Goal: Task Accomplishment & Management: Manage account settings

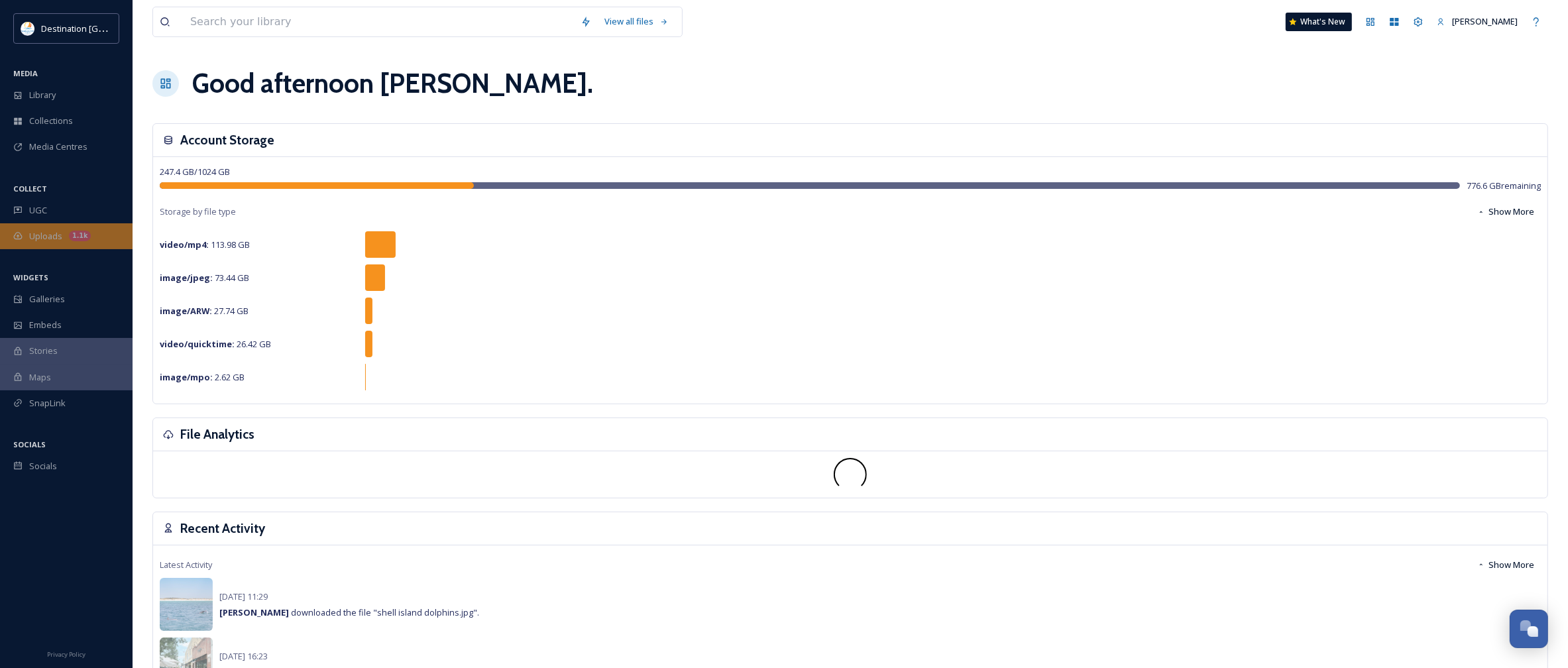
click at [50, 240] on span "Uploads" at bounding box center [46, 236] width 33 height 13
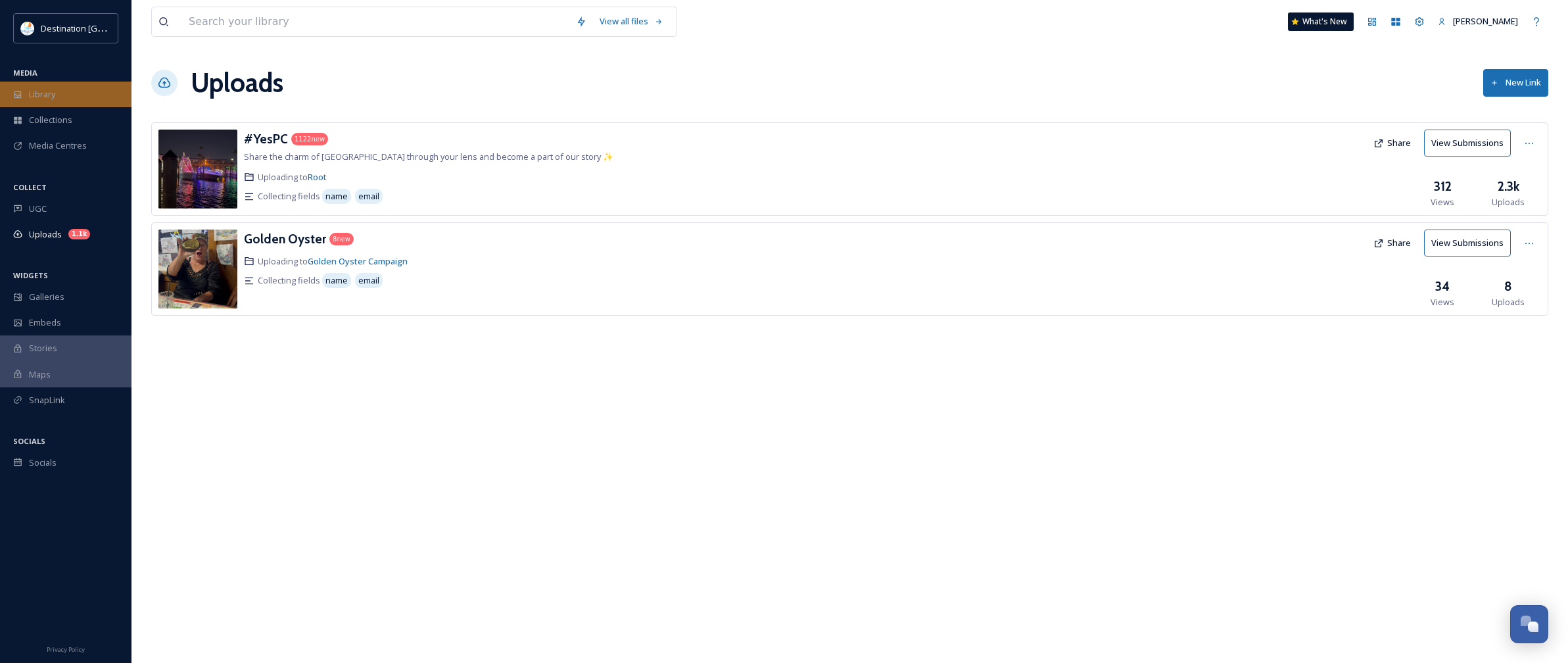
click at [54, 96] on span "Library" at bounding box center [42, 94] width 26 height 13
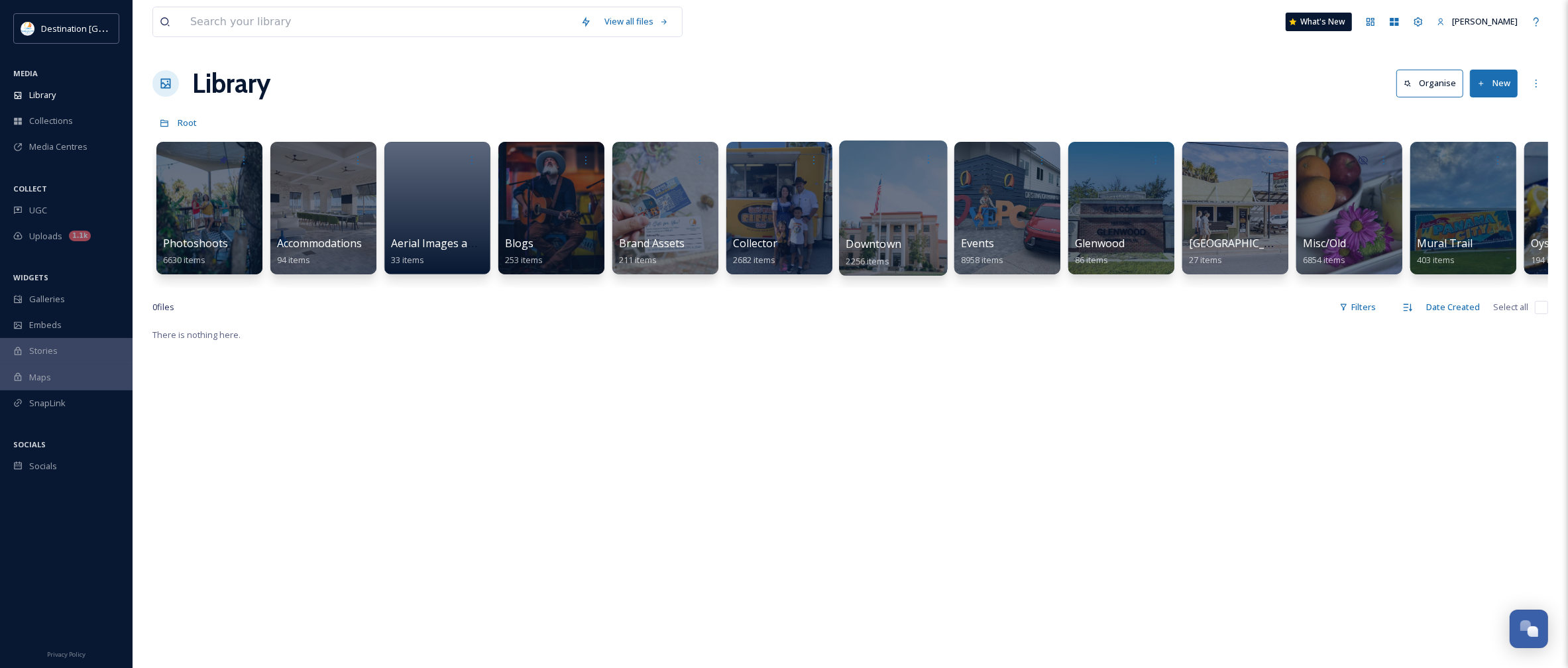
click at [880, 251] on span "Downtown" at bounding box center [874, 243] width 56 height 14
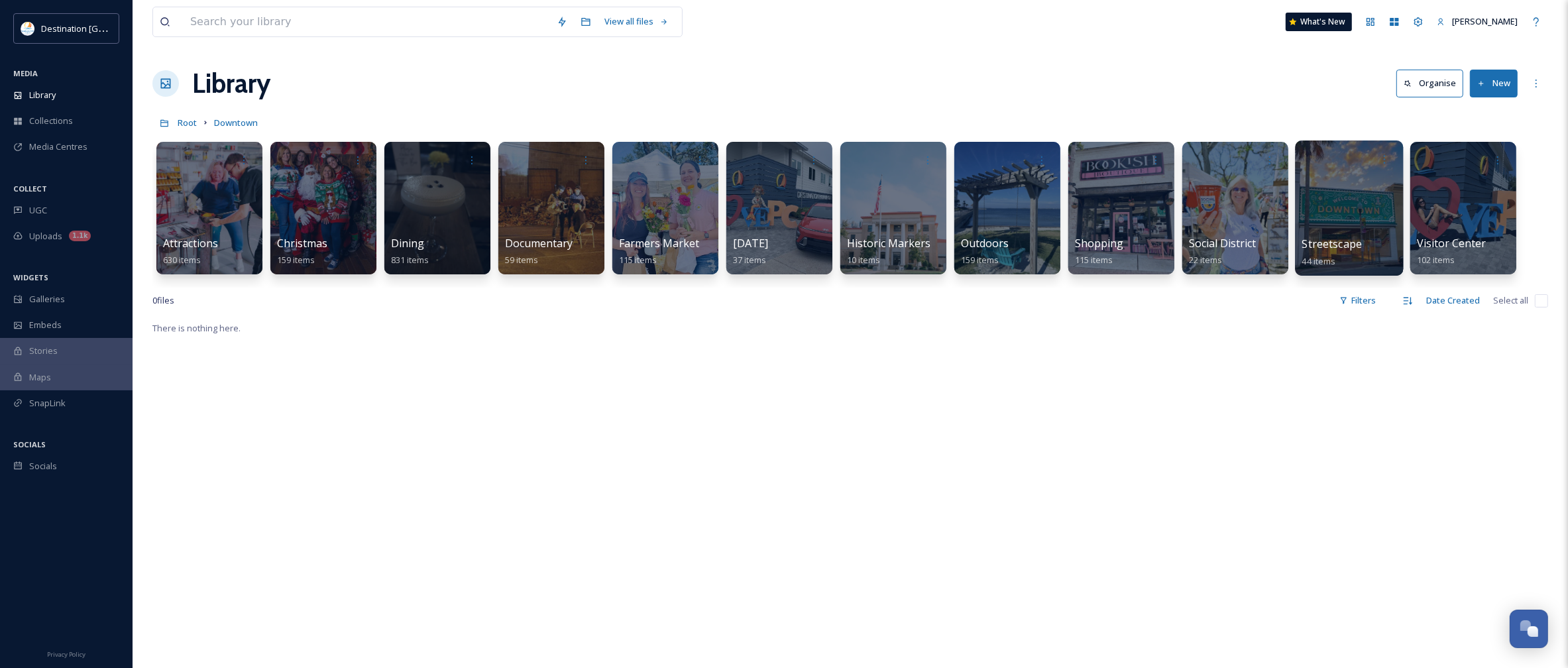
click at [1342, 234] on div at bounding box center [1349, 208] width 108 height 135
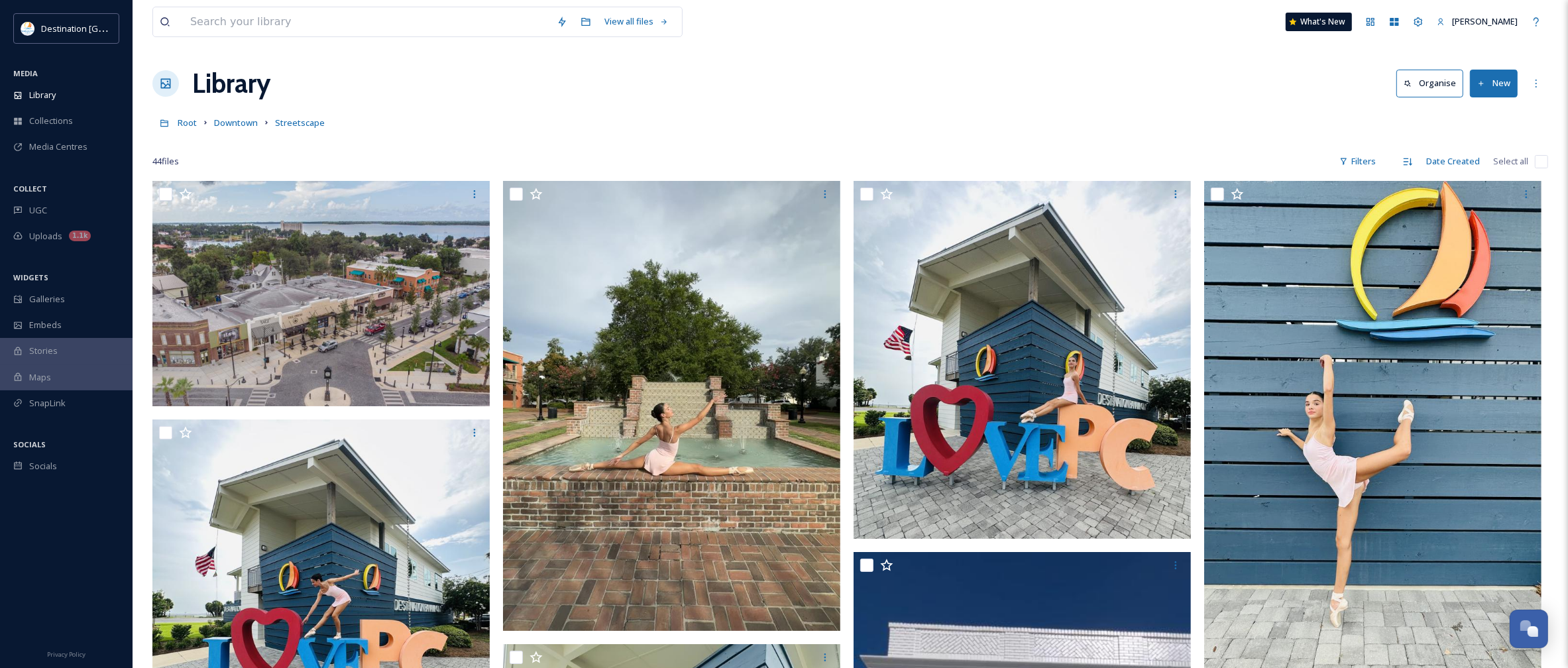
click at [1501, 91] on button "New" at bounding box center [1494, 83] width 47 height 27
click at [1489, 120] on span "File Upload" at bounding box center [1487, 114] width 44 height 13
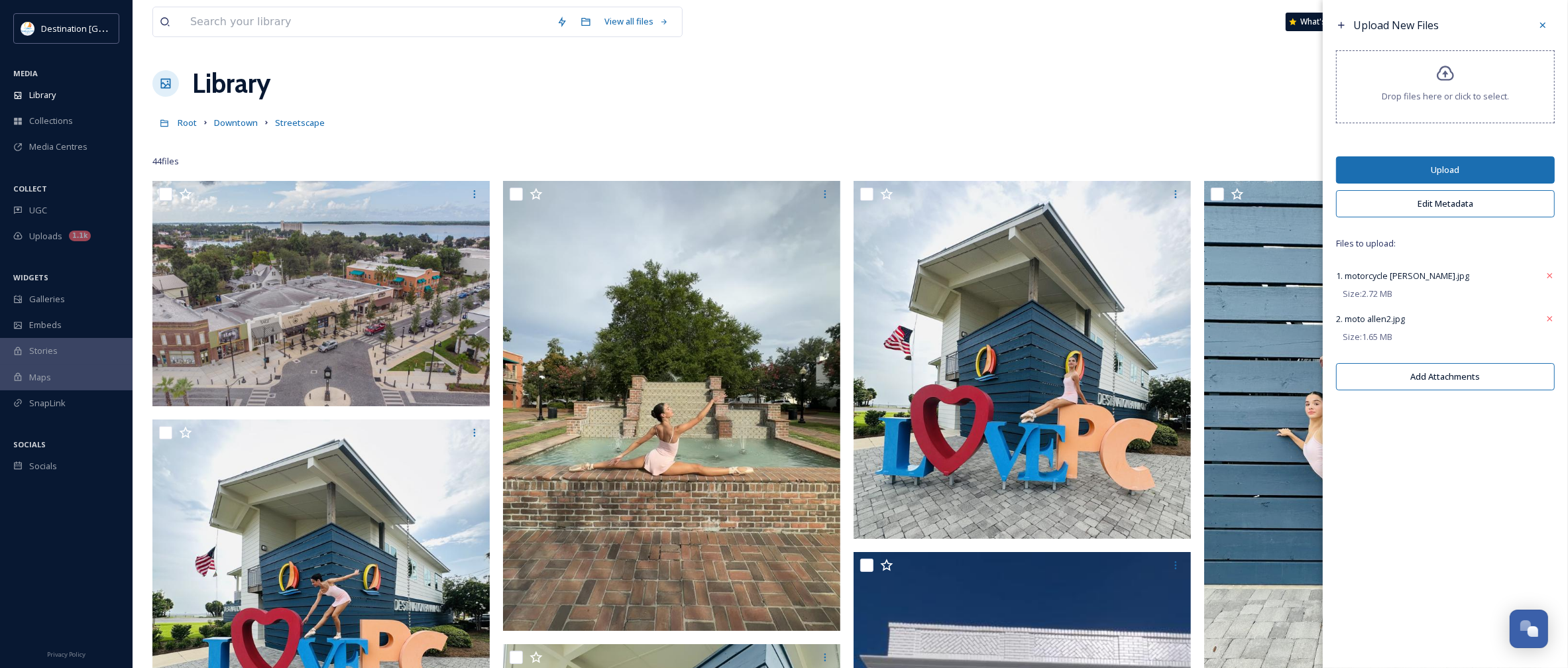
click at [1399, 208] on button "Edit Metadata" at bounding box center [1445, 204] width 219 height 27
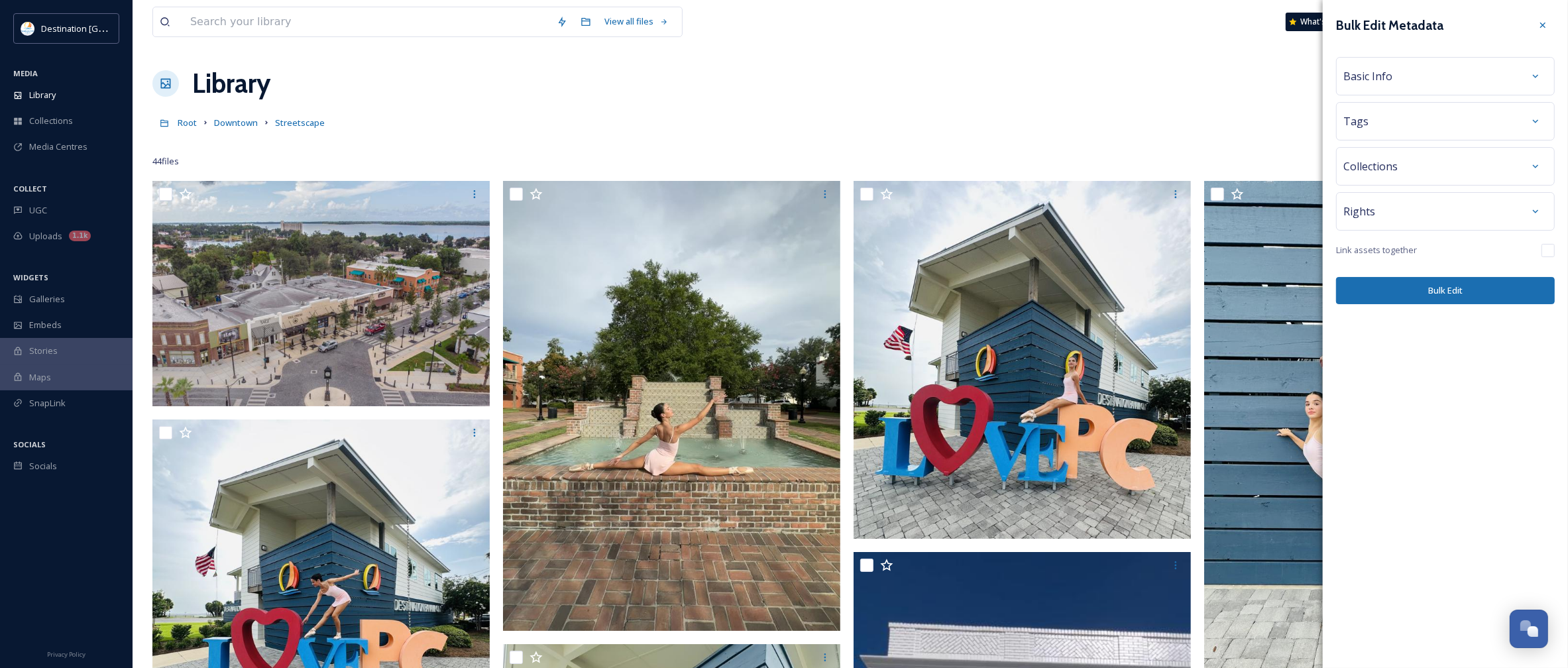
click at [1409, 80] on div "Basic Info" at bounding box center [1445, 76] width 204 height 24
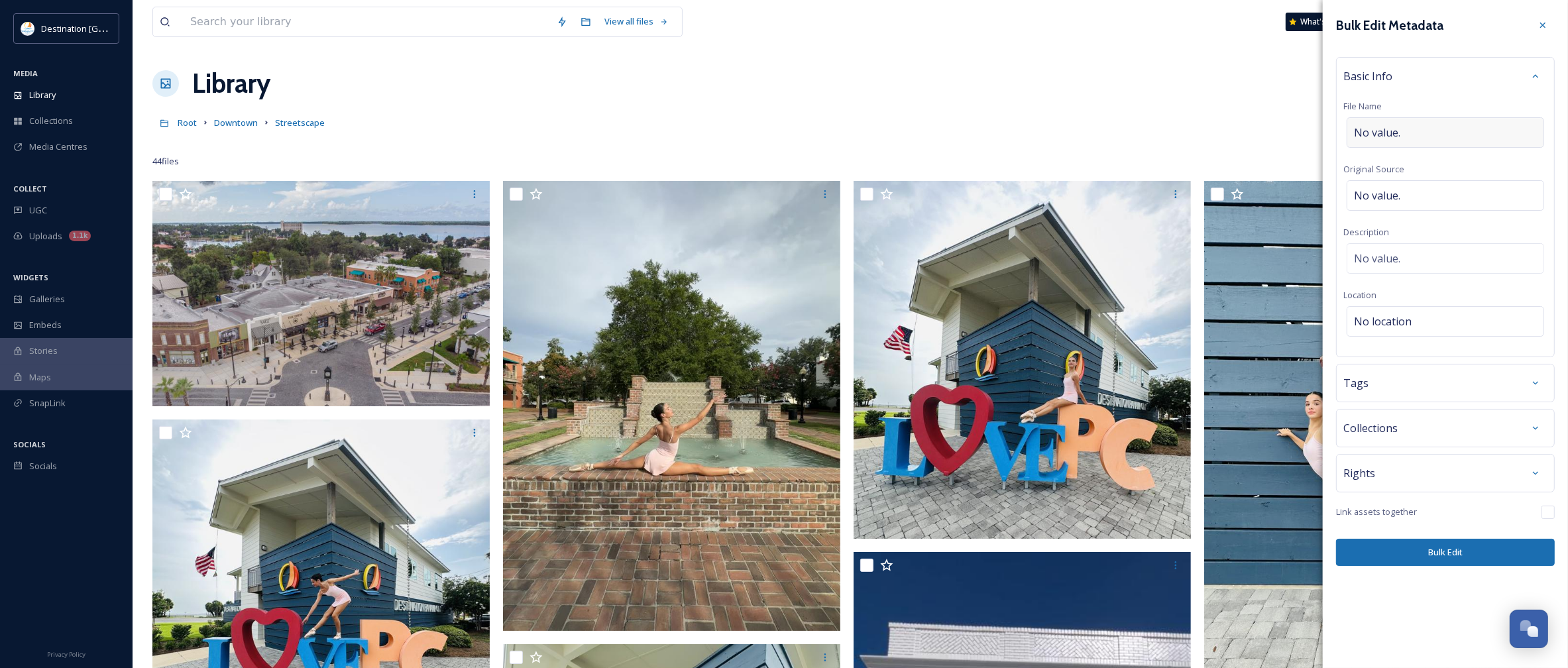
click at [1399, 134] on span "No value." at bounding box center [1378, 132] width 47 height 16
type input "Motorcycle Downtown"
click at [1393, 186] on div "No value." at bounding box center [1445, 196] width 197 height 31
type input "Destination [GEOGRAPHIC_DATA]"
click at [1366, 260] on span "No value." at bounding box center [1378, 258] width 47 height 16
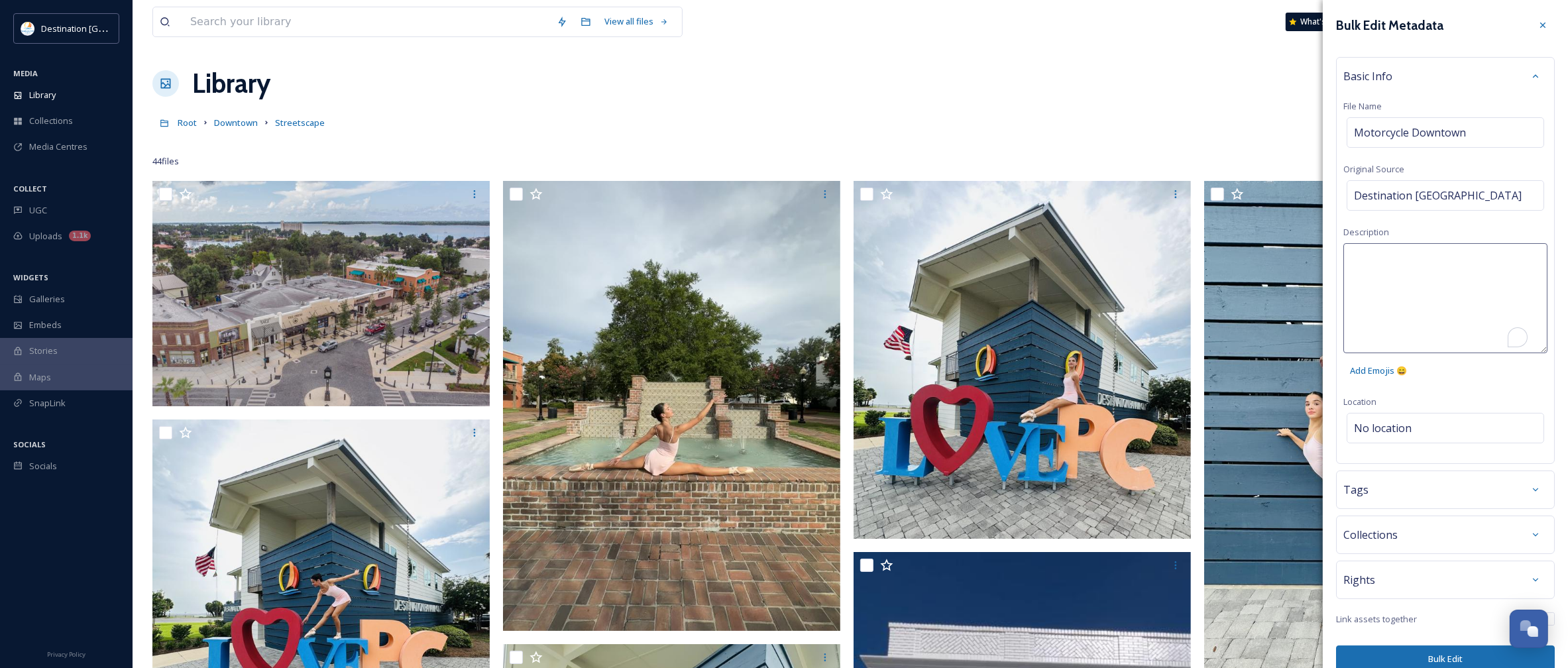
click at [1393, 254] on textarea "To enrich screen reader interactions, please activate Accessibility in Grammarl…" at bounding box center [1445, 298] width 204 height 110
type textarea "A man rides a motorcycle past the clocktower in Historic Downtown Panama City."
click at [1407, 581] on div "Bulk Edit Metadata Basic Info File Name Motorcycle Downtown Original Source Des…" at bounding box center [1445, 343] width 245 height 686
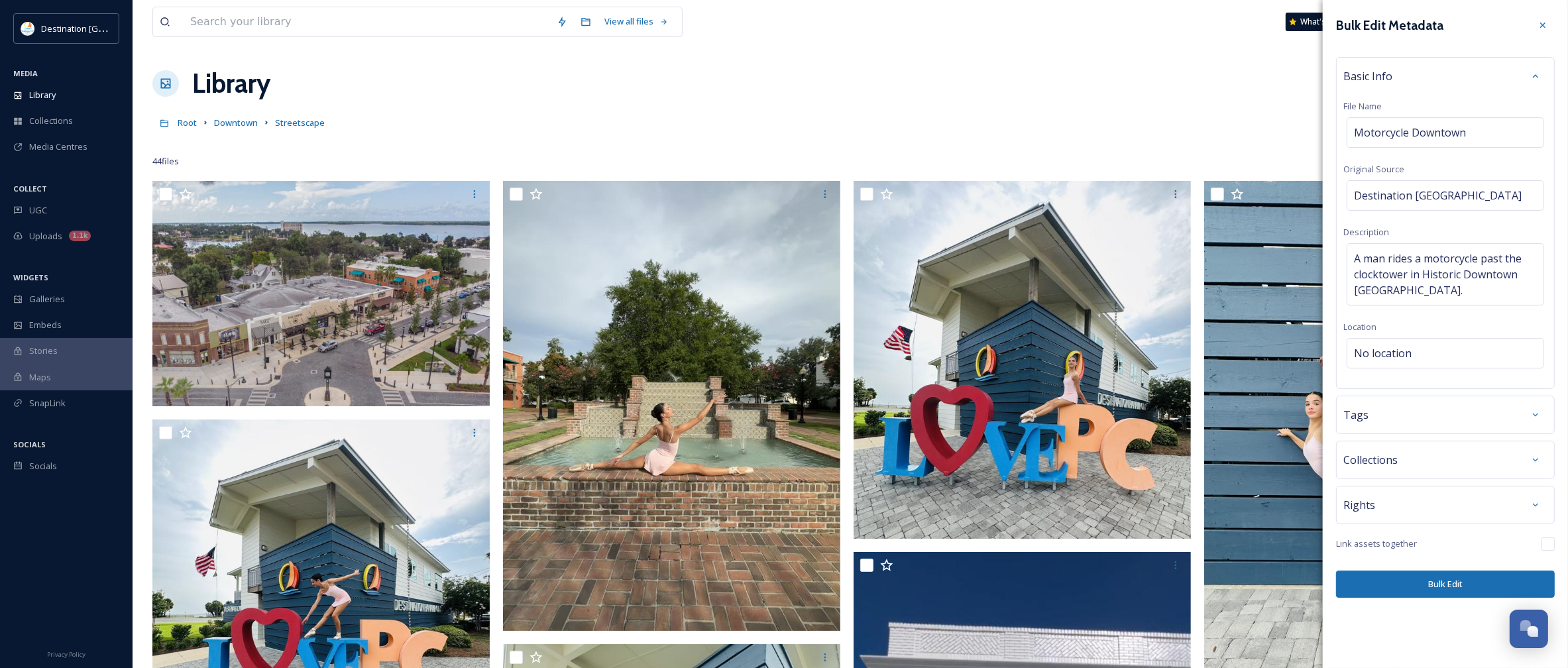
click at [1413, 520] on div "Rights" at bounding box center [1445, 505] width 219 height 38
click at [1414, 509] on div "Rights" at bounding box center [1445, 505] width 204 height 24
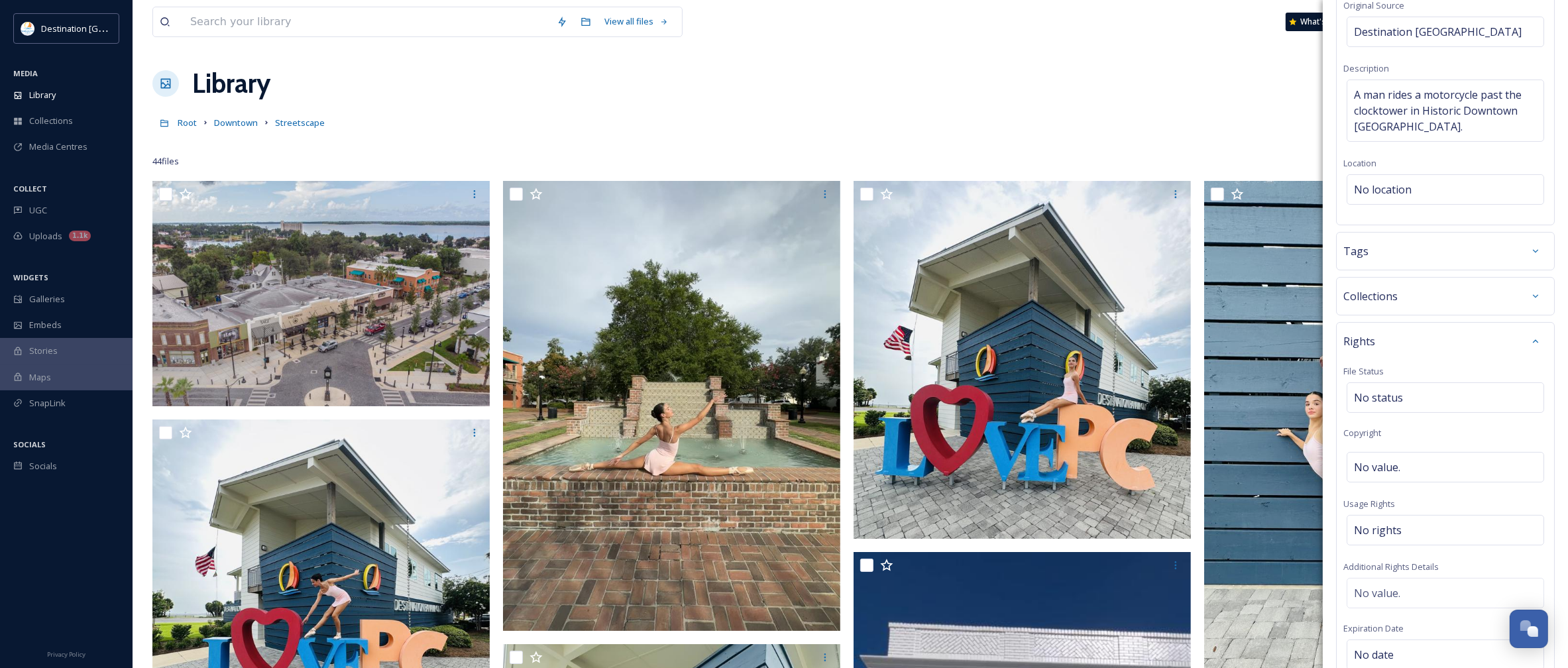
scroll to position [165, 0]
click at [1438, 472] on div "No value." at bounding box center [1445, 465] width 197 height 31
click at [743, 91] on div "Library Organise New" at bounding box center [850, 84] width 1396 height 40
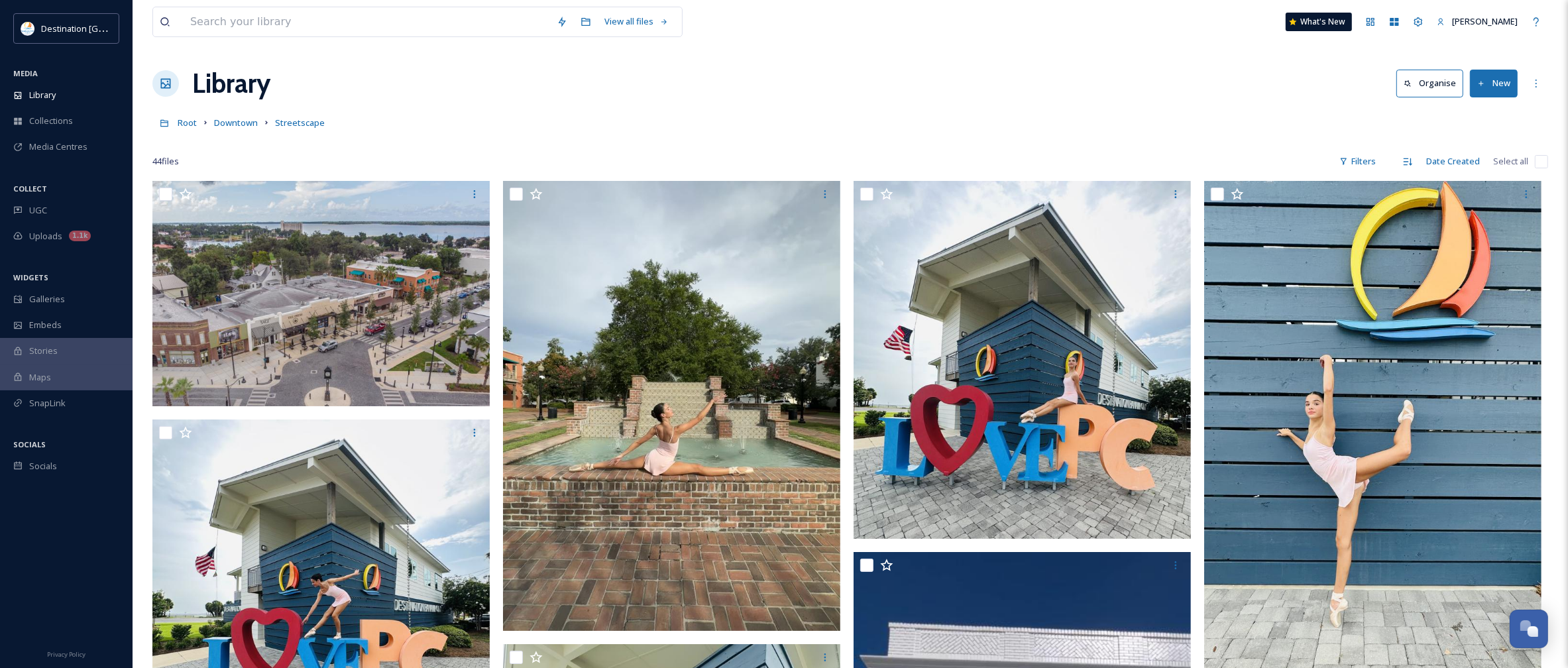
click at [1498, 88] on button "New" at bounding box center [1494, 83] width 47 height 27
click at [1482, 121] on div "File Upload" at bounding box center [1480, 114] width 75 height 26
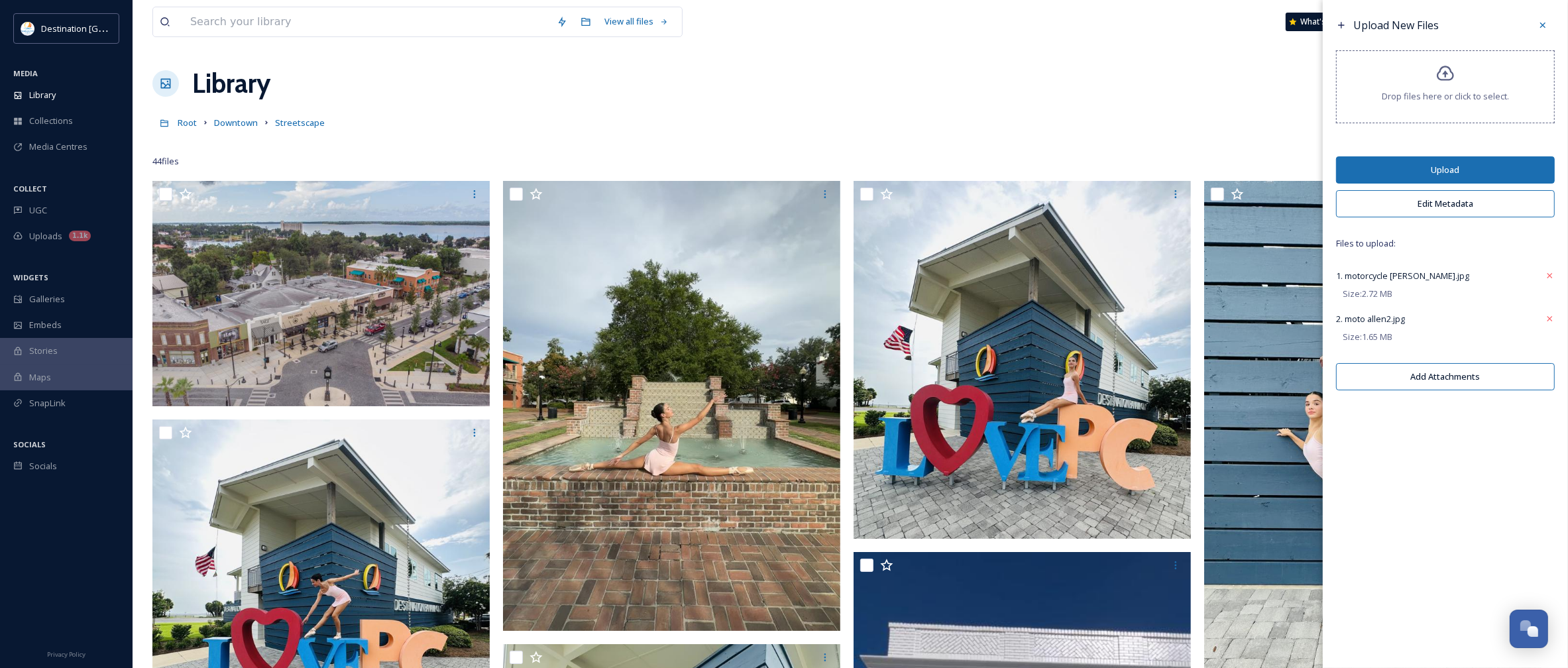
click at [1459, 217] on button "Edit Metadata" at bounding box center [1445, 204] width 219 height 27
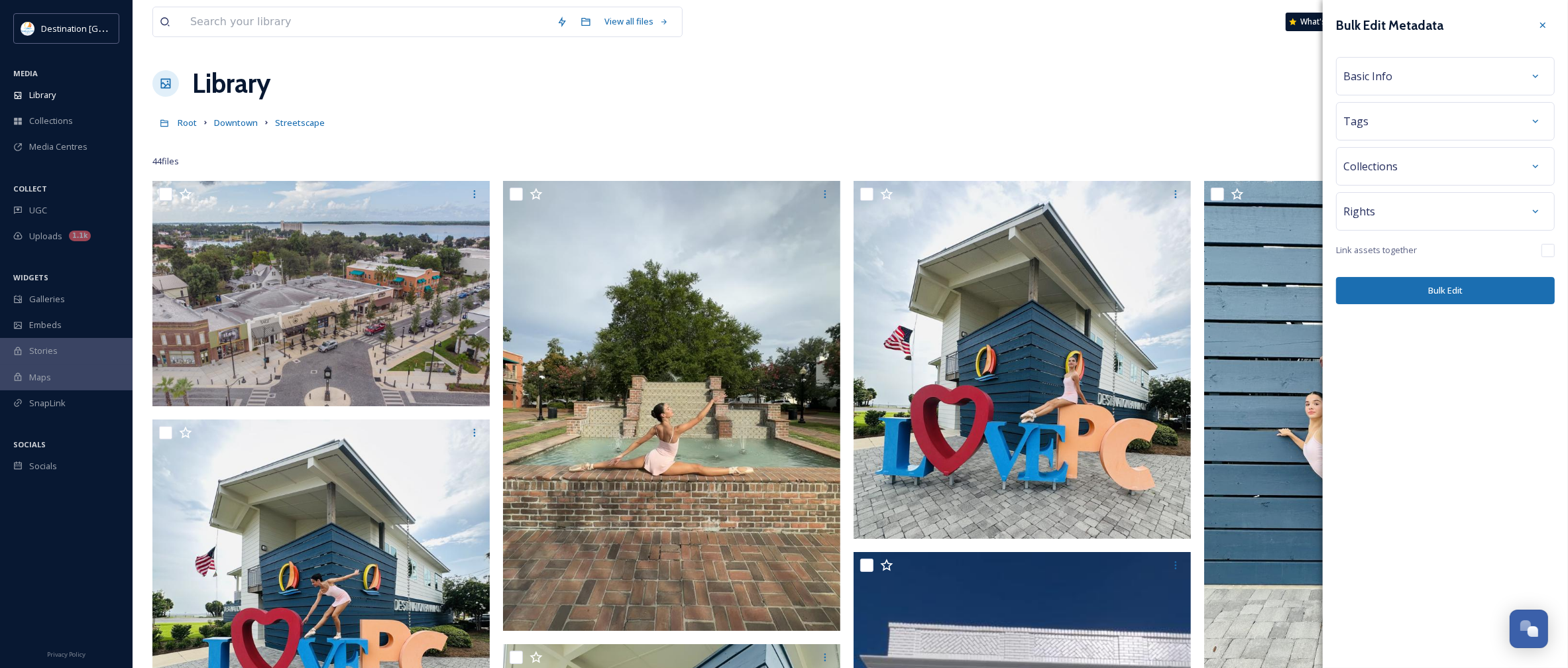
click at [1436, 87] on div "Basic Info" at bounding box center [1445, 76] width 204 height 24
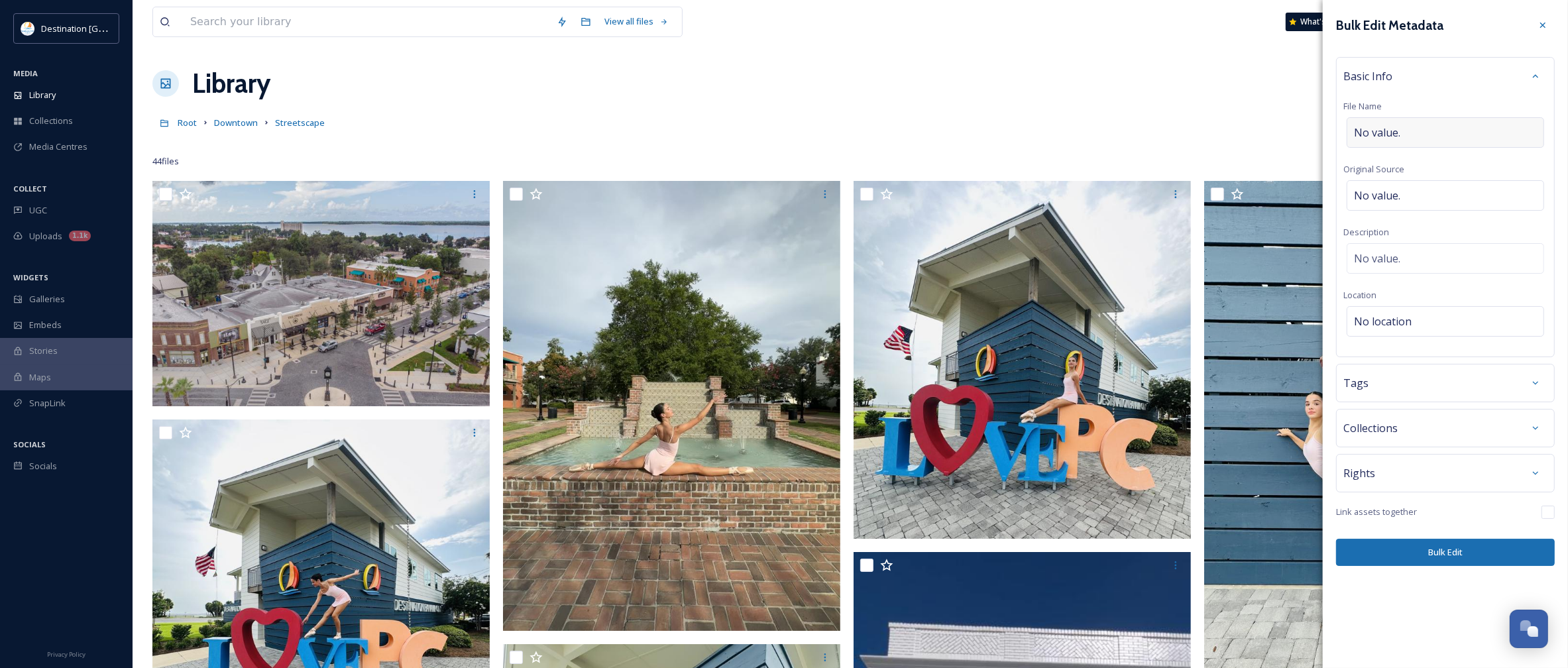
click at [1435, 134] on div "No value." at bounding box center [1445, 132] width 197 height 31
click at [1417, 201] on div "No value." at bounding box center [1445, 196] width 197 height 31
type input "Destination [GEOGRAPHIC_DATA]"
click at [1420, 248] on div "No value." at bounding box center [1445, 258] width 197 height 31
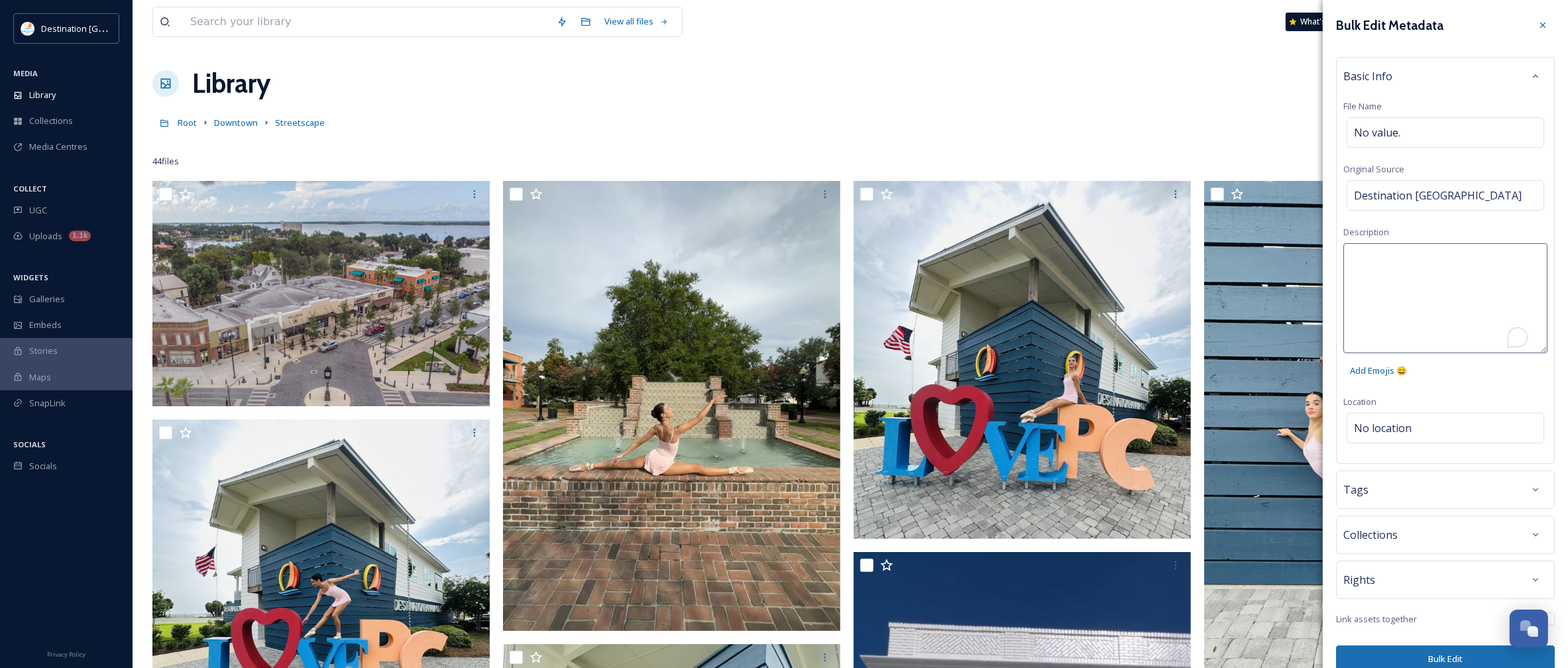
click at [1418, 269] on textarea "To enrich screen reader interactions, please activate Accessibility in Grammarl…" at bounding box center [1445, 298] width 204 height 110
type textarea "A man rides a motorcycle past the clocktower in Historic Downtown Panama City."
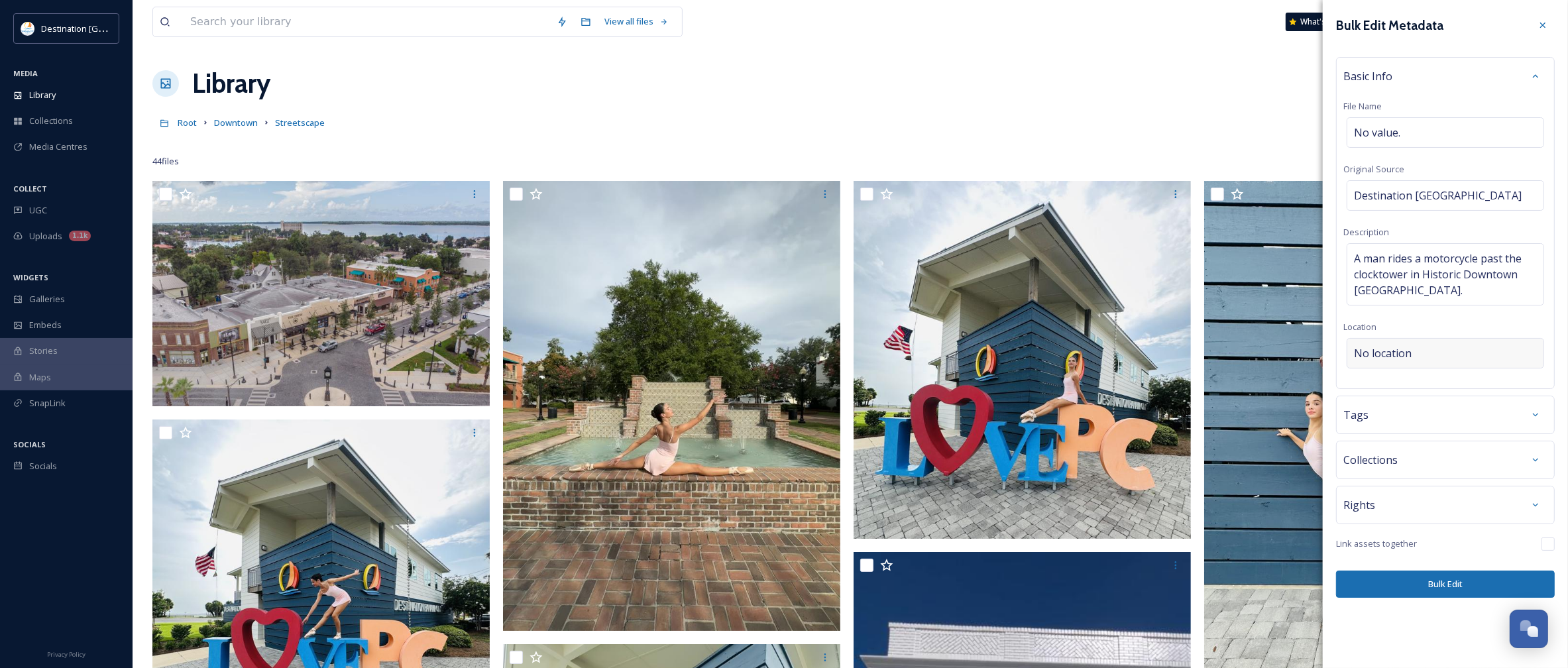
click at [1413, 424] on div "Bulk Edit Metadata Basic Info File Name No value. Original Source Destination P…" at bounding box center [1445, 305] width 245 height 611
click at [1412, 345] on div "No location" at bounding box center [1445, 353] width 197 height 31
click at [1412, 345] on input at bounding box center [1445, 353] width 196 height 29
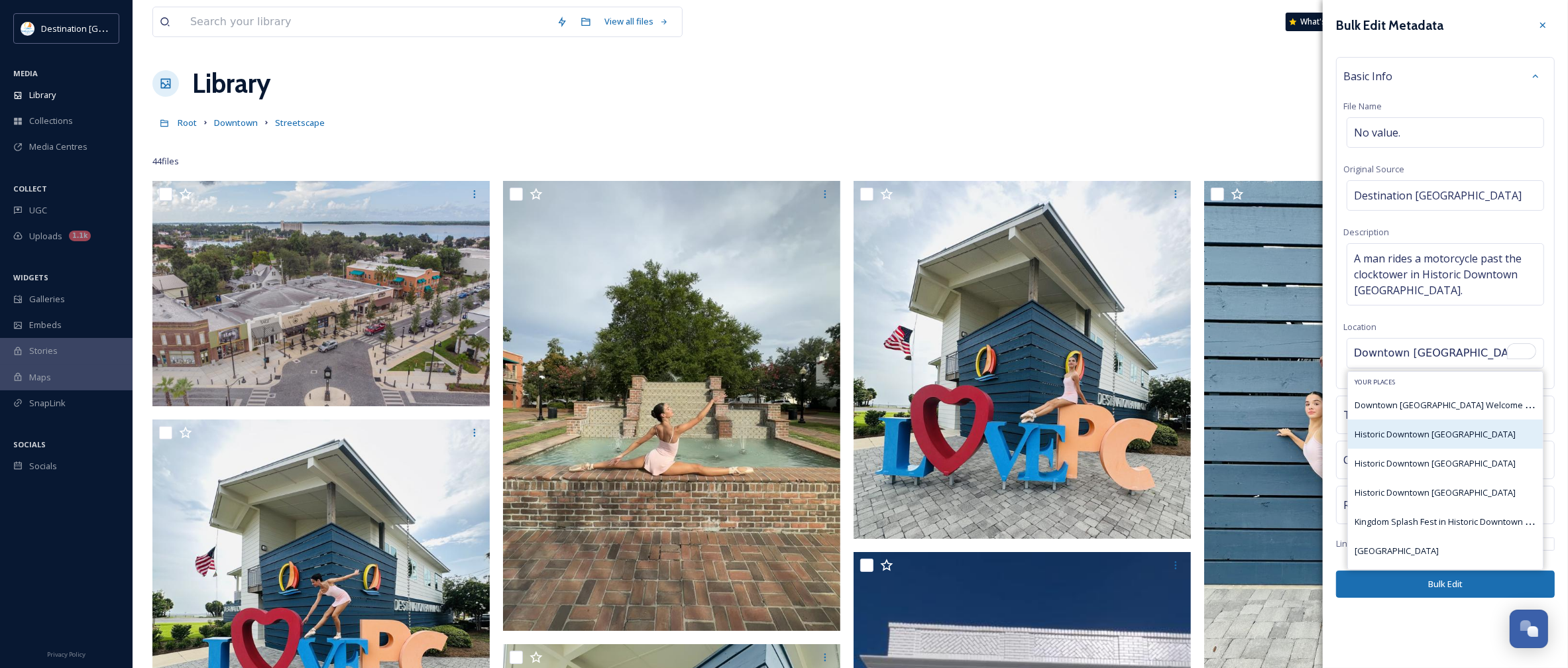
click at [1439, 431] on span "Historic Downtown Panama City" at bounding box center [1435, 434] width 161 height 12
click at [1433, 439] on span "Historic Downtown Panama City" at bounding box center [1435, 434] width 161 height 12
click at [1433, 461] on span "Historic Downtown Panama City" at bounding box center [1435, 463] width 161 height 12
click at [1357, 354] on input "Downtown Panama City" at bounding box center [1445, 353] width 196 height 29
type input "Historic Downtown Panama City"
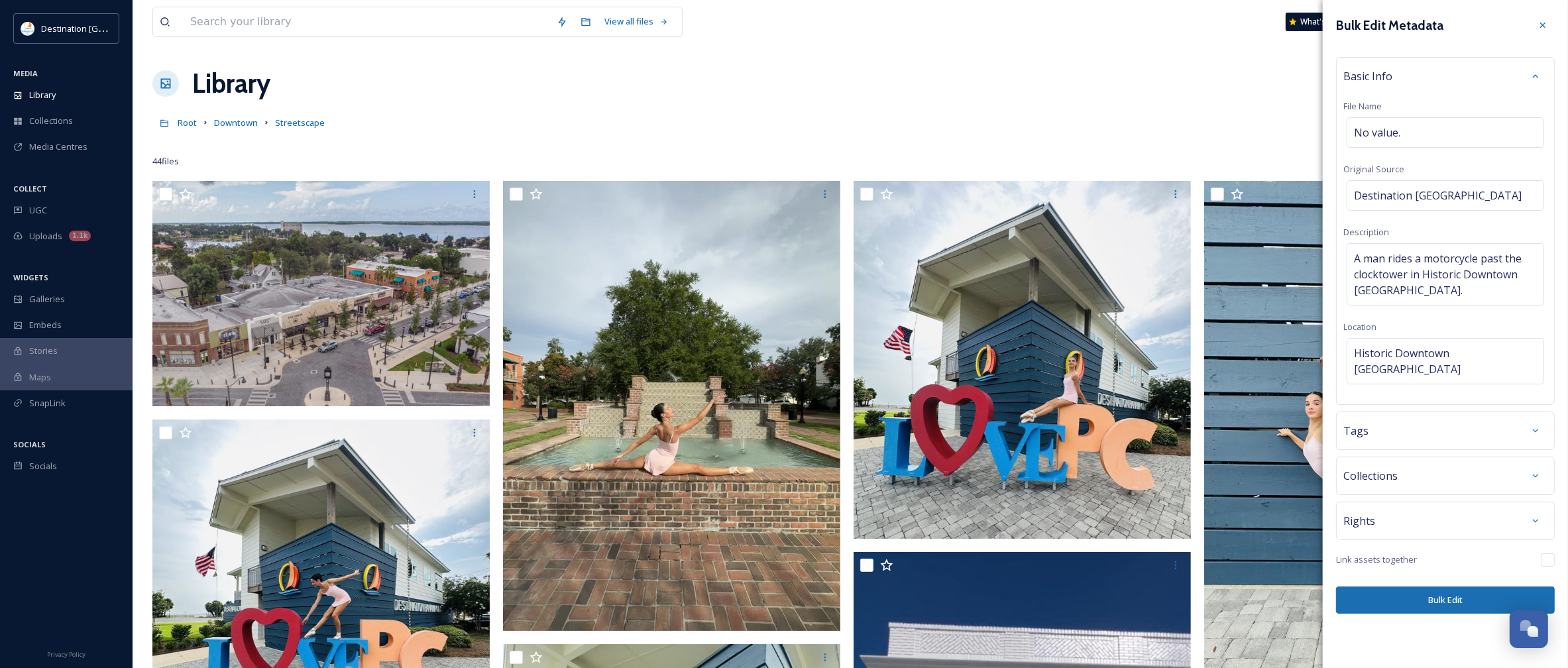
click at [1456, 593] on button "Bulk Edit" at bounding box center [1445, 600] width 219 height 27
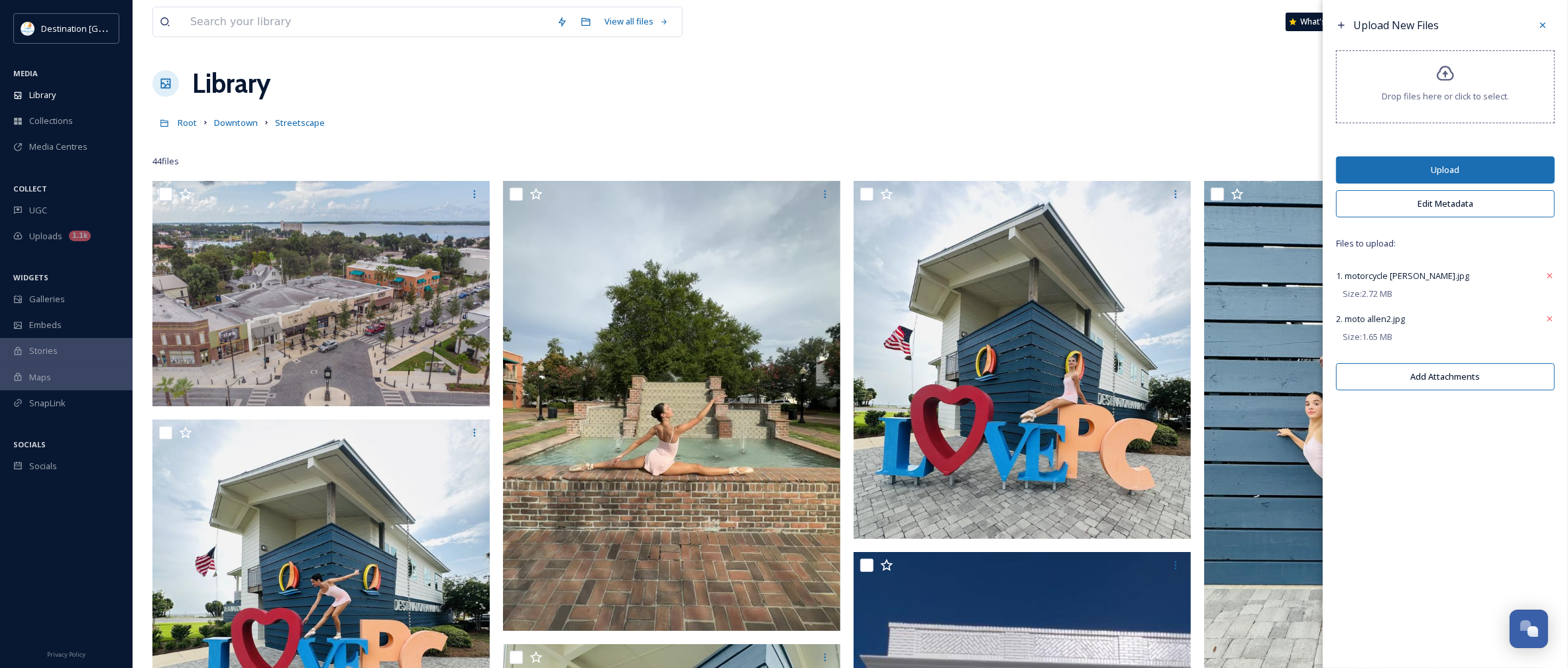
click at [1435, 174] on button "Upload" at bounding box center [1445, 170] width 219 height 27
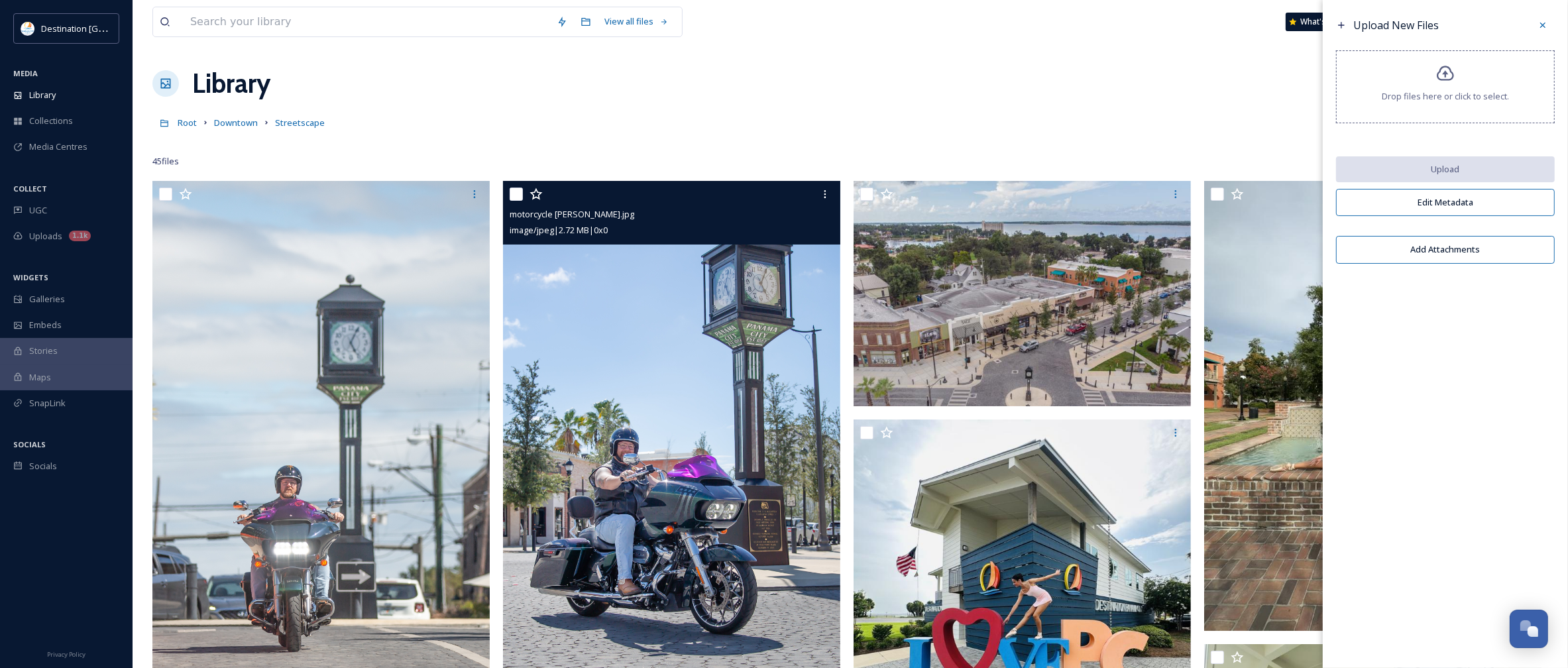
click at [661, 415] on img at bounding box center [672, 433] width 337 height 506
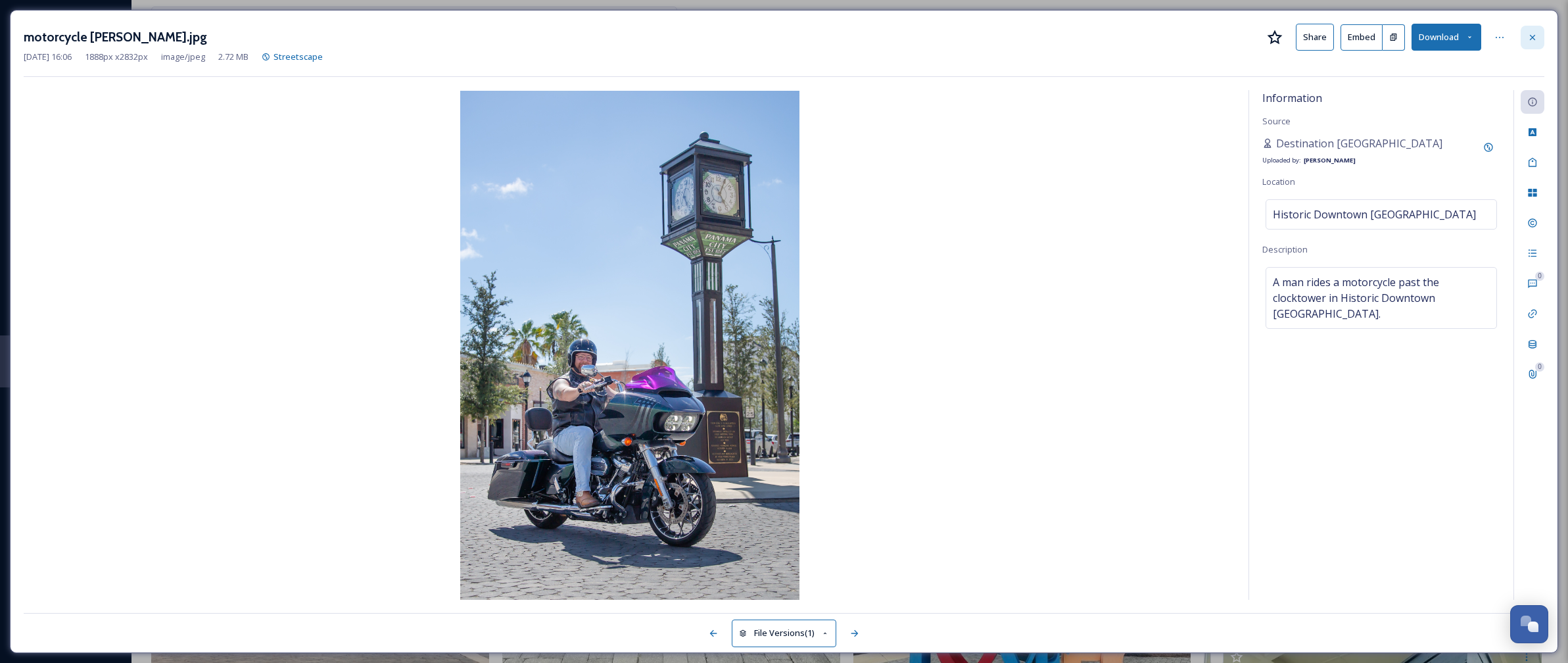
click at [1536, 41] on icon at bounding box center [1532, 37] width 10 height 10
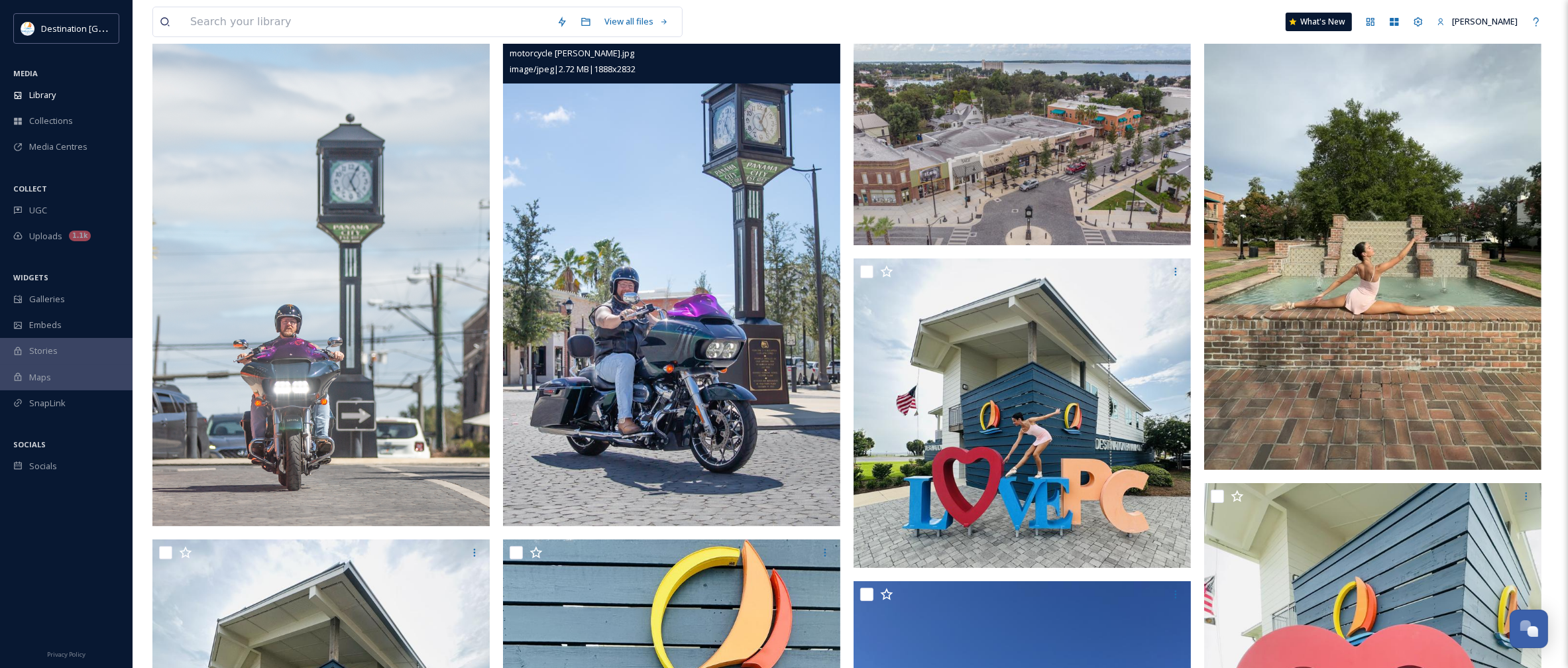
scroll to position [165, 0]
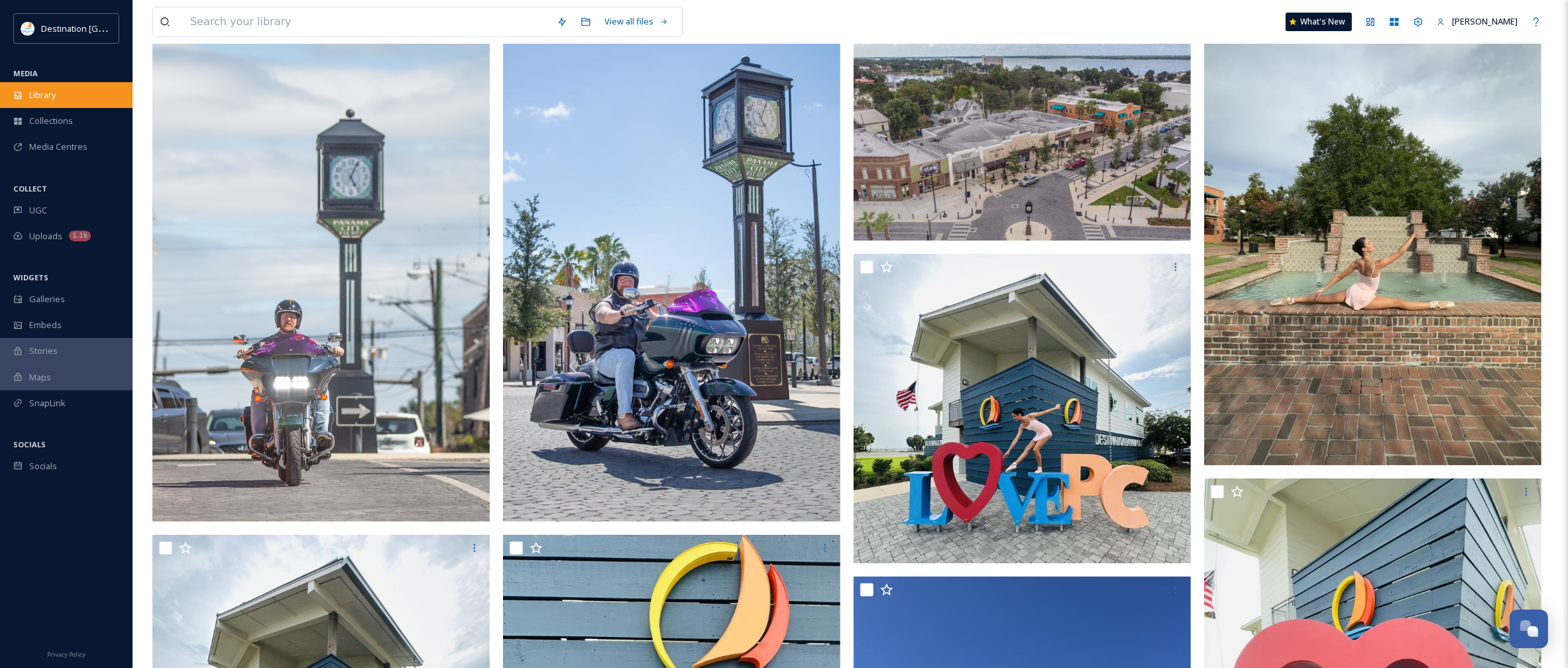
click at [84, 92] on div "Library" at bounding box center [66, 95] width 132 height 26
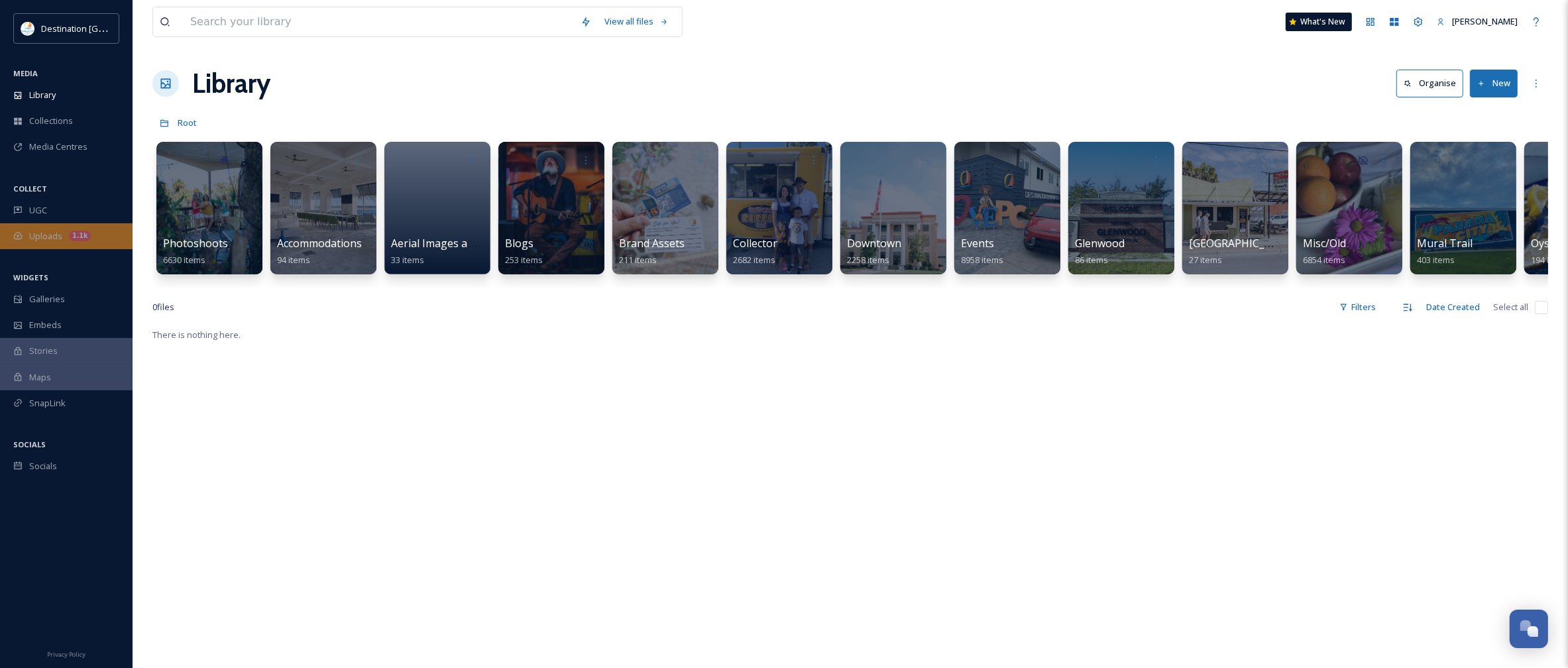
click at [66, 227] on div "Uploads 1.1k" at bounding box center [66, 236] width 132 height 26
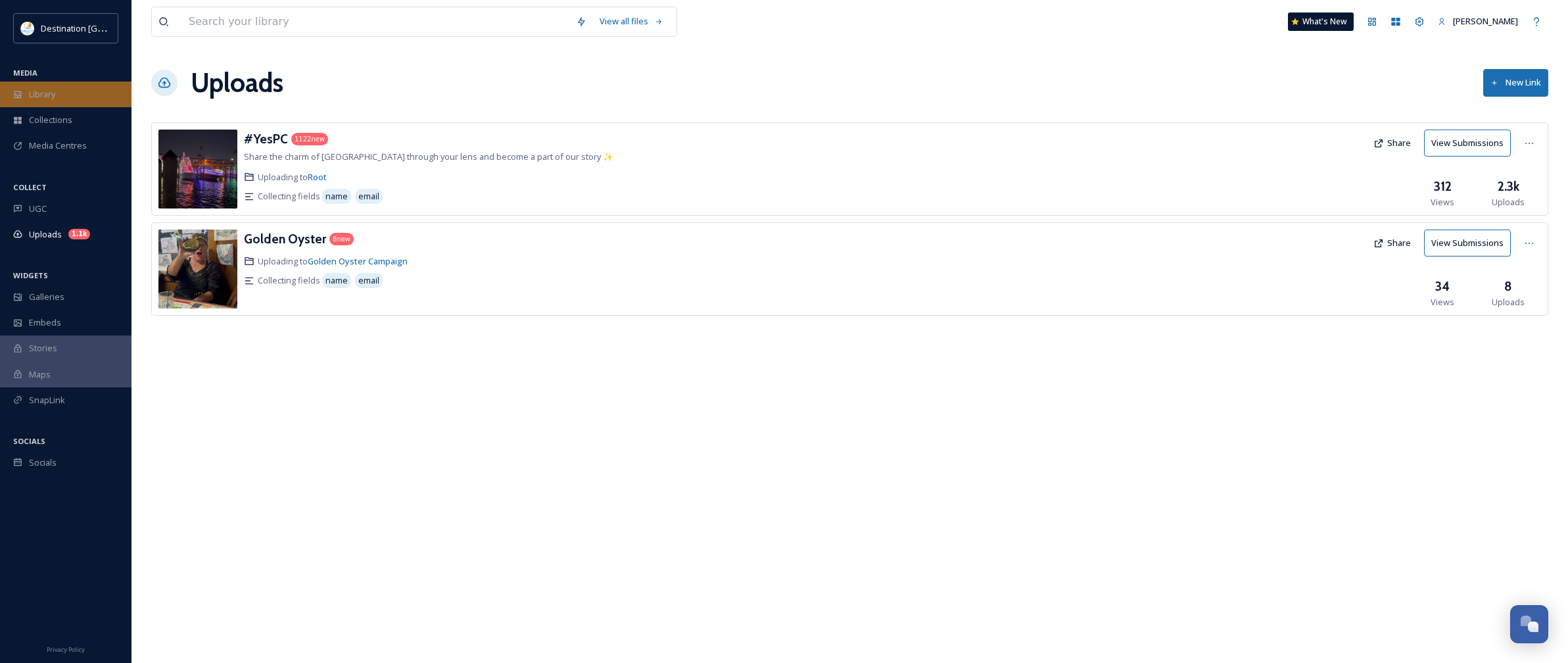
click at [38, 84] on div "Library" at bounding box center [66, 94] width 131 height 25
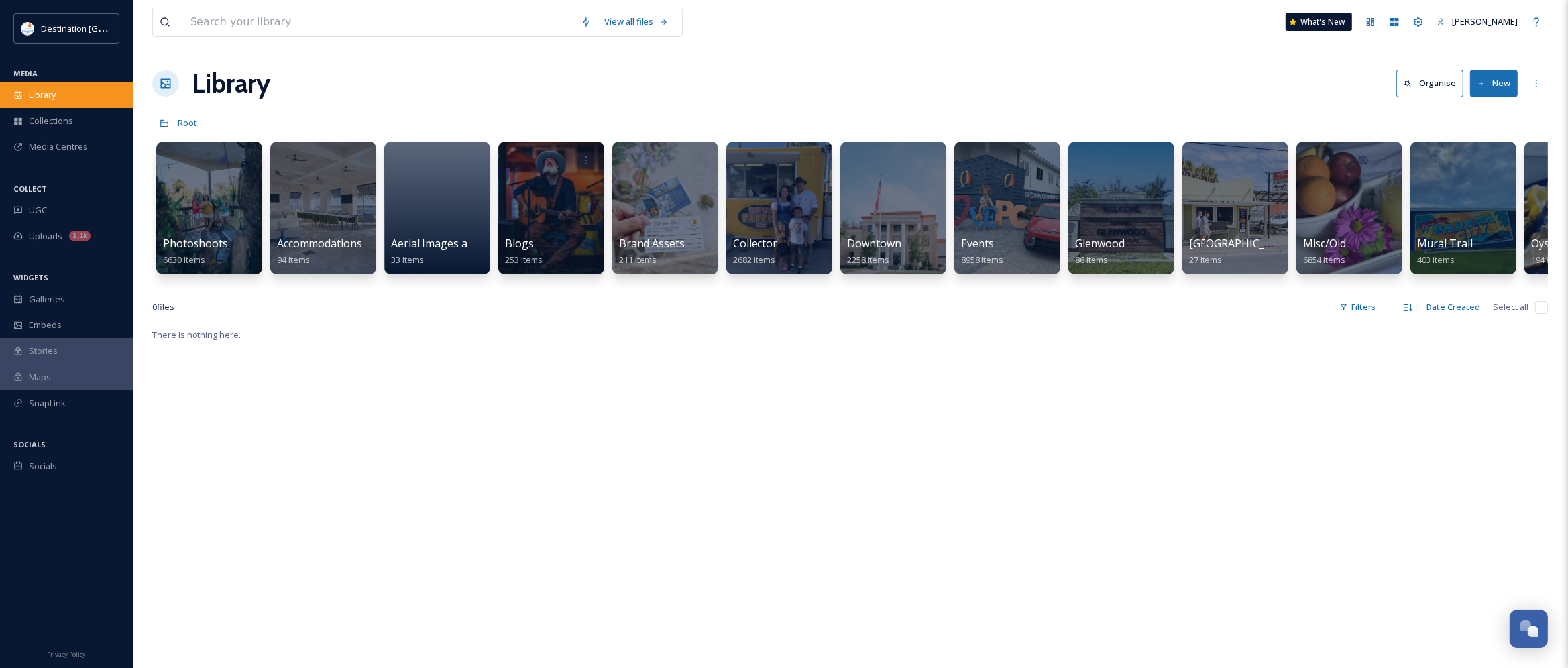
click at [81, 97] on div "Library" at bounding box center [66, 95] width 132 height 26
click at [66, 93] on div "Library" at bounding box center [66, 95] width 132 height 26
click at [193, 253] on div "Photoshoots 6630 items" at bounding box center [210, 253] width 95 height 33
drag, startPoint x: 529, startPoint y: 98, endPoint x: 442, endPoint y: 97, distance: 87.0
click at [529, 98] on div "Library Organise New" at bounding box center [850, 84] width 1396 height 40
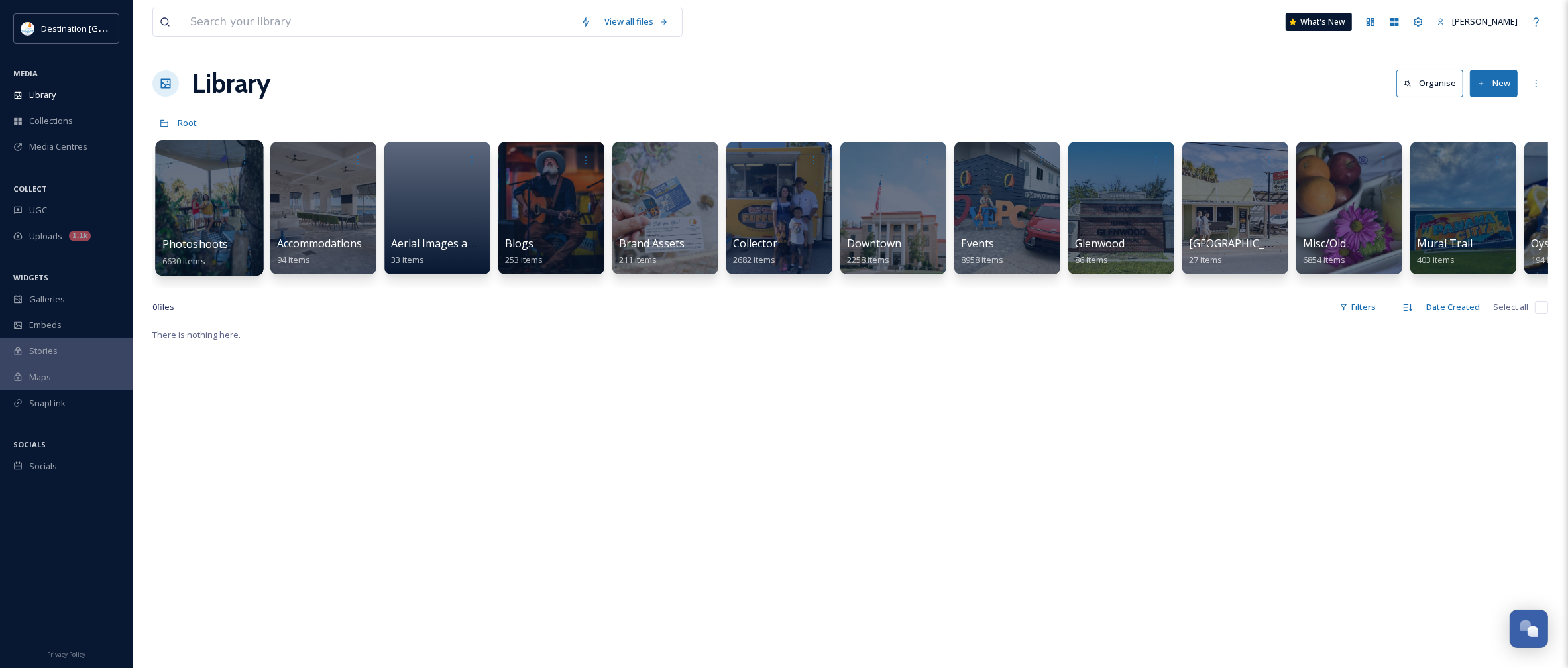
click at [236, 203] on div at bounding box center [209, 208] width 108 height 135
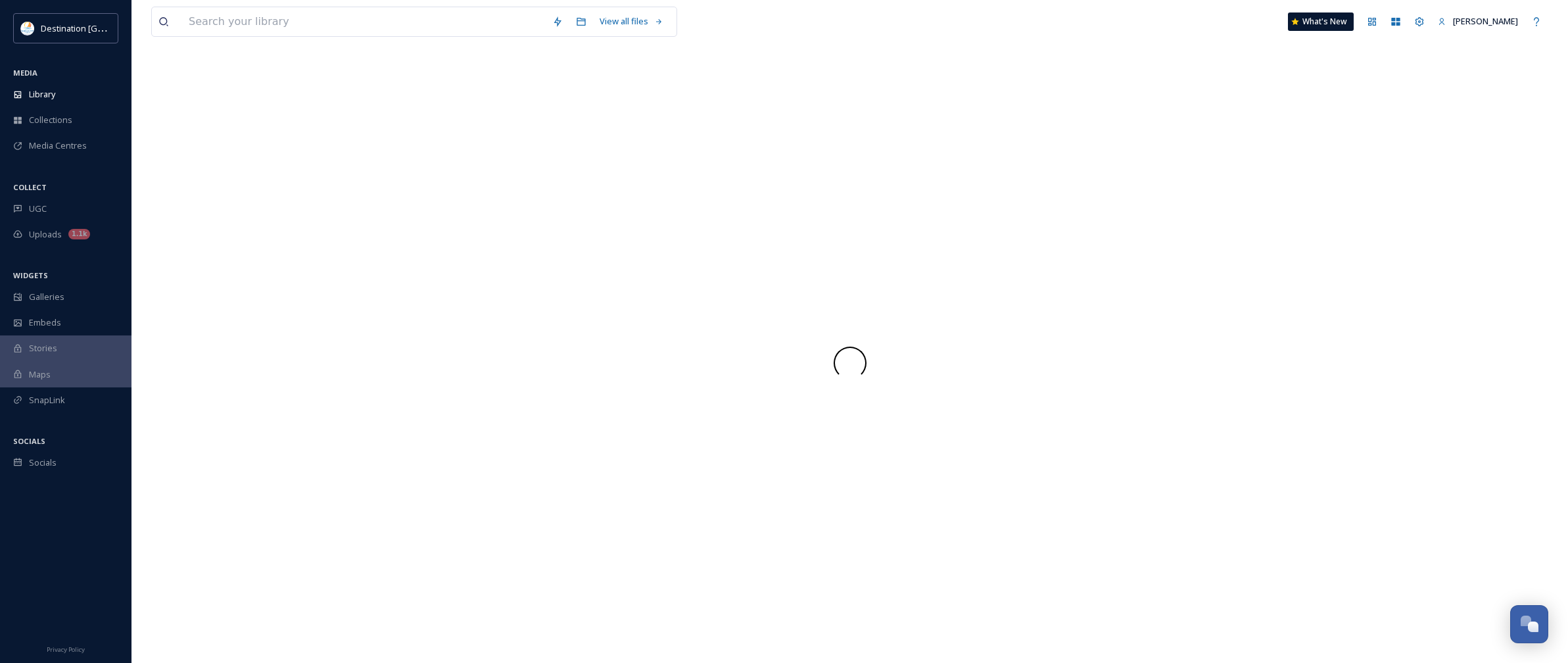
click at [234, 202] on div at bounding box center [850, 363] width 1397 height 600
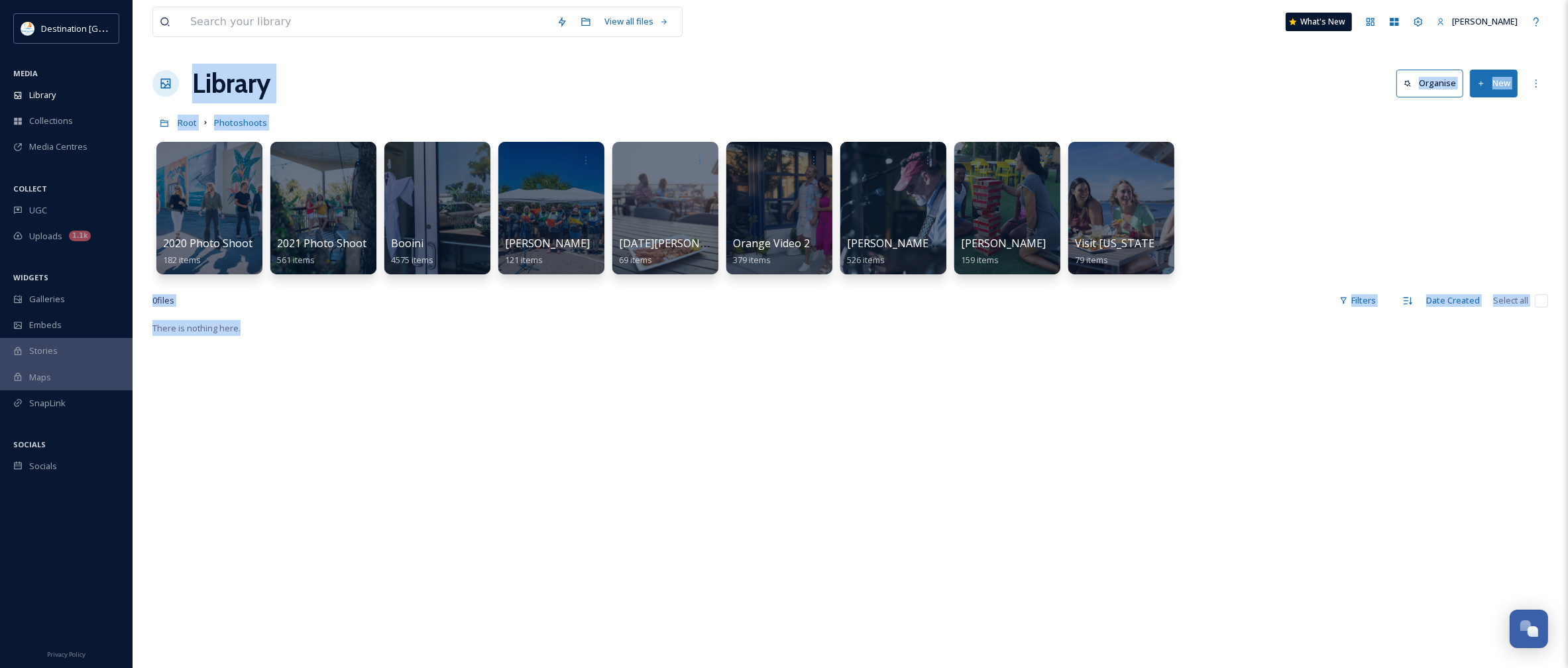
click at [433, 98] on div "Library Organise New" at bounding box center [850, 84] width 1396 height 40
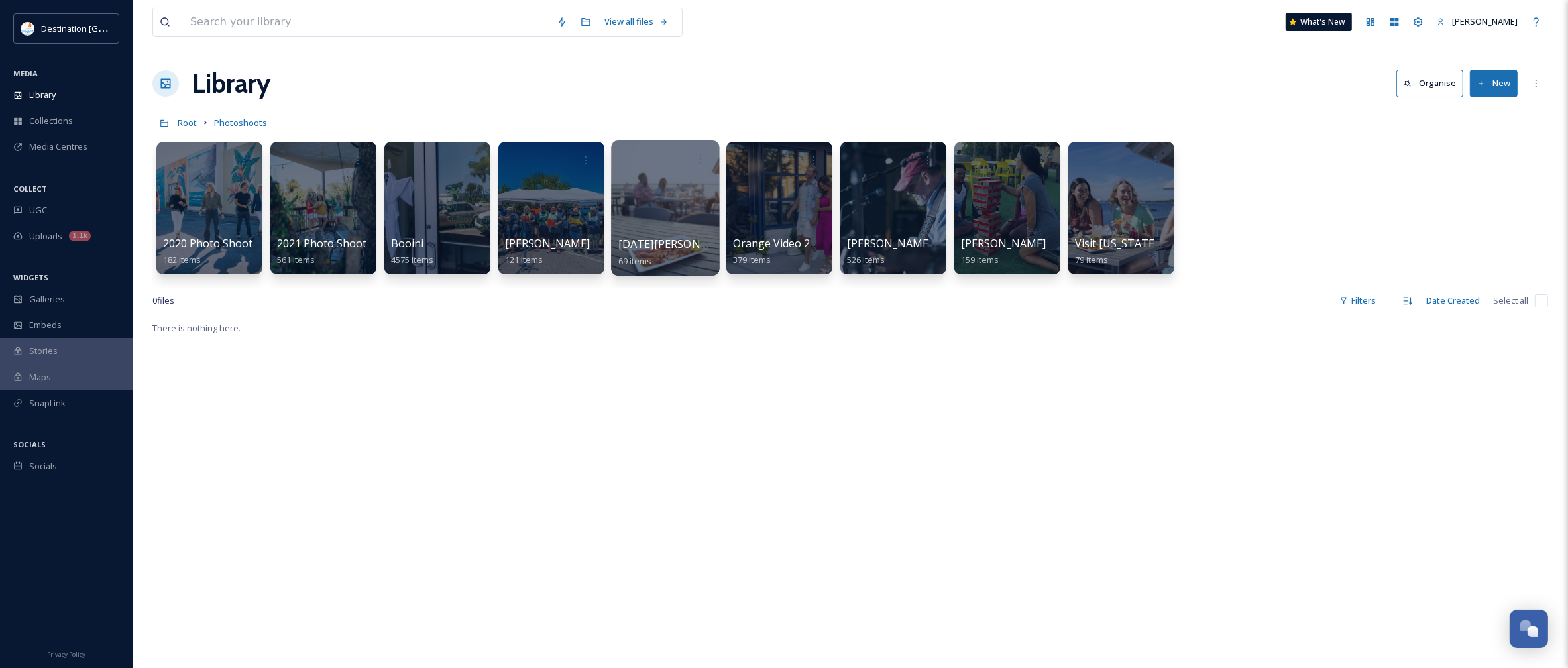
click at [637, 210] on div at bounding box center [665, 208] width 108 height 135
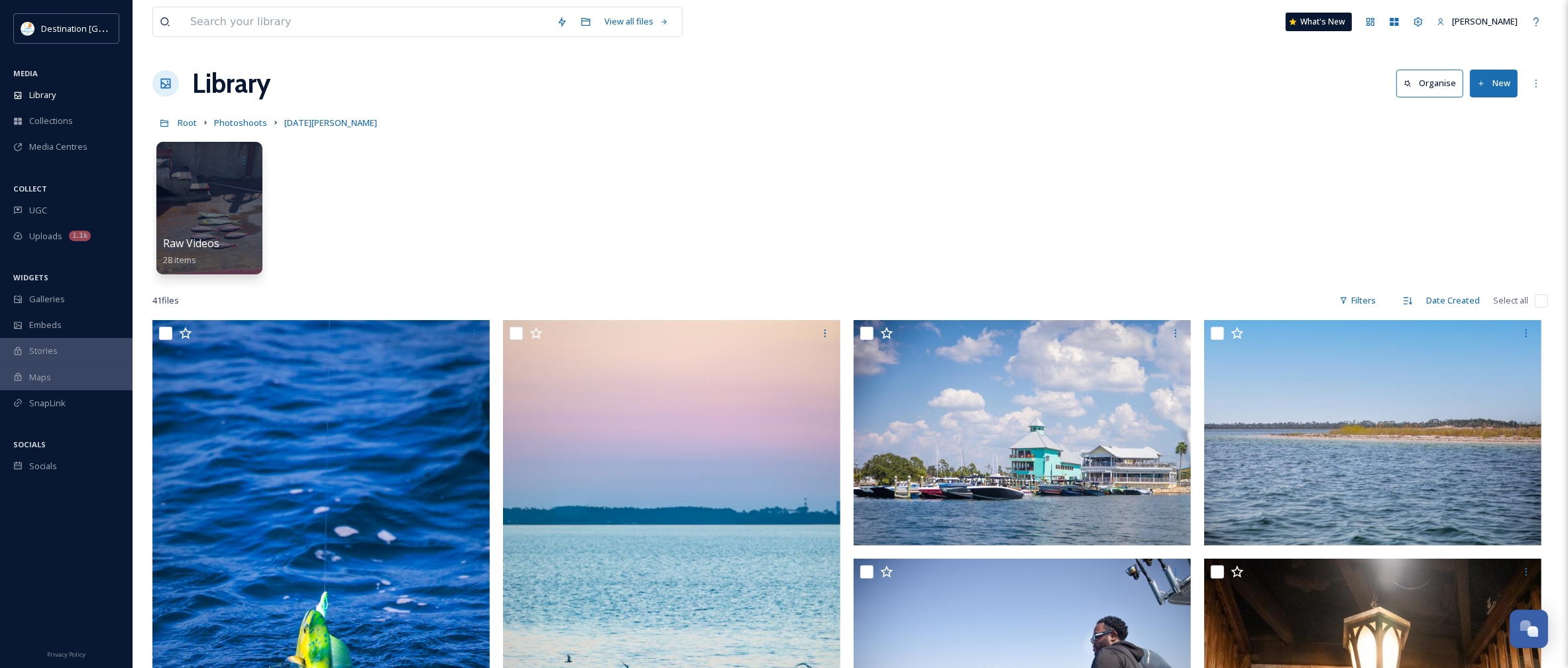
click at [1495, 92] on button "New" at bounding box center [1494, 83] width 47 height 27
click at [1489, 111] on span "File Upload" at bounding box center [1487, 114] width 44 height 13
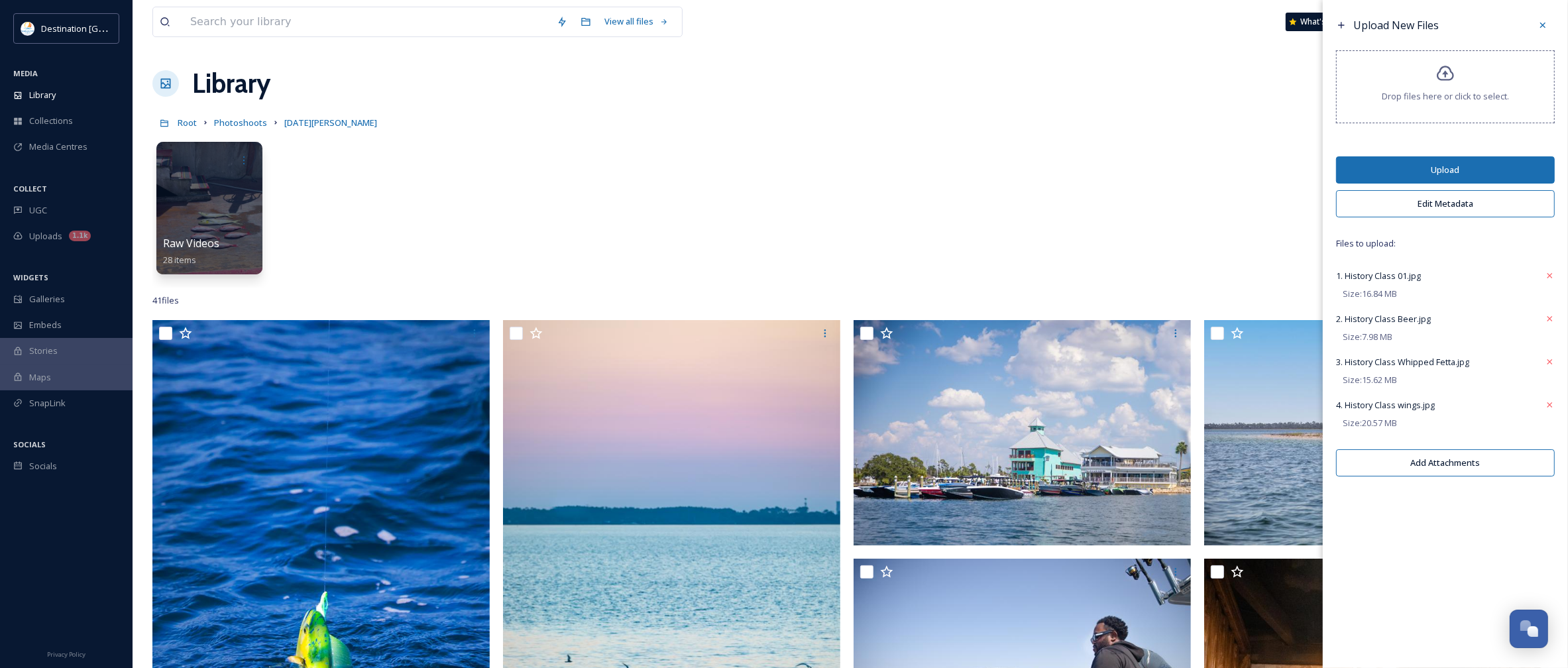
click at [1445, 209] on button "Edit Metadata" at bounding box center [1445, 204] width 219 height 27
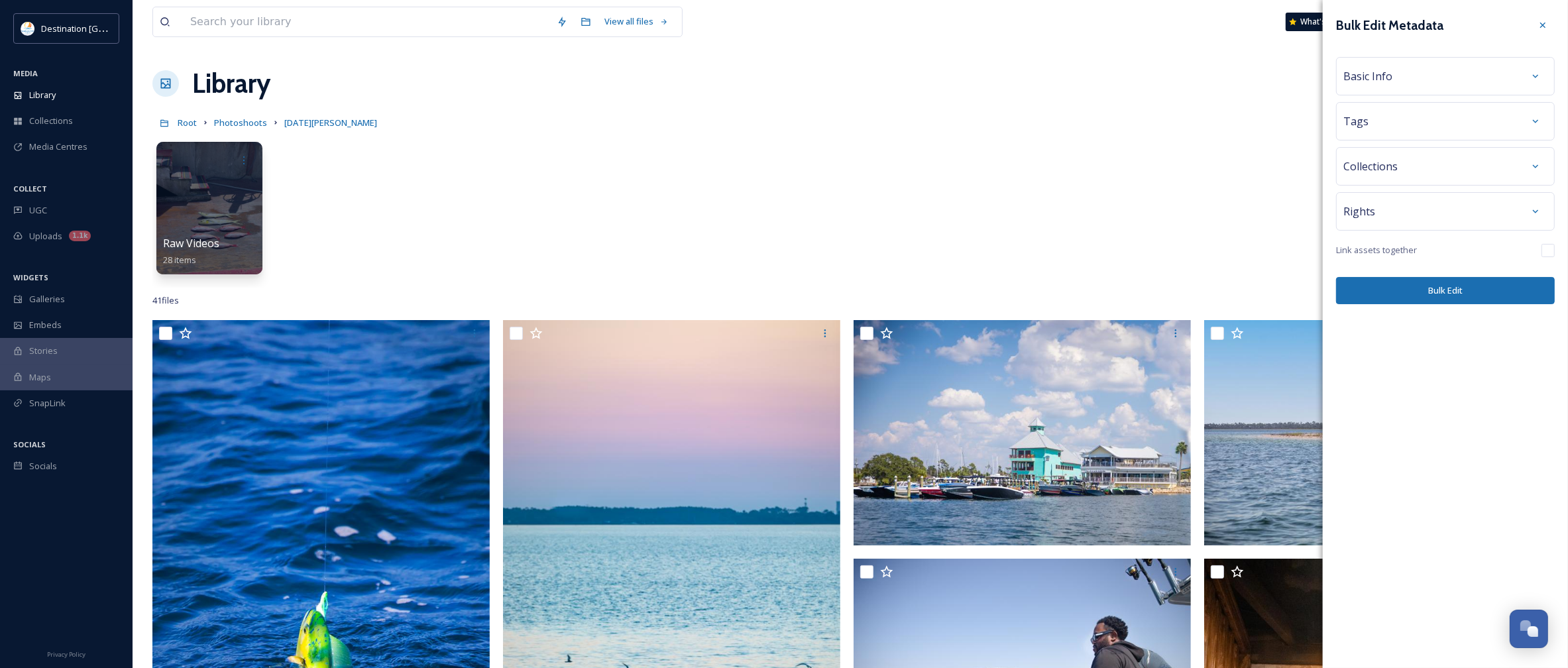
click at [1424, 68] on div "Basic Info" at bounding box center [1445, 76] width 204 height 24
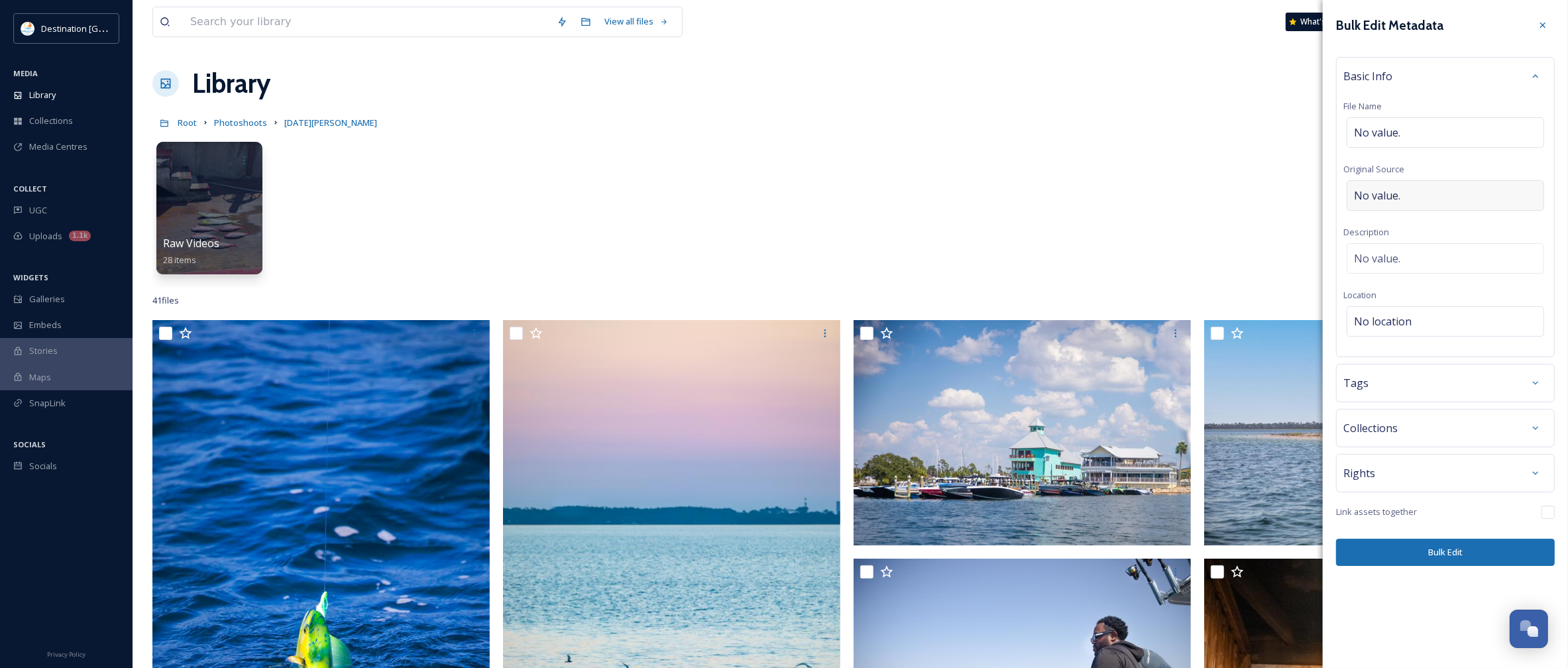
click at [1405, 197] on div "No value." at bounding box center [1445, 196] width 197 height 31
click at [1405, 197] on input "To enrich screen reader interactions, please activate Accessibility in Grammarl…" at bounding box center [1445, 196] width 204 height 31
type input "Destination [GEOGRAPHIC_DATA]"
click at [1419, 253] on div "No value." at bounding box center [1445, 258] width 197 height 31
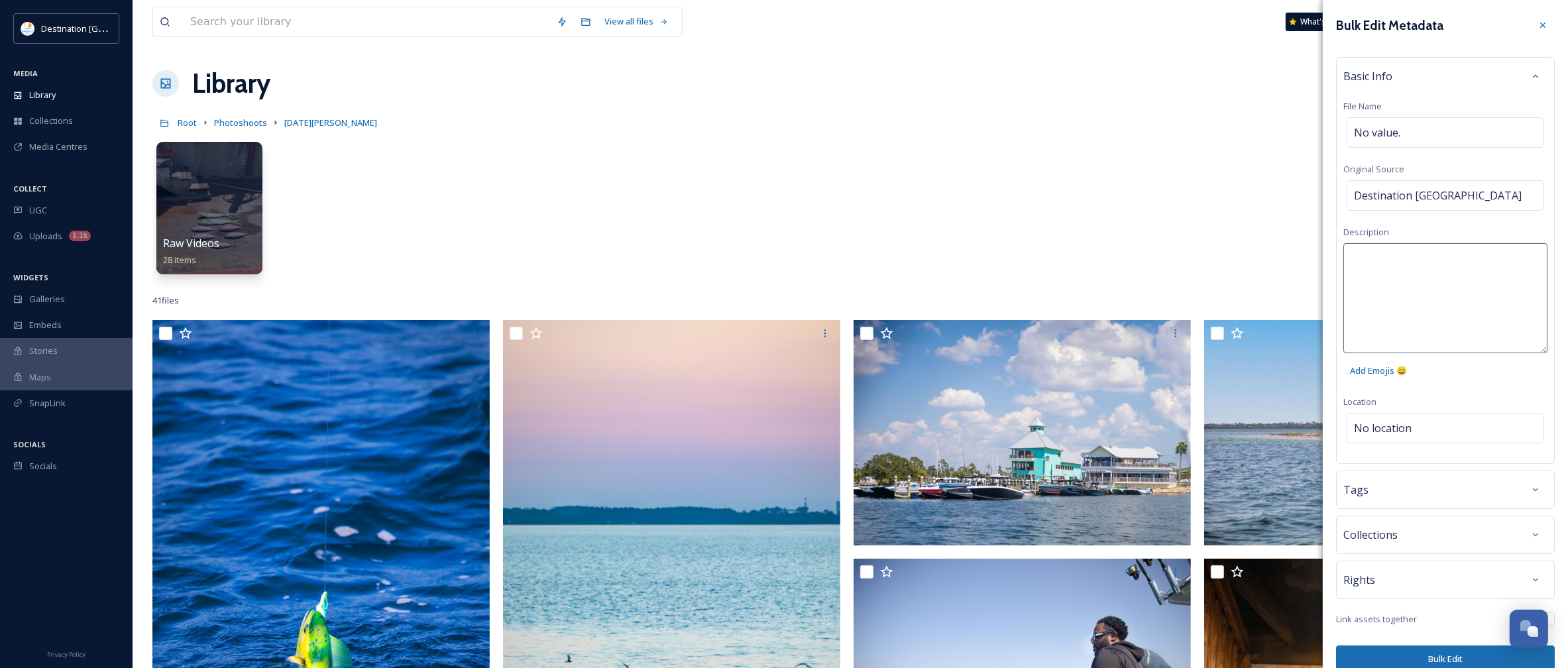
click at [1416, 267] on textarea at bounding box center [1445, 298] width 204 height 110
type textarea "History Class Brewing Company"
click at [1502, 393] on div "Bulk Edit Metadata Basic Info File Name No value. Original Source Destination P…" at bounding box center [1445, 343] width 245 height 686
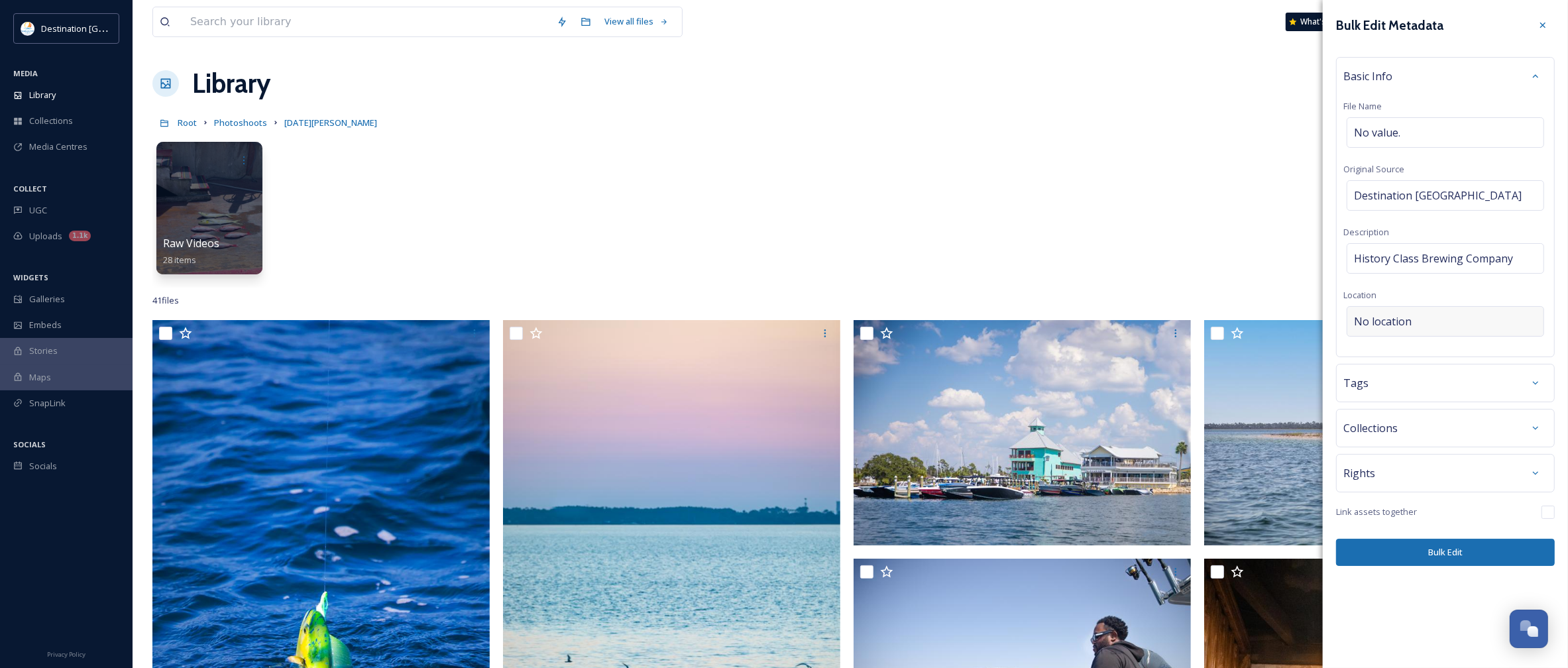
click at [1453, 326] on div "No location" at bounding box center [1445, 321] width 197 height 31
click at [1442, 330] on input at bounding box center [1445, 321] width 196 height 29
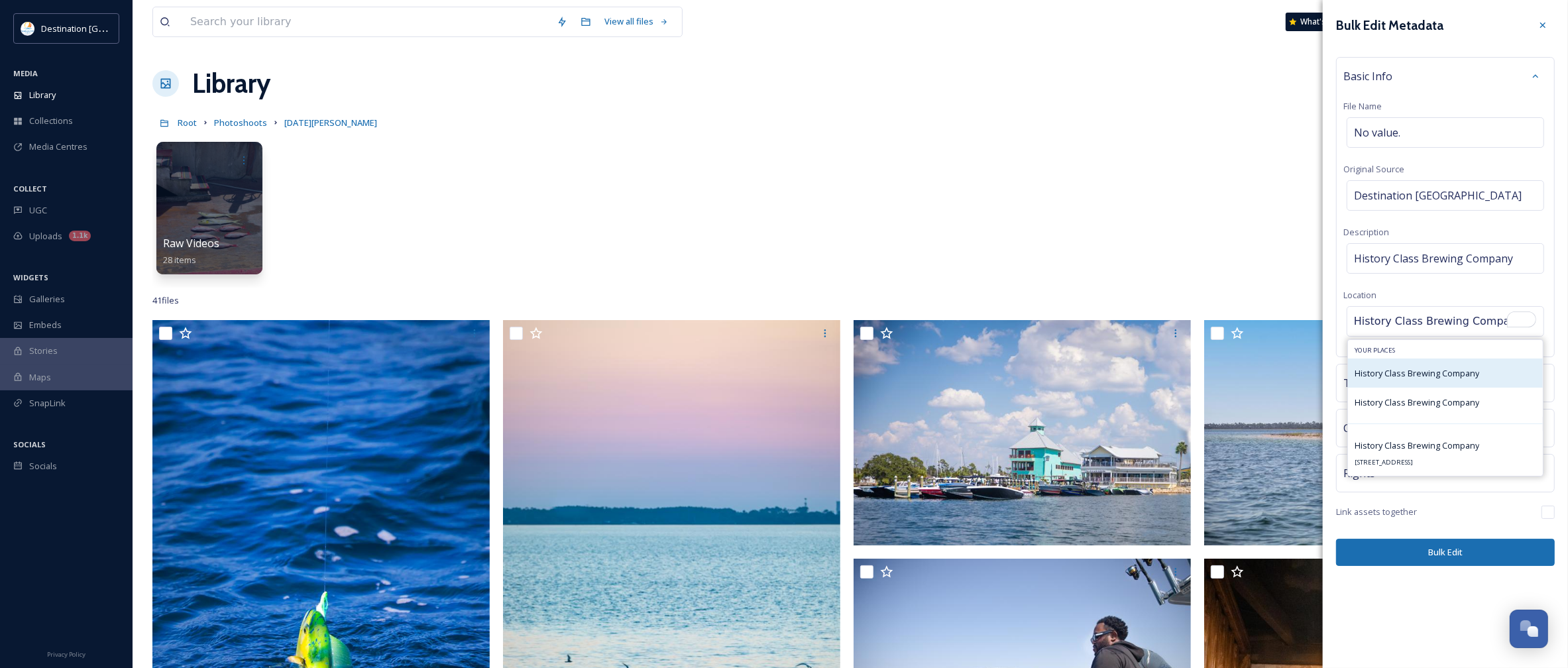
type input "History Class Brewing Company"
click at [1439, 376] on span "History Class Brewing Company" at bounding box center [1417, 373] width 125 height 12
click at [1432, 554] on button "Bulk Edit" at bounding box center [1445, 552] width 219 height 27
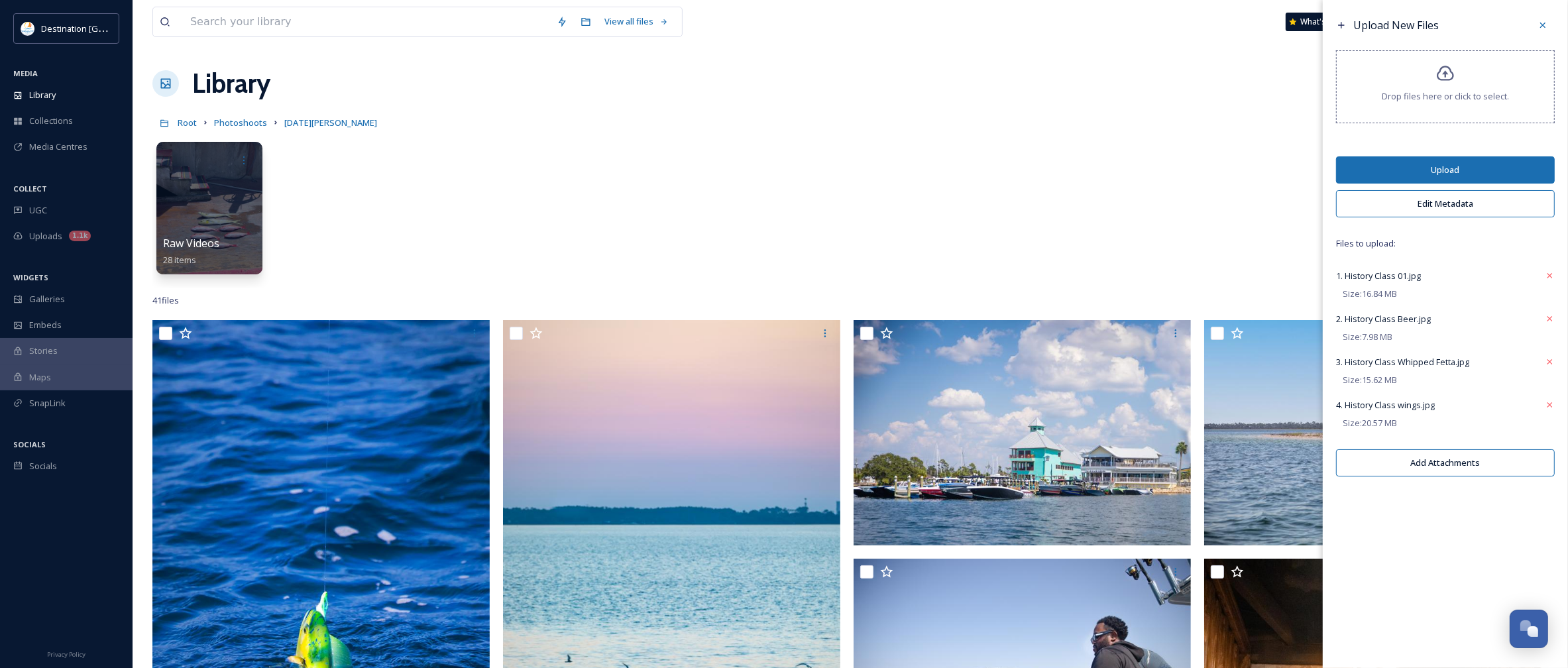
click at [1501, 161] on button "Upload" at bounding box center [1445, 170] width 219 height 27
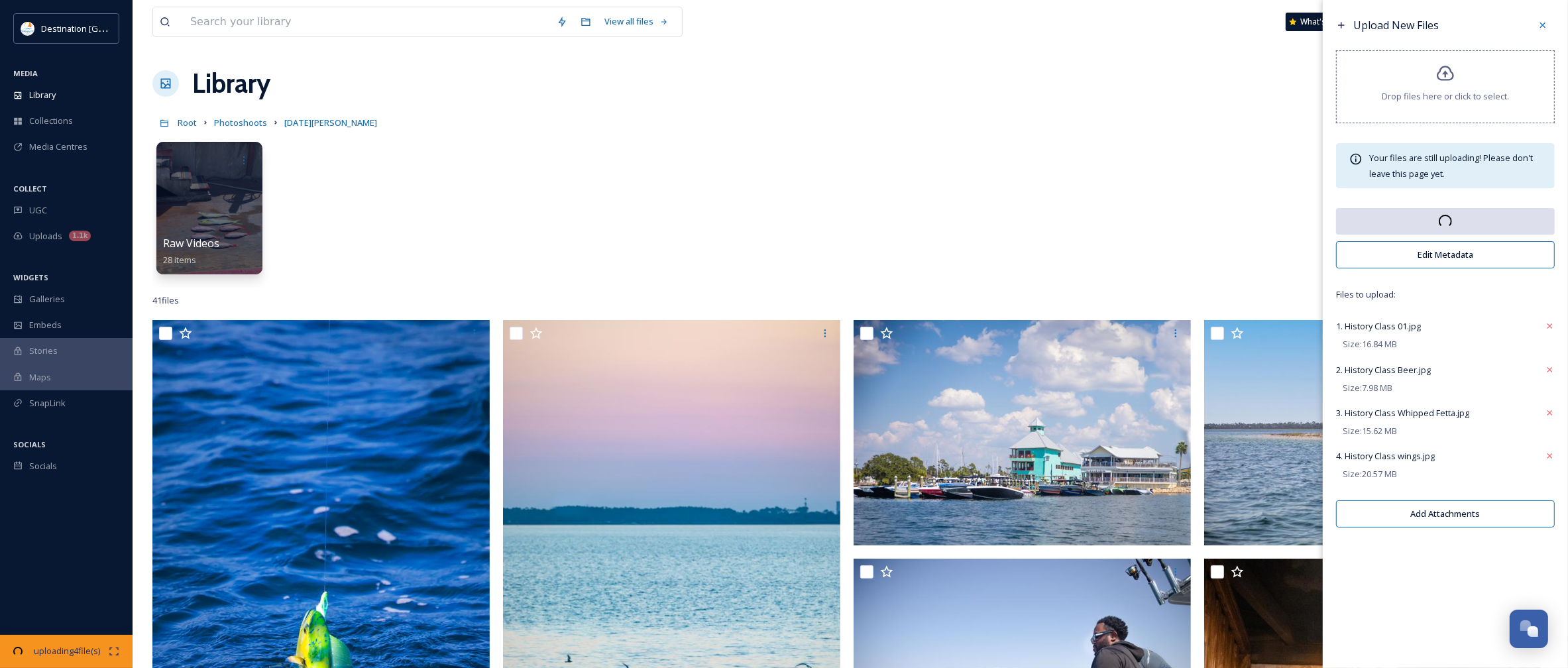
scroll to position [83, 0]
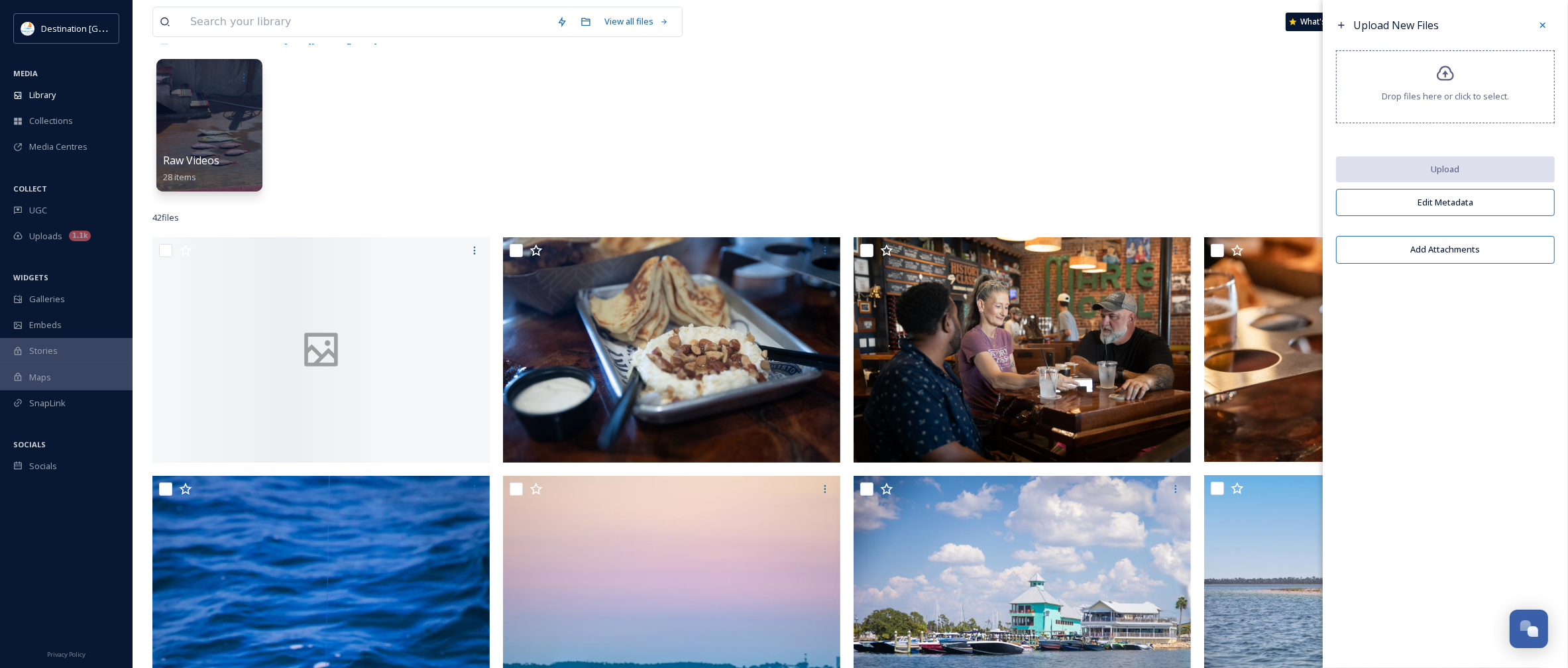
scroll to position [83, 0]
click at [819, 114] on div "Raw Videos 28 items" at bounding box center [850, 129] width 1396 height 153
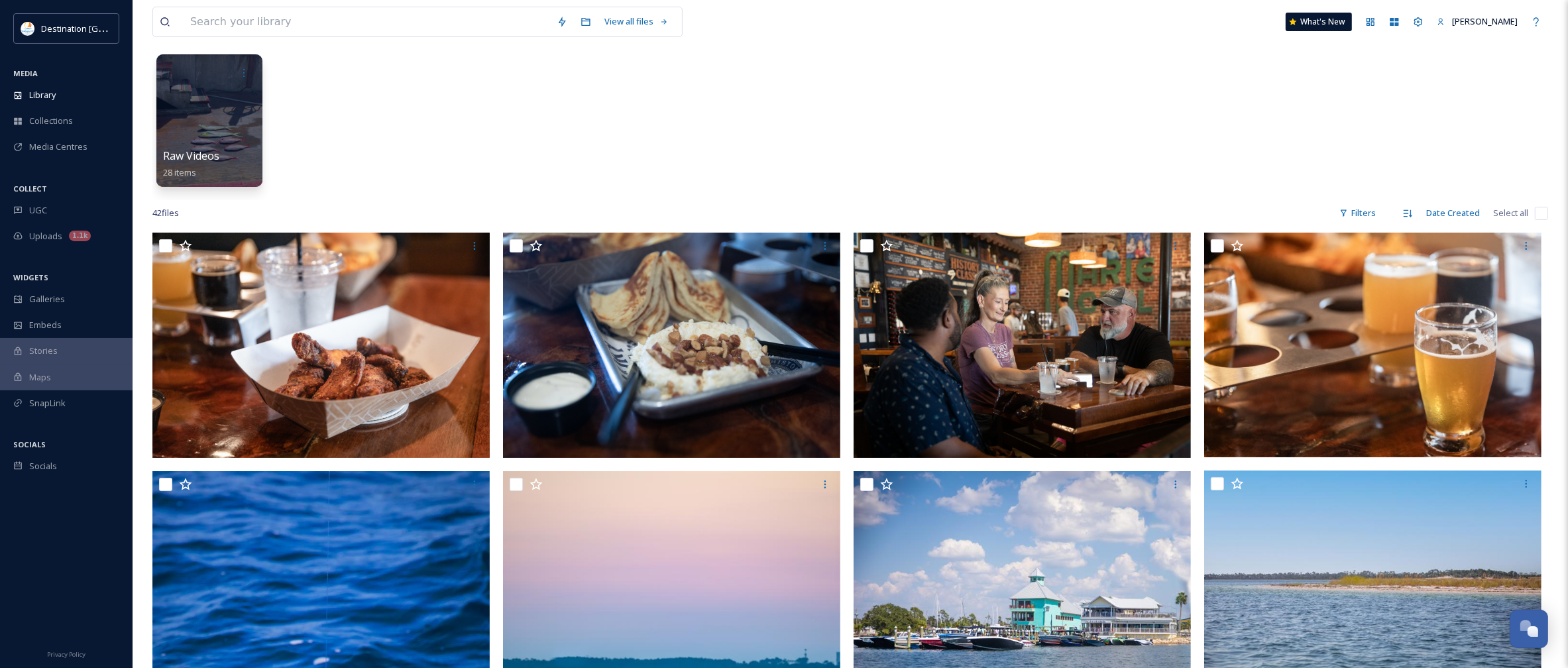
scroll to position [0, 0]
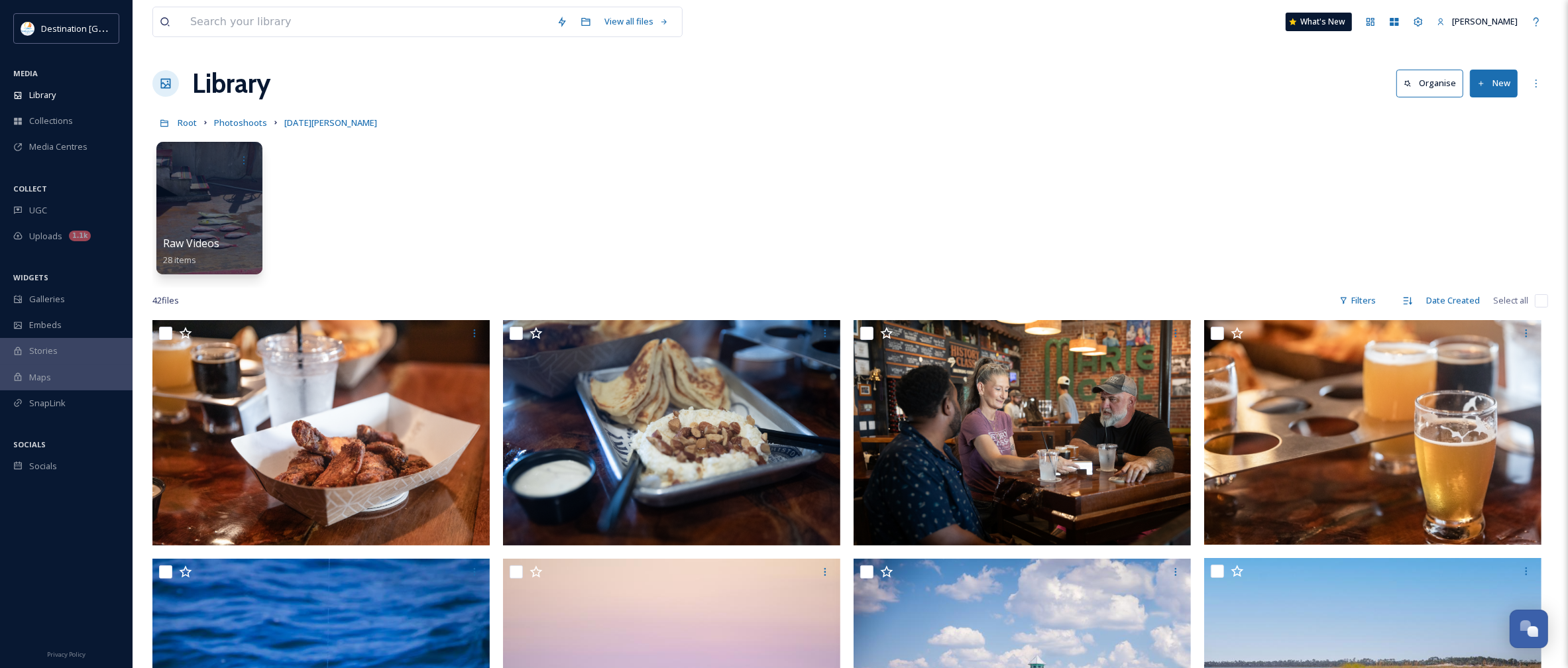
click at [1478, 87] on icon at bounding box center [1481, 84] width 8 height 8
click at [1493, 111] on span "File Upload" at bounding box center [1487, 114] width 44 height 13
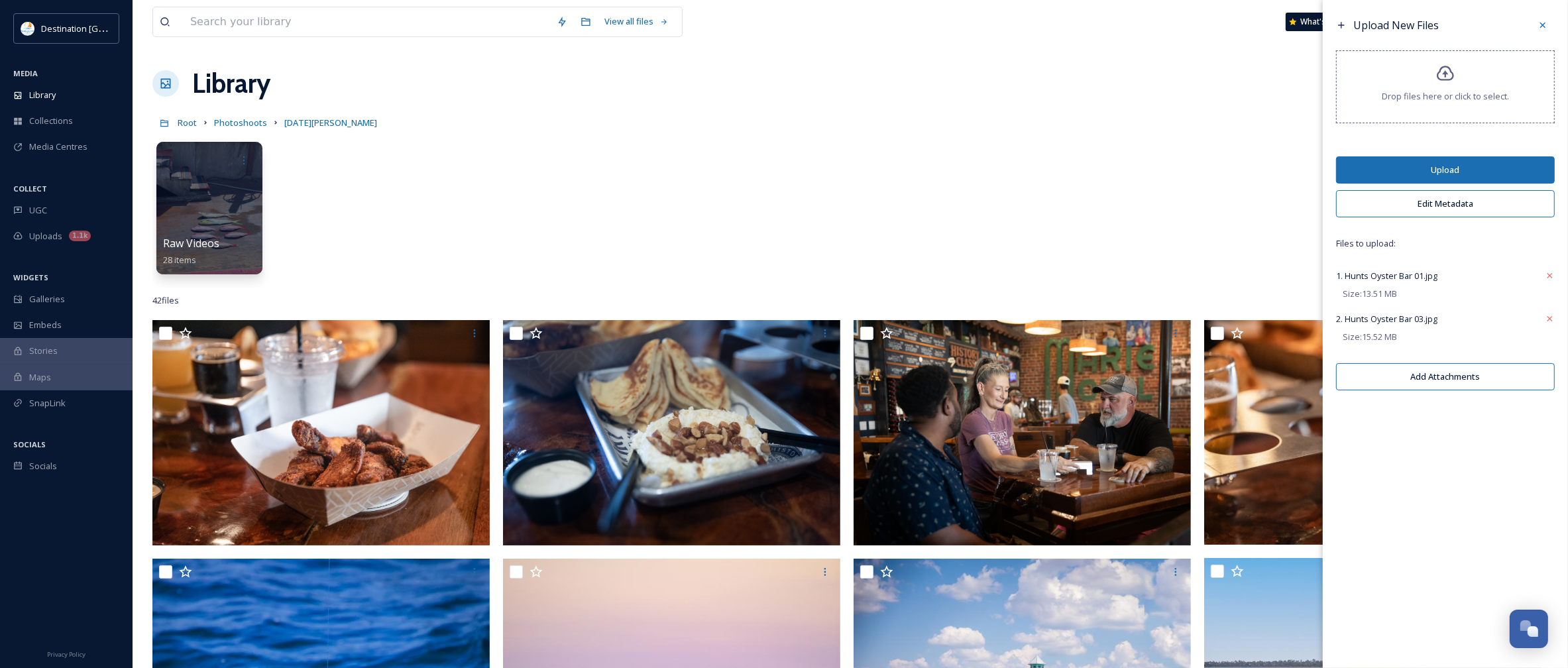
click at [1448, 203] on button "Edit Metadata" at bounding box center [1445, 204] width 219 height 27
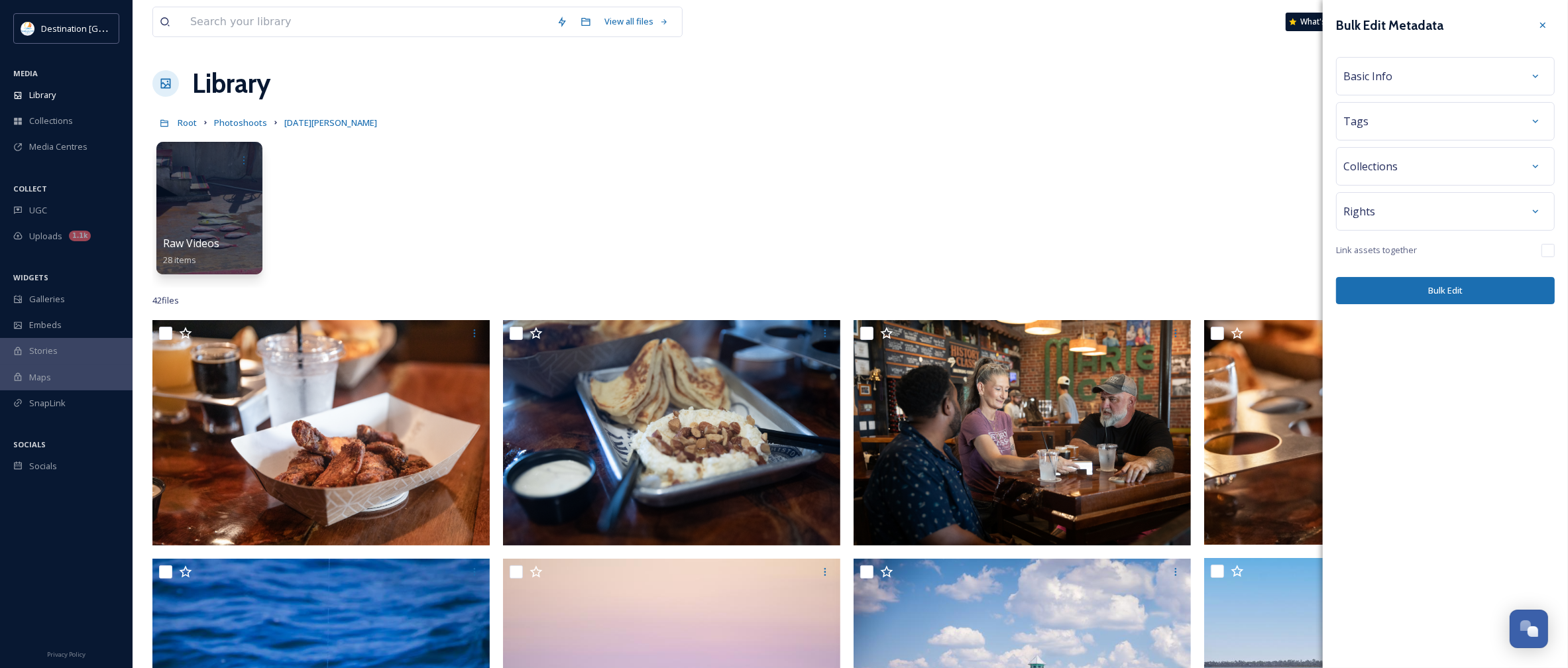
click at [1412, 68] on div "Basic Info" at bounding box center [1445, 76] width 204 height 24
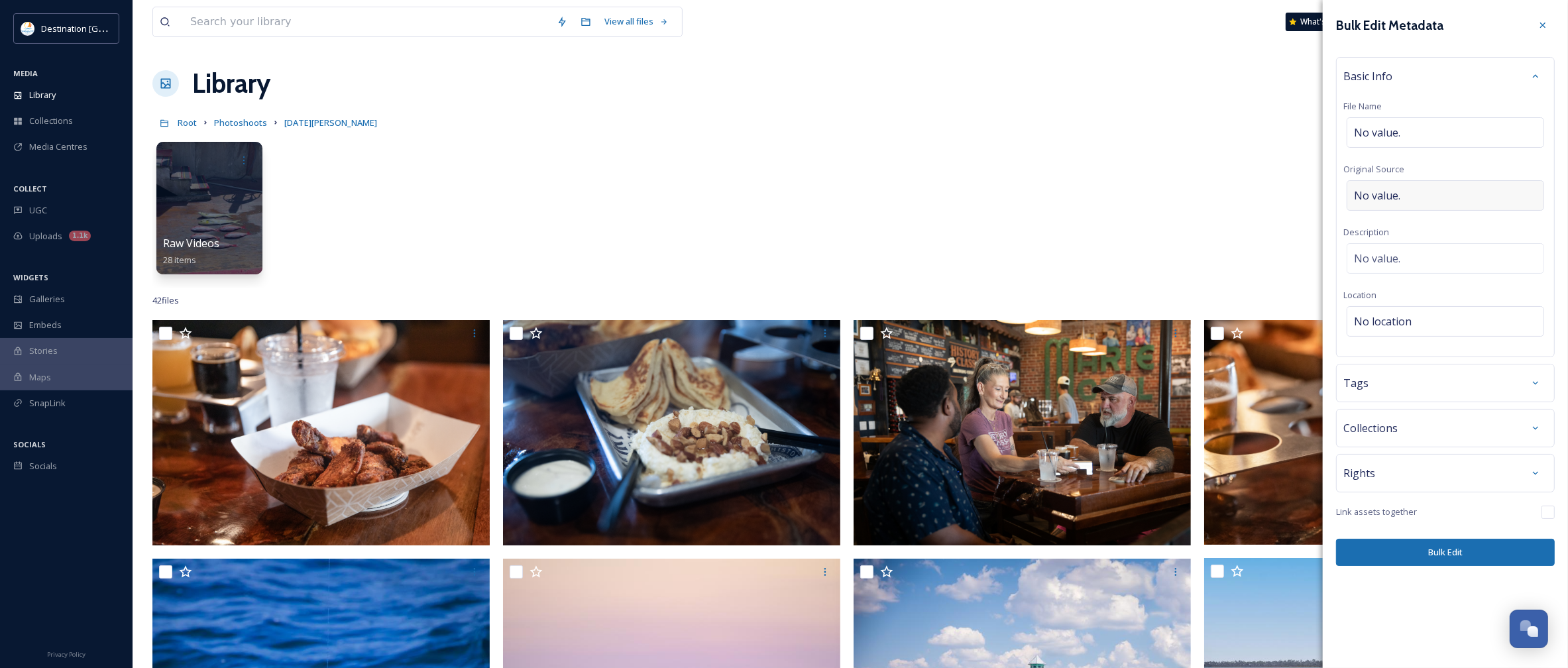
click at [1429, 190] on div "No value." at bounding box center [1445, 196] width 197 height 31
click at [1405, 196] on input "To enrich screen reader interactions, please activate Accessibility in Grammarl…" at bounding box center [1445, 196] width 204 height 31
type input "Destination [GEOGRAPHIC_DATA]"
click at [1403, 252] on div "No value." at bounding box center [1445, 258] width 197 height 31
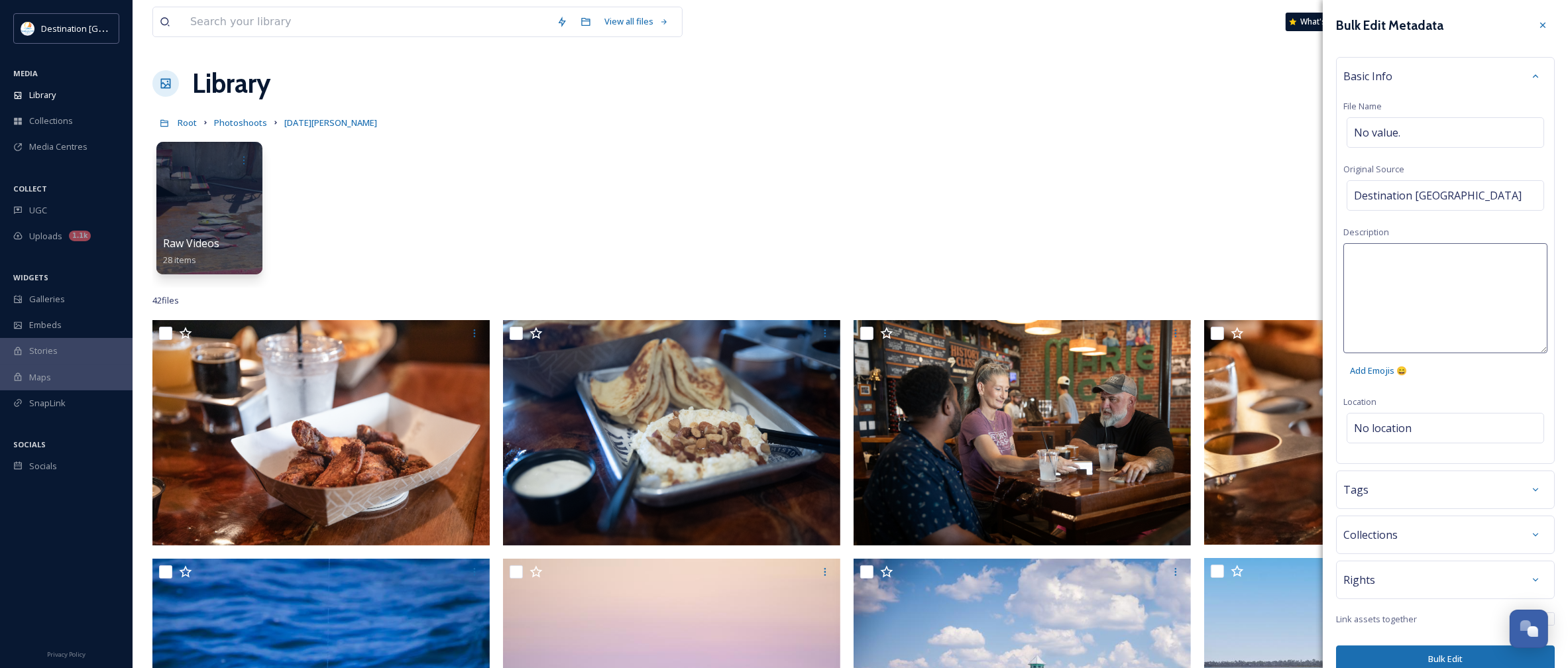
click at [1402, 260] on textarea at bounding box center [1445, 298] width 204 height 110
type textarea "[PERSON_NAME] Oyster Bar"
click at [1405, 433] on div "Bulk Edit Metadata Basic Info File Name No value. Original Source Destination […" at bounding box center [1445, 343] width 245 height 686
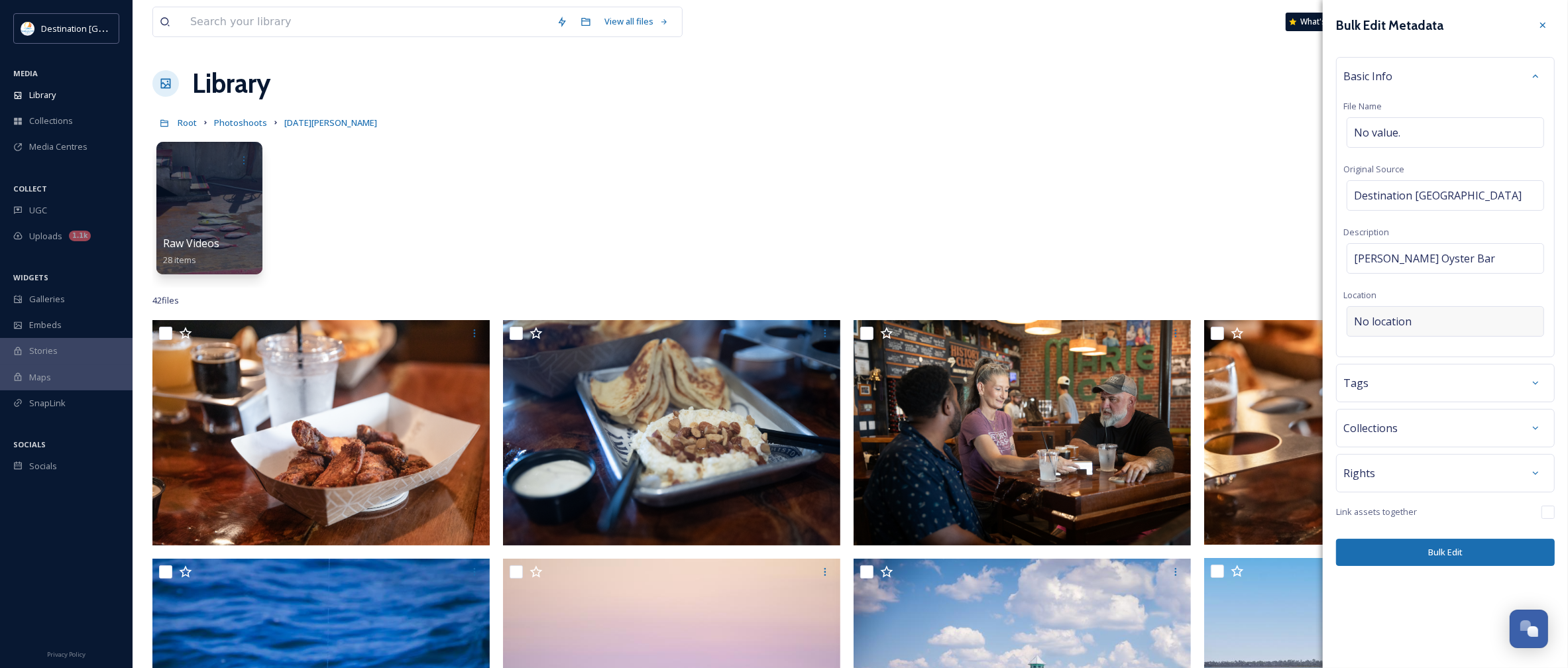
click at [1404, 326] on span "No location" at bounding box center [1383, 321] width 58 height 16
click at [1412, 329] on input "To enrich screen reader interactions, please activate Accessibility in Grammarl…" at bounding box center [1445, 321] width 196 height 29
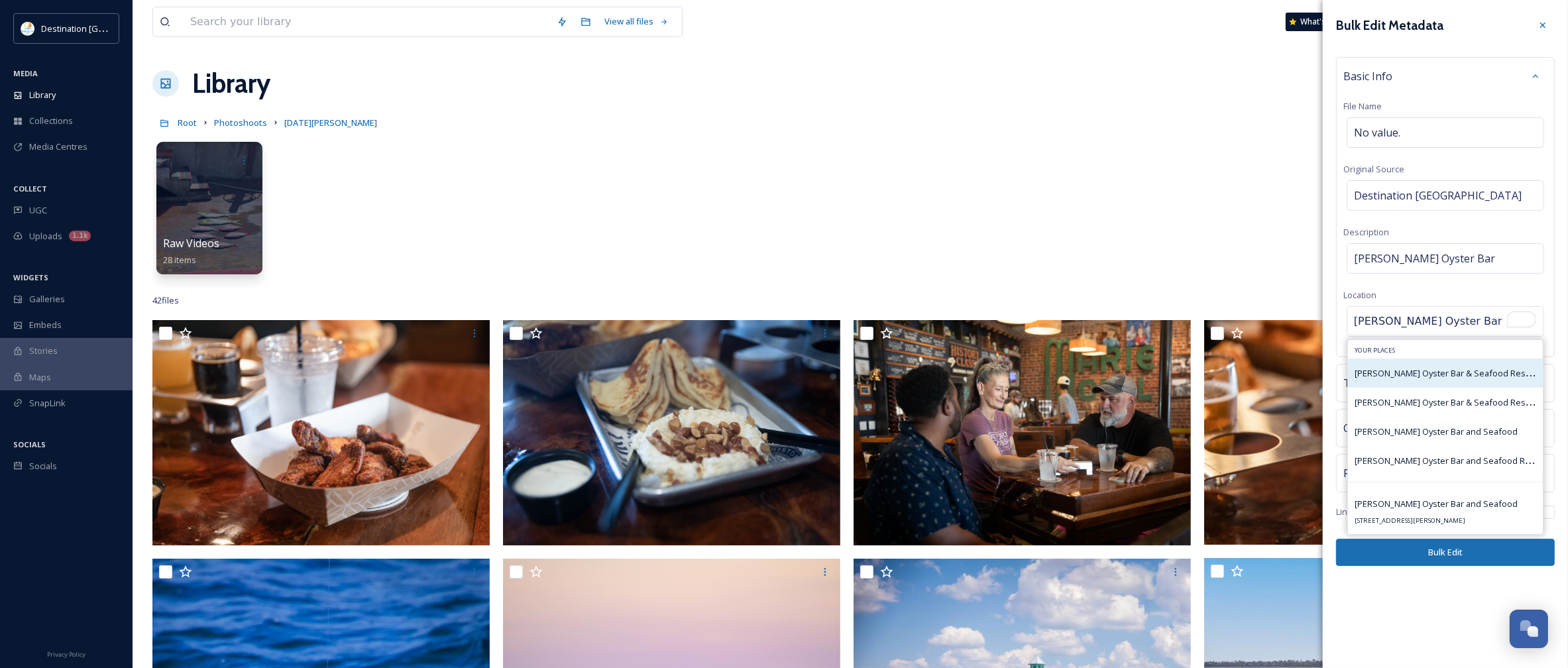
type input "[PERSON_NAME] Oyster Bar"
click at [1410, 375] on span "[PERSON_NAME] Oyster Bar & Seafood Restaurant" at bounding box center [1454, 372] width 199 height 13
click at [1449, 371] on span "[PERSON_NAME] Oyster Bar & Seafood Restaurant" at bounding box center [1454, 372] width 199 height 13
click at [1454, 326] on input "[PERSON_NAME] Oyster Bar" at bounding box center [1445, 321] width 196 height 29
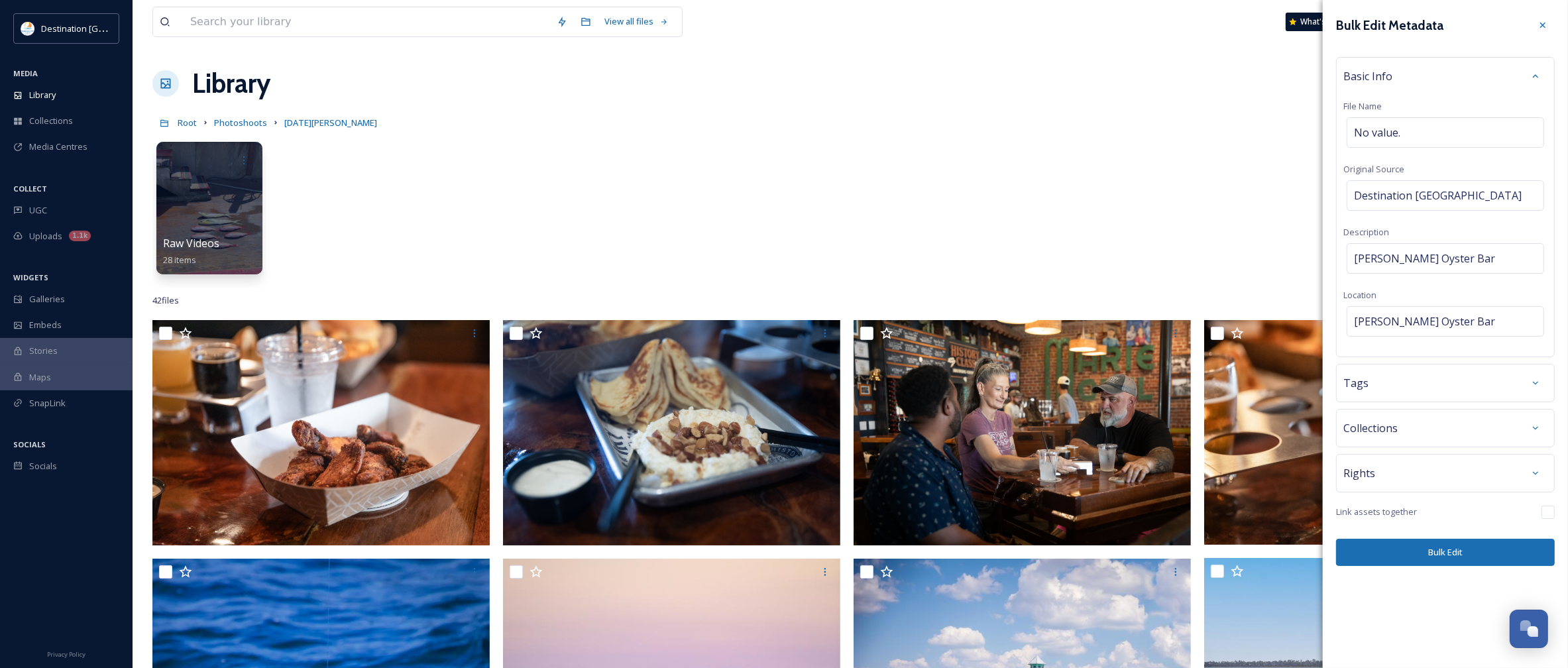
click at [1452, 560] on button "Bulk Edit" at bounding box center [1445, 552] width 219 height 27
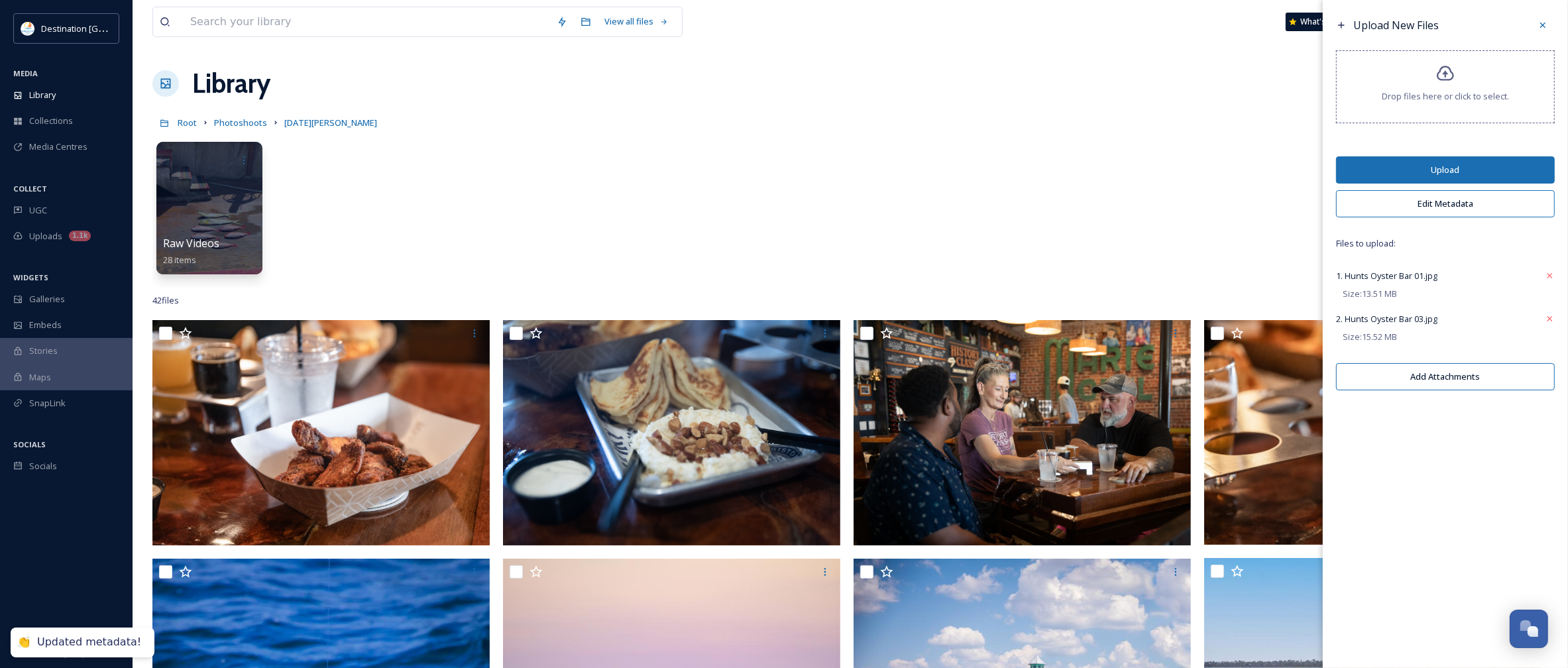
click at [1433, 162] on button "Upload" at bounding box center [1445, 170] width 219 height 27
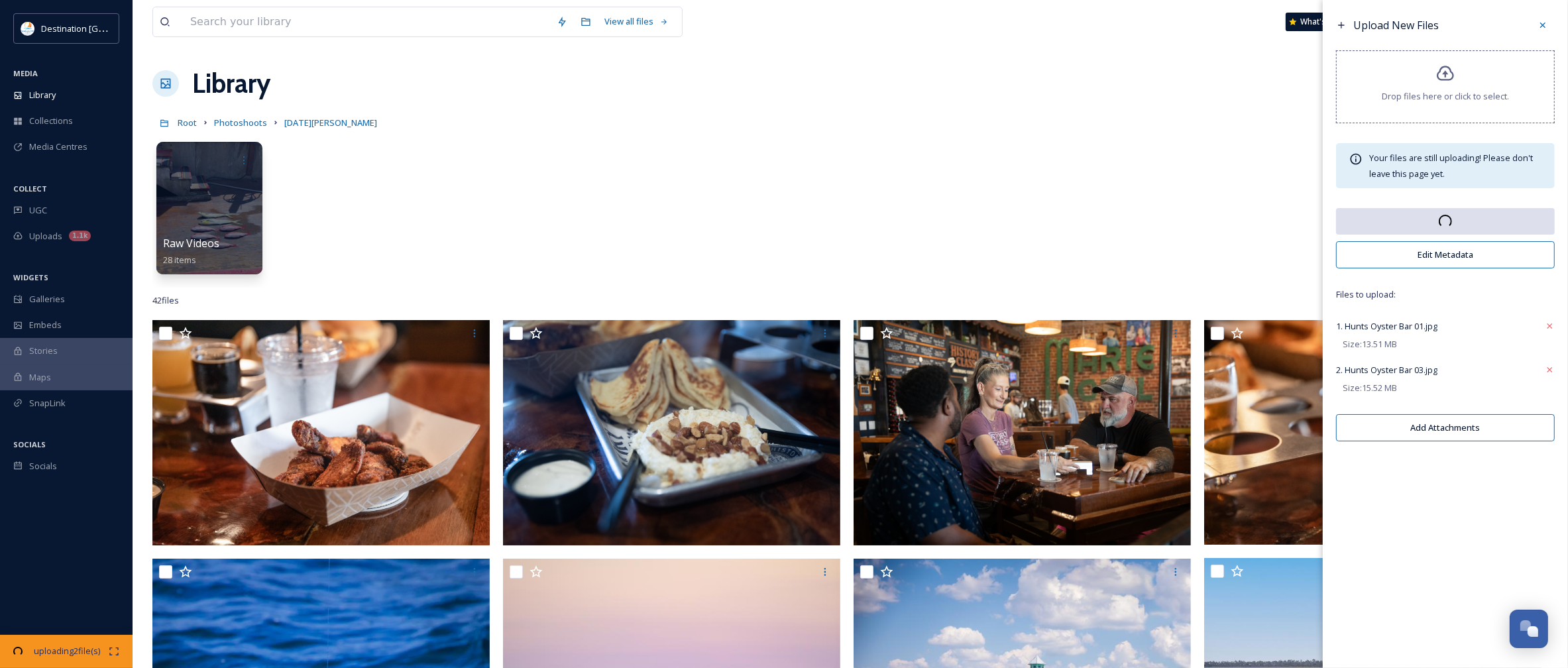
click at [670, 207] on div "Raw Videos 28 items" at bounding box center [850, 211] width 1396 height 153
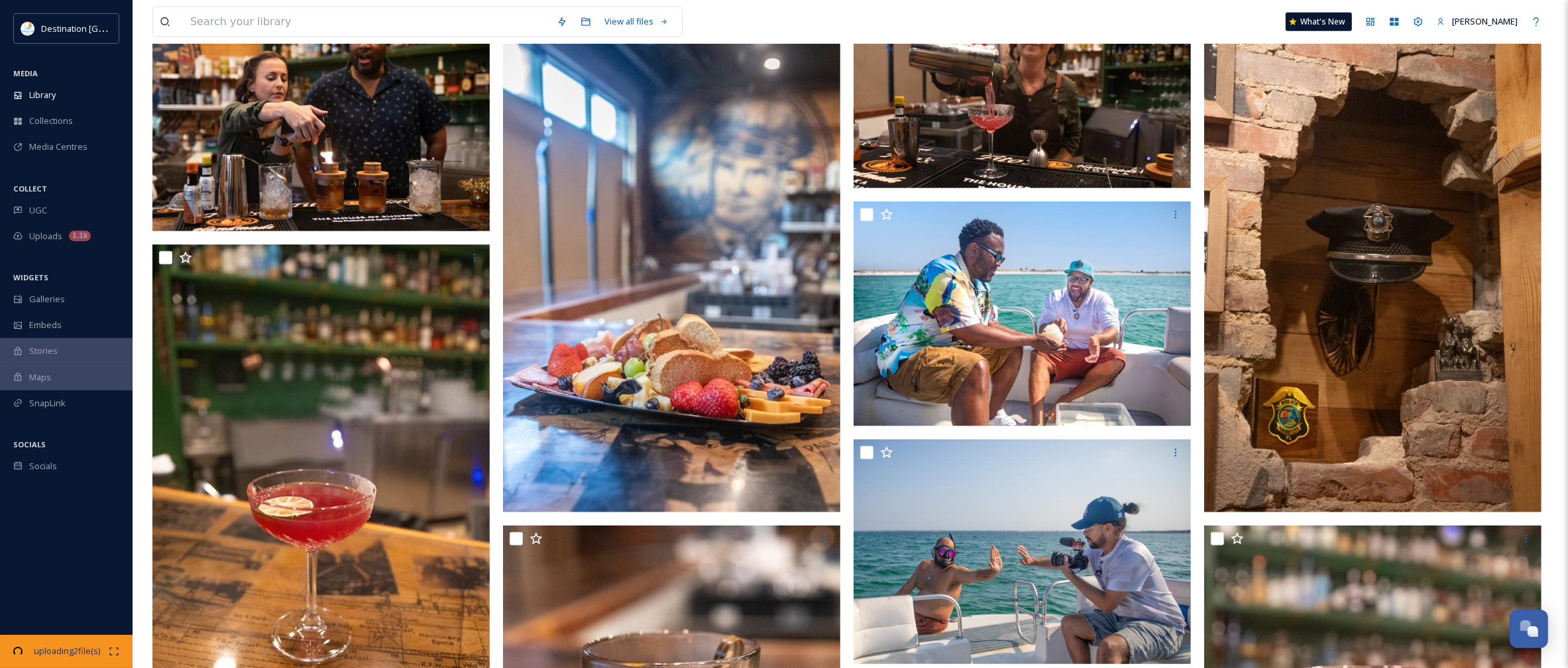
scroll to position [1408, 0]
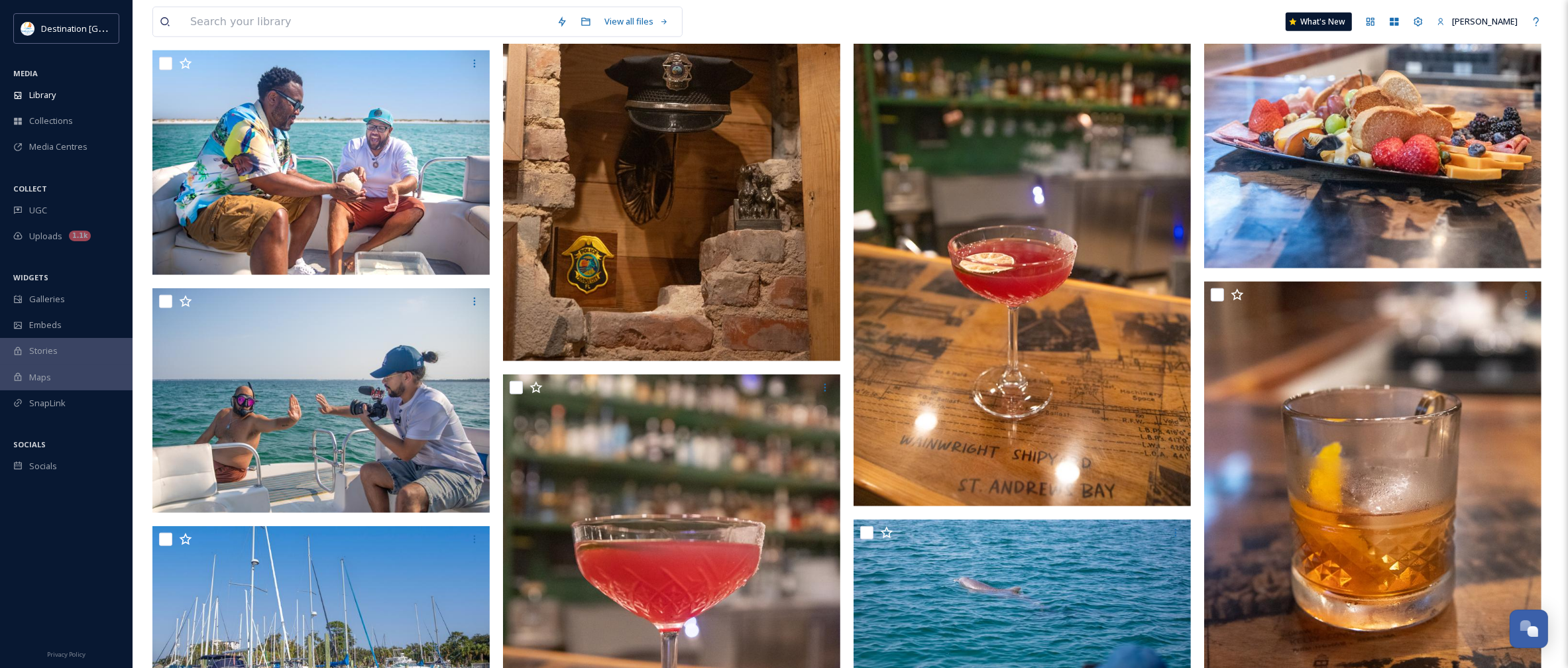
click at [707, 190] on img at bounding box center [672, 108] width 337 height 506
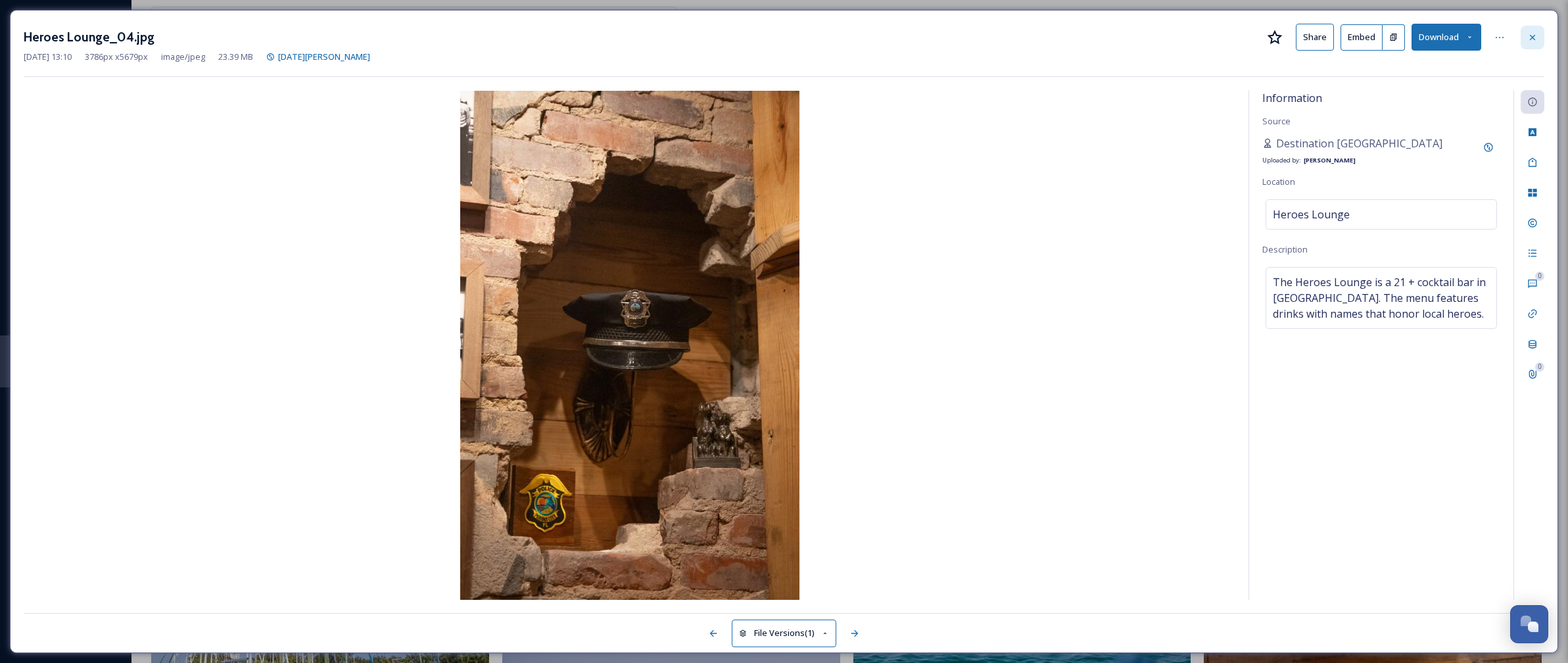
click at [1529, 40] on icon at bounding box center [1532, 37] width 10 height 10
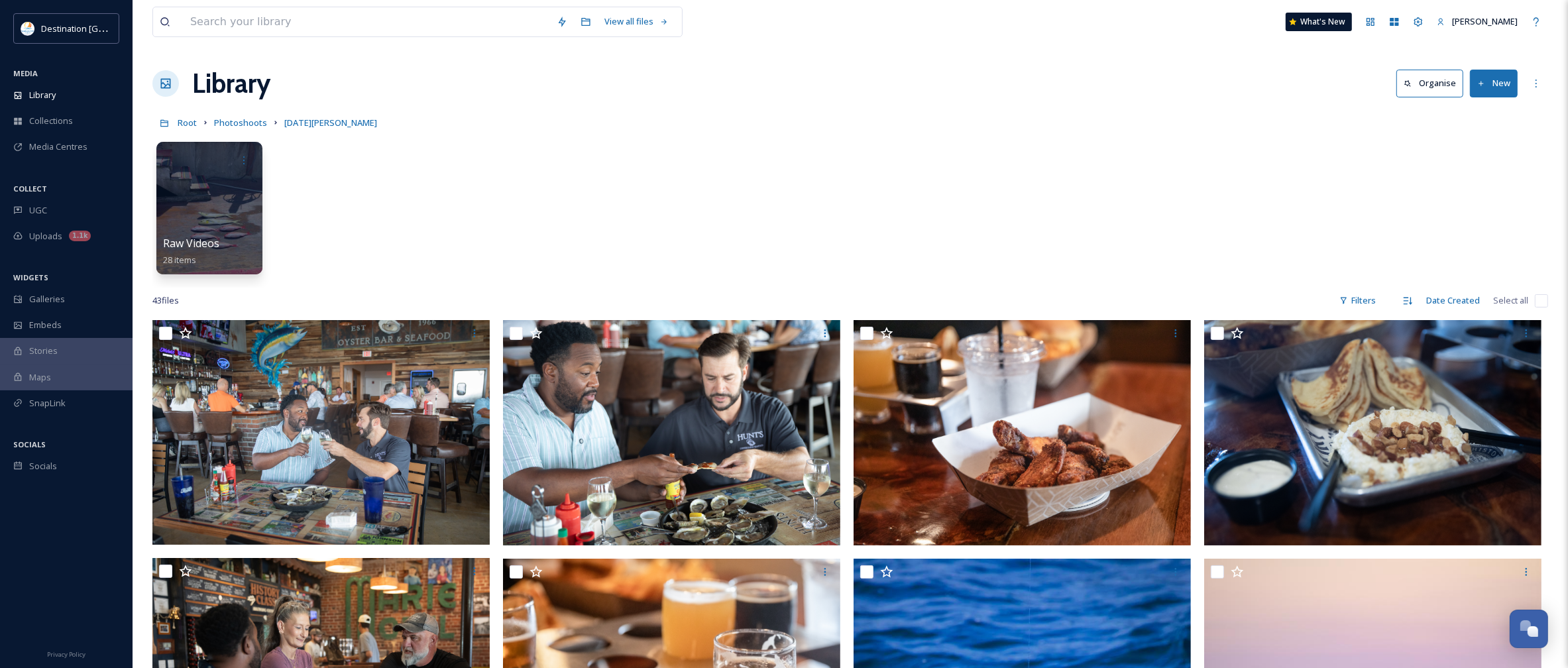
click at [1501, 80] on button "New" at bounding box center [1494, 83] width 47 height 27
click at [1494, 120] on span "File Upload" at bounding box center [1487, 114] width 44 height 13
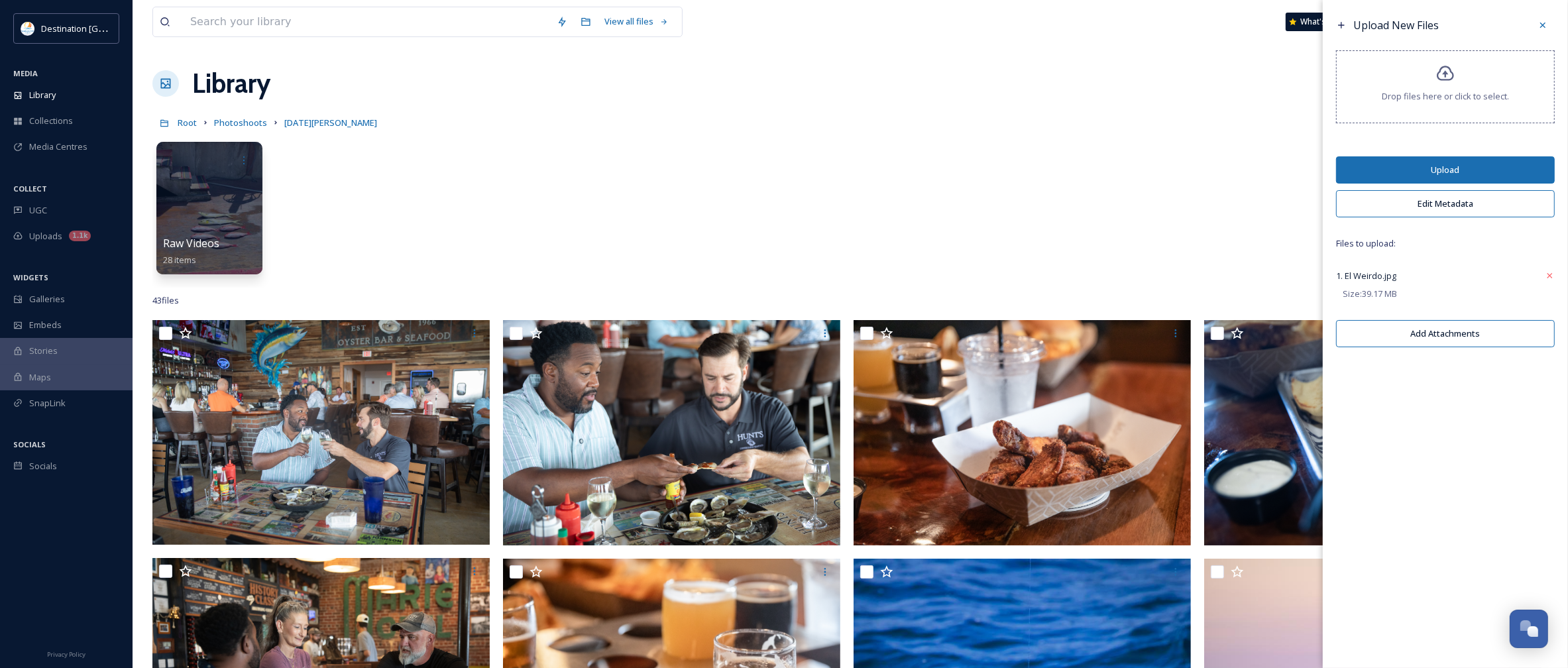
click at [1463, 201] on button "Edit Metadata" at bounding box center [1445, 204] width 219 height 27
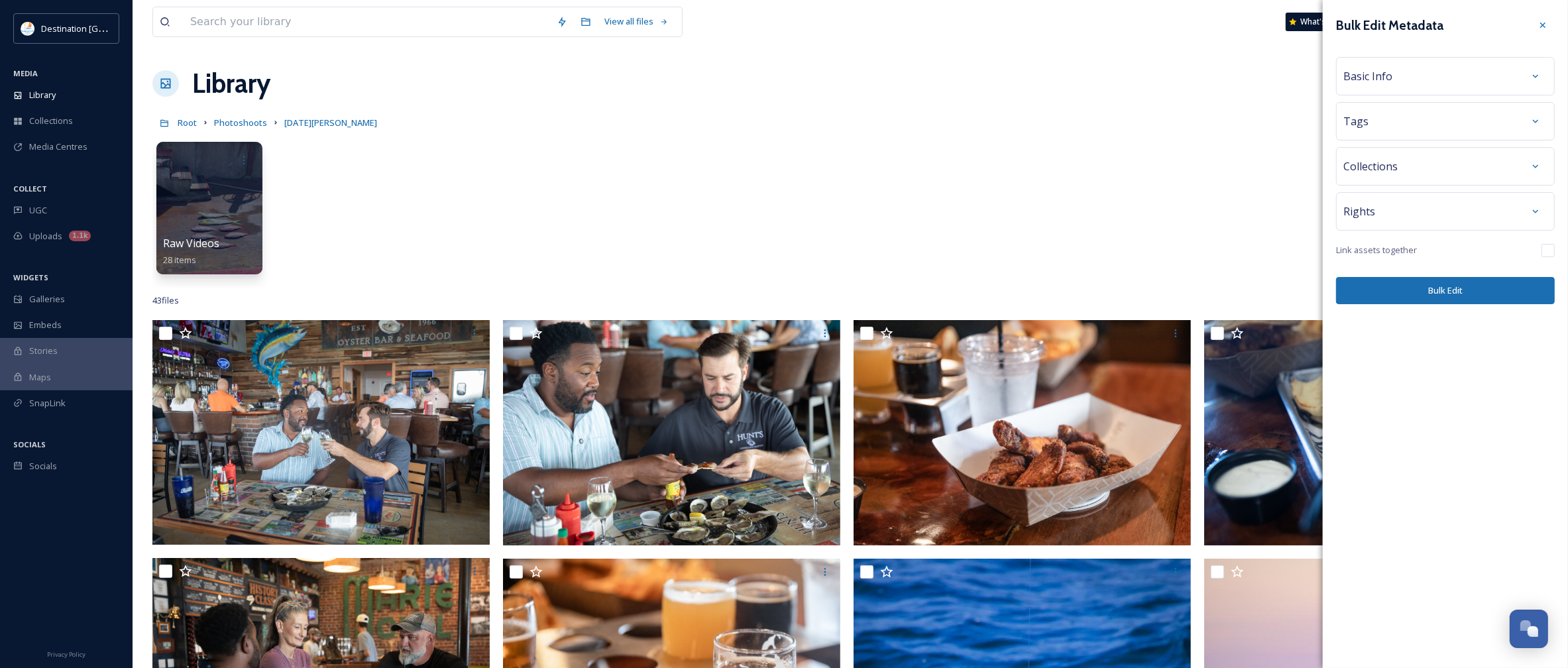
click at [1414, 71] on div "Basic Info" at bounding box center [1445, 76] width 204 height 24
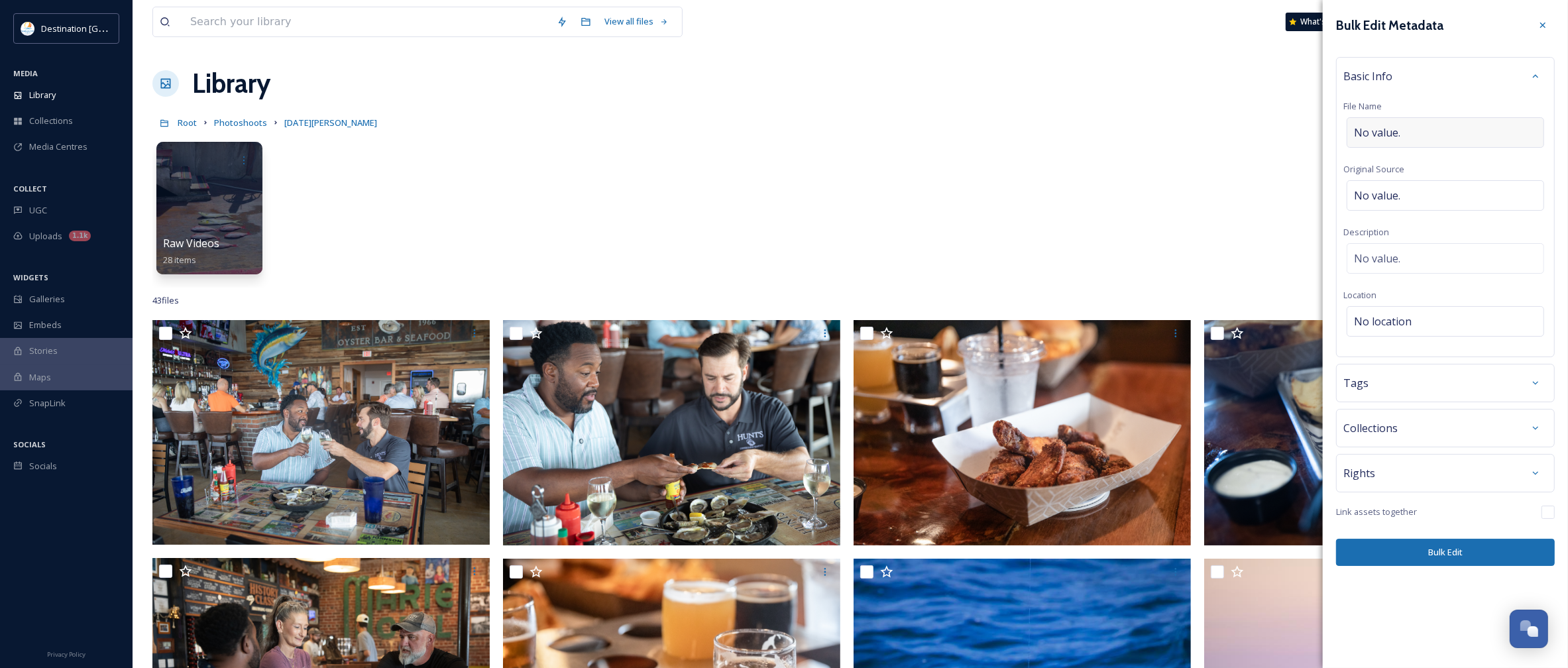
click at [1421, 136] on div "No value." at bounding box center [1445, 132] width 197 height 31
click at [1433, 130] on input "To enrich screen reader interactions, please activate Accessibility in Grammarl…" at bounding box center [1445, 132] width 204 height 31
click at [1399, 193] on span "No value." at bounding box center [1378, 192] width 47 height 16
click at [1427, 206] on input "To enrich screen reader interactions, please activate Accessibility in Grammarl…" at bounding box center [1445, 196] width 204 height 31
type input "Destination [GEOGRAPHIC_DATA]"
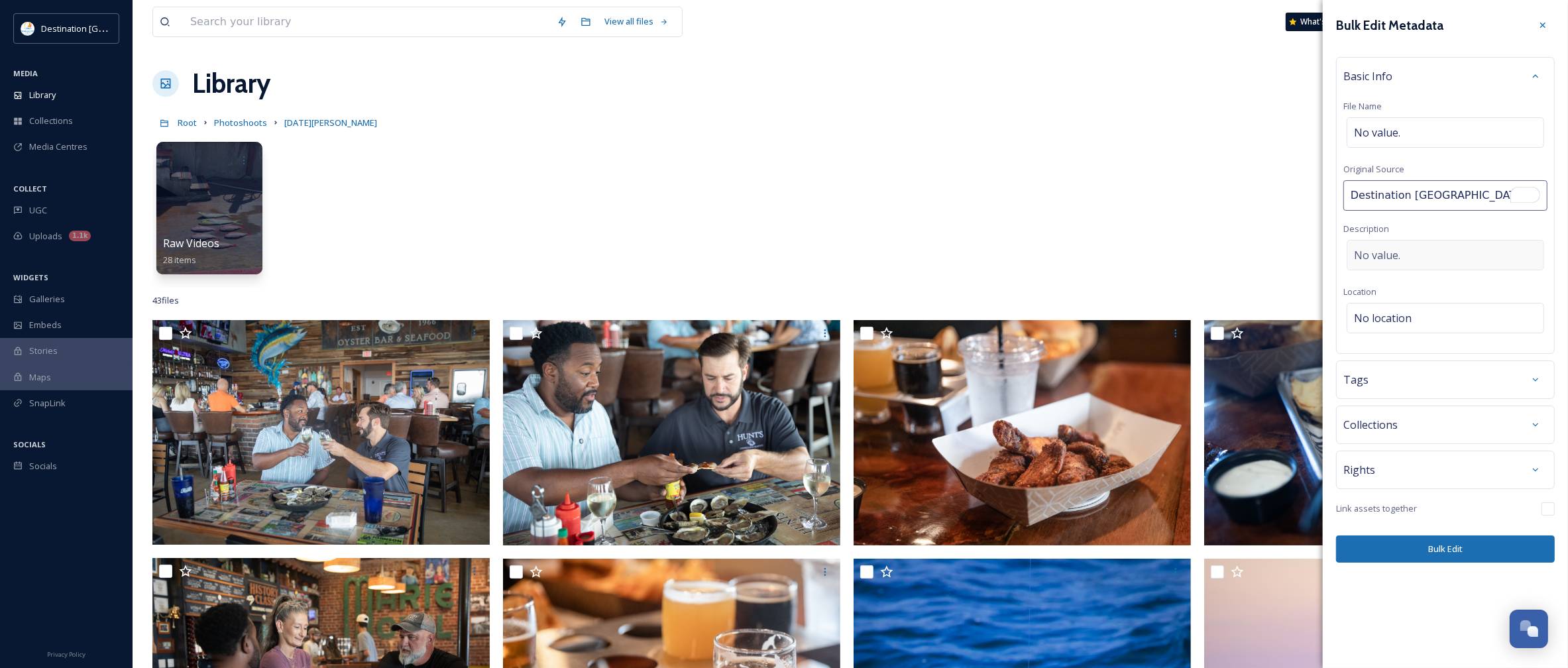
click at [1412, 250] on div "No value." at bounding box center [1445, 255] width 197 height 31
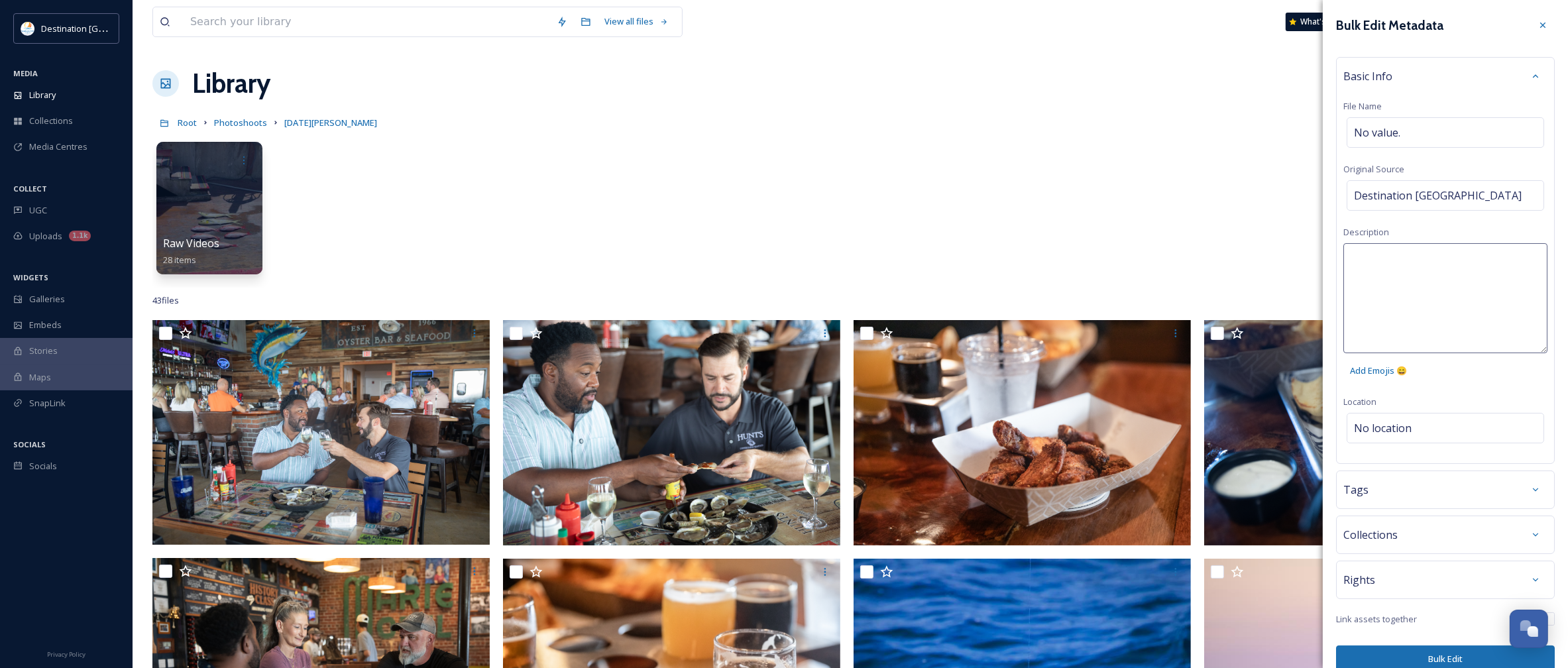
click at [1416, 265] on textarea at bounding box center [1445, 298] width 204 height 110
type textarea "El Weirdo"
click at [1461, 396] on div "Bulk Edit Metadata Basic Info File Name No value. Original Source Destination […" at bounding box center [1445, 343] width 245 height 686
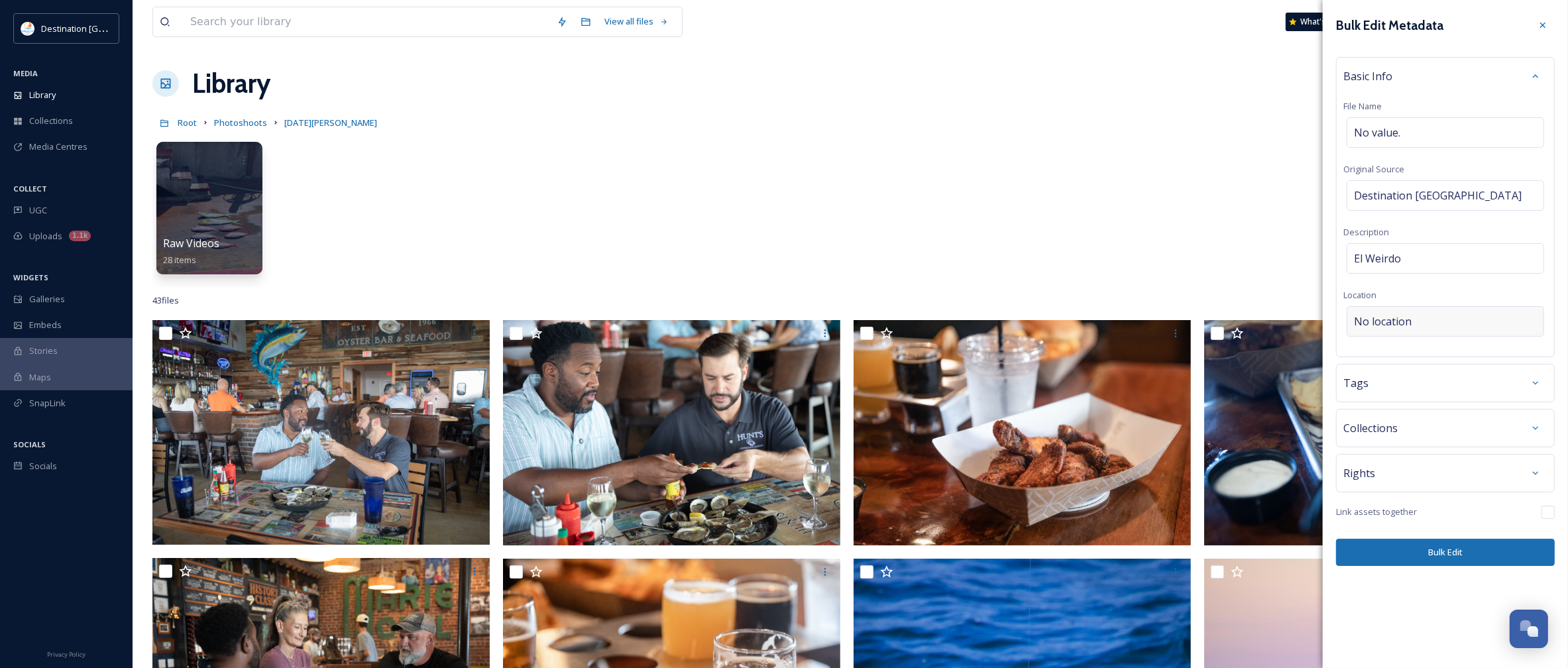
click at [1400, 321] on span "No location" at bounding box center [1383, 321] width 58 height 16
click at [1410, 319] on input at bounding box center [1445, 321] width 196 height 29
type input "El Weirdo"
click at [1430, 372] on div "El Weirdo" at bounding box center [1445, 373] width 195 height 29
click at [1414, 373] on div "El Weirdo" at bounding box center [1445, 373] width 195 height 29
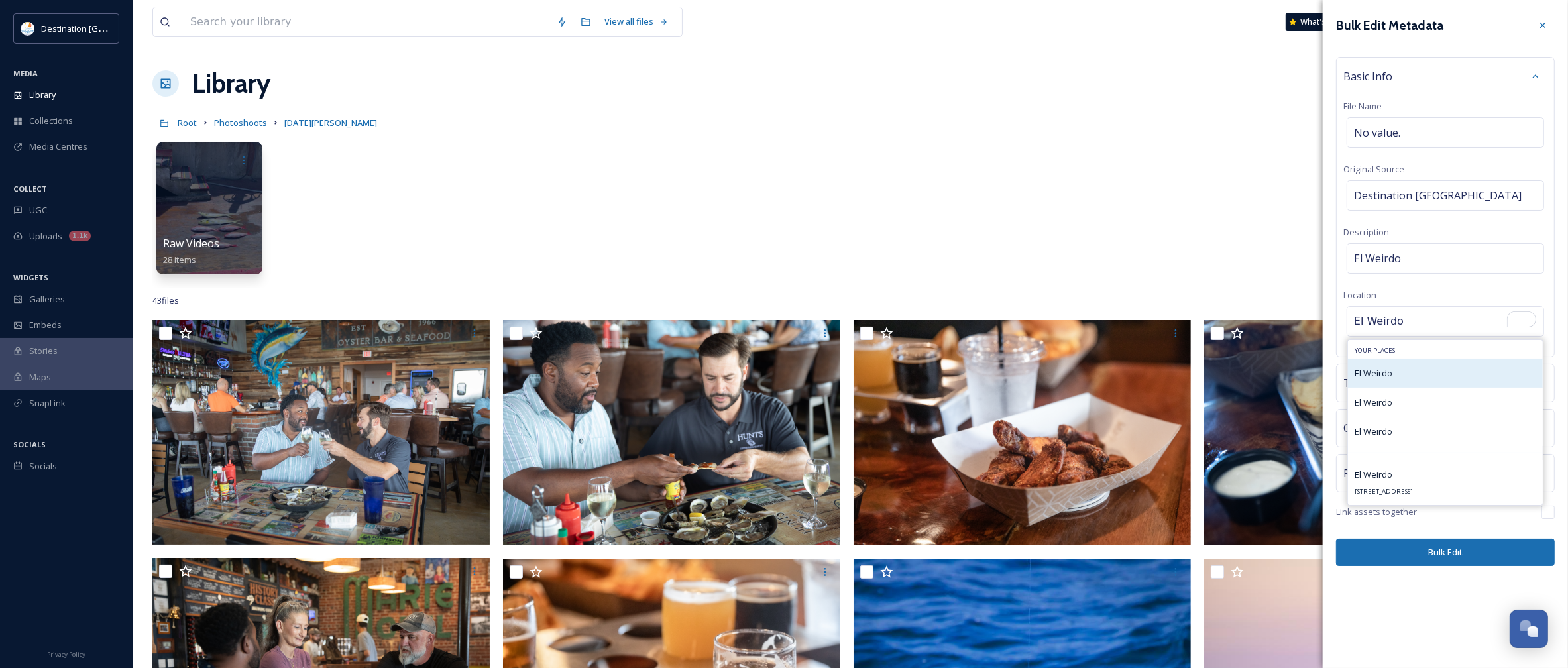
click at [1399, 379] on div "El Weirdo" at bounding box center [1445, 373] width 195 height 29
click at [1377, 379] on span "El Weirdo" at bounding box center [1373, 373] width 38 height 12
click at [1413, 372] on div "El Weirdo" at bounding box center [1445, 373] width 195 height 29
click at [1402, 323] on input "El Weirdo" at bounding box center [1445, 321] width 196 height 29
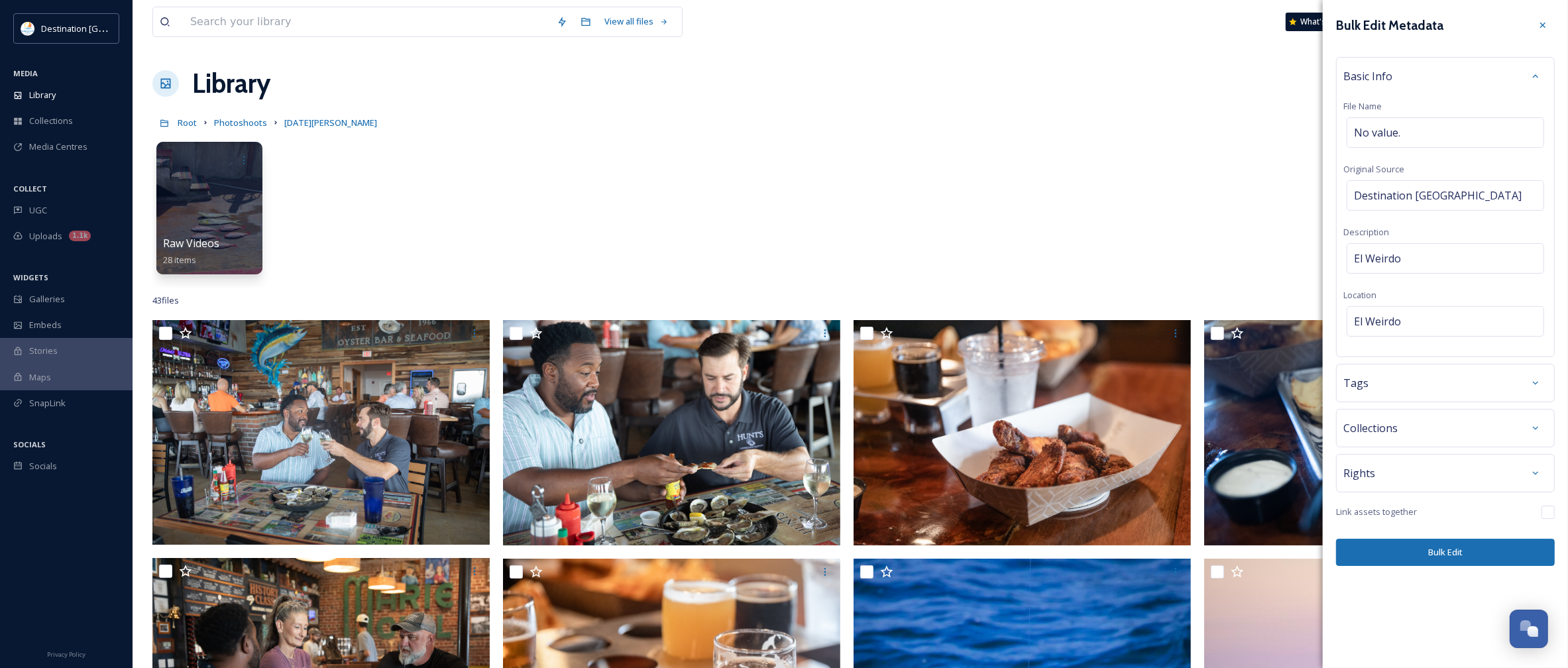
click at [1475, 540] on div "Bulk Edit Metadata Basic Info File Name No value. Original Source Destination P…" at bounding box center [1445, 290] width 245 height 579
click at [1482, 557] on button "Bulk Edit" at bounding box center [1445, 552] width 219 height 27
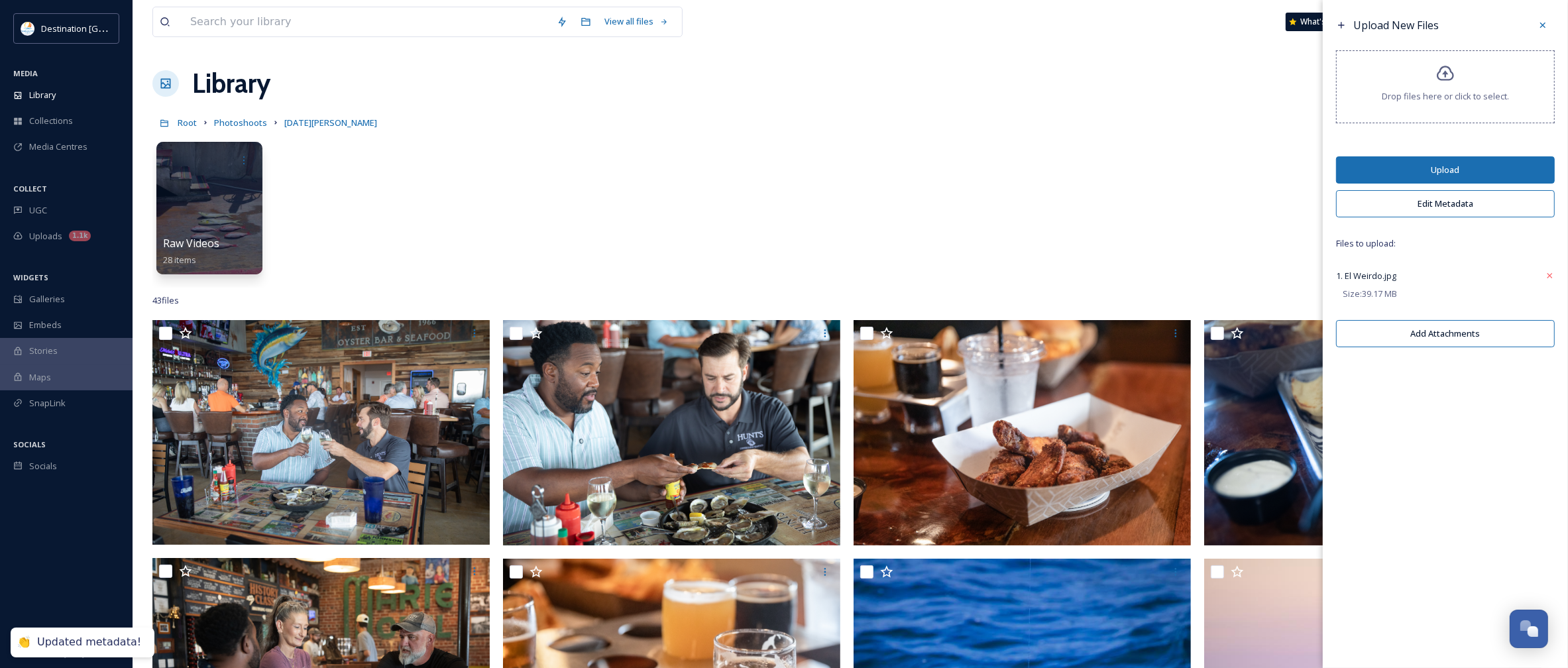
click at [1421, 171] on button "Upload" at bounding box center [1445, 170] width 219 height 27
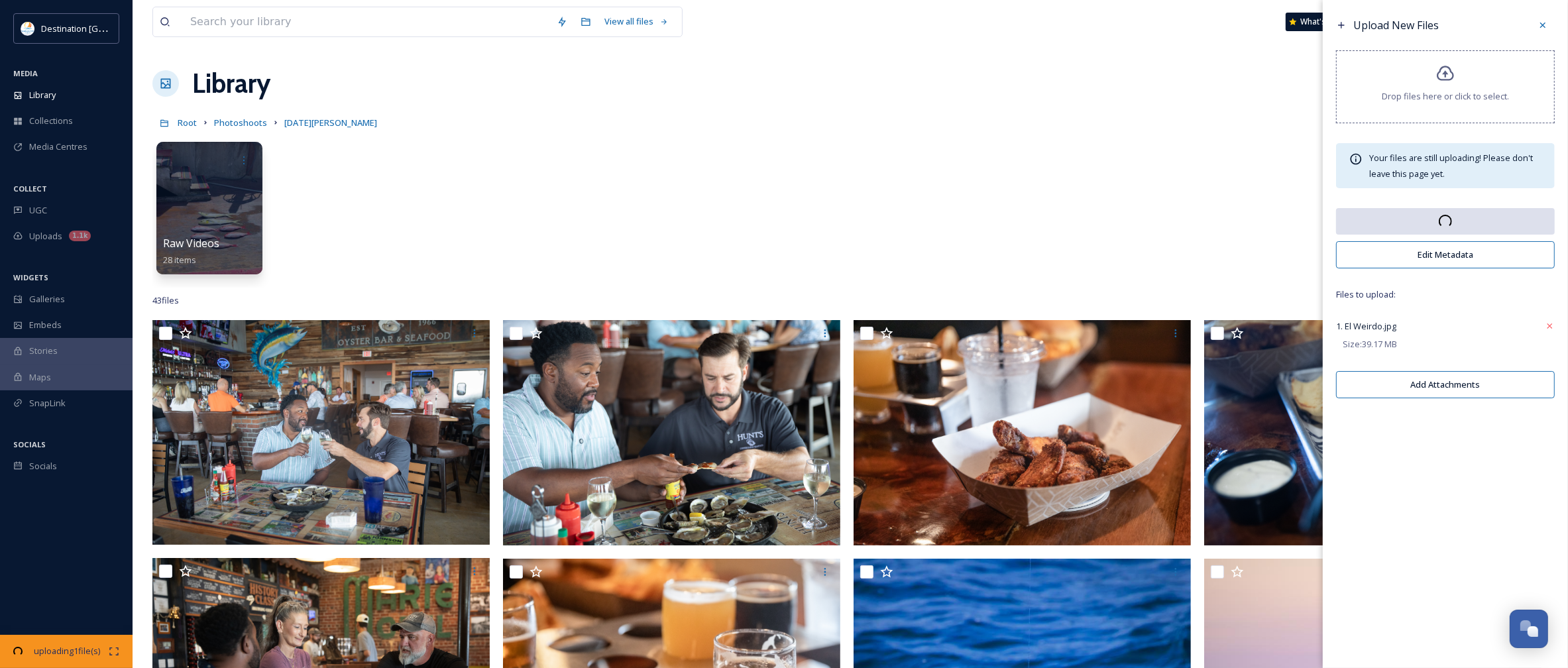
click at [793, 178] on div "Raw Videos 28 items" at bounding box center [850, 211] width 1396 height 153
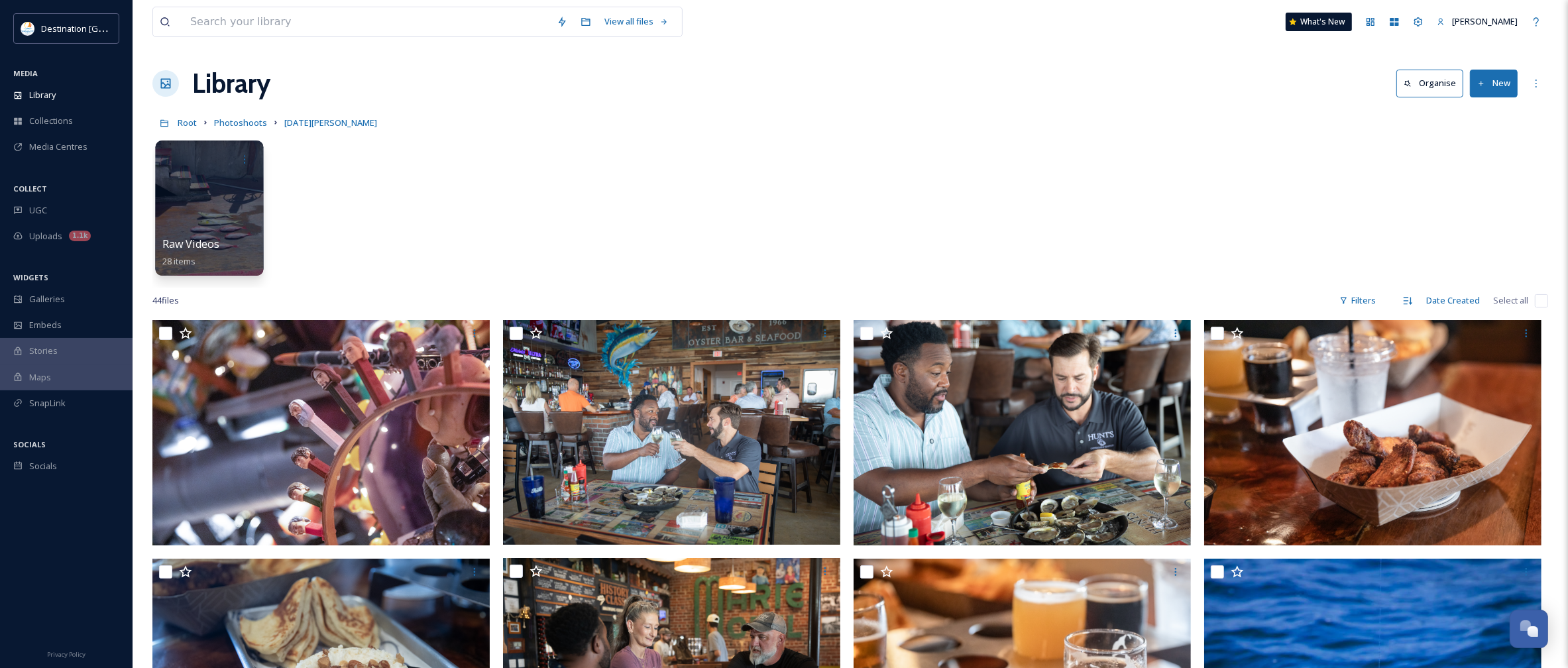
click at [181, 196] on div at bounding box center [209, 208] width 108 height 135
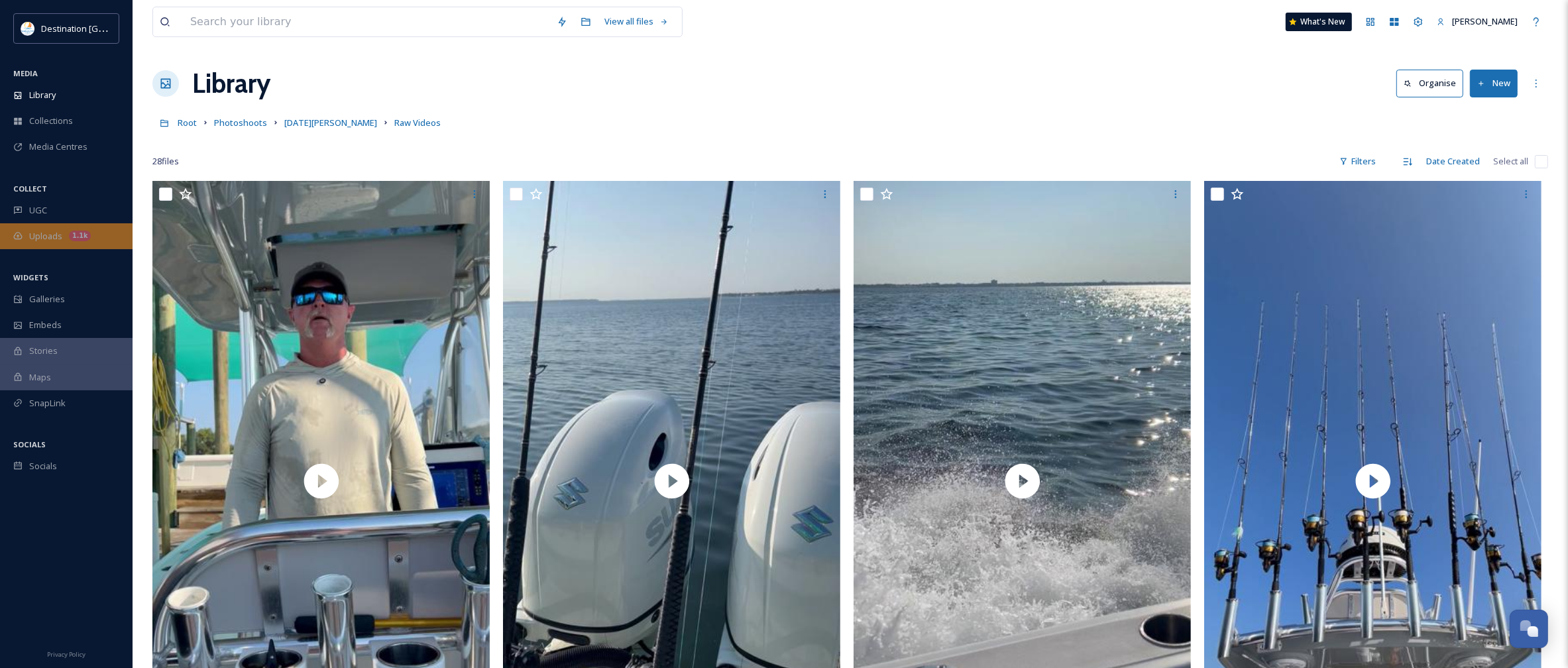
click at [43, 236] on span "Uploads" at bounding box center [46, 236] width 33 height 13
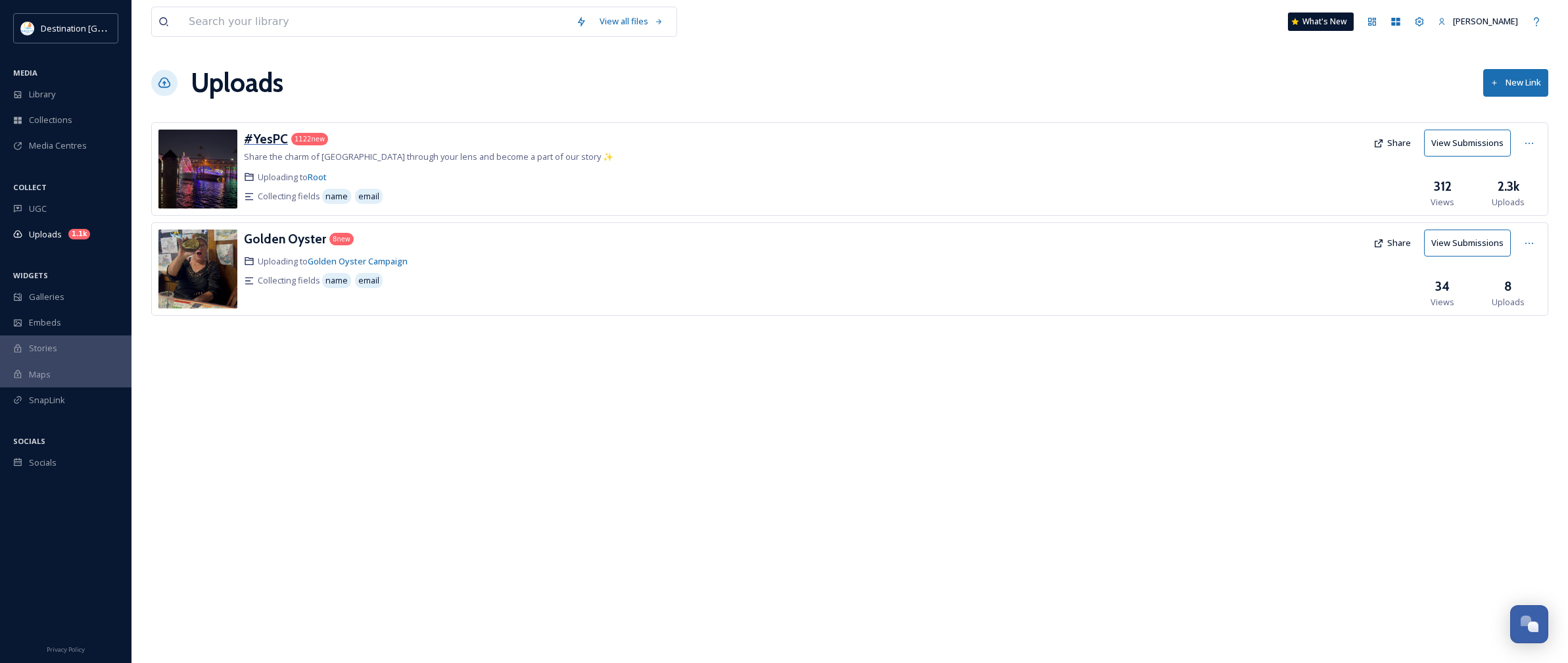
click at [272, 140] on h3 "#YesPC" at bounding box center [266, 138] width 44 height 16
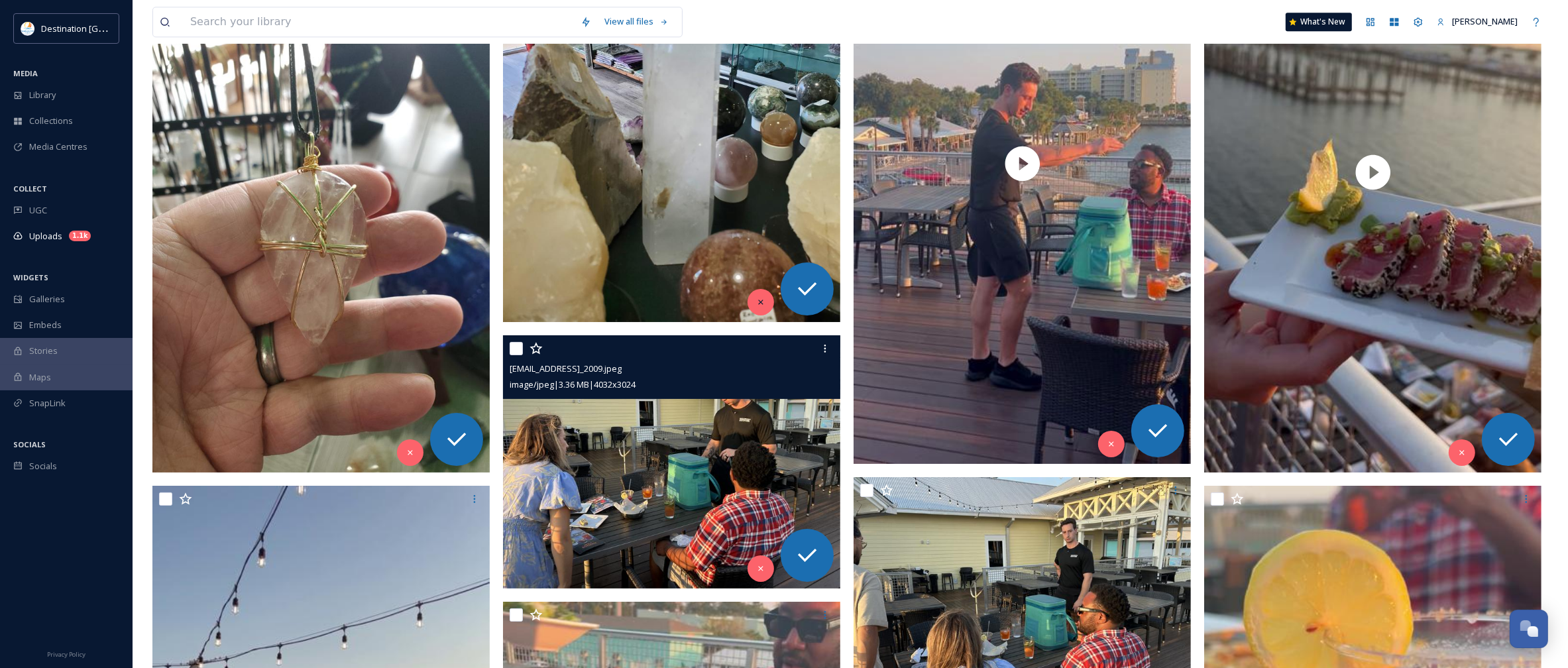
scroll to position [4307, 0]
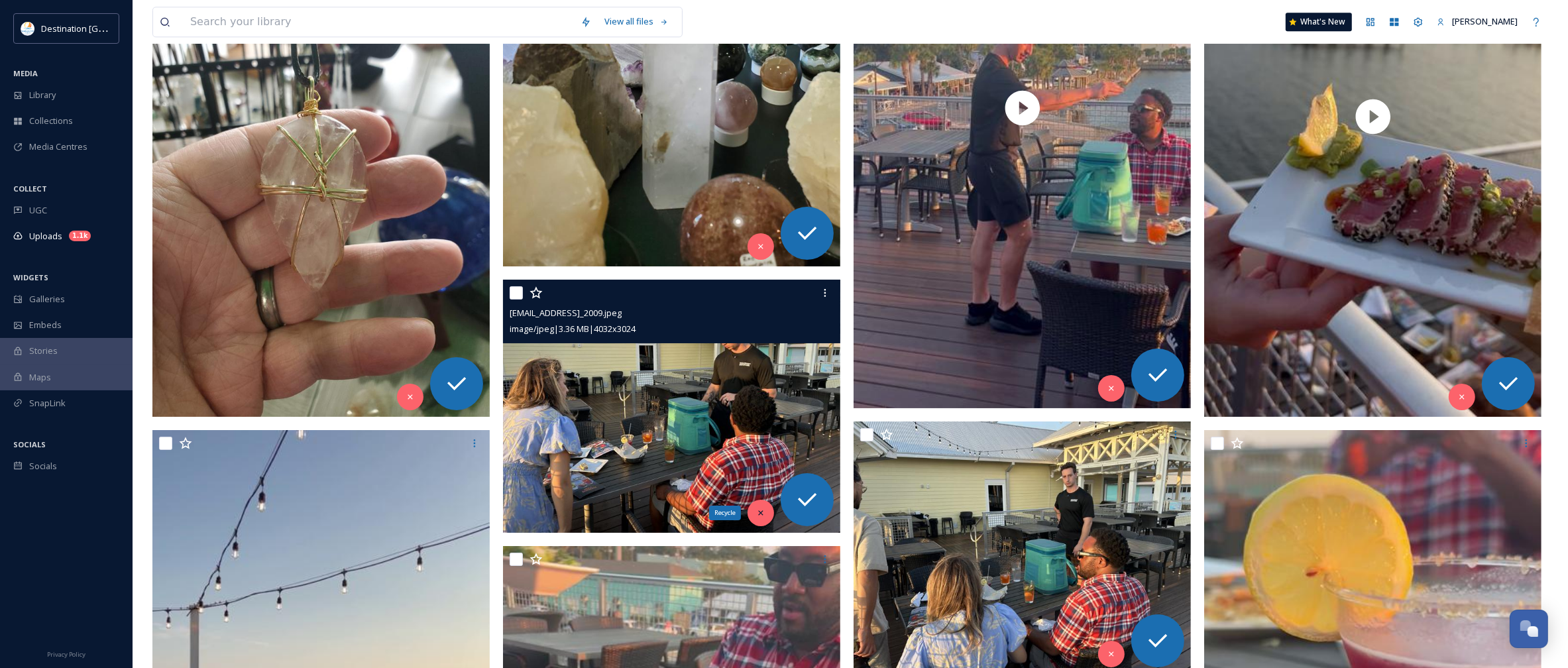
click at [767, 515] on div "Recycle" at bounding box center [761, 512] width 26 height 26
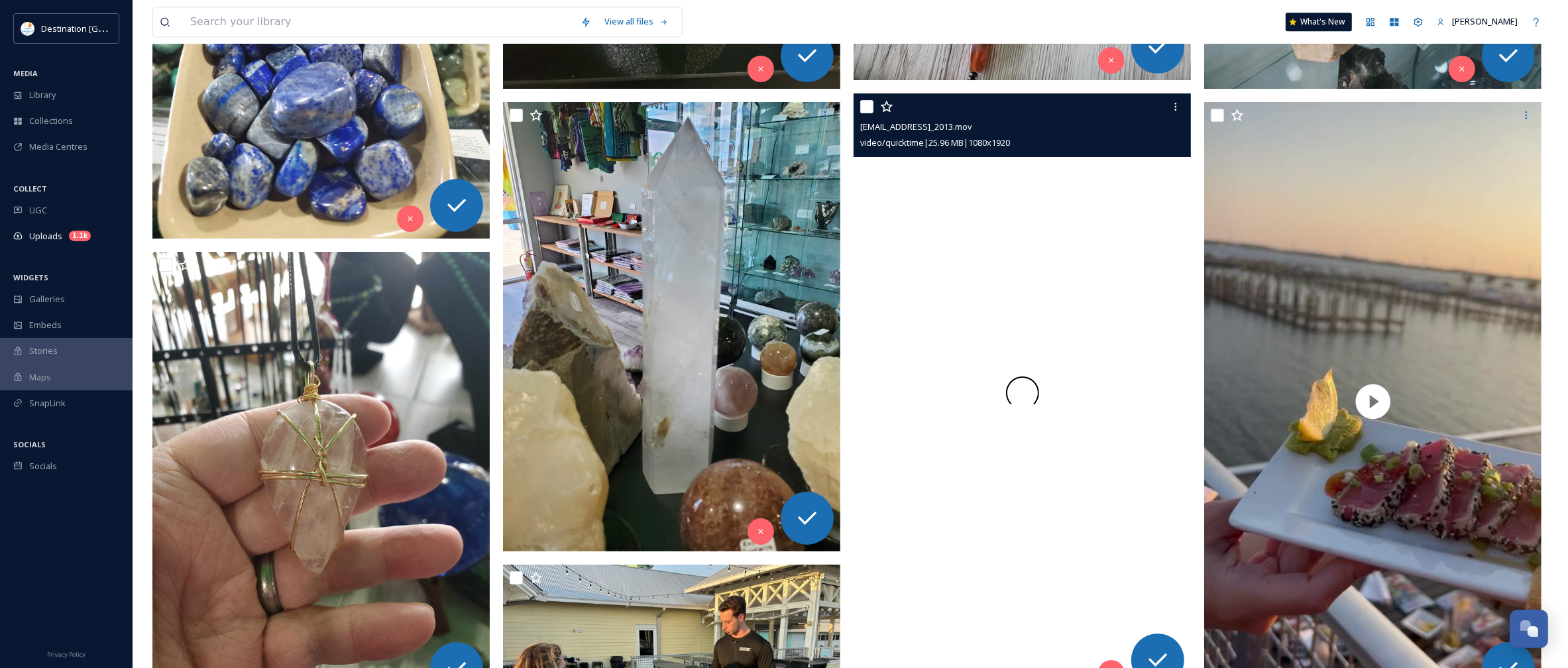
scroll to position [3976, 0]
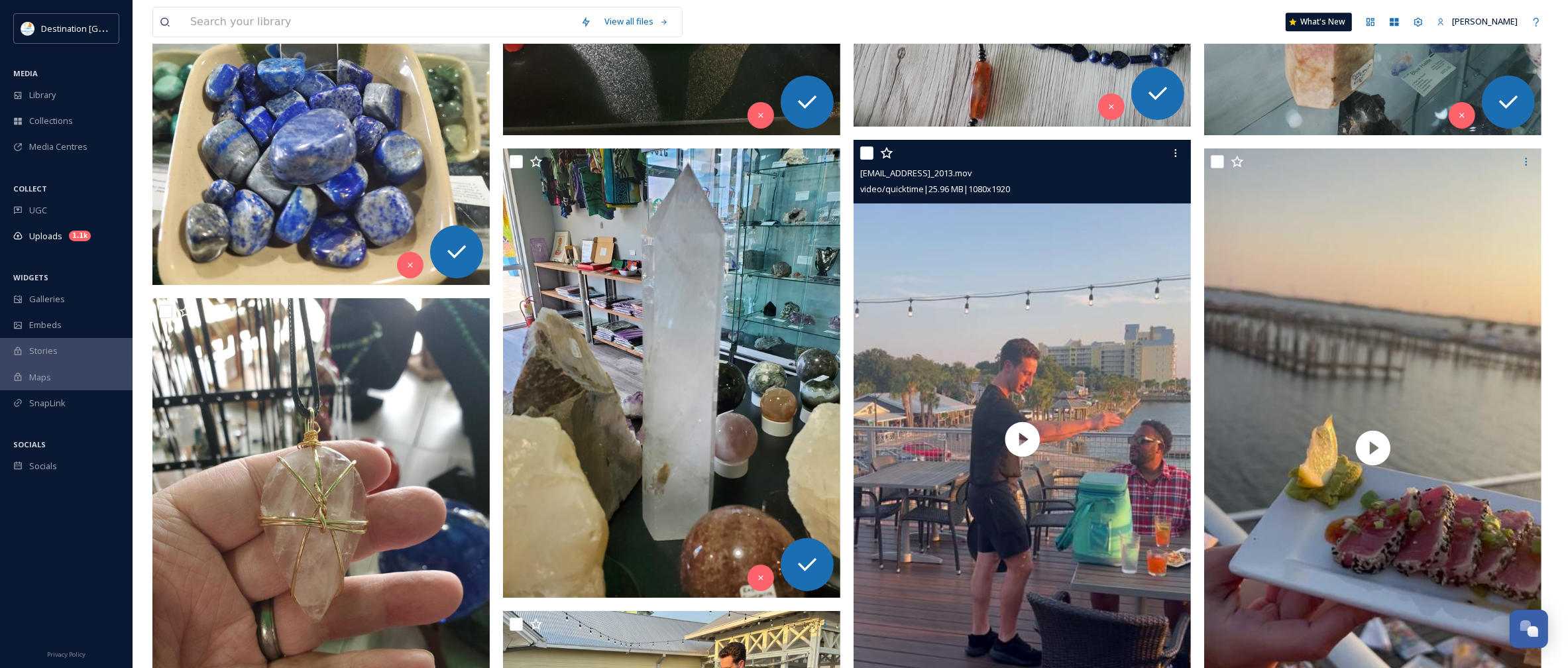
click at [867, 156] on input "checkbox" at bounding box center [867, 153] width 14 height 14
checkbox input "true"
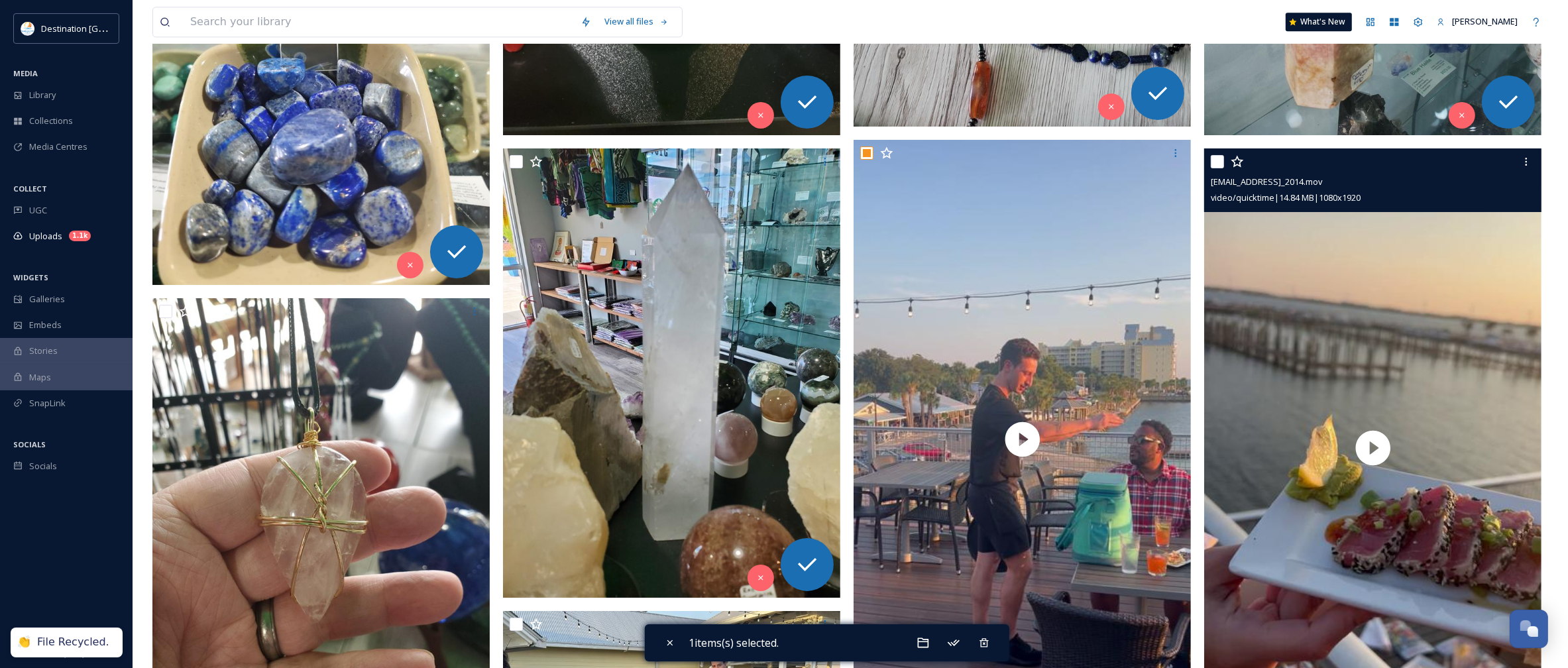
click at [1214, 164] on input "checkbox" at bounding box center [1217, 162] width 14 height 14
checkbox input "true"
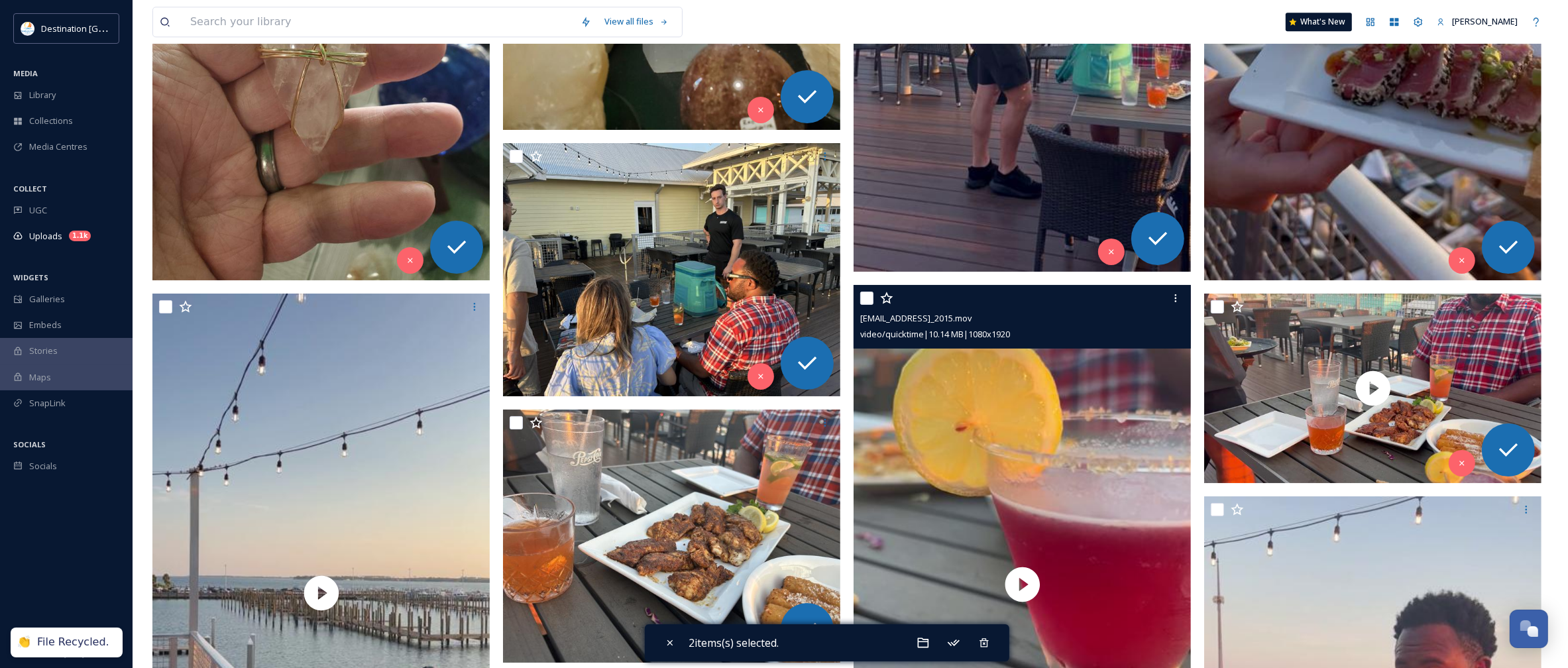
scroll to position [4473, 0]
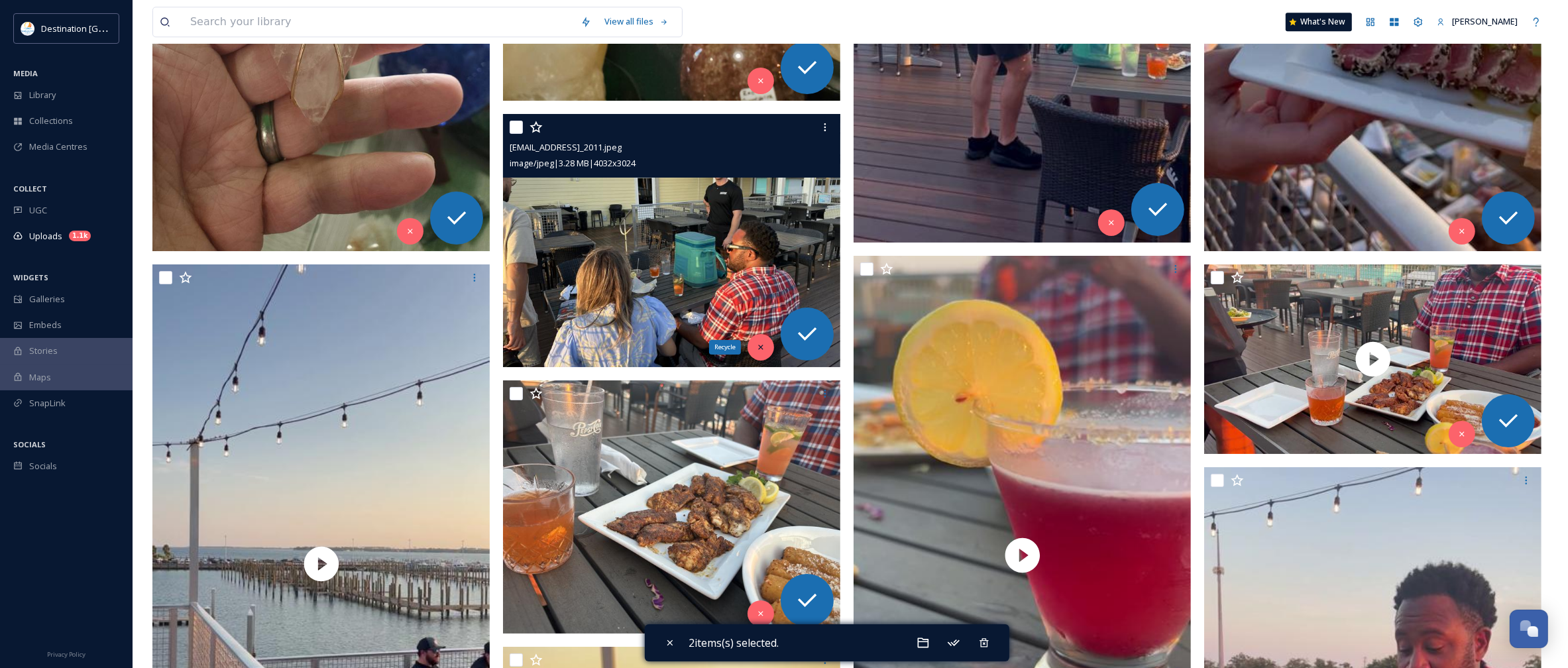
click at [764, 349] on icon at bounding box center [761, 347] width 9 height 9
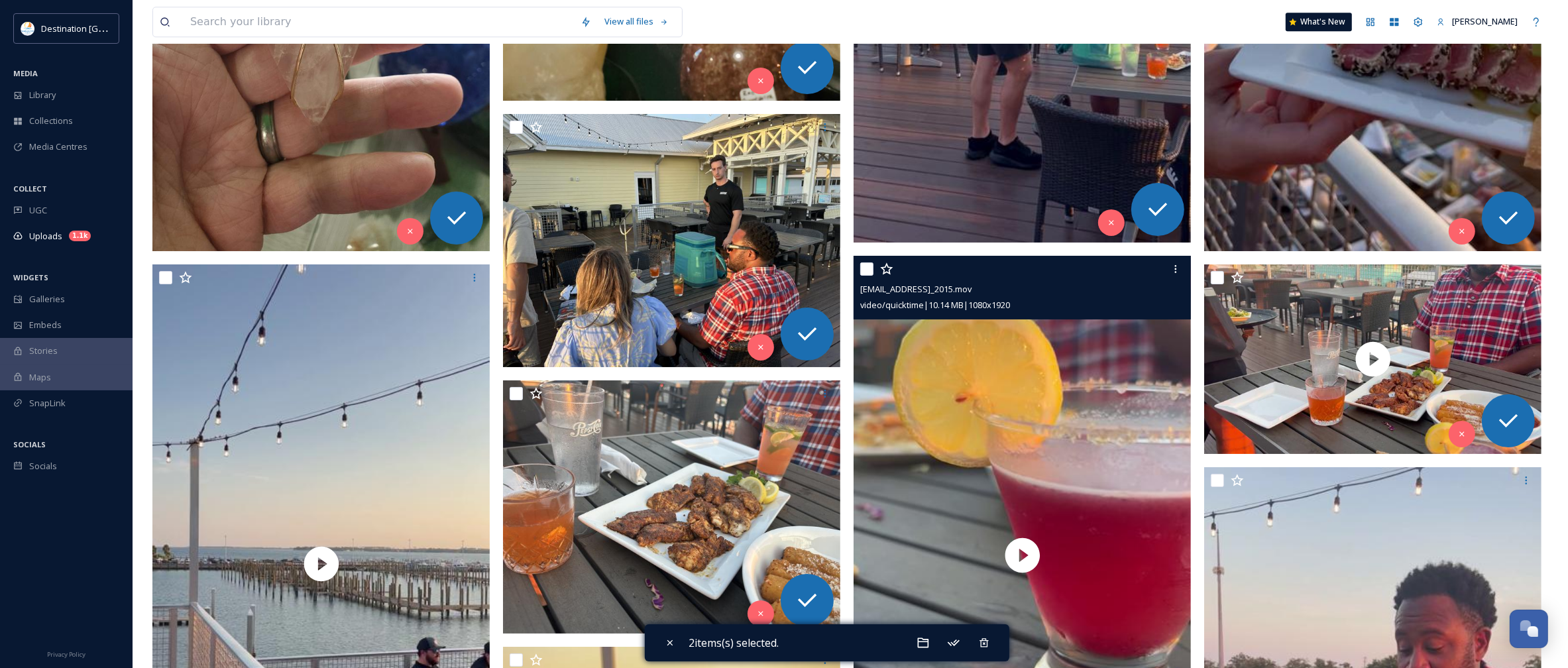
click at [868, 269] on input "checkbox" at bounding box center [867, 269] width 14 height 14
checkbox input "true"
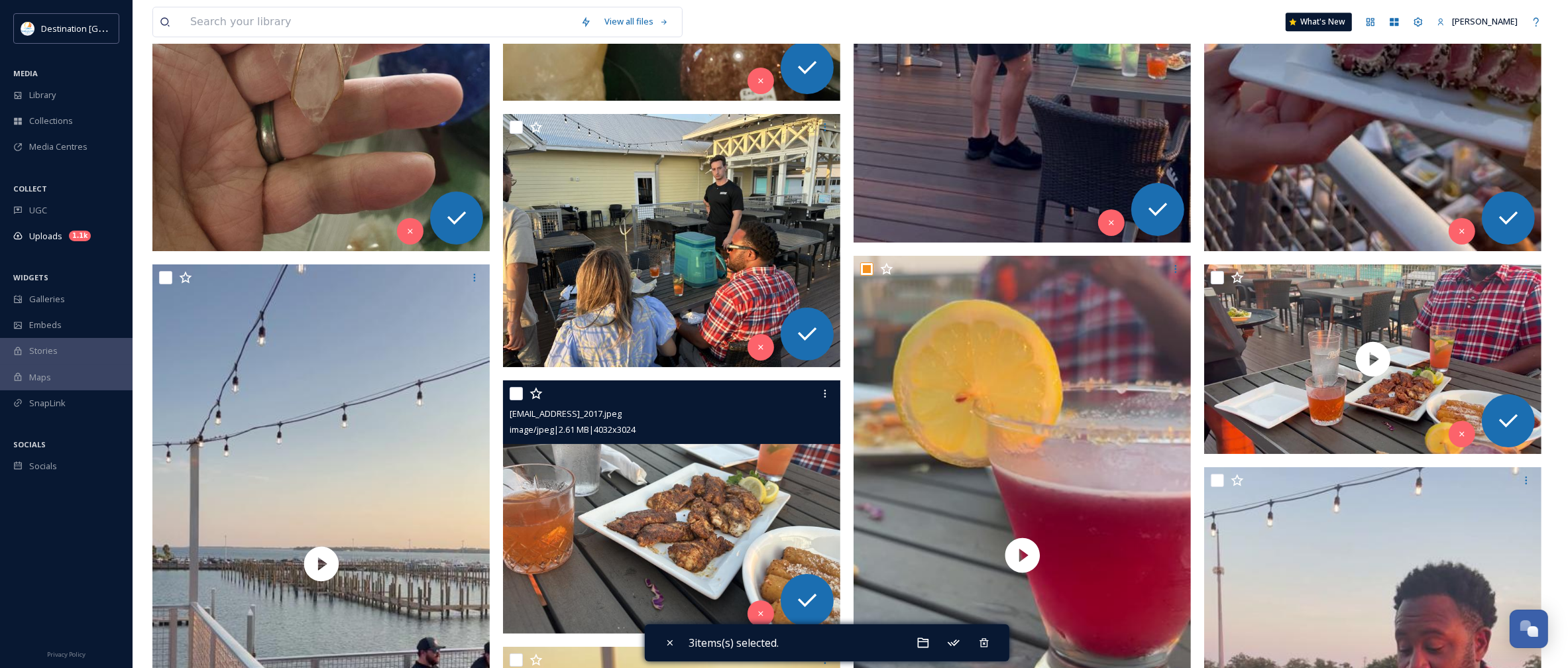
drag, startPoint x: 515, startPoint y: 392, endPoint x: 509, endPoint y: 387, distance: 7.8
click at [515, 392] on input "checkbox" at bounding box center [516, 393] width 14 height 14
checkbox input "true"
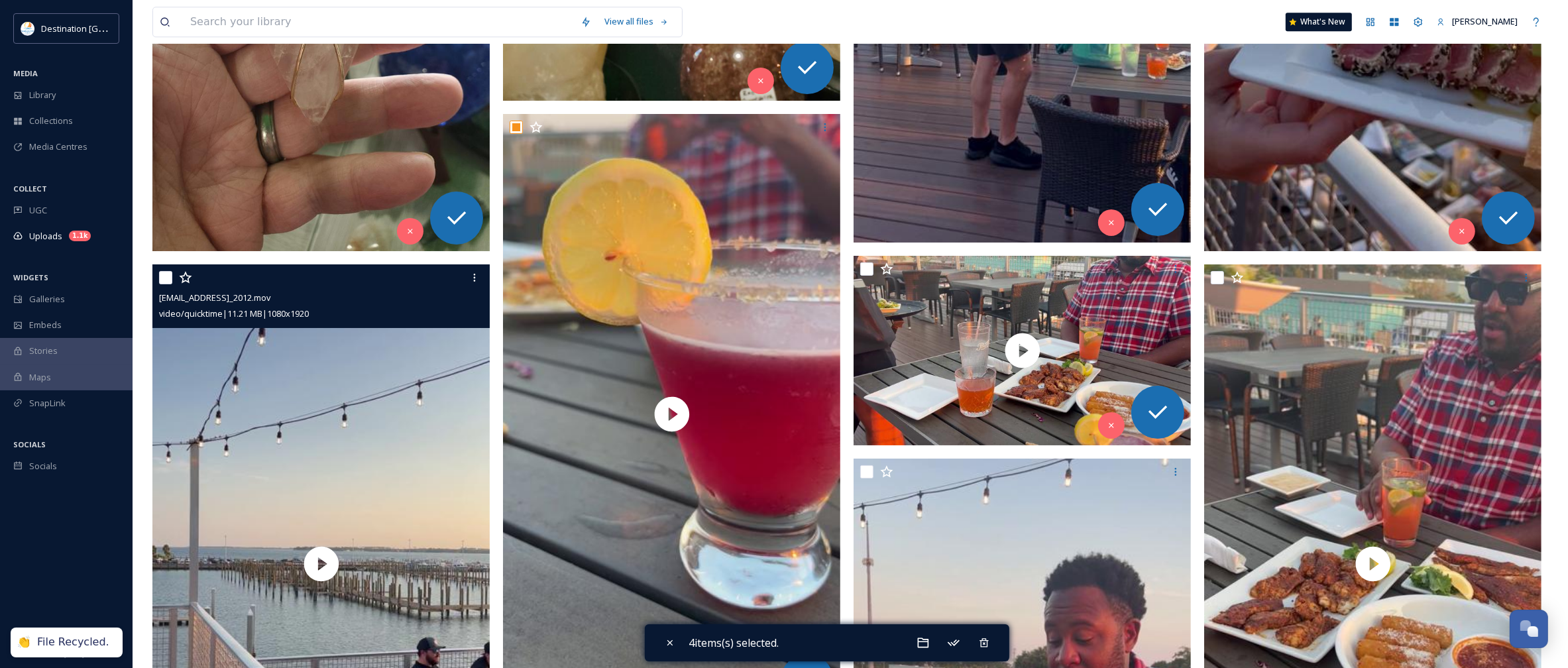
click at [164, 278] on input "checkbox" at bounding box center [166, 278] width 14 height 14
checkbox input "true"
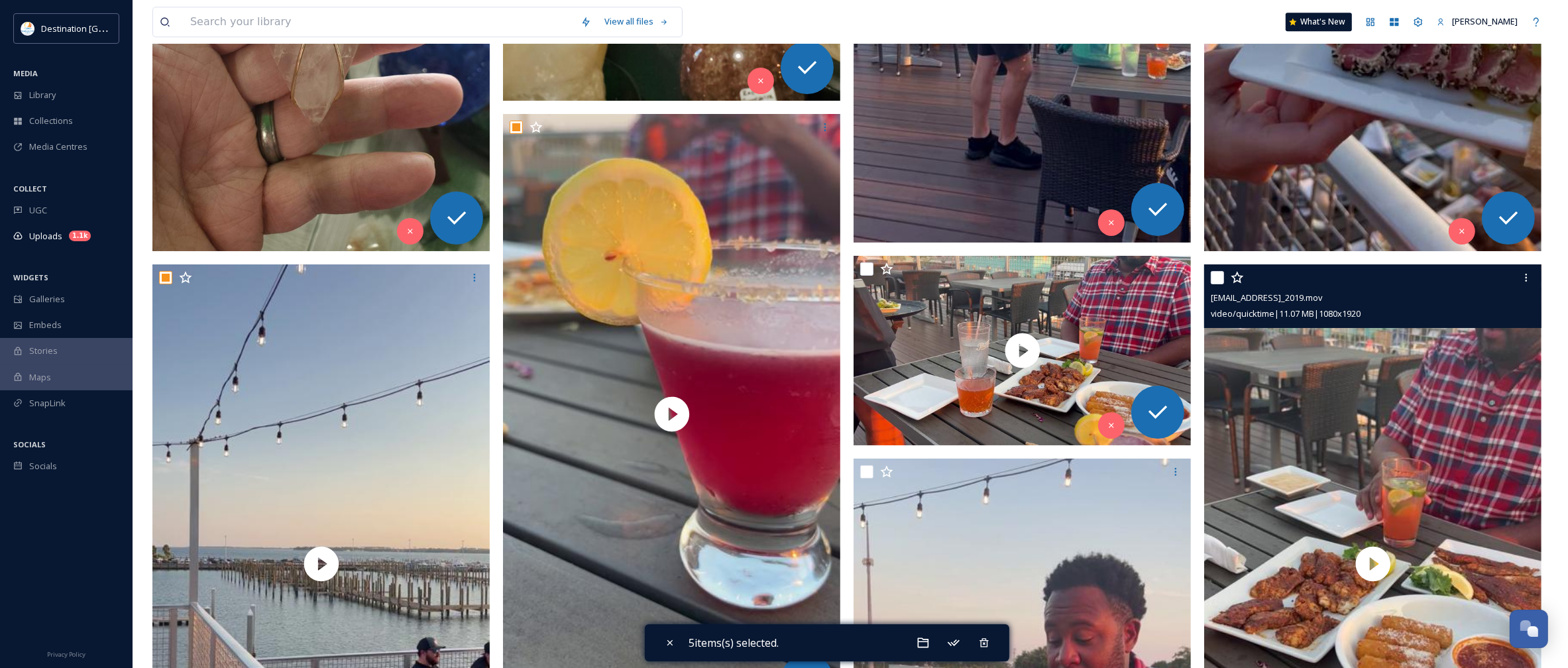
click at [1215, 286] on div at bounding box center [1374, 278] width 327 height 24
click at [1214, 276] on input "checkbox" at bounding box center [1217, 278] width 14 height 14
checkbox input "true"
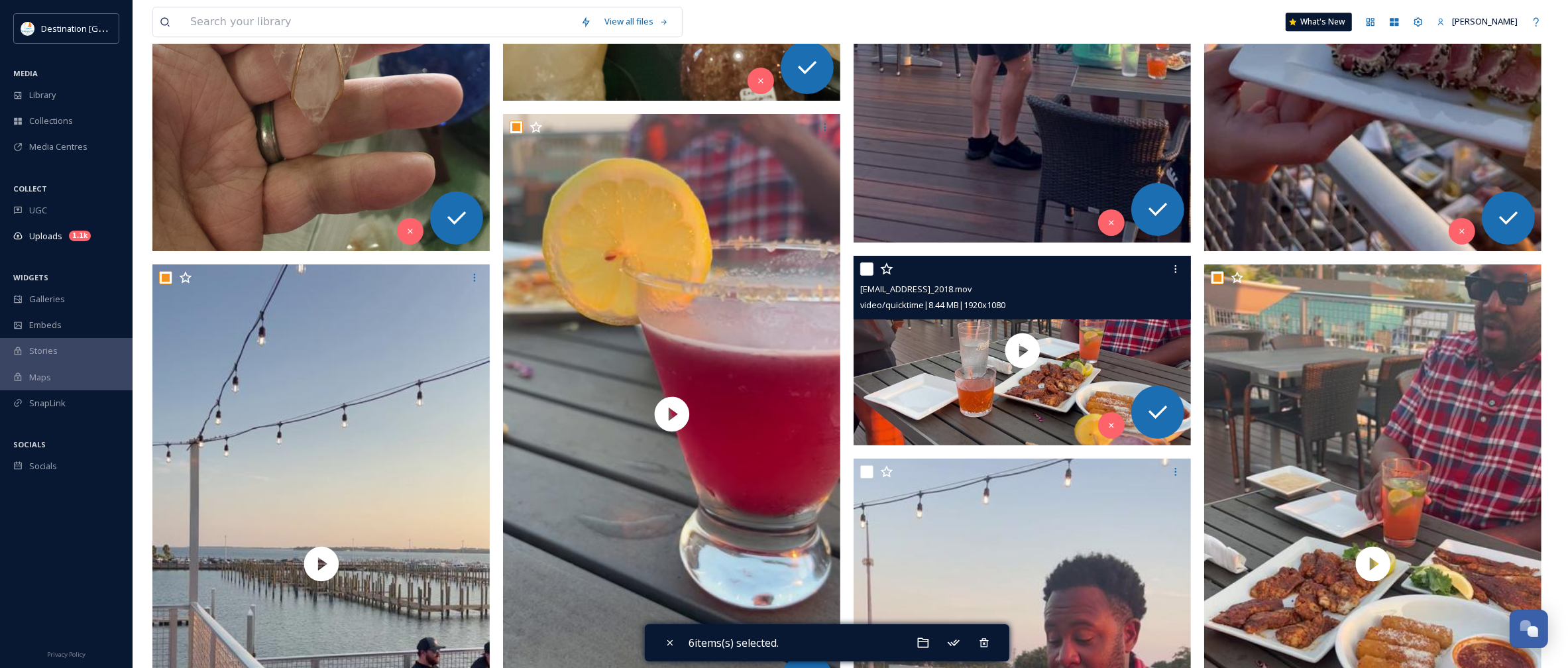
click at [867, 265] on input "checkbox" at bounding box center [867, 269] width 14 height 14
checkbox input "true"
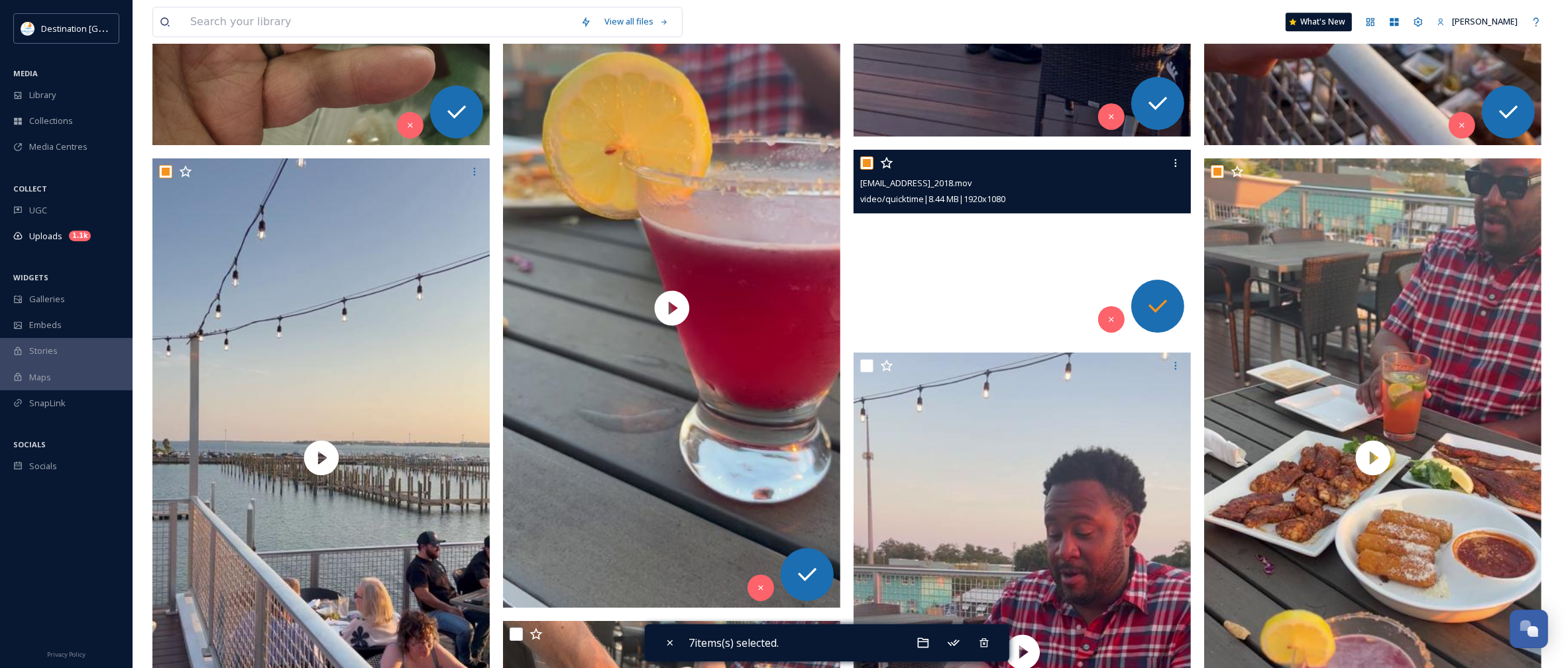
scroll to position [4721, 0]
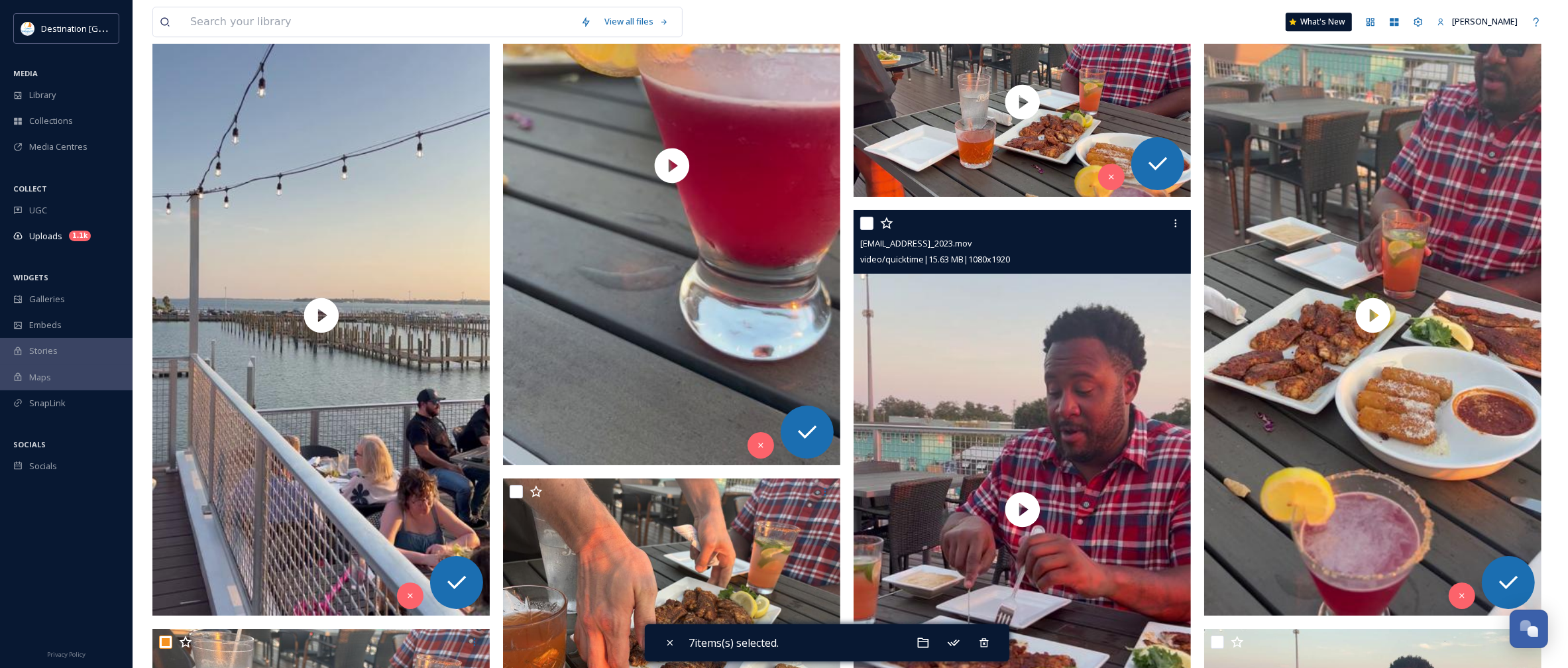
click at [861, 220] on input "checkbox" at bounding box center [867, 223] width 14 height 14
checkbox input "true"
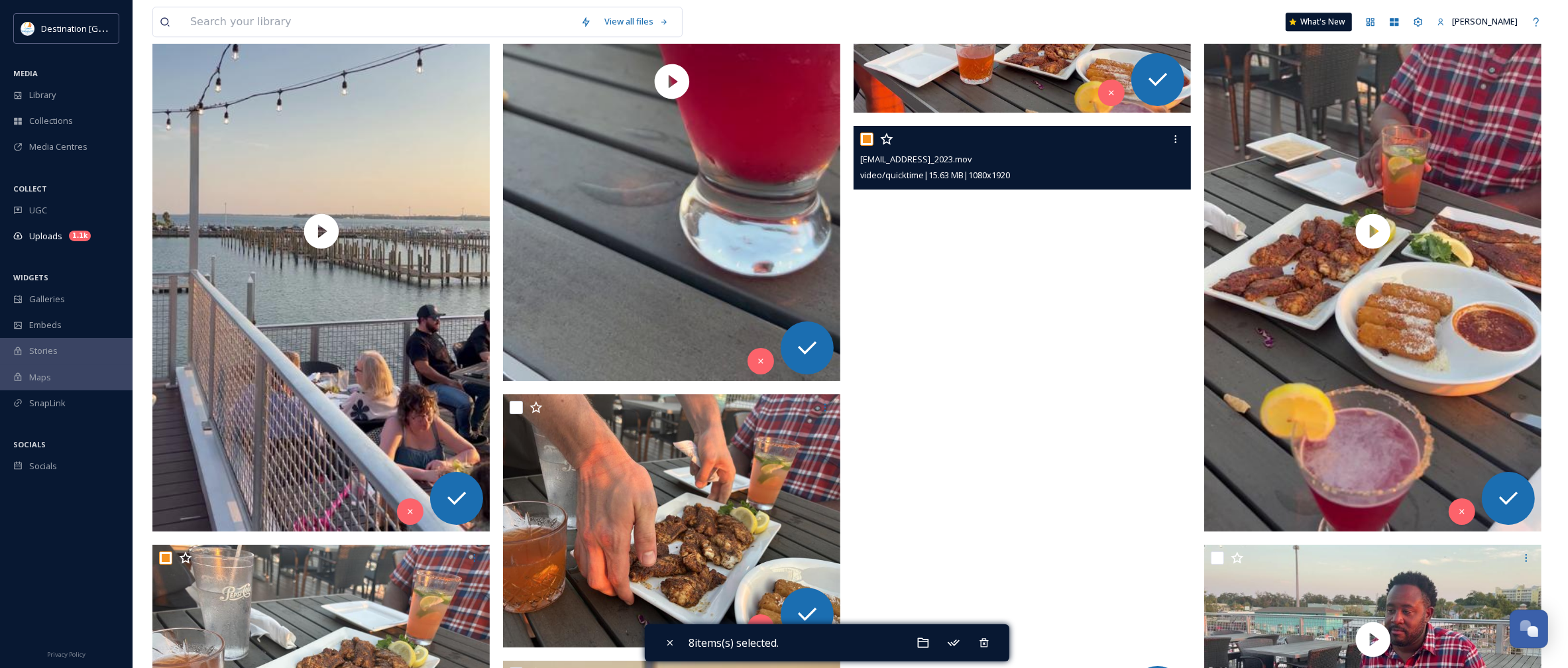
scroll to position [4970, 0]
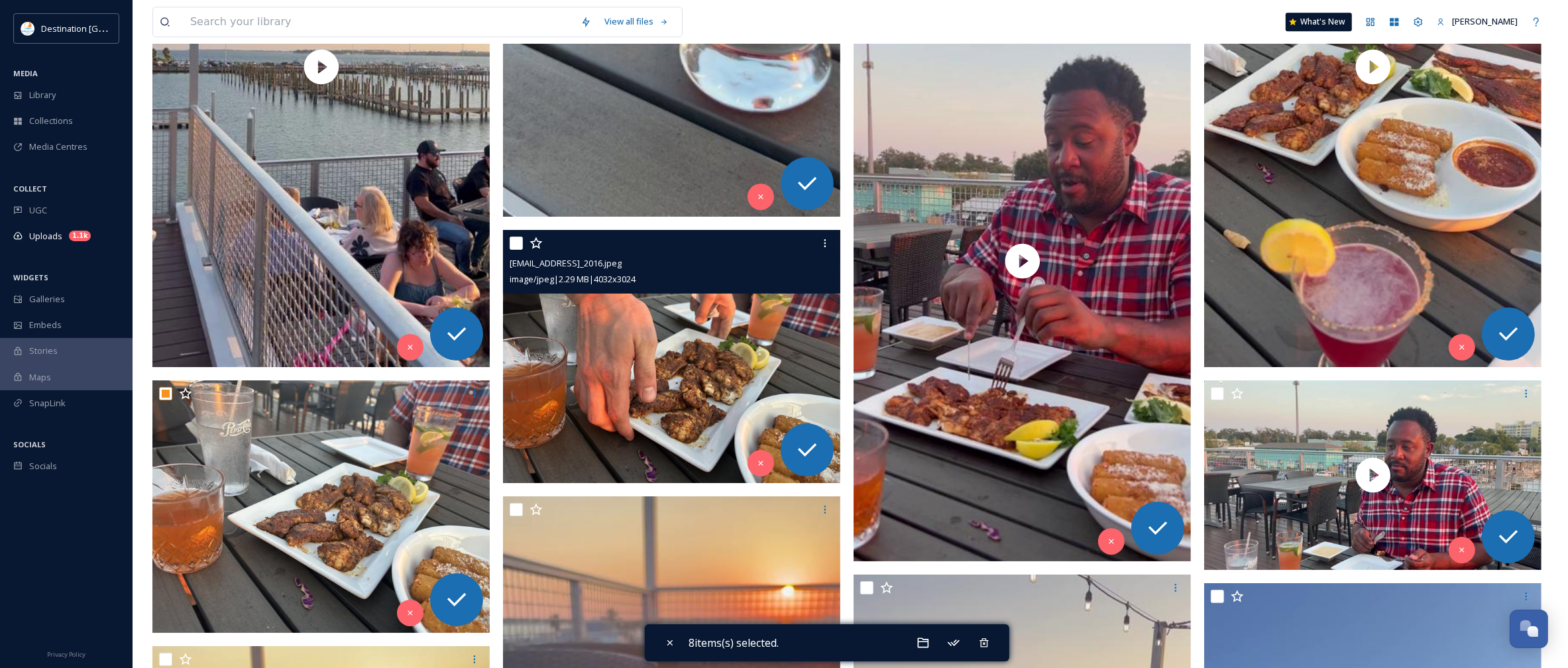
click at [518, 248] on input "checkbox" at bounding box center [516, 243] width 14 height 14
checkbox input "true"
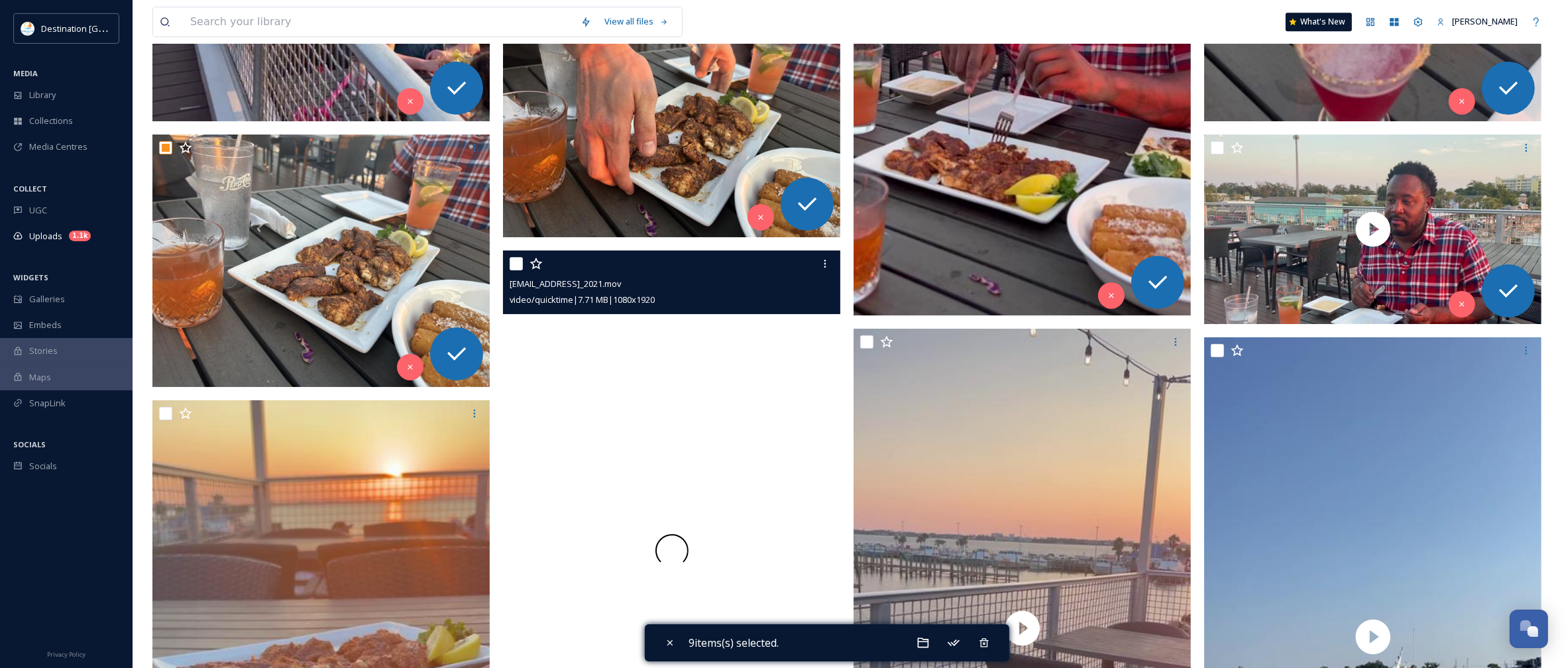
scroll to position [5218, 0]
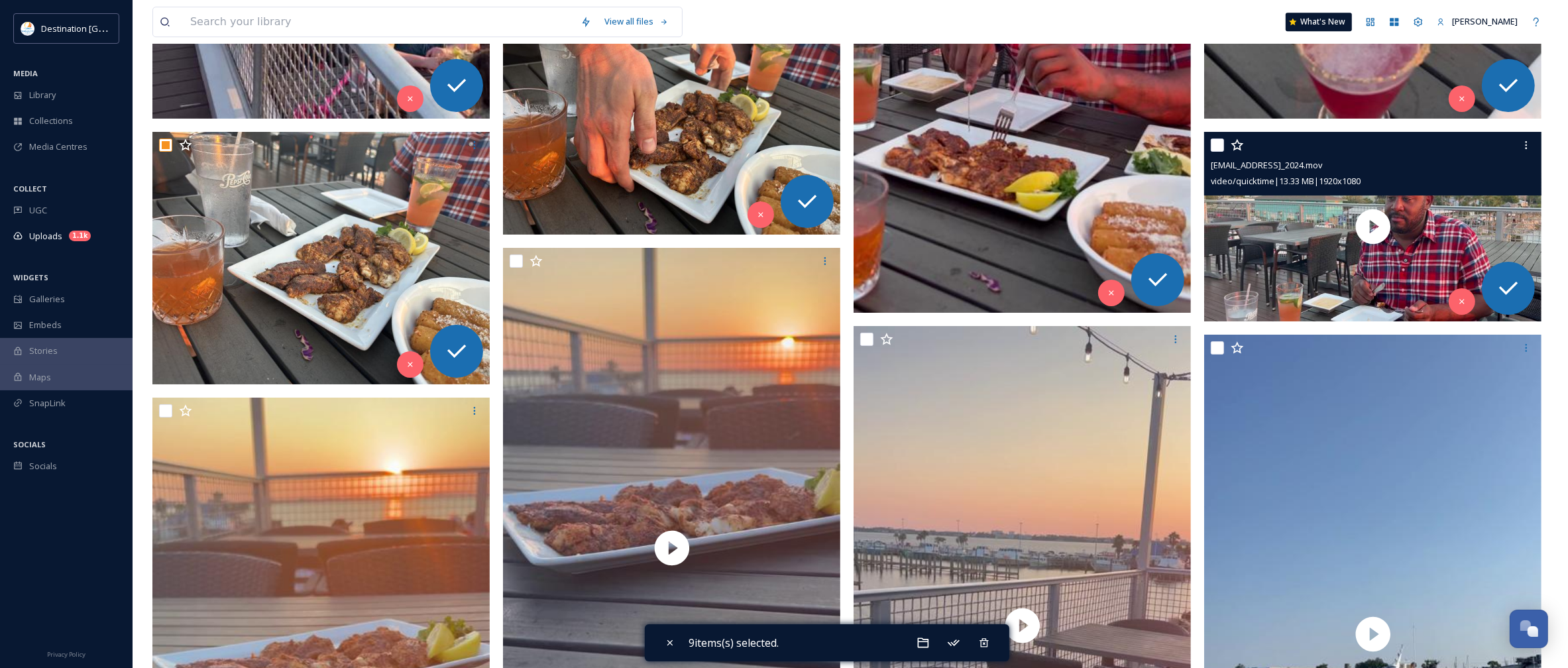
click at [1210, 141] on div "ext_1758639493.298901_Social@destinationpanamacity.com-IMG_2024.mov video/quick…" at bounding box center [1373, 163] width 337 height 64
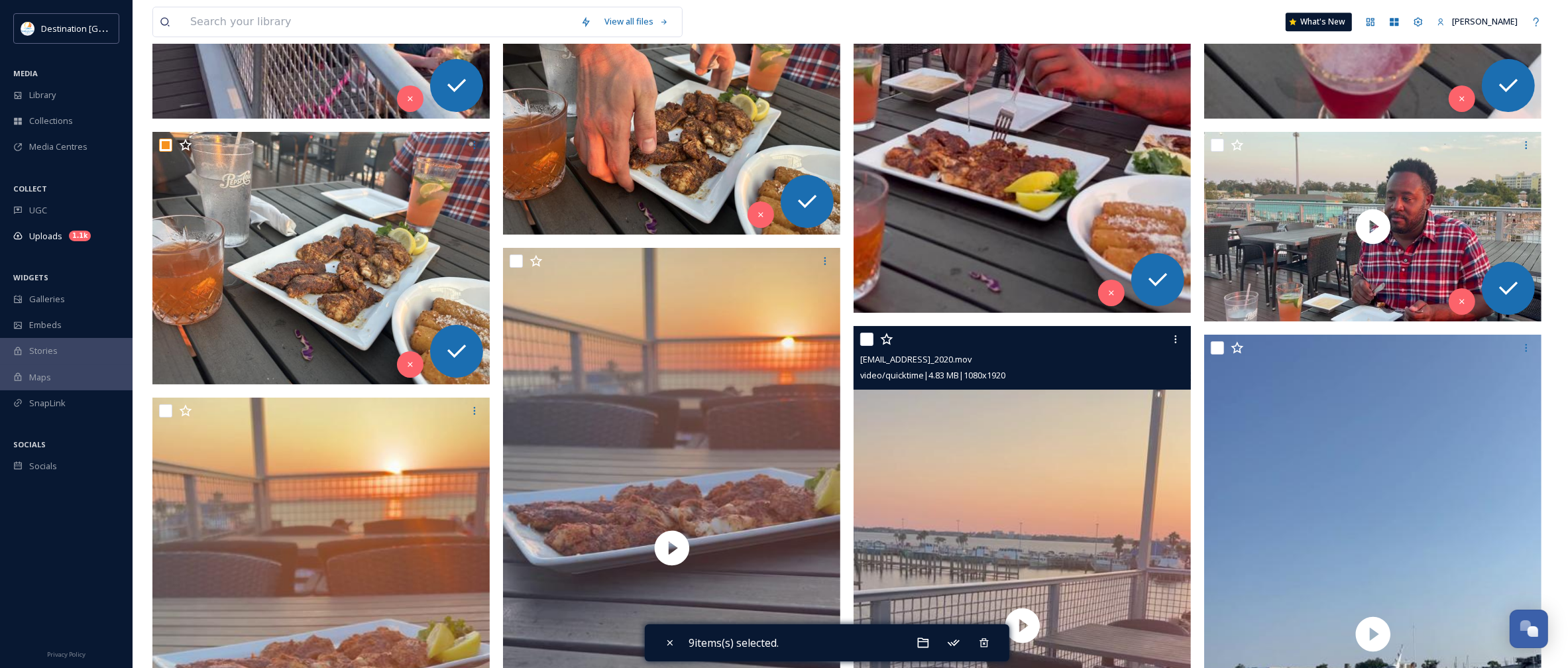
click at [867, 336] on input "checkbox" at bounding box center [867, 339] width 14 height 14
checkbox input "true"
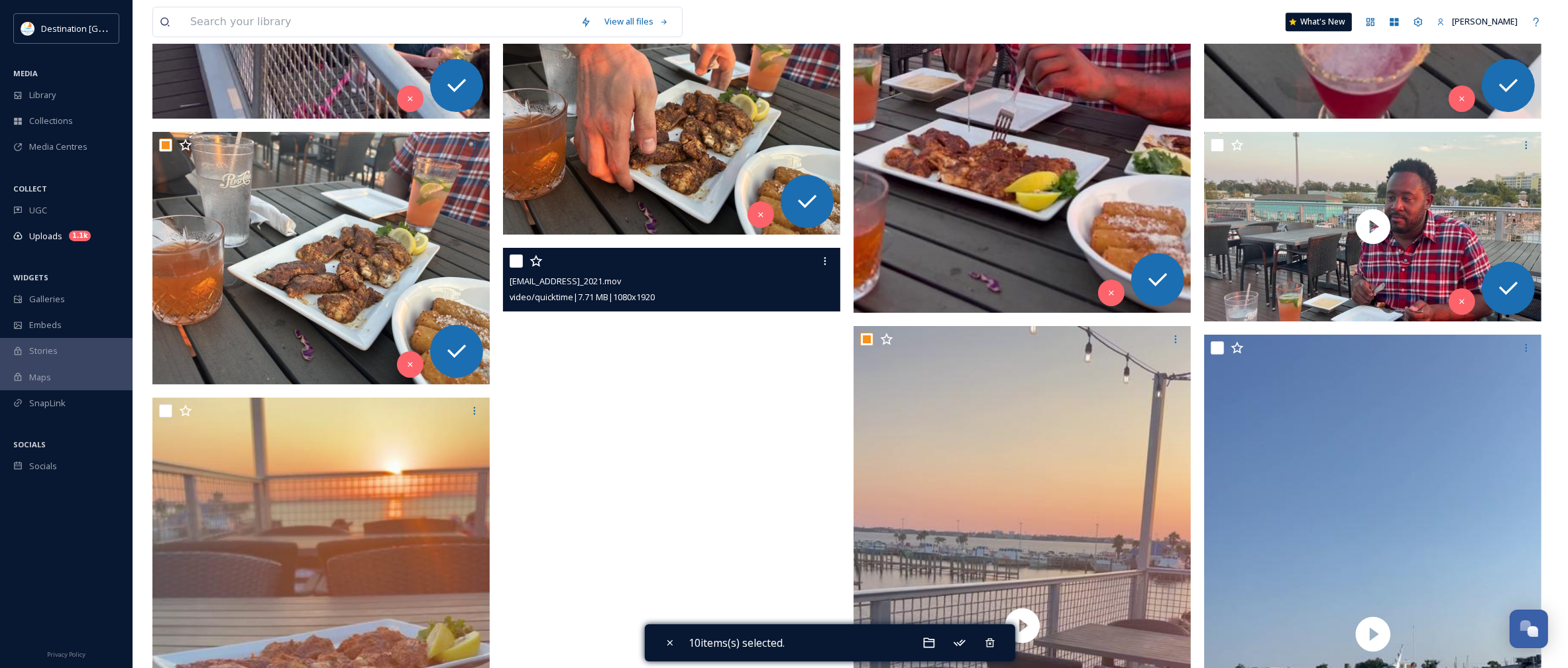
click at [521, 259] on input "checkbox" at bounding box center [516, 261] width 14 height 14
checkbox input "true"
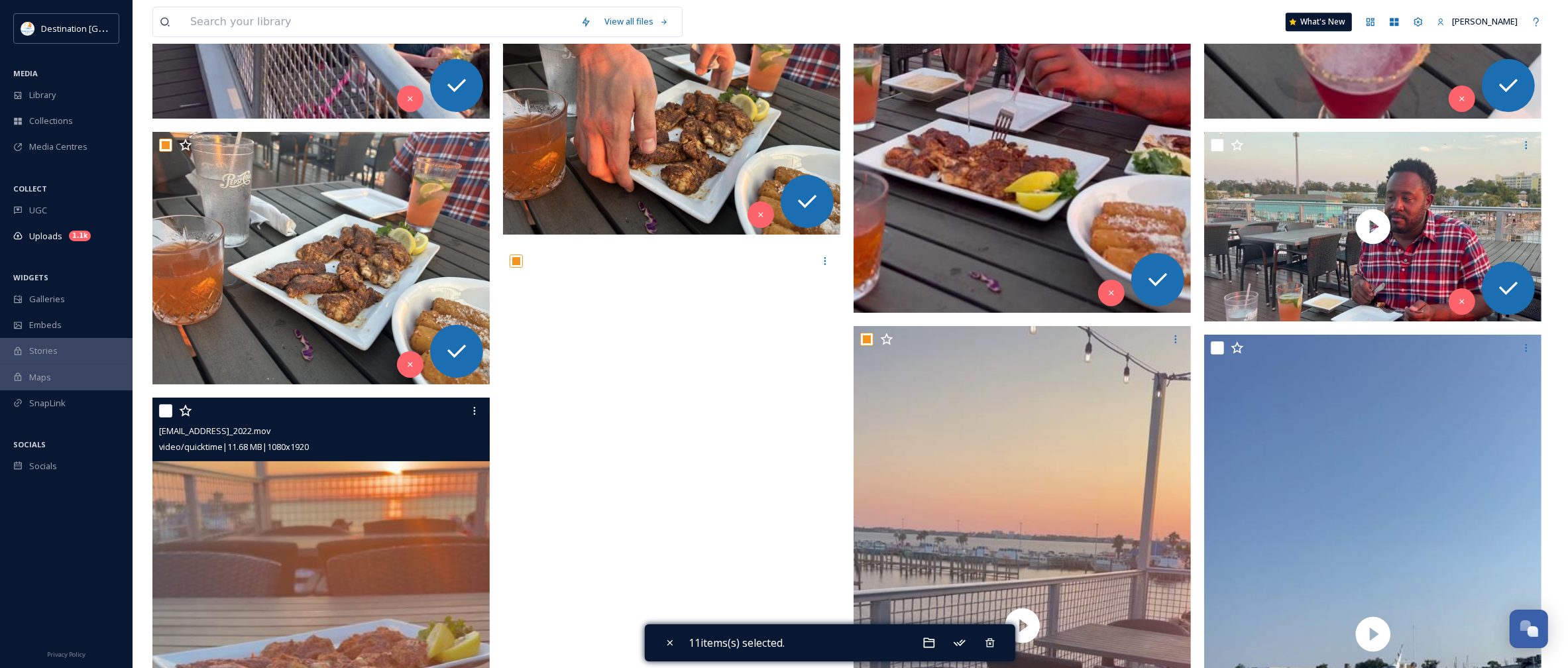
click at [164, 413] on input "checkbox" at bounding box center [166, 411] width 14 height 14
checkbox input "true"
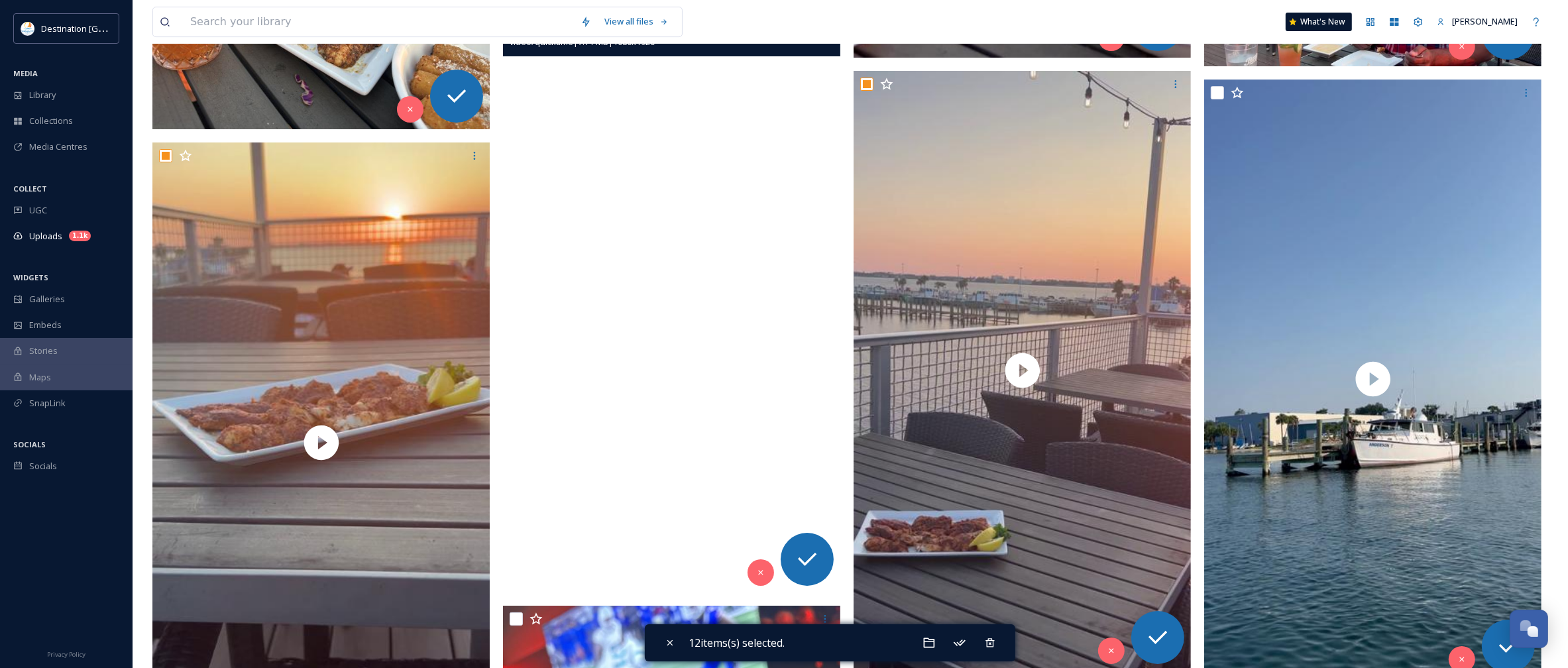
scroll to position [5549, 0]
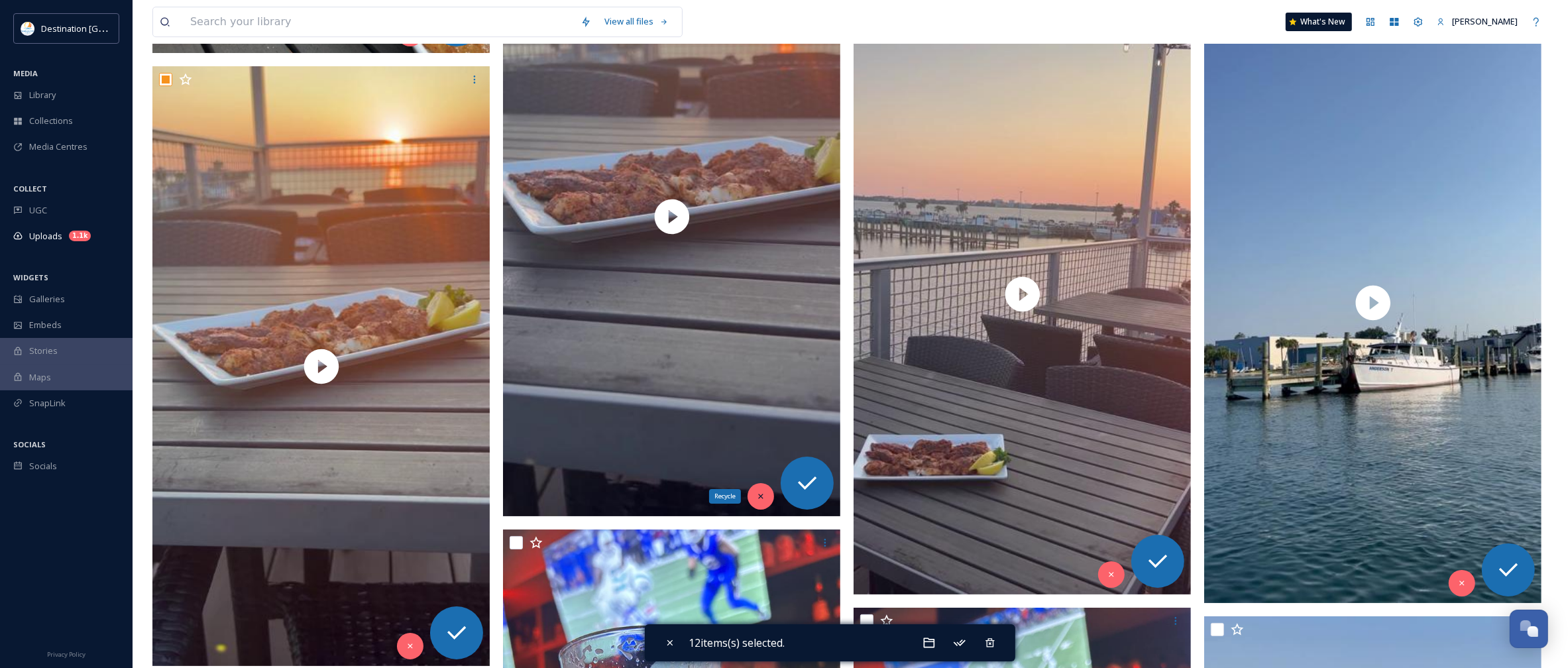
click at [754, 487] on div "Recycle" at bounding box center [761, 496] width 26 height 26
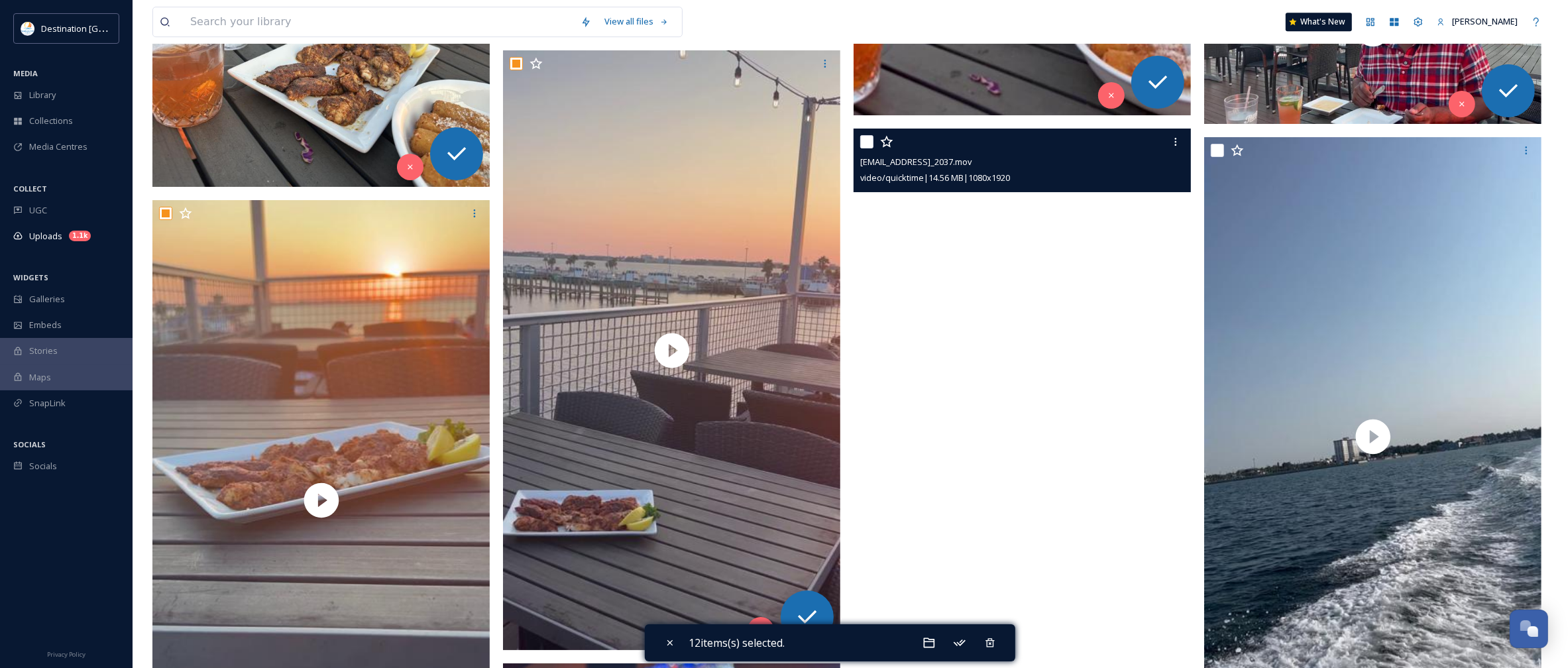
scroll to position [5384, 0]
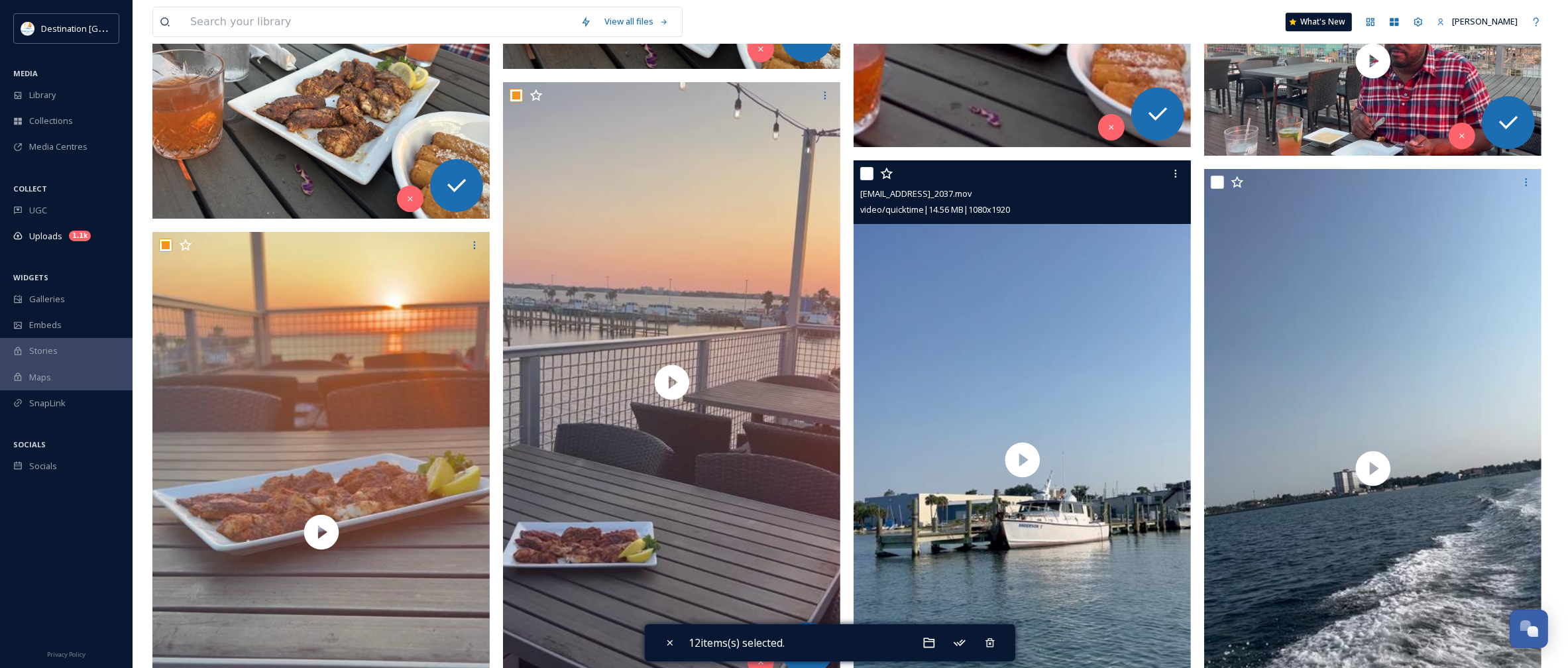
click at [868, 170] on input "checkbox" at bounding box center [867, 174] width 14 height 14
checkbox input "true"
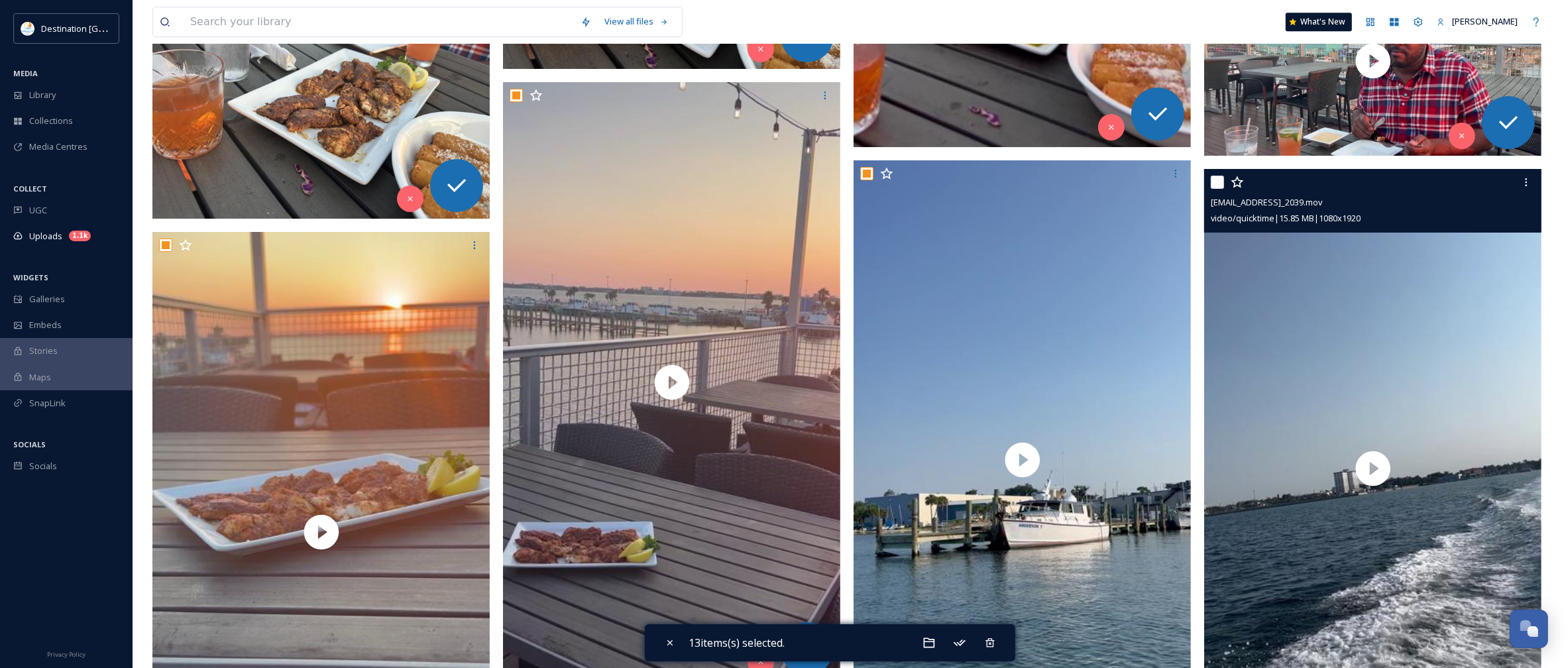
click at [1217, 187] on input "checkbox" at bounding box center [1217, 182] width 14 height 14
checkbox input "true"
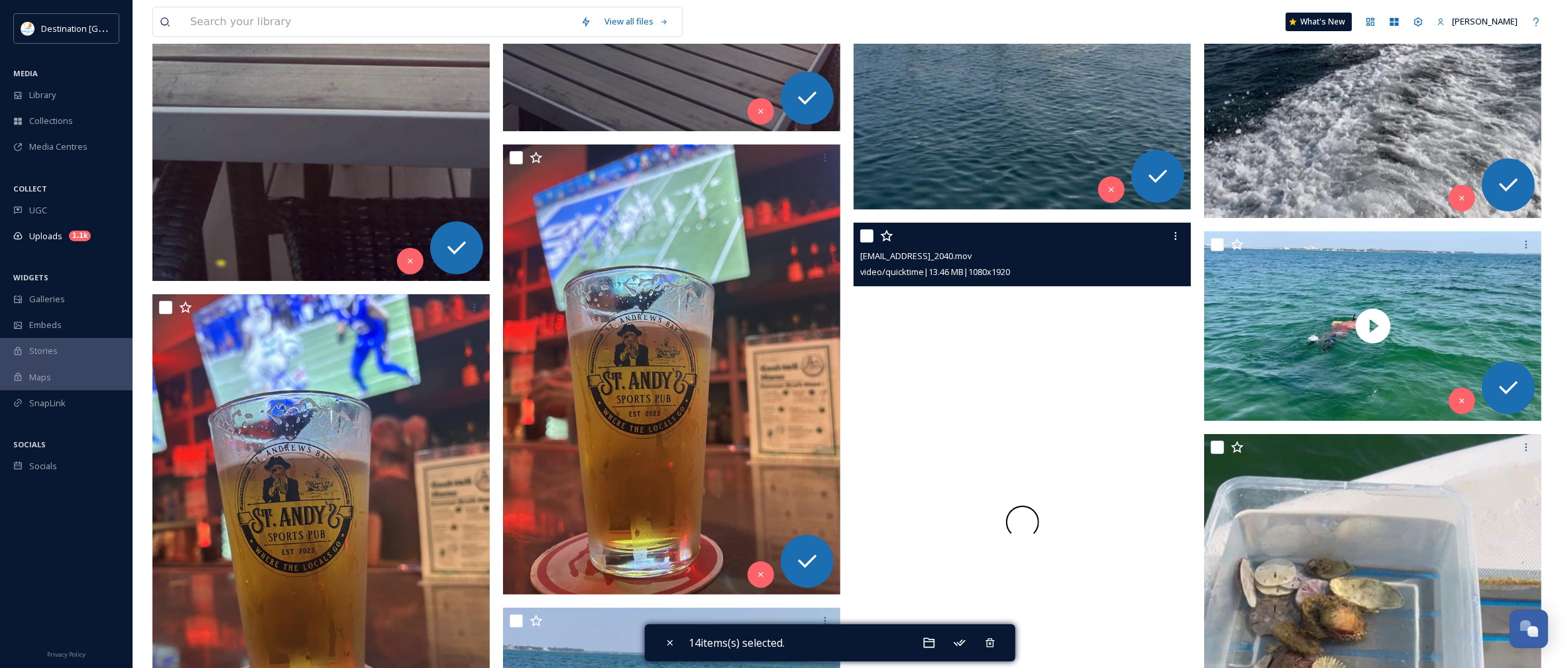
scroll to position [5964, 0]
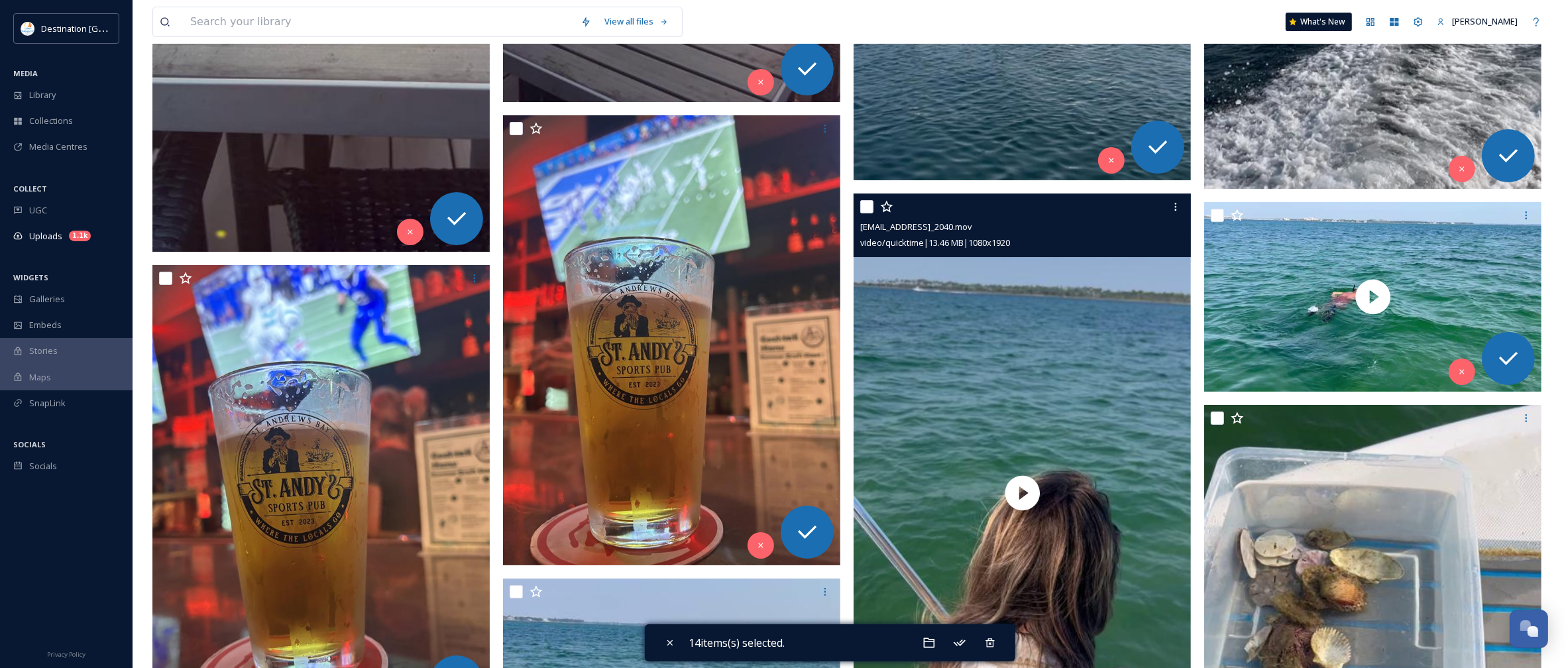
click at [866, 207] on input "checkbox" at bounding box center [867, 207] width 14 height 14
checkbox input "true"
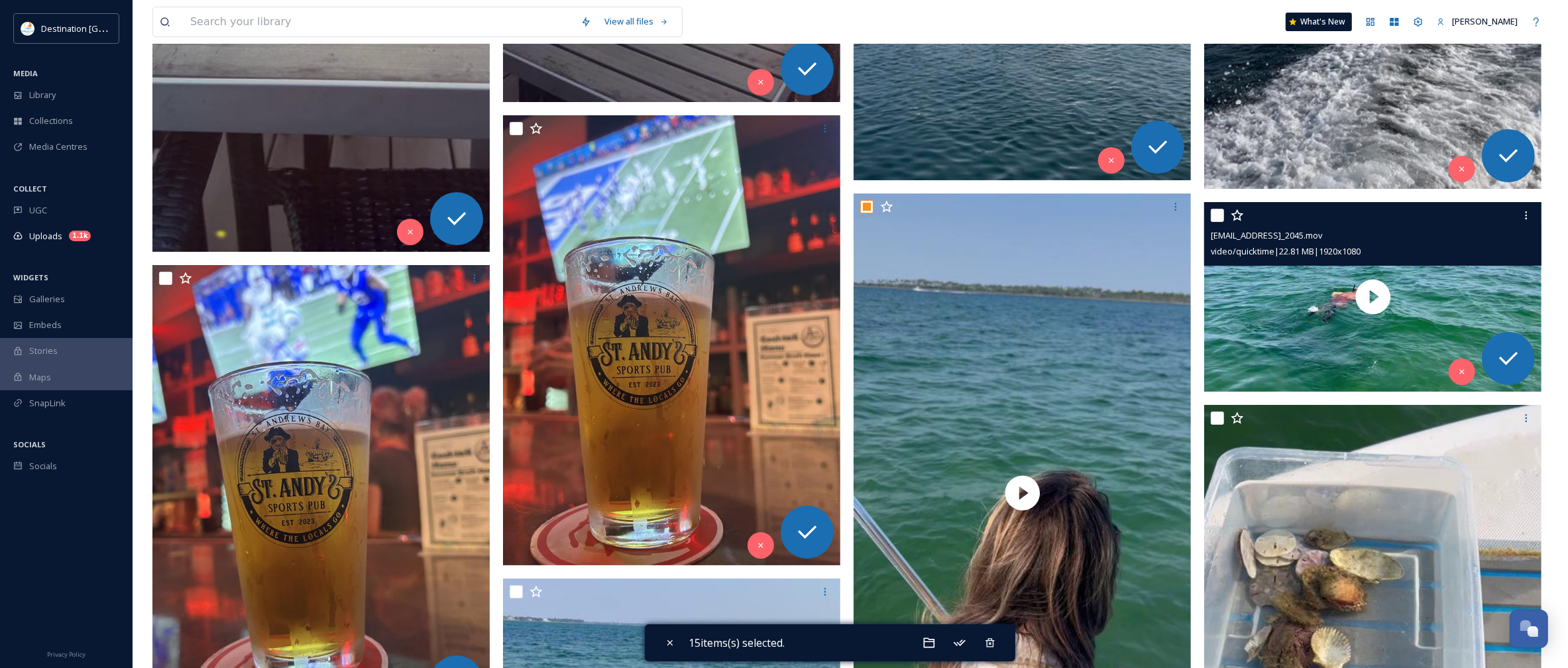
click at [1217, 215] on input "checkbox" at bounding box center [1217, 215] width 14 height 14
checkbox input "true"
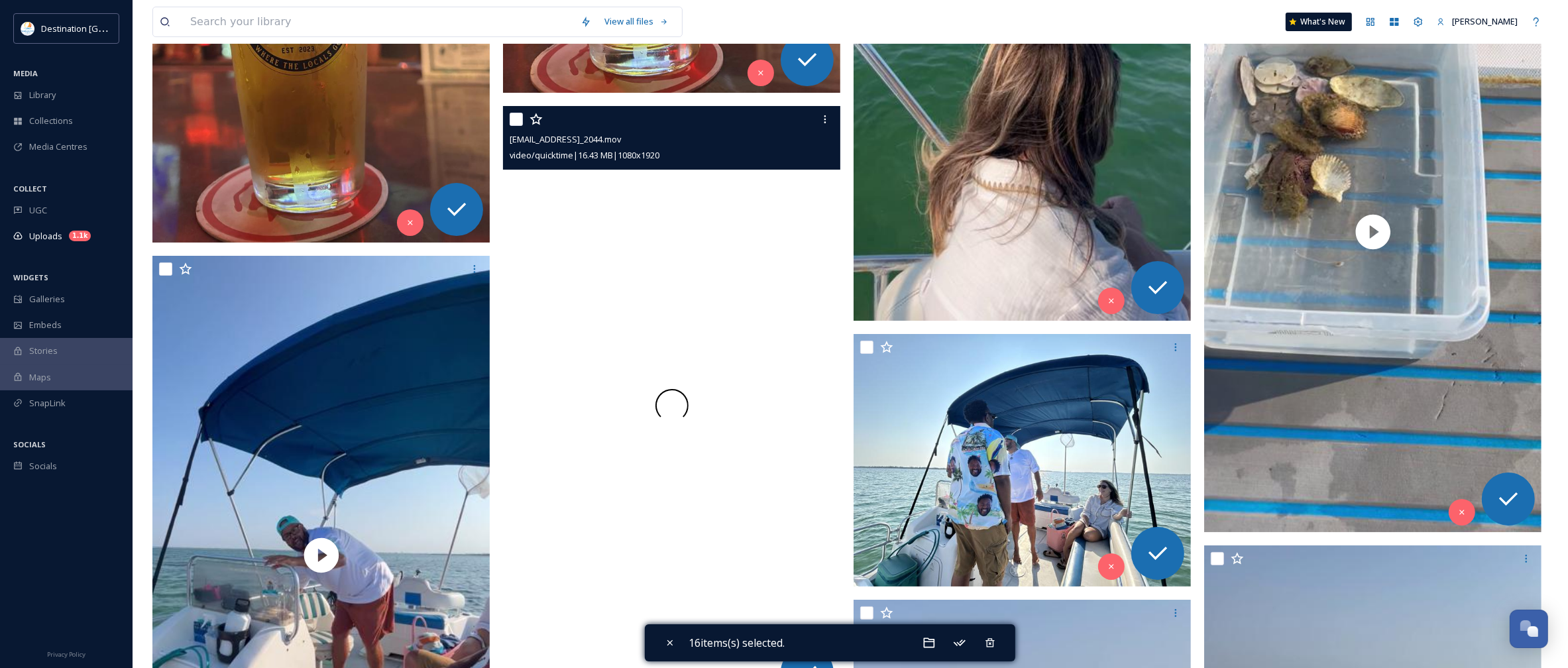
scroll to position [6460, 0]
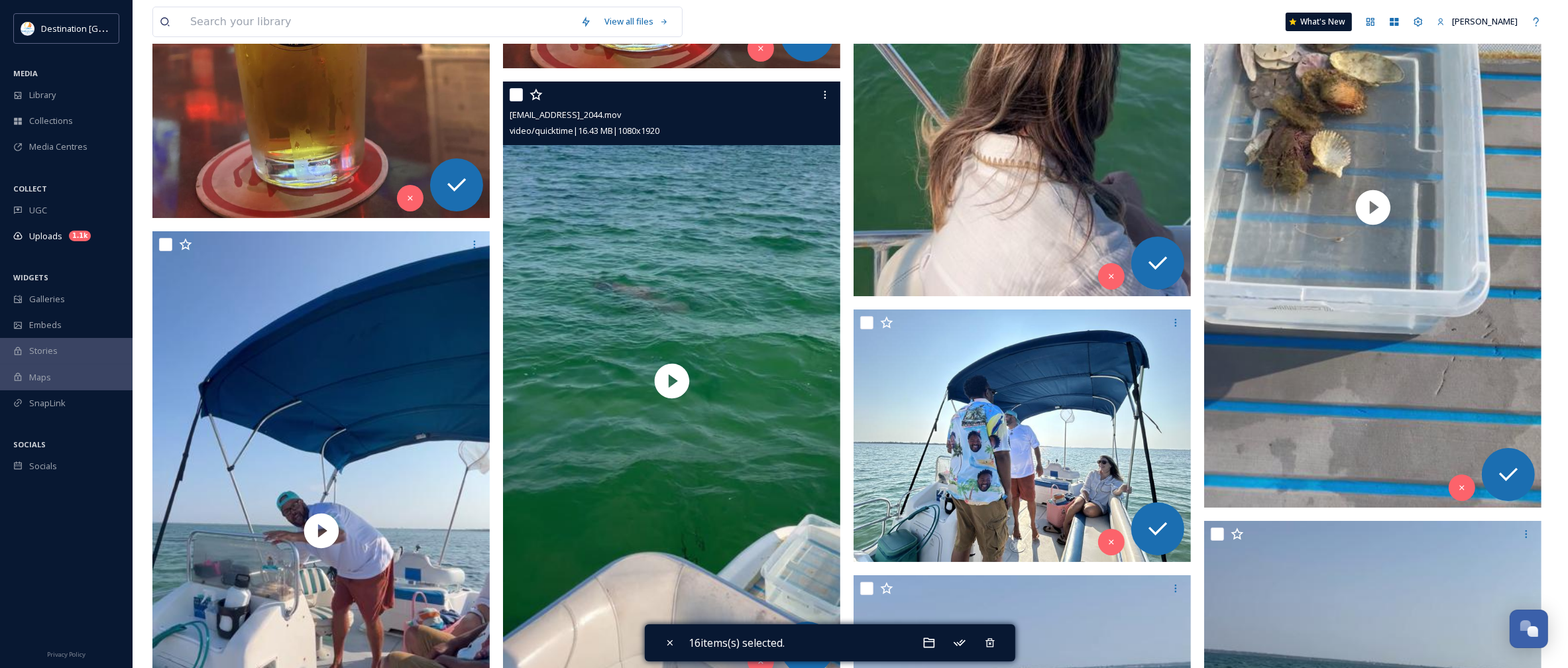
click at [512, 88] on input "checkbox" at bounding box center [516, 95] width 14 height 14
checkbox input "true"
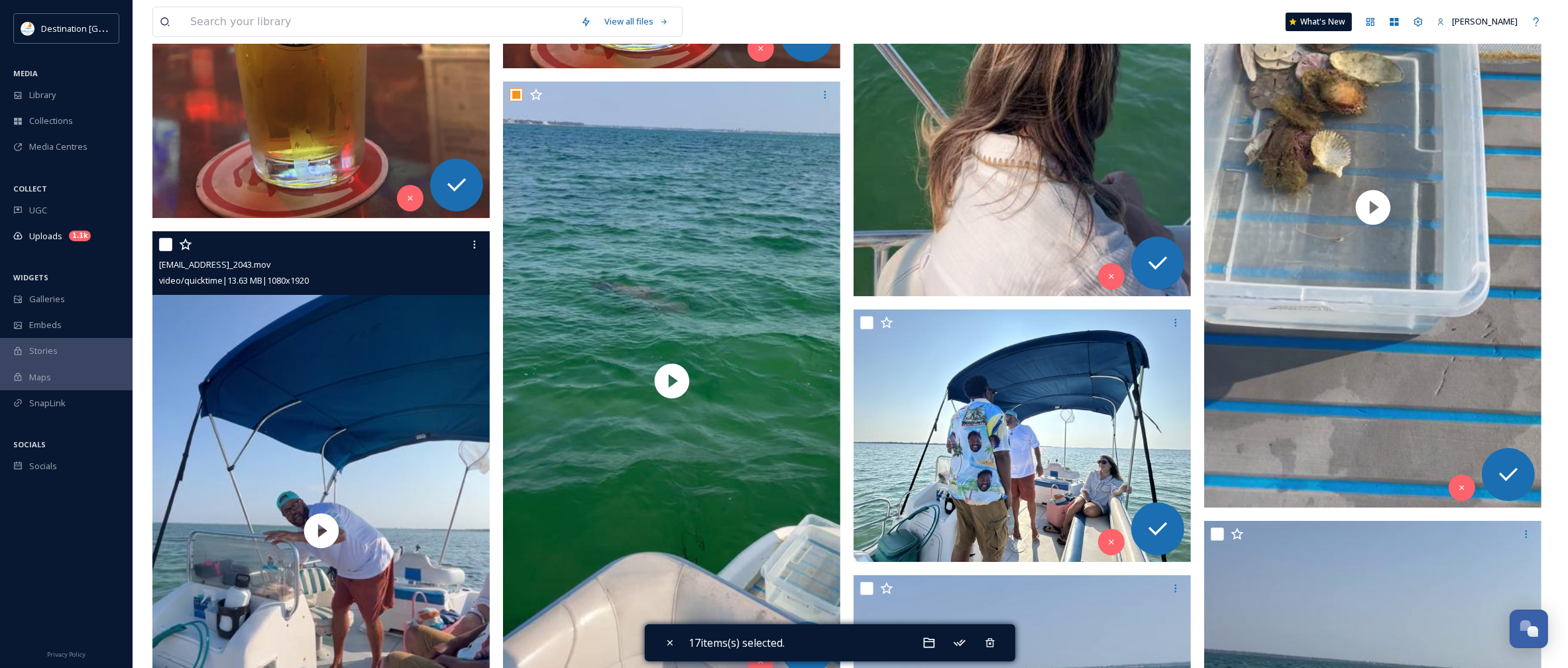
drag, startPoint x: 168, startPoint y: 243, endPoint x: 292, endPoint y: 269, distance: 126.7
click at [168, 243] on input "checkbox" at bounding box center [166, 244] width 14 height 14
checkbox input "true"
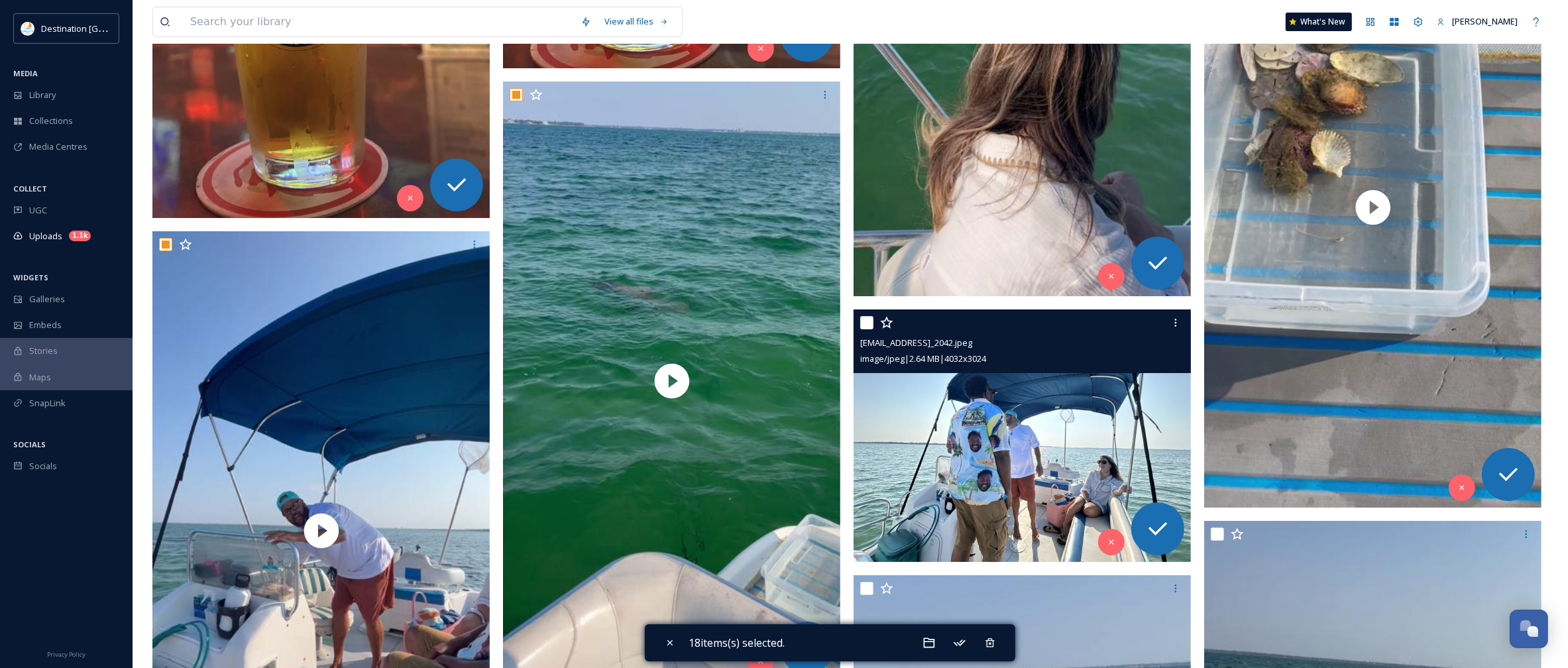
click at [866, 326] on input "checkbox" at bounding box center [867, 323] width 14 height 14
checkbox input "true"
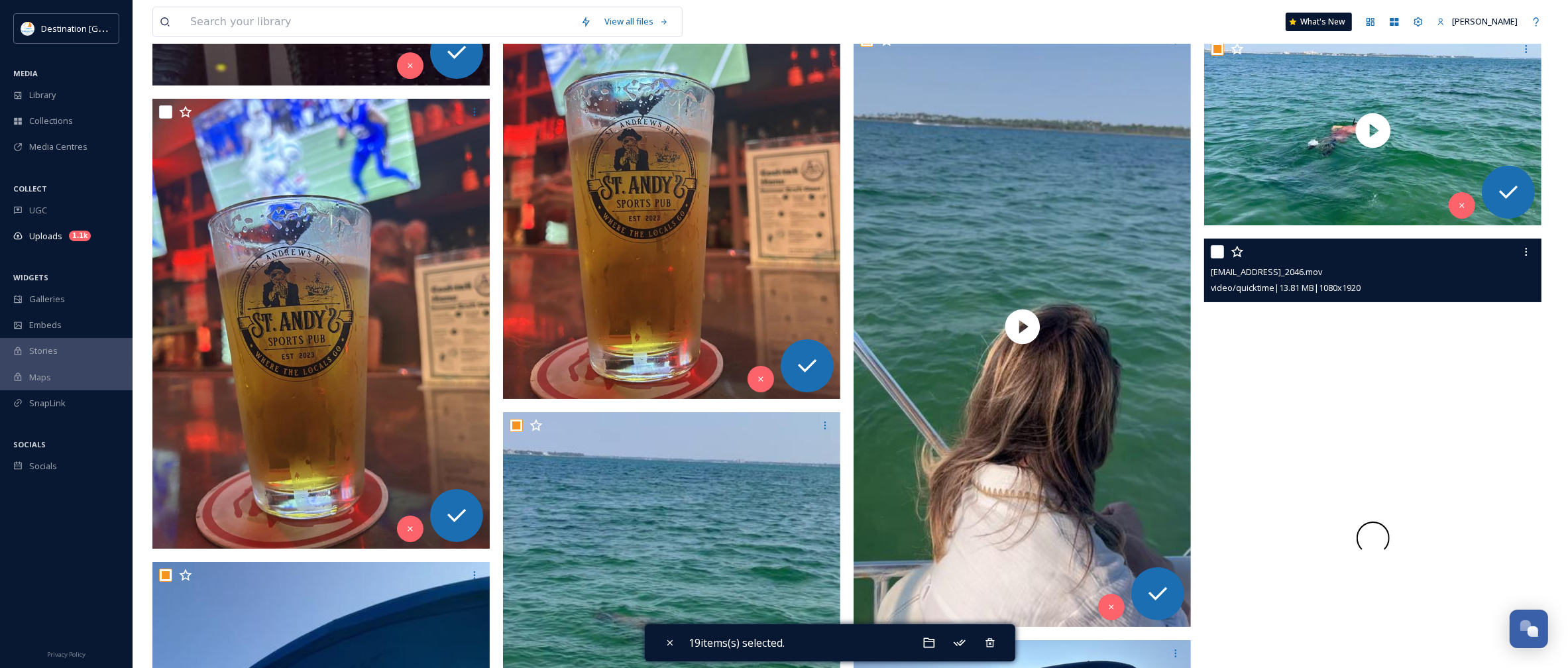
scroll to position [6129, 0]
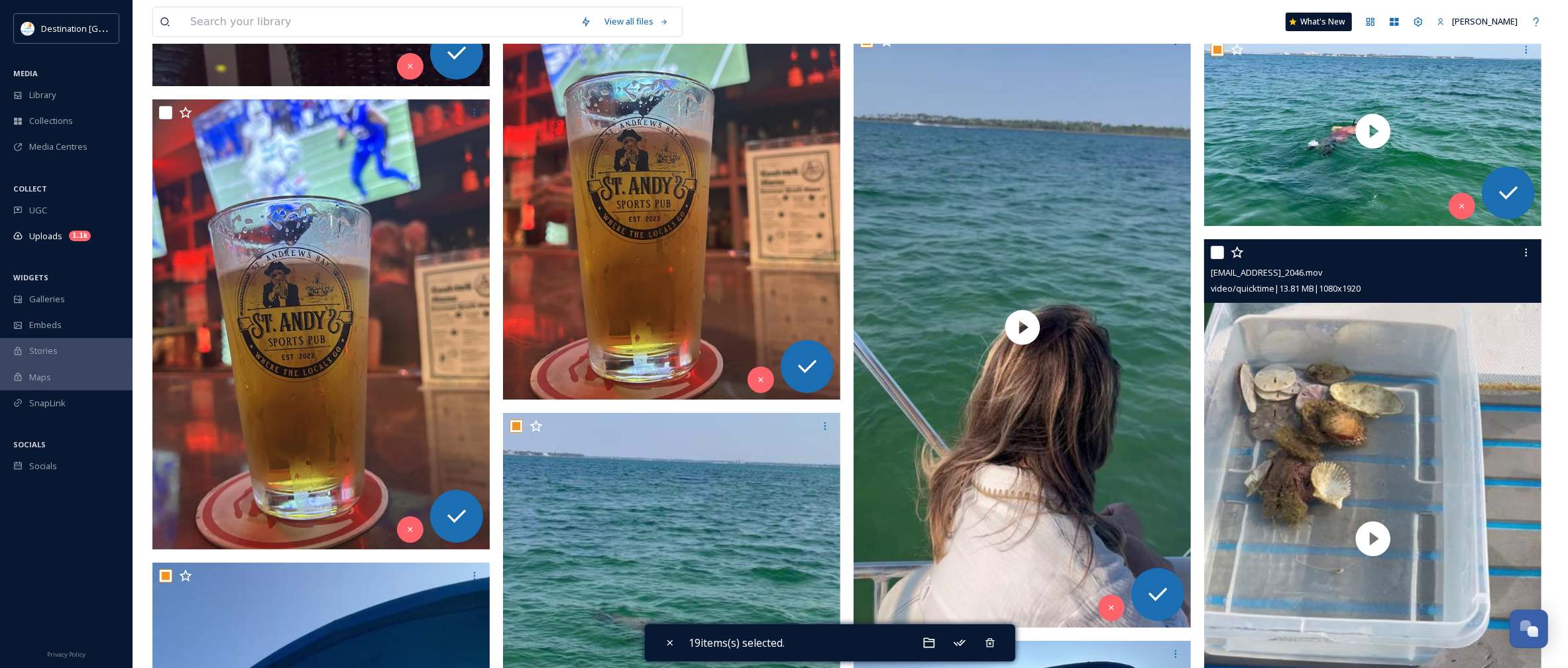
click at [1220, 253] on input "checkbox" at bounding box center [1217, 253] width 14 height 14
checkbox input "true"
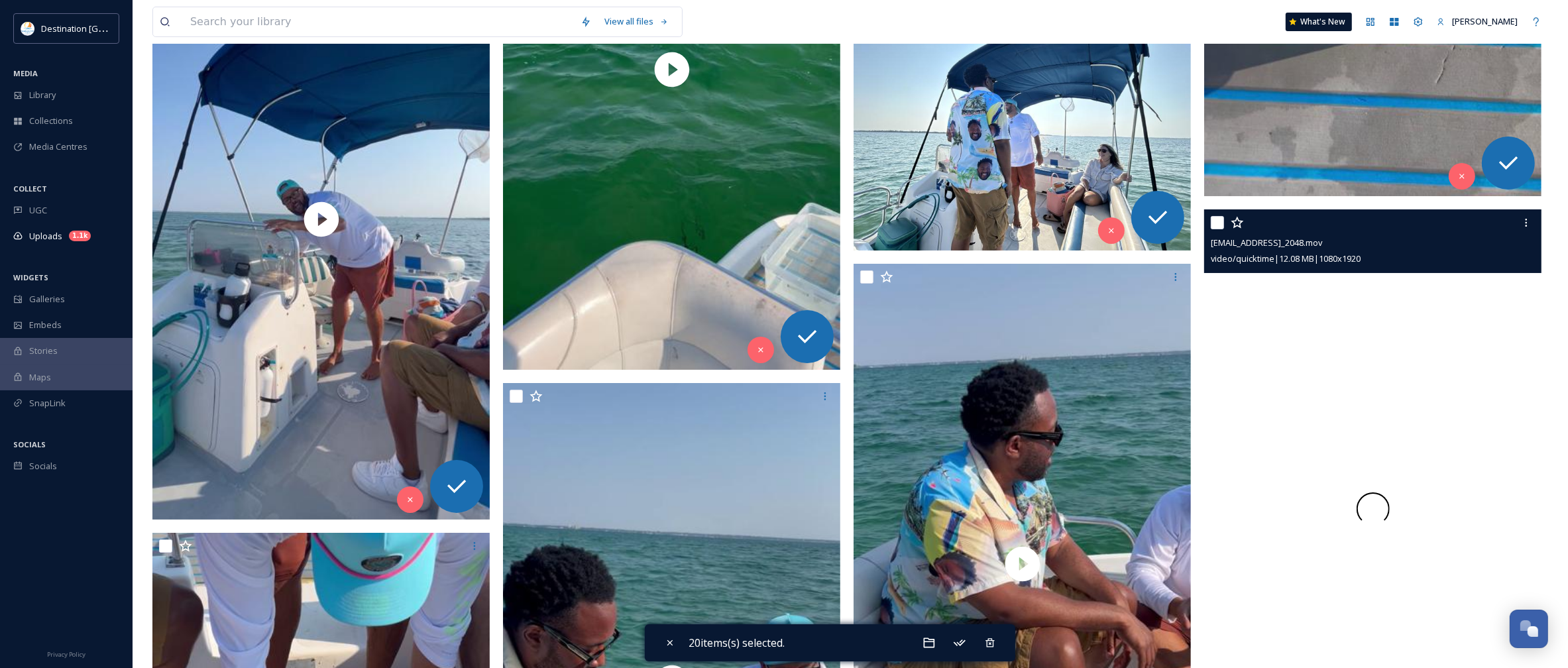
scroll to position [6792, 0]
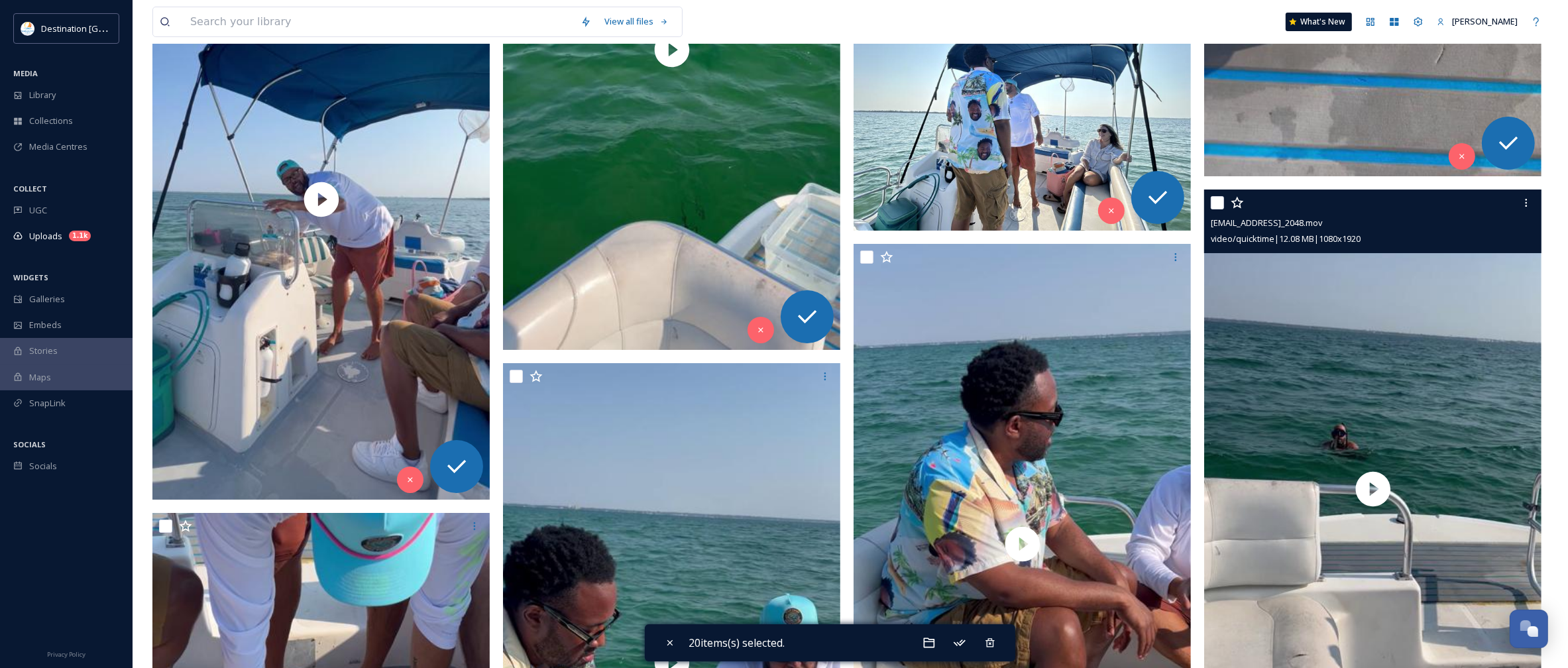
click at [1220, 207] on input "checkbox" at bounding box center [1217, 203] width 14 height 14
checkbox input "true"
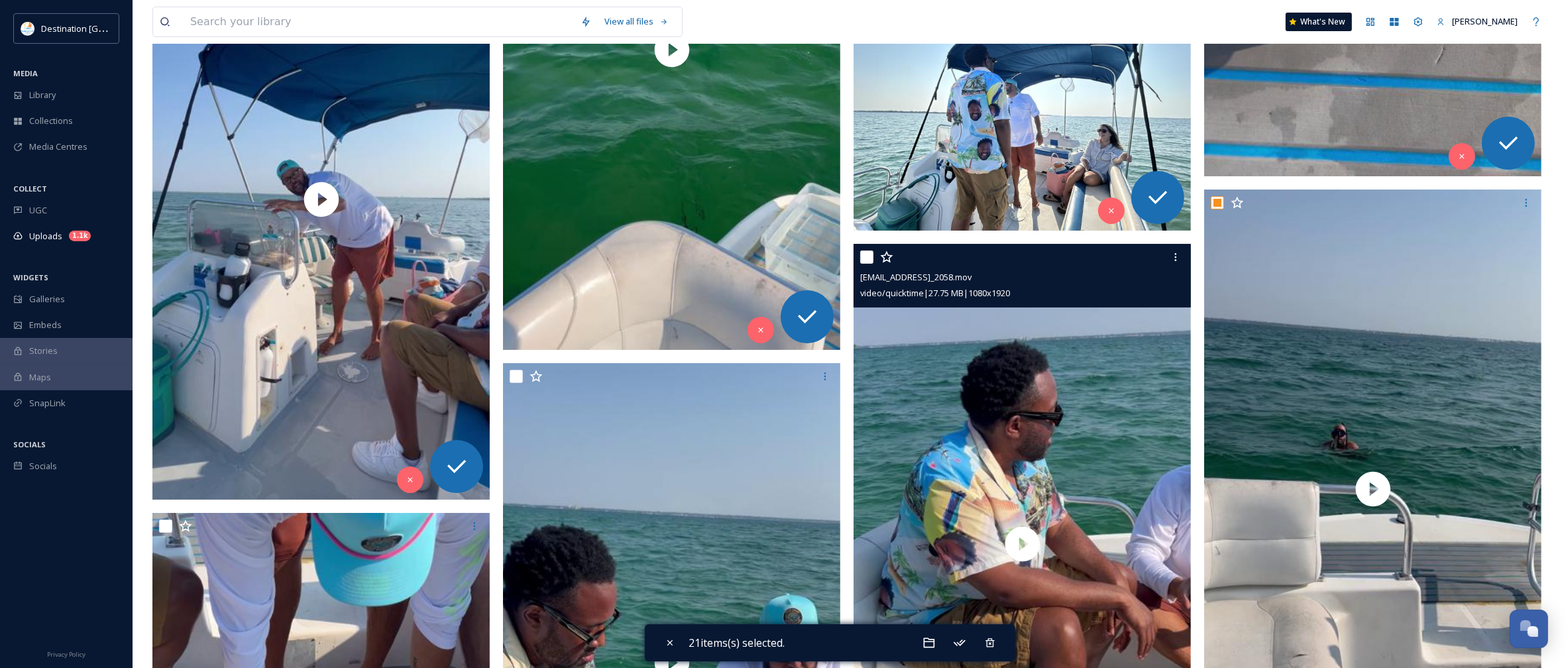
click at [863, 253] on input "checkbox" at bounding box center [867, 257] width 14 height 14
checkbox input "true"
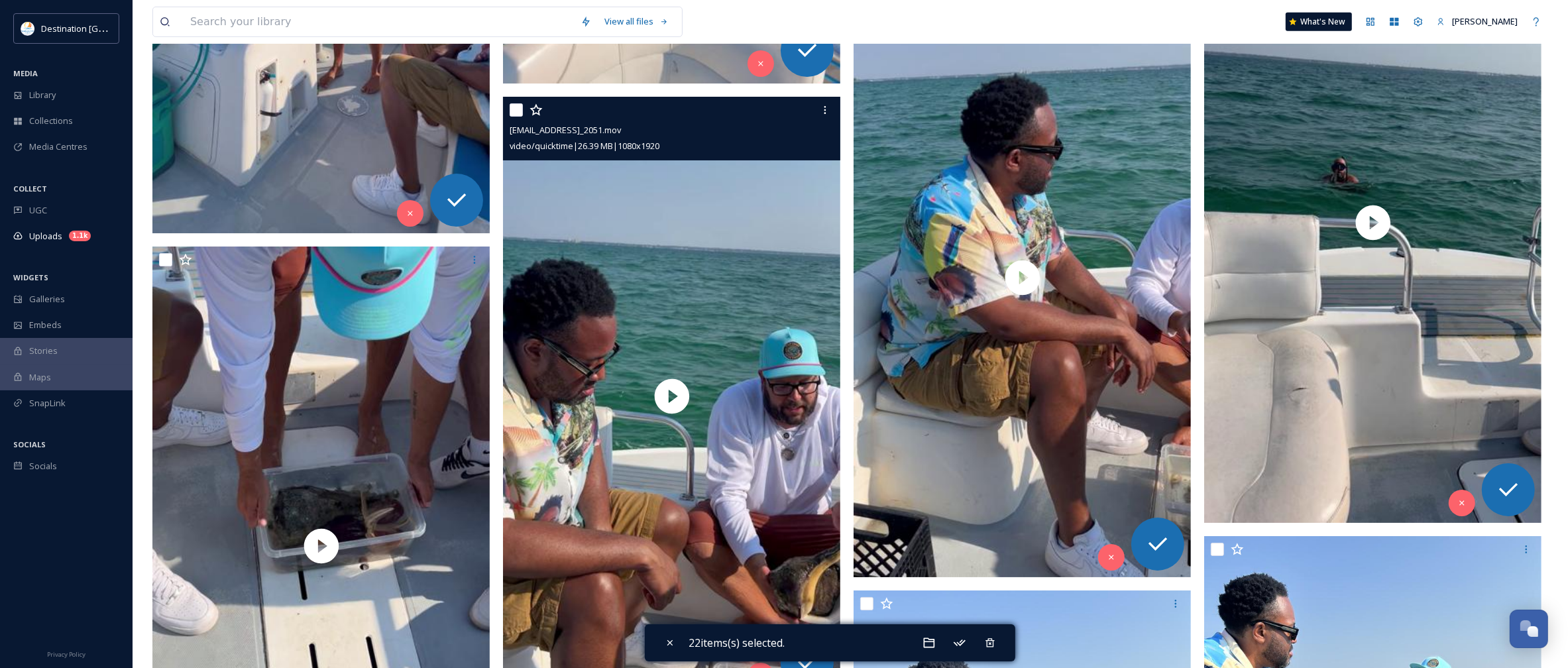
scroll to position [7040, 0]
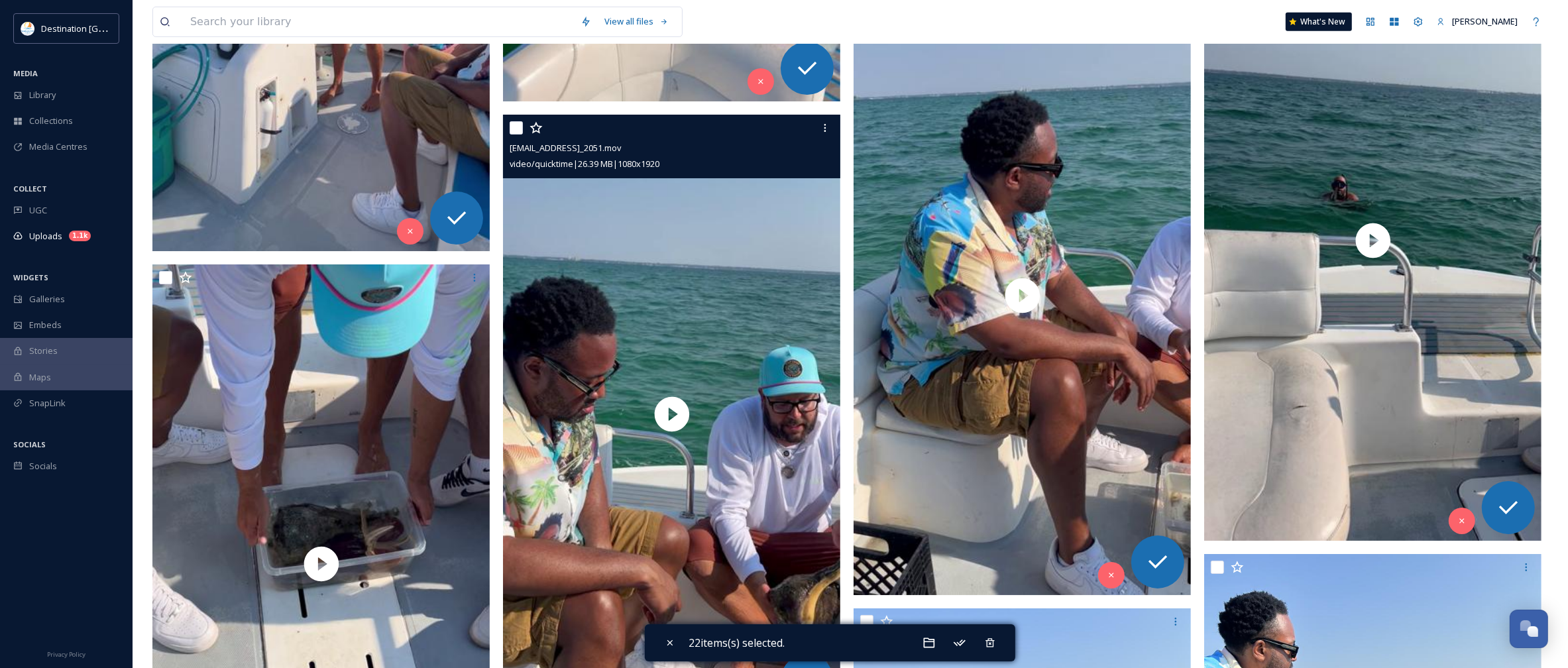
click at [515, 130] on input "checkbox" at bounding box center [516, 128] width 14 height 14
checkbox input "true"
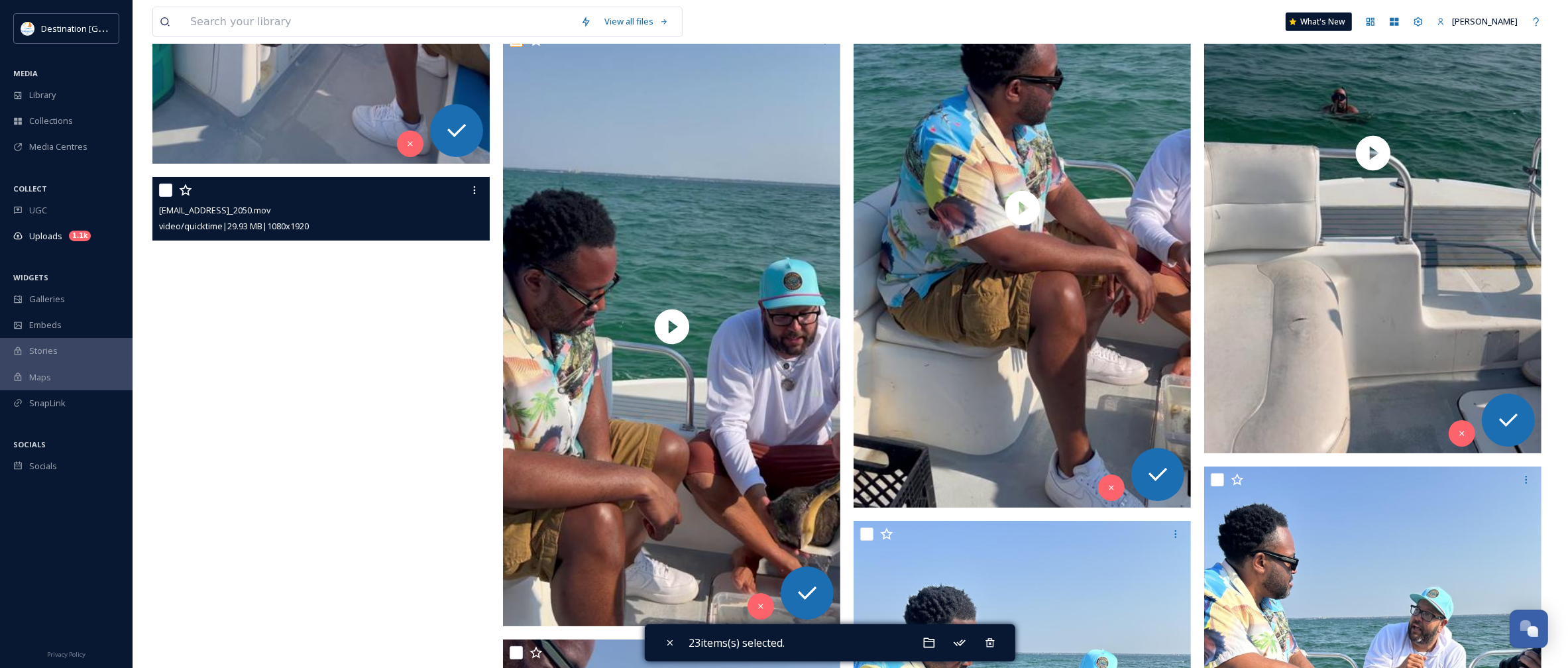
scroll to position [7206, 0]
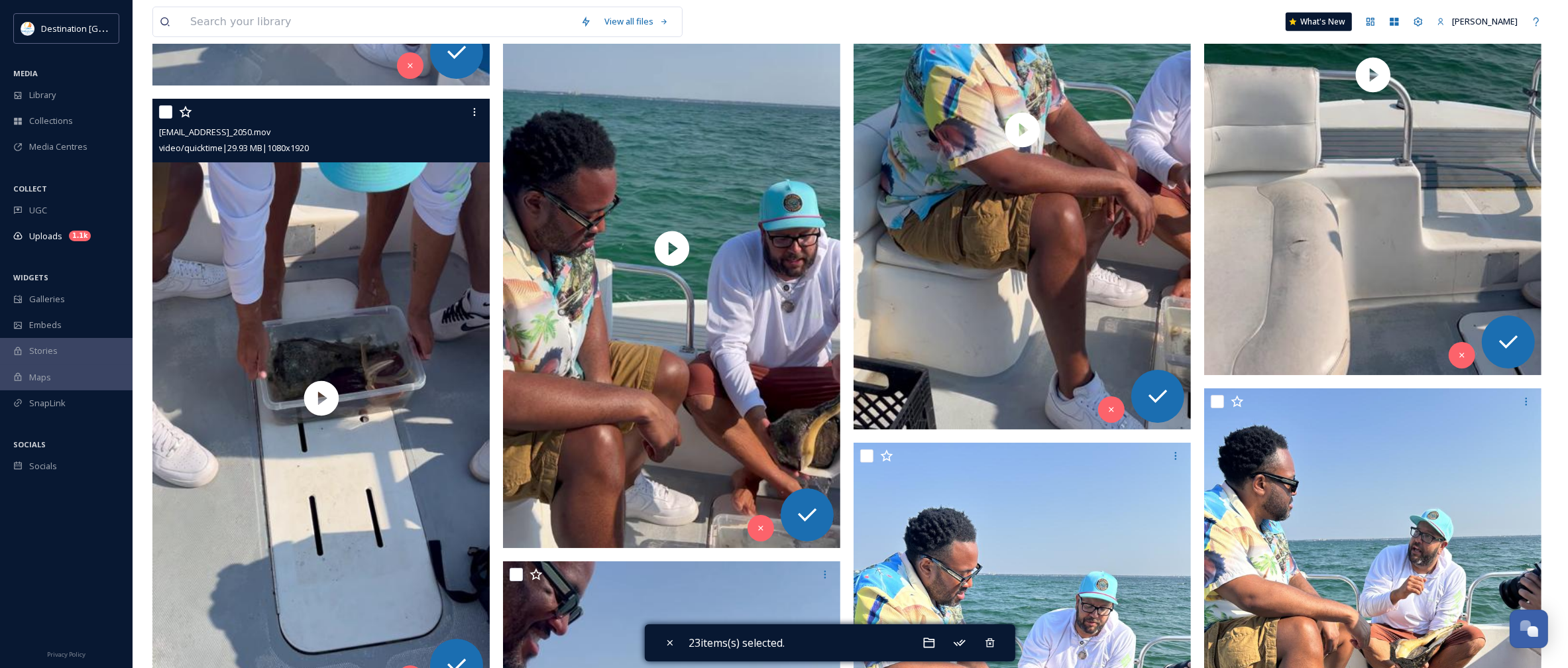
click at [163, 109] on input "checkbox" at bounding box center [166, 112] width 14 height 14
checkbox input "true"
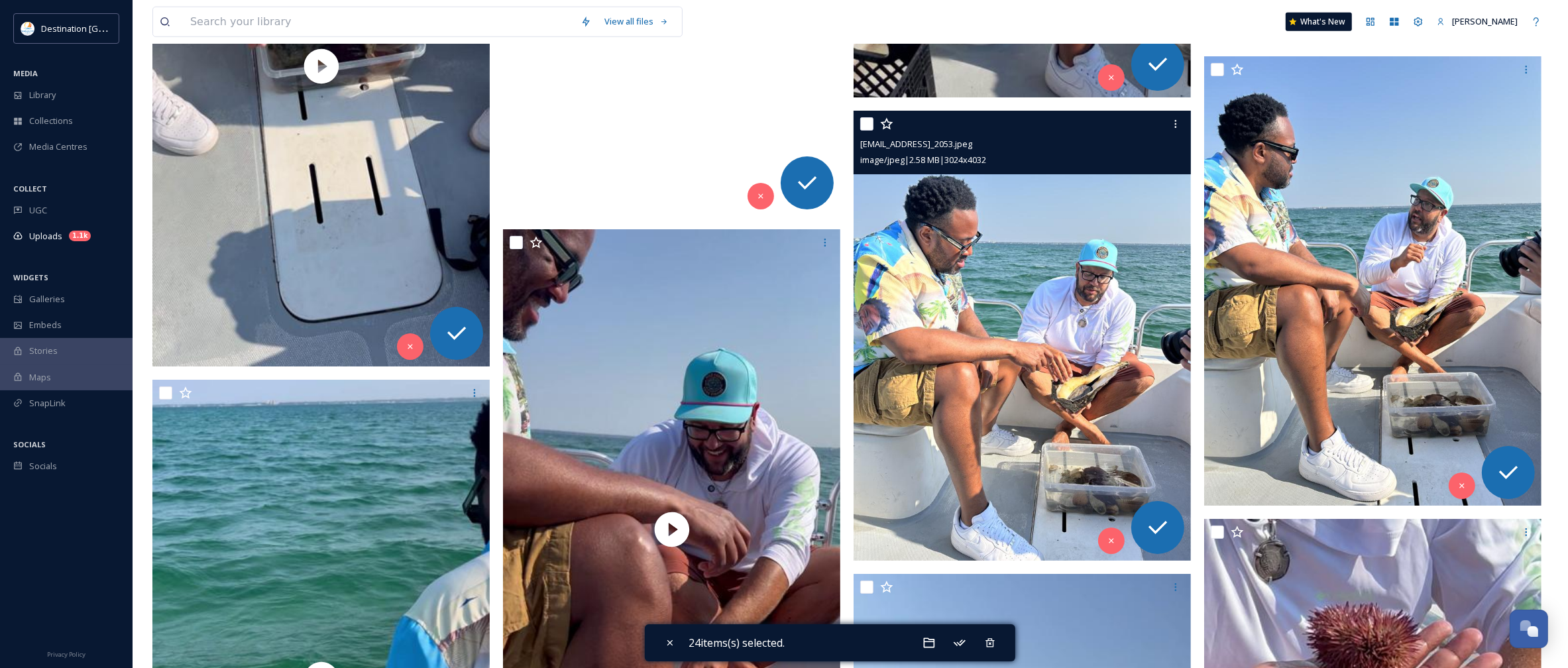
scroll to position [7538, 0]
click at [867, 130] on input "checkbox" at bounding box center [867, 125] width 14 height 14
checkbox input "true"
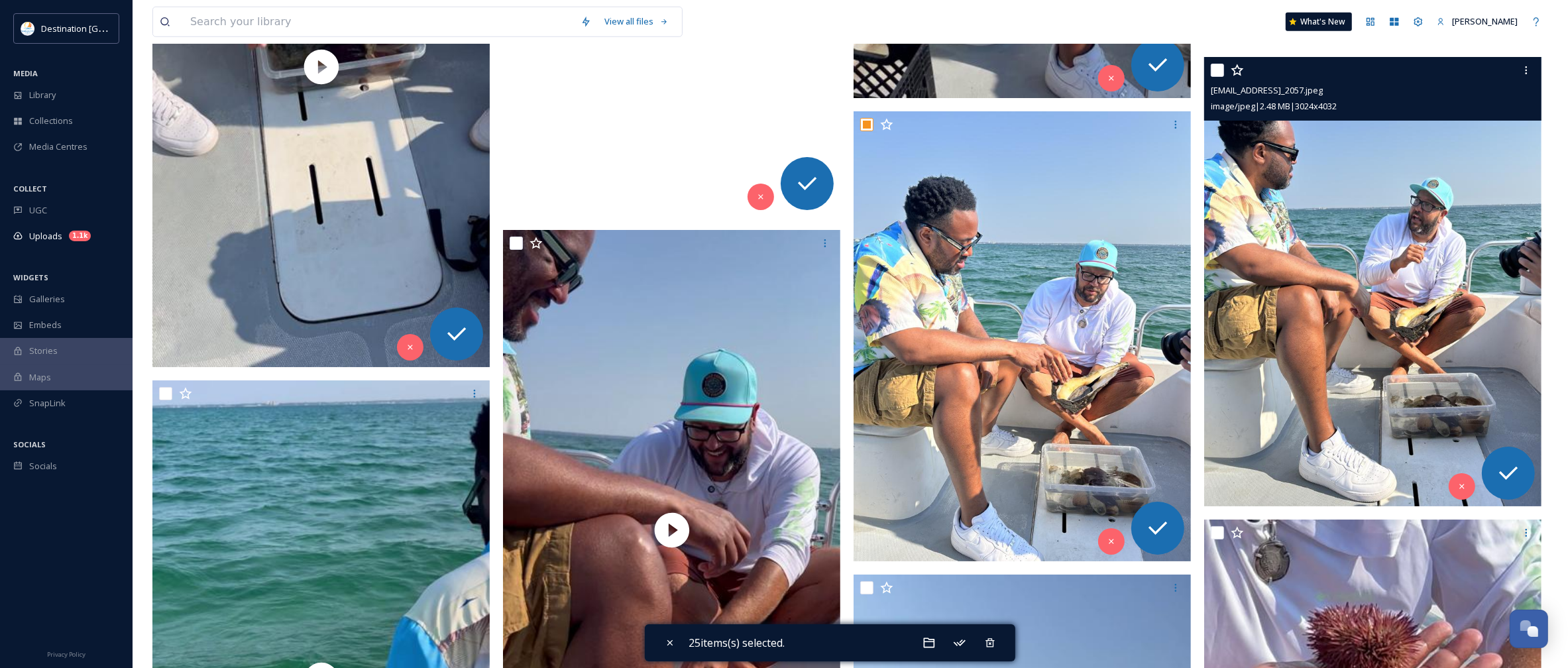
click at [1211, 71] on input "checkbox" at bounding box center [1217, 71] width 14 height 14
checkbox input "true"
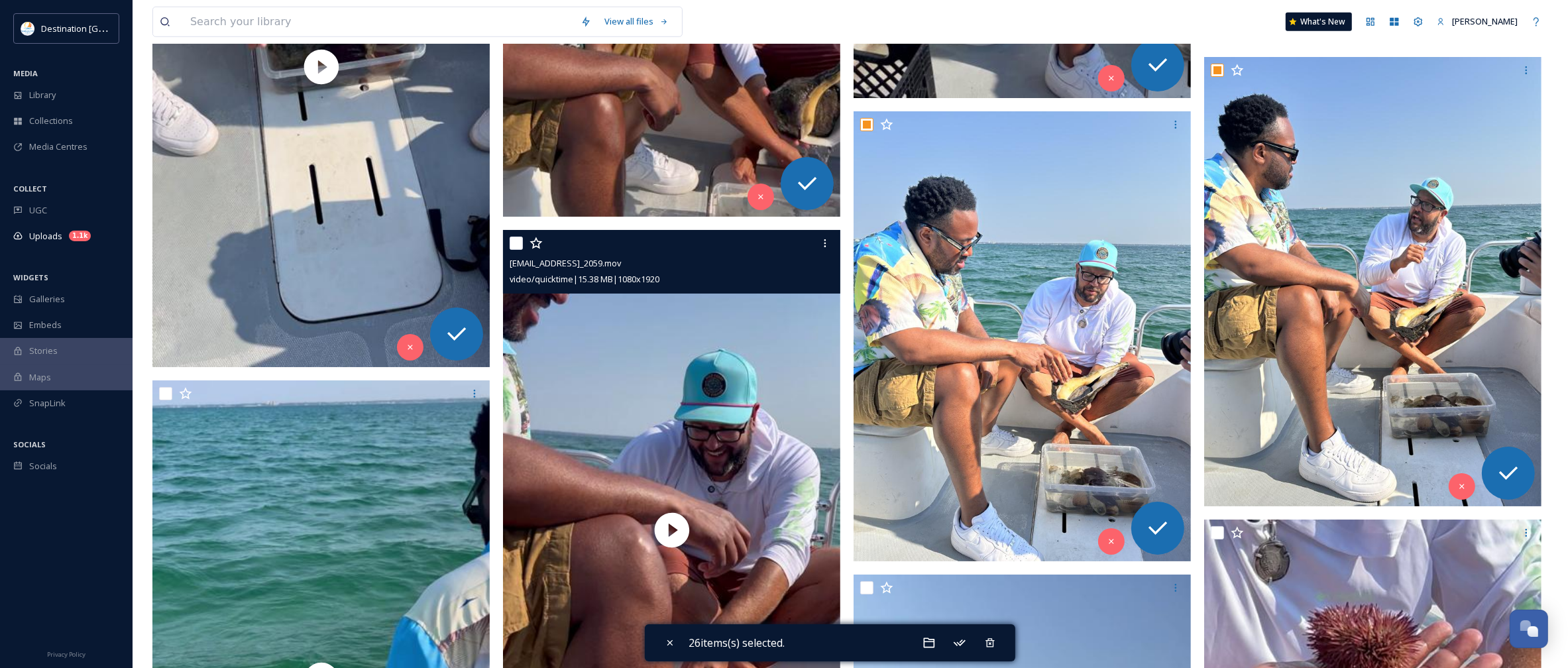
click at [518, 248] on input "checkbox" at bounding box center [516, 243] width 14 height 14
checkbox input "true"
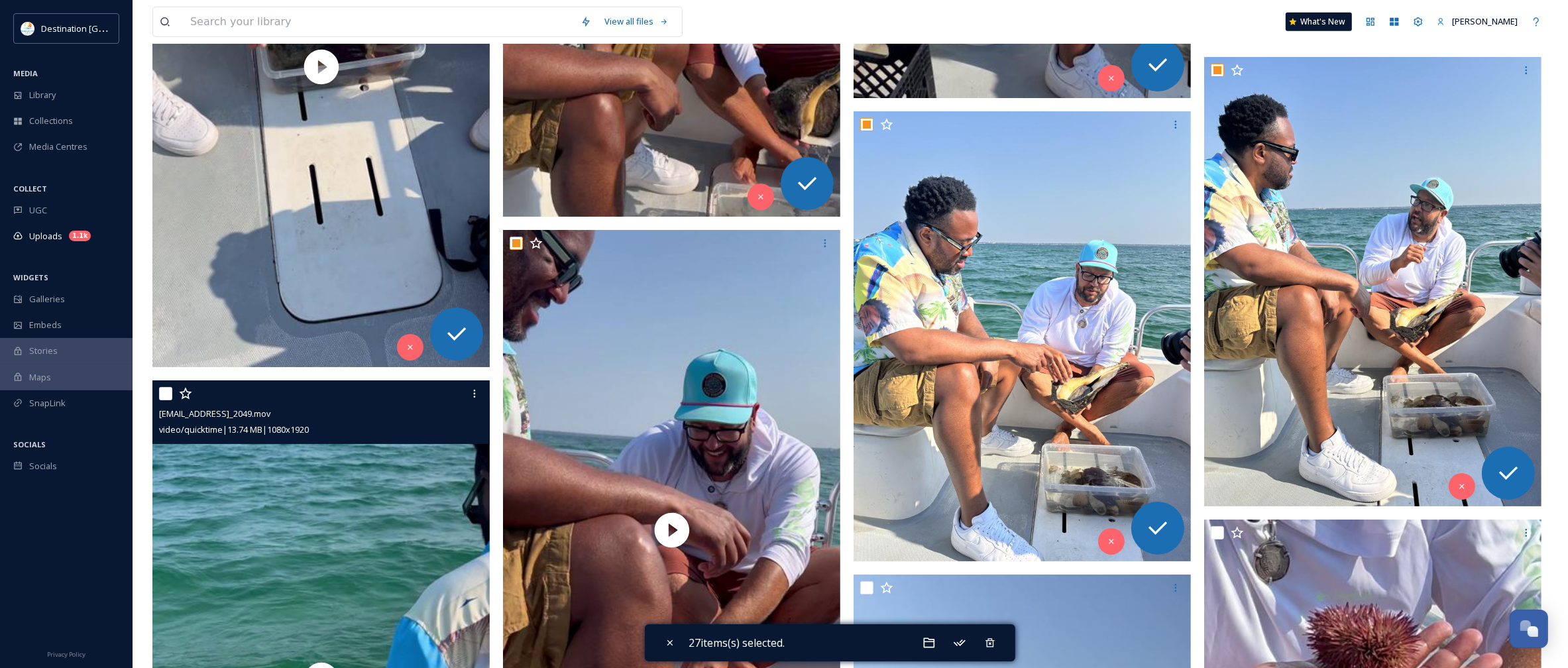
click at [166, 401] on div at bounding box center [322, 393] width 327 height 24
click at [166, 394] on input "checkbox" at bounding box center [166, 393] width 14 height 14
checkbox input "true"
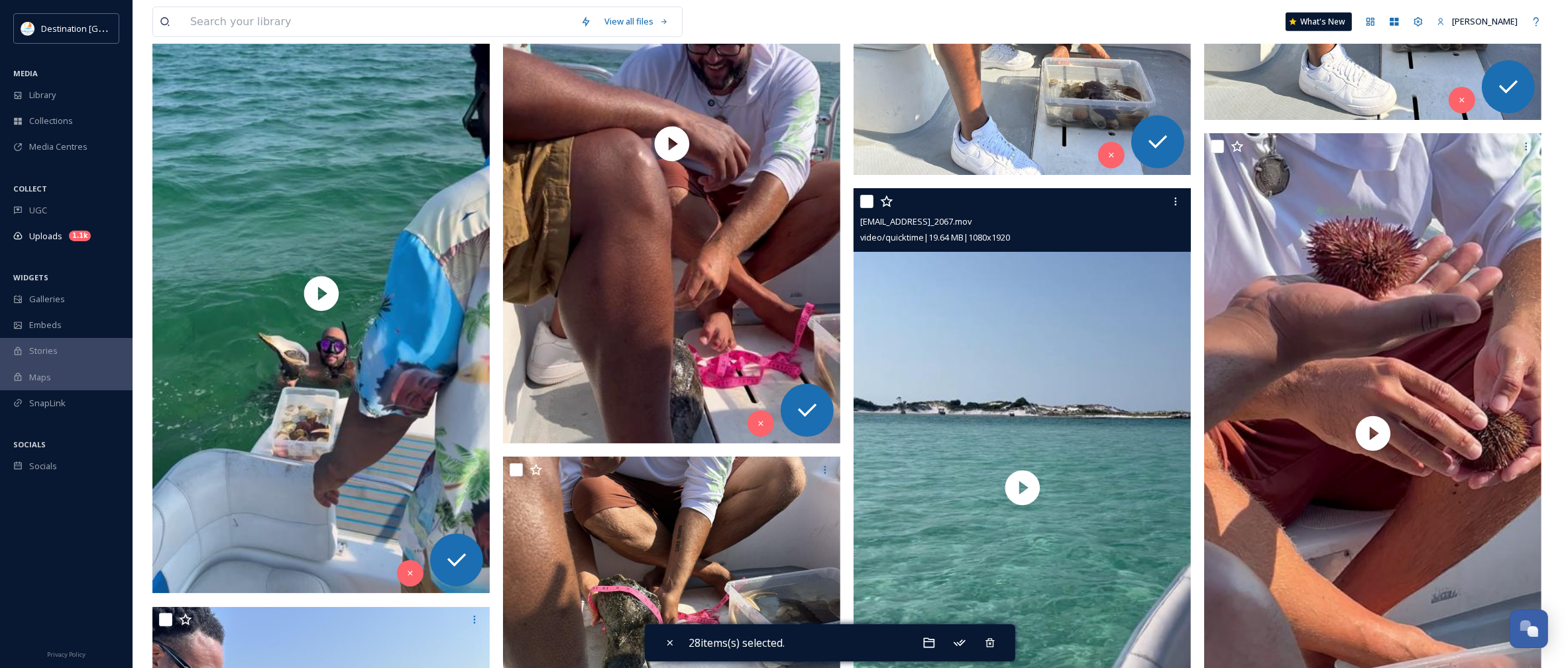
scroll to position [7869, 0]
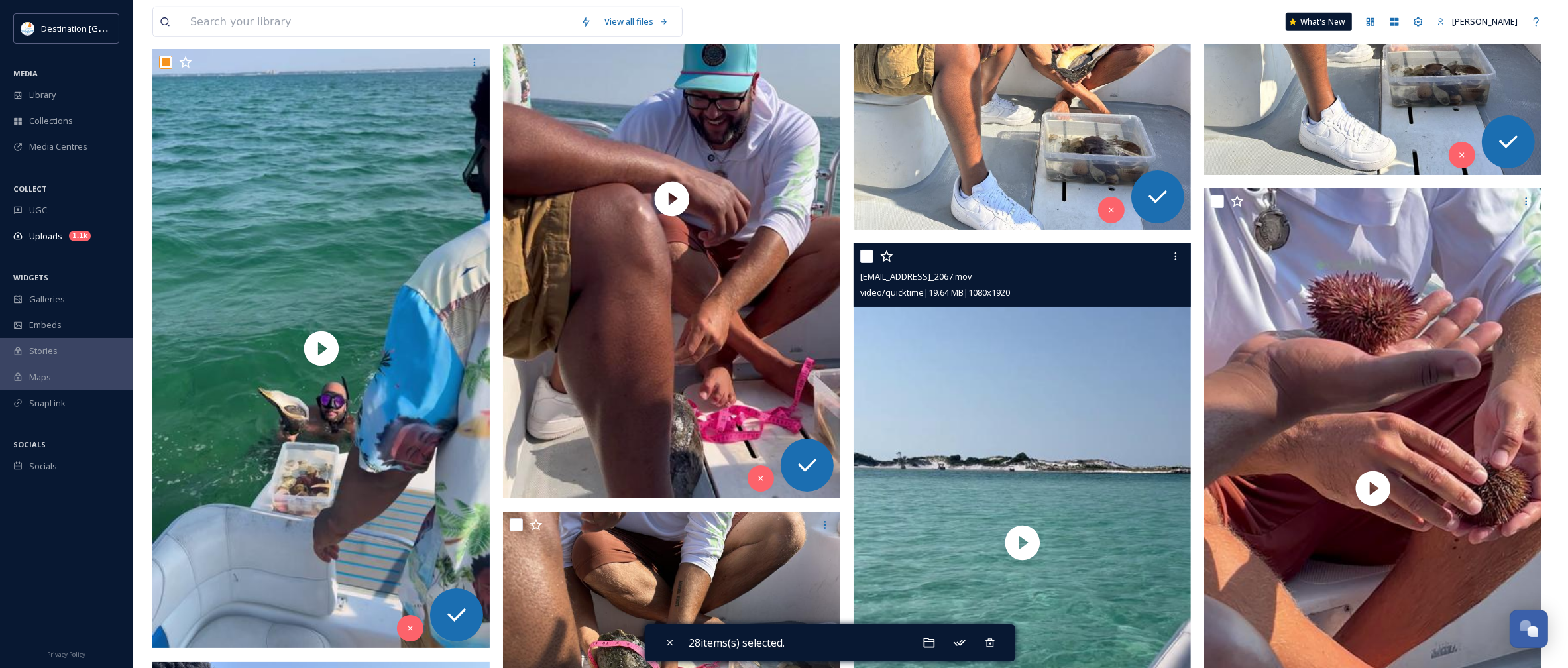
click at [863, 259] on input "checkbox" at bounding box center [867, 257] width 14 height 14
checkbox input "true"
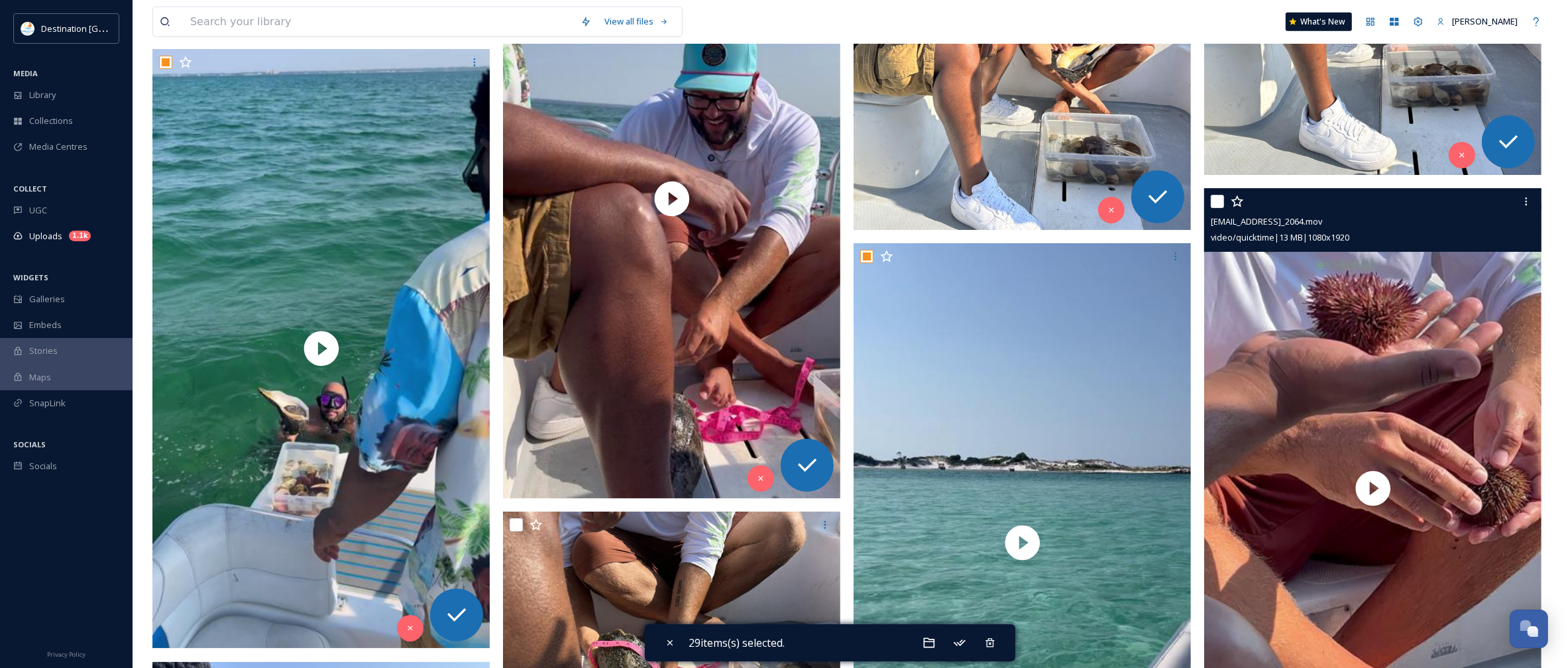
click at [1213, 197] on input "checkbox" at bounding box center [1217, 202] width 14 height 14
checkbox input "true"
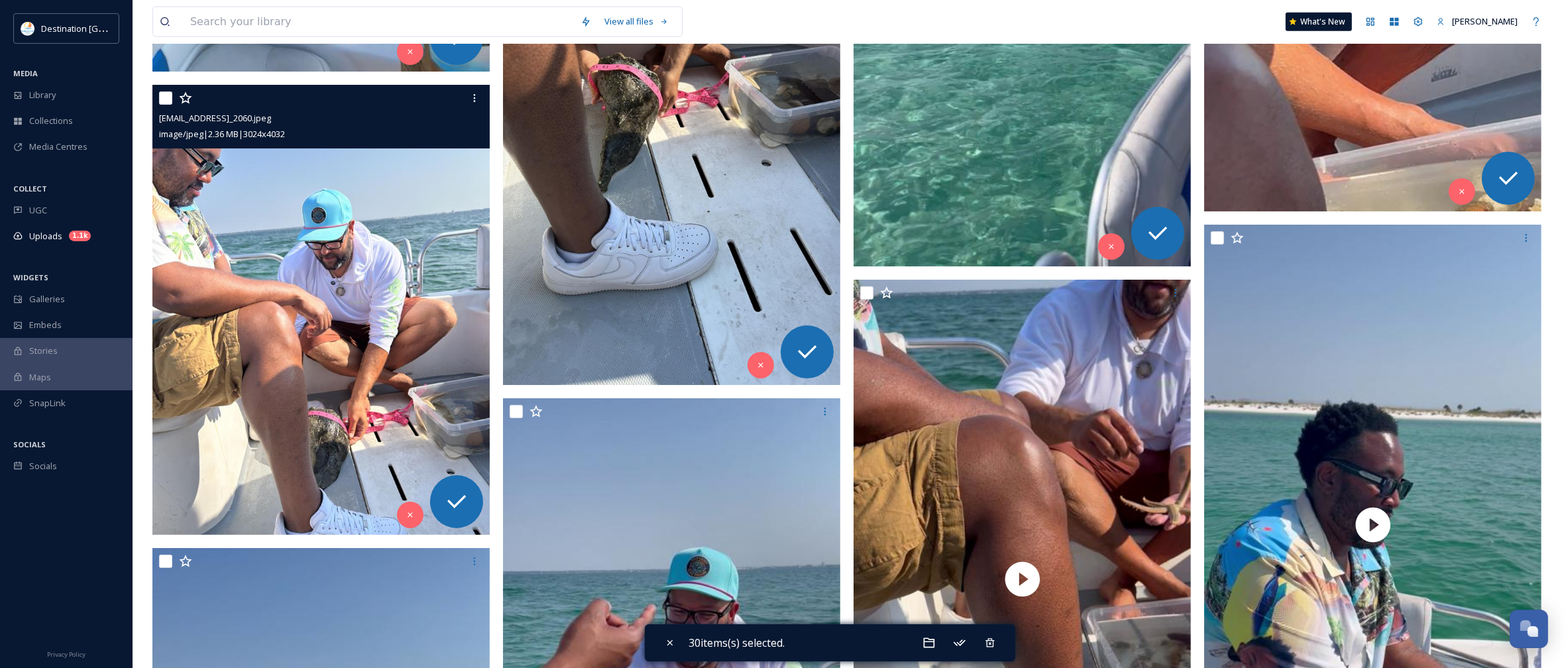
scroll to position [8449, 0]
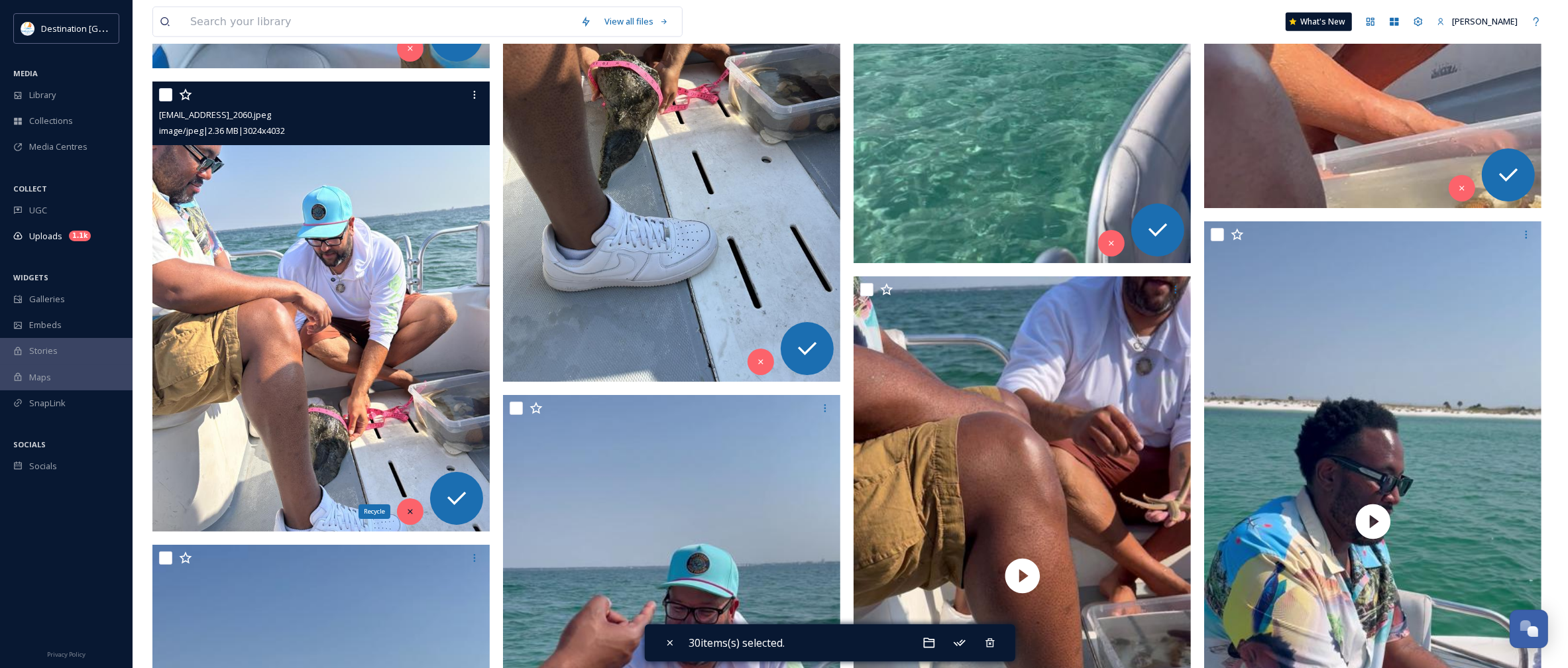
click at [401, 508] on div "Recycle" at bounding box center [410, 511] width 26 height 26
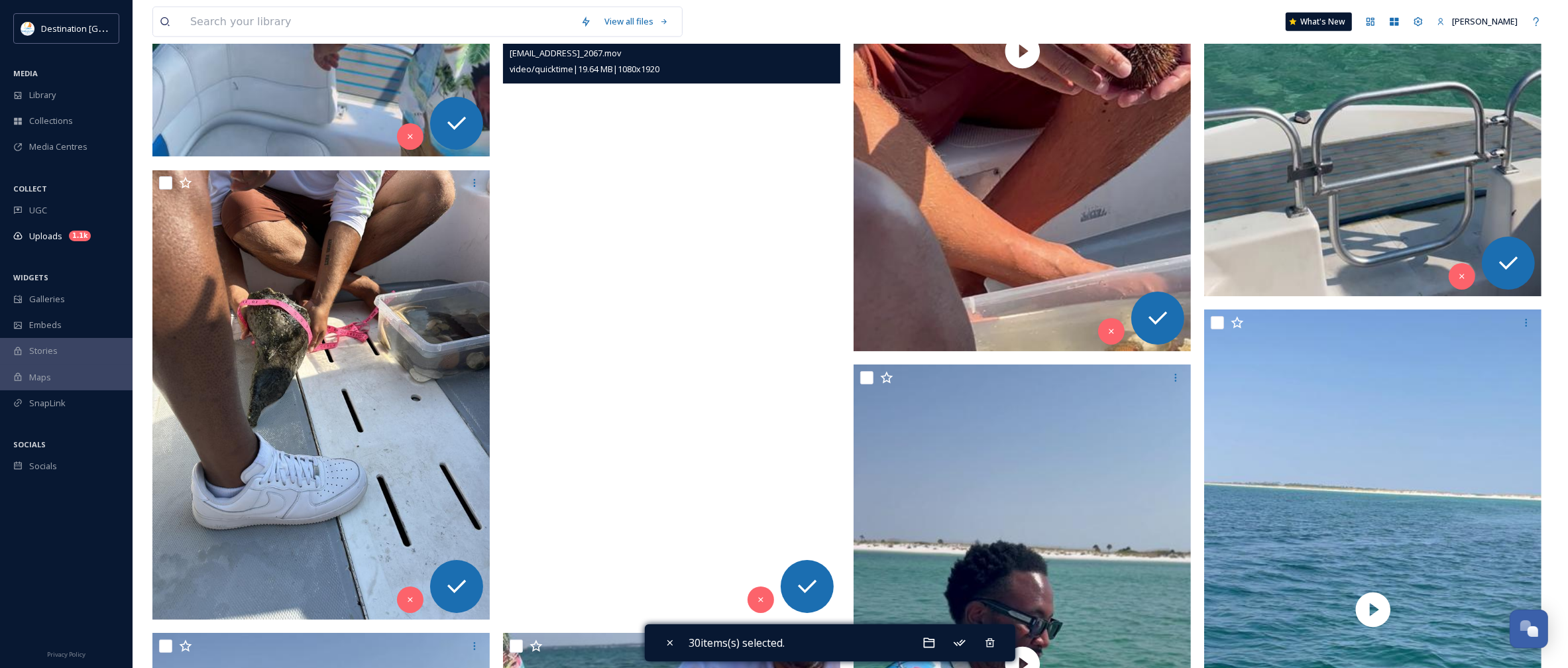
scroll to position [8283, 0]
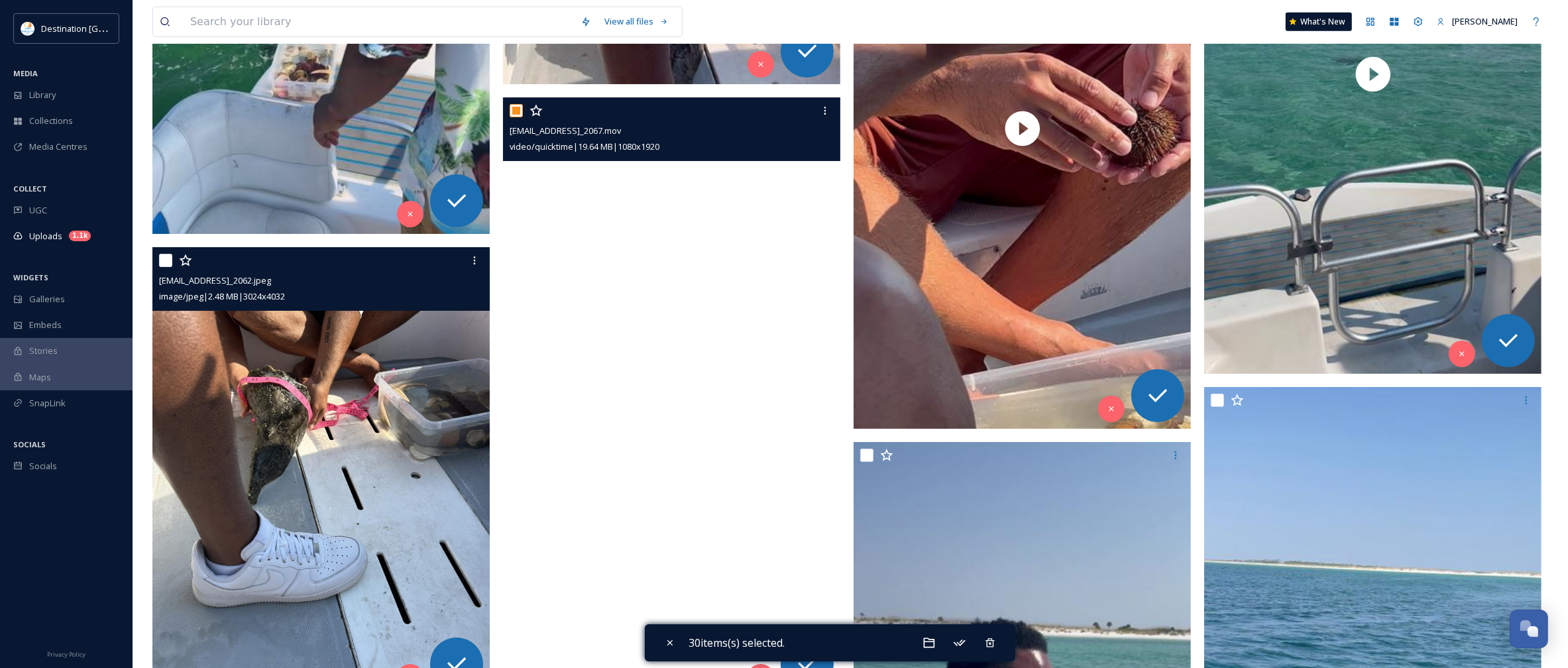
drag, startPoint x: 164, startPoint y: 262, endPoint x: 211, endPoint y: 269, distance: 47.5
click at [164, 262] on input "checkbox" at bounding box center [166, 260] width 14 height 14
checkbox input "true"
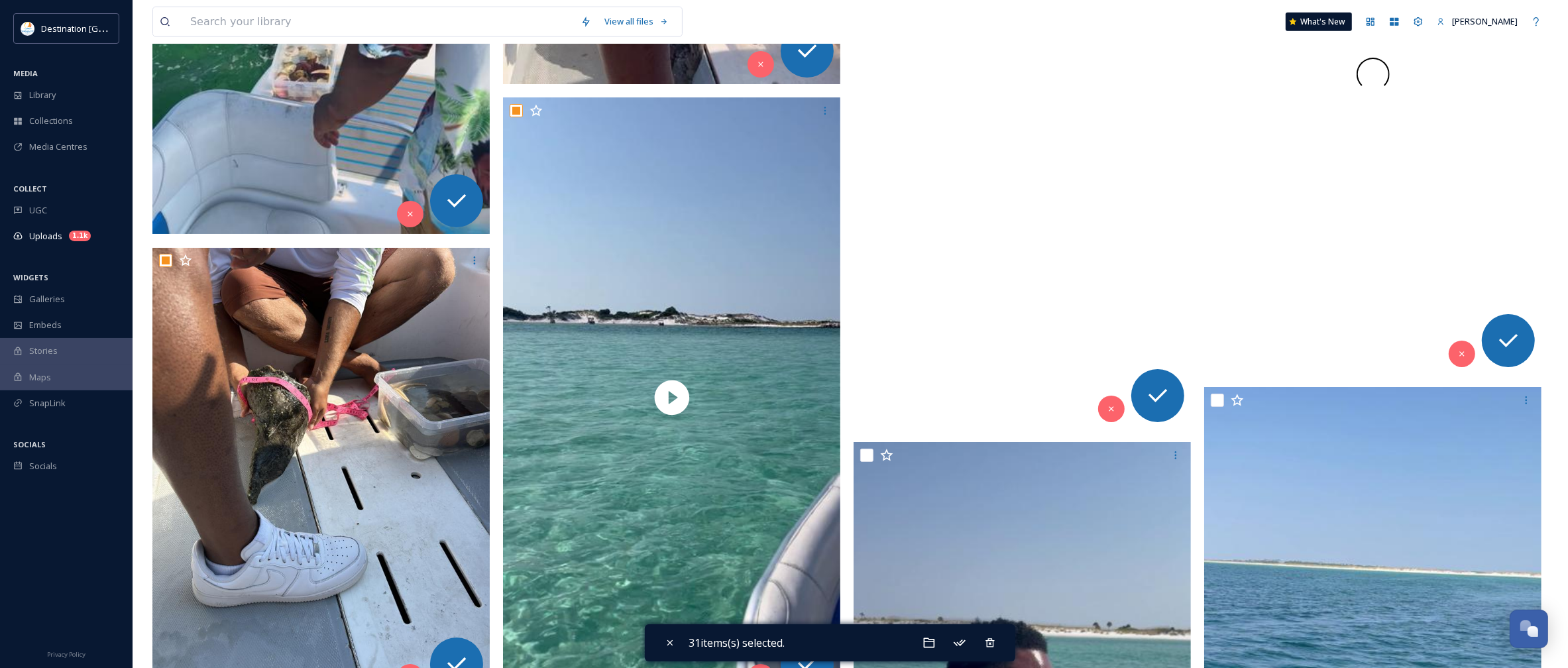
scroll to position [7951, 0]
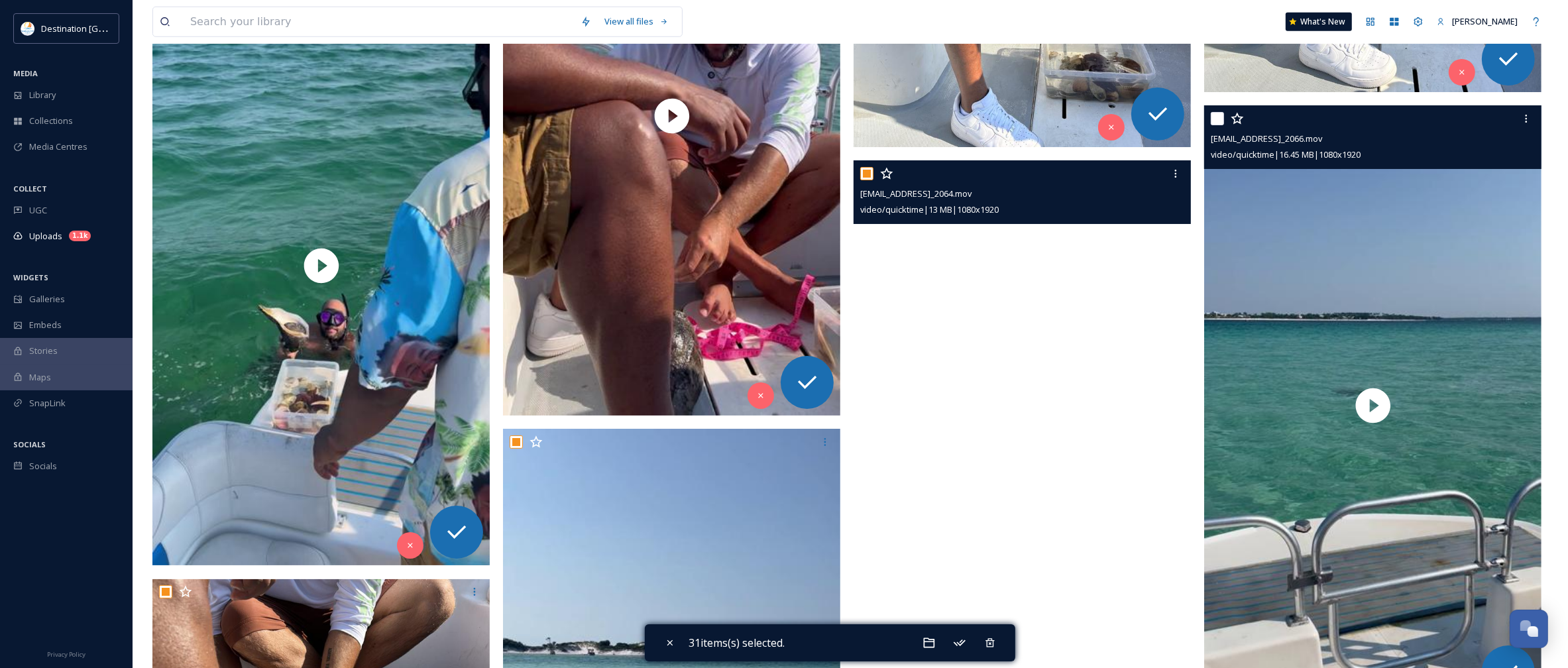
click at [1217, 120] on input "checkbox" at bounding box center [1217, 119] width 14 height 14
checkbox input "true"
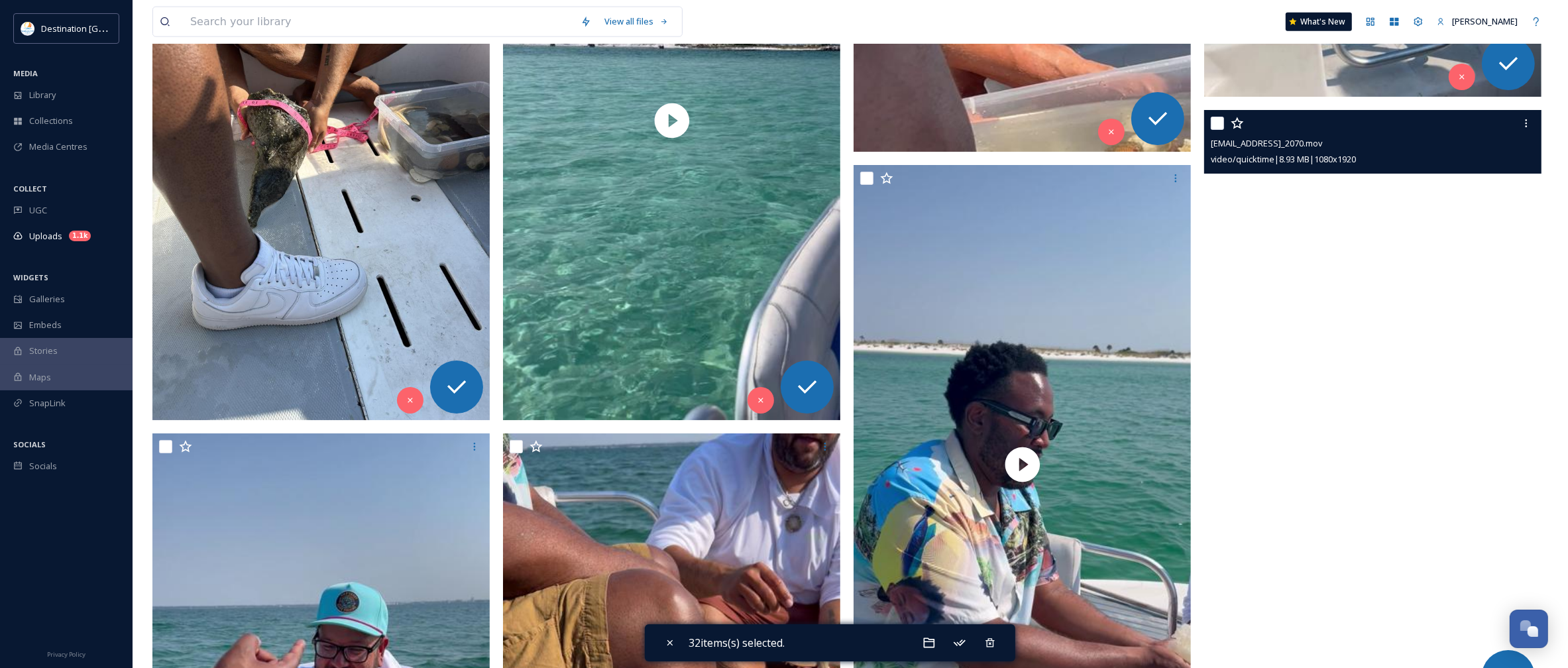
scroll to position [8531, 0]
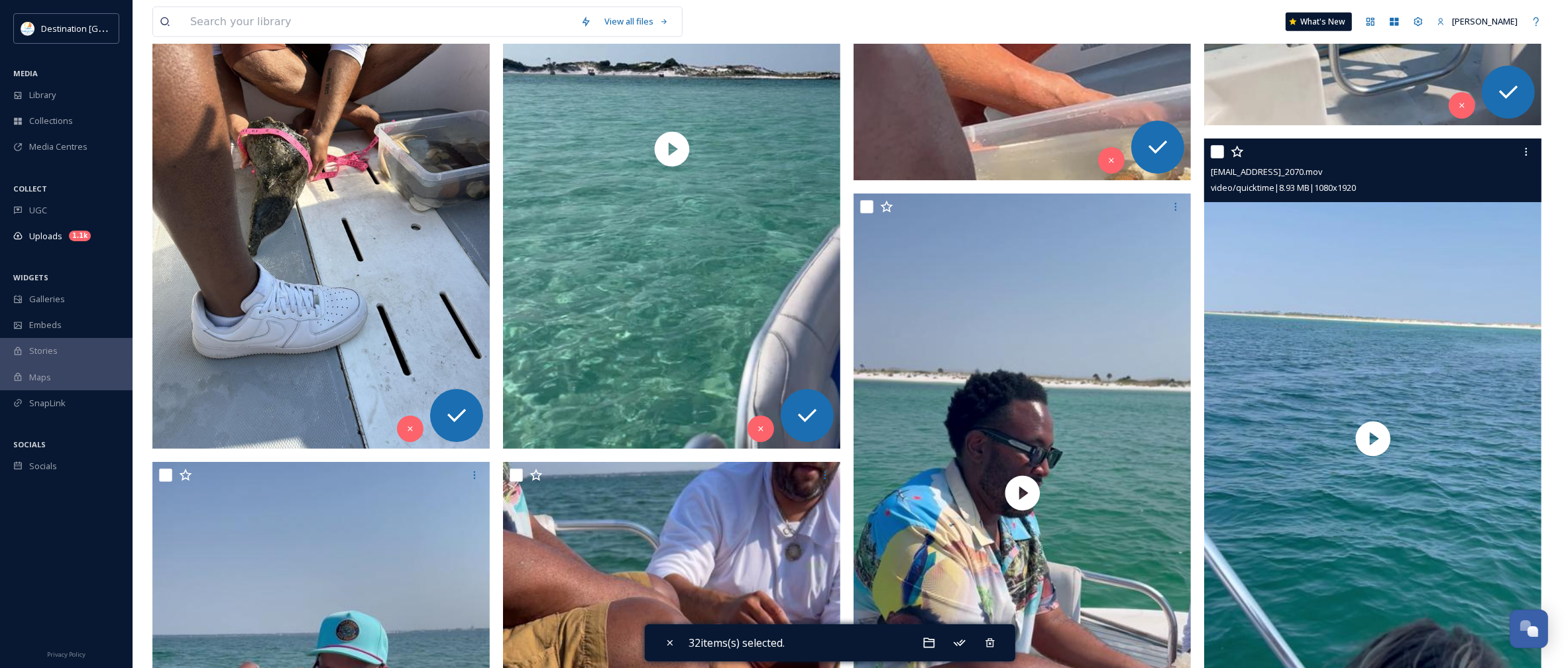
click at [1214, 153] on input "checkbox" at bounding box center [1217, 152] width 14 height 14
checkbox input "true"
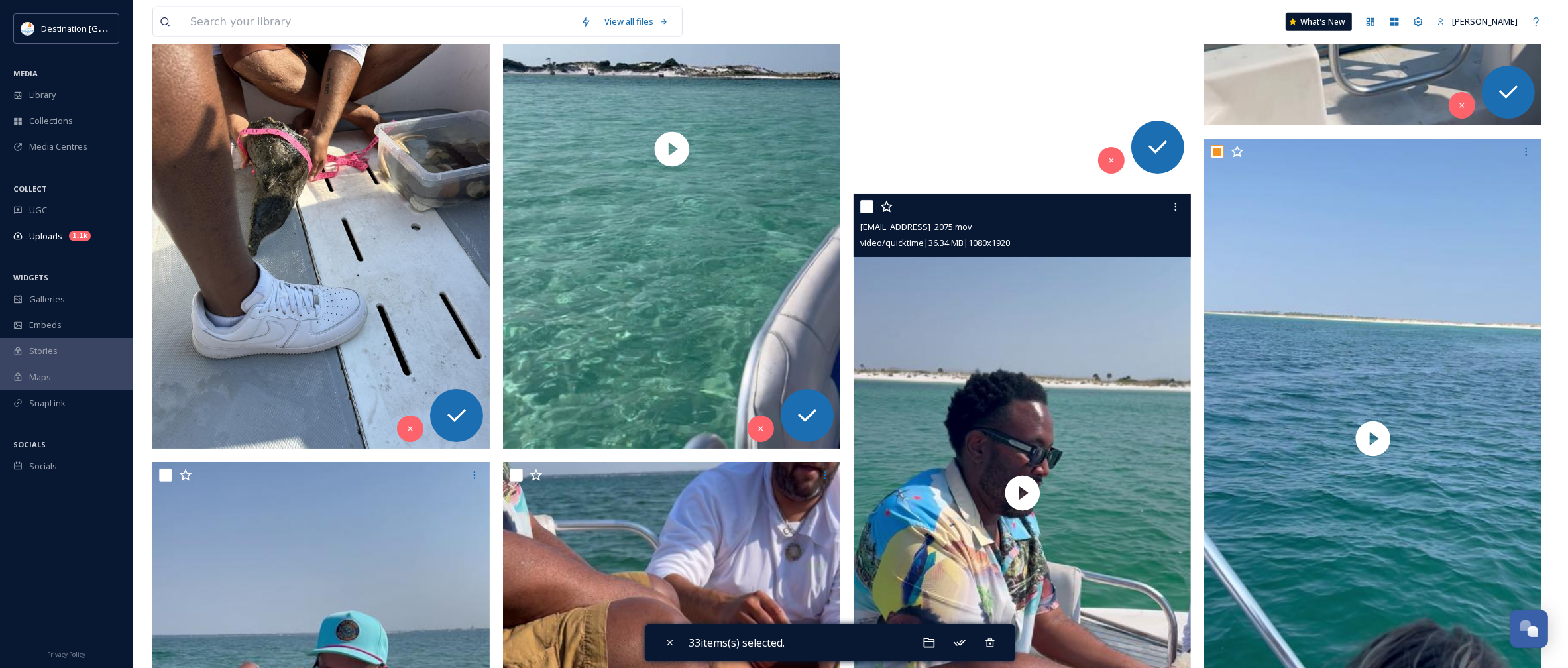
click at [876, 206] on div at bounding box center [1023, 207] width 327 height 24
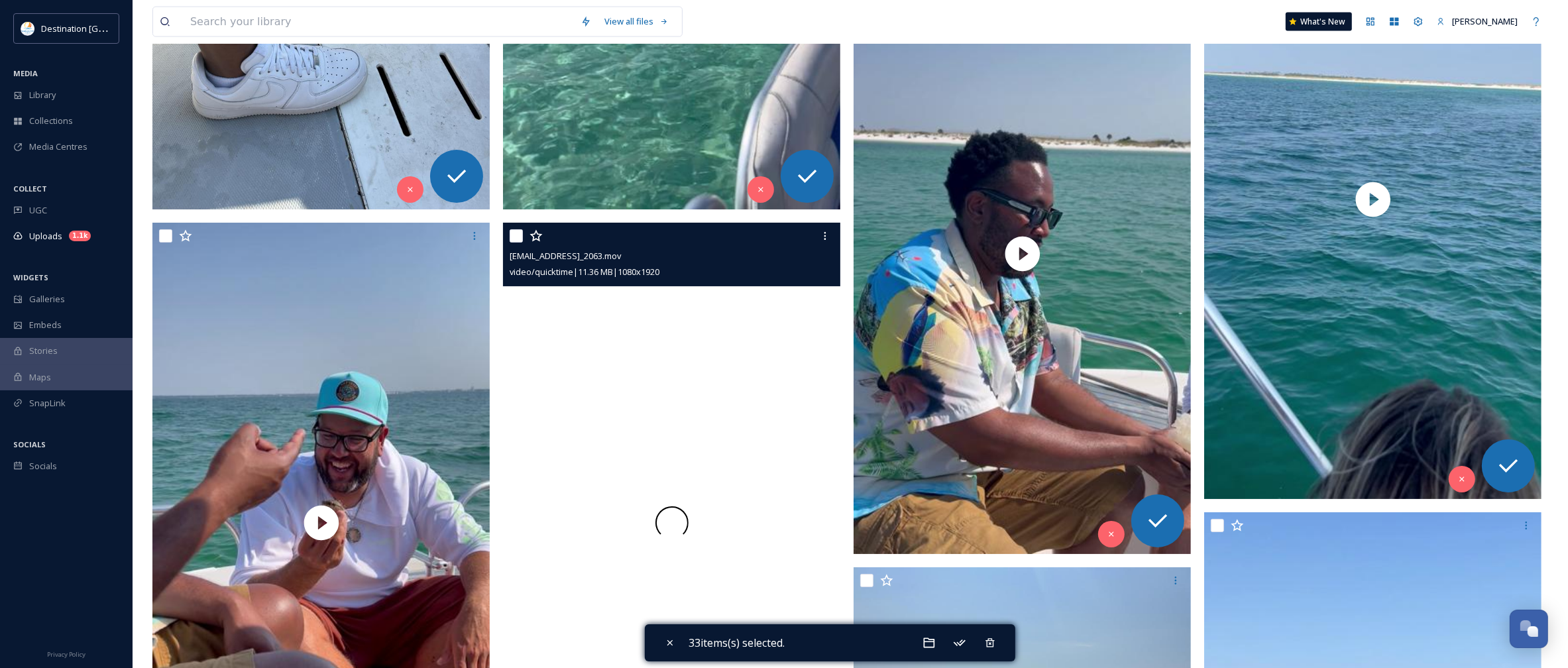
scroll to position [8780, 0]
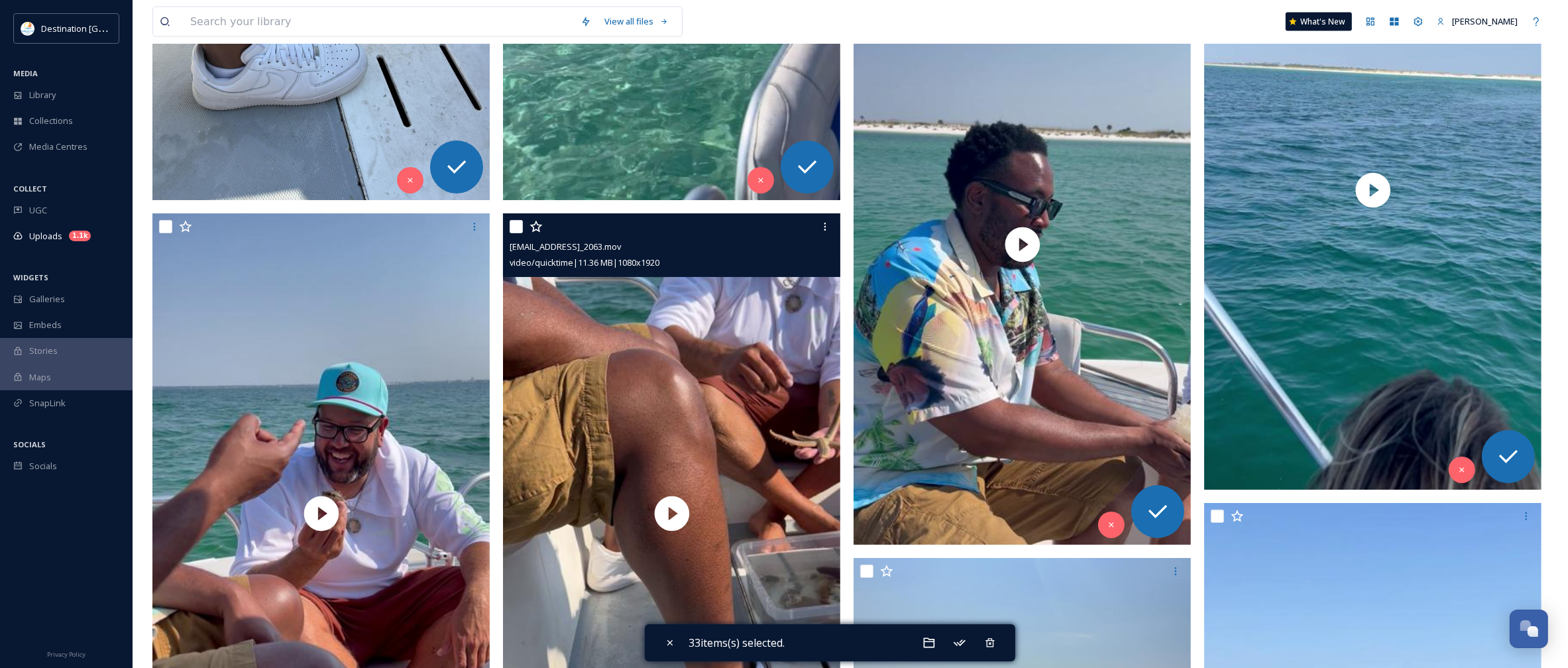
click at [515, 231] on input "checkbox" at bounding box center [516, 226] width 14 height 14
checkbox input "true"
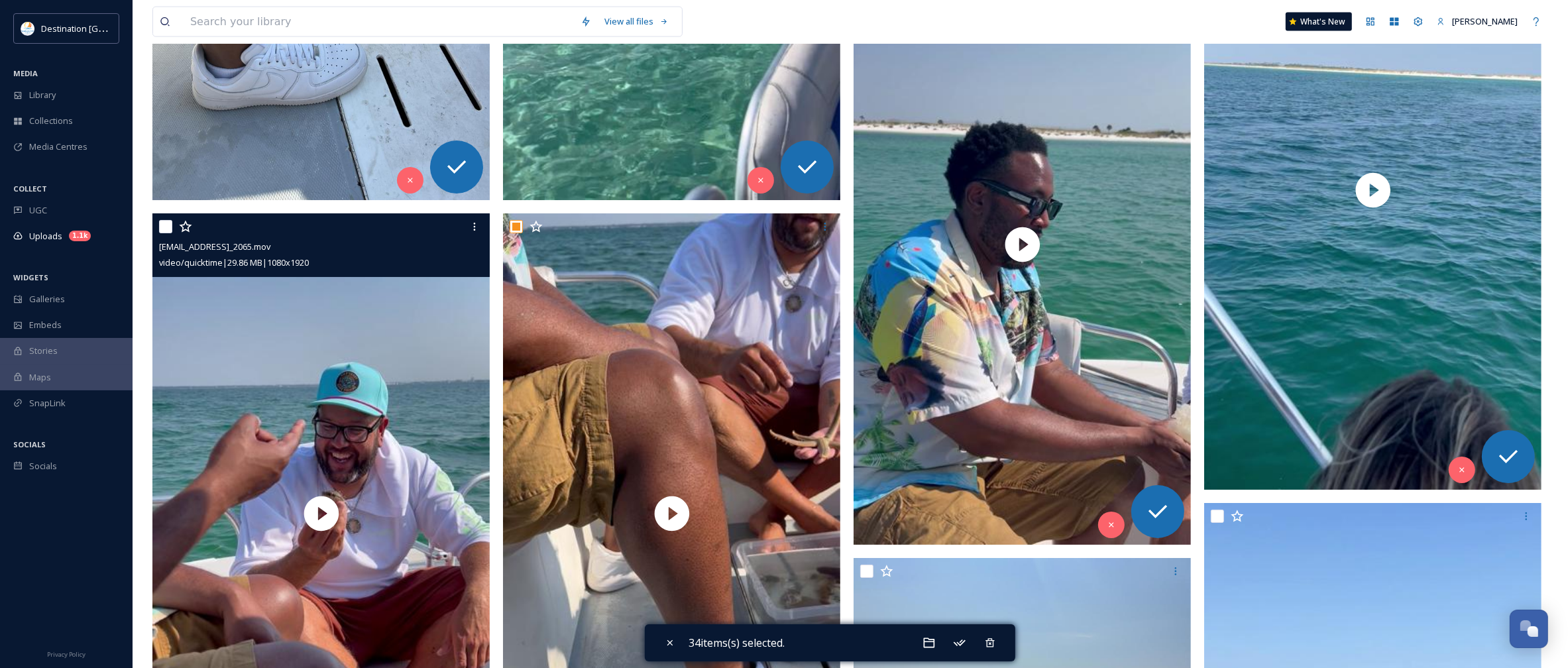
click at [164, 232] on input "checkbox" at bounding box center [166, 226] width 14 height 14
checkbox input "true"
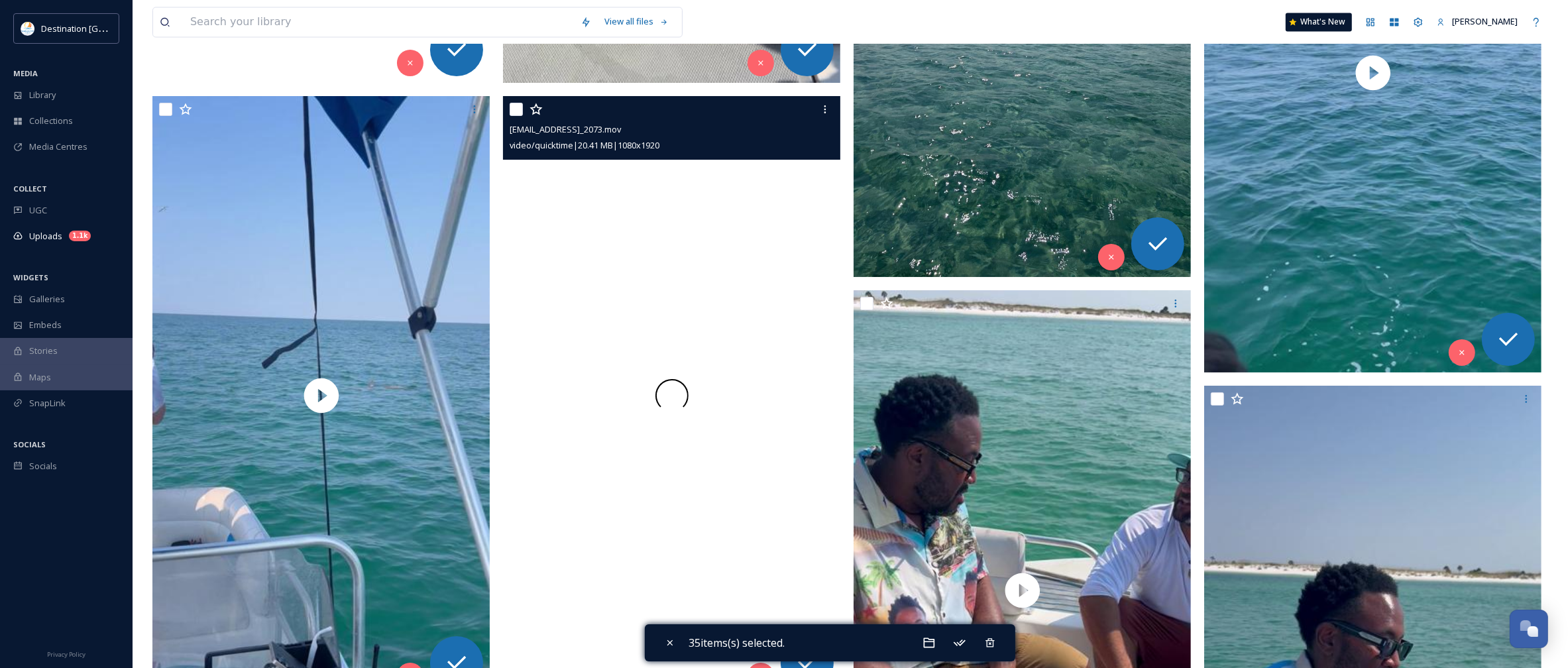
scroll to position [9525, 0]
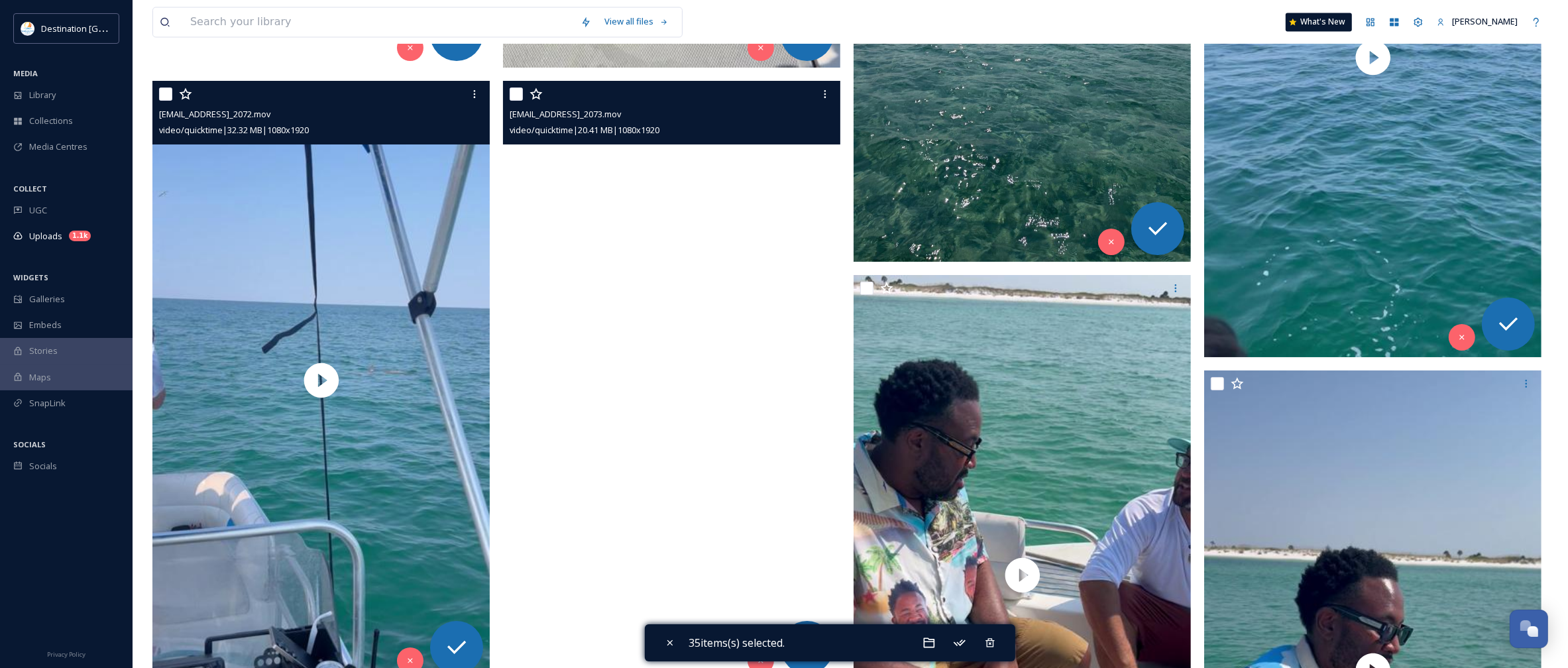
click at [164, 93] on input "checkbox" at bounding box center [166, 94] width 14 height 14
checkbox input "true"
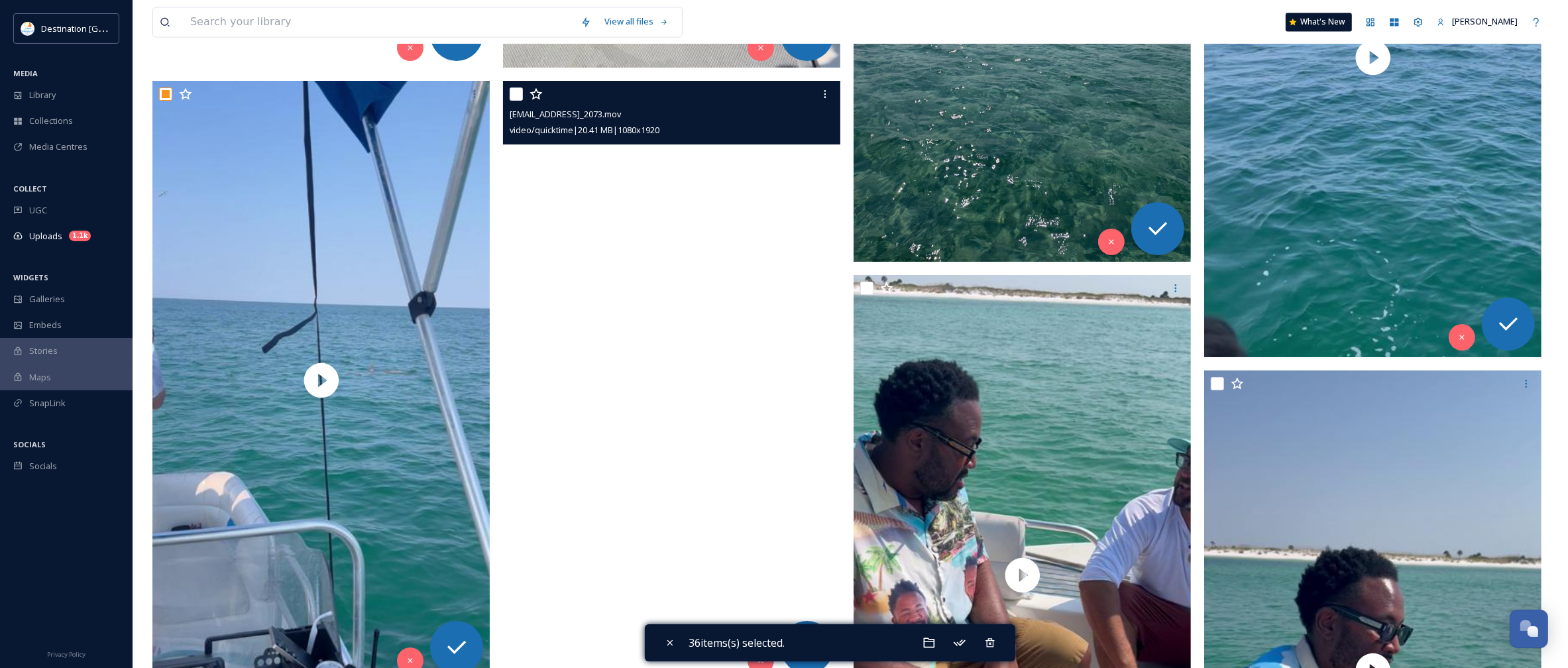
drag, startPoint x: 520, startPoint y: 94, endPoint x: 531, endPoint y: 102, distance: 13.6
click at [520, 95] on input "checkbox" at bounding box center [516, 94] width 14 height 14
checkbox input "true"
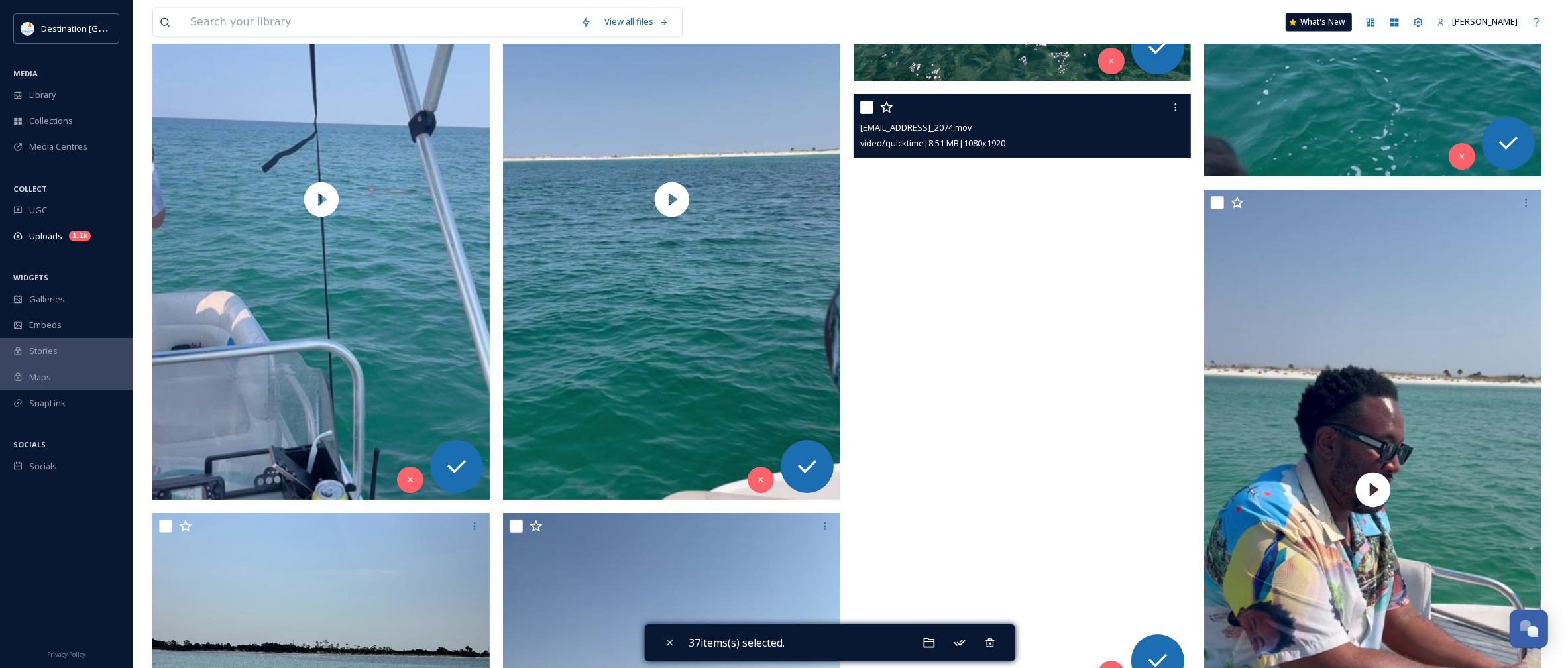
scroll to position [9609, 0]
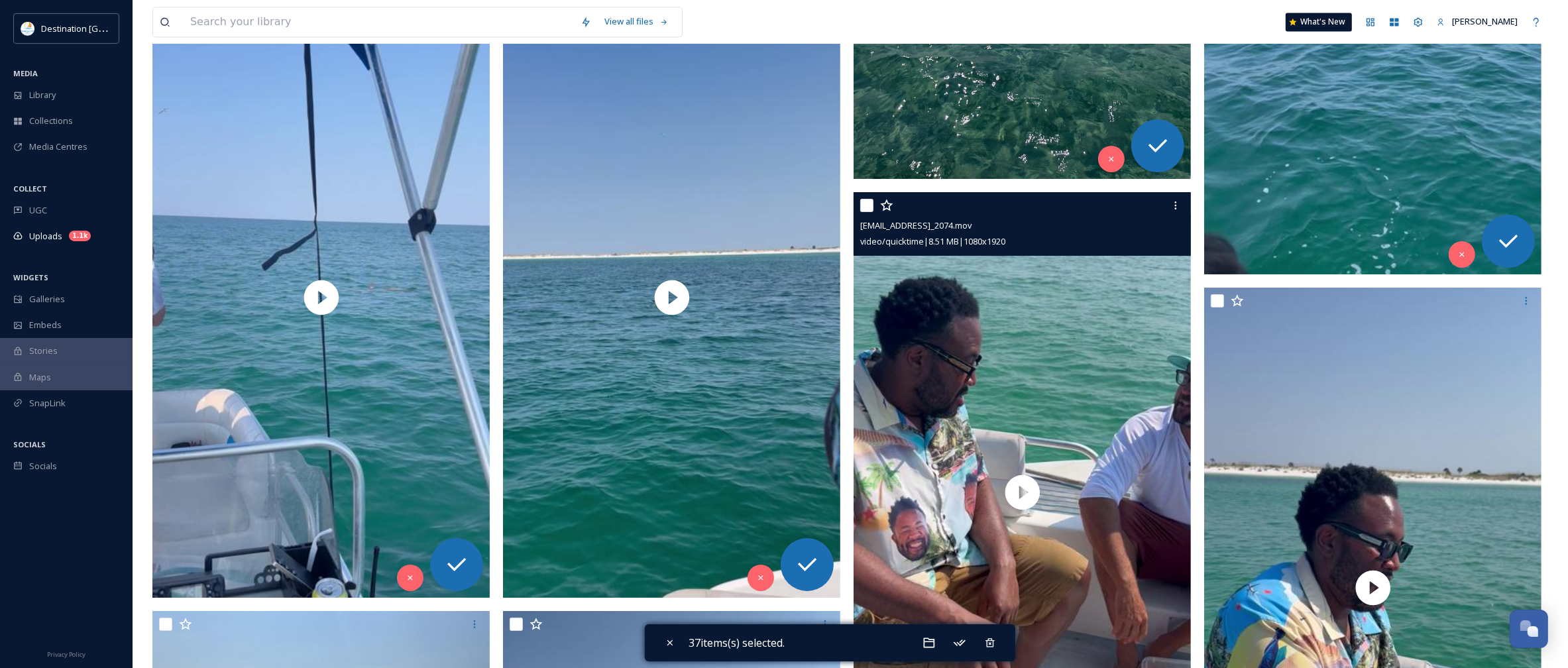
click at [860, 208] on input "checkbox" at bounding box center [867, 205] width 14 height 14
checkbox input "true"
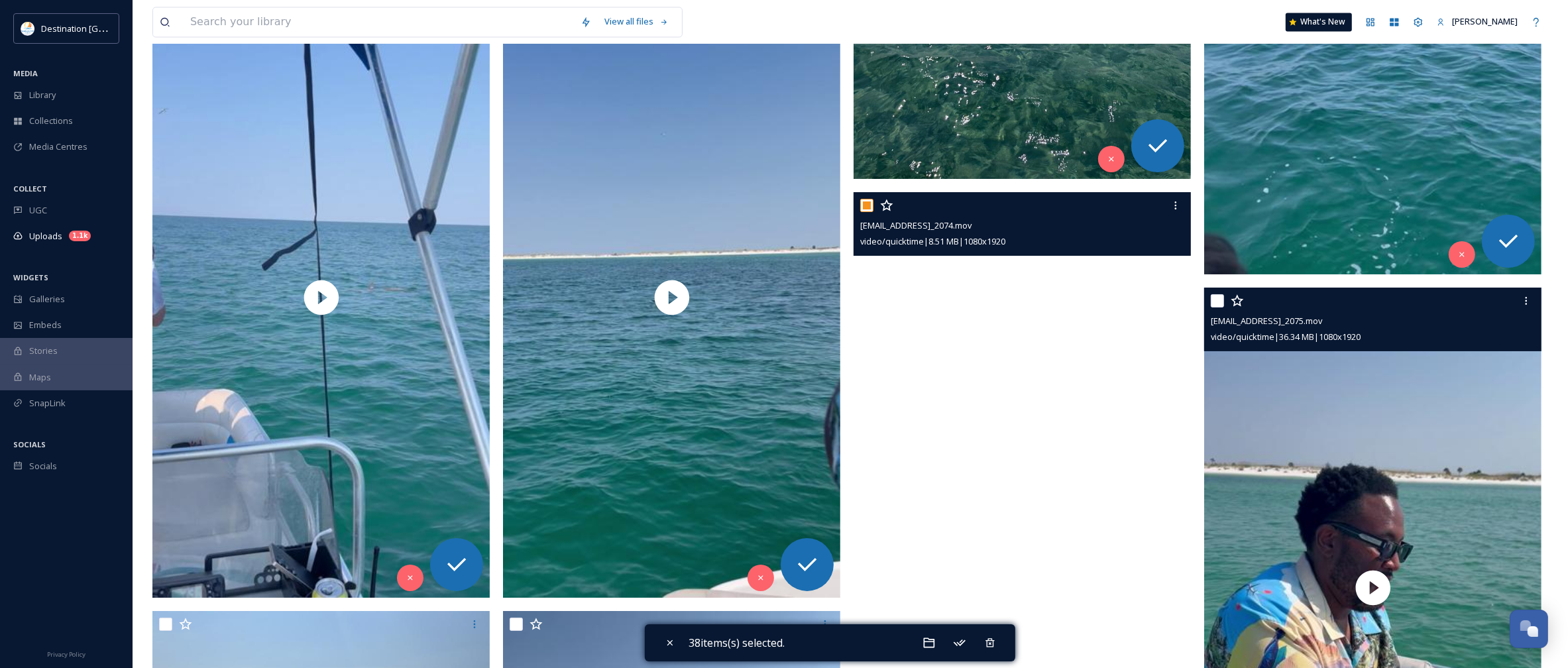
click at [1214, 305] on input "checkbox" at bounding box center [1217, 301] width 14 height 14
checkbox input "true"
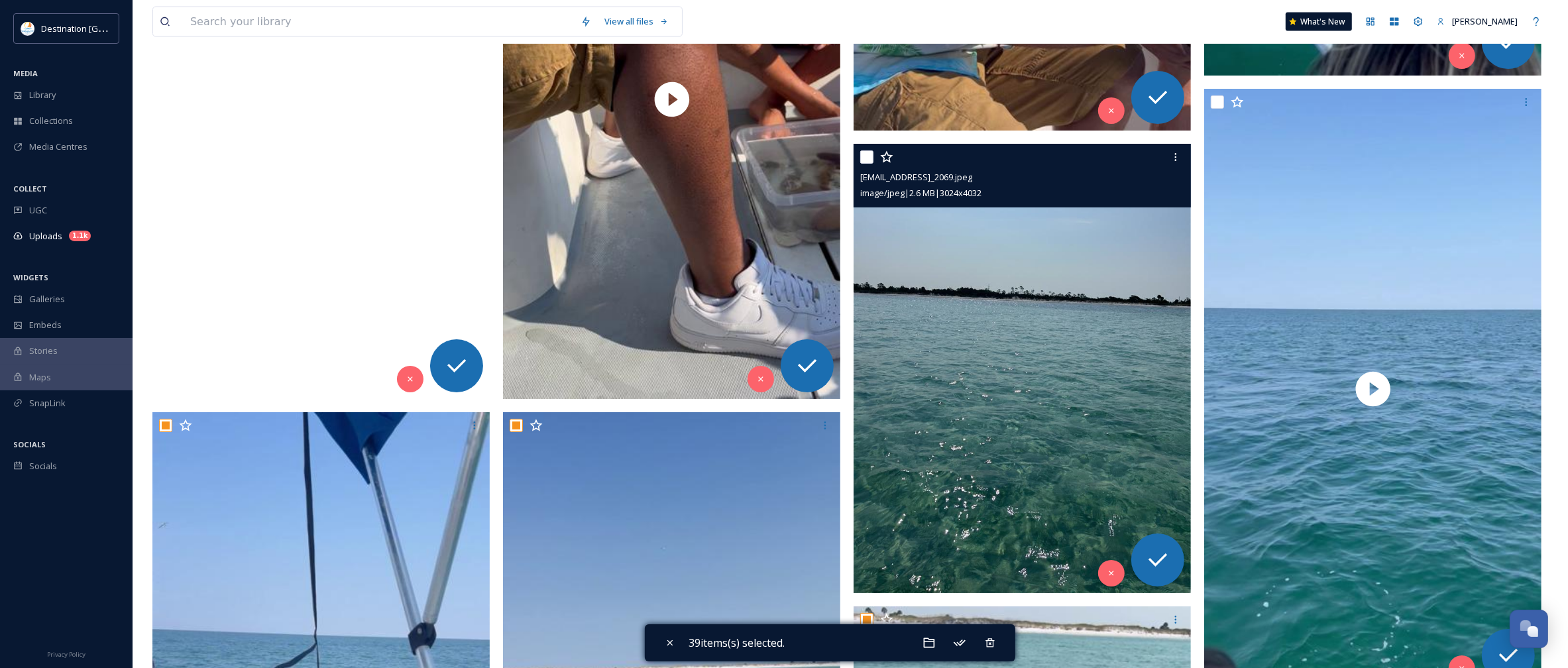
scroll to position [9111, 0]
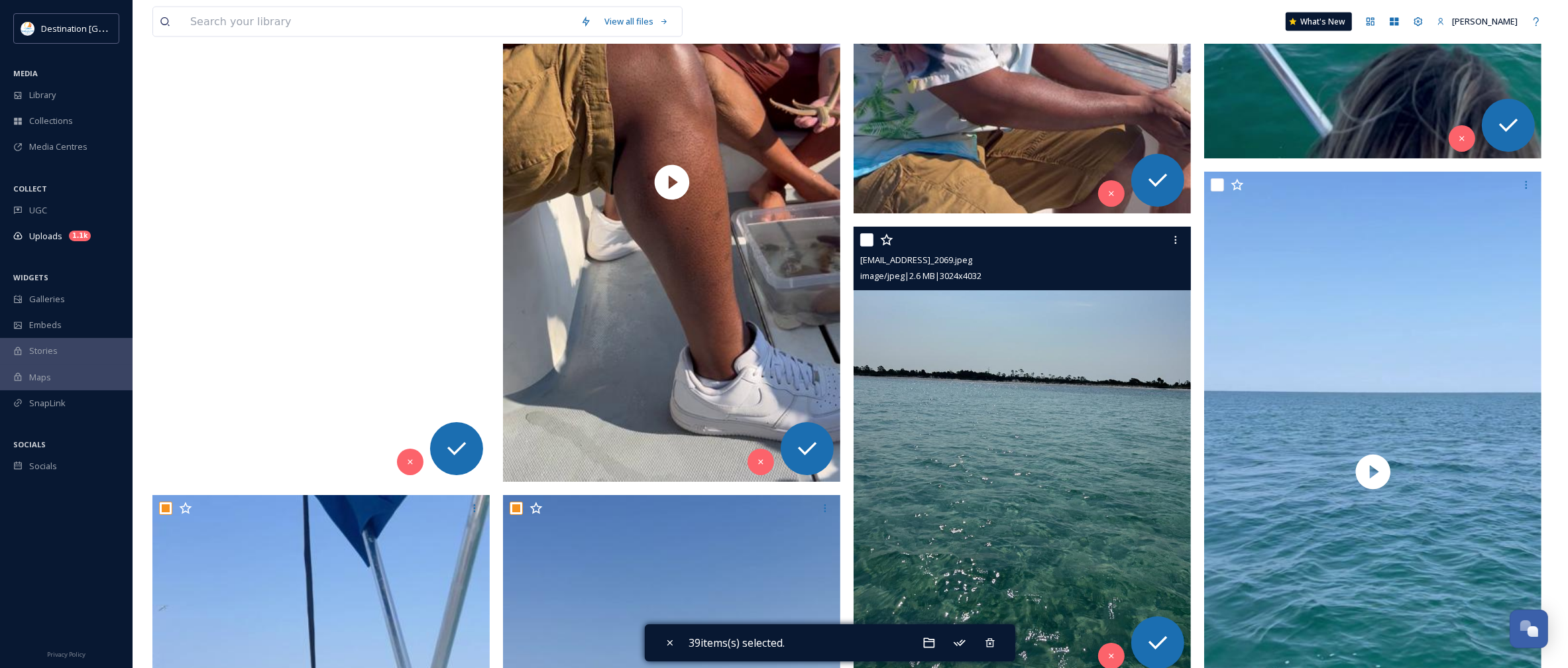
click at [866, 242] on input "checkbox" at bounding box center [867, 240] width 14 height 14
checkbox input "true"
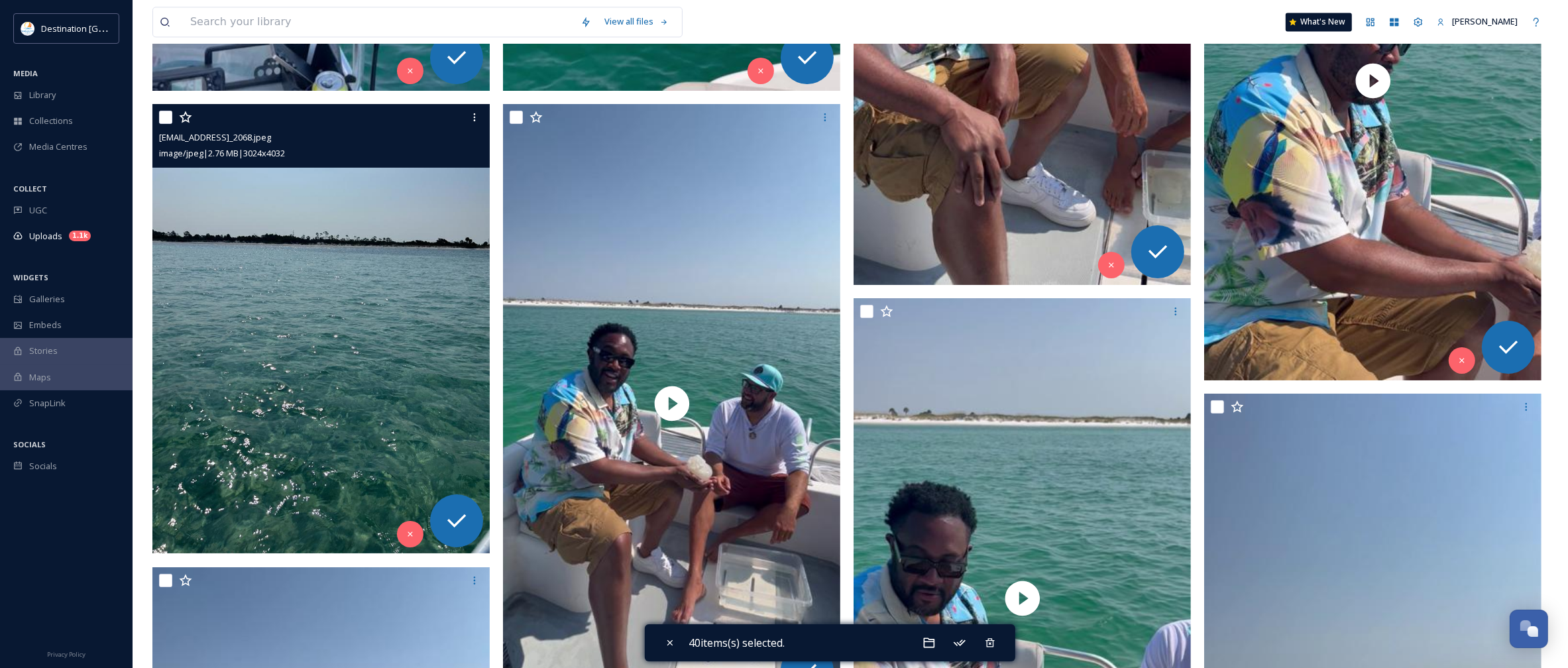
scroll to position [10105, 0]
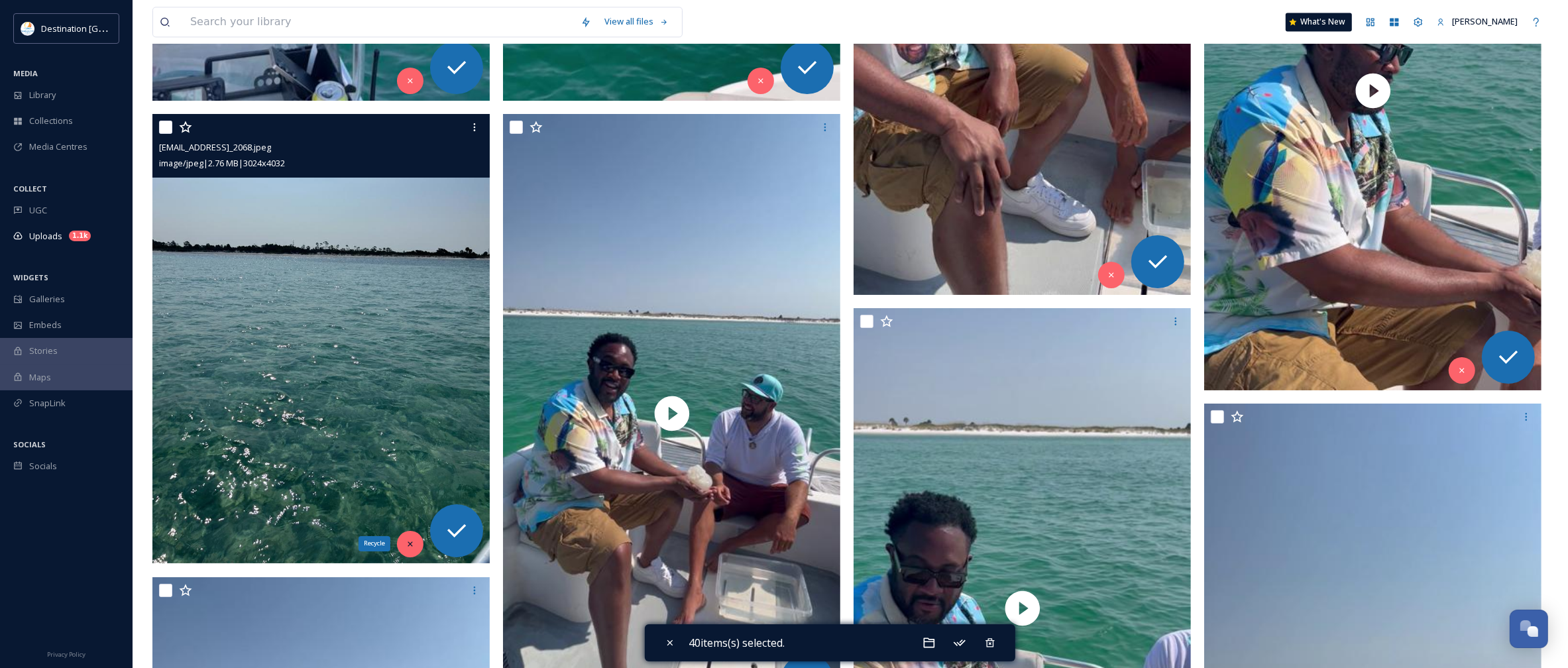
click at [409, 543] on icon at bounding box center [410, 544] width 9 height 9
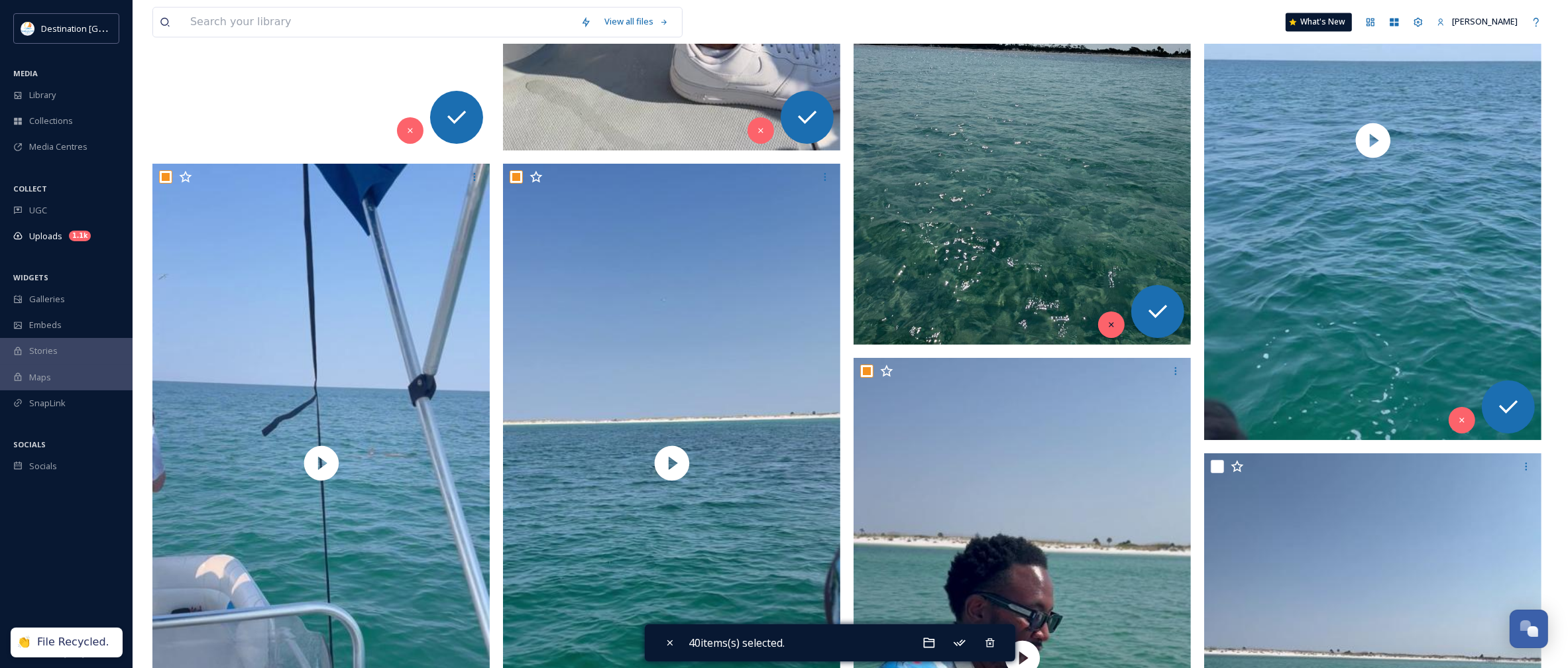
scroll to position [9277, 0]
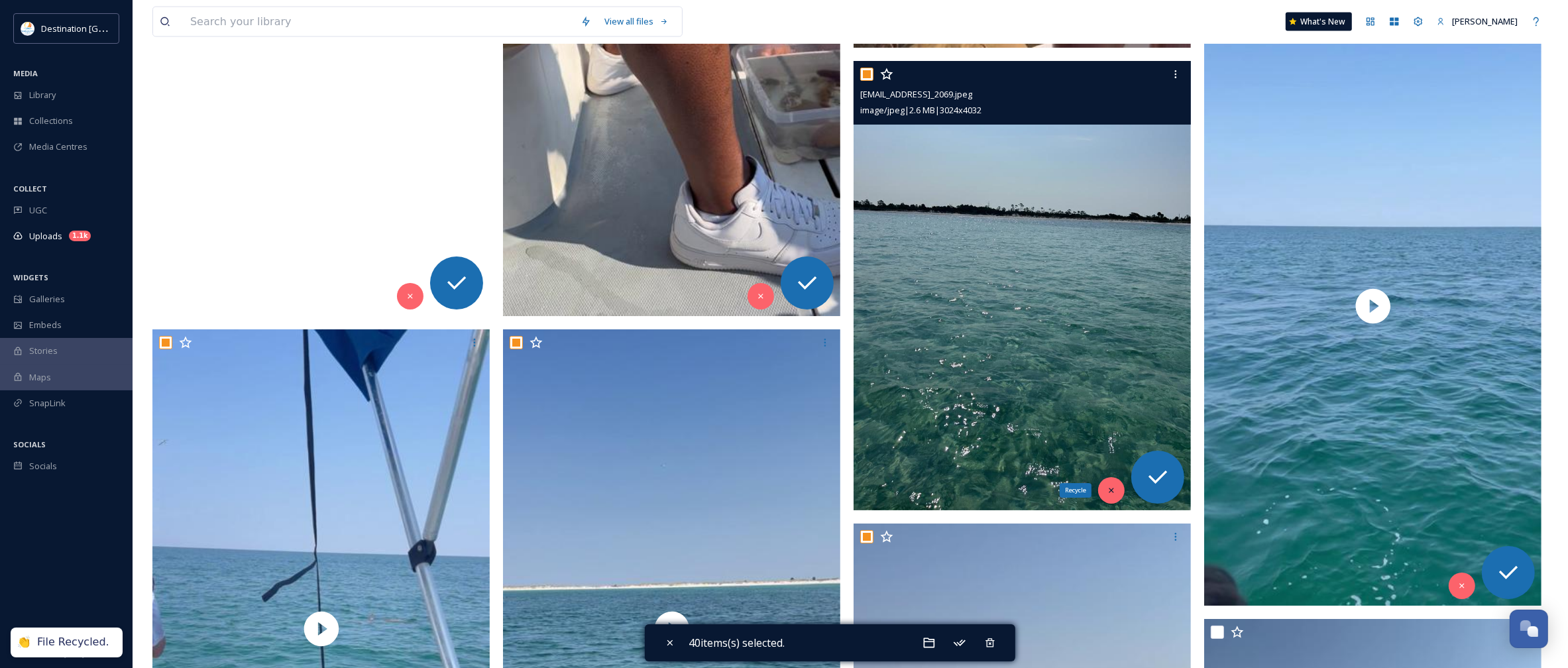
click at [1108, 496] on div "Recycle" at bounding box center [1111, 490] width 26 height 26
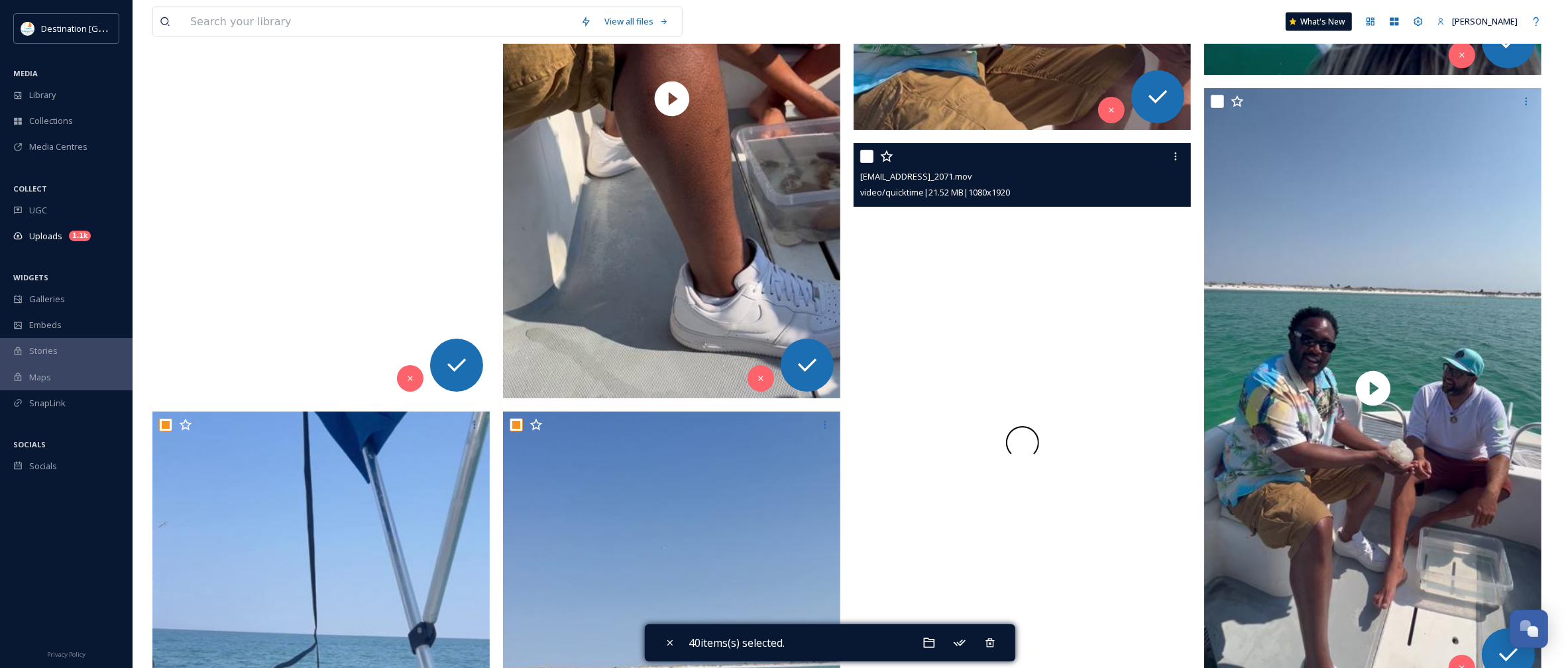
scroll to position [9194, 0]
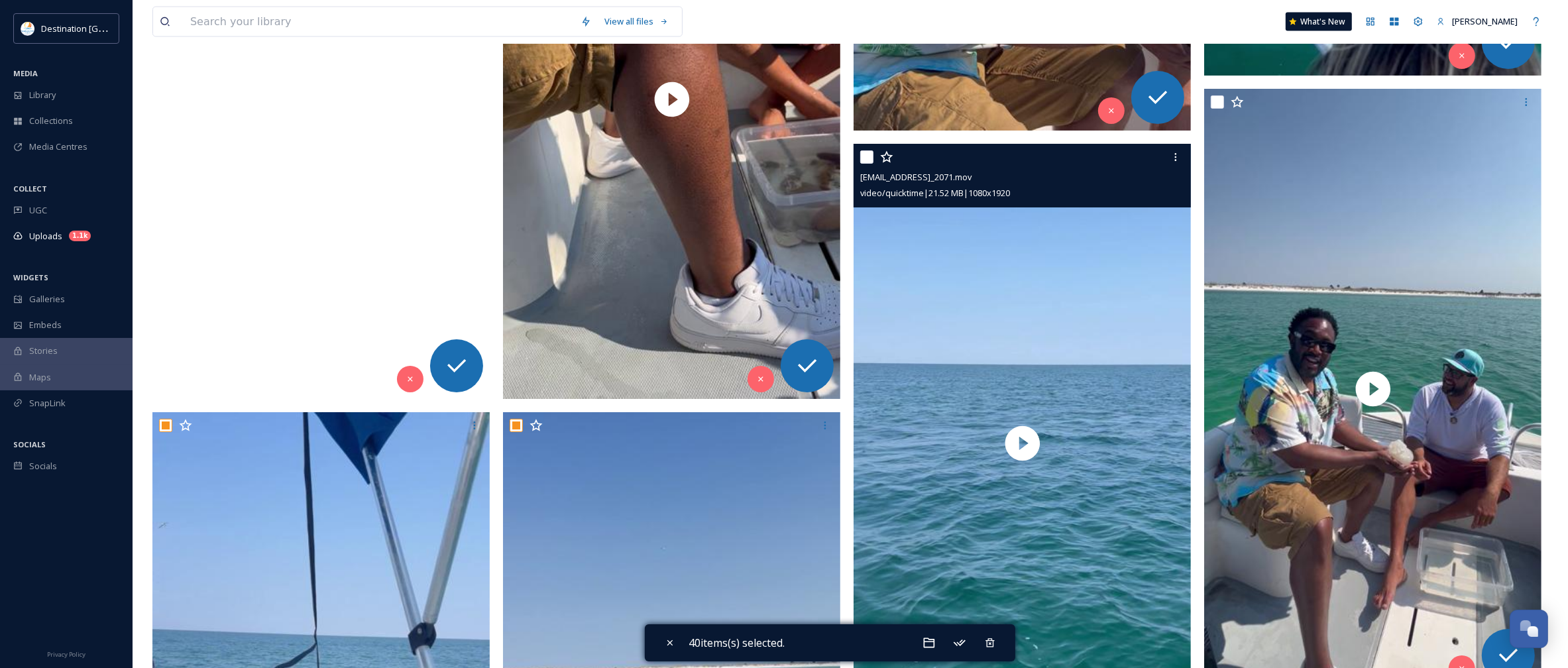
click at [865, 160] on input "checkbox" at bounding box center [867, 157] width 14 height 14
checkbox input "true"
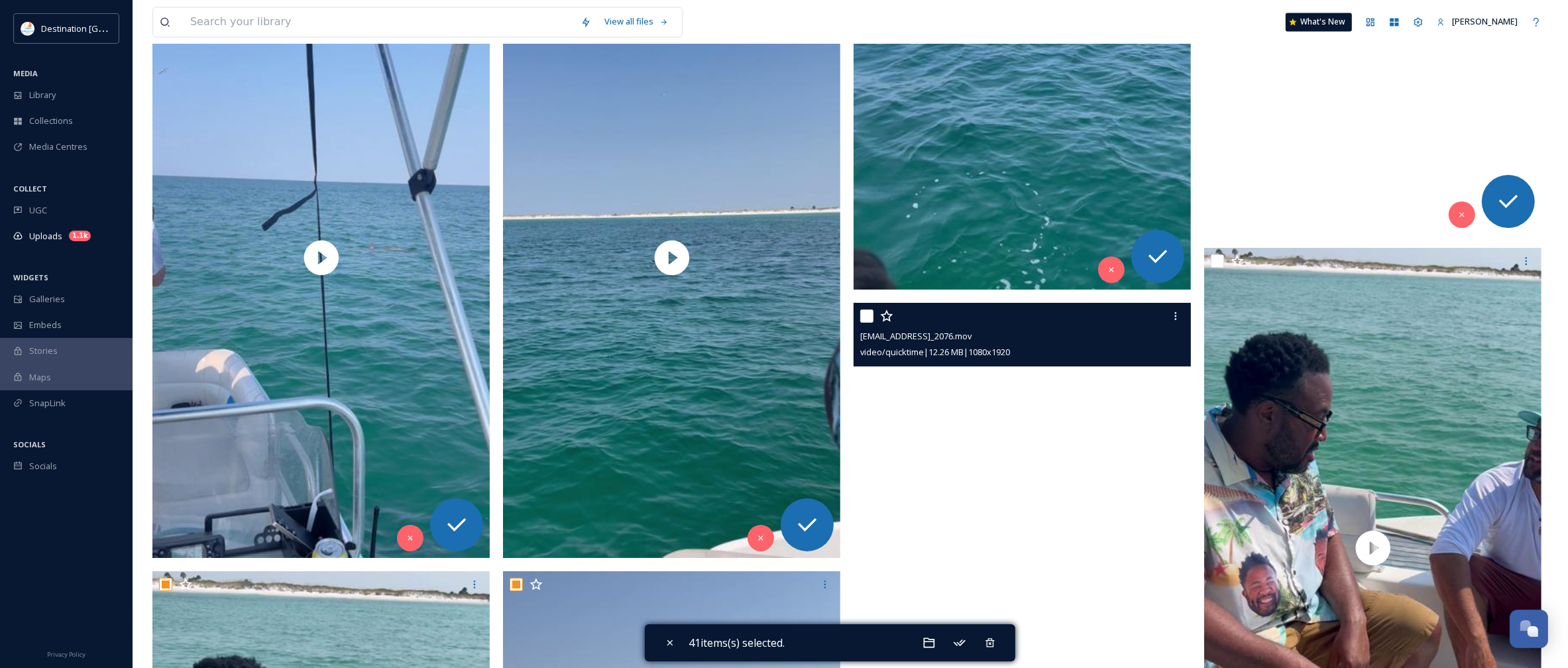
scroll to position [9774, 0]
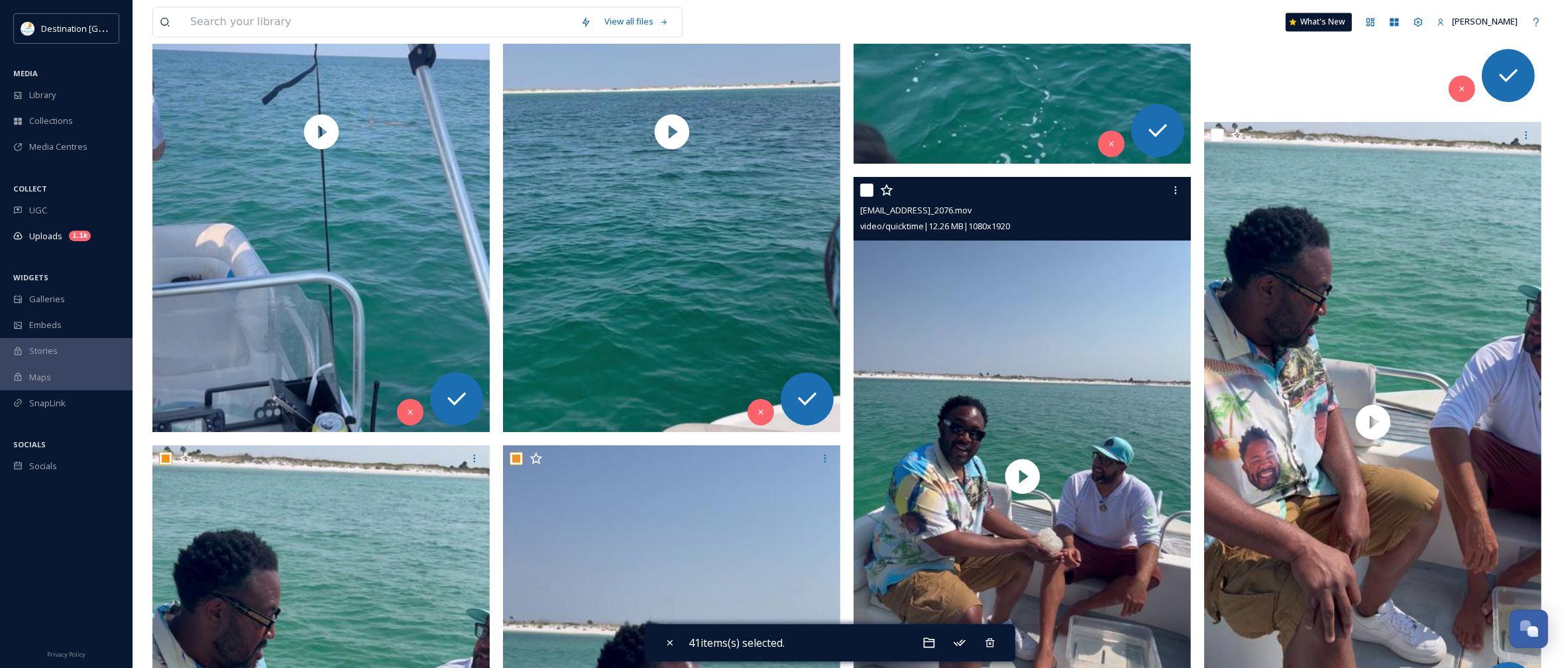
click at [866, 192] on input "checkbox" at bounding box center [867, 190] width 14 height 14
checkbox input "true"
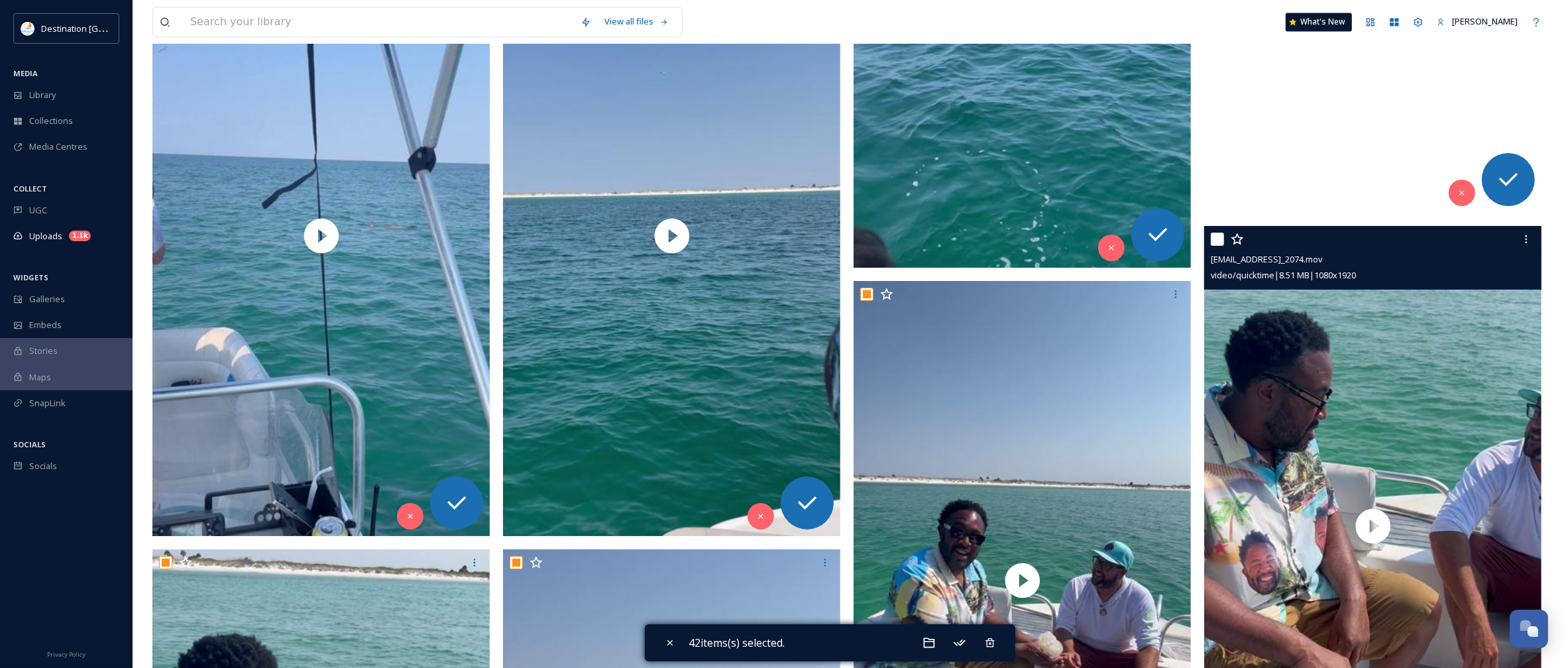
scroll to position [9609, 0]
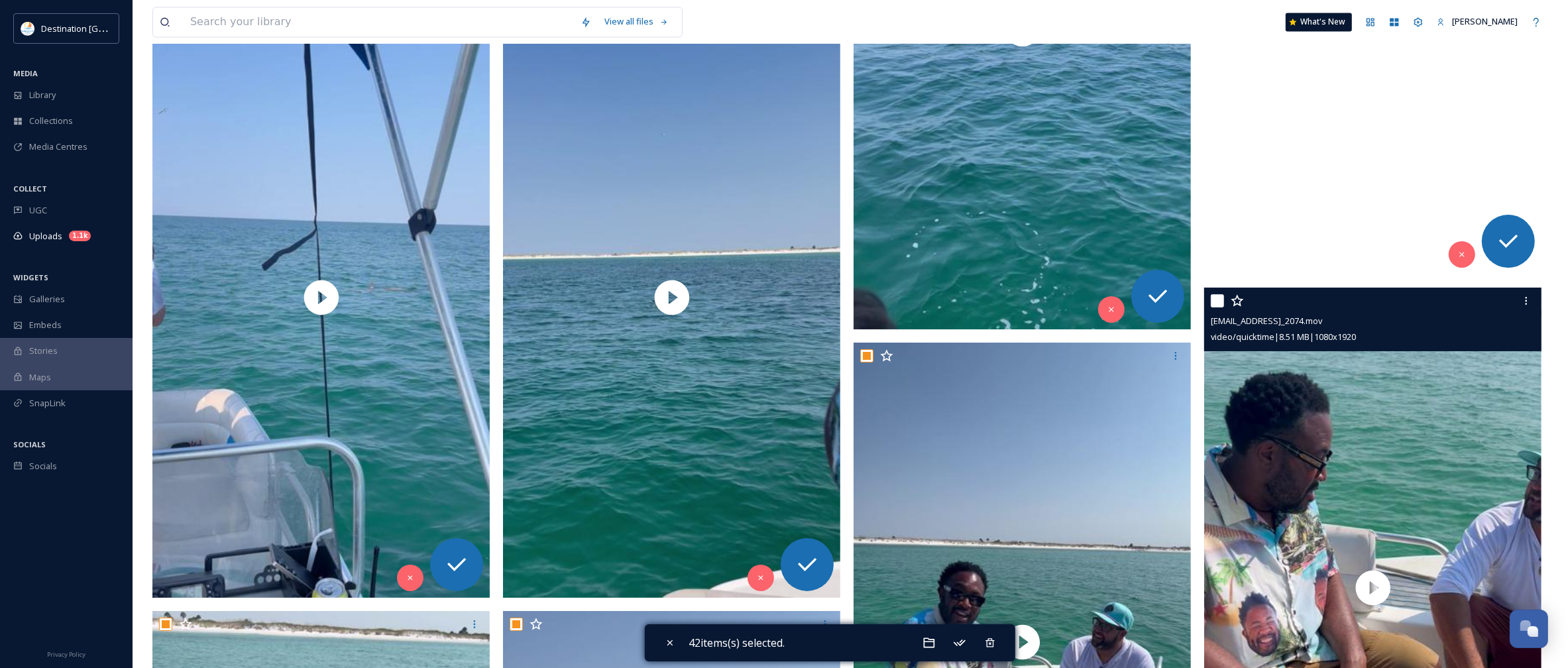
click at [1211, 297] on input "checkbox" at bounding box center [1217, 301] width 14 height 14
checkbox input "true"
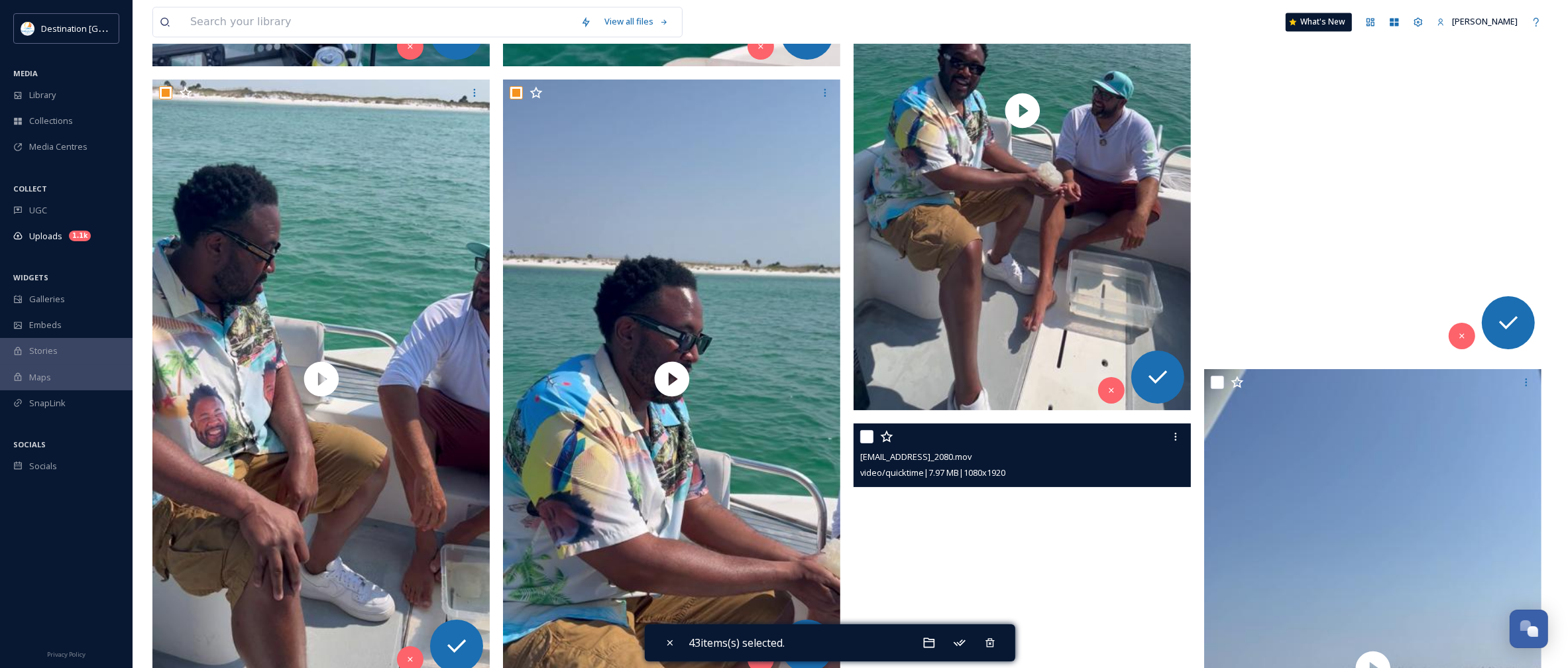
scroll to position [10437, 0]
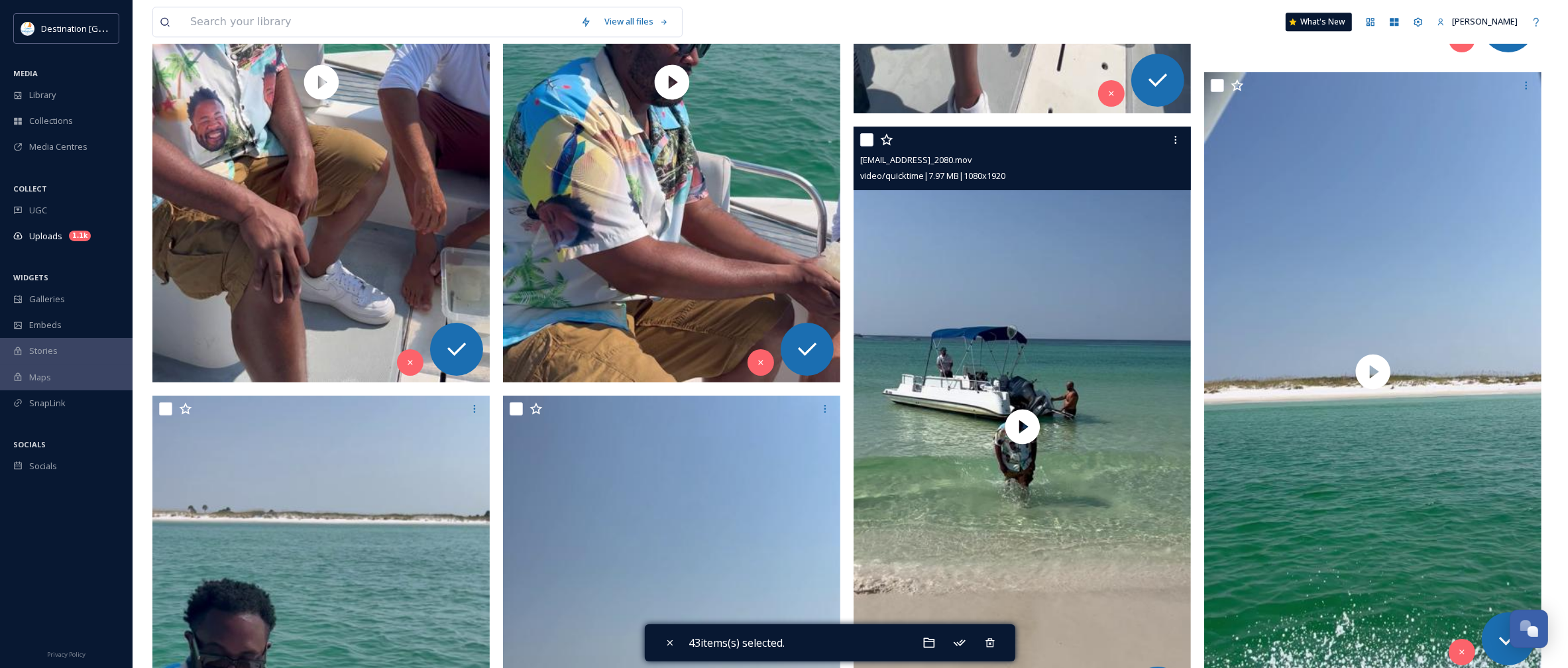
click at [865, 141] on input "checkbox" at bounding box center [867, 140] width 14 height 14
checkbox input "true"
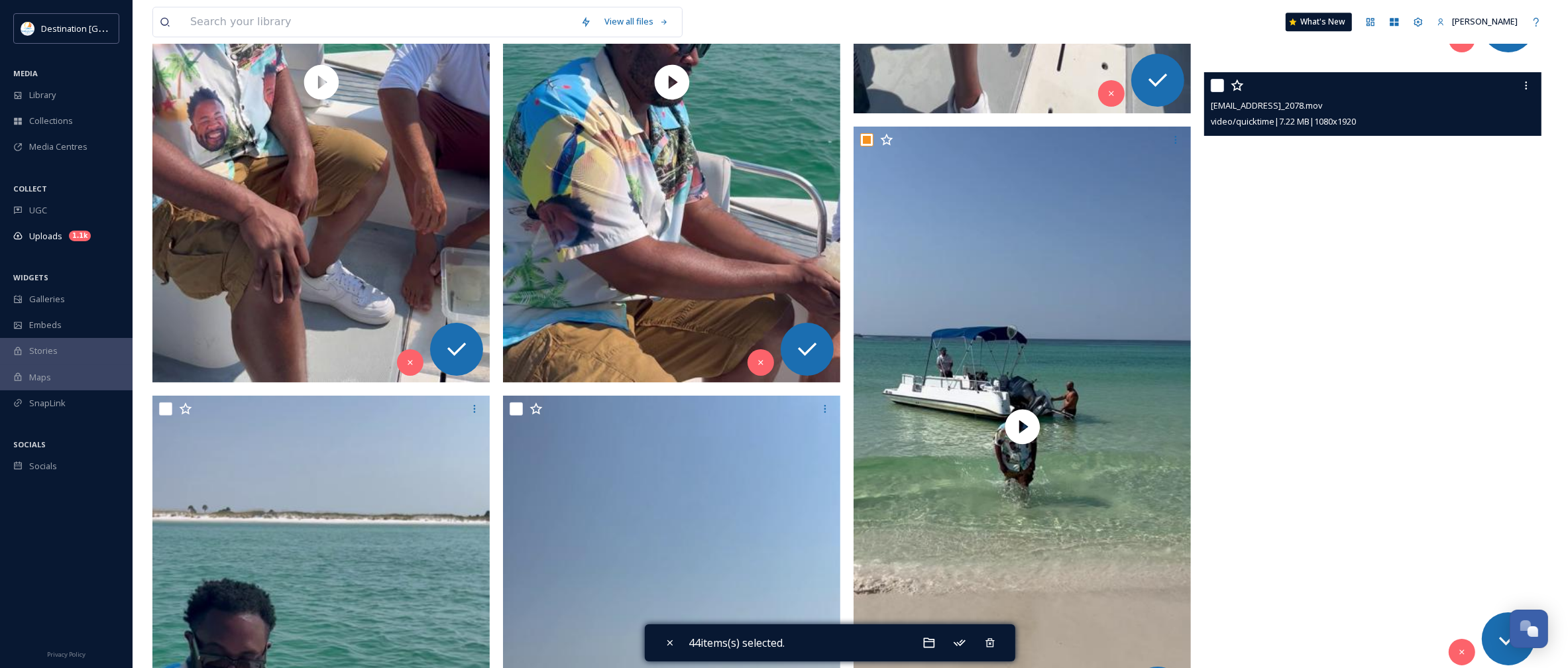
click at [1214, 83] on input "checkbox" at bounding box center [1217, 86] width 14 height 14
checkbox input "true"
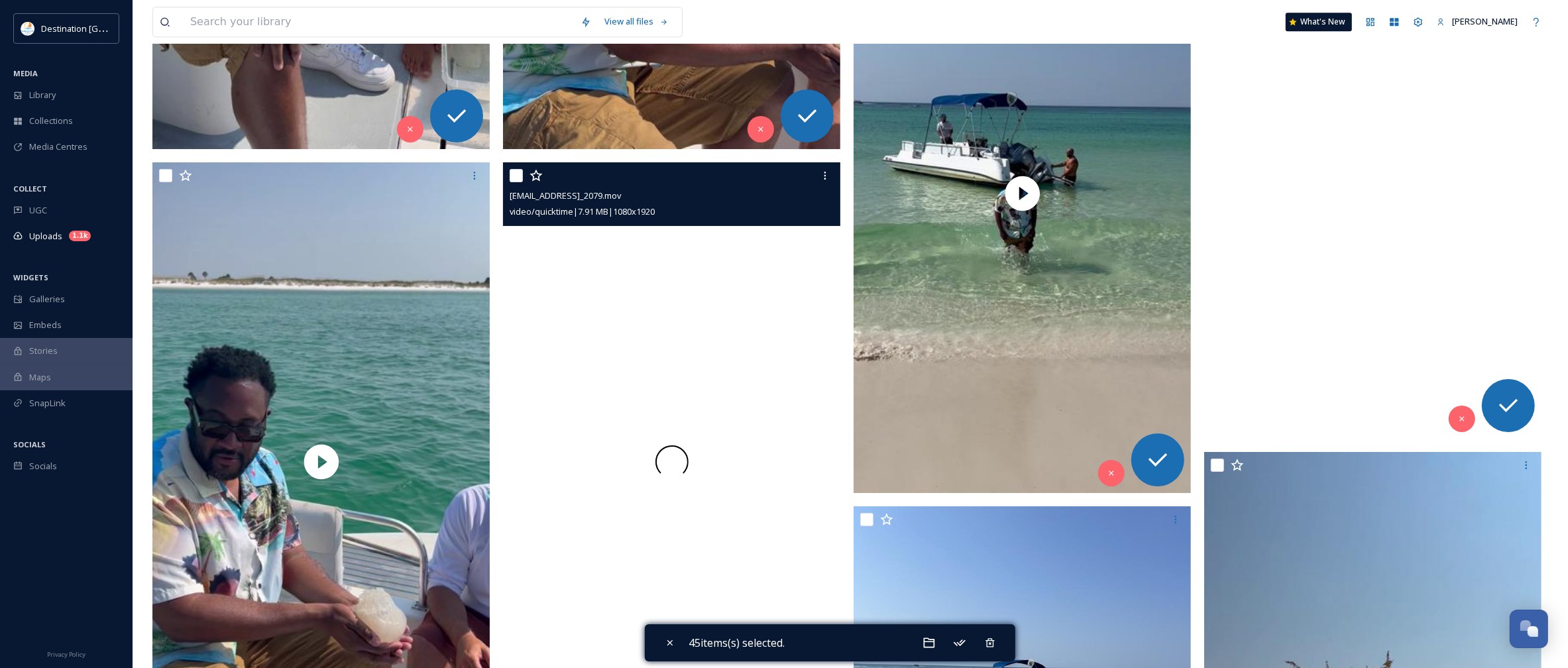
scroll to position [10685, 0]
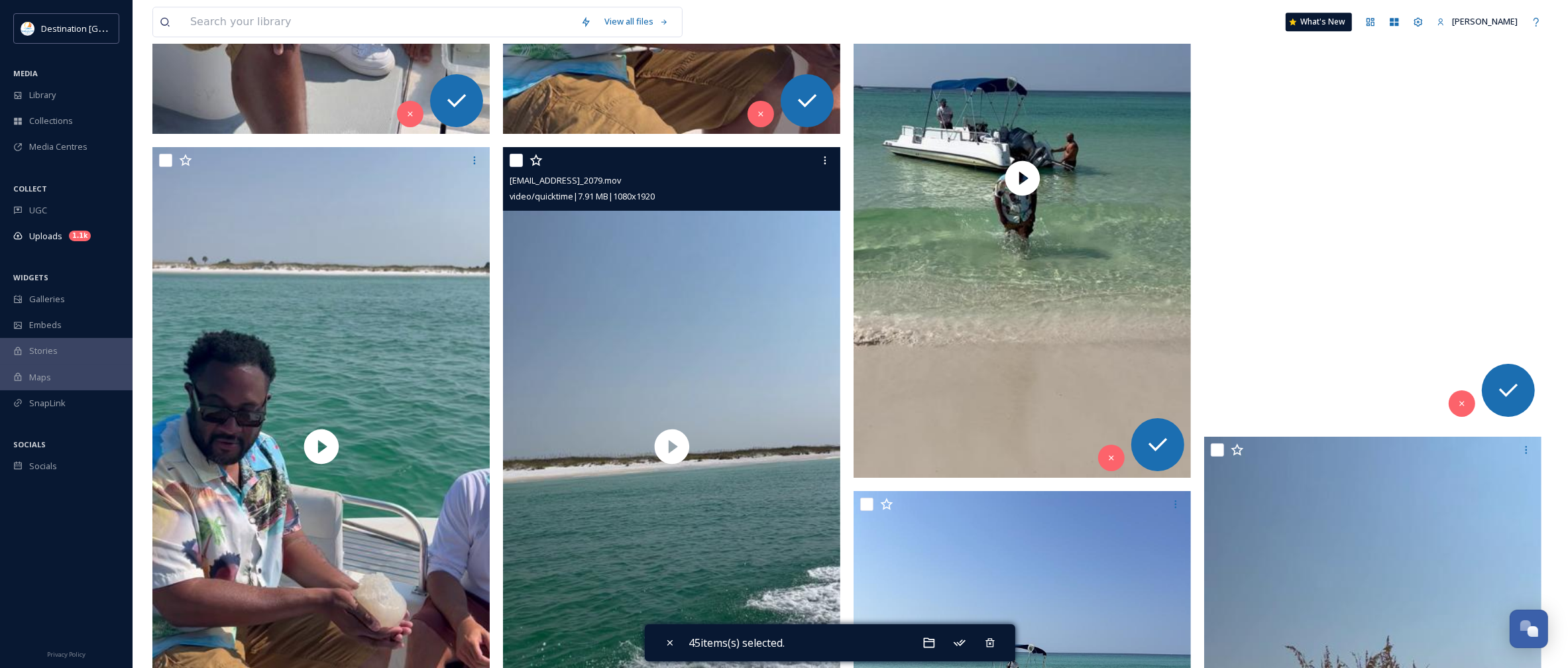
click at [518, 159] on input "checkbox" at bounding box center [516, 160] width 14 height 14
checkbox input "true"
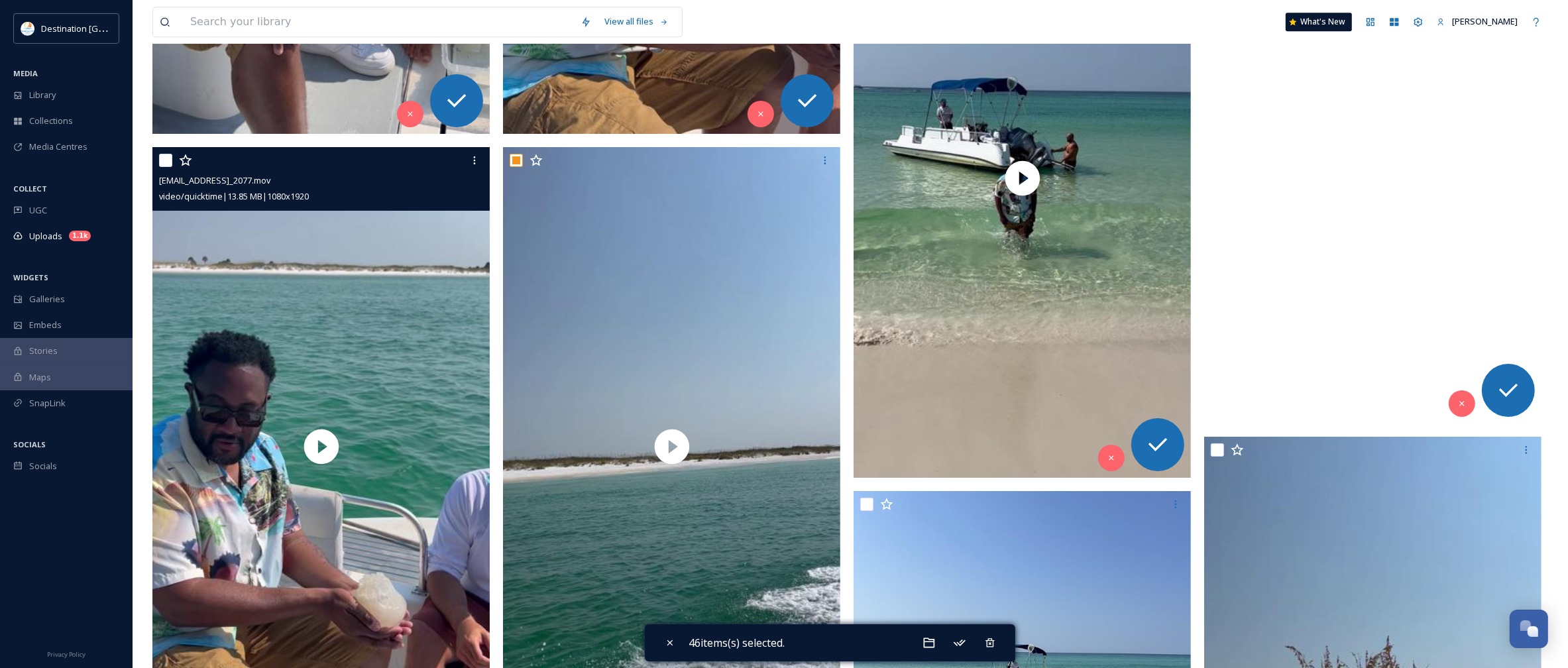
click at [161, 164] on input "checkbox" at bounding box center [166, 160] width 14 height 14
checkbox input "true"
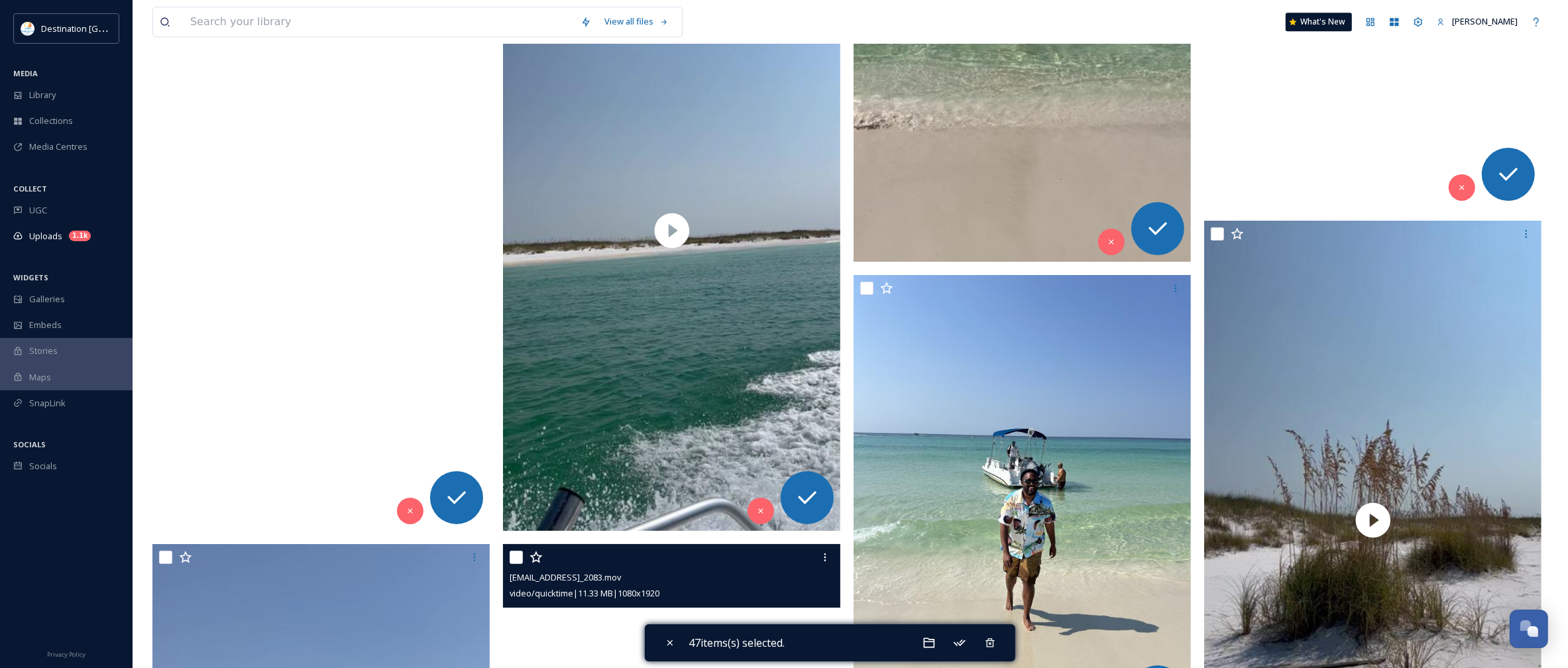
scroll to position [11016, 0]
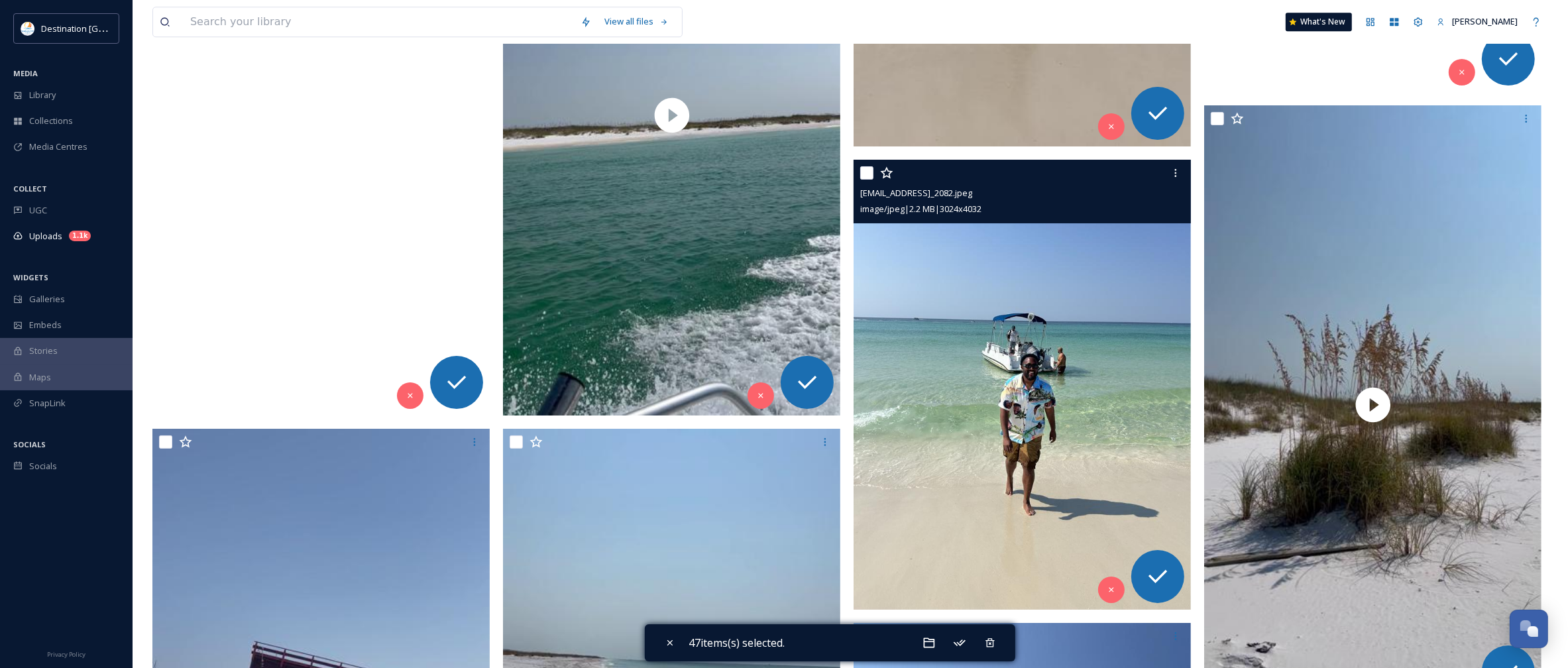
click at [864, 175] on input "checkbox" at bounding box center [867, 173] width 14 height 14
checkbox input "true"
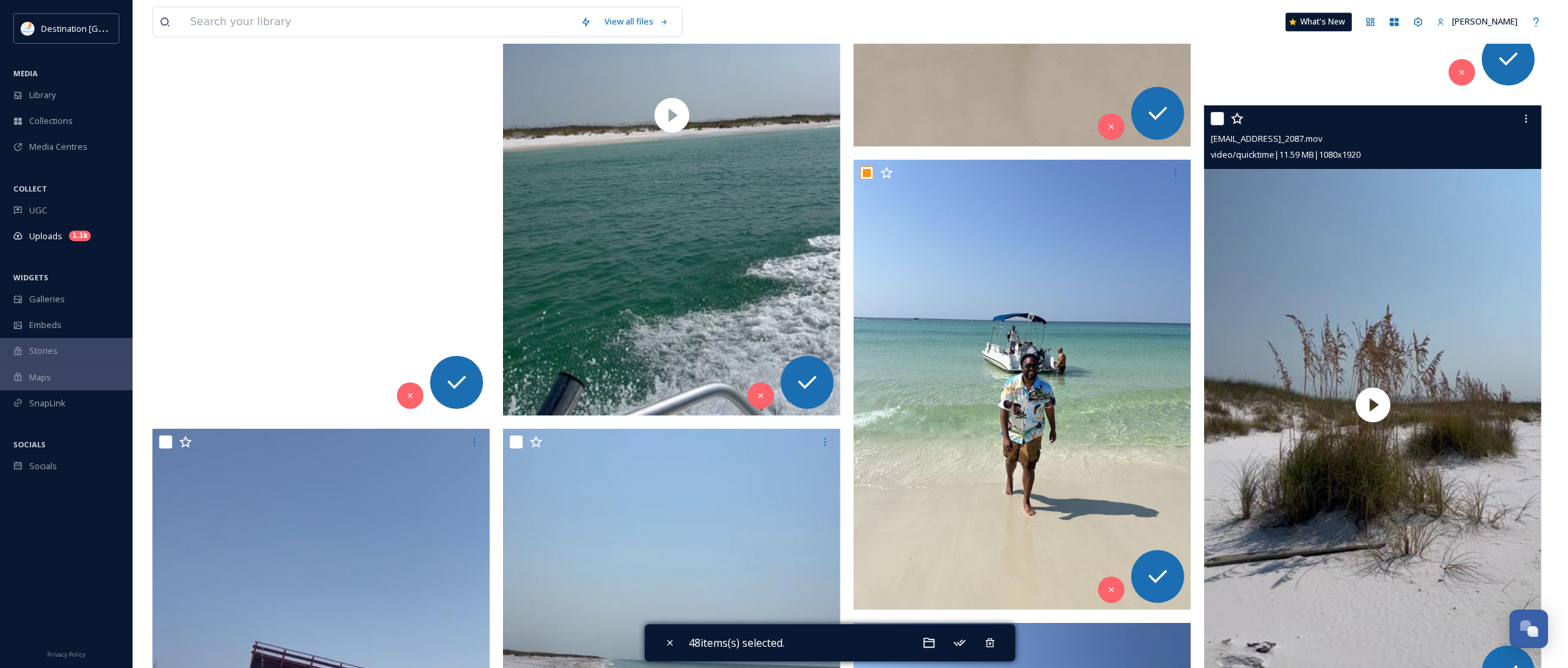
click at [1220, 123] on input "checkbox" at bounding box center [1217, 119] width 14 height 14
checkbox input "true"
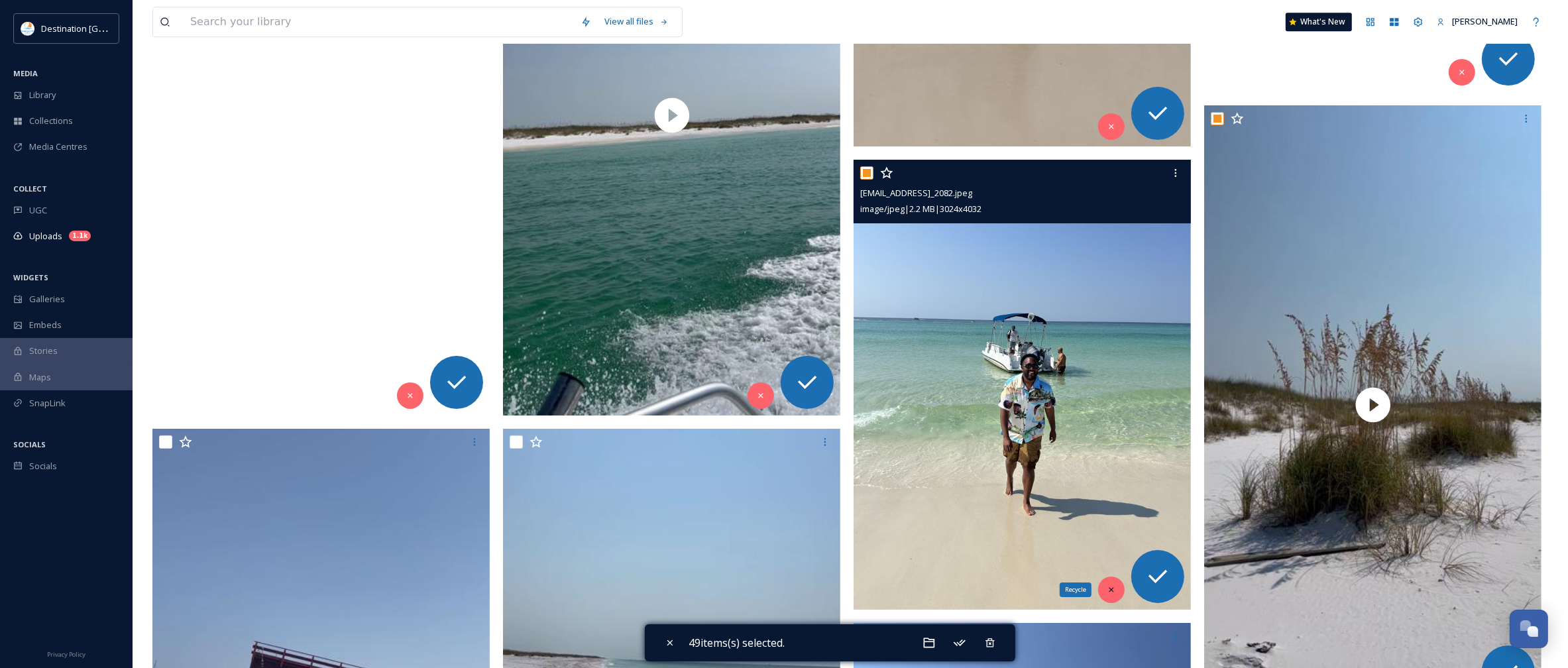
click at [1107, 588] on icon at bounding box center [1111, 590] width 9 height 9
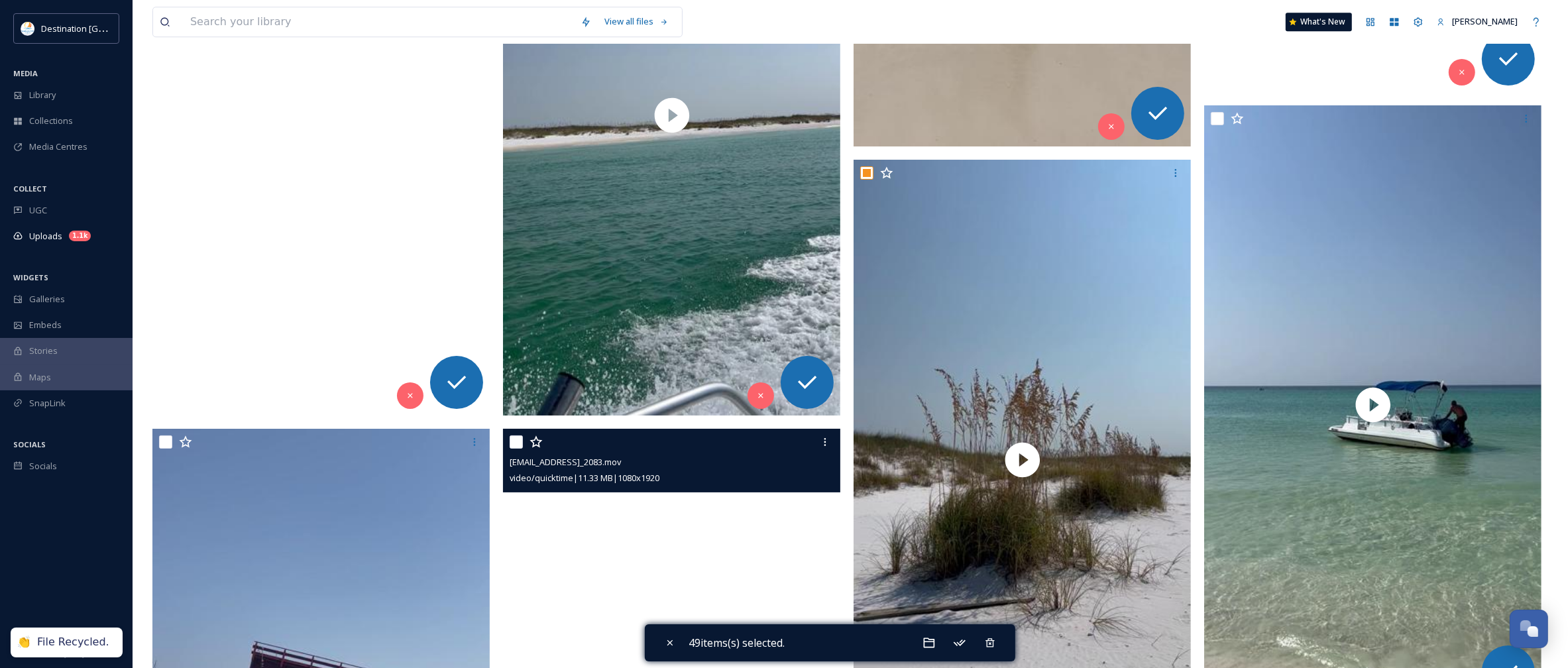
scroll to position [11265, 0]
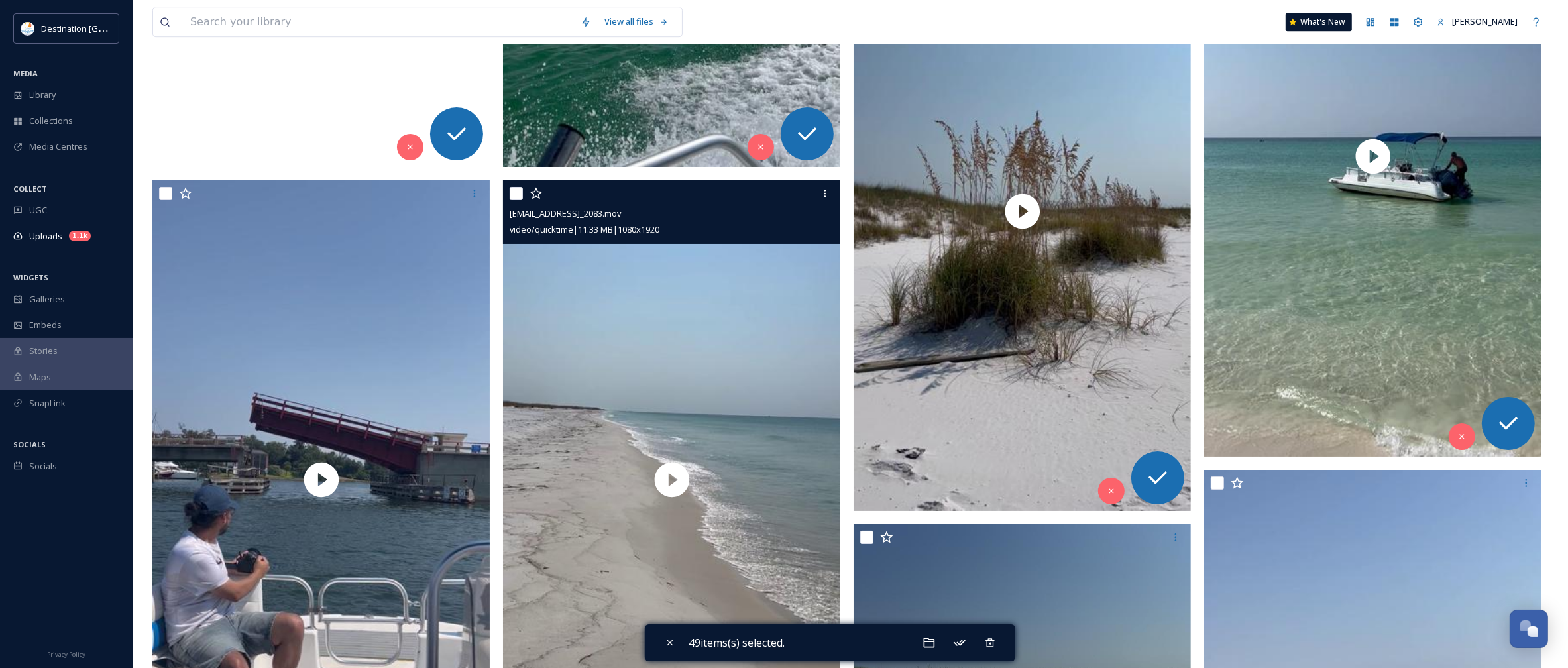
click at [518, 196] on input "checkbox" at bounding box center [516, 193] width 14 height 14
checkbox input "true"
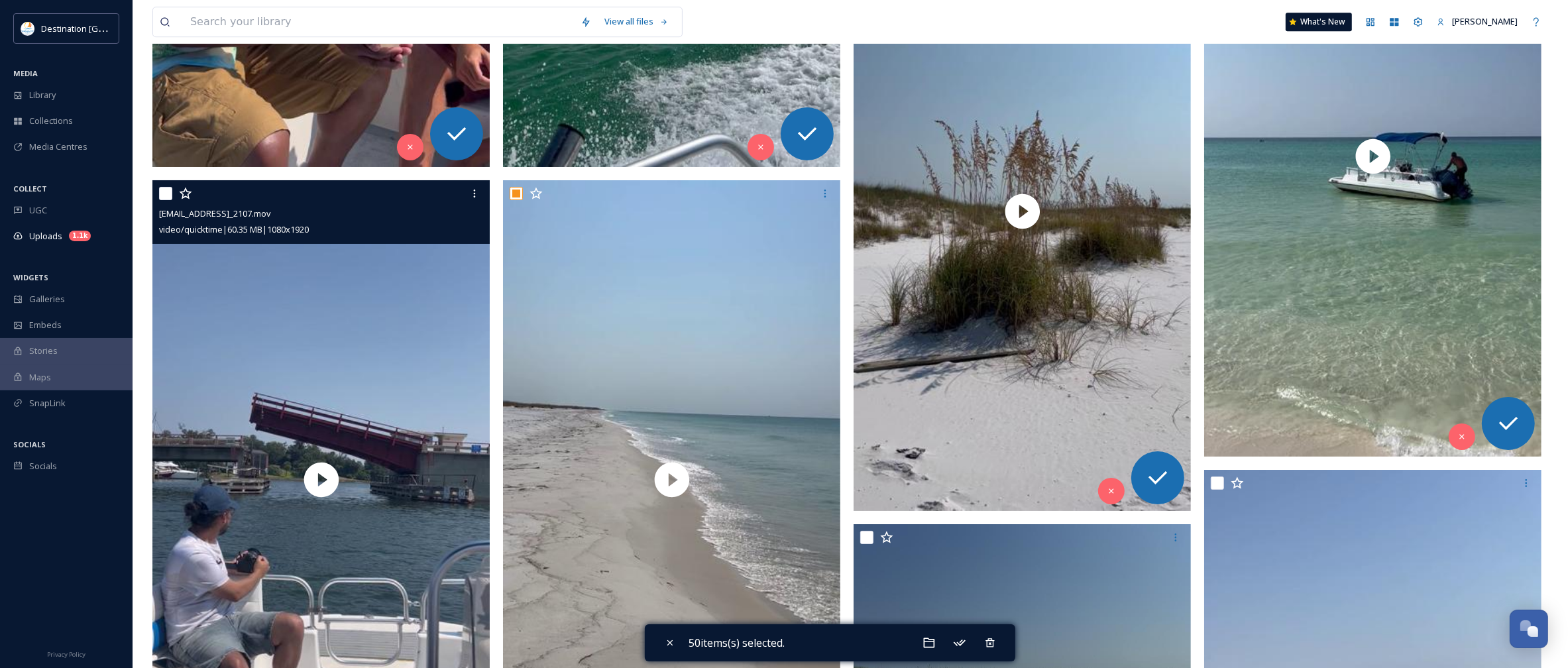
drag, startPoint x: 161, startPoint y: 196, endPoint x: 169, endPoint y: 196, distance: 8.0
click at [161, 196] on input "checkbox" at bounding box center [166, 193] width 14 height 14
checkbox input "true"
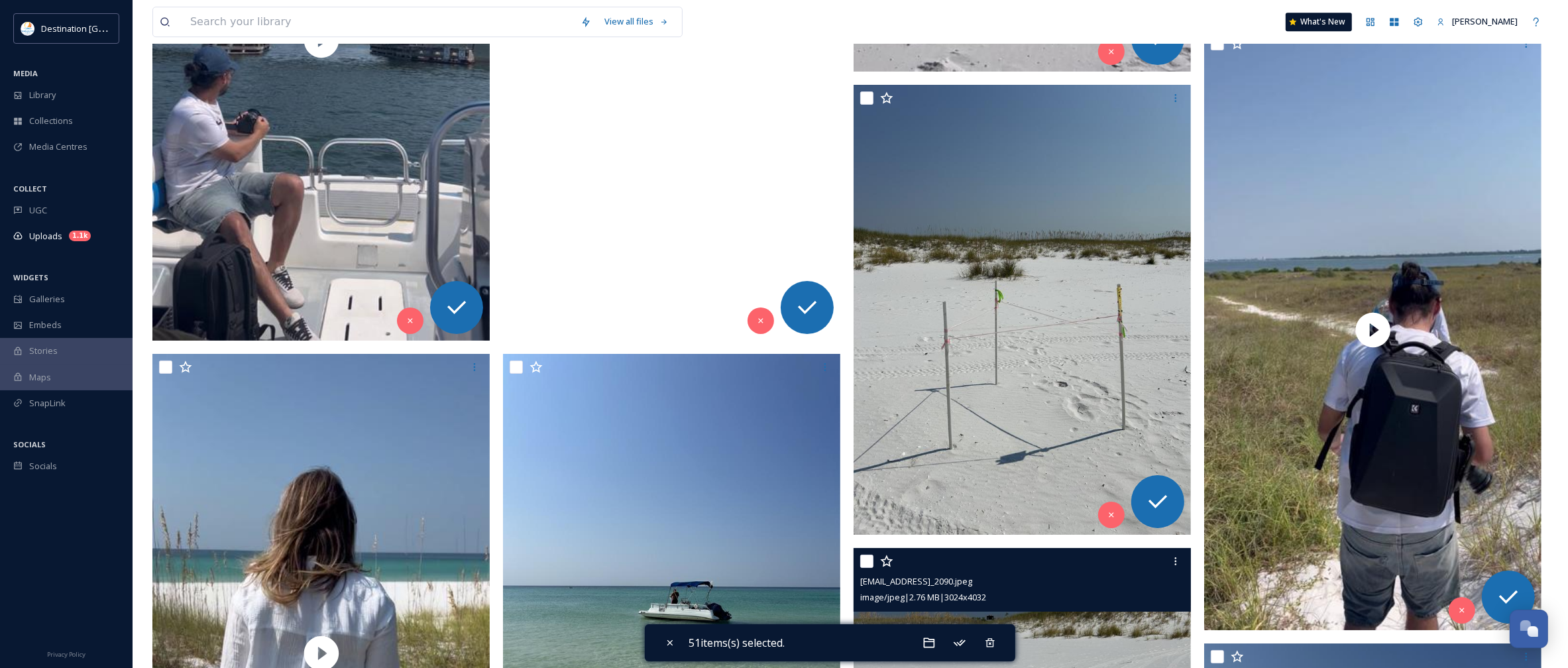
scroll to position [11679, 0]
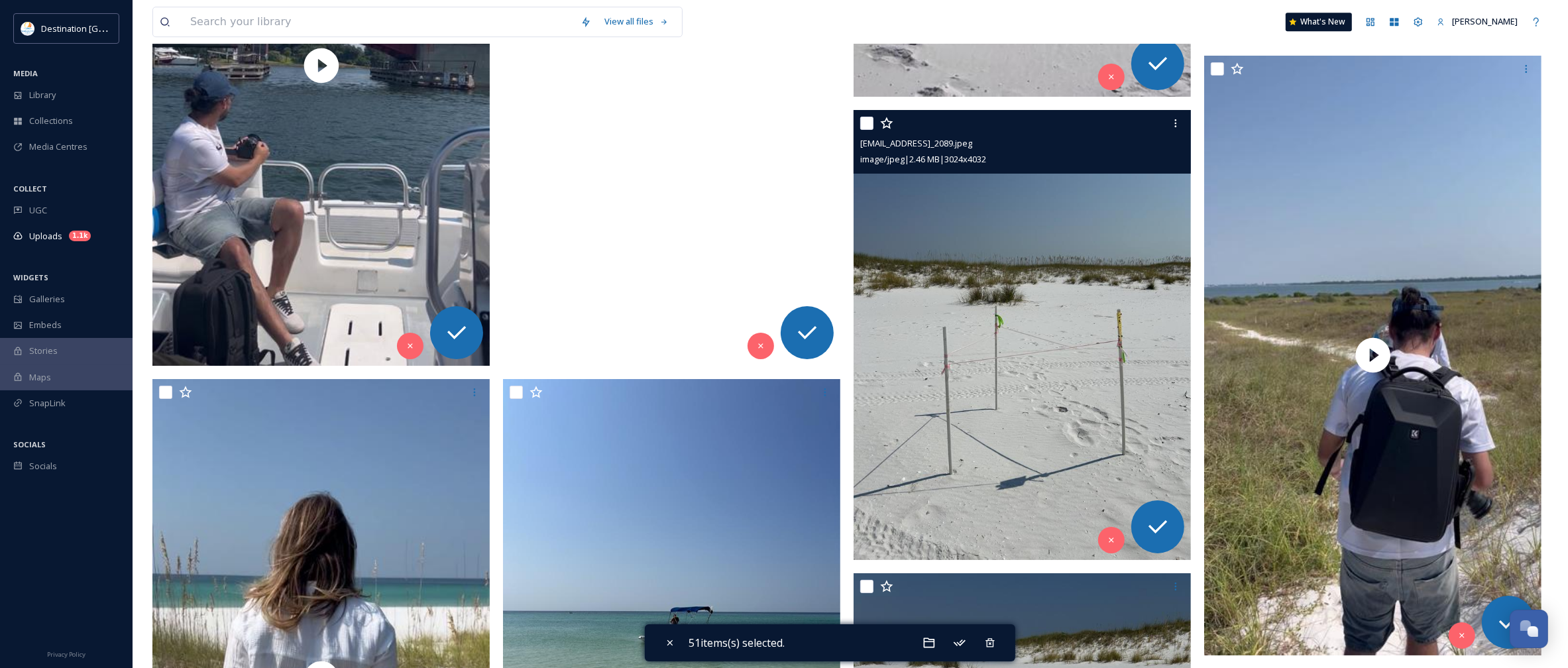
click at [863, 120] on input "checkbox" at bounding box center [867, 123] width 14 height 14
checkbox input "true"
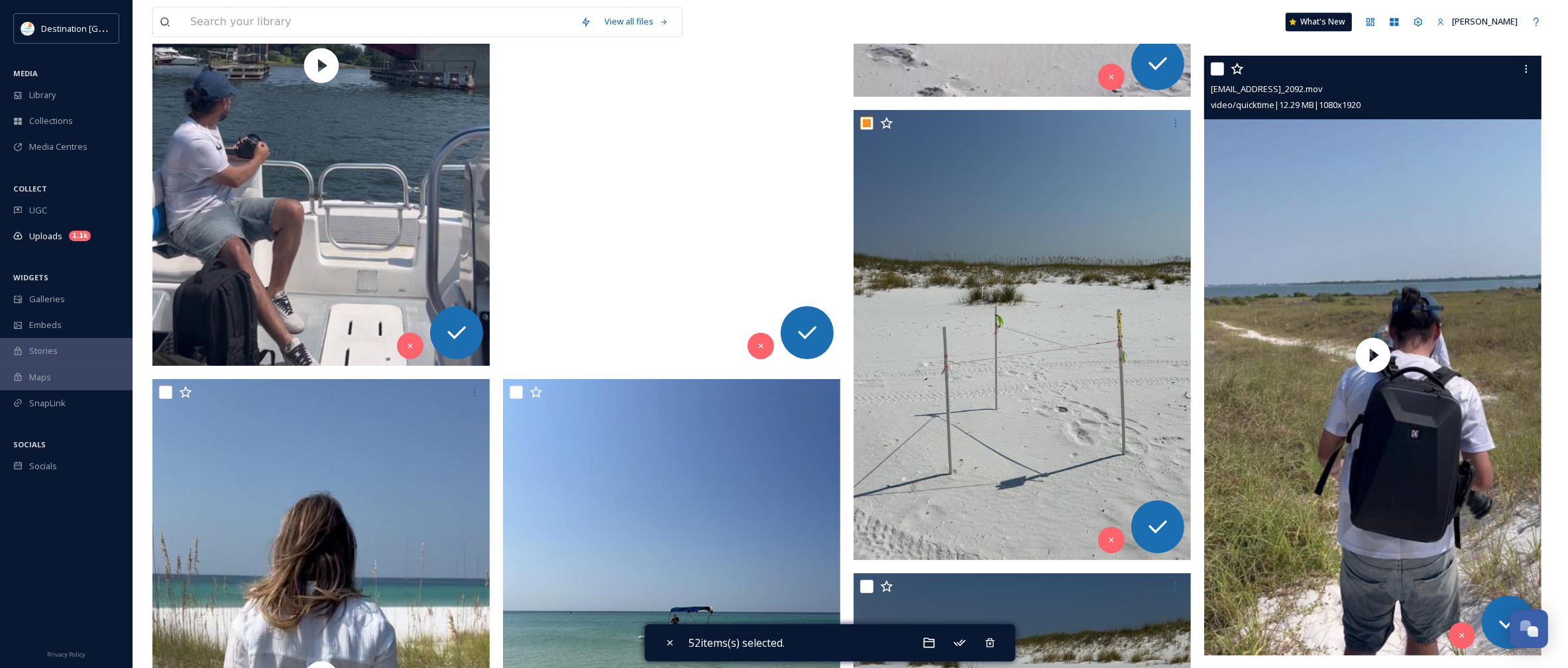
click at [1217, 64] on input "checkbox" at bounding box center [1217, 69] width 14 height 14
checkbox input "true"
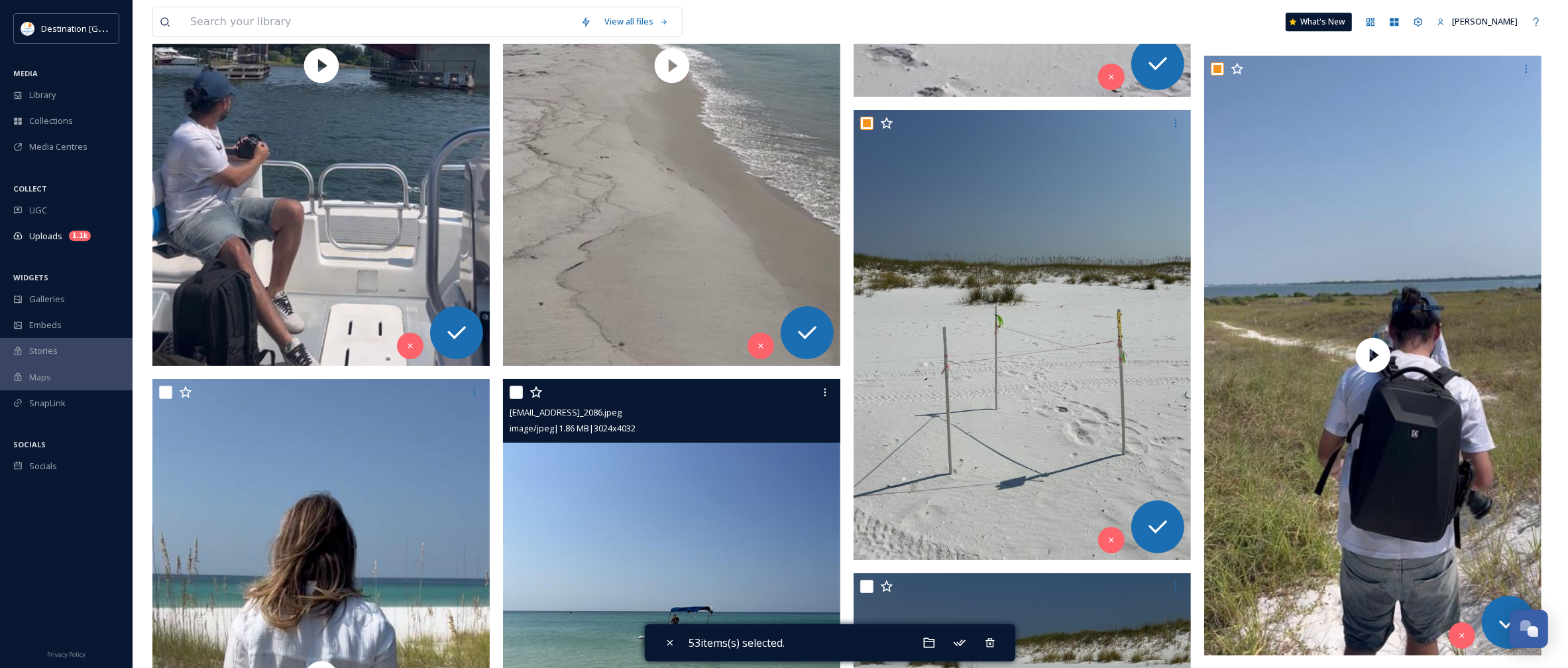
click at [518, 385] on div at bounding box center [673, 393] width 327 height 24
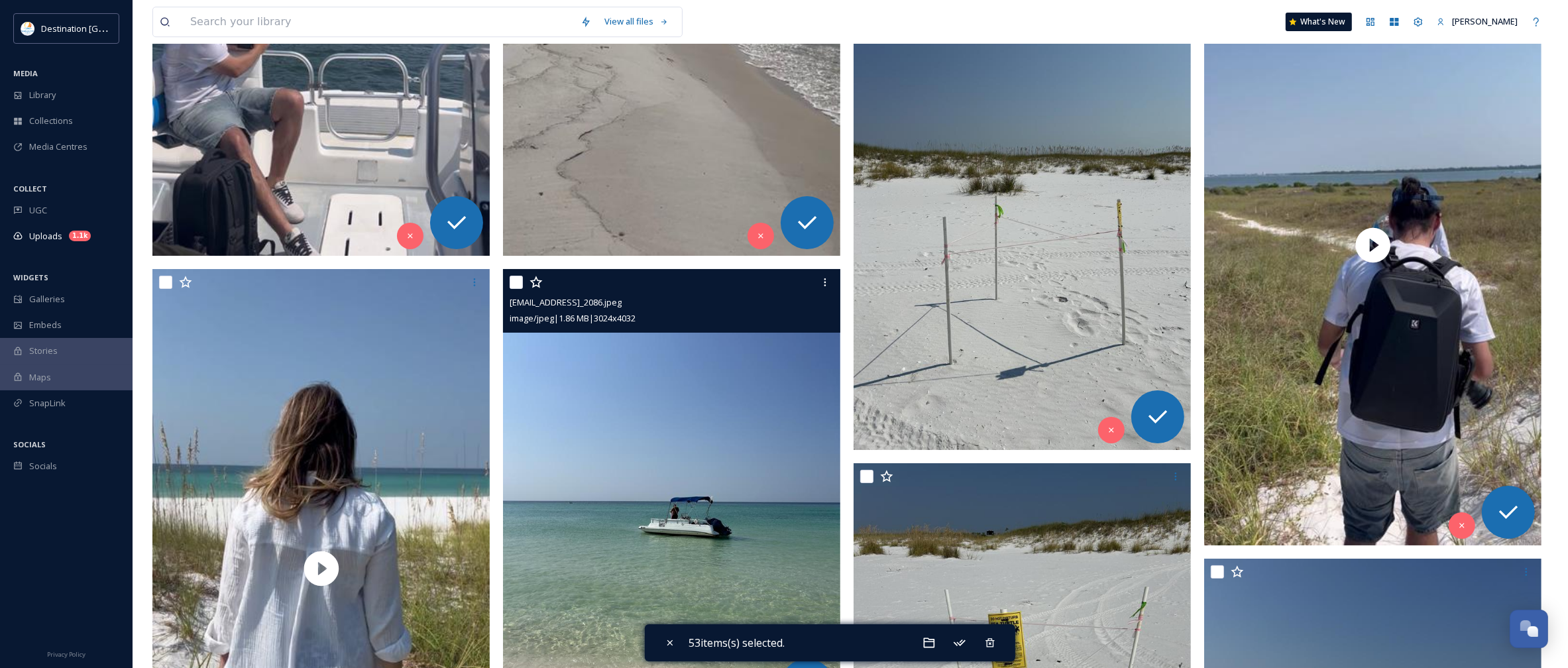
scroll to position [11928, 0]
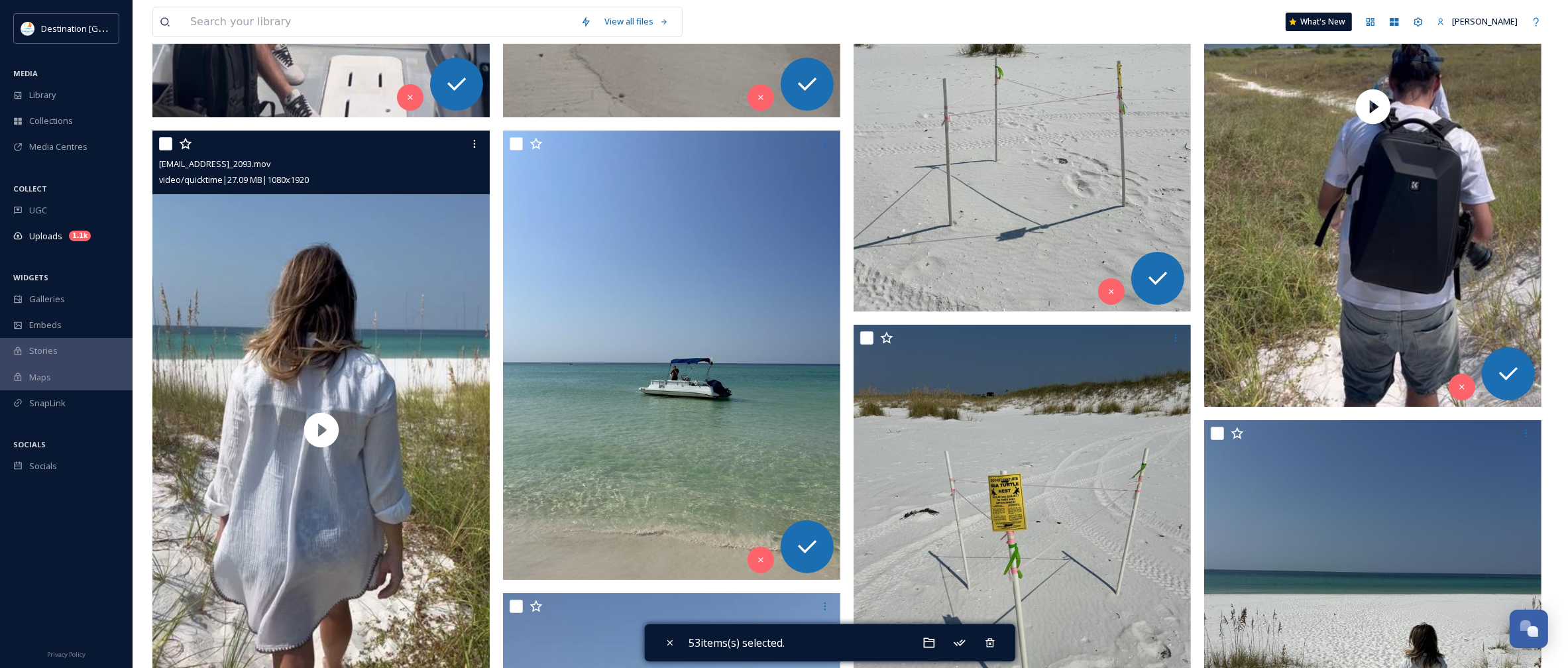
click at [159, 143] on input "checkbox" at bounding box center [166, 144] width 14 height 14
checkbox input "true"
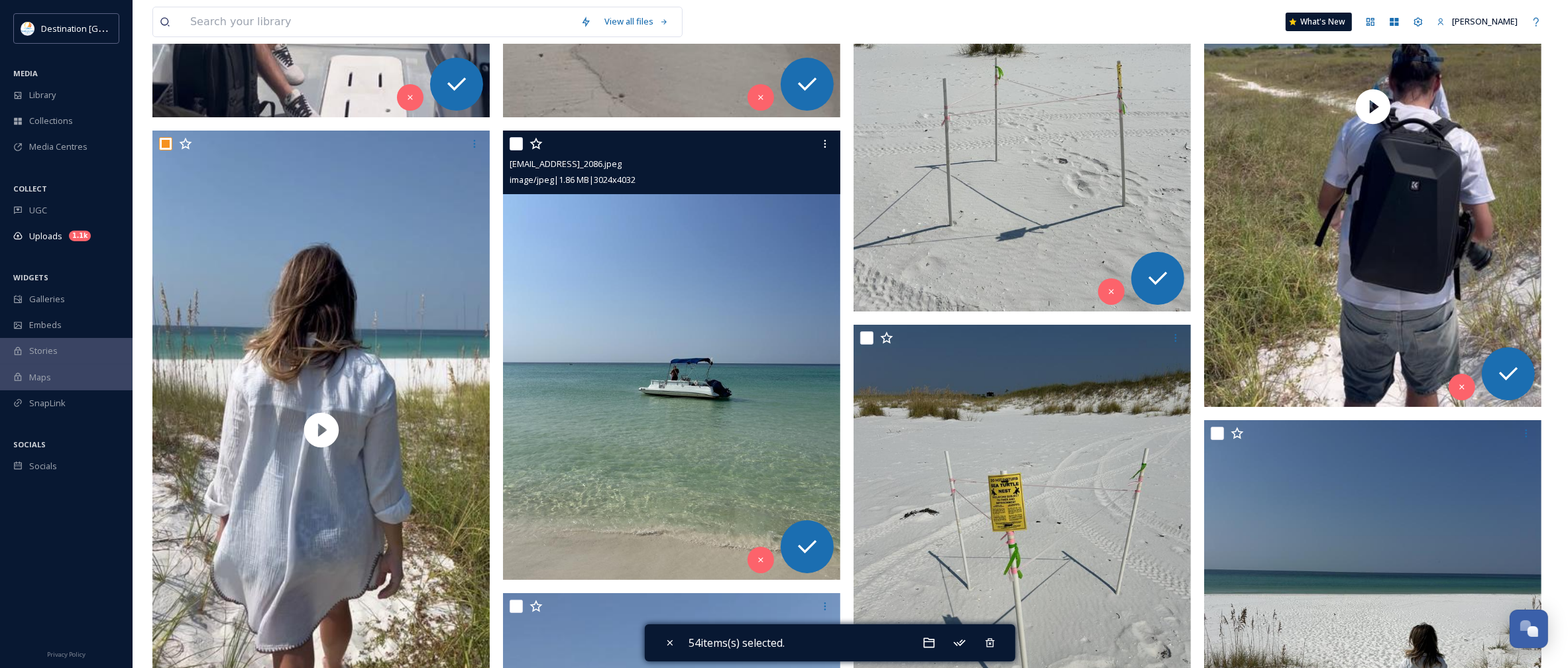
scroll to position [12010, 0]
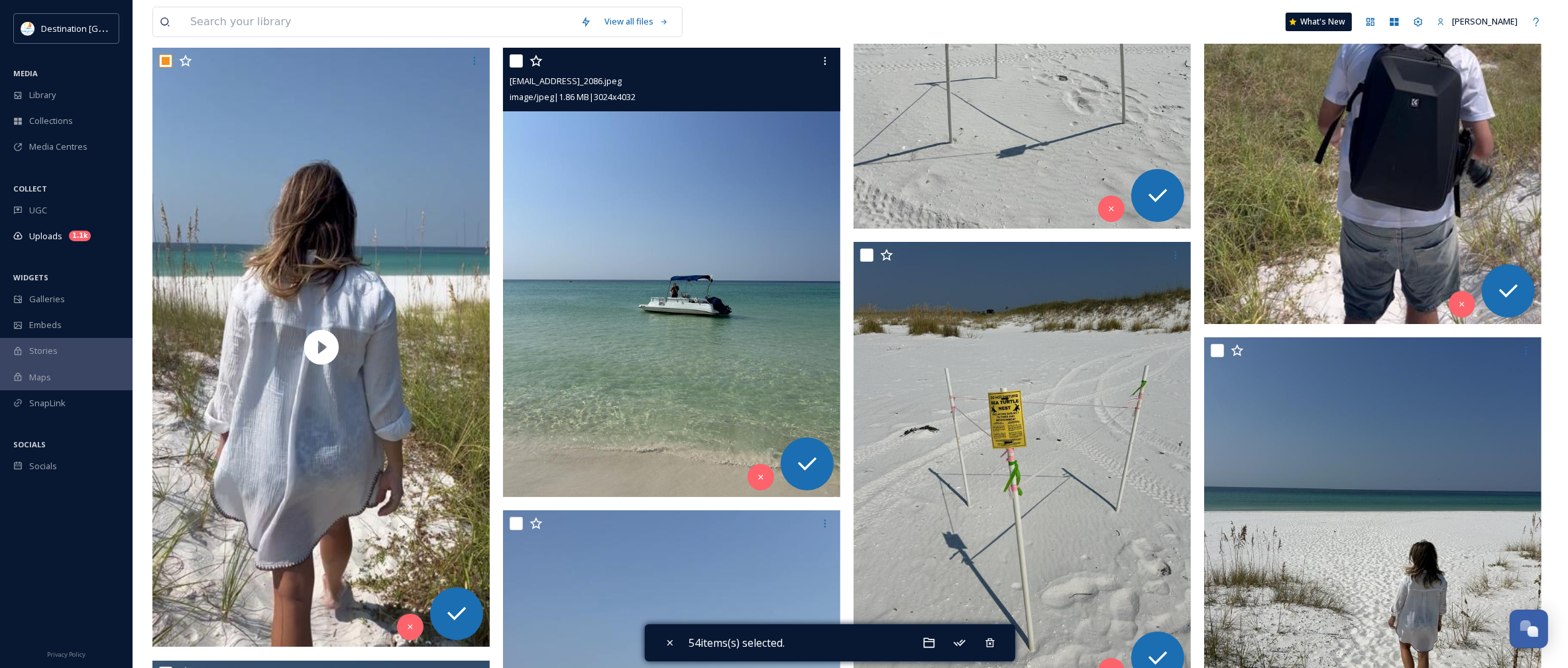
click at [514, 57] on input "checkbox" at bounding box center [516, 61] width 14 height 14
checkbox input "true"
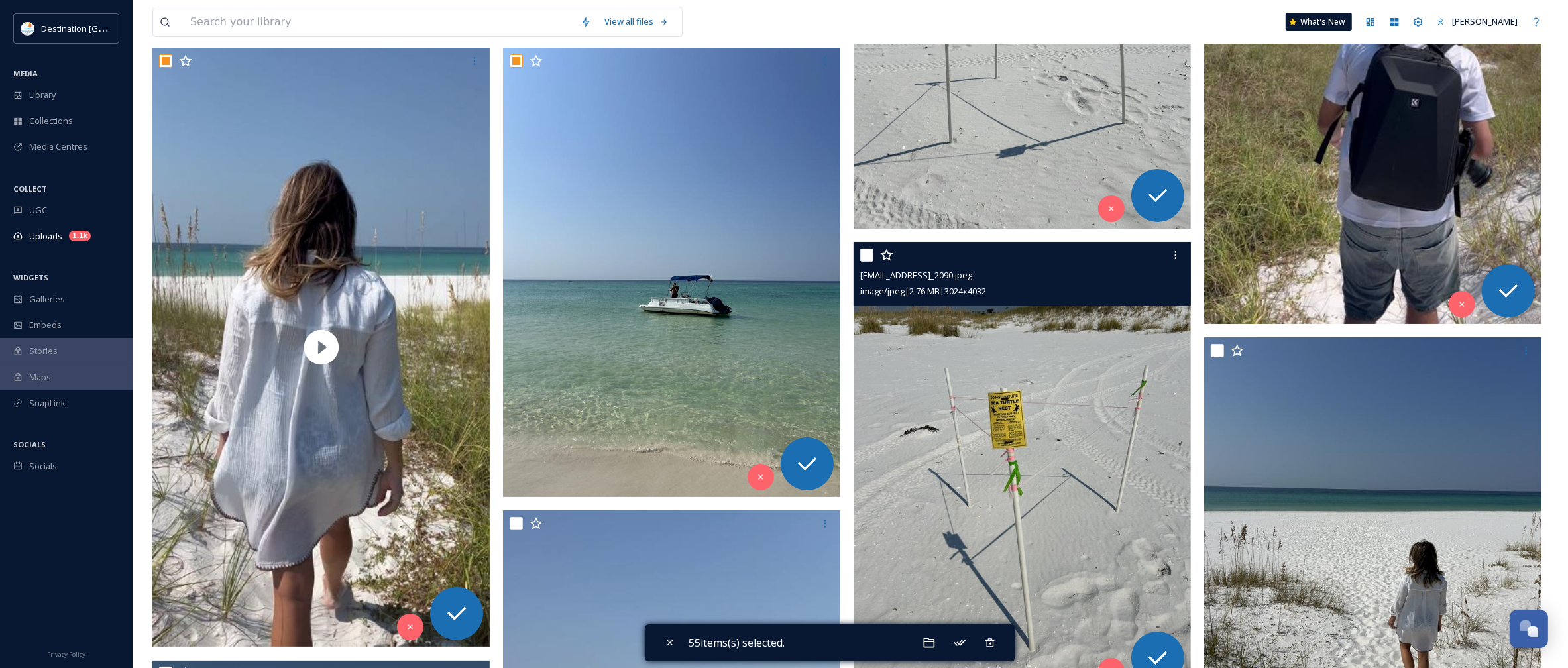
click at [865, 257] on input "checkbox" at bounding box center [867, 255] width 14 height 14
checkbox input "true"
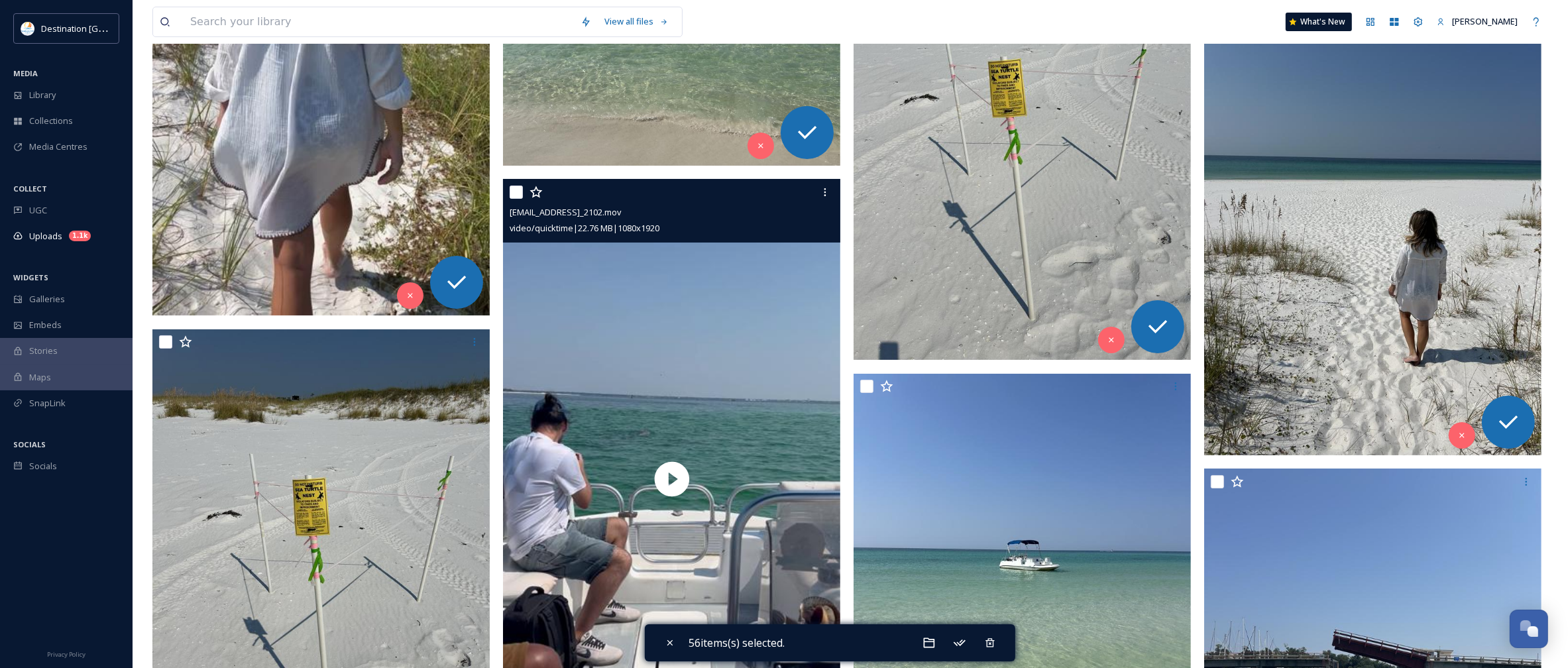
click at [515, 192] on input "checkbox" at bounding box center [516, 193] width 14 height 14
checkbox input "true"
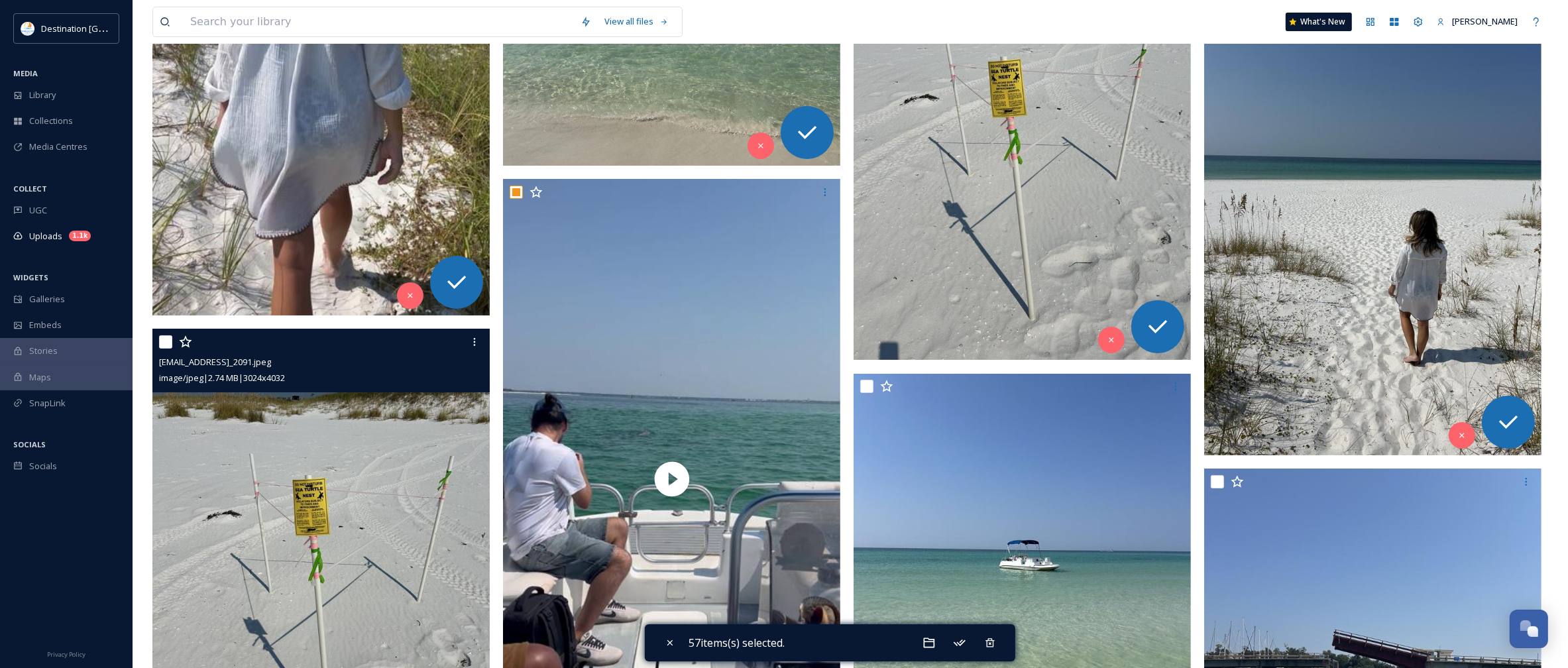
click at [164, 338] on input "checkbox" at bounding box center [166, 342] width 14 height 14
checkbox input "true"
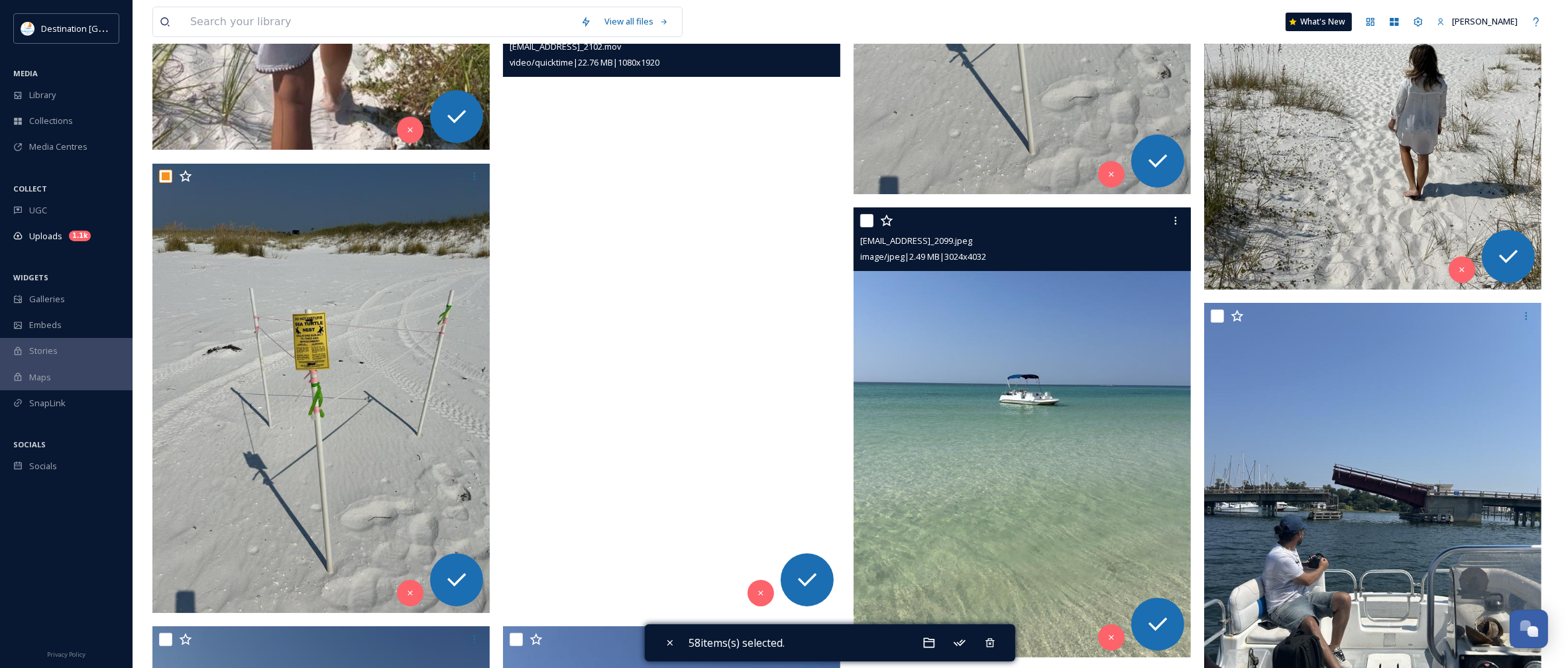
scroll to position [12590, 0]
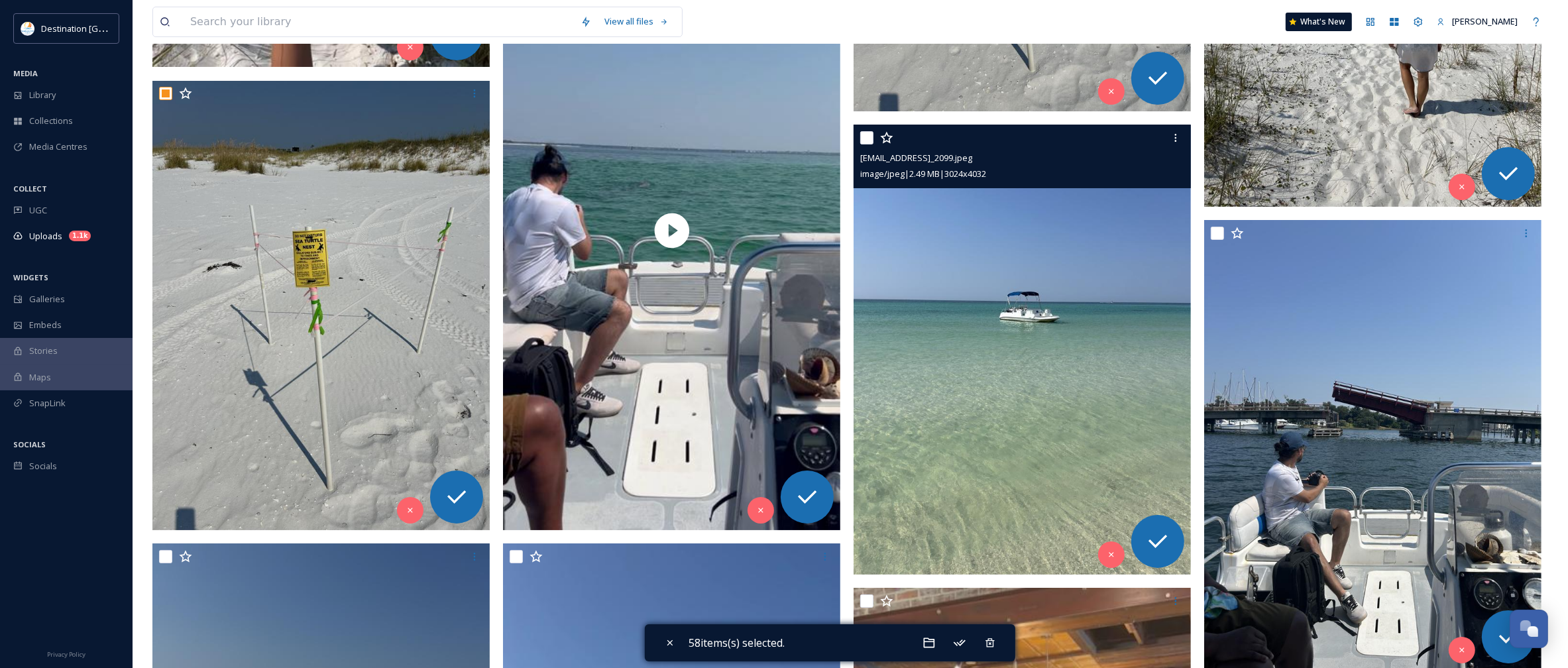
click at [865, 141] on input "checkbox" at bounding box center [867, 138] width 14 height 14
checkbox input "true"
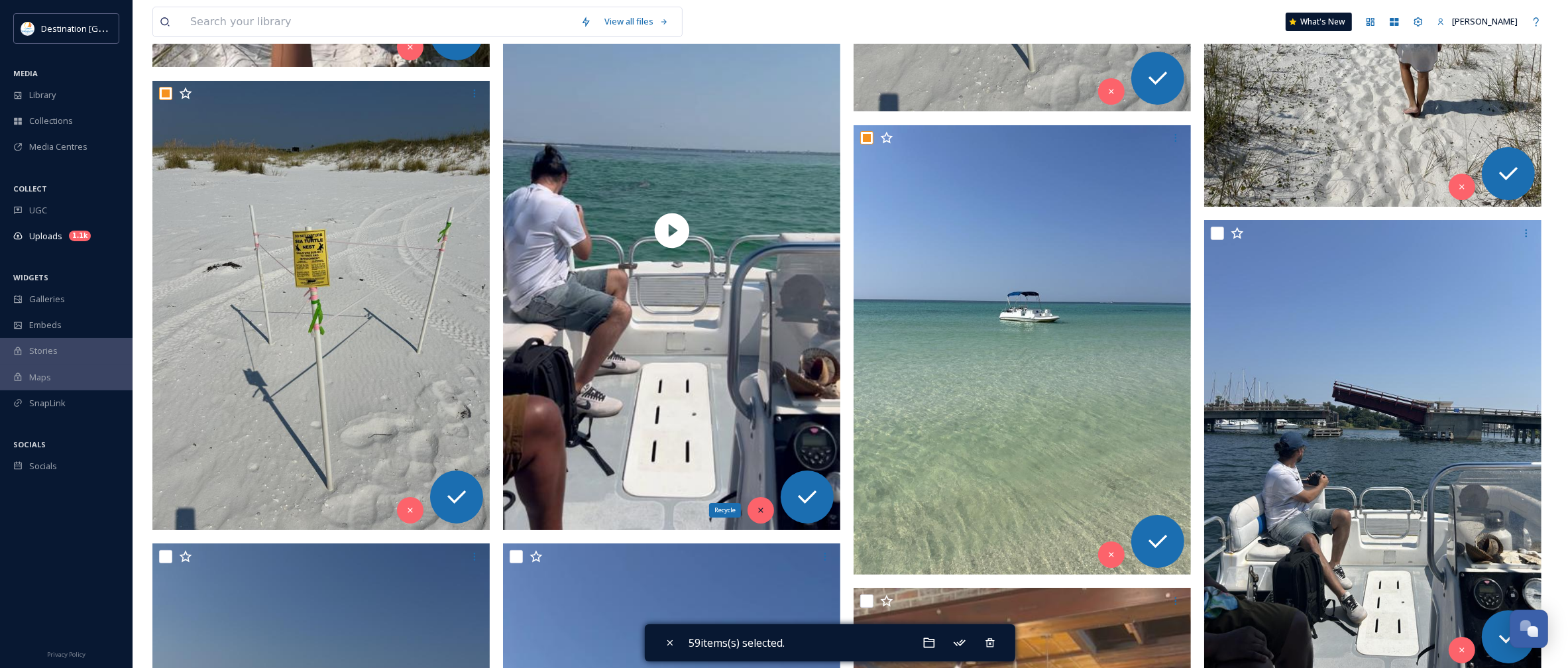
click at [761, 512] on icon at bounding box center [761, 510] width 9 height 9
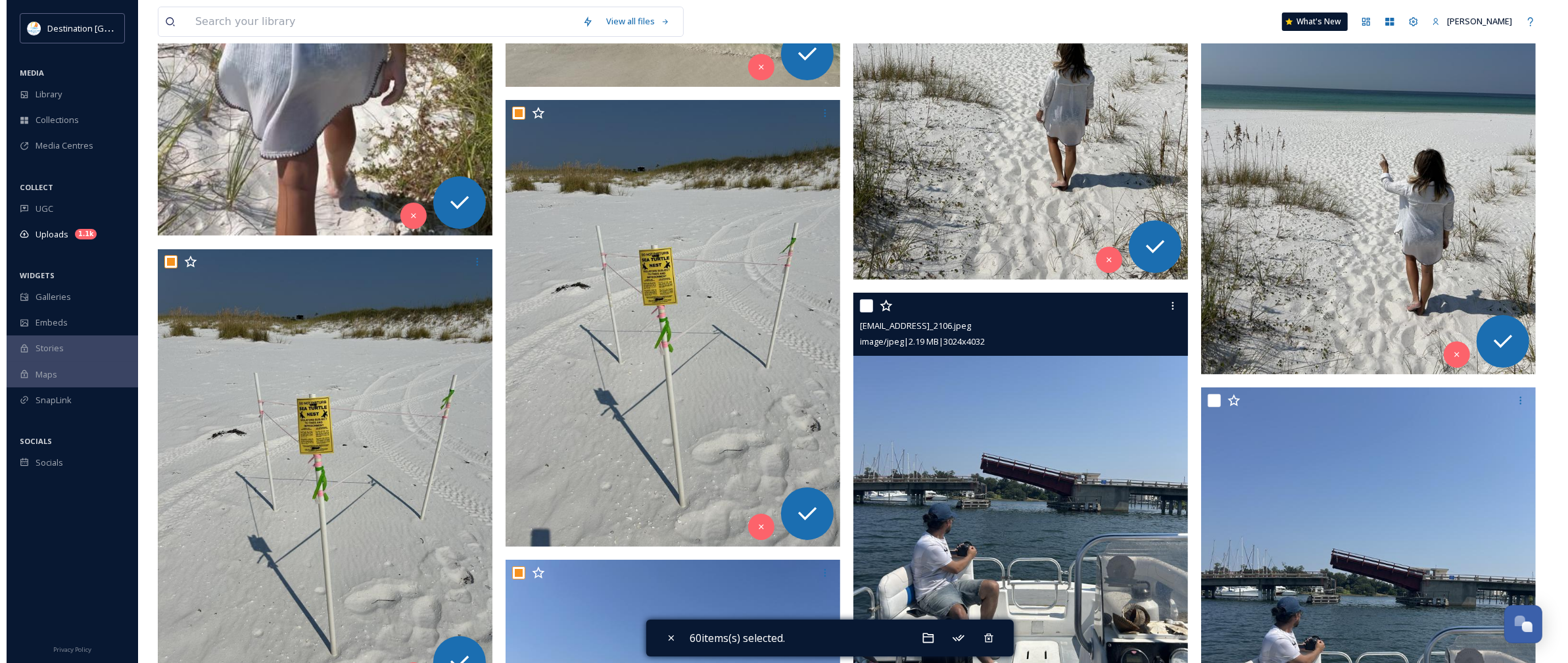
scroll to position [12331, 0]
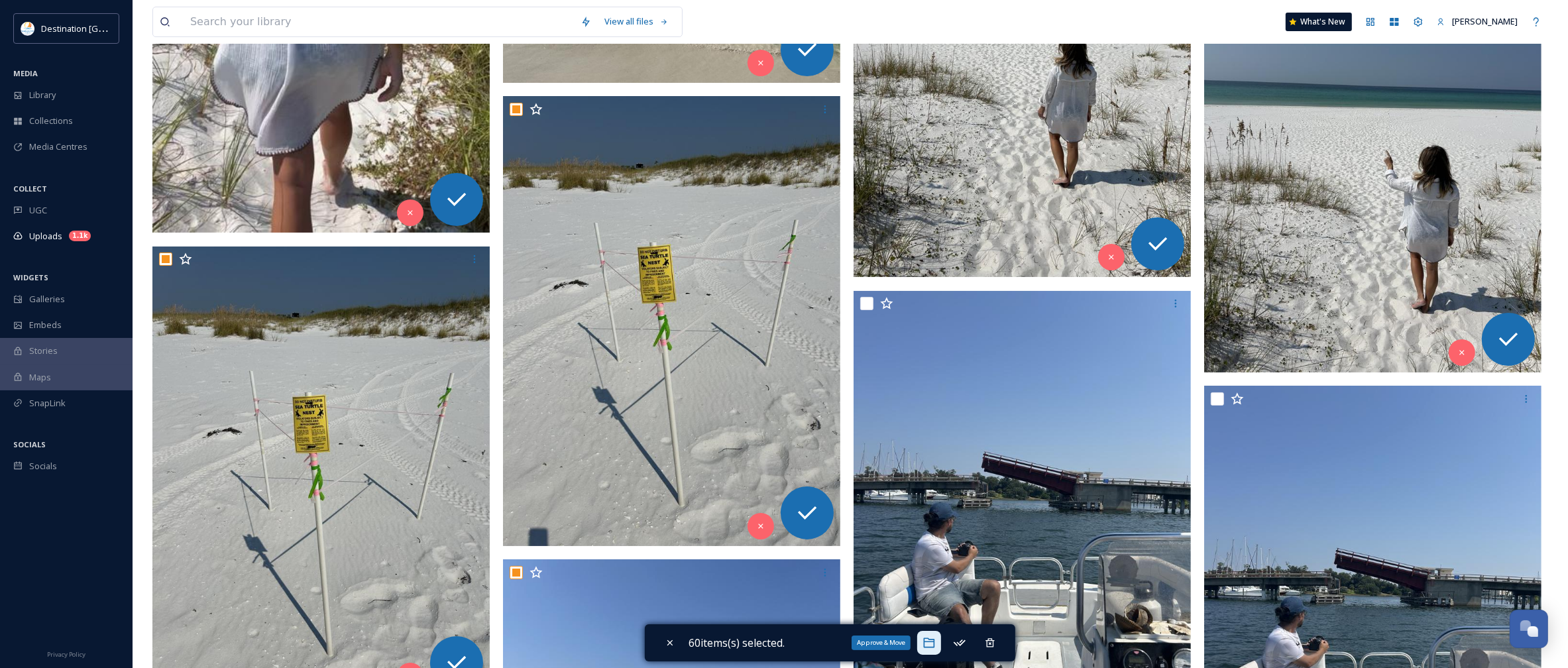
click at [931, 642] on icon at bounding box center [929, 642] width 11 height 10
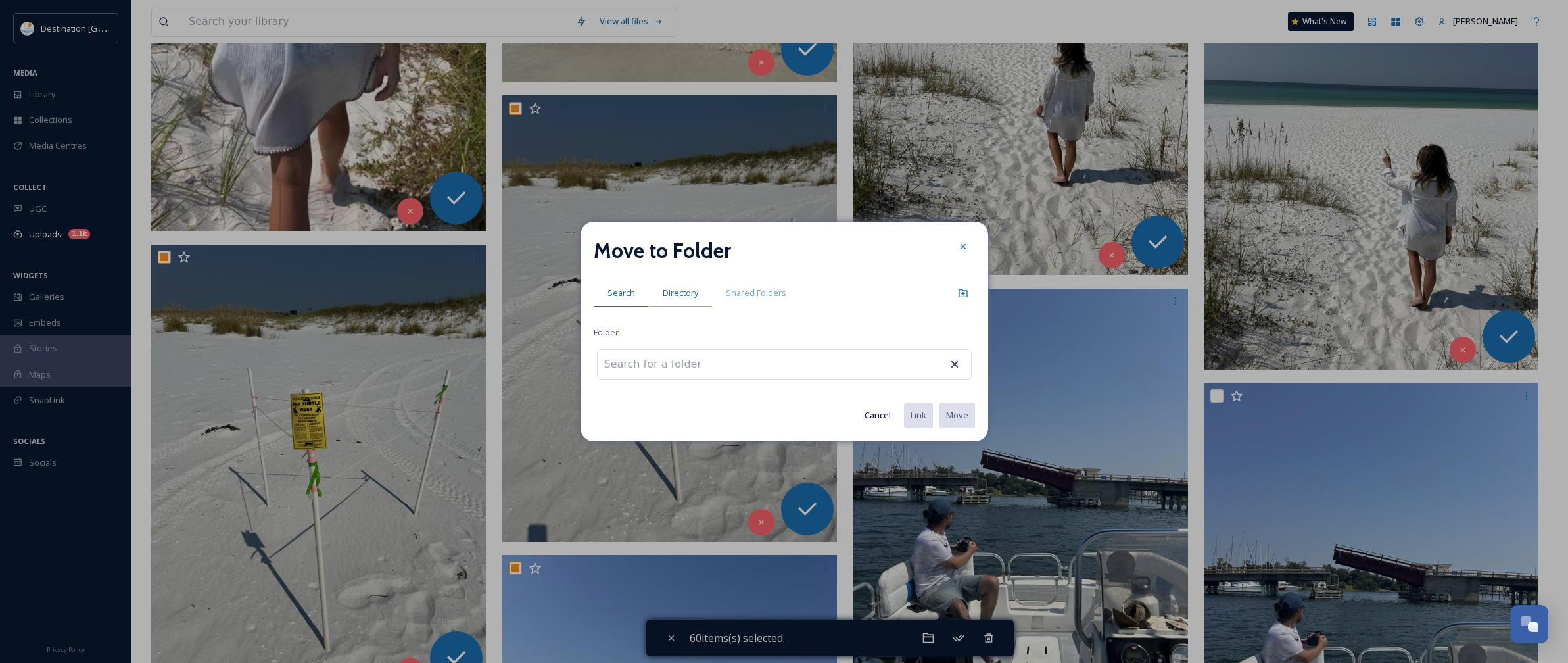
click at [681, 297] on span "Directory" at bounding box center [681, 293] width 36 height 13
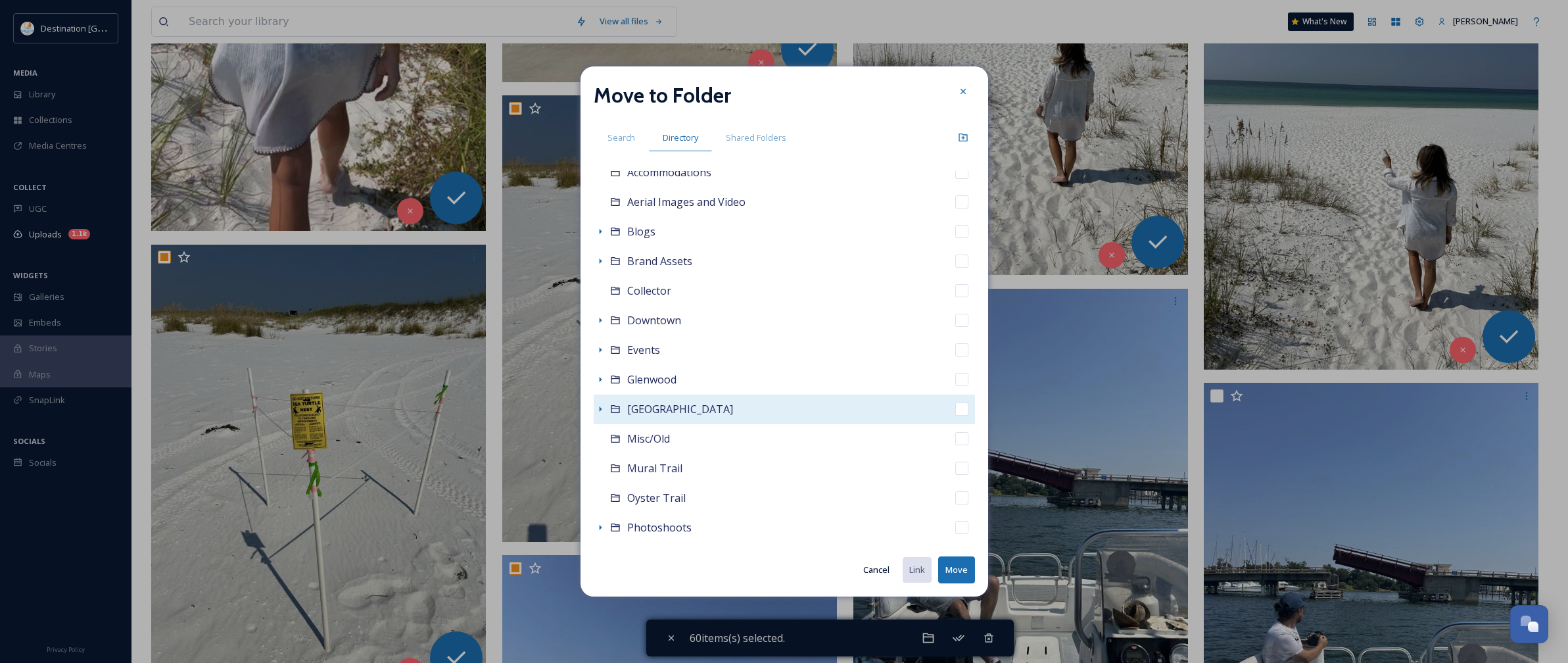
scroll to position [82, 0]
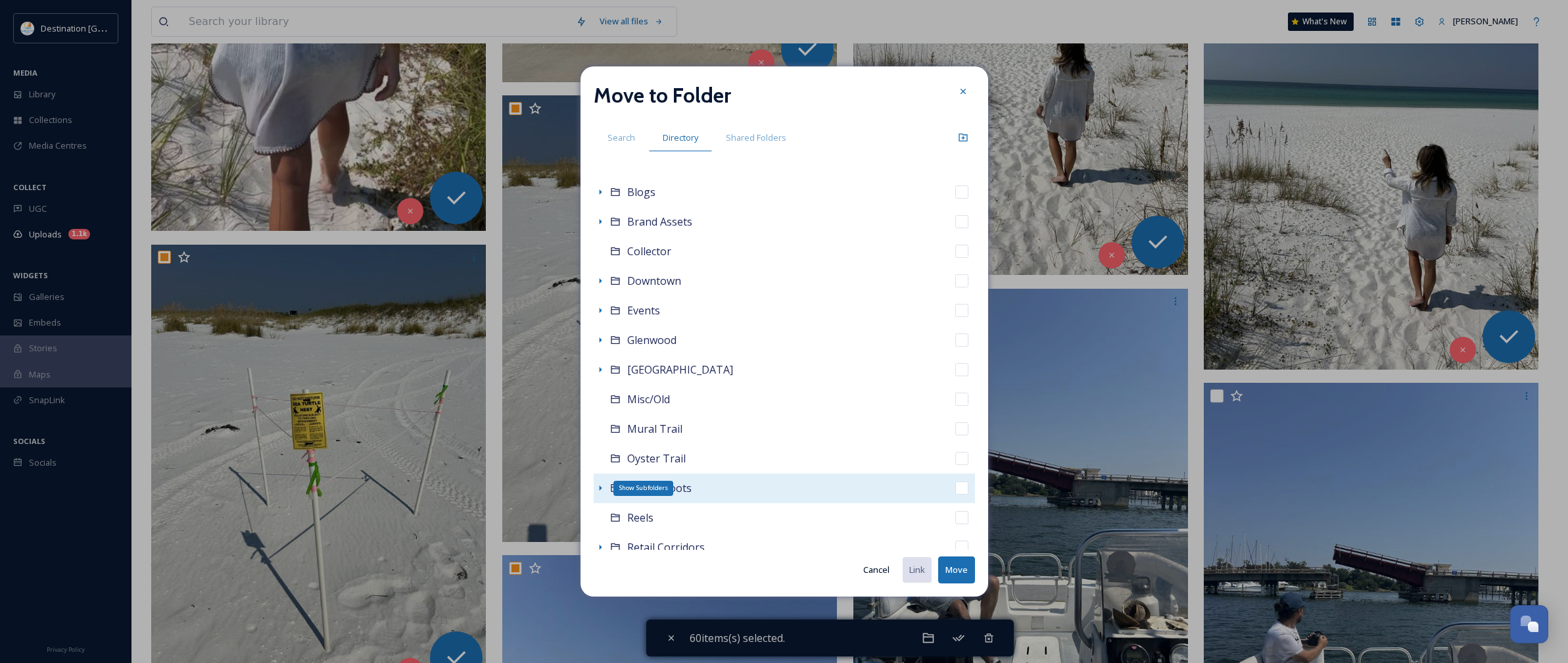
click at [605, 488] on icon at bounding box center [600, 488] width 10 height 10
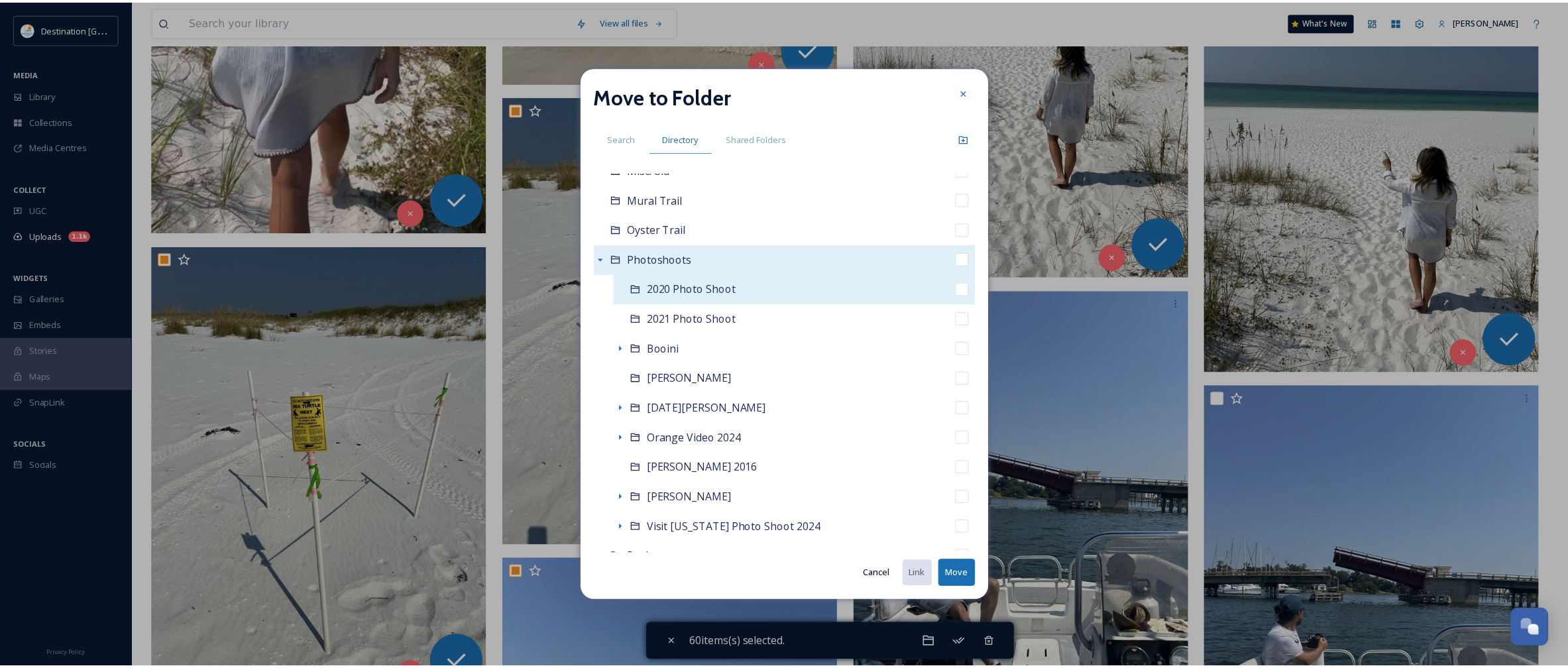
scroll to position [414, 0]
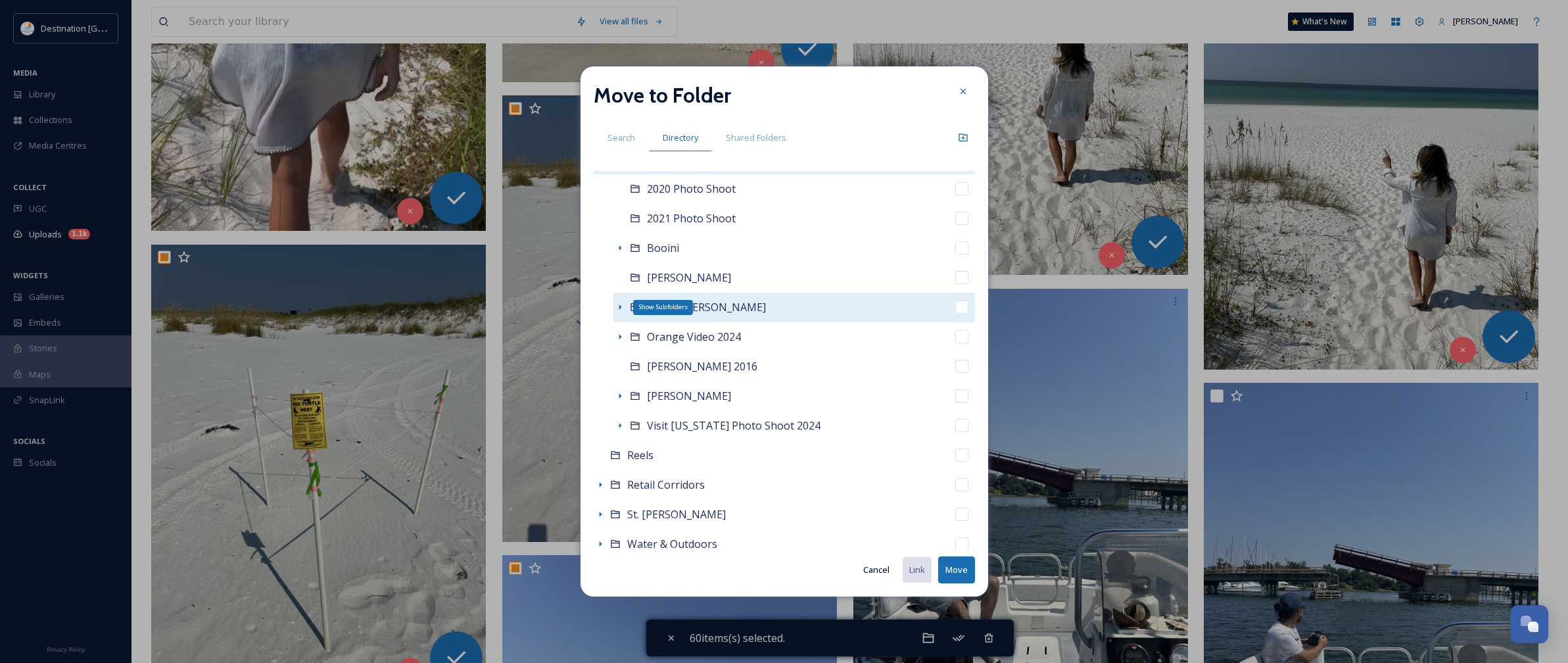
click at [622, 305] on icon at bounding box center [620, 307] width 10 height 10
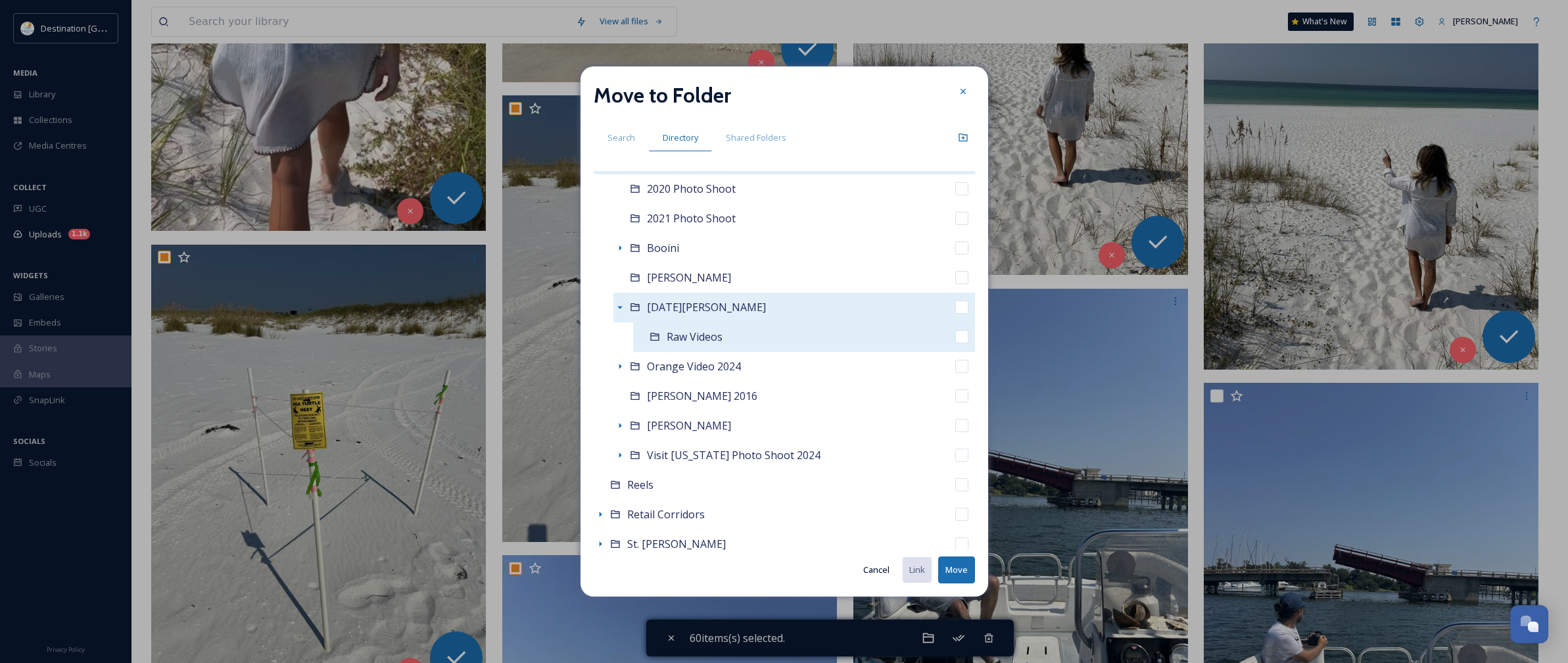
click at [675, 339] on span "Raw Videos" at bounding box center [694, 336] width 56 height 14
checkbox input "false"
checkbox input "true"
click at [947, 576] on button "Move" at bounding box center [956, 570] width 37 height 27
click at [949, 576] on button "Move" at bounding box center [956, 570] width 37 height 27
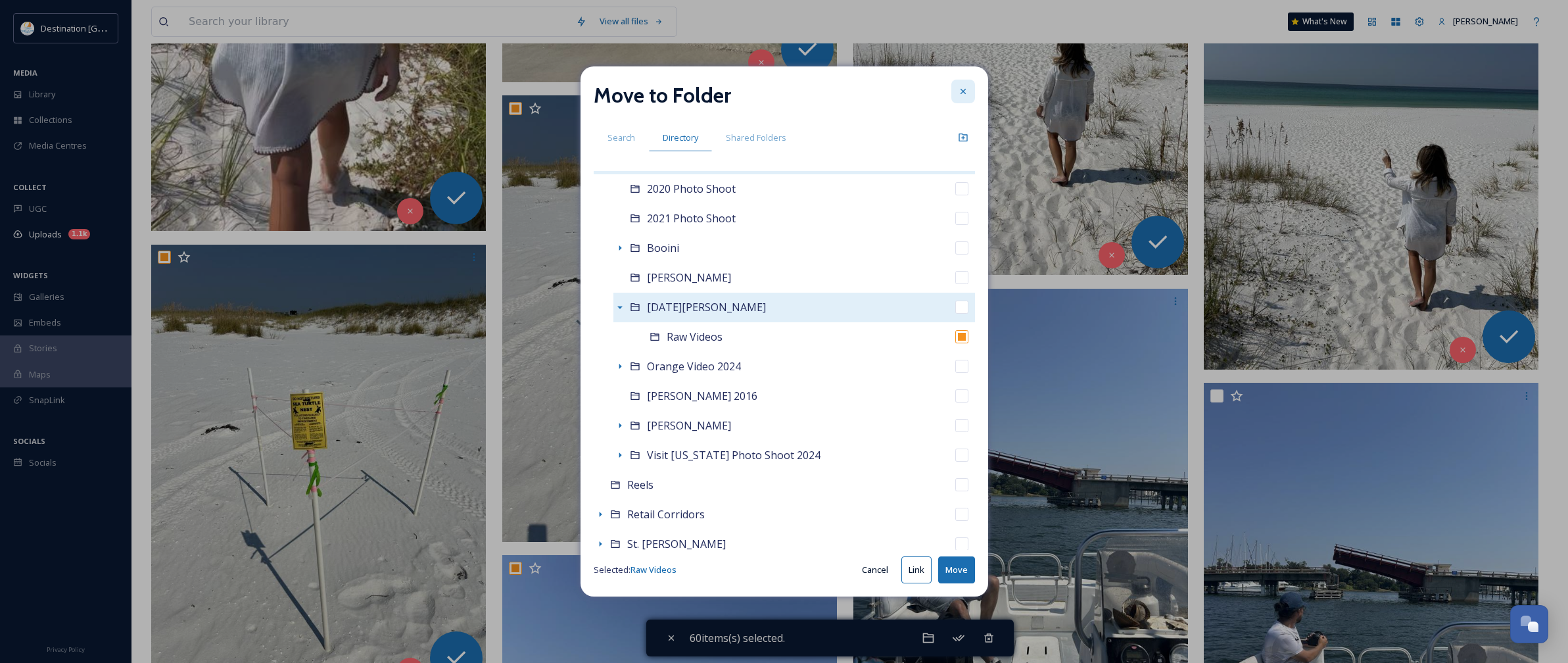
click at [968, 92] on div at bounding box center [963, 92] width 24 height 24
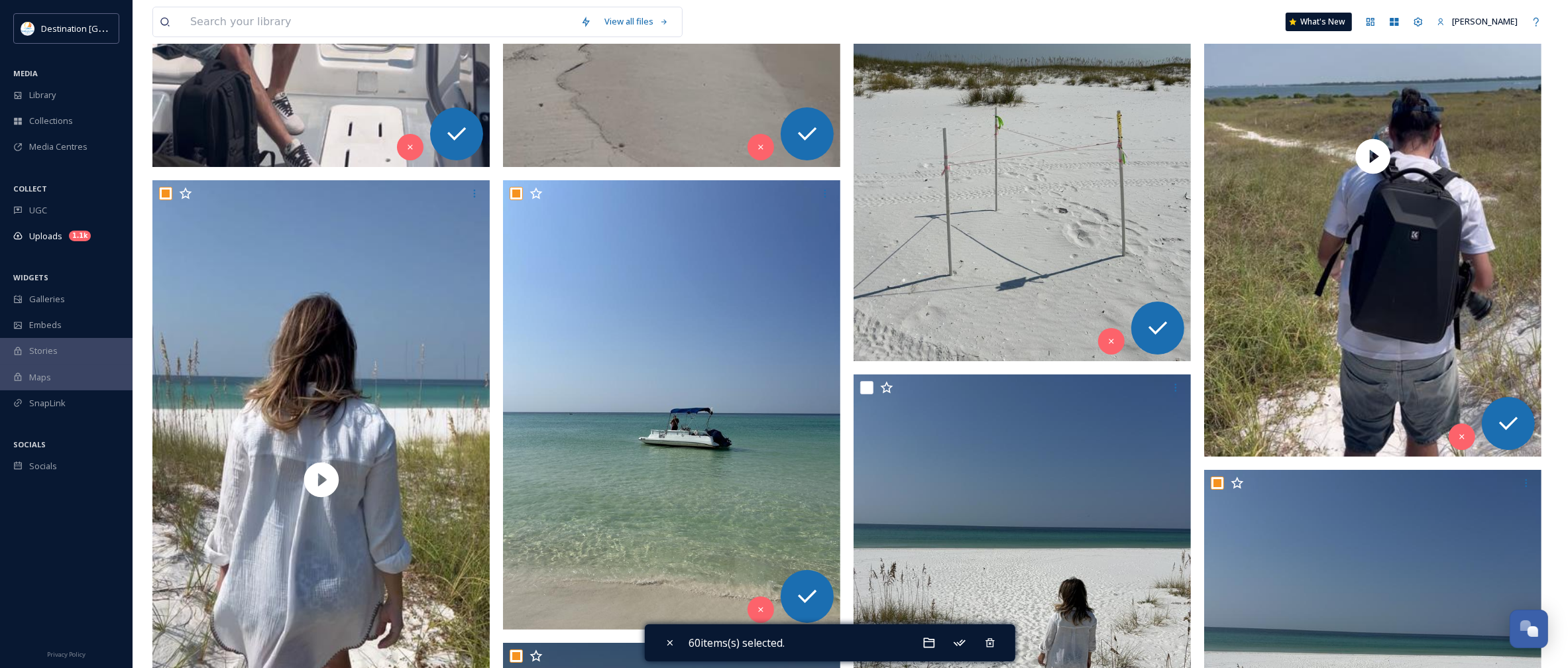
scroll to position [11844, 0]
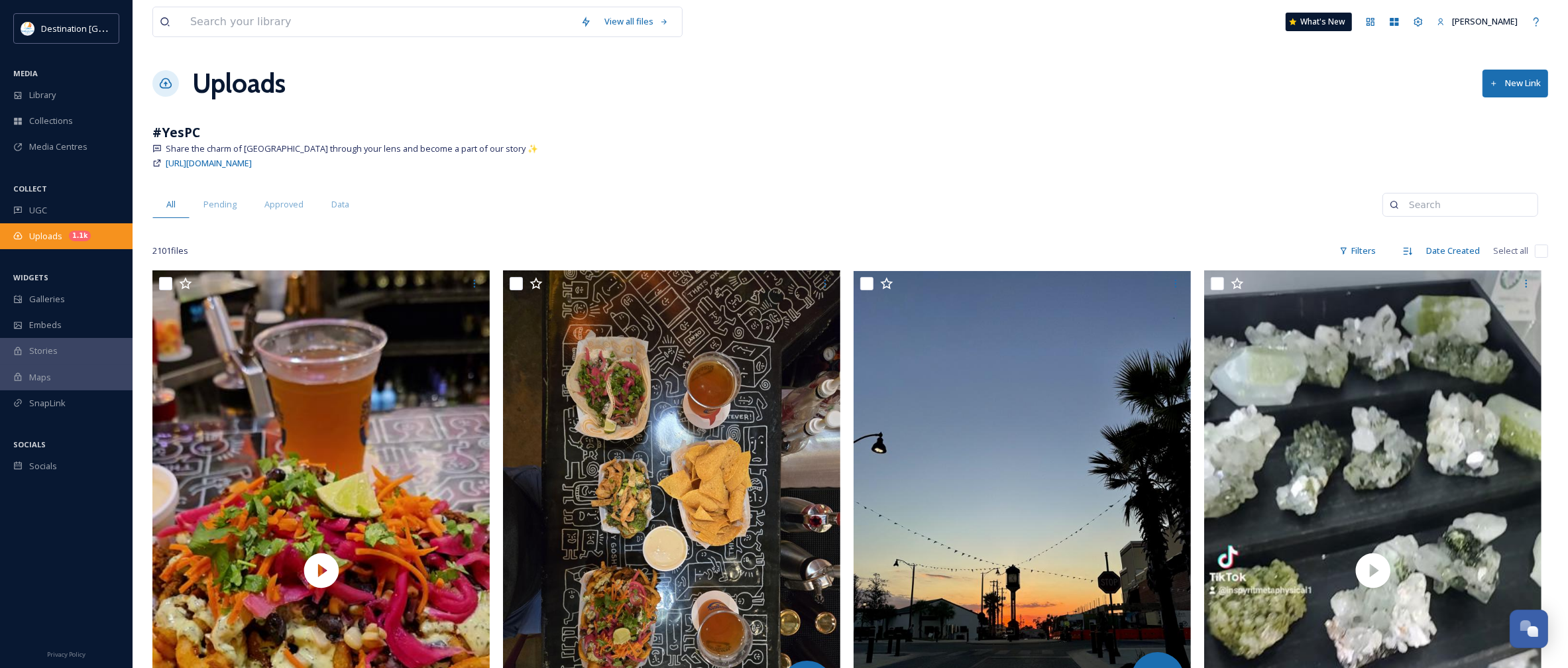
click at [29, 226] on div "Uploads 1.1k" at bounding box center [66, 236] width 132 height 26
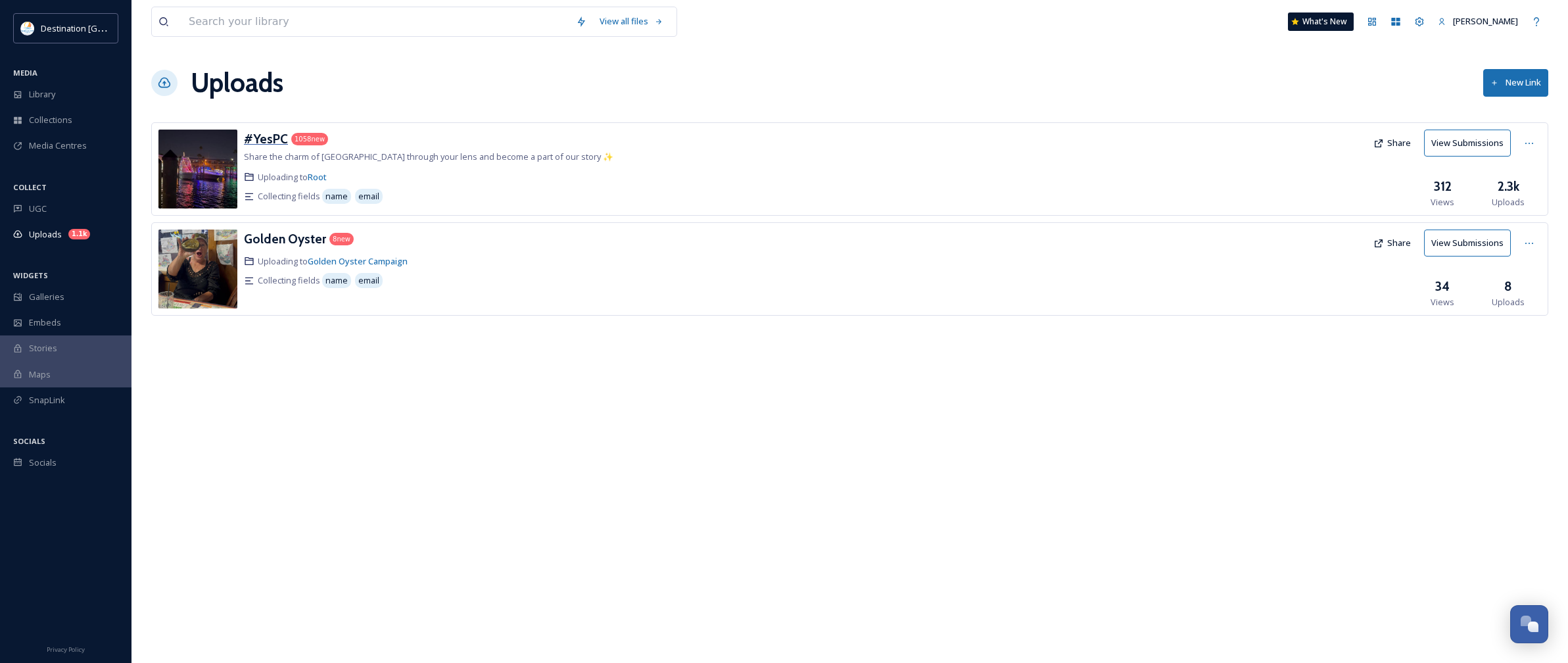
click at [261, 137] on h3 "#YesPC" at bounding box center [266, 138] width 44 height 16
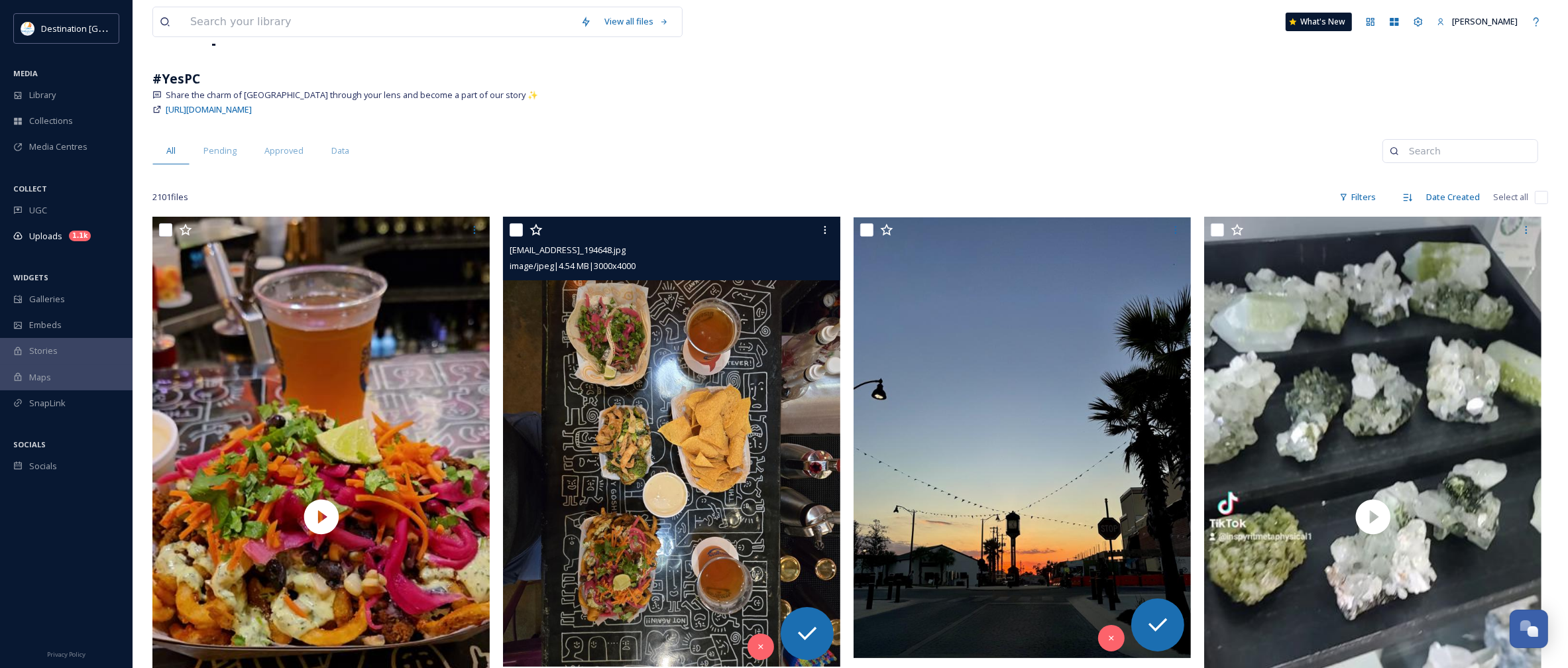
scroll to position [83, 0]
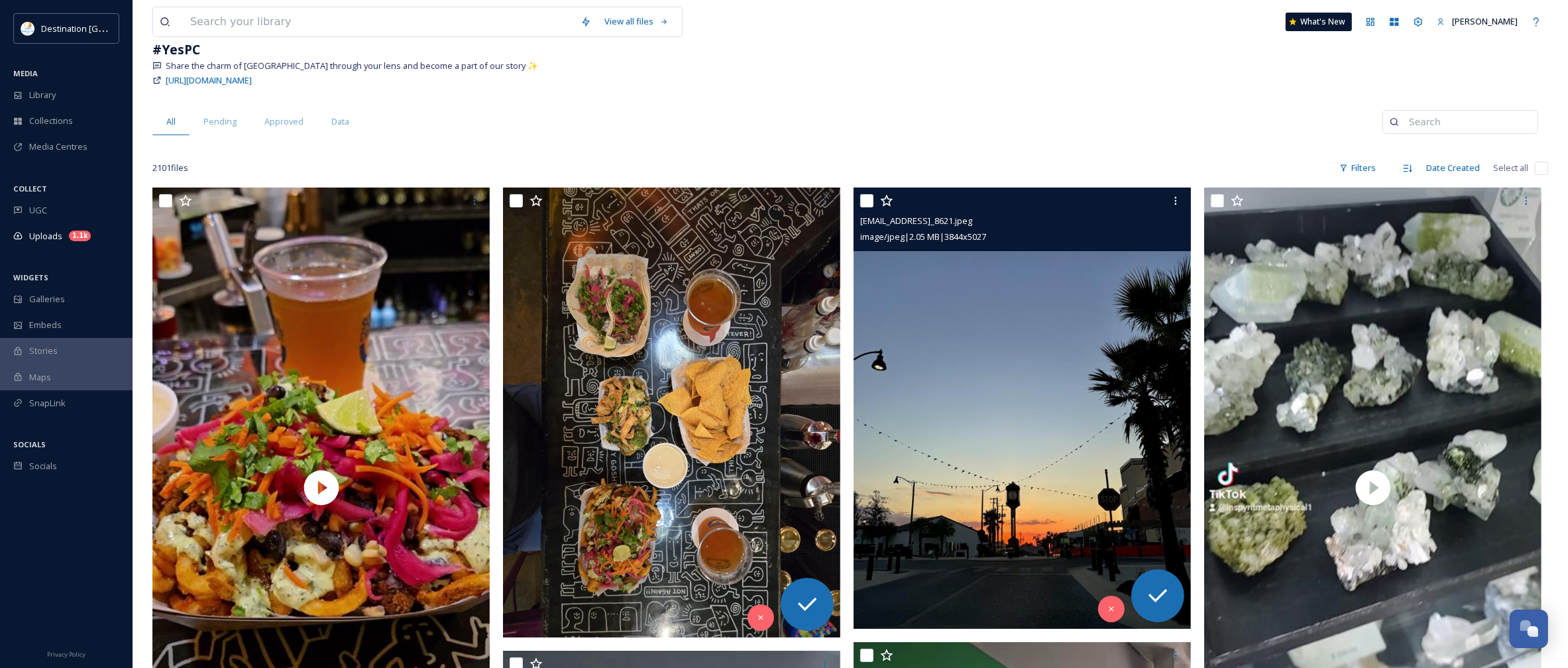
click at [871, 208] on div at bounding box center [1023, 201] width 327 height 24
click at [870, 199] on input "checkbox" at bounding box center [867, 201] width 14 height 14
checkbox input "true"
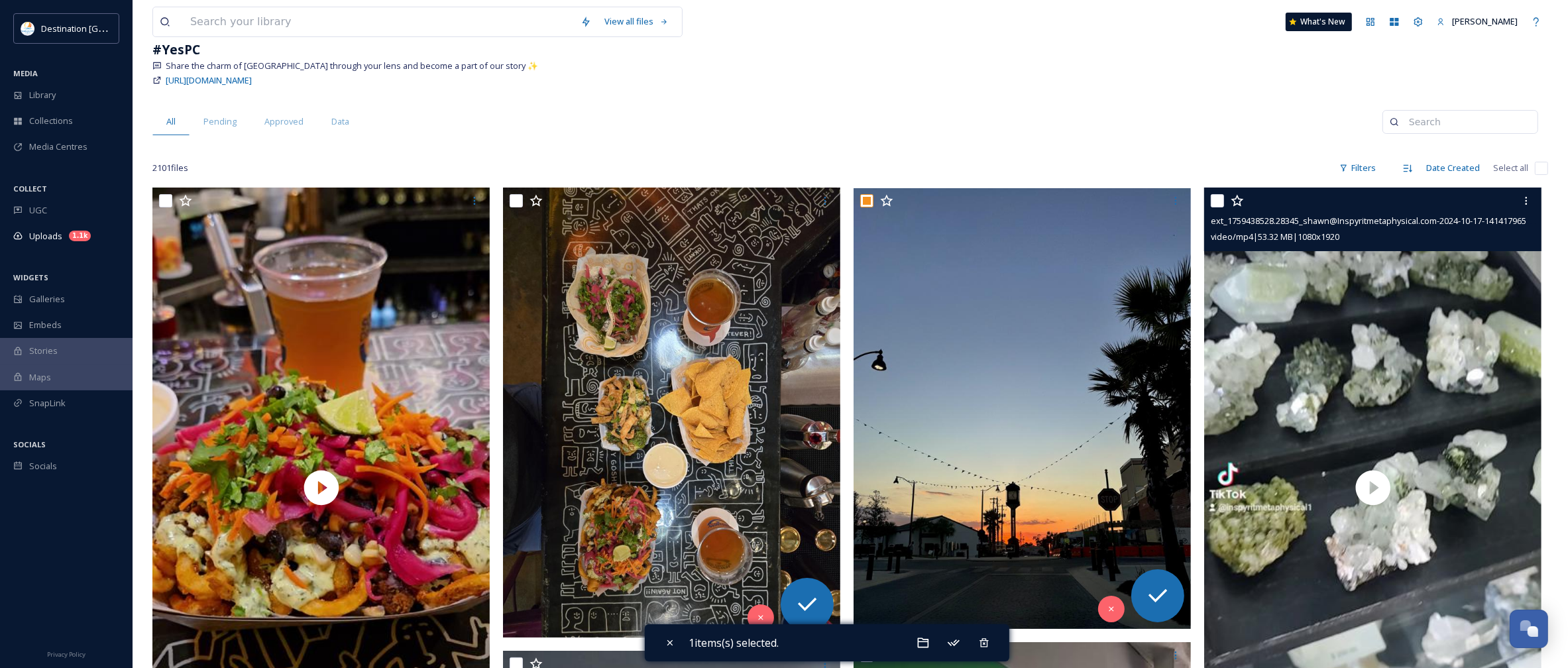
click at [1221, 207] on input "checkbox" at bounding box center [1217, 201] width 14 height 14
checkbox input "true"
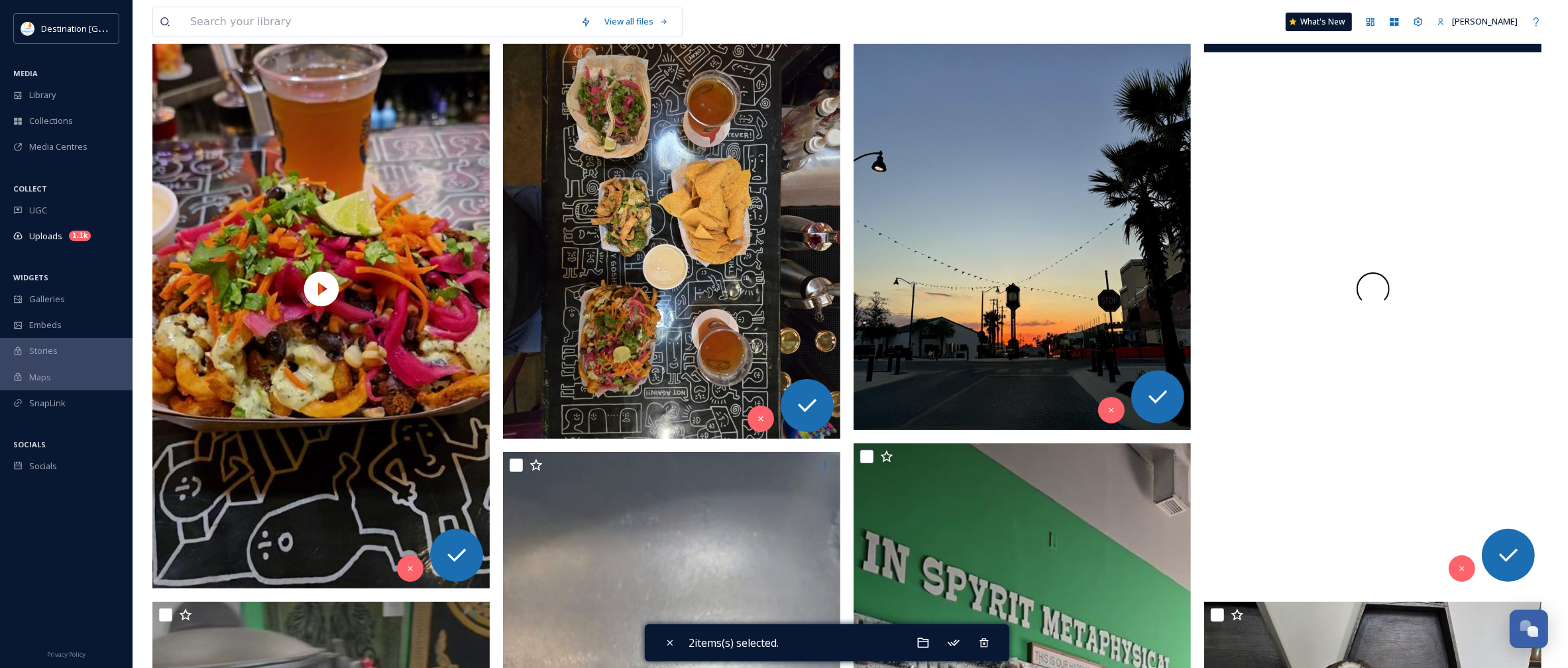
scroll to position [497, 0]
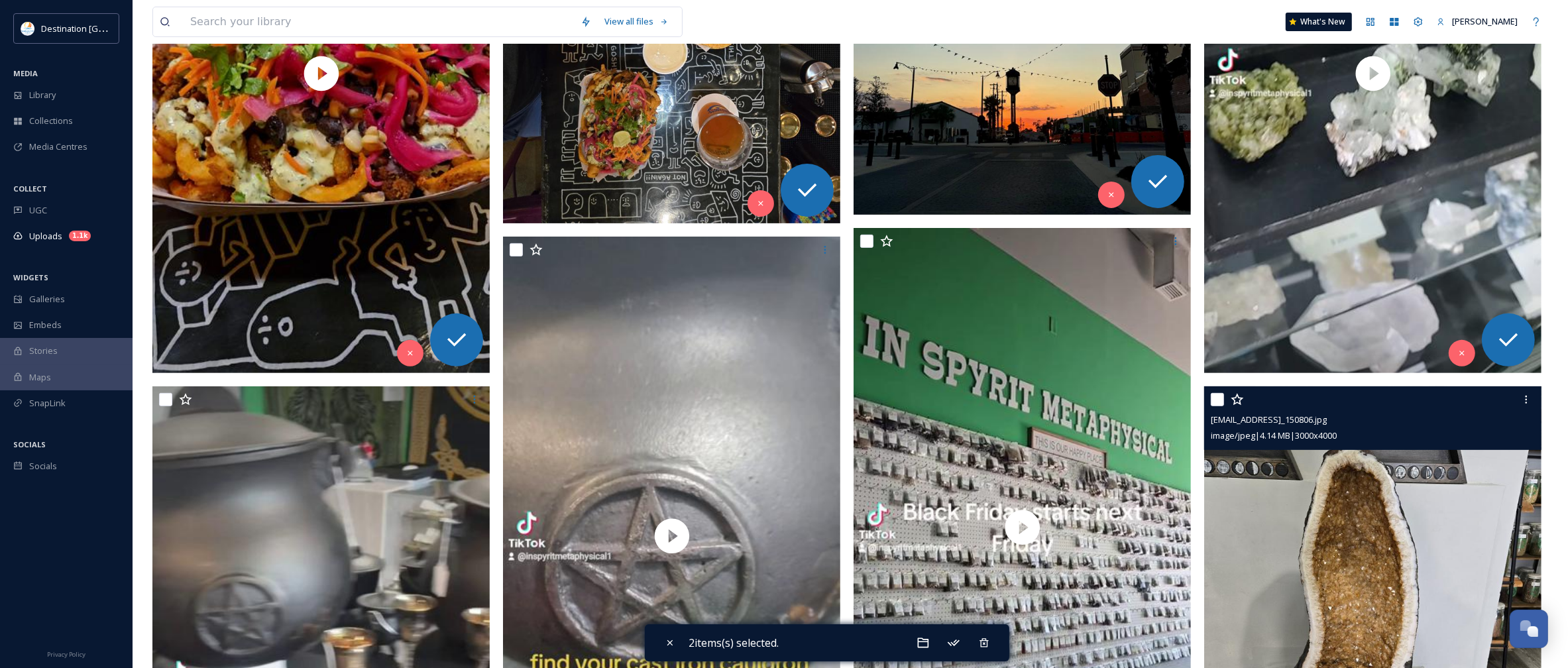
click at [1217, 398] on input "checkbox" at bounding box center [1217, 399] width 14 height 14
checkbox input "true"
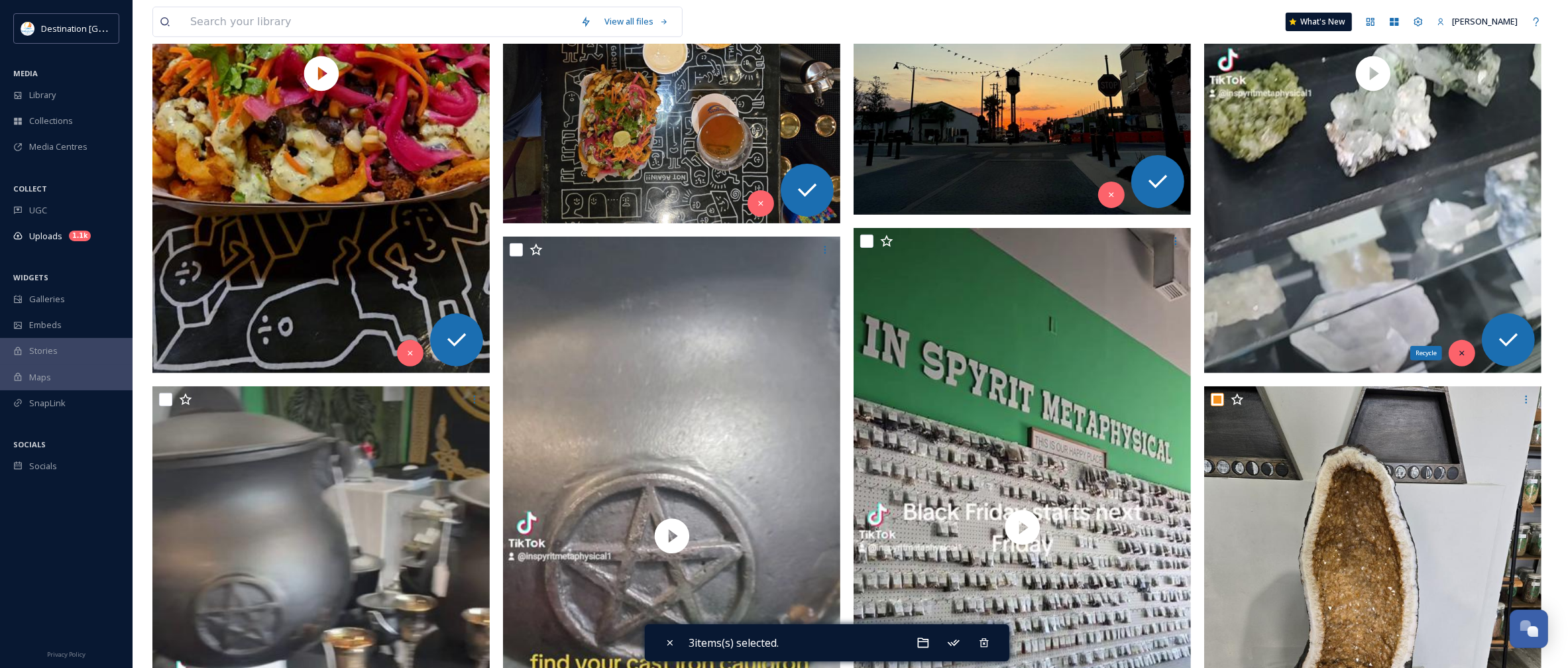
click at [1460, 358] on icon at bounding box center [1462, 353] width 9 height 9
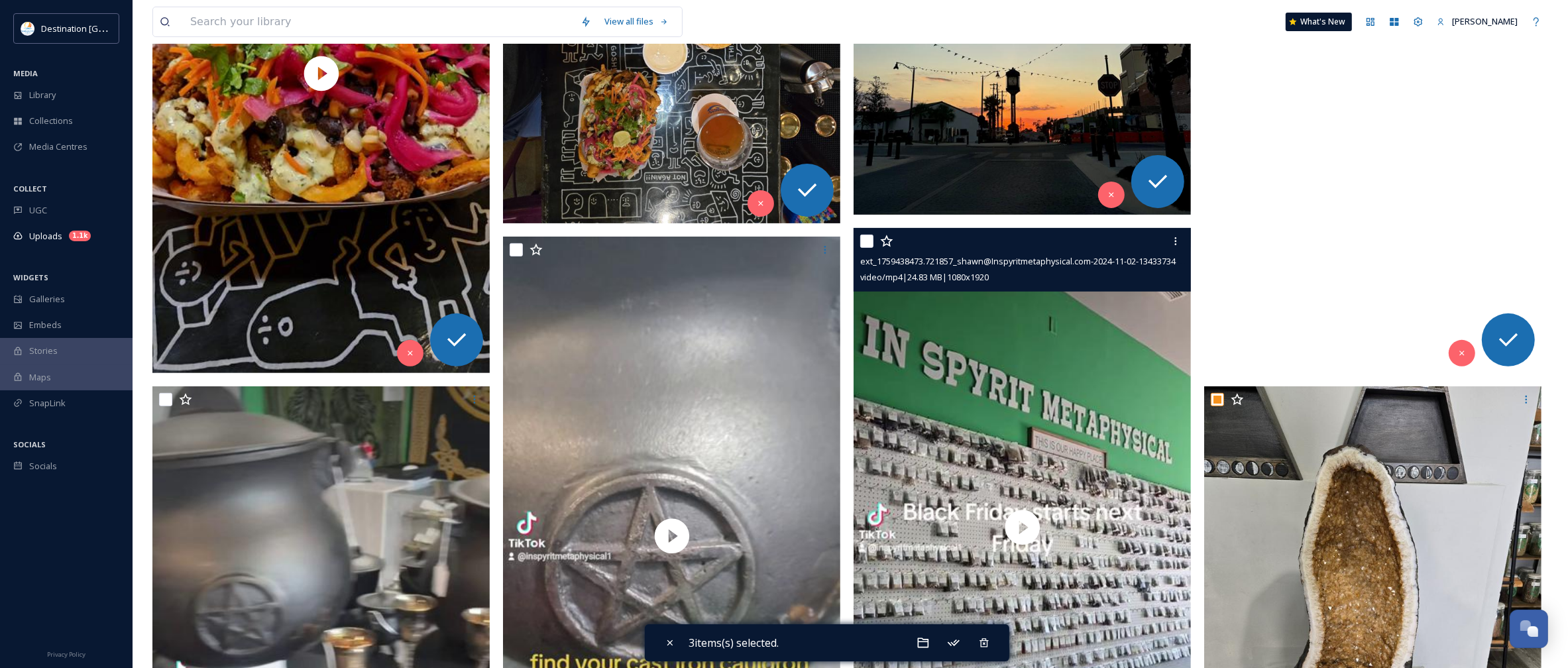
click at [867, 242] on input "checkbox" at bounding box center [867, 241] width 14 height 14
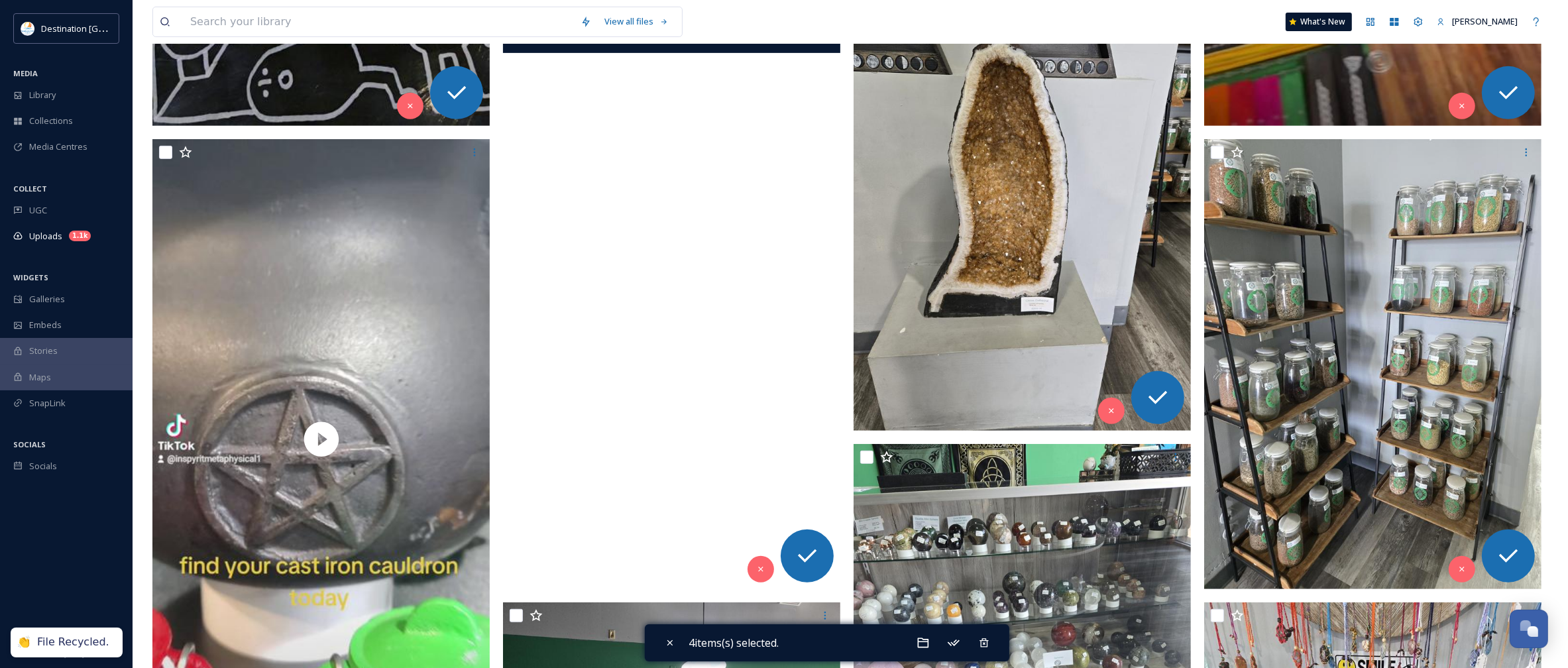
scroll to position [745, 0]
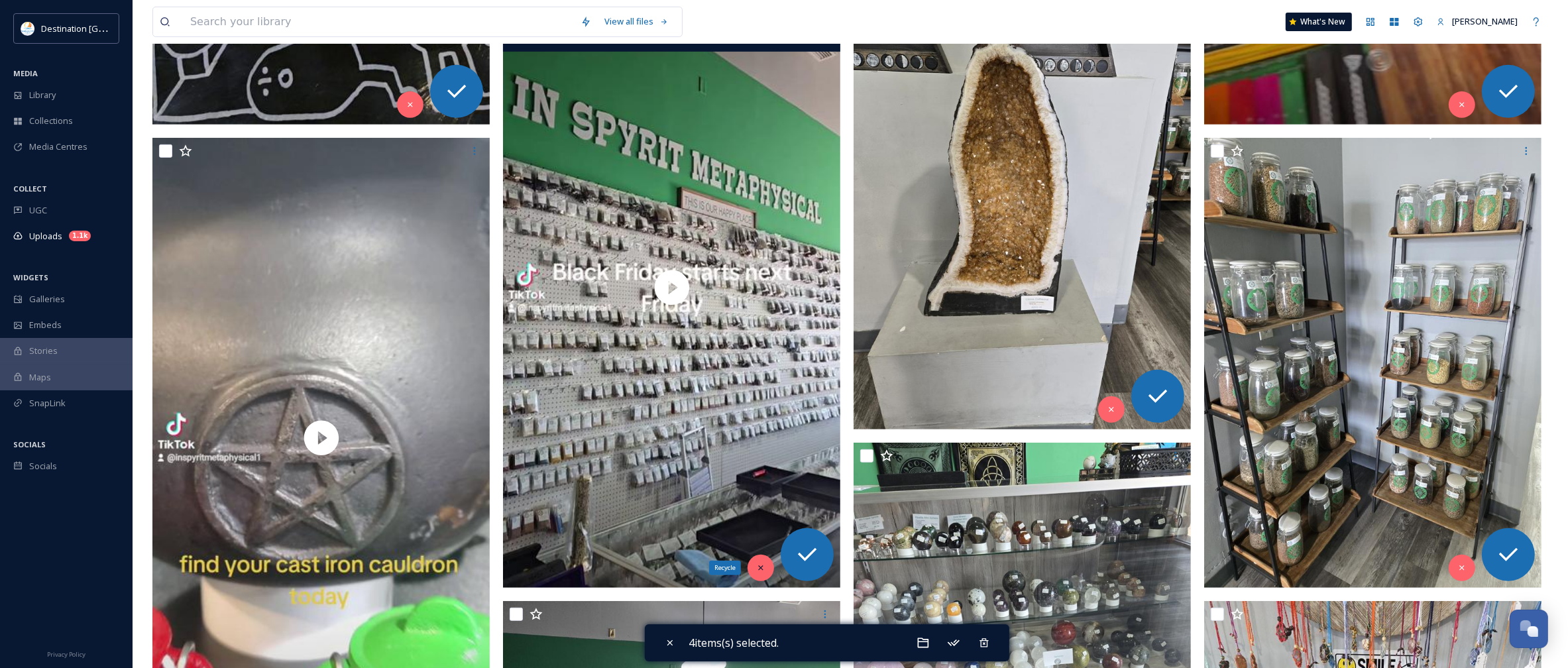
click at [765, 562] on div "Recycle" at bounding box center [761, 567] width 26 height 26
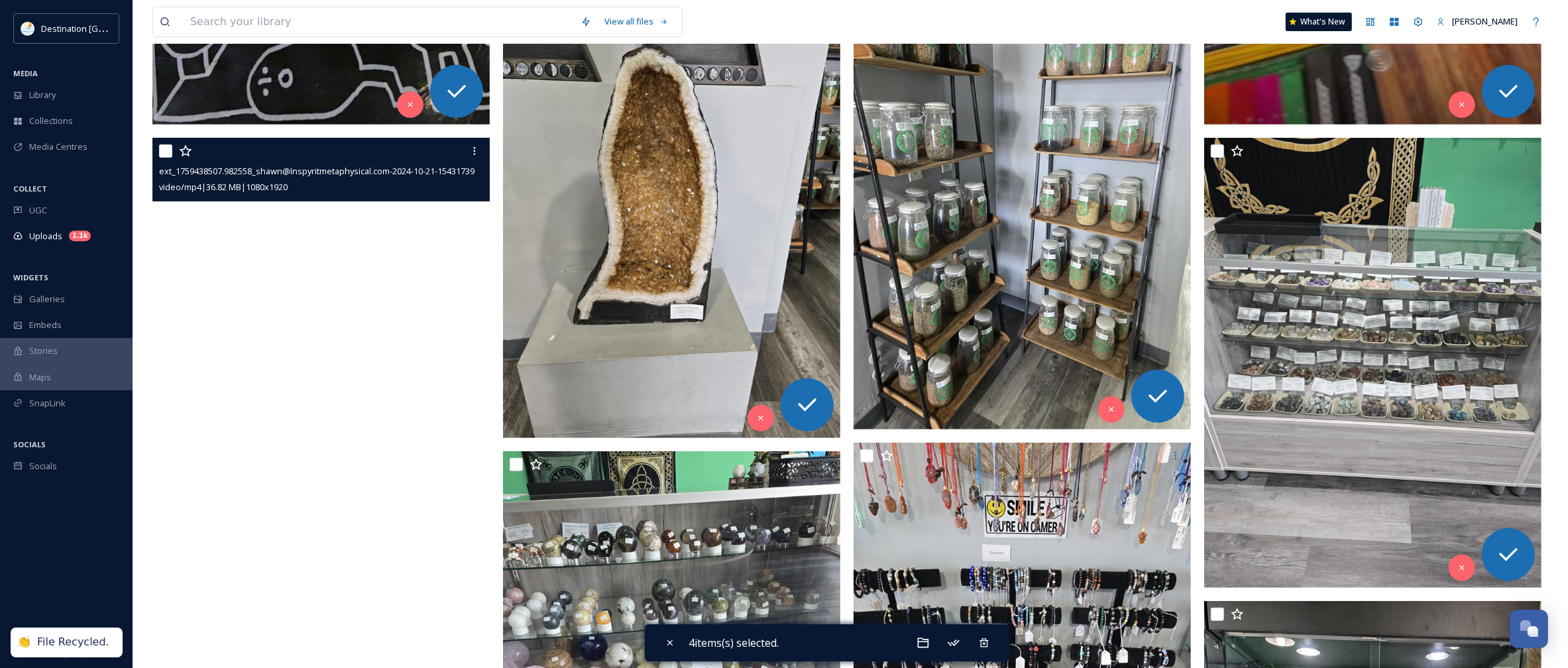
scroll to position [911, 0]
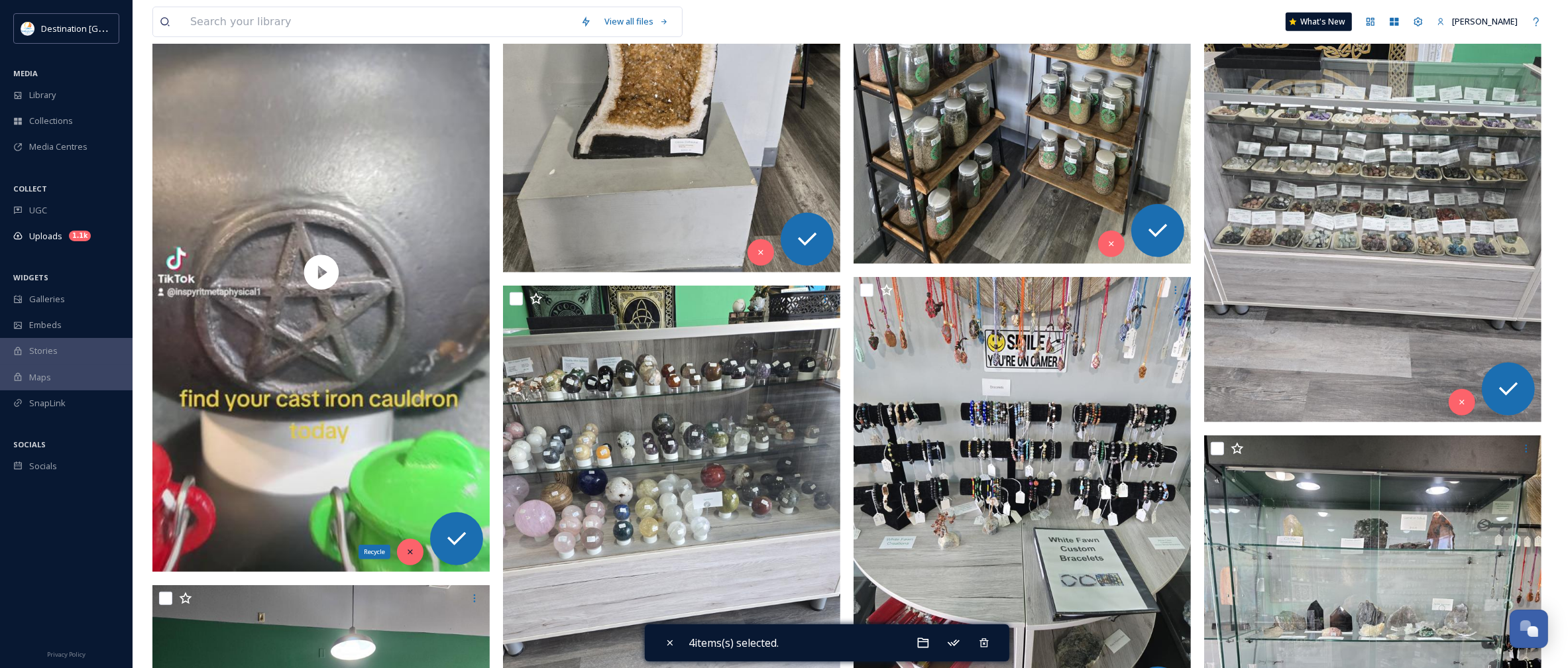
click at [409, 544] on div "Recycle" at bounding box center [410, 551] width 26 height 26
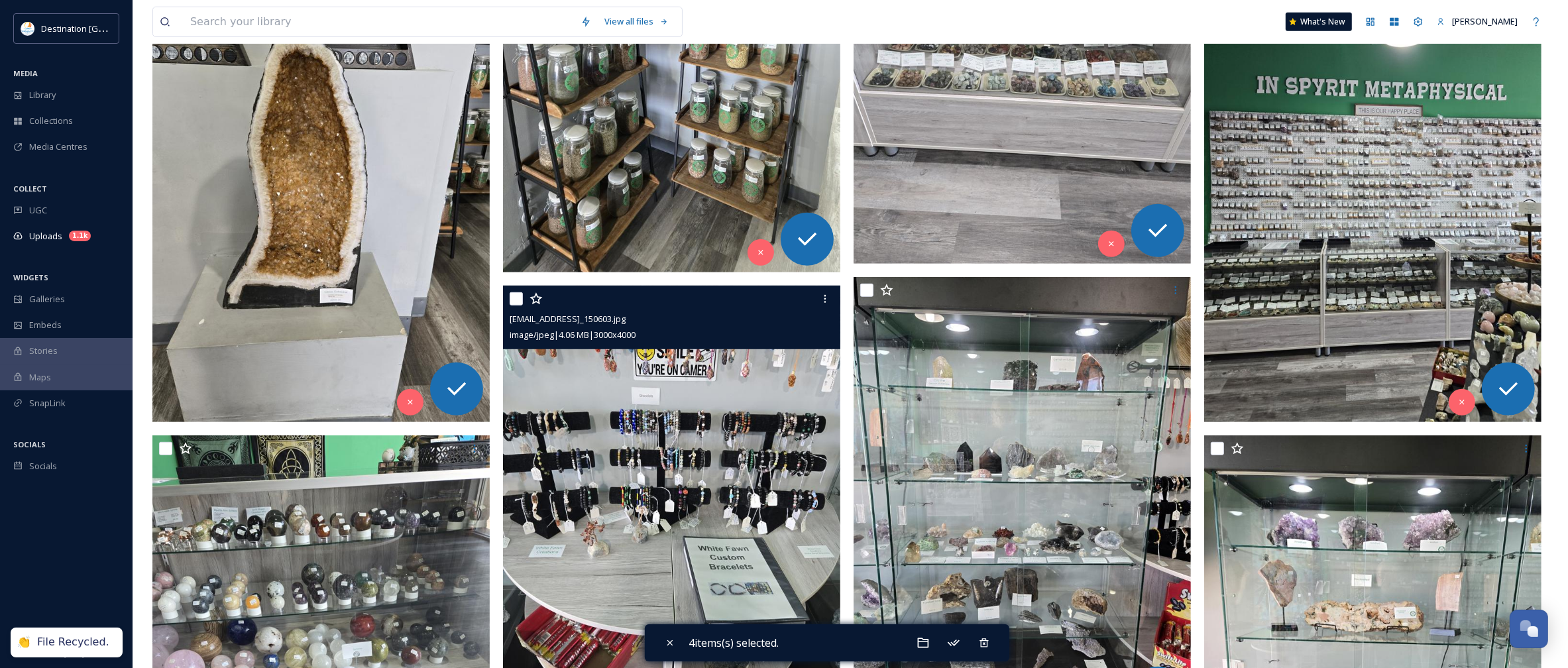
click at [515, 305] on input "checkbox" at bounding box center [516, 299] width 14 height 14
checkbox input "true"
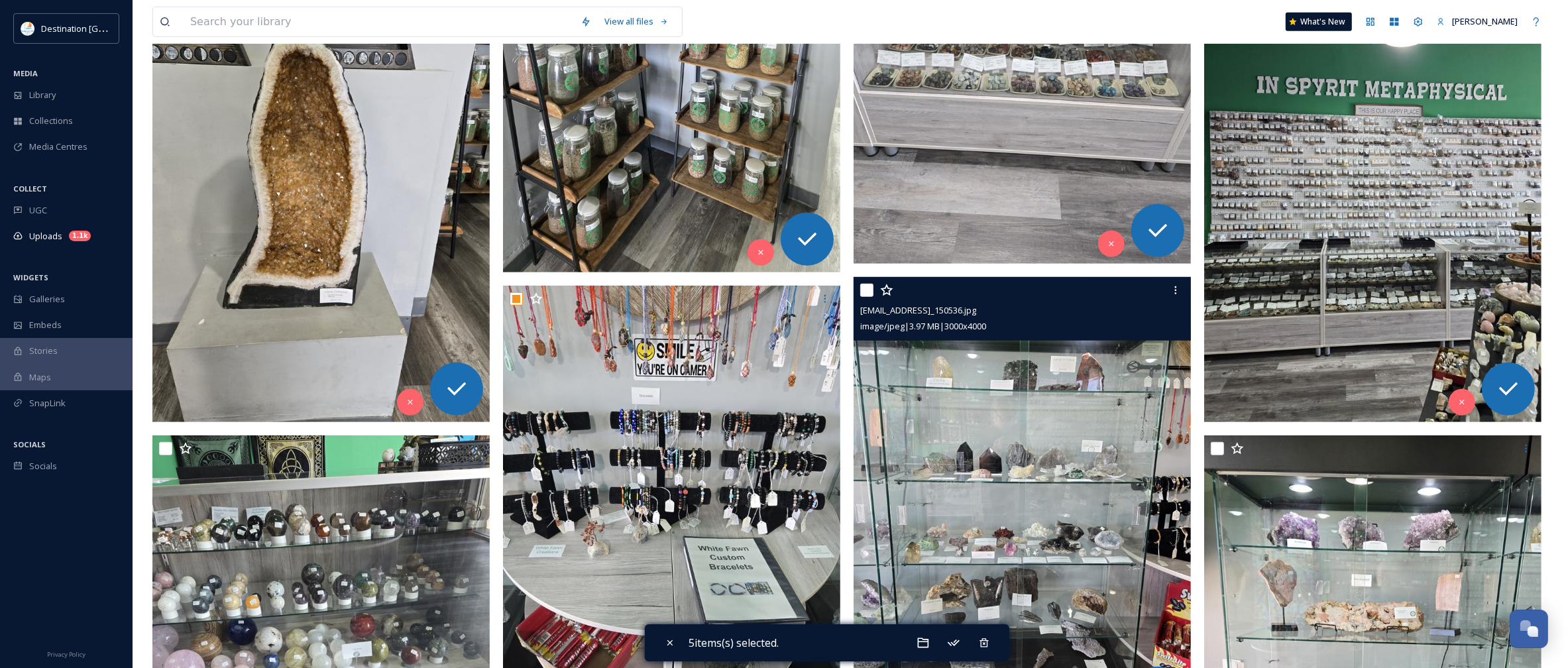
scroll to position [994, 0]
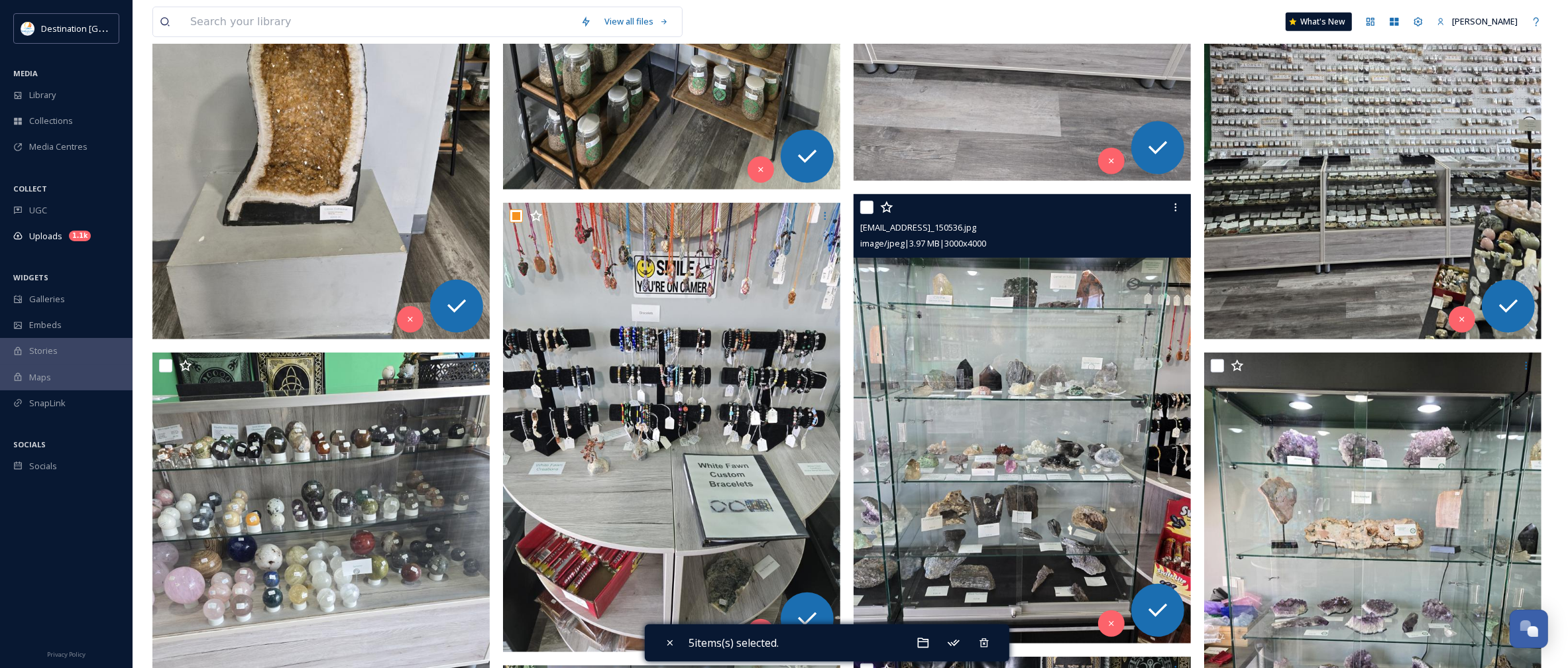
click at [867, 202] on input "checkbox" at bounding box center [867, 208] width 14 height 14
checkbox input "true"
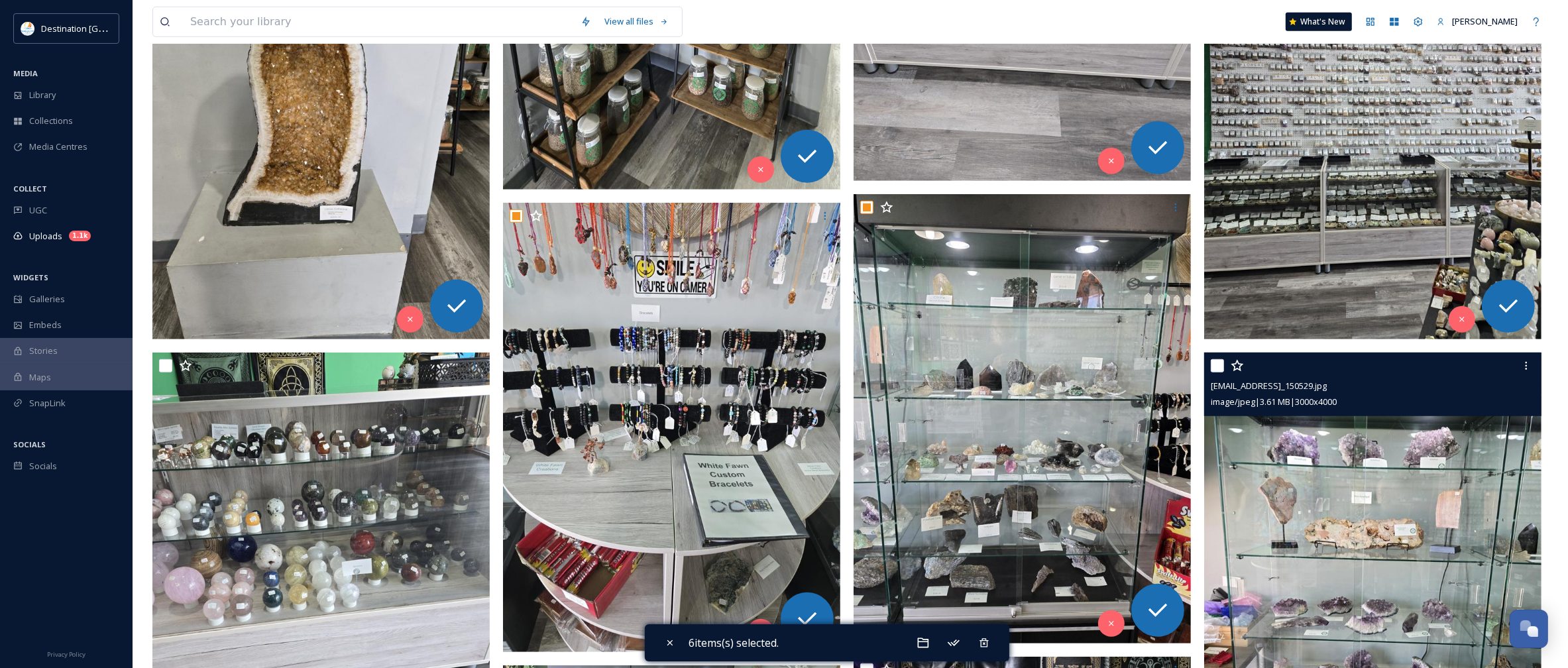
click at [1217, 366] on input "checkbox" at bounding box center [1217, 366] width 14 height 14
checkbox input "true"
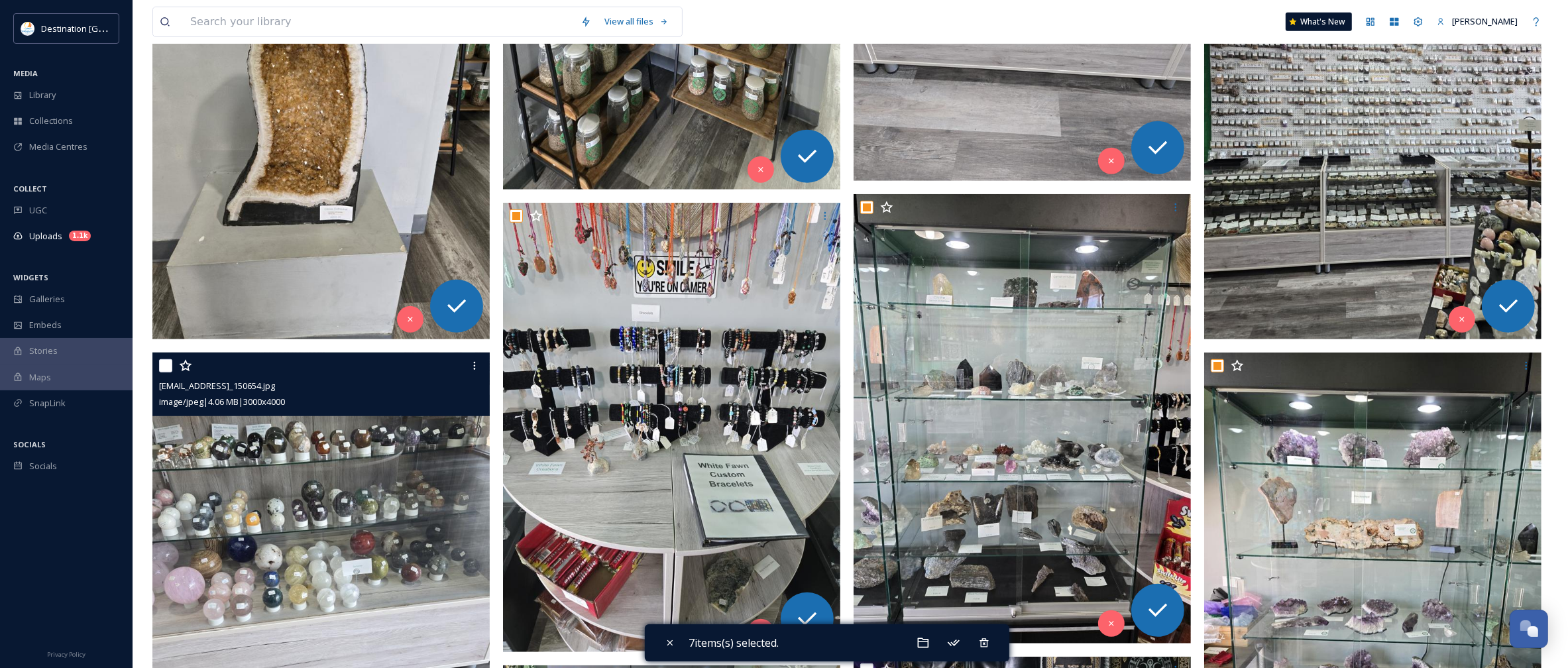
click at [166, 368] on input "checkbox" at bounding box center [166, 366] width 14 height 14
checkbox input "true"
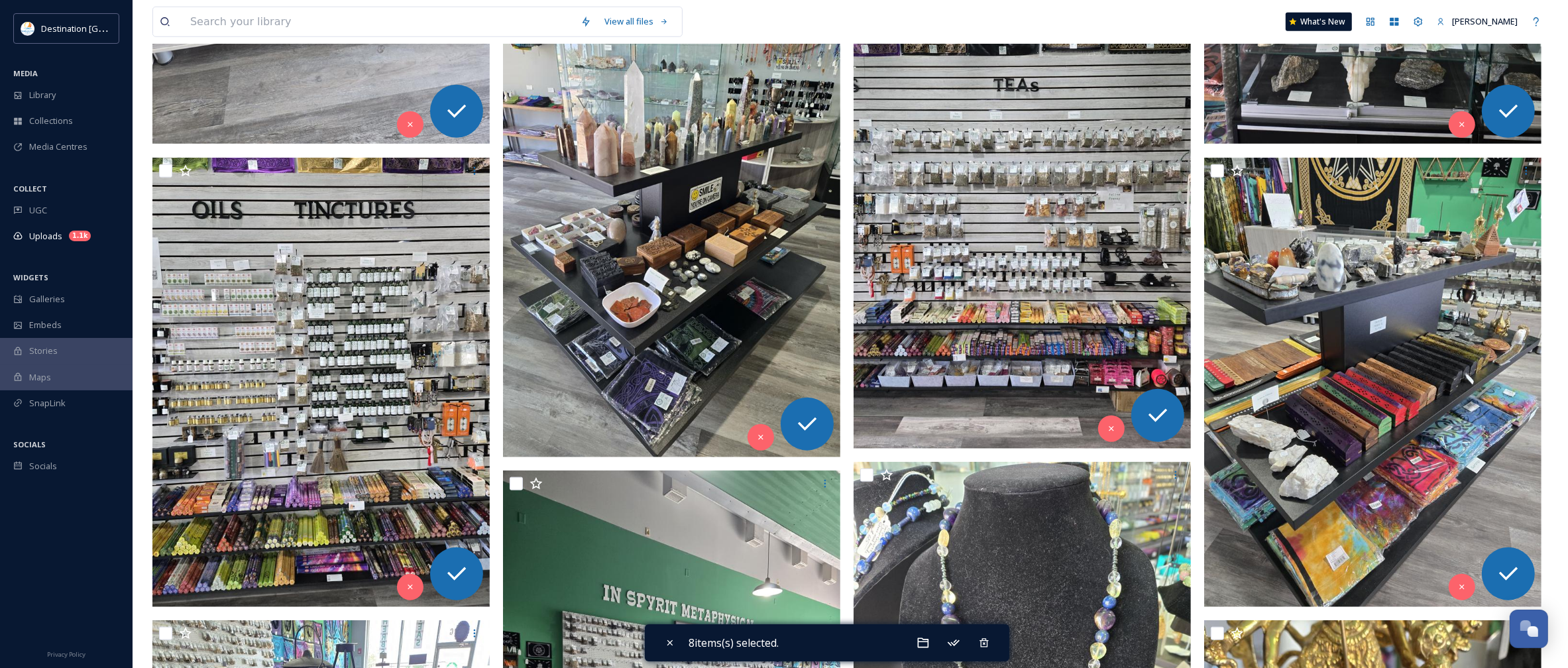
scroll to position [1656, 0]
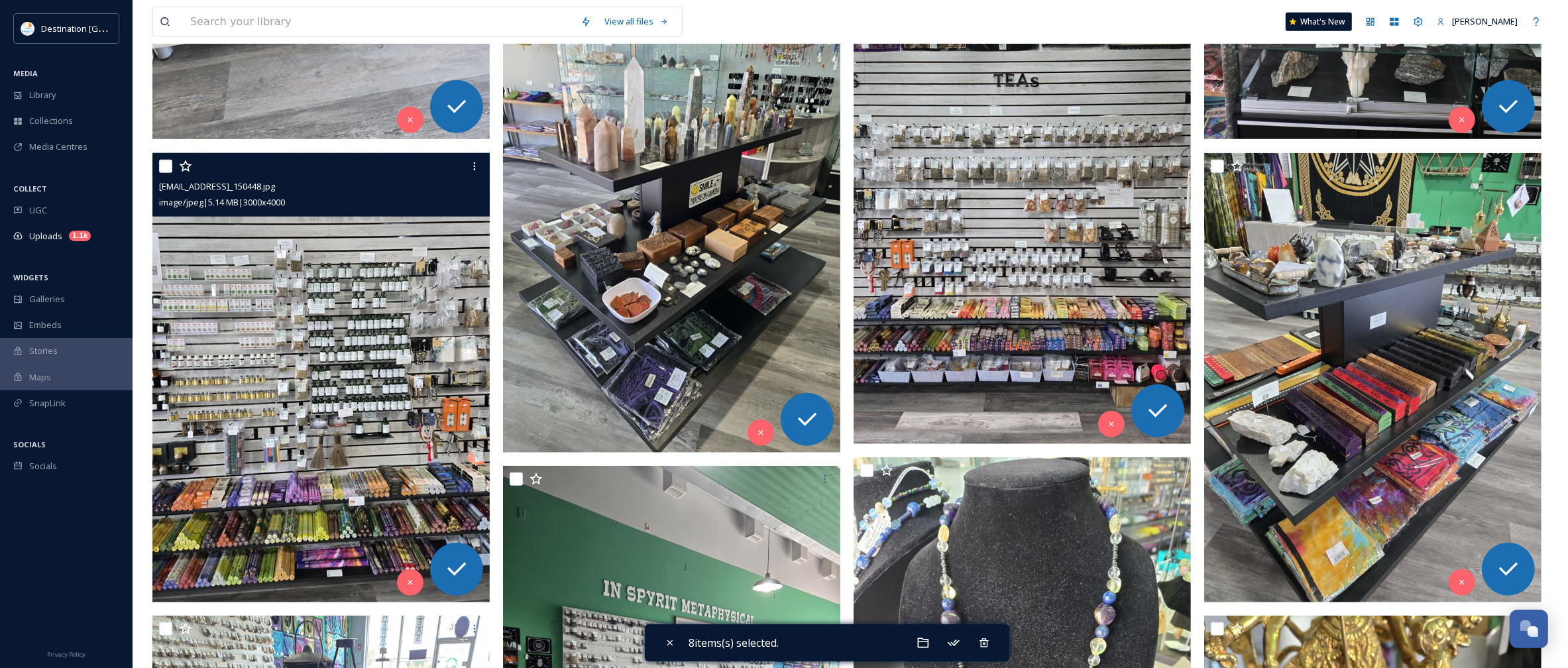
click at [167, 165] on input "checkbox" at bounding box center [166, 166] width 14 height 14
checkbox input "true"
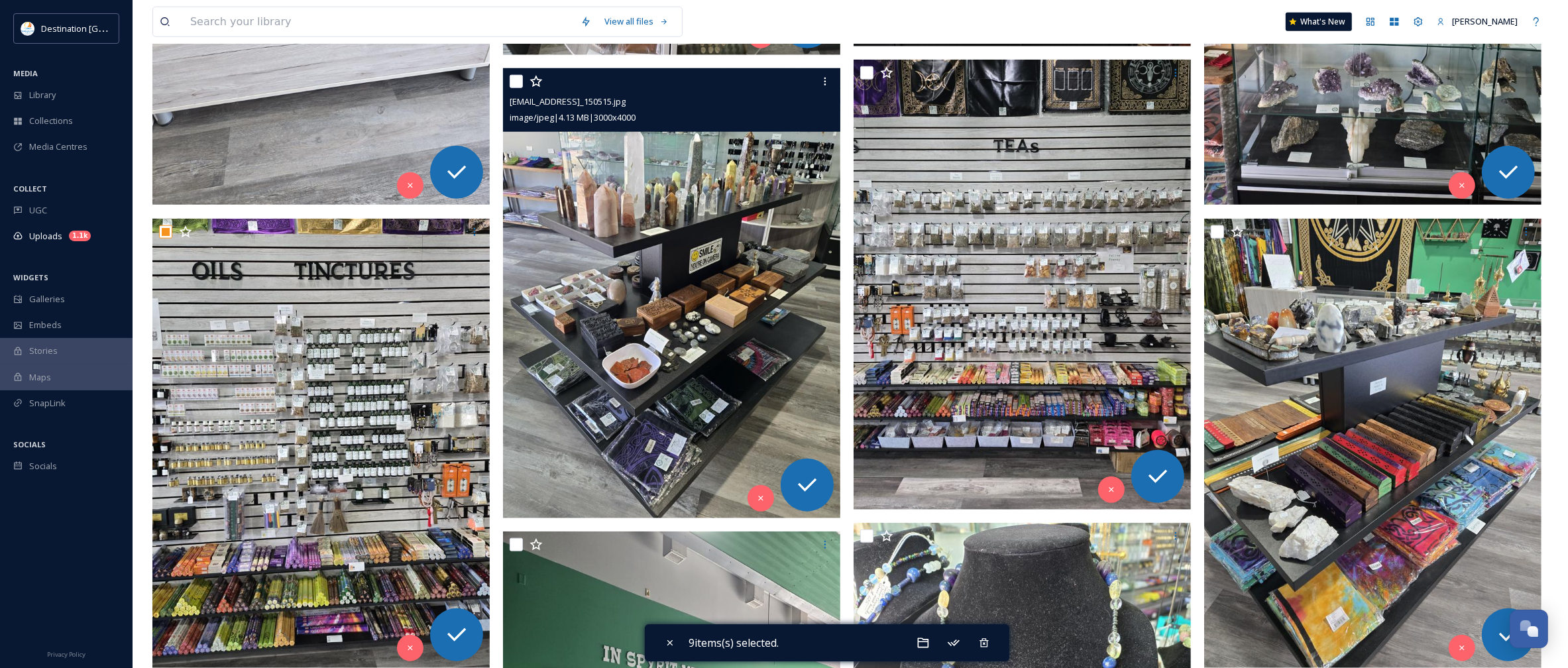
scroll to position [1408, 0]
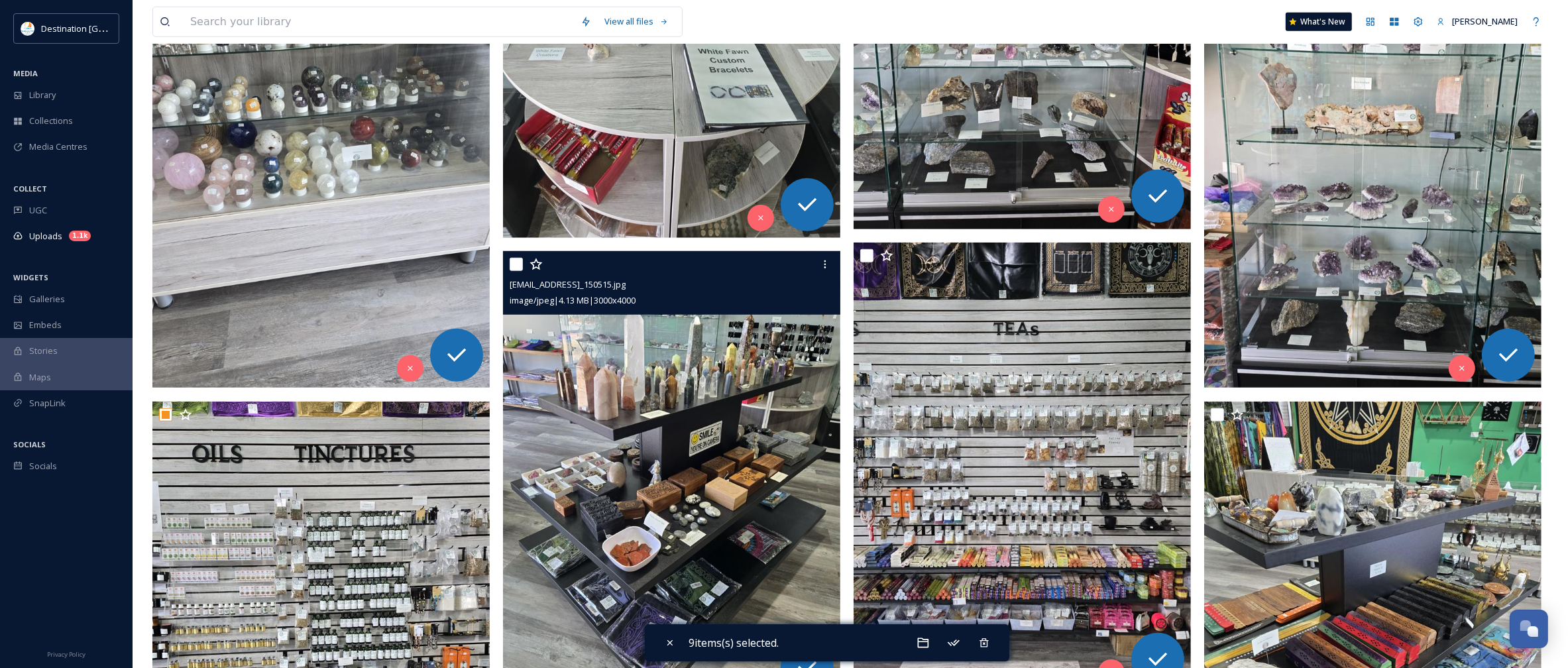
click at [510, 266] on input "checkbox" at bounding box center [516, 265] width 14 height 14
checkbox input "true"
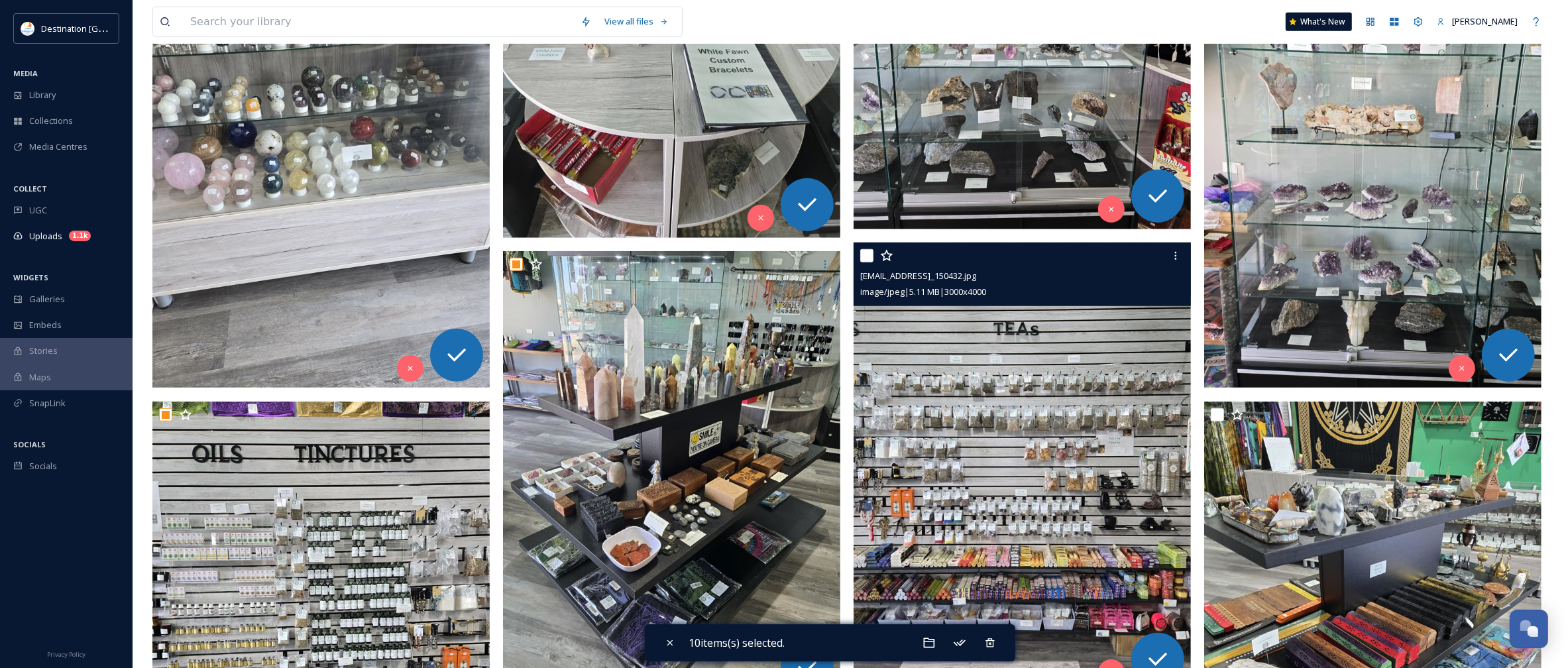
click at [869, 256] on input "checkbox" at bounding box center [867, 256] width 14 height 14
checkbox input "true"
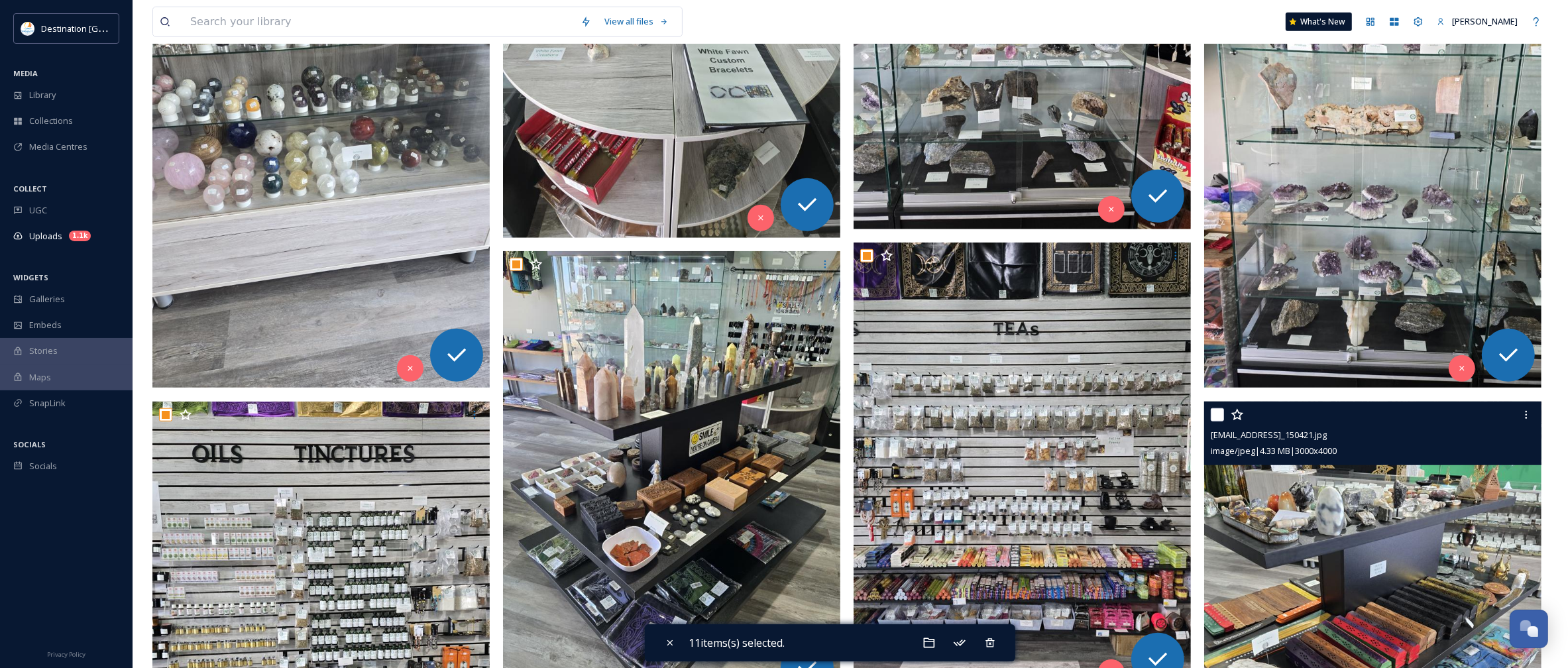
click at [1221, 413] on input "checkbox" at bounding box center [1217, 415] width 14 height 14
checkbox input "true"
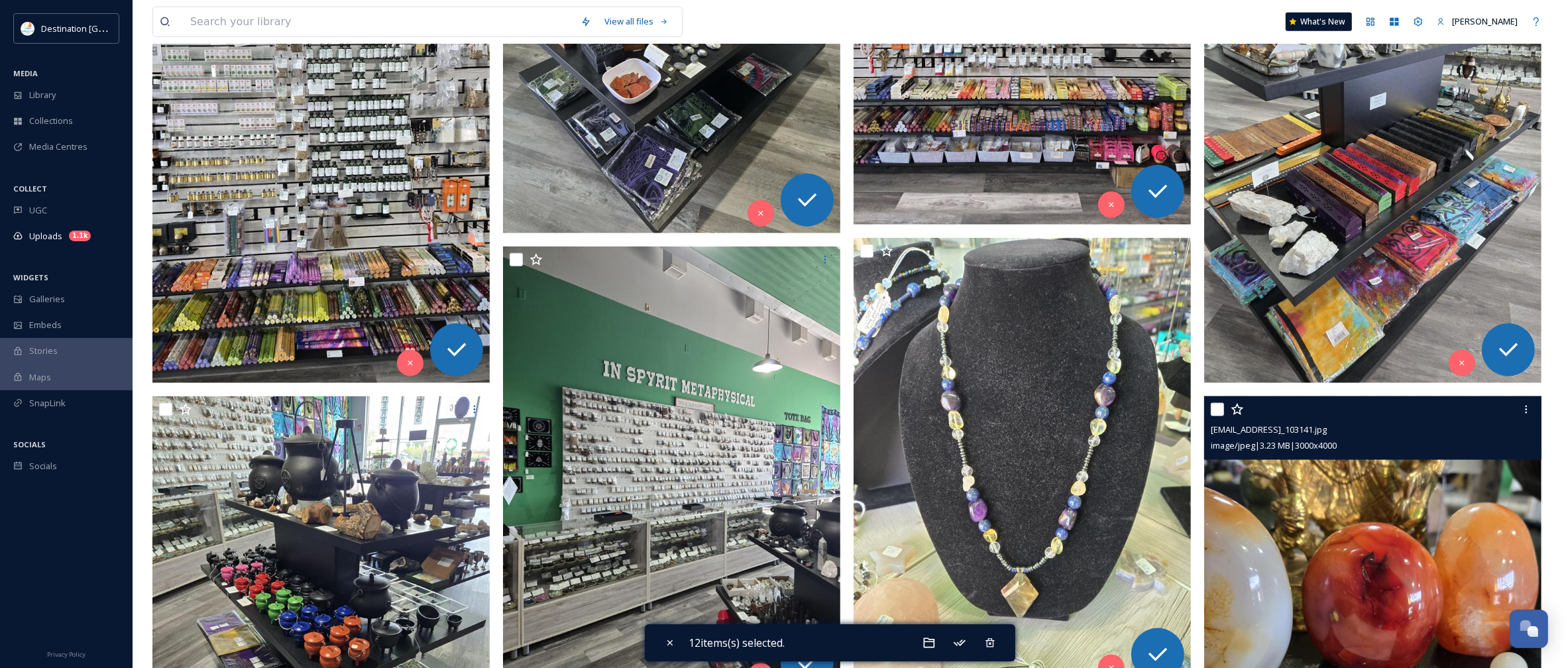
scroll to position [1905, 0]
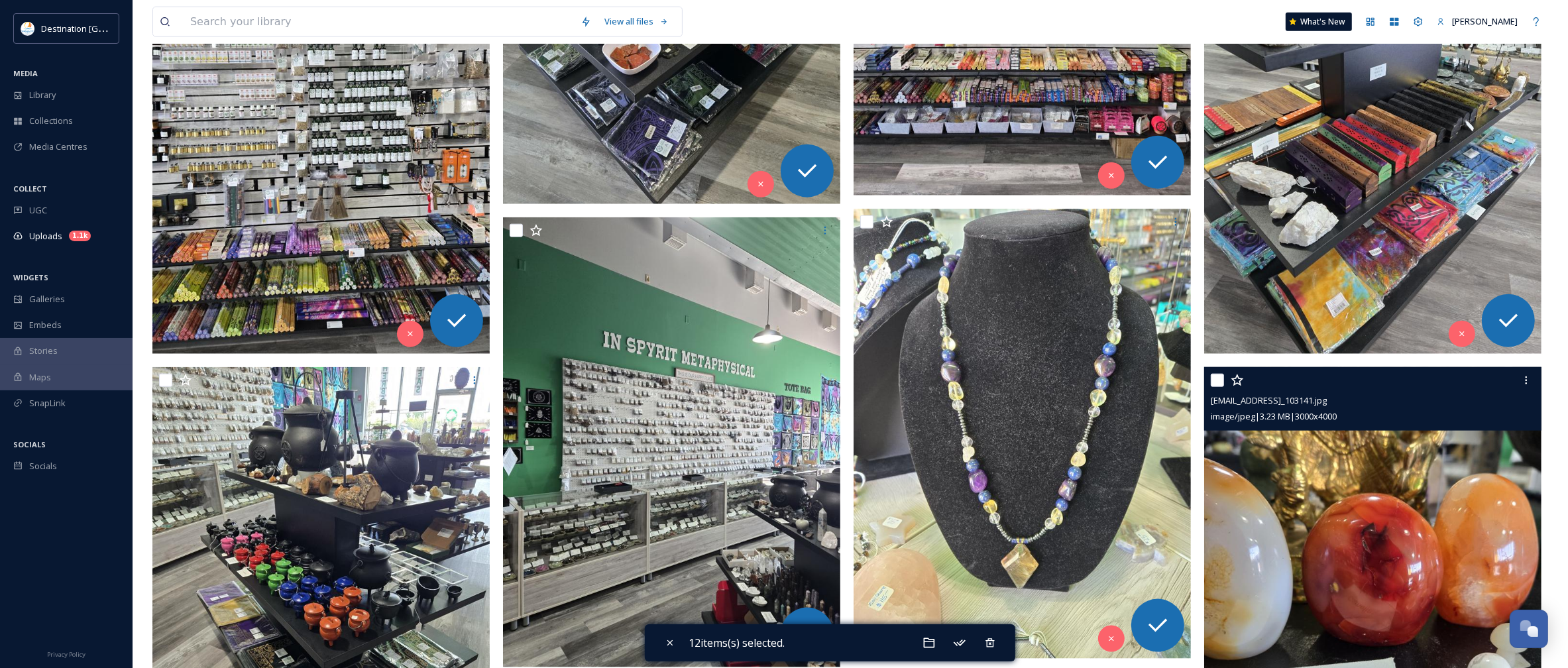
click at [1218, 389] on div at bounding box center [1374, 381] width 327 height 24
click at [1211, 379] on input "checkbox" at bounding box center [1217, 381] width 14 height 14
checkbox input "true"
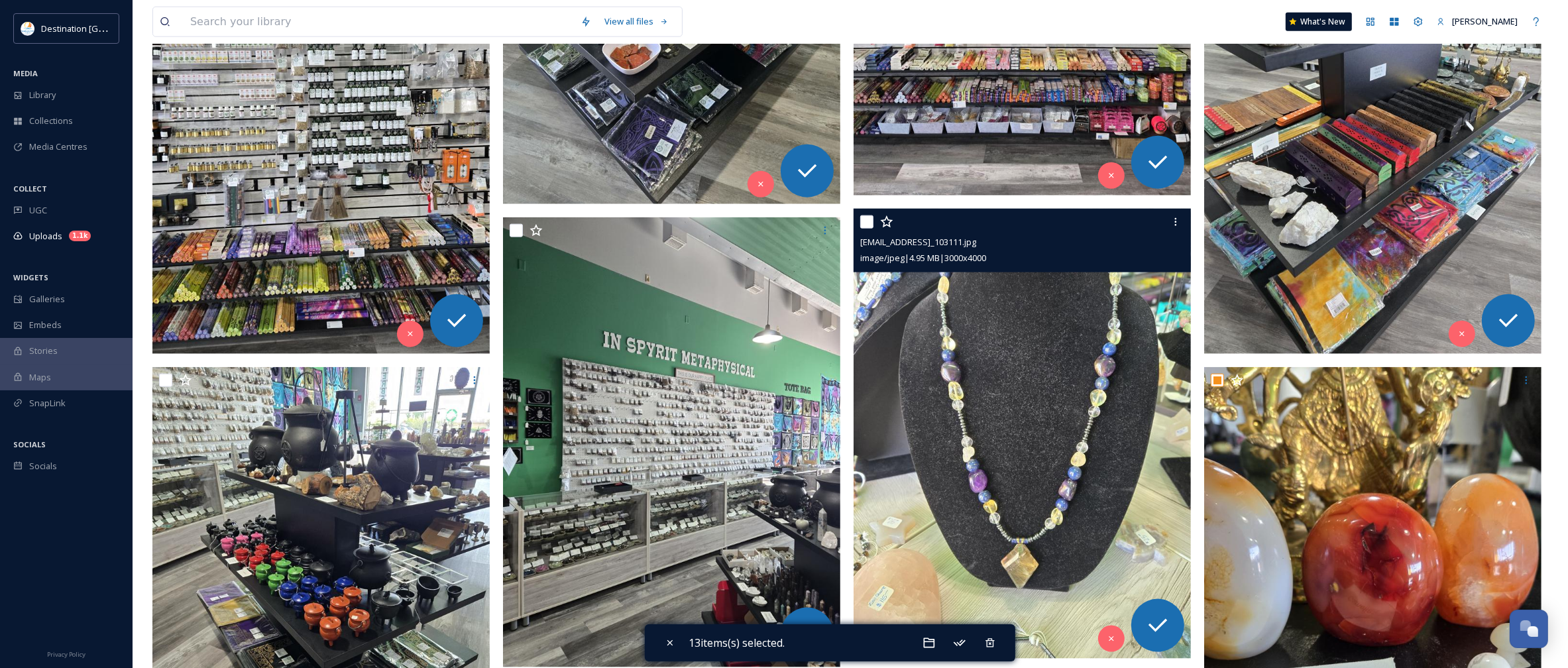
click at [877, 224] on div at bounding box center [1023, 222] width 327 height 24
click at [873, 223] on input "checkbox" at bounding box center [867, 222] width 14 height 14
checkbox input "true"
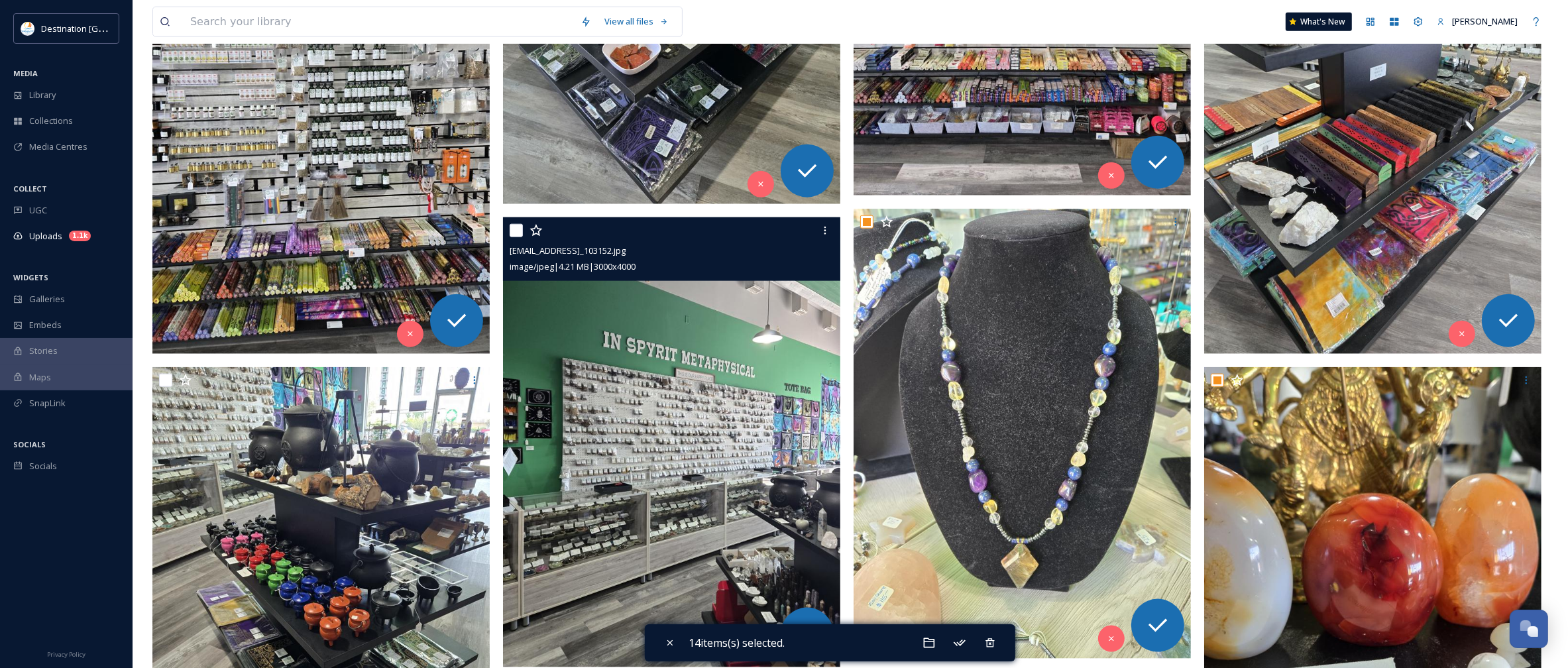
click at [518, 232] on input "checkbox" at bounding box center [516, 231] width 14 height 14
checkbox input "true"
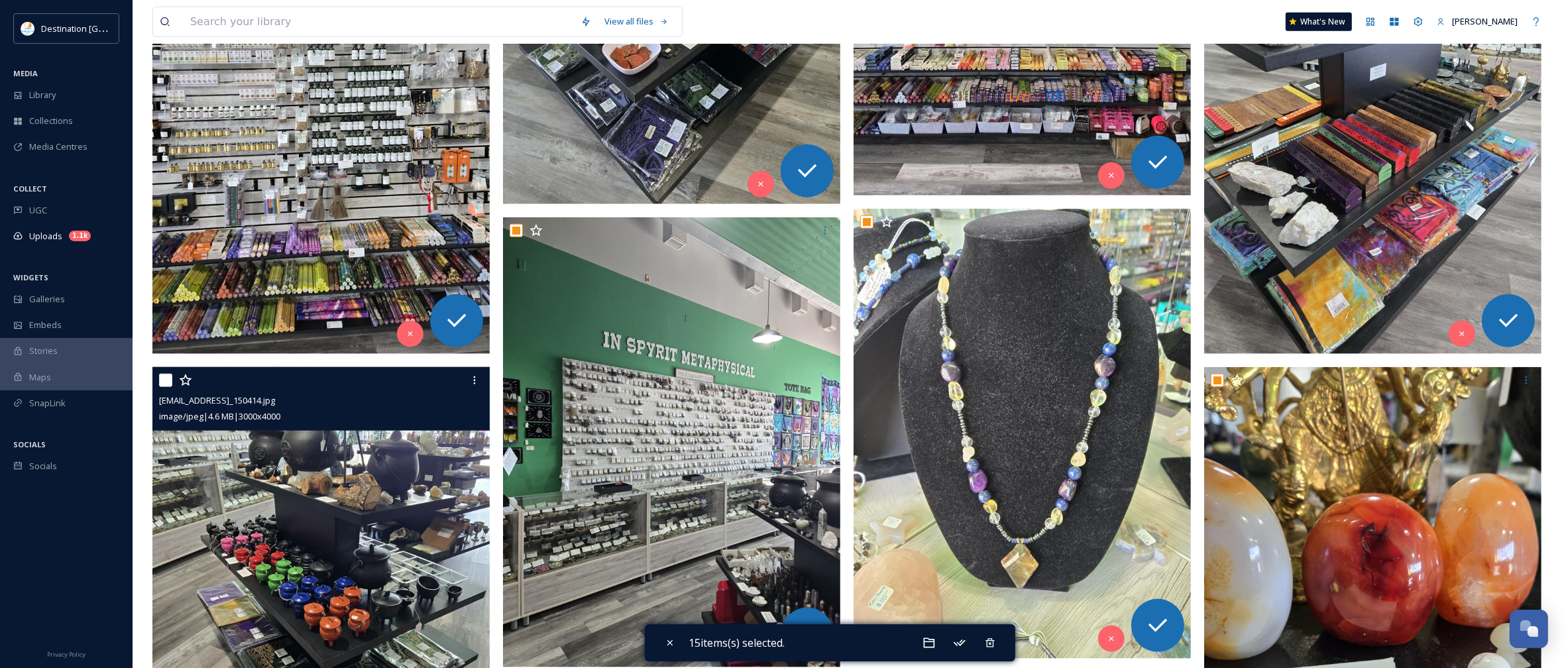
click at [163, 381] on input "checkbox" at bounding box center [166, 381] width 14 height 14
checkbox input "true"
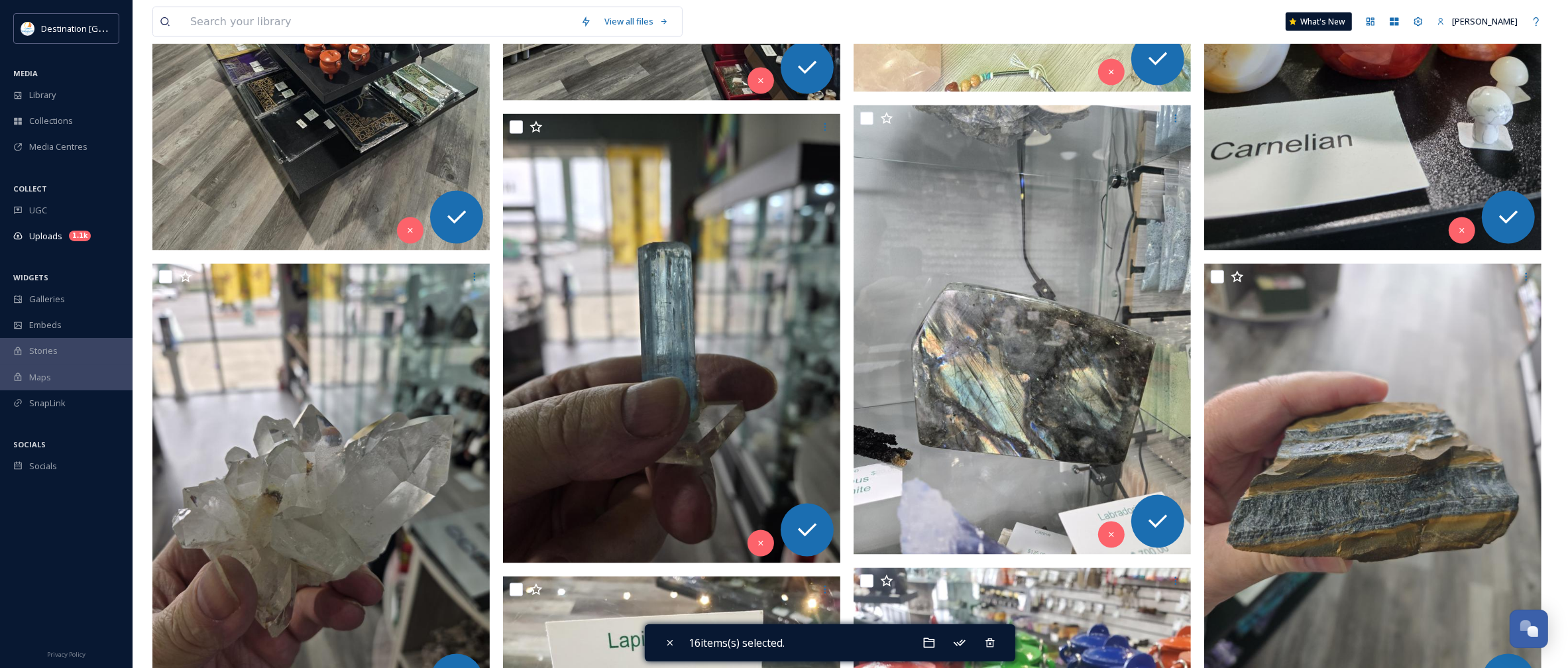
scroll to position [2485, 0]
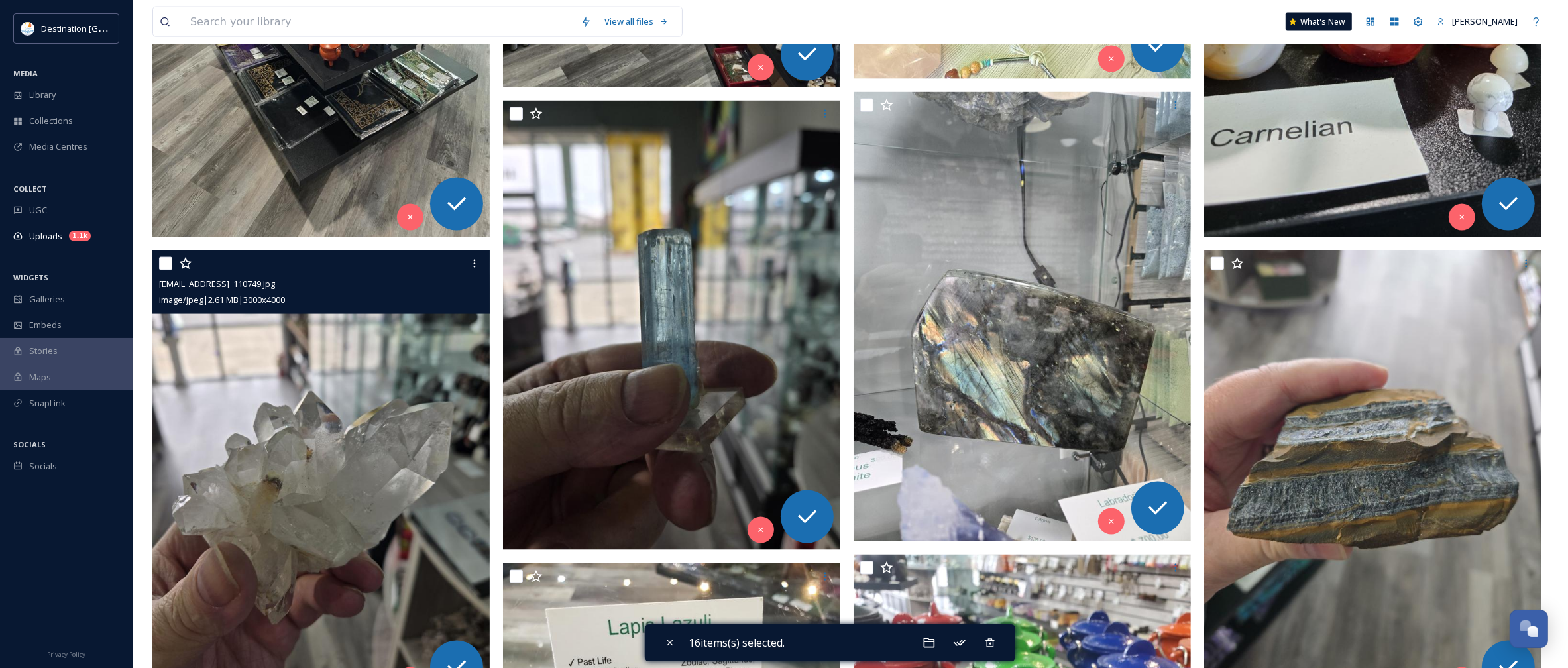
drag, startPoint x: 167, startPoint y: 264, endPoint x: 179, endPoint y: 262, distance: 12.2
click at [167, 264] on input "checkbox" at bounding box center [166, 264] width 14 height 14
checkbox input "true"
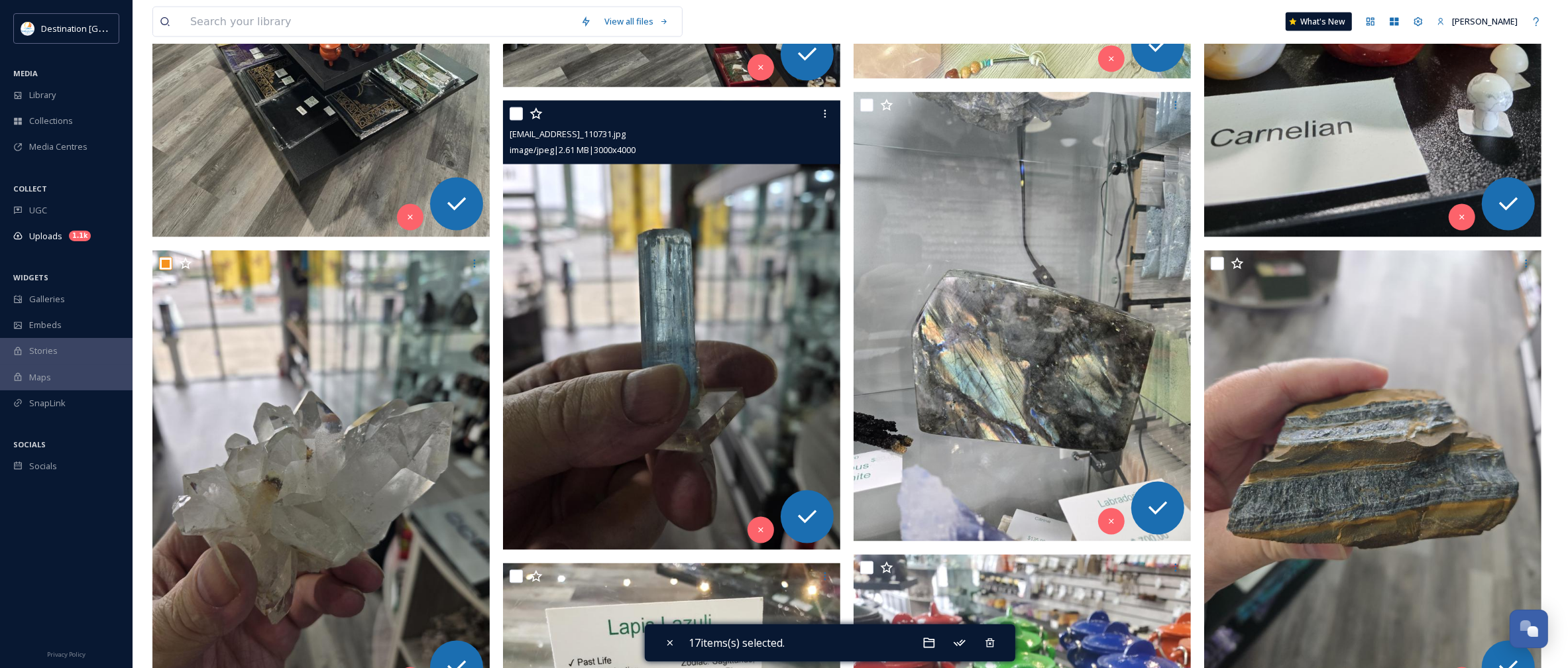
click at [515, 109] on input "checkbox" at bounding box center [516, 114] width 14 height 14
checkbox input "true"
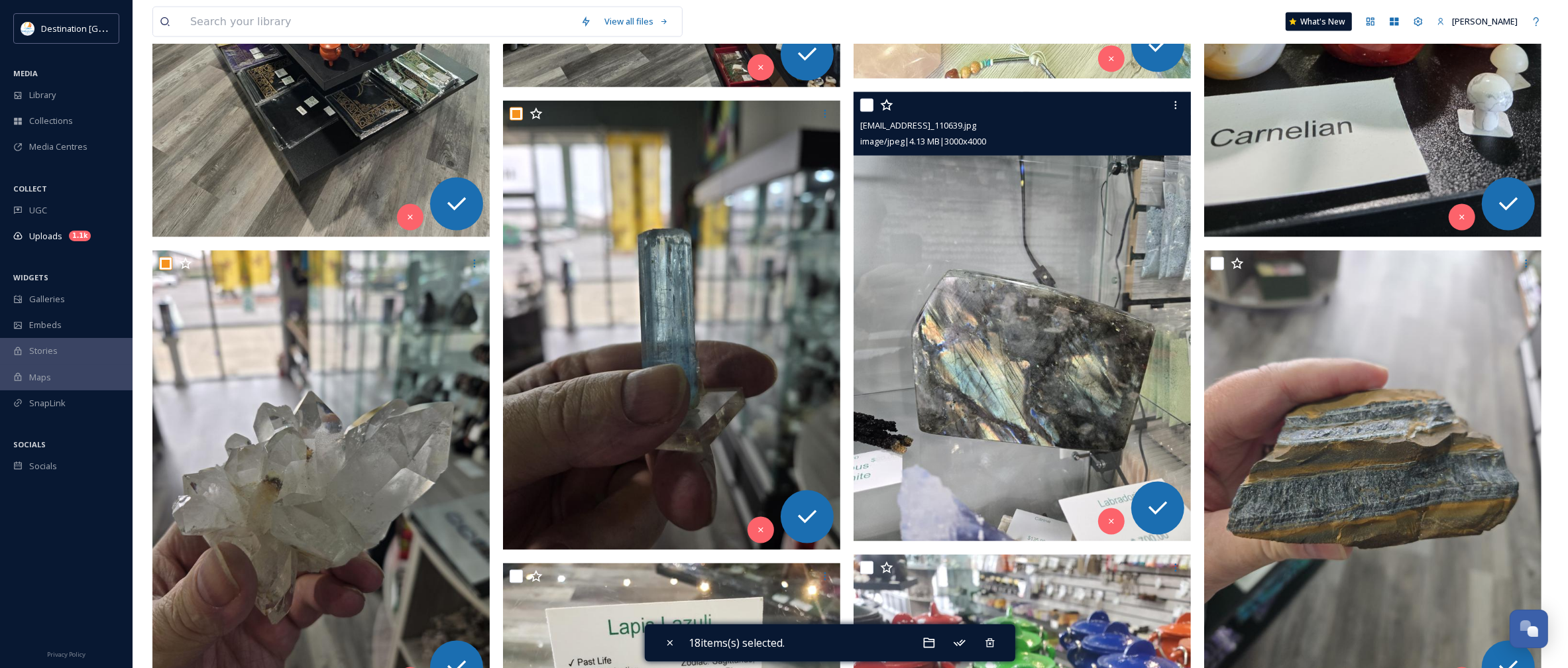
click at [869, 104] on input "checkbox" at bounding box center [867, 105] width 14 height 14
checkbox input "true"
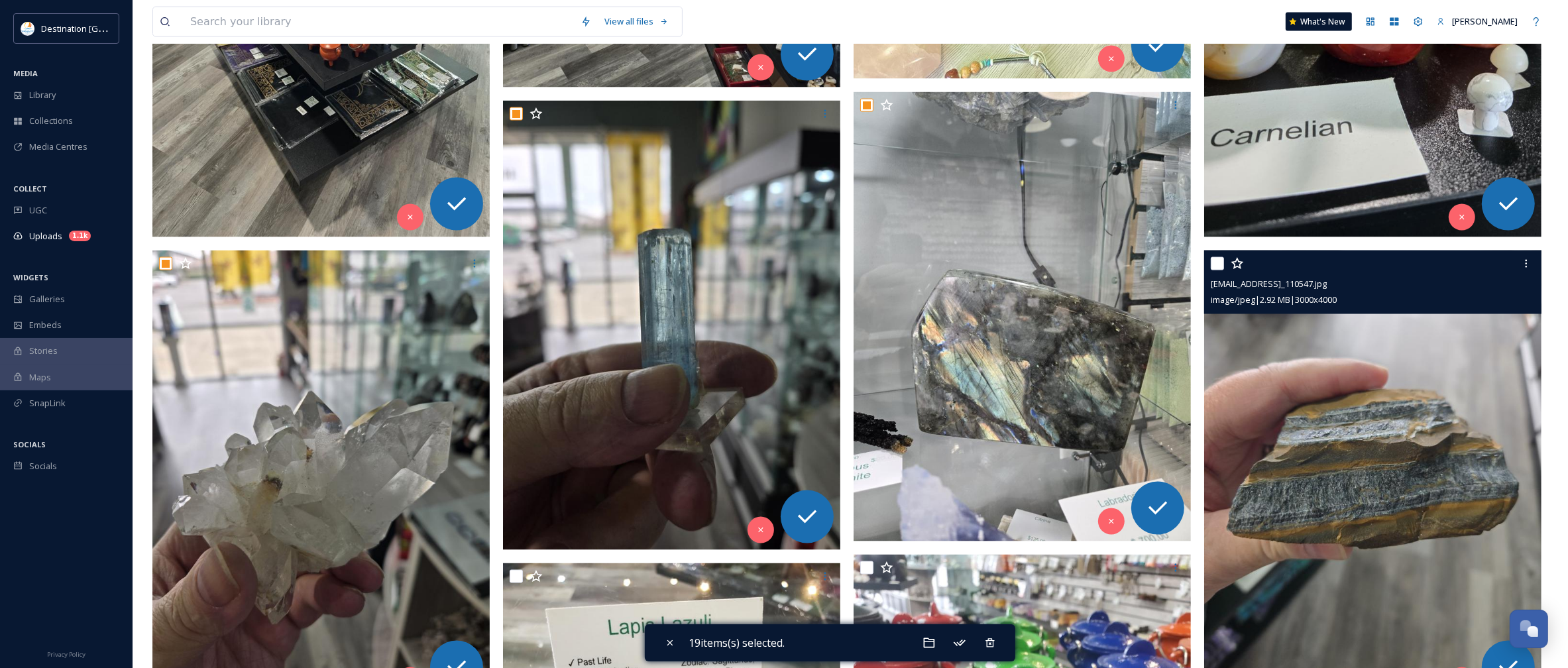
click at [1216, 266] on input "checkbox" at bounding box center [1217, 264] width 14 height 14
checkbox input "true"
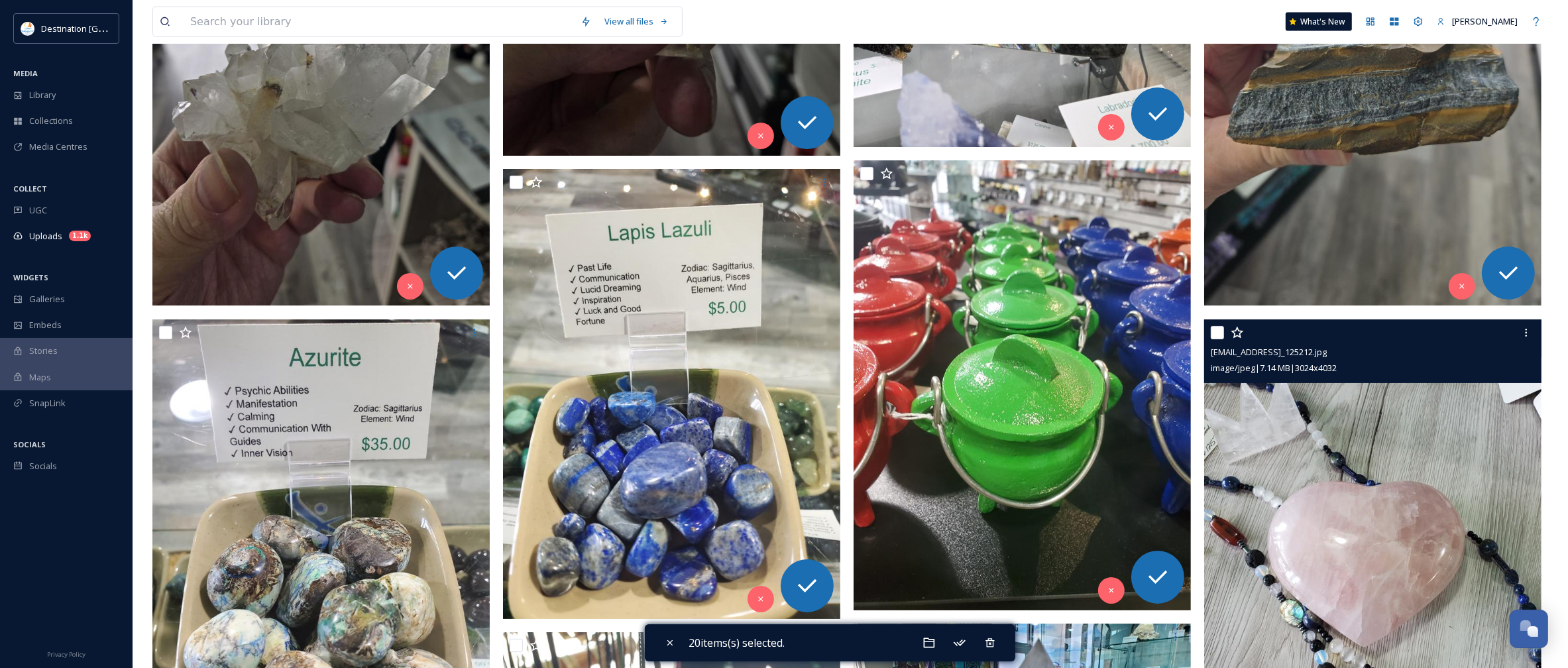
scroll to position [2816, 0]
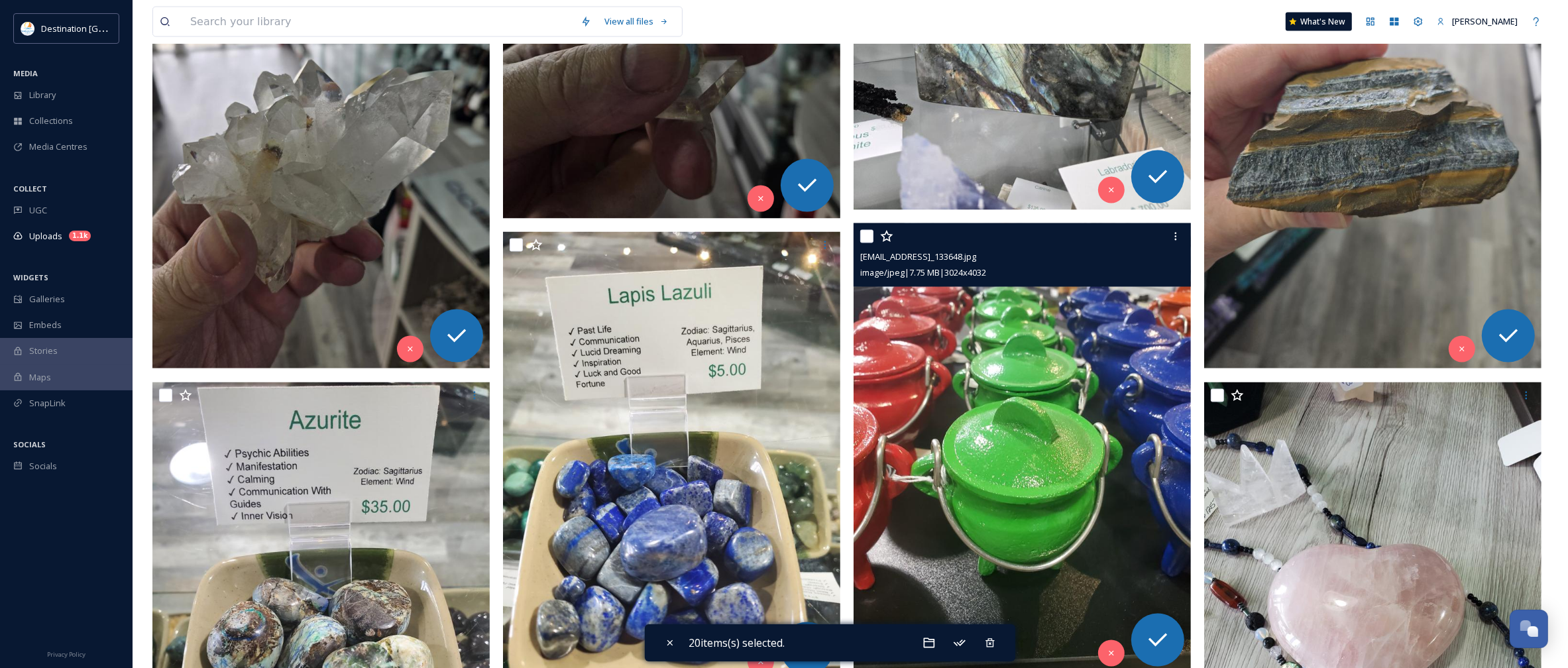
drag, startPoint x: 870, startPoint y: 238, endPoint x: 852, endPoint y: 239, distance: 18.0
click at [870, 239] on input "checkbox" at bounding box center [867, 237] width 14 height 14
checkbox input "true"
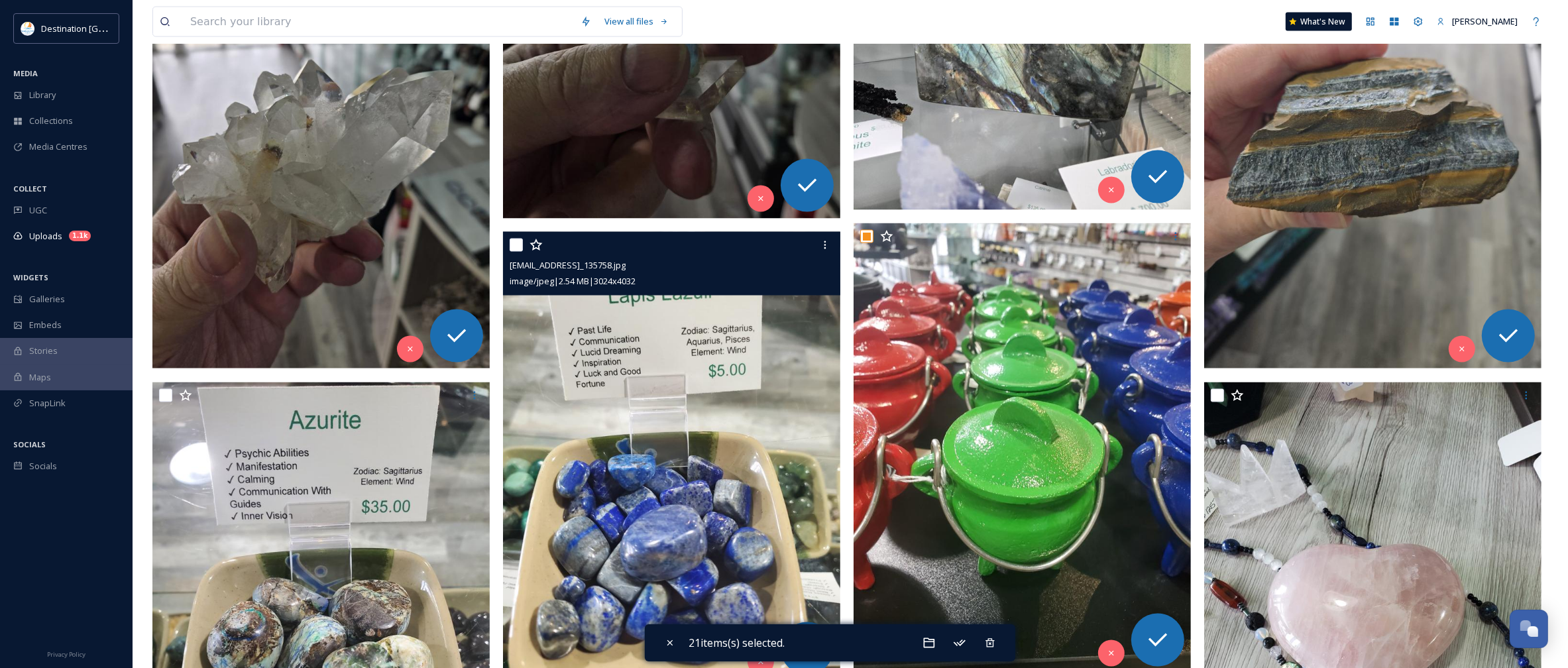
click at [515, 242] on input "checkbox" at bounding box center [516, 245] width 14 height 14
checkbox input "true"
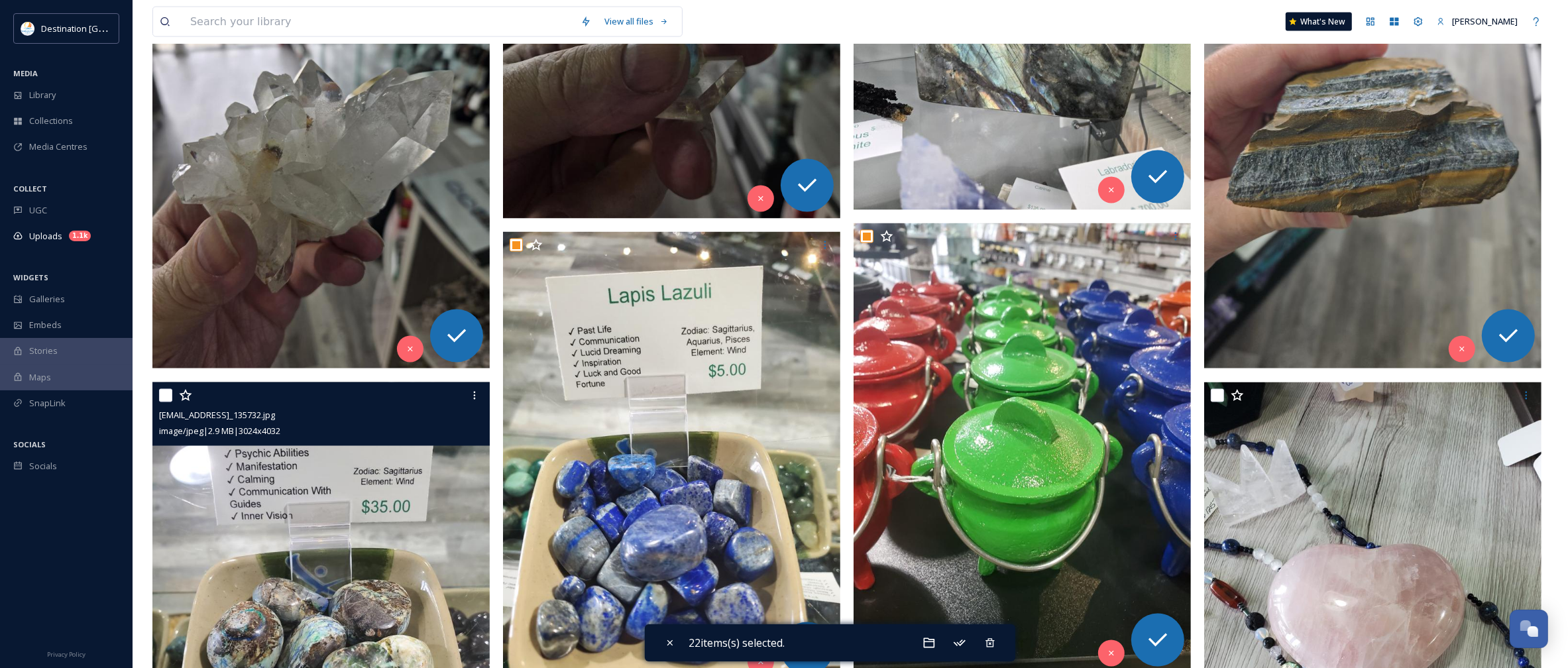
drag, startPoint x: 167, startPoint y: 393, endPoint x: 187, endPoint y: 393, distance: 20.0
click at [167, 393] on input "checkbox" at bounding box center [166, 396] width 14 height 14
checkbox input "true"
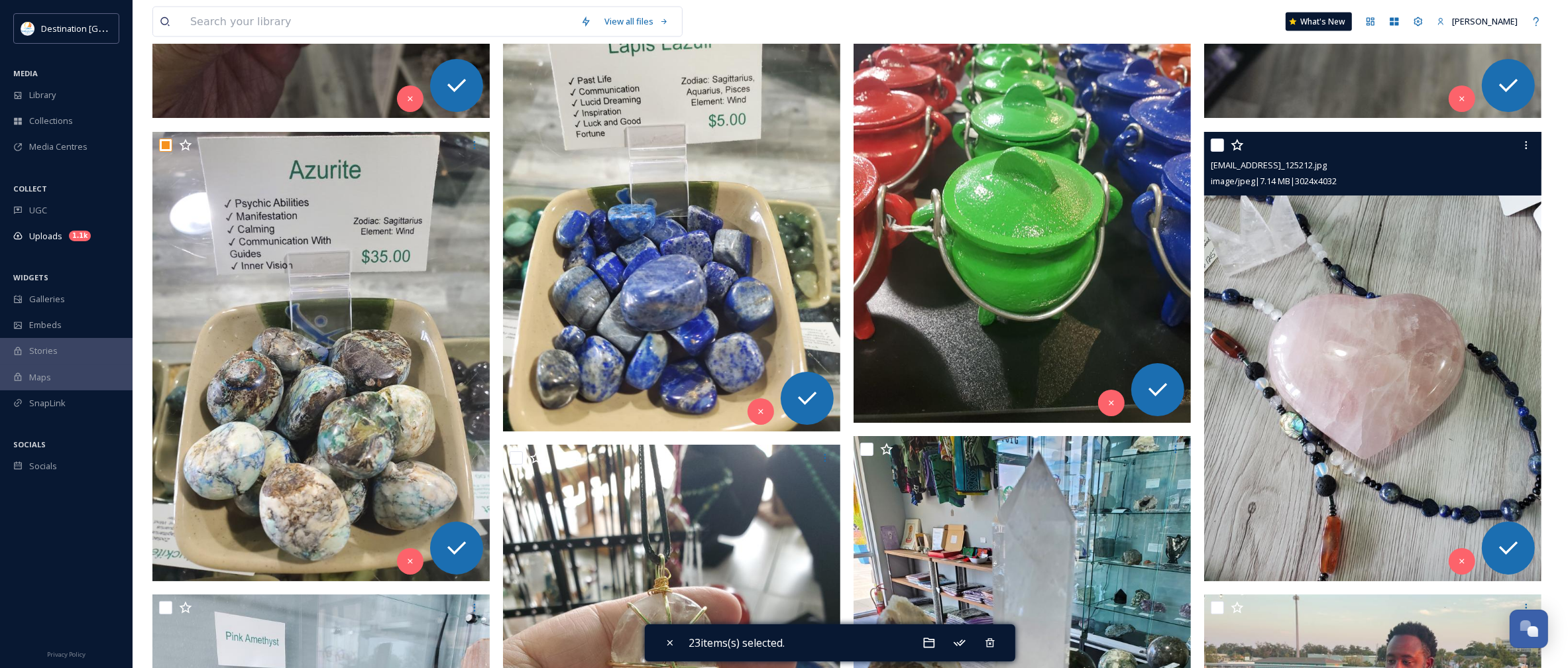
scroll to position [2899, 0]
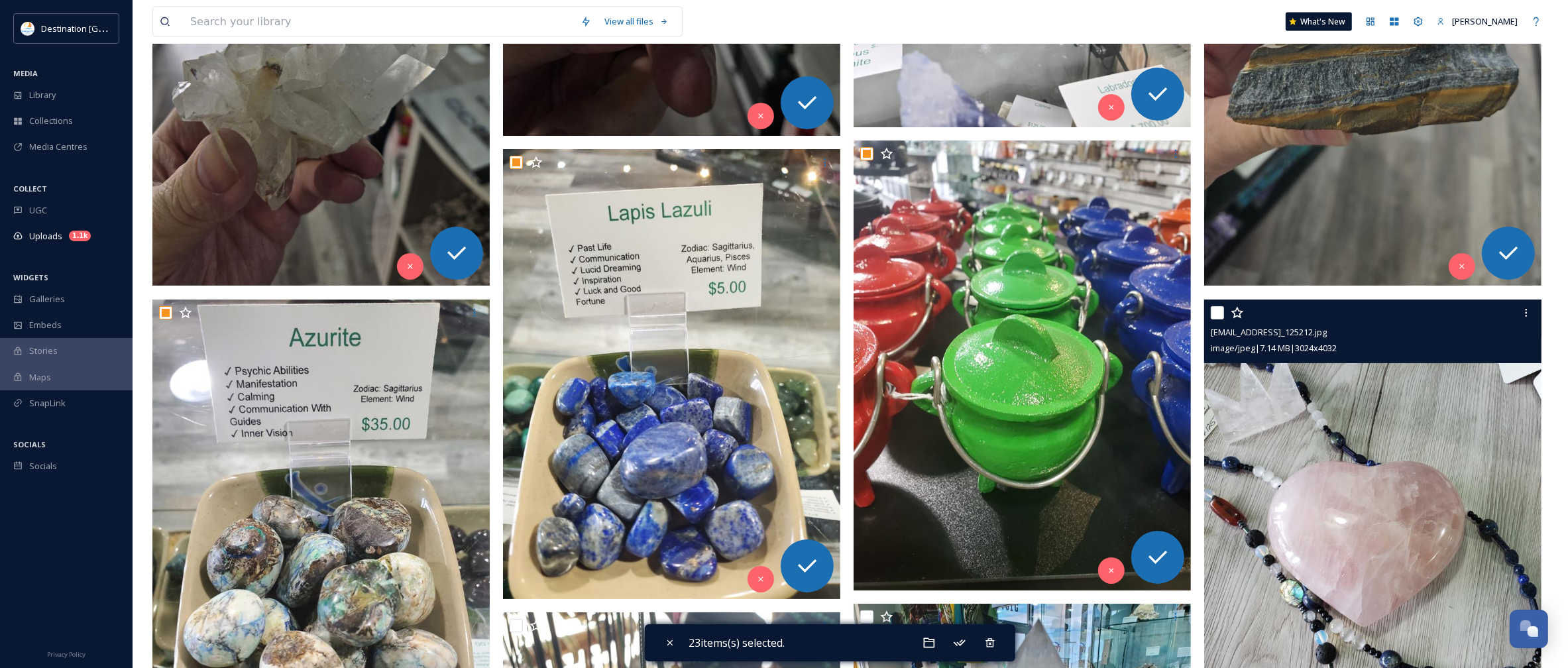
click at [1215, 311] on input "checkbox" at bounding box center [1217, 313] width 14 height 14
checkbox input "true"
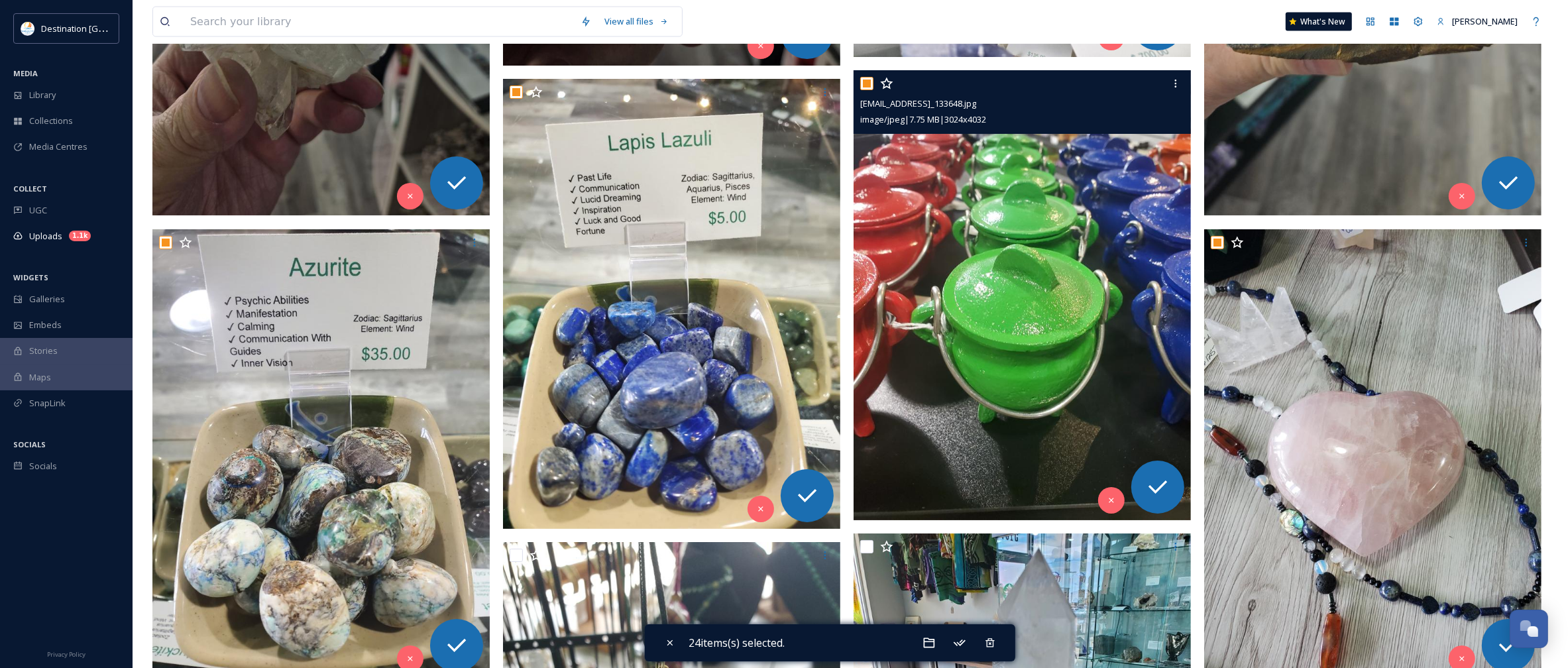
scroll to position [3065, 0]
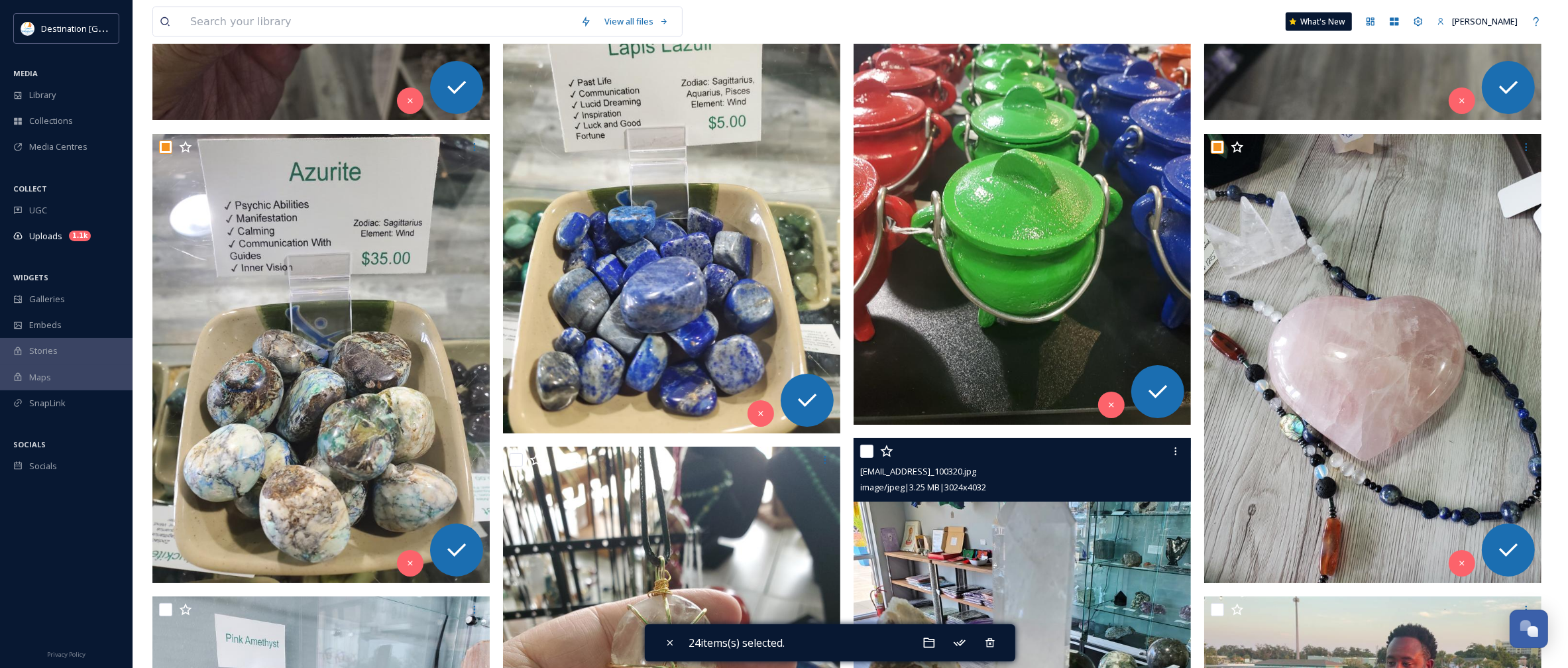
click at [866, 448] on input "checkbox" at bounding box center [867, 451] width 14 height 14
checkbox input "true"
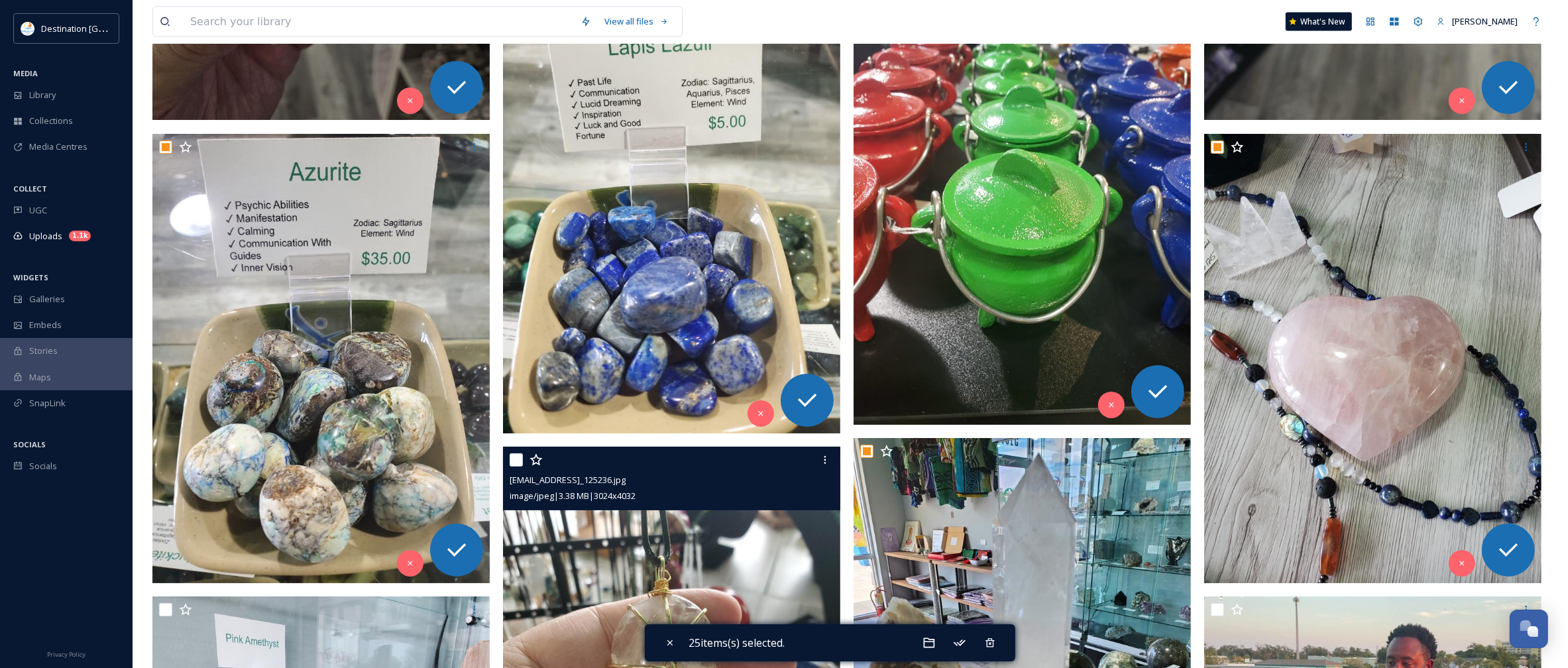
click at [517, 456] on input "checkbox" at bounding box center [516, 460] width 14 height 14
checkbox input "true"
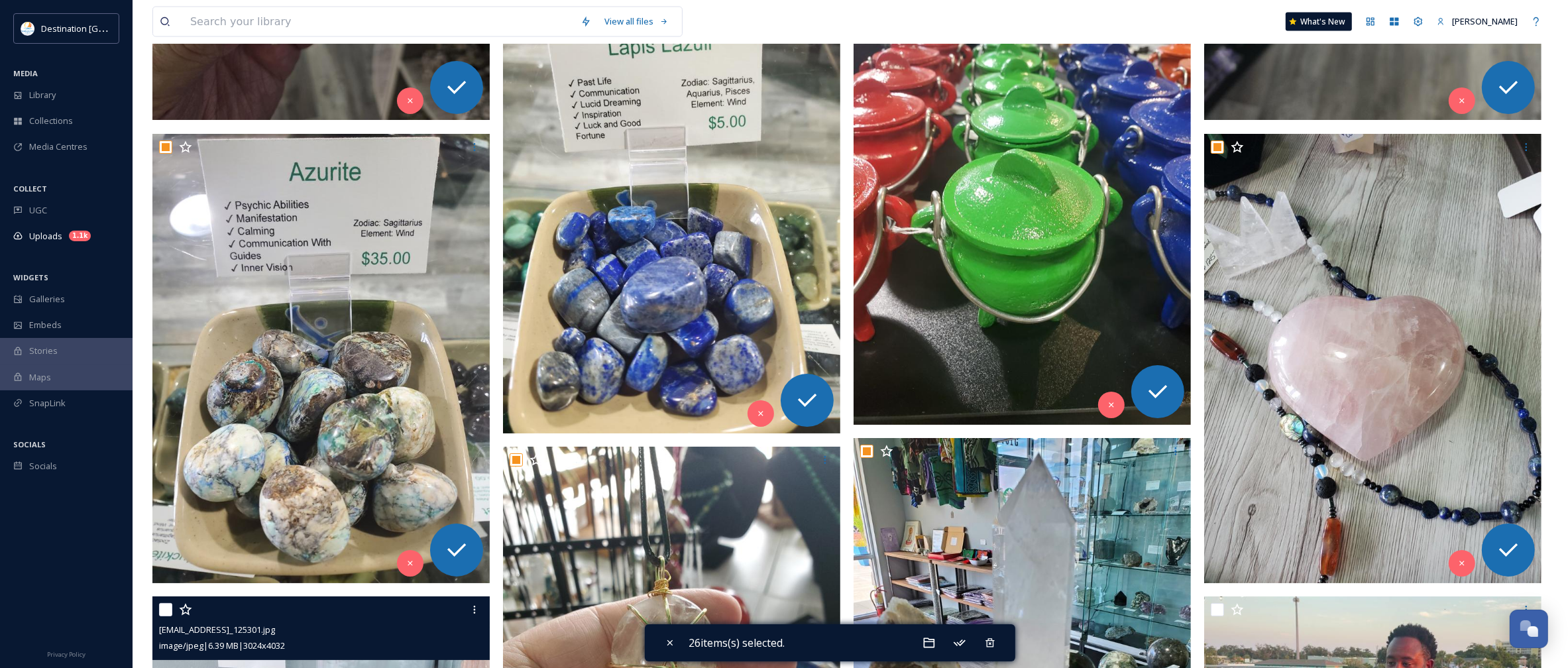
click at [159, 610] on input "checkbox" at bounding box center [166, 610] width 14 height 14
checkbox input "true"
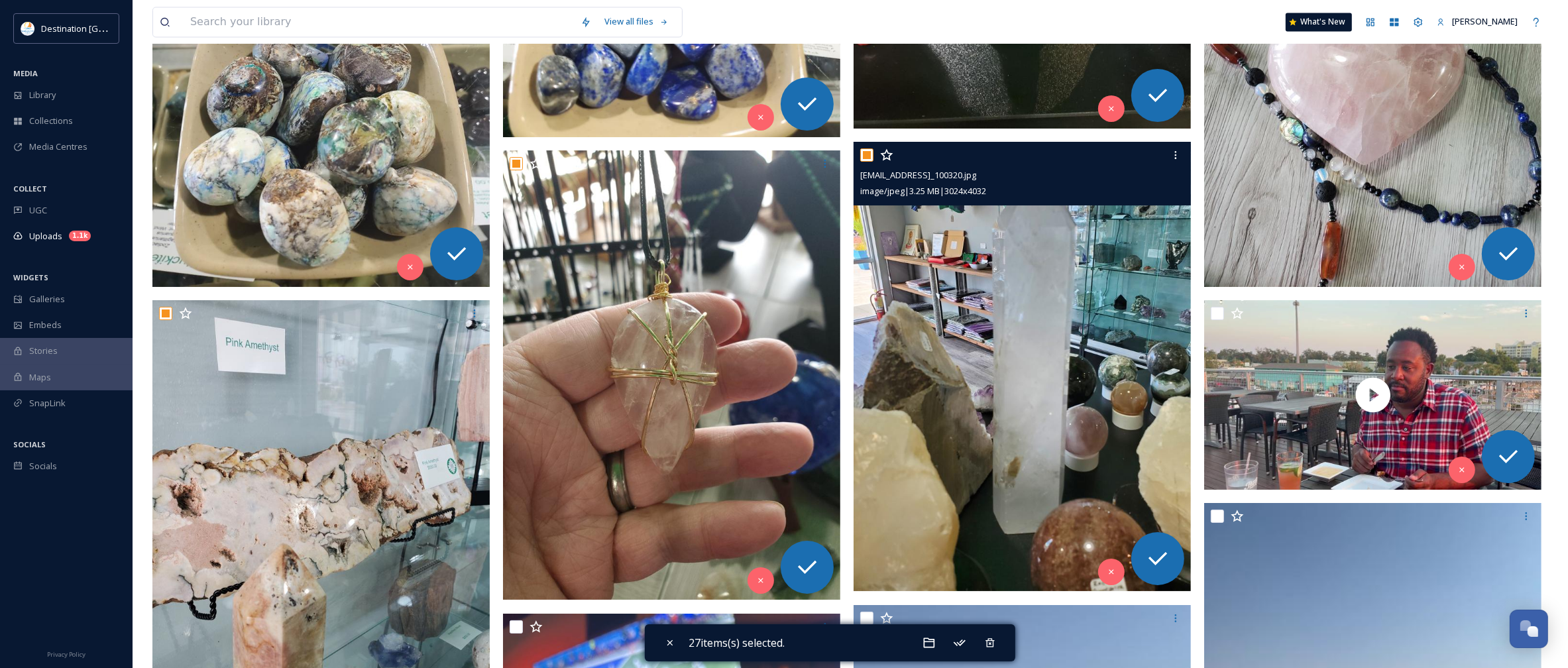
scroll to position [3396, 0]
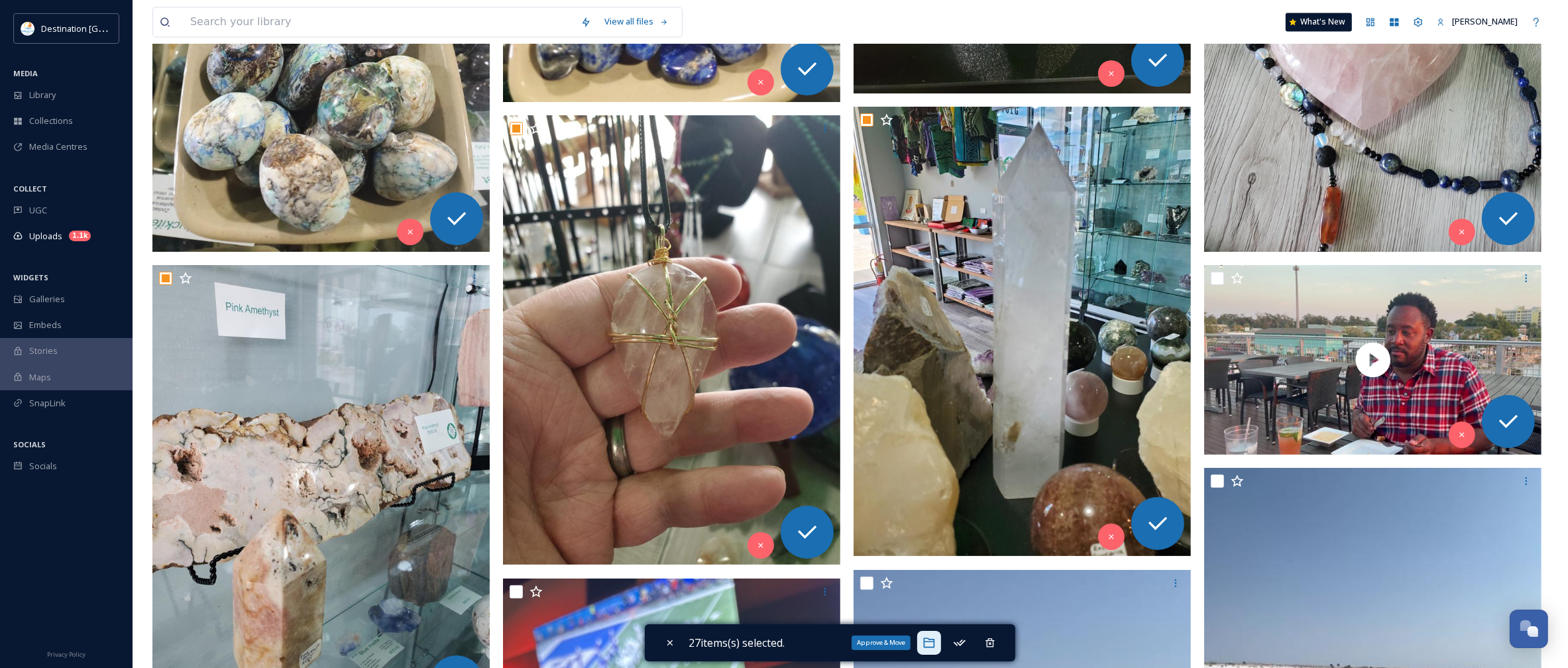
click at [929, 637] on icon at bounding box center [929, 643] width 14 height 14
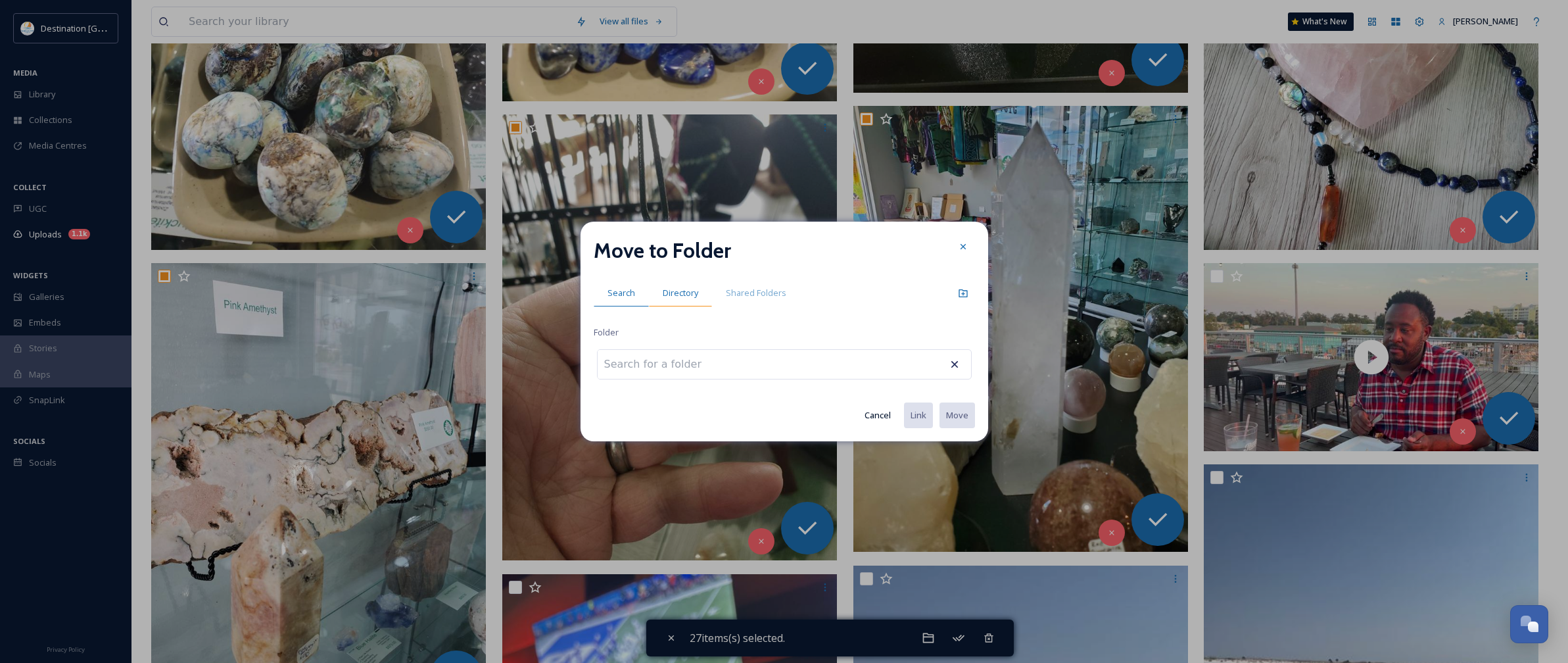
click at [684, 296] on span "Directory" at bounding box center [681, 293] width 36 height 13
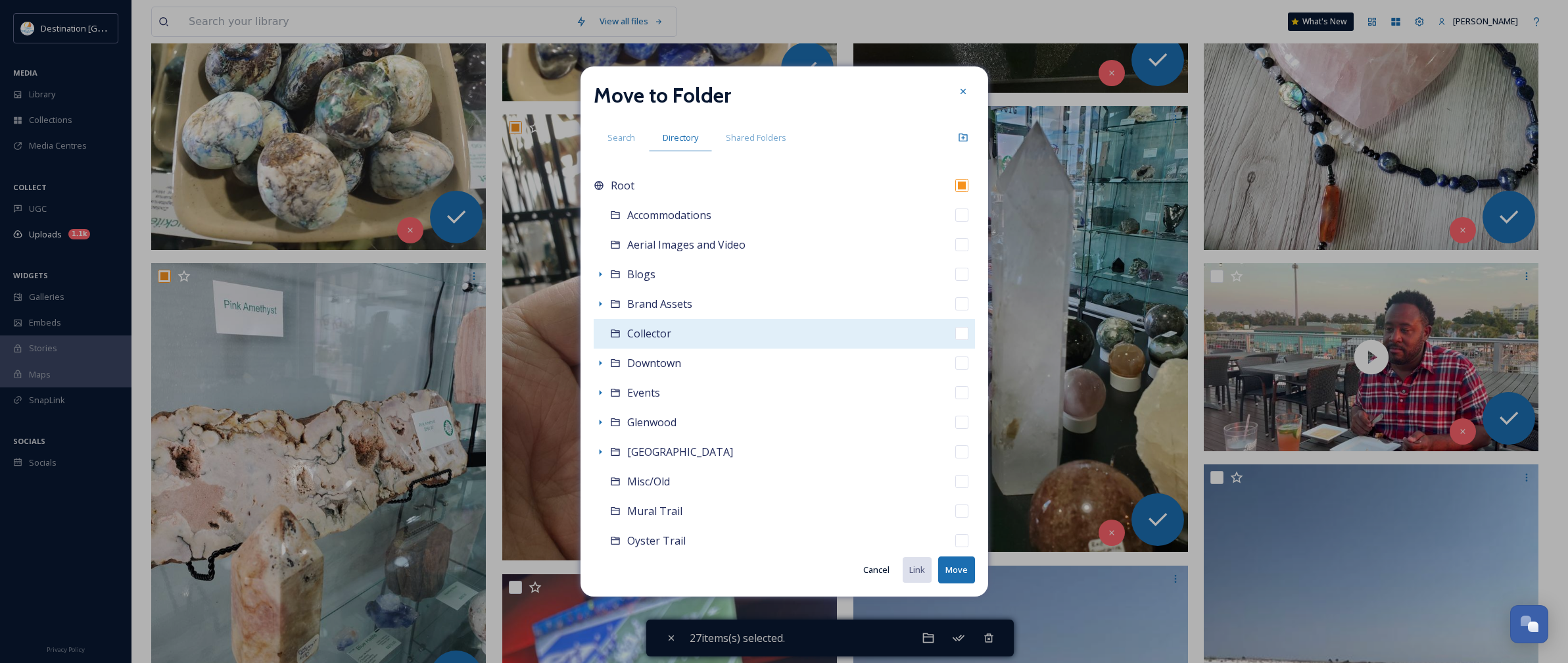
click at [620, 334] on div "Collector" at bounding box center [784, 334] width 381 height 30
checkbox input "false"
checkbox input "true"
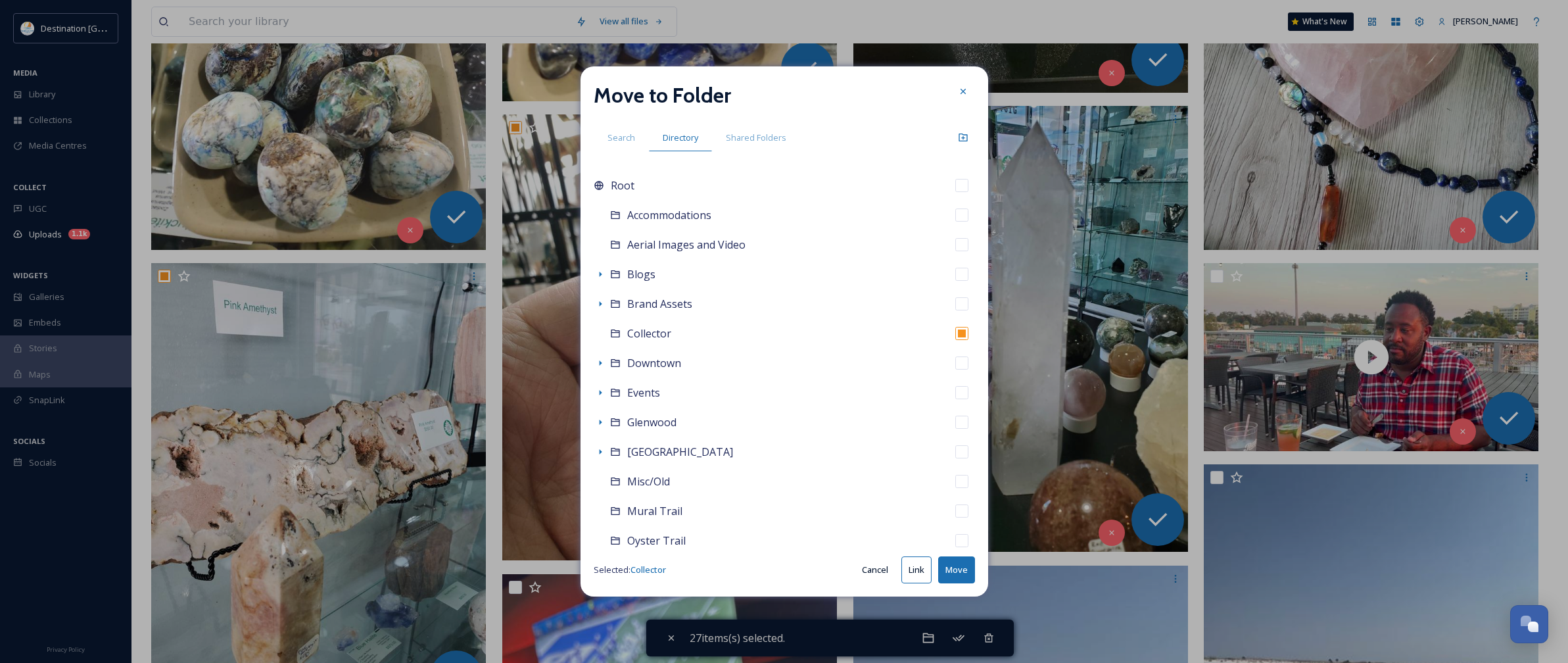
click at [955, 571] on button "Move" at bounding box center [956, 570] width 37 height 27
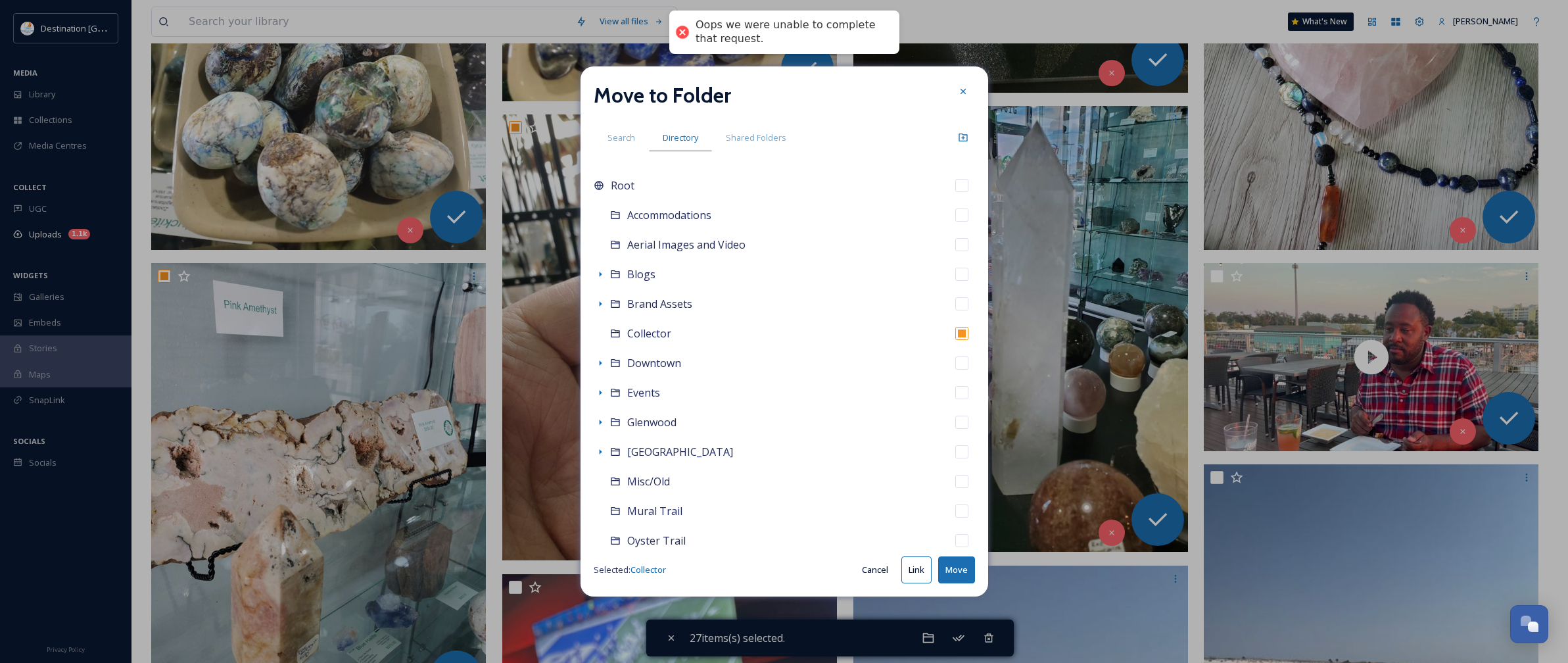
click at [955, 571] on button "Move" at bounding box center [956, 570] width 37 height 27
click at [963, 91] on icon at bounding box center [962, 91] width 5 height 5
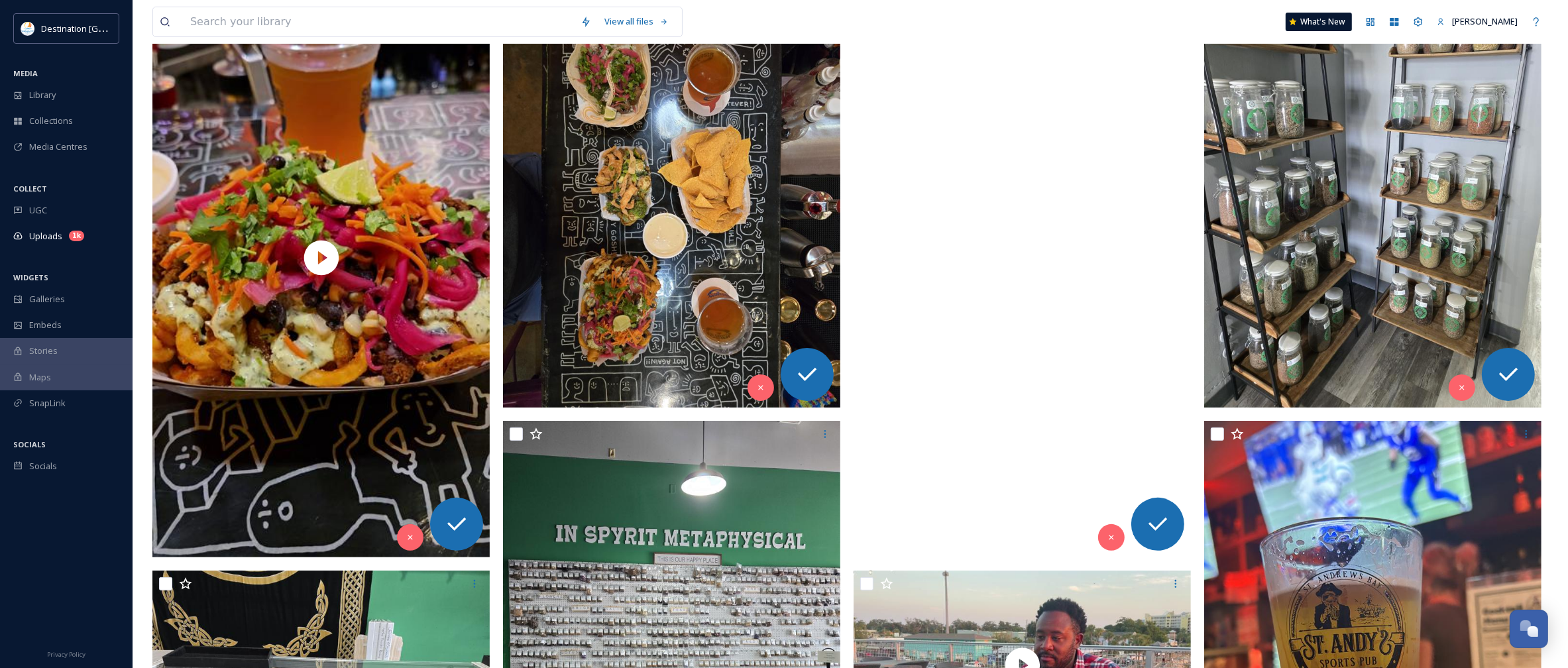
scroll to position [331, 0]
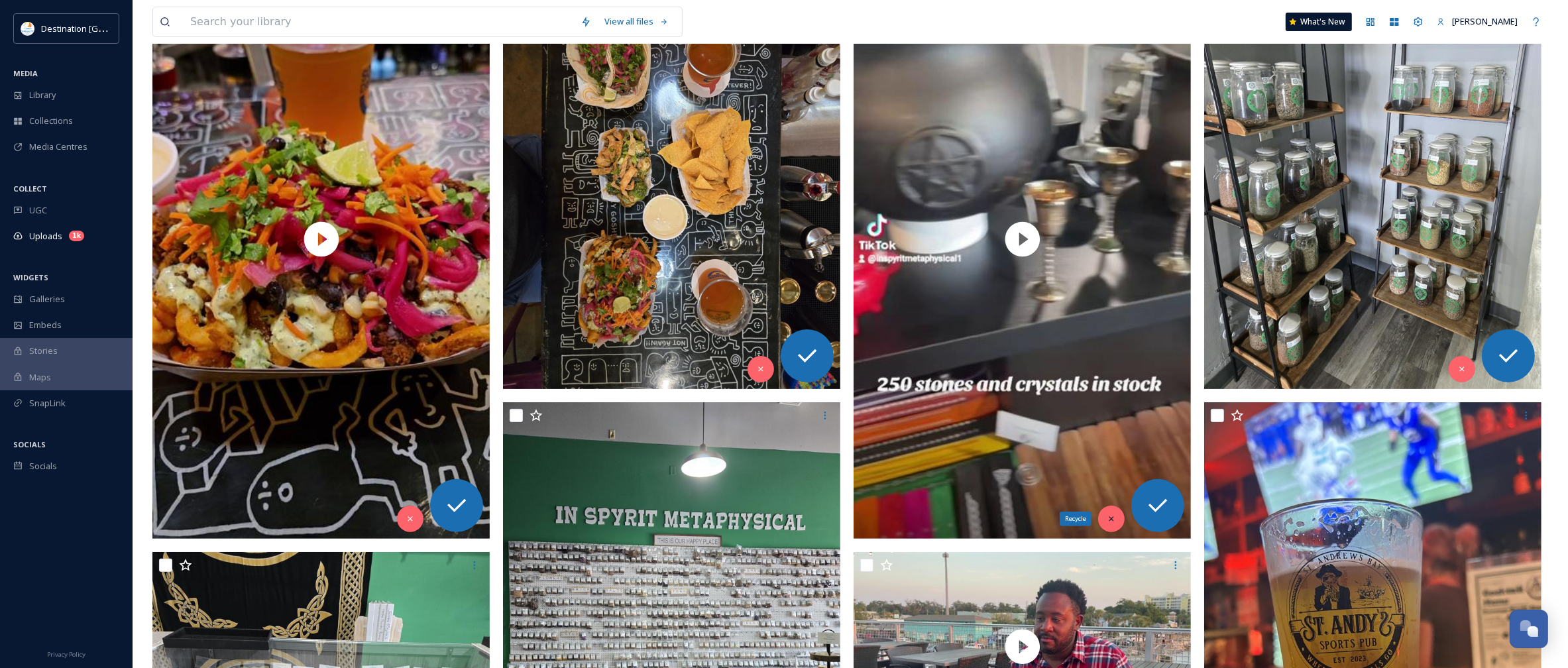
click at [1114, 519] on icon at bounding box center [1111, 519] width 9 height 9
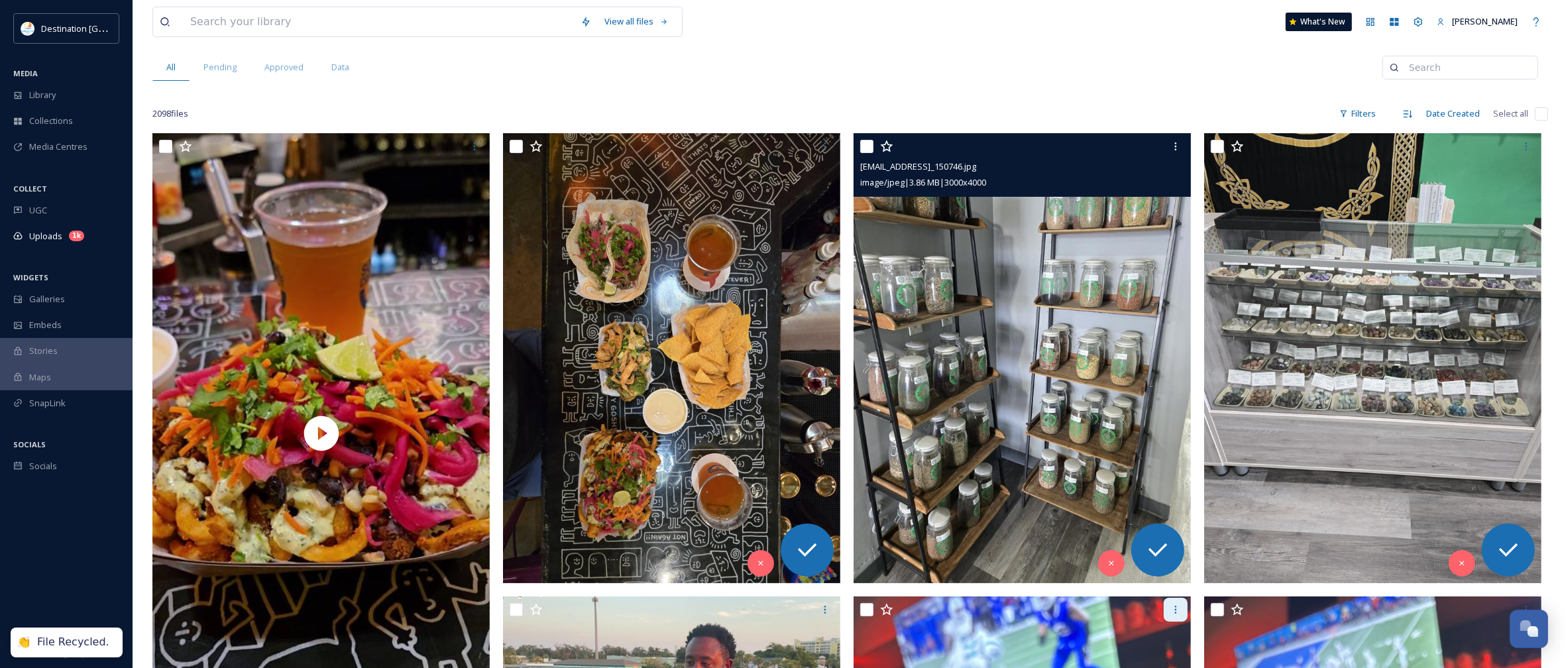
scroll to position [165, 0]
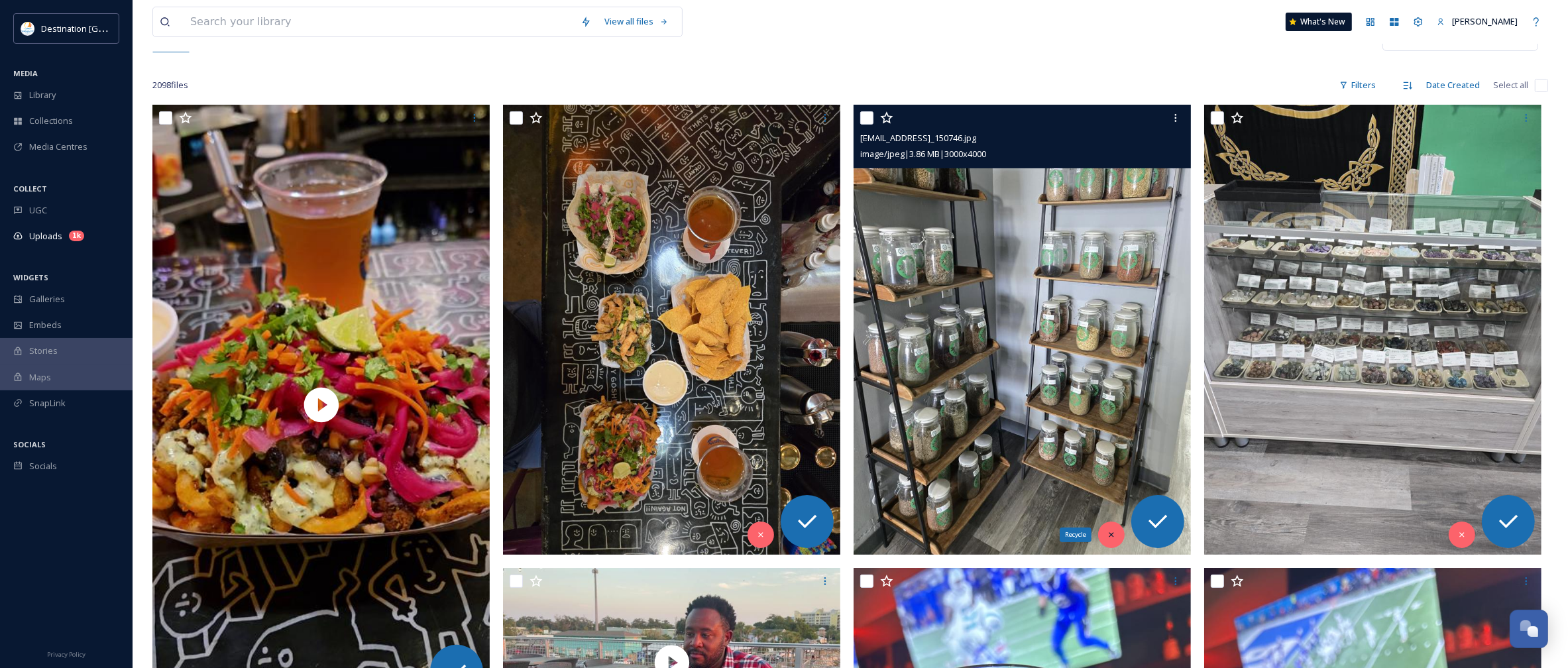
click at [1114, 533] on icon at bounding box center [1111, 534] width 5 height 5
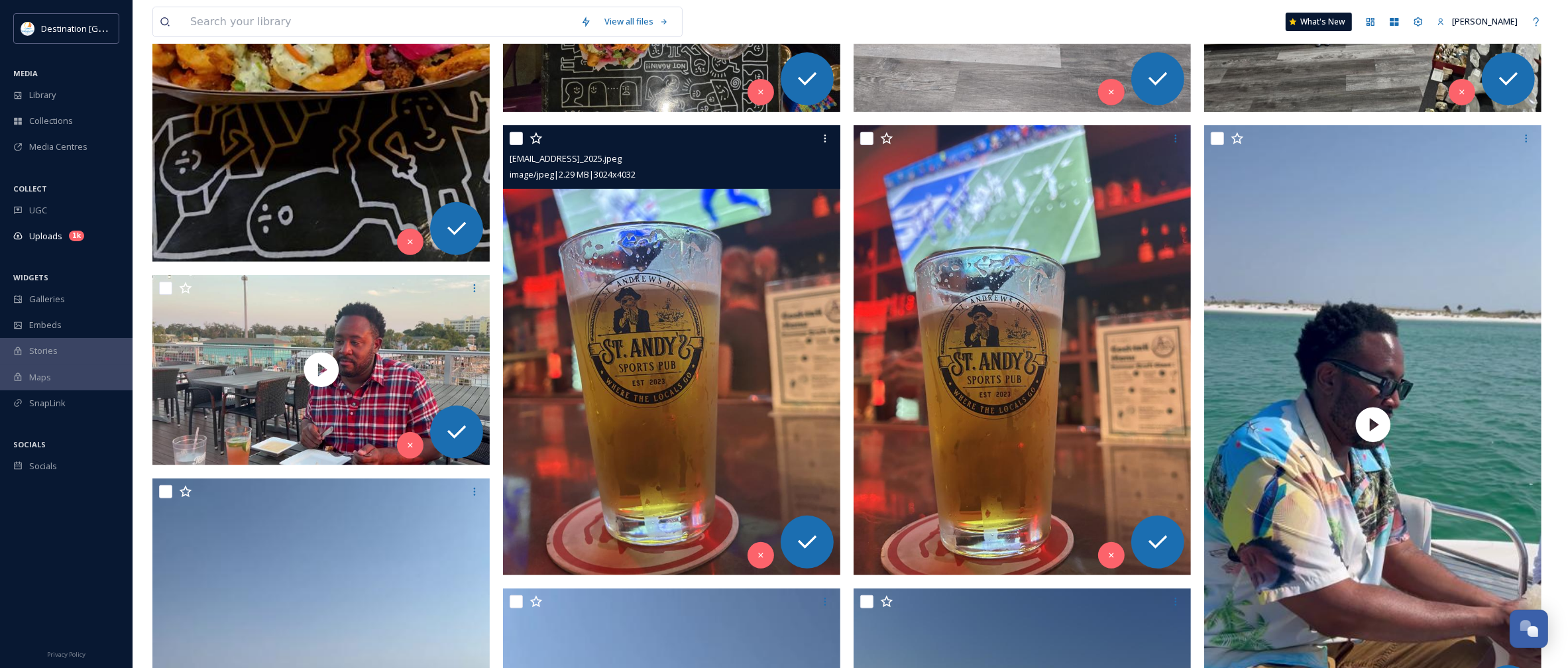
scroll to position [580, 0]
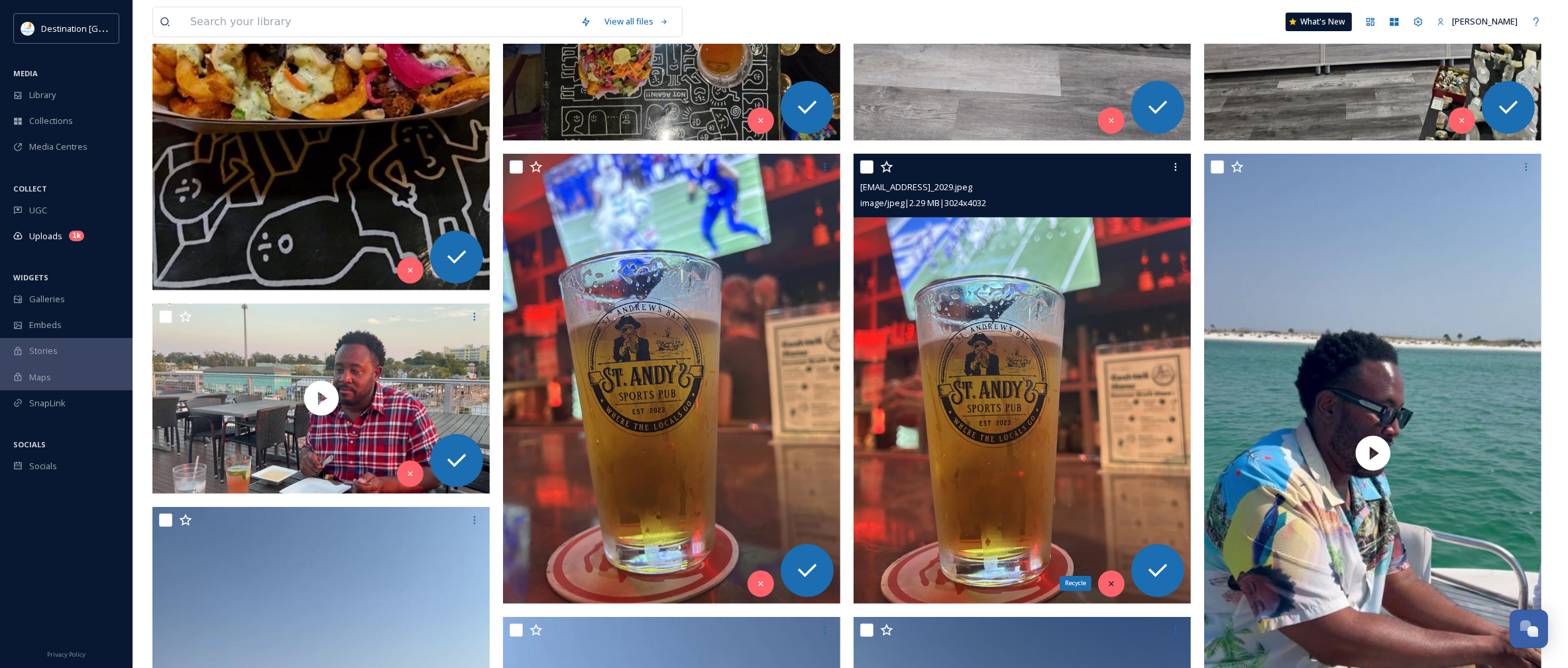
click at [1102, 588] on div "Recycle" at bounding box center [1111, 583] width 26 height 26
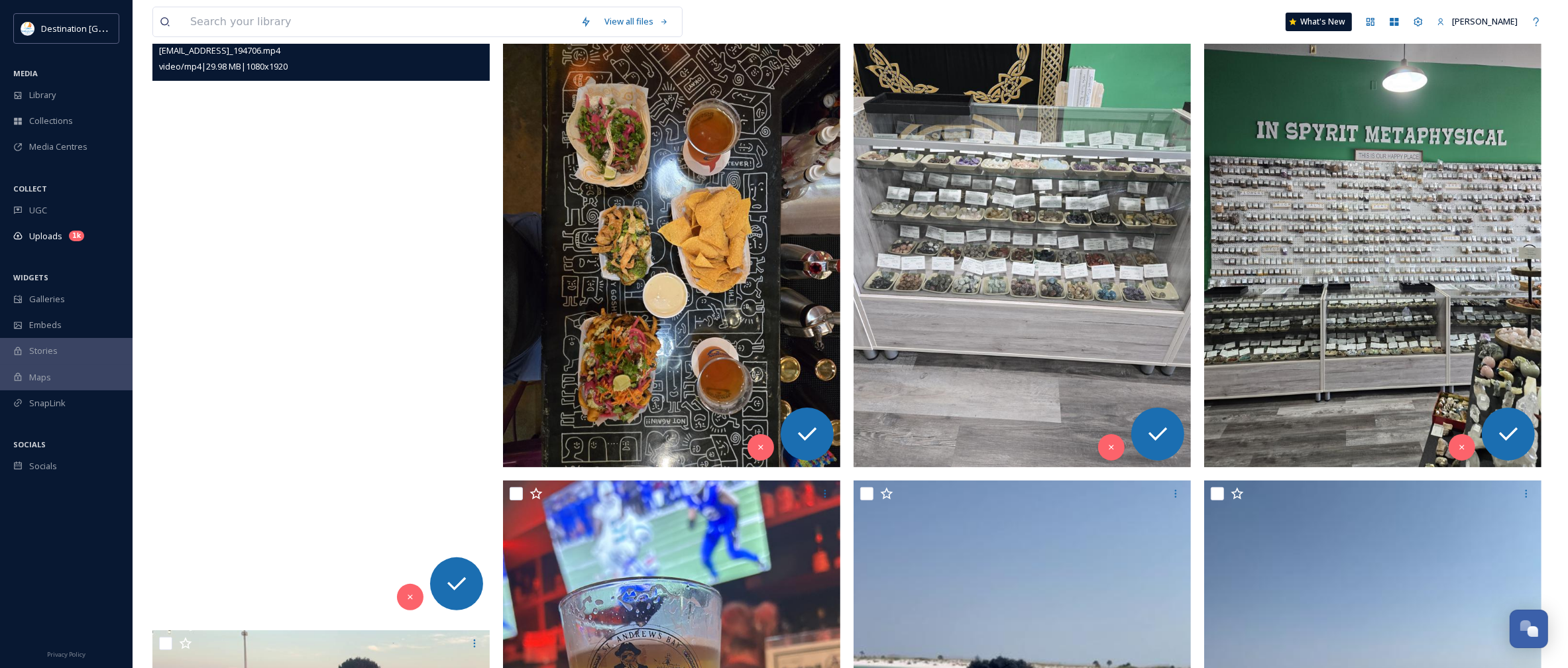
scroll to position [165, 0]
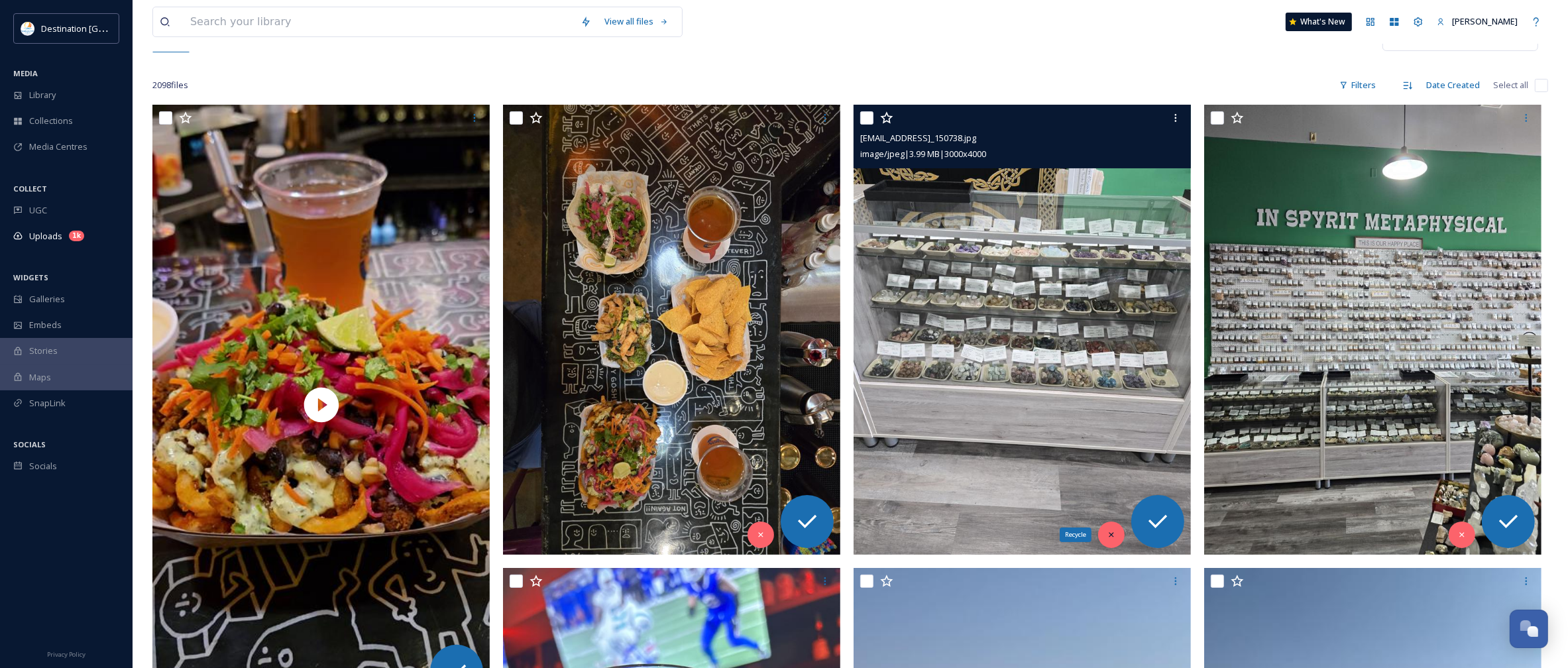
click at [1110, 541] on div "Recycle" at bounding box center [1111, 534] width 26 height 26
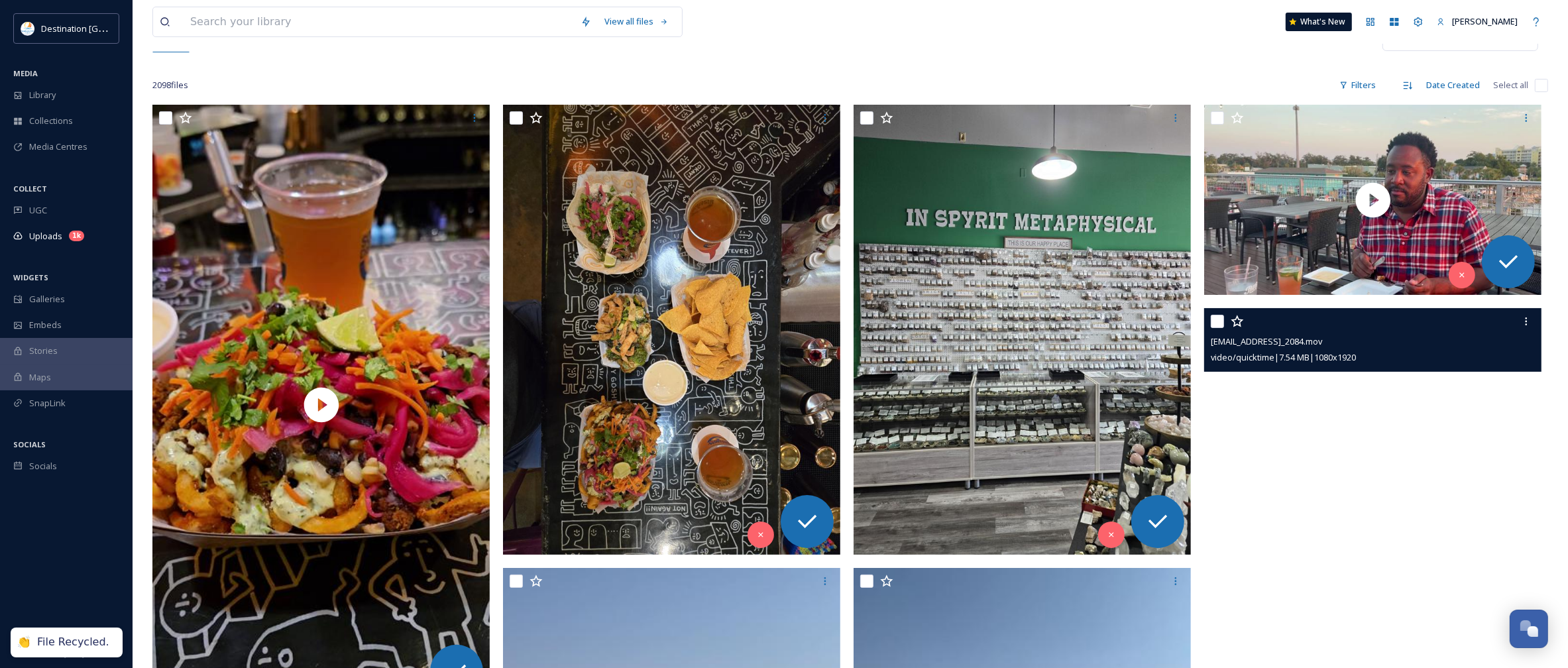
click at [1466, 535] on video "ext_1758638890.085092_Social@destinationpanamacity.com-IMG_2084.mov" at bounding box center [1373, 608] width 337 height 600
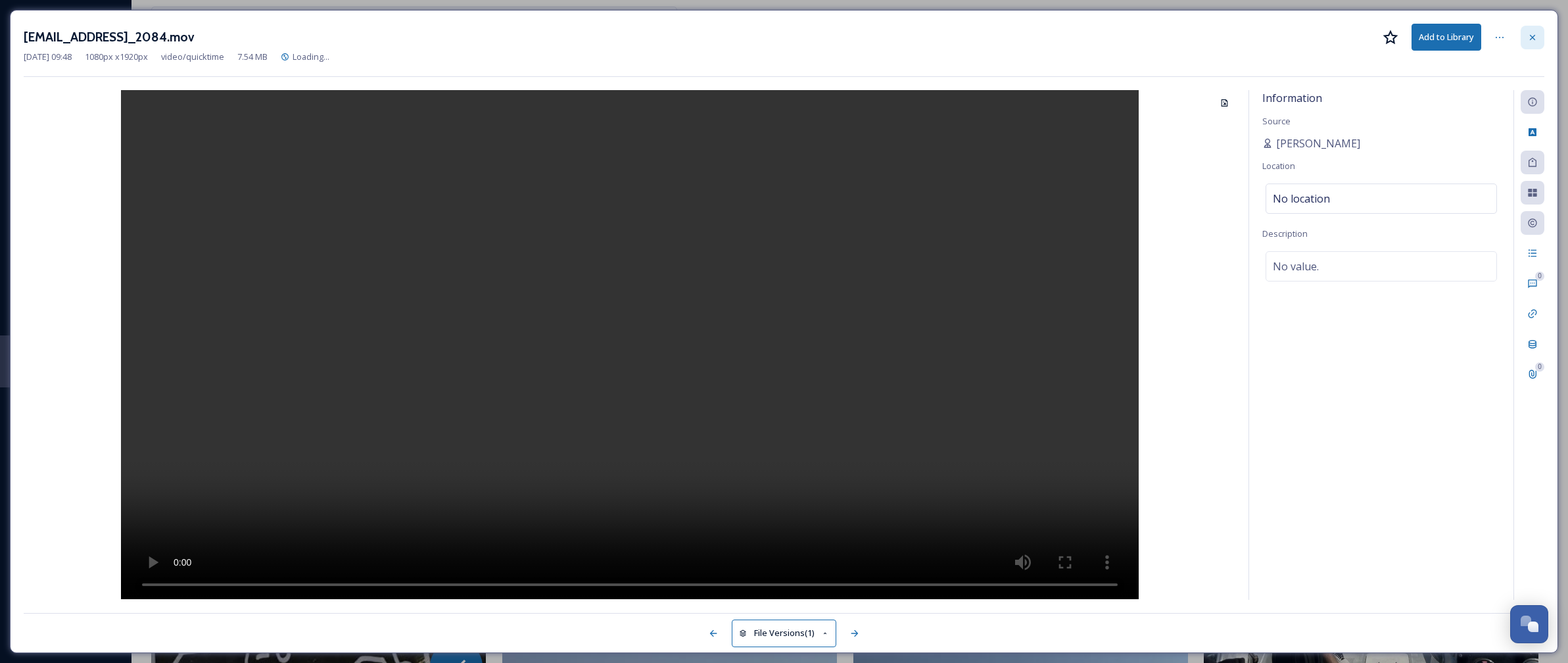
click at [1527, 43] on div at bounding box center [1532, 37] width 24 height 24
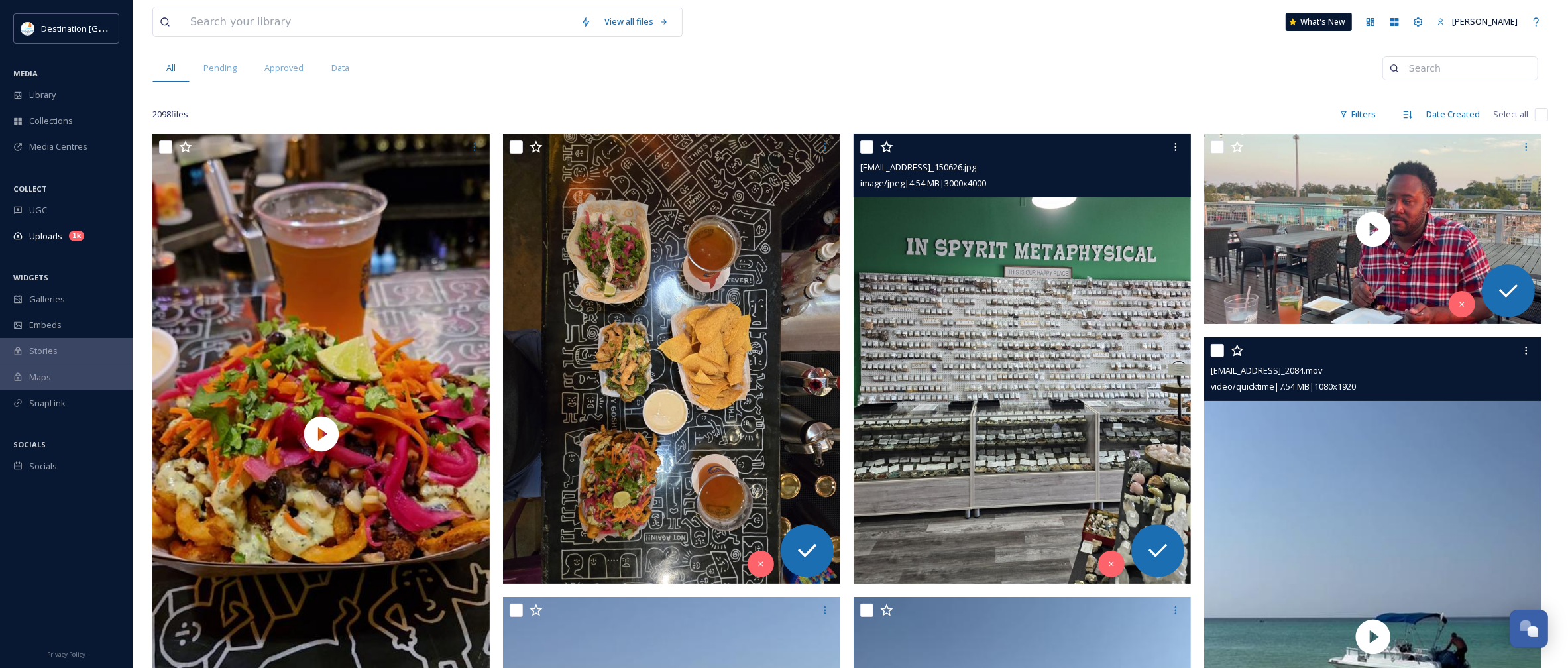
scroll to position [165, 0]
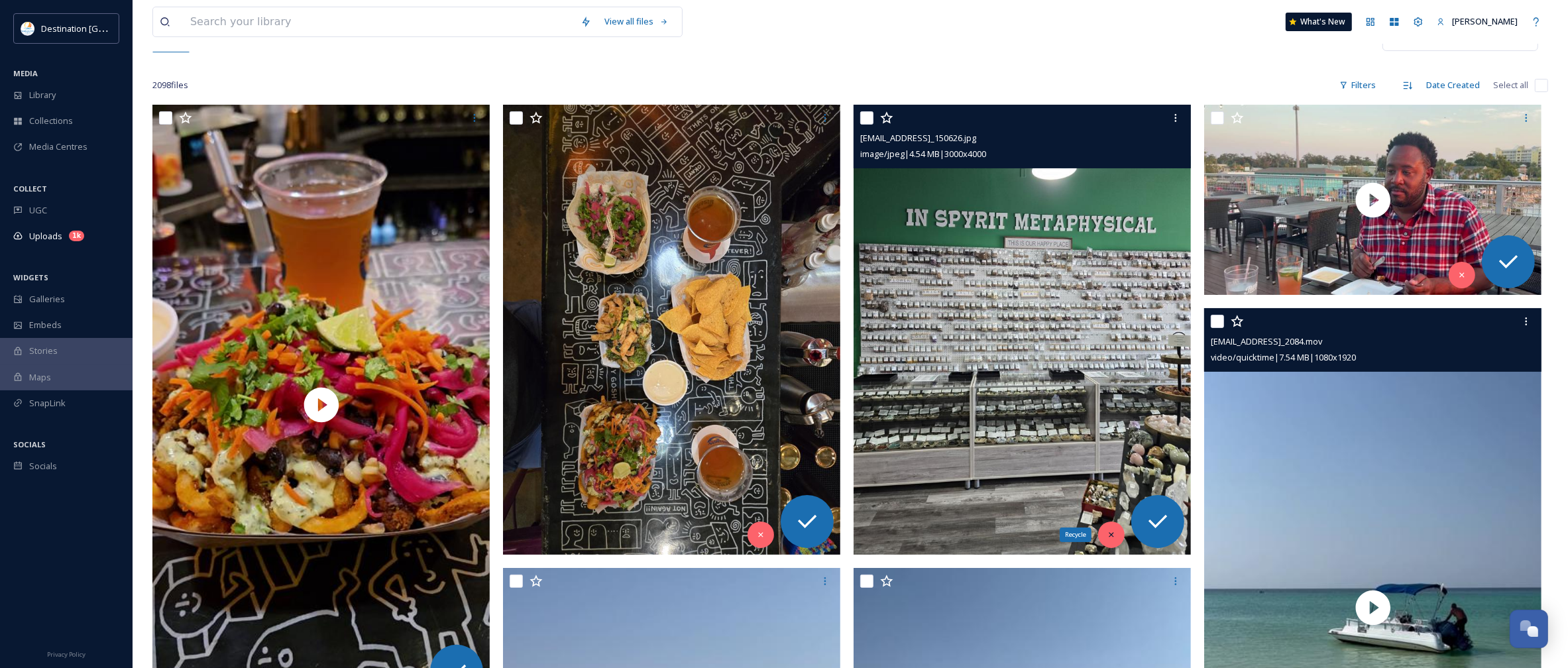
click at [1117, 537] on div "Recycle" at bounding box center [1111, 534] width 26 height 26
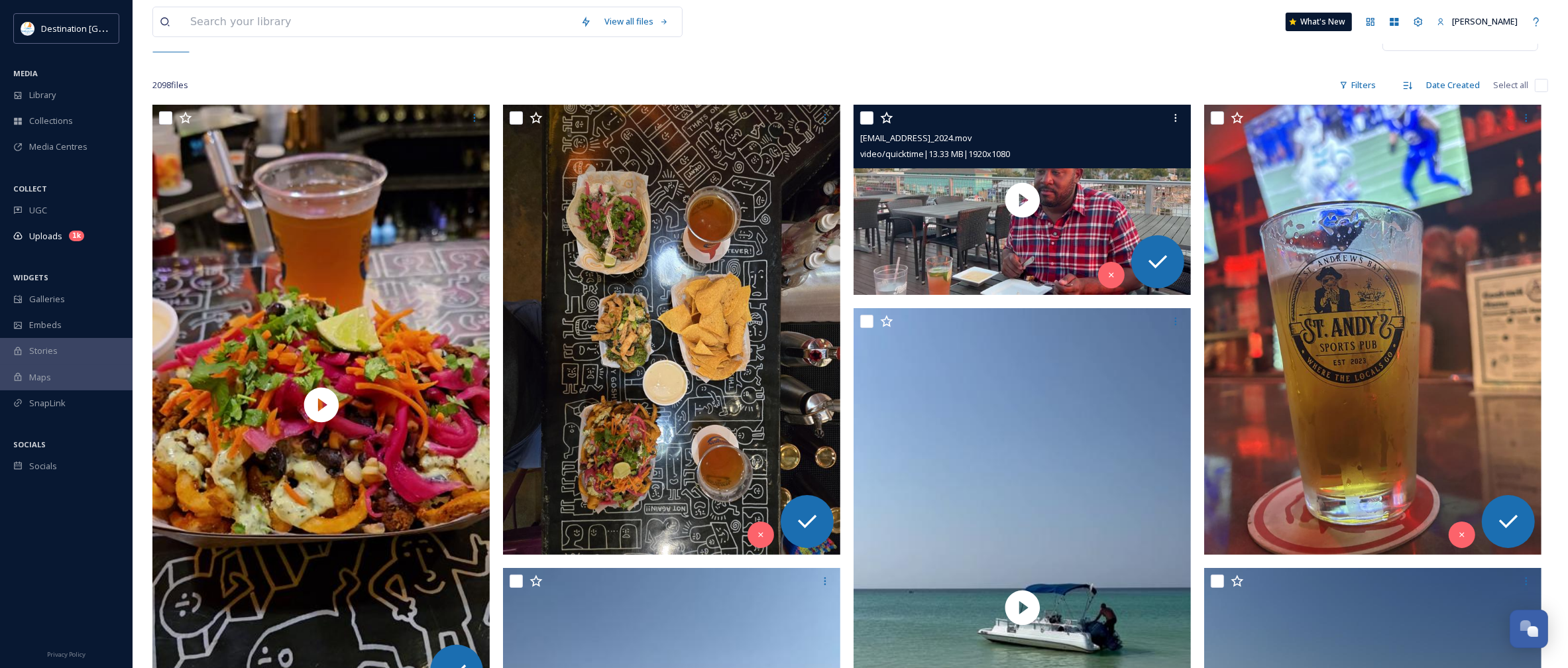
click at [871, 125] on input "checkbox" at bounding box center [867, 118] width 14 height 14
checkbox input "true"
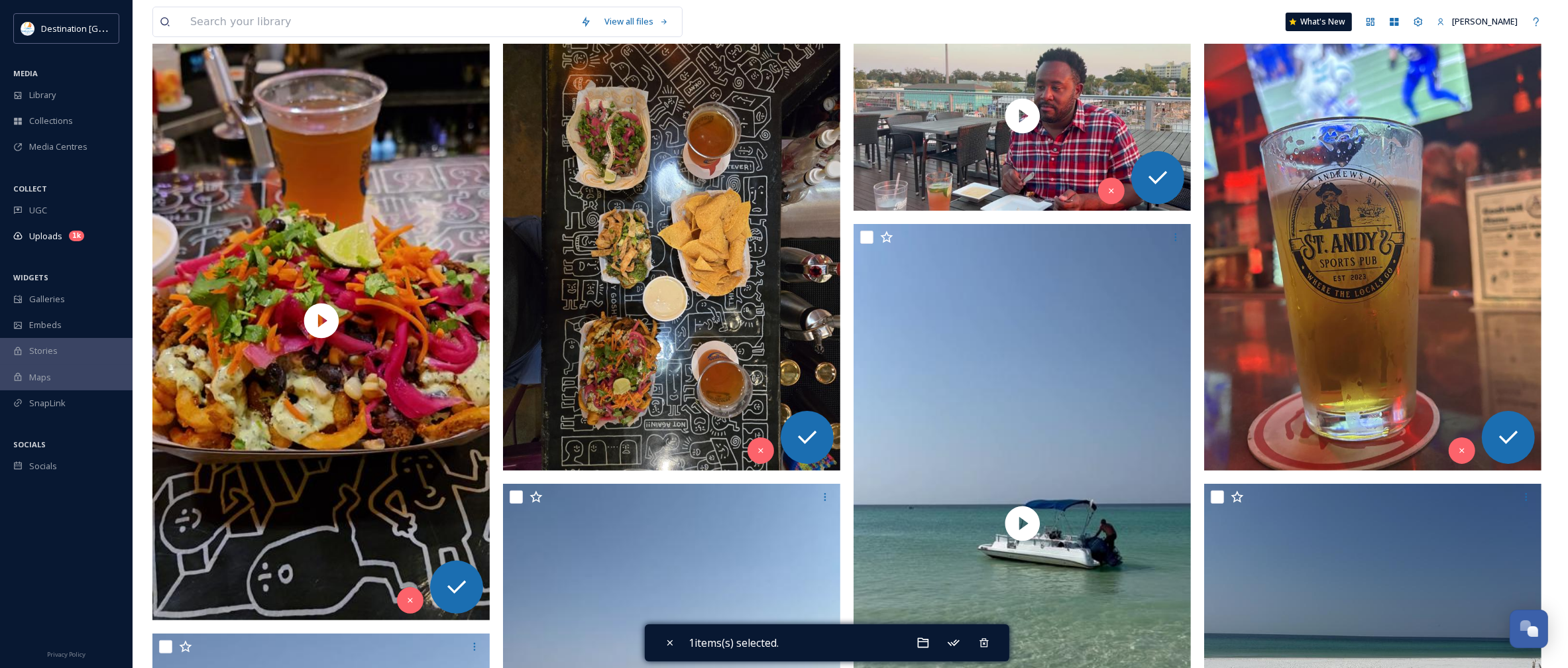
scroll to position [414, 0]
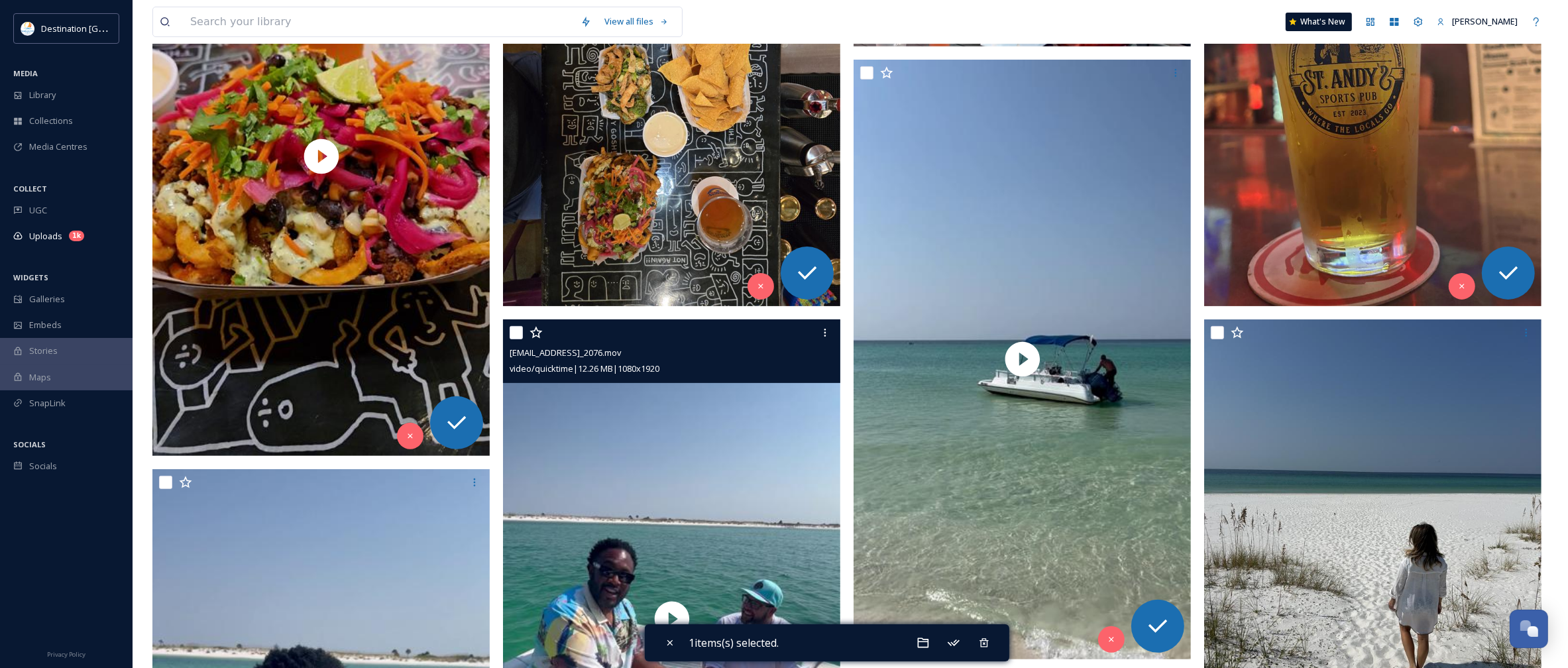
click at [511, 332] on input "checkbox" at bounding box center [516, 332] width 14 height 14
checkbox input "true"
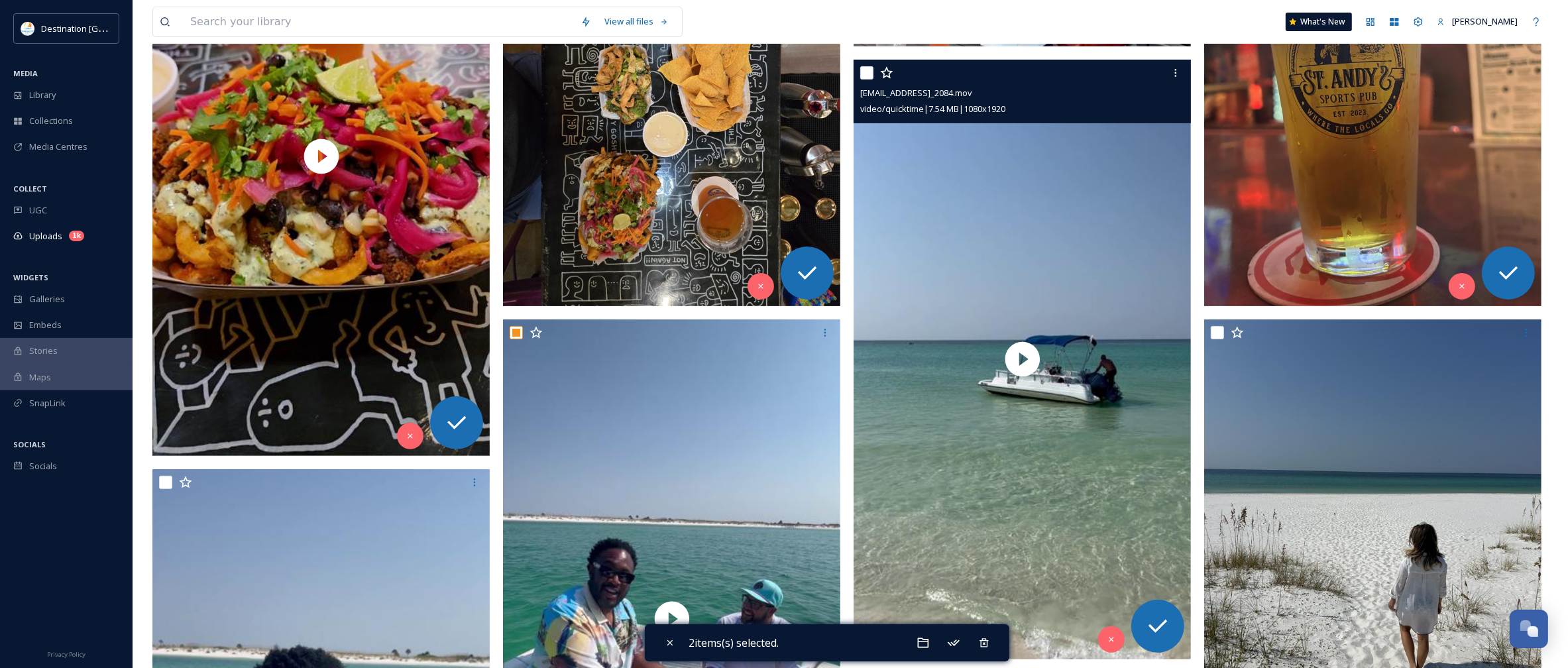
click at [863, 73] on input "checkbox" at bounding box center [867, 73] width 14 height 14
checkbox input "true"
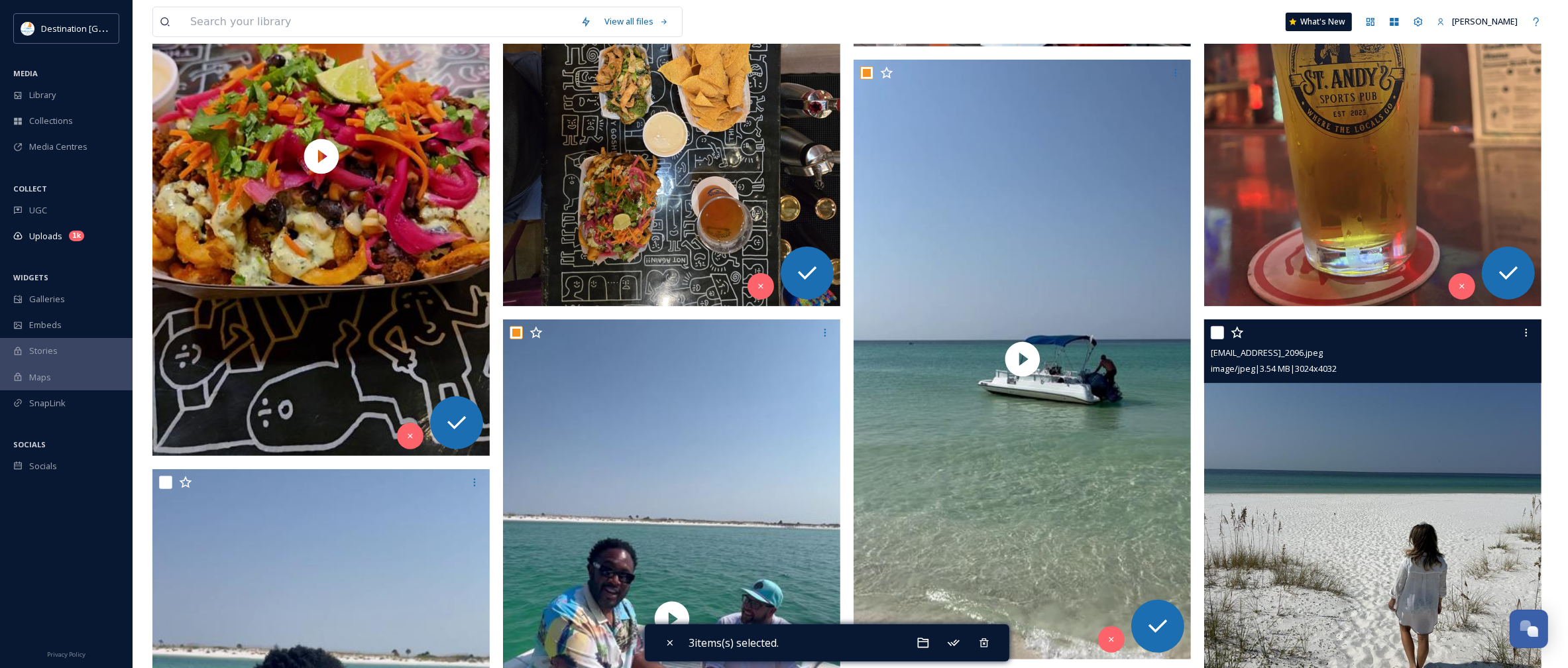
click at [1216, 329] on input "checkbox" at bounding box center [1217, 332] width 14 height 14
checkbox input "true"
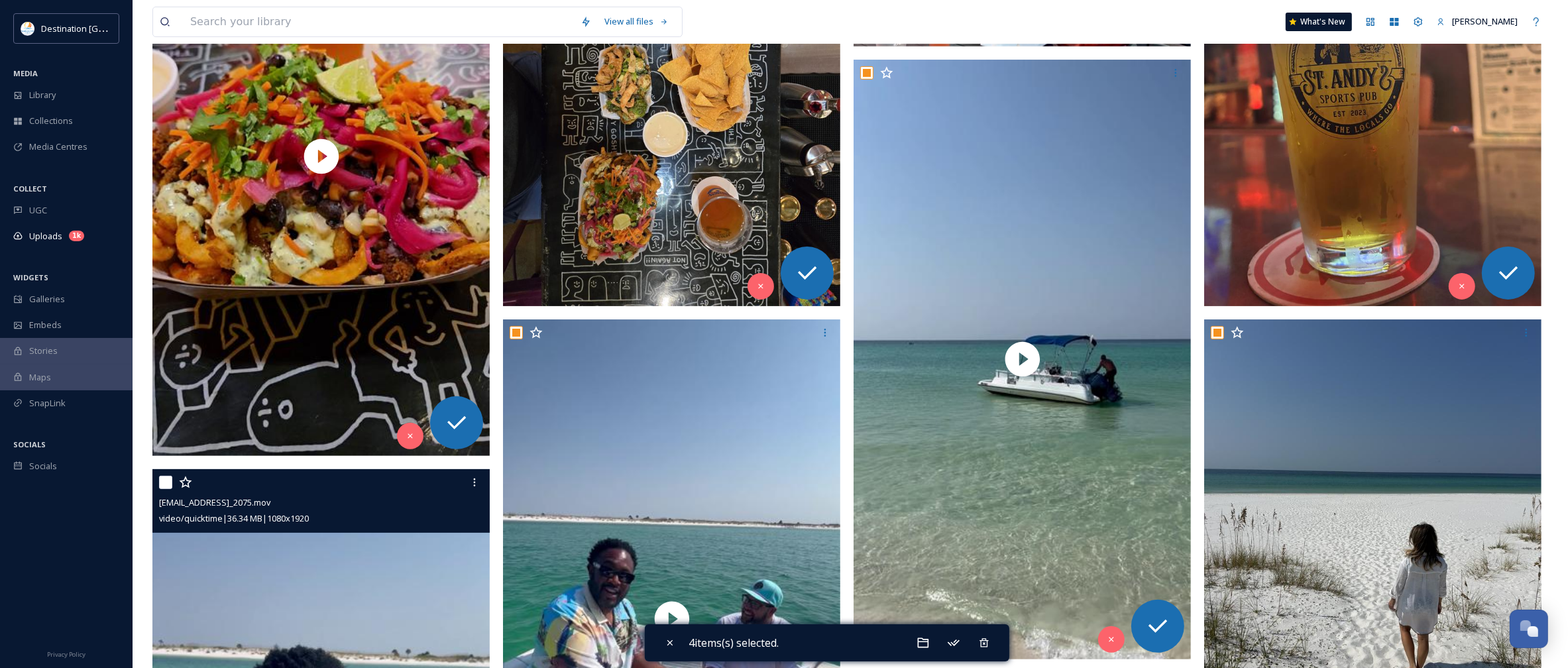
click at [164, 478] on input "checkbox" at bounding box center [166, 482] width 14 height 14
checkbox input "true"
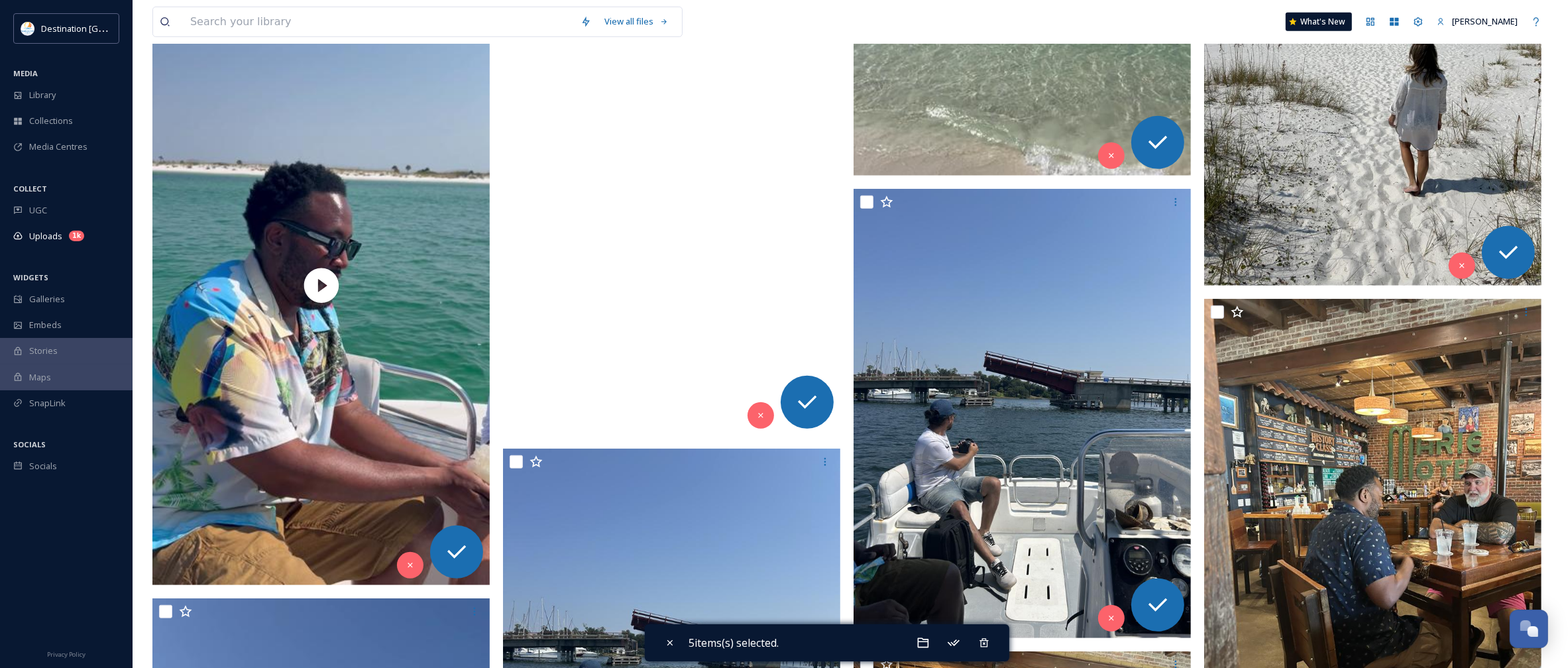
scroll to position [911, 0]
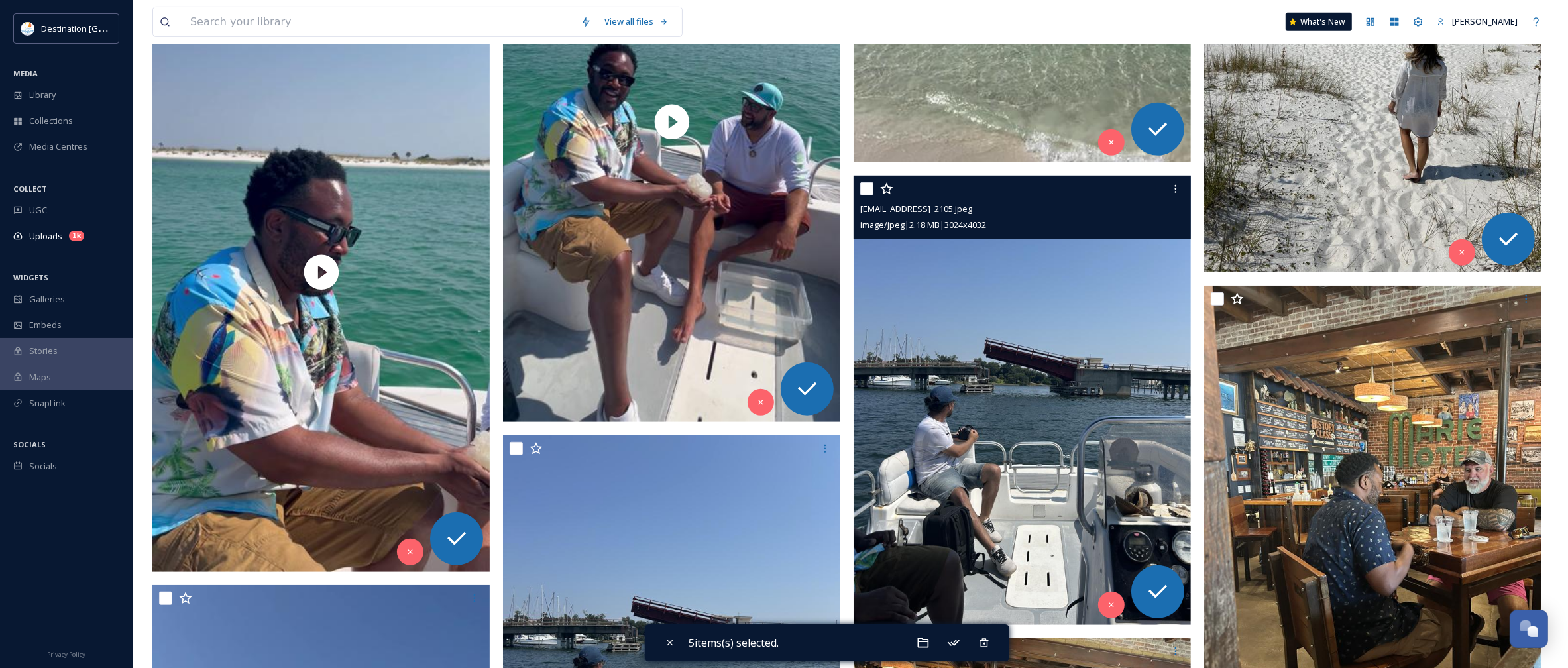
click at [871, 193] on input "checkbox" at bounding box center [867, 189] width 14 height 14
checkbox input "true"
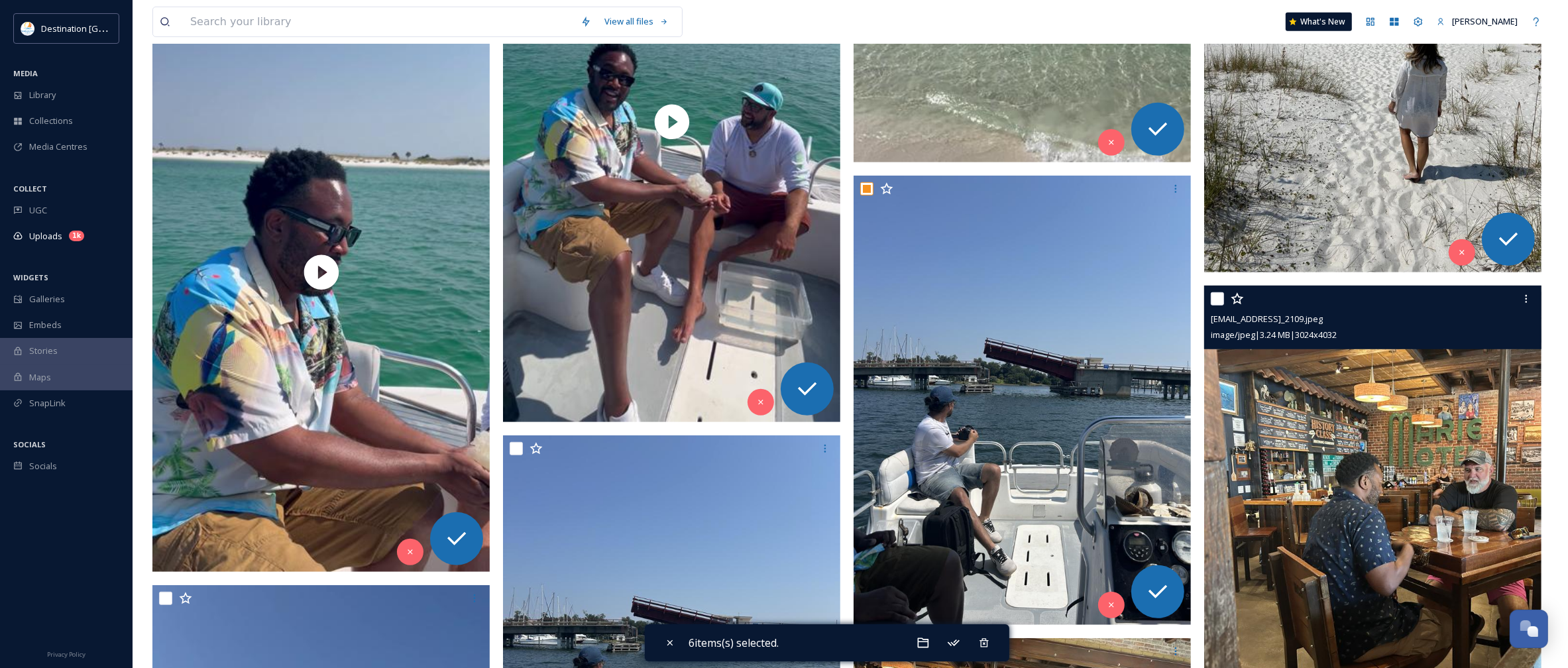
click at [1221, 298] on input "checkbox" at bounding box center [1217, 299] width 14 height 14
checkbox input "true"
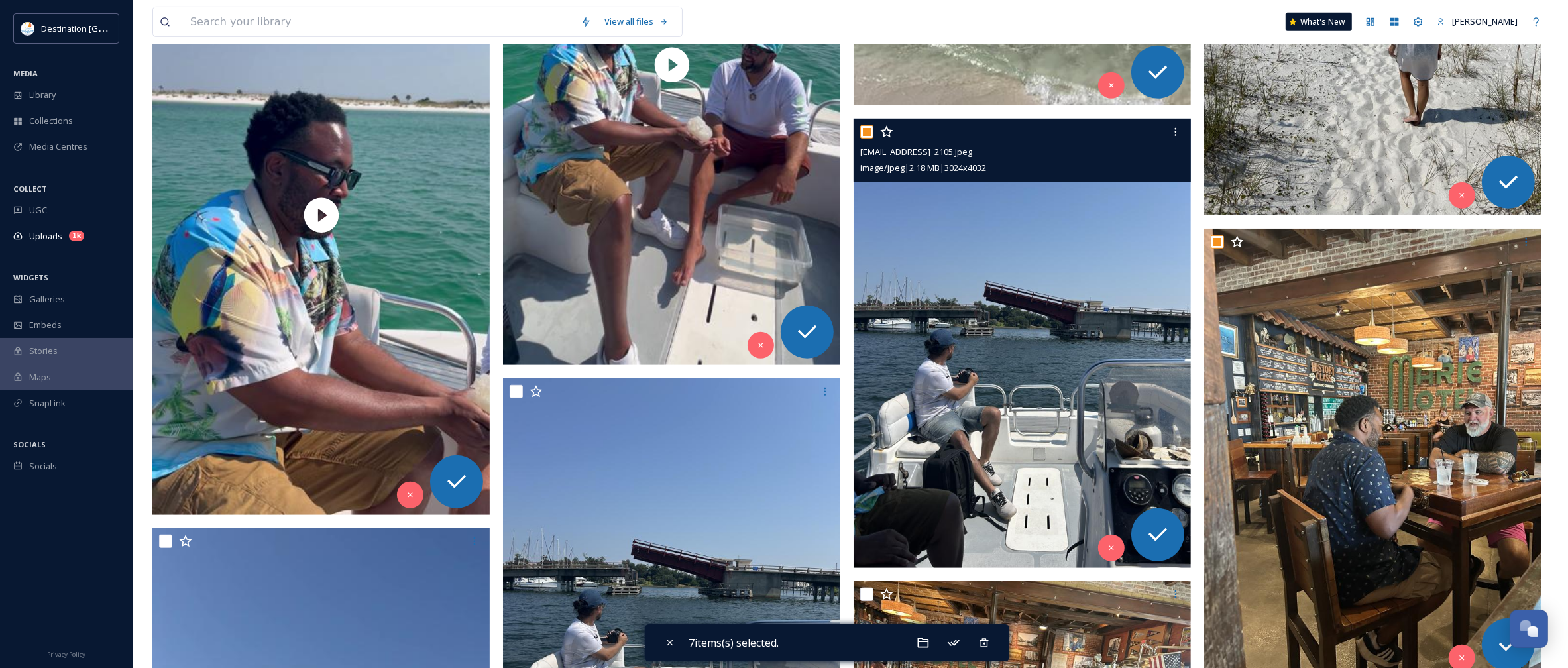
scroll to position [1076, 0]
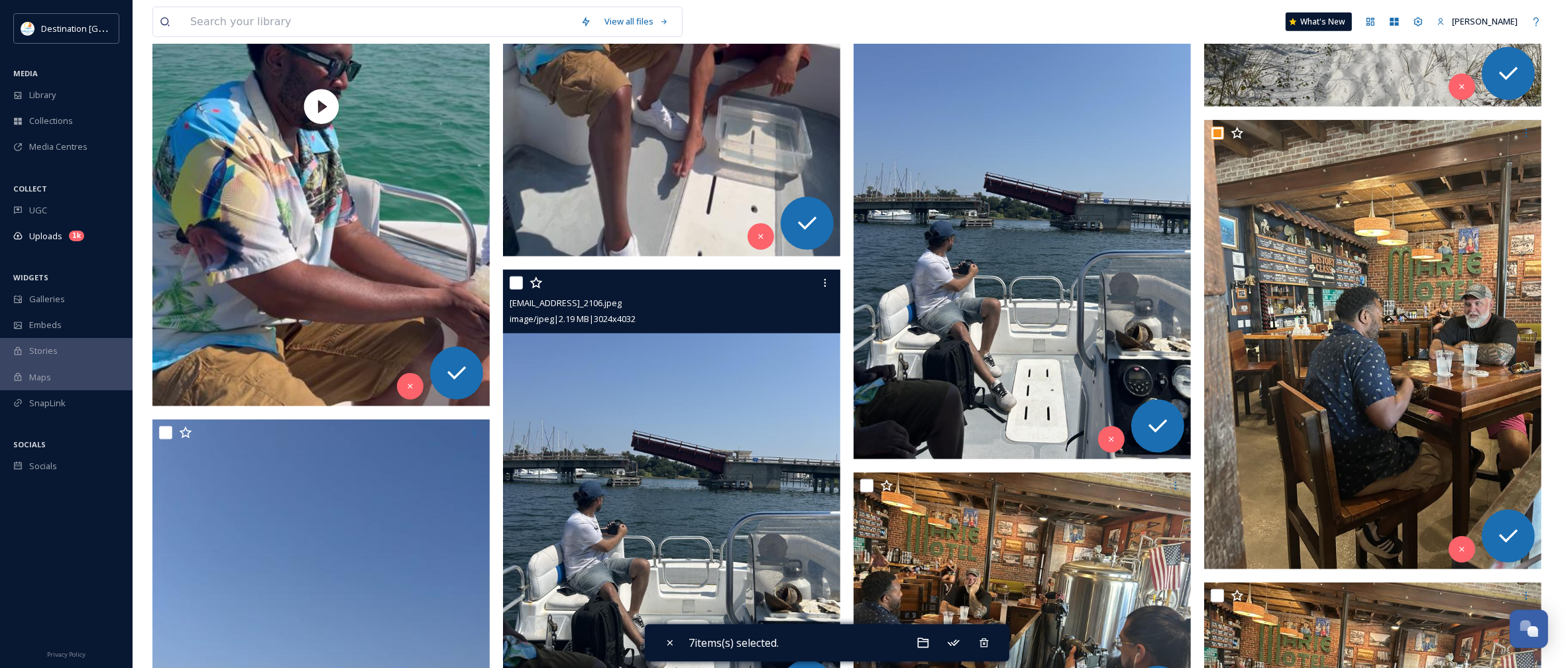
click at [509, 286] on div "ext_1758638852.296678_Social@destinationpanamacity.com-IMG_2106.jpeg image/jpeg…" at bounding box center [672, 302] width 337 height 64
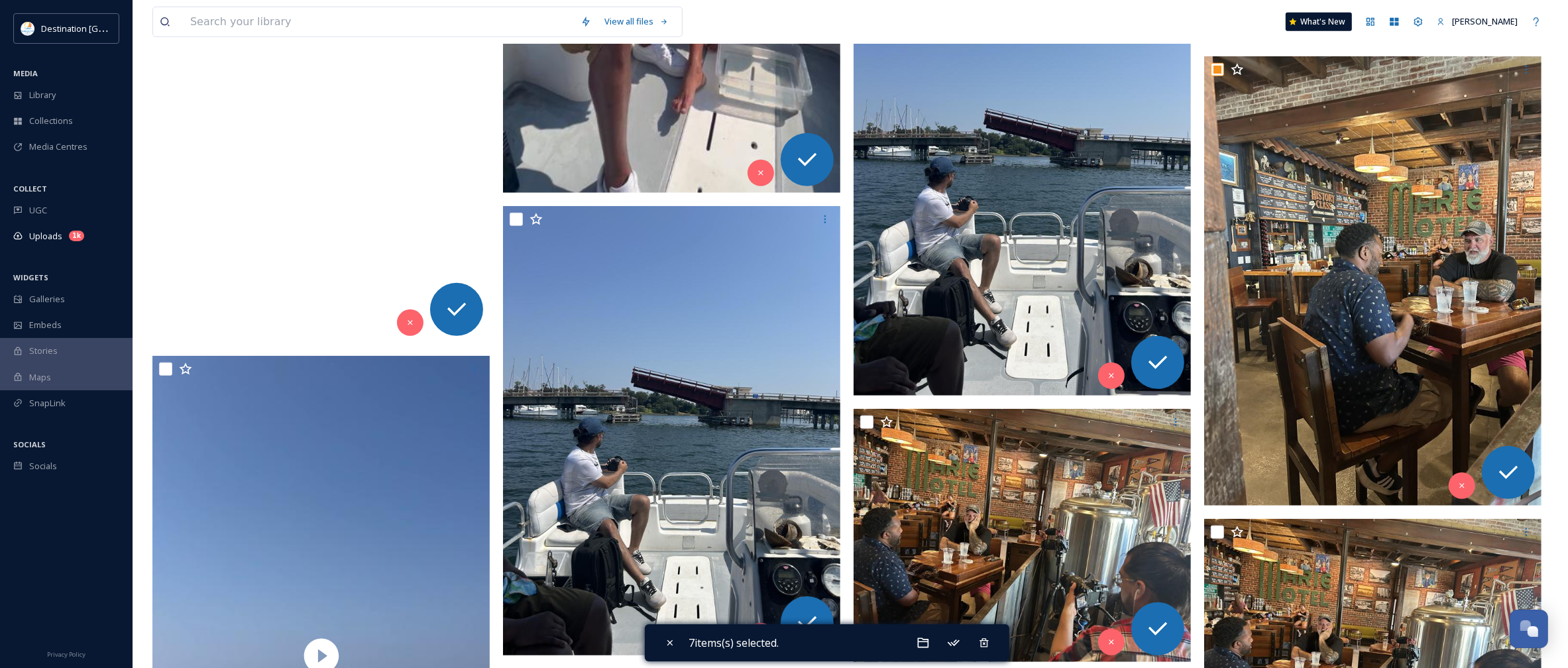
scroll to position [1160, 0]
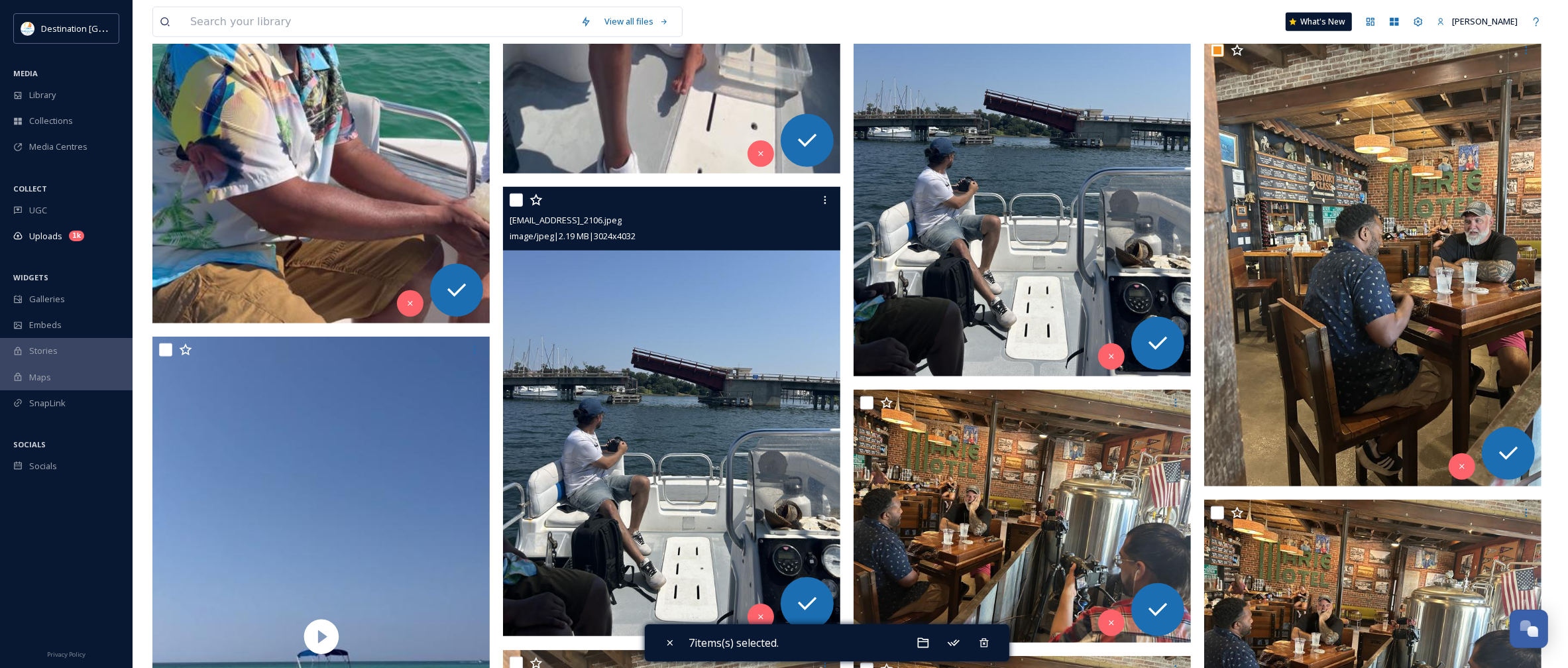
click at [519, 197] on input "checkbox" at bounding box center [516, 200] width 14 height 14
checkbox input "true"
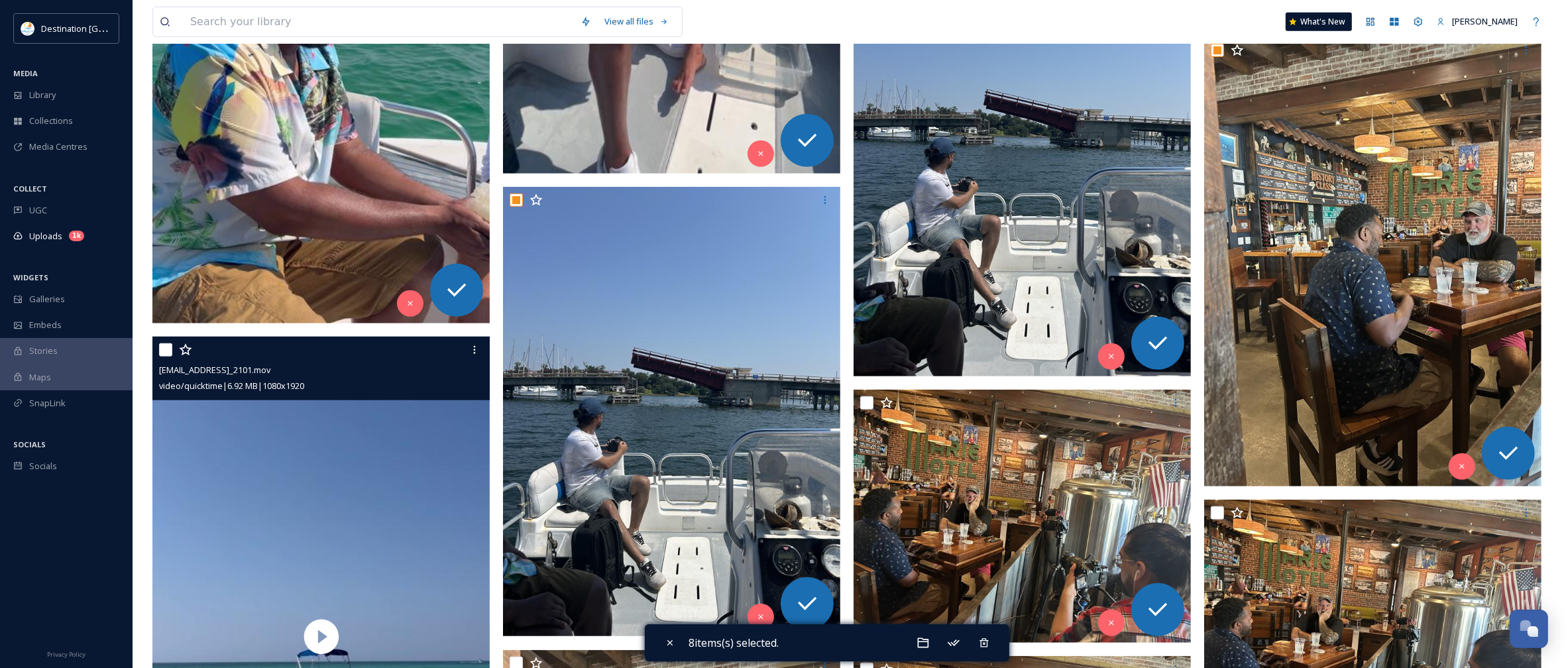
click at [168, 345] on input "checkbox" at bounding box center [166, 350] width 14 height 14
checkbox input "true"
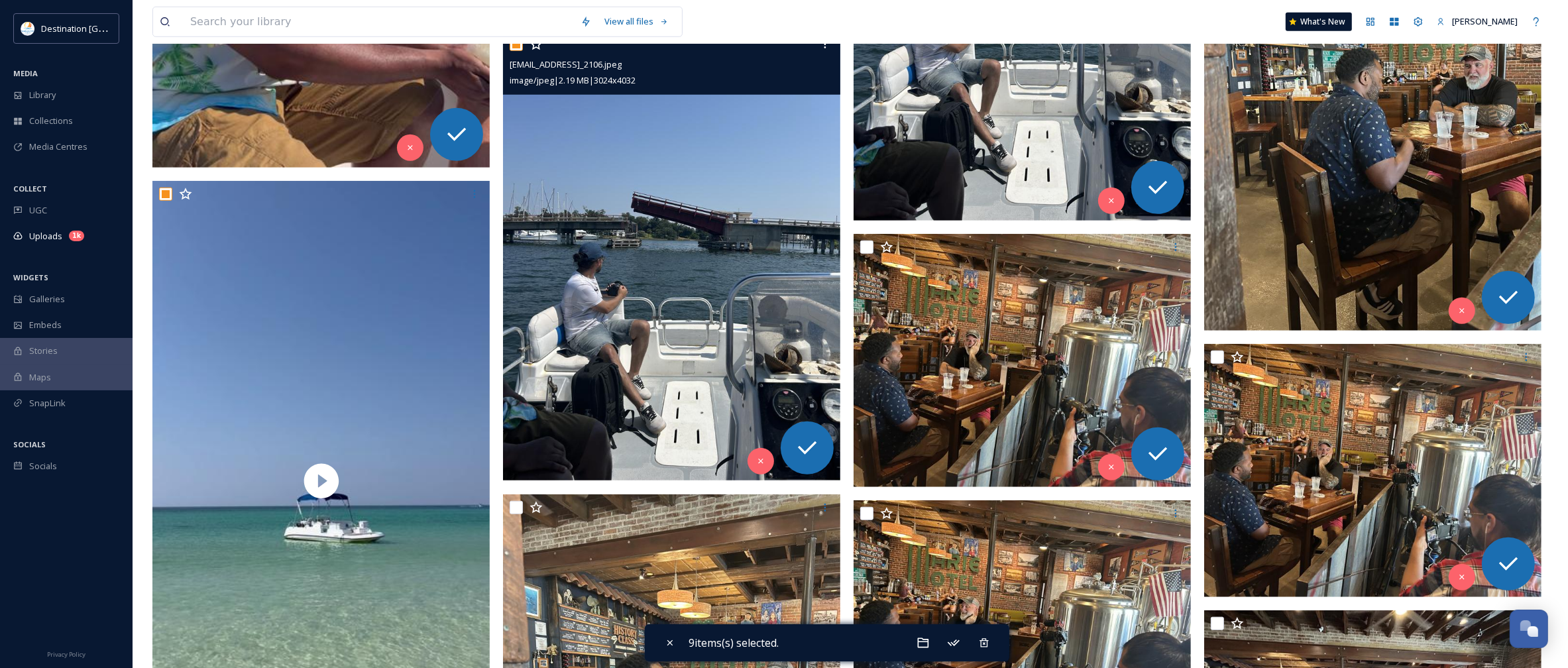
scroll to position [1325, 0]
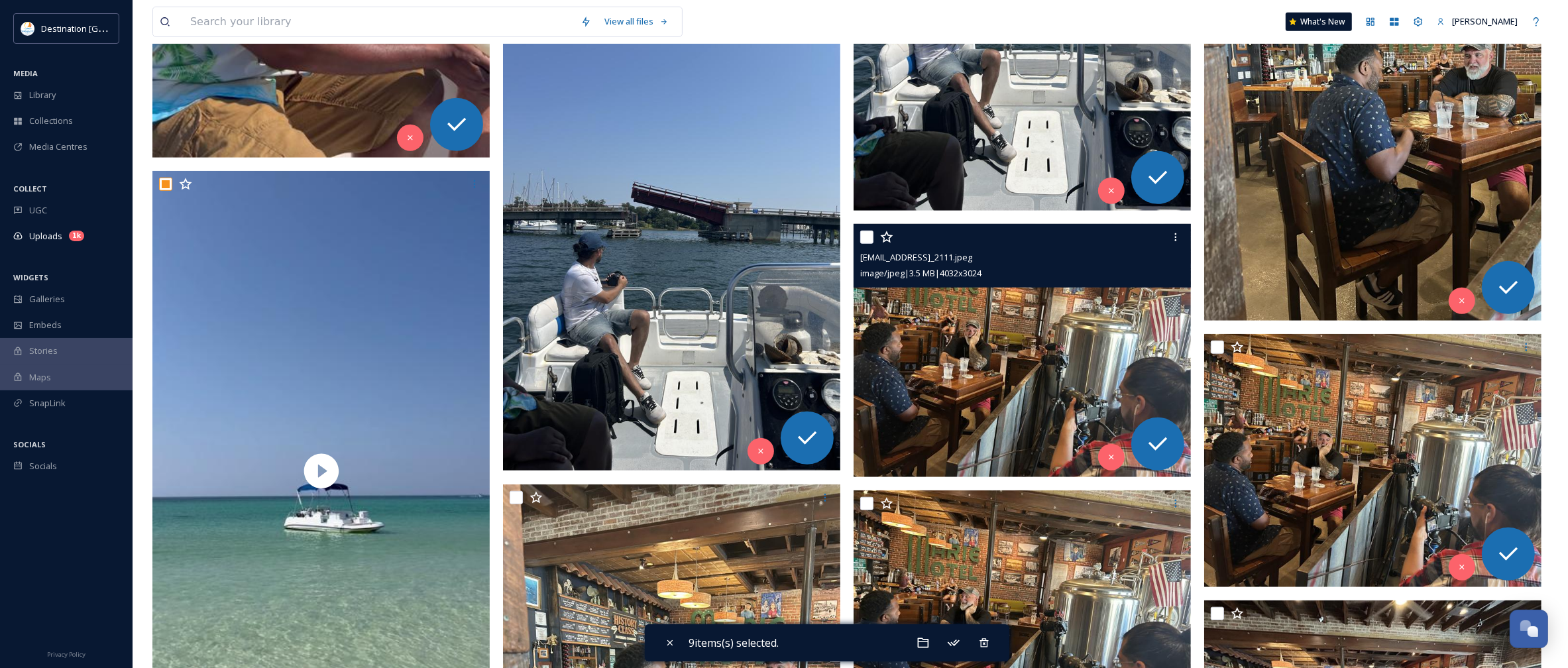
click at [874, 232] on div at bounding box center [1023, 237] width 327 height 24
click at [865, 237] on input "checkbox" at bounding box center [867, 238] width 14 height 14
click at [867, 236] on input "checkbox" at bounding box center [867, 238] width 14 height 14
checkbox input "false"
click at [1102, 454] on div "Recycle" at bounding box center [1111, 457] width 26 height 26
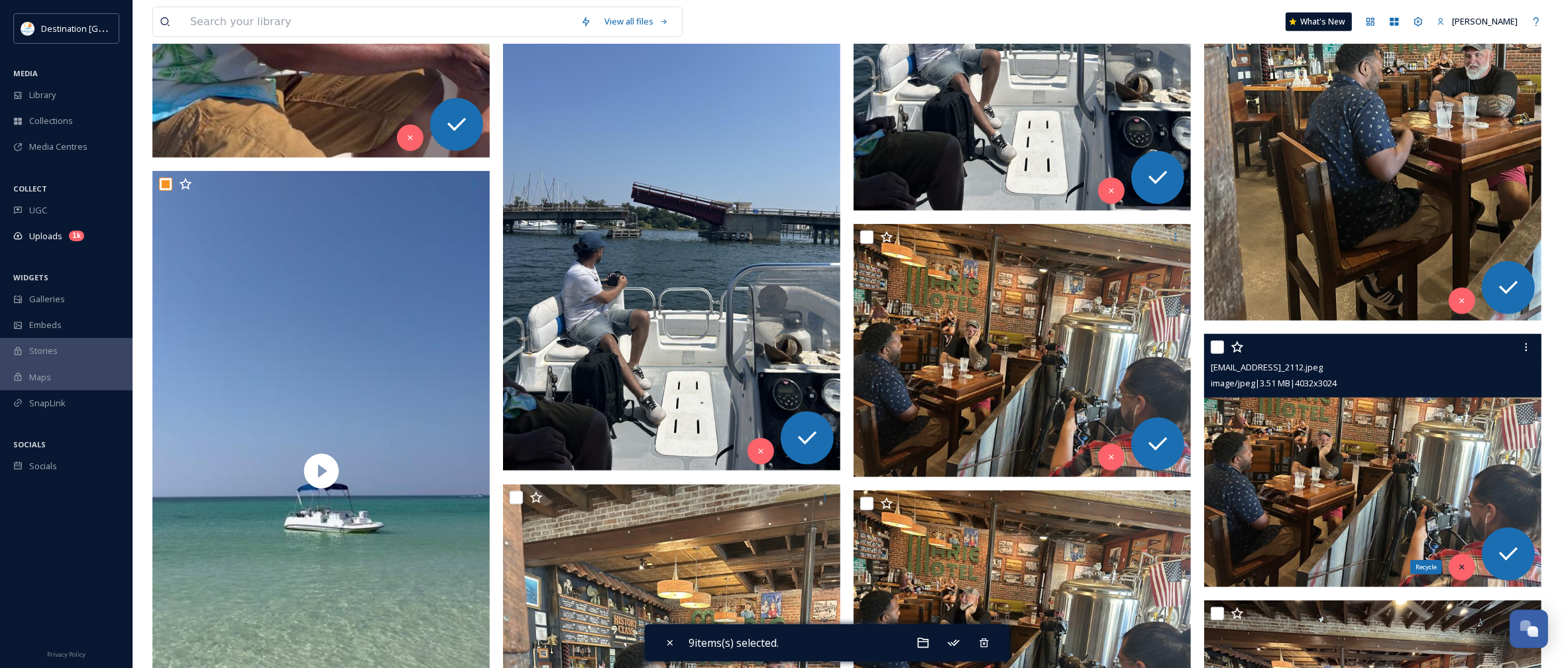
click at [1449, 572] on div "Recycle" at bounding box center [1462, 566] width 26 height 26
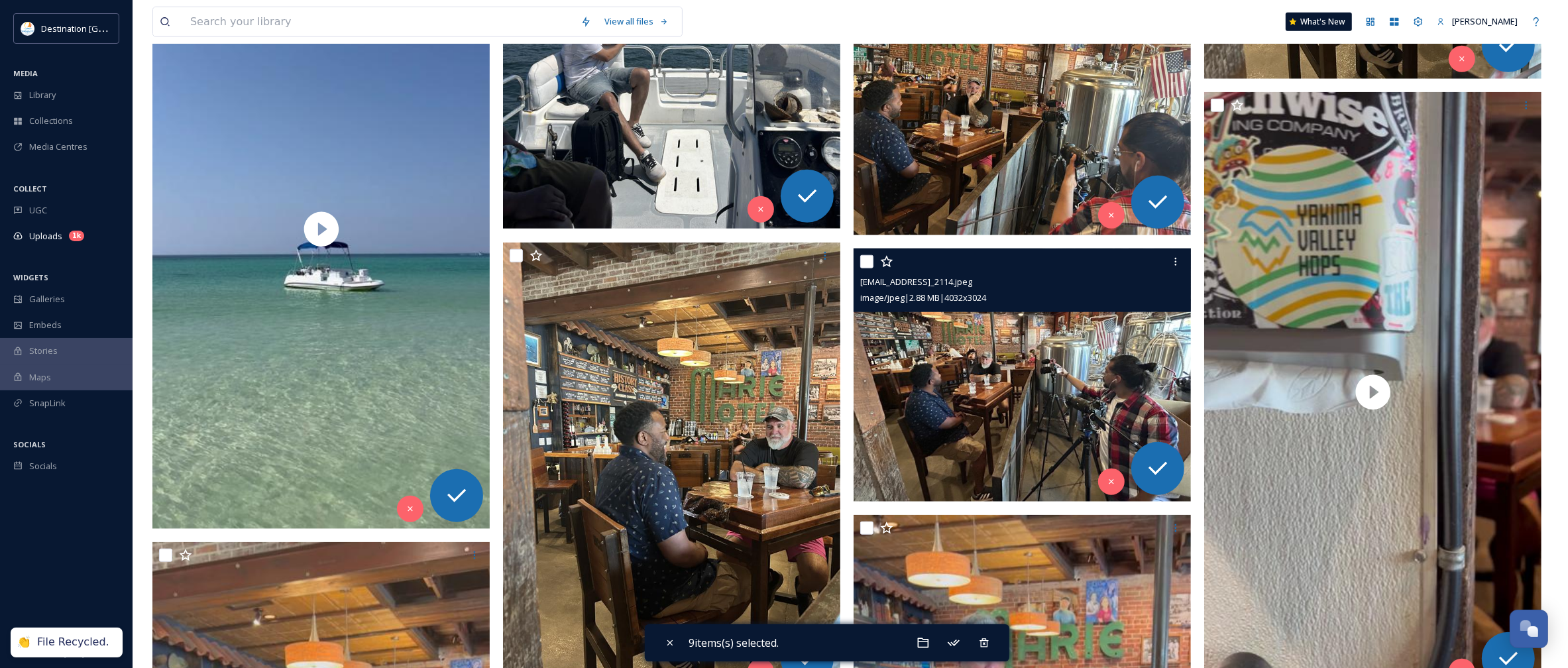
scroll to position [1574, 0]
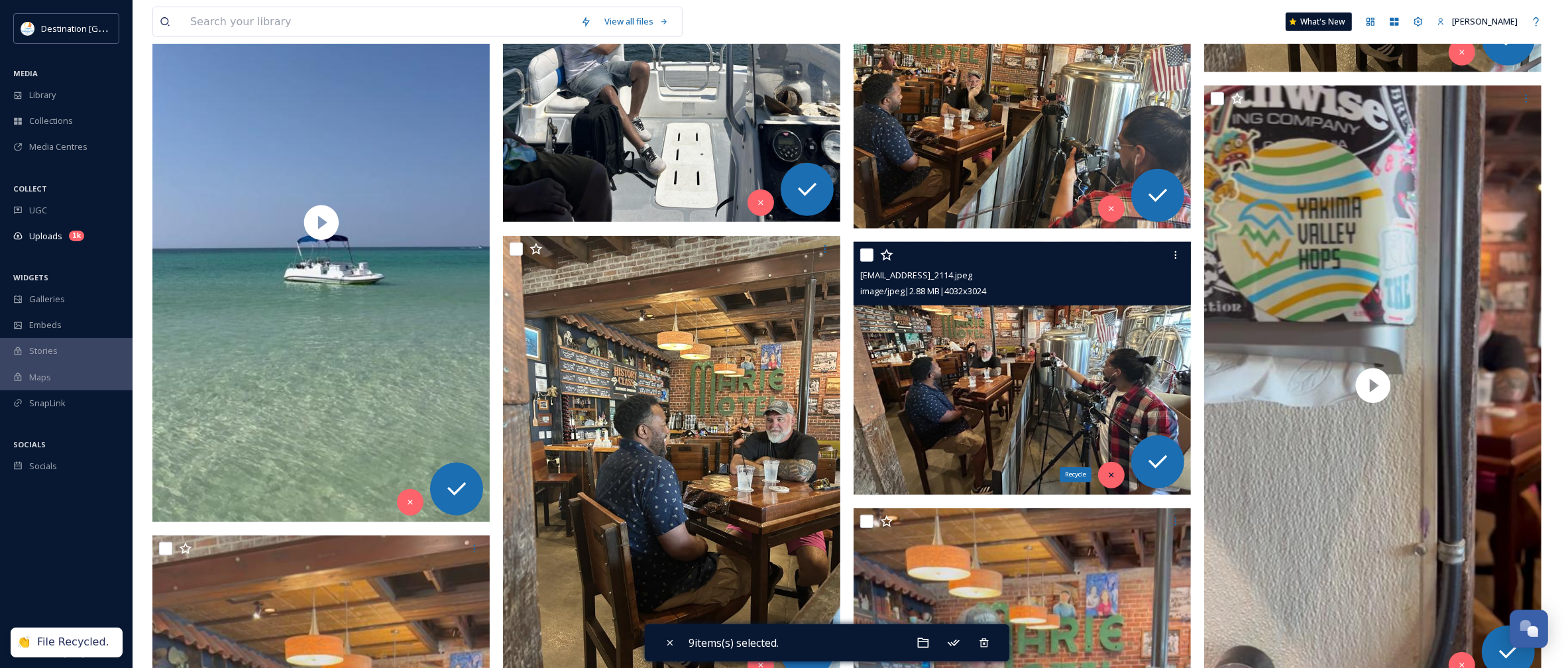
click at [1114, 469] on div "Recycle" at bounding box center [1111, 475] width 26 height 26
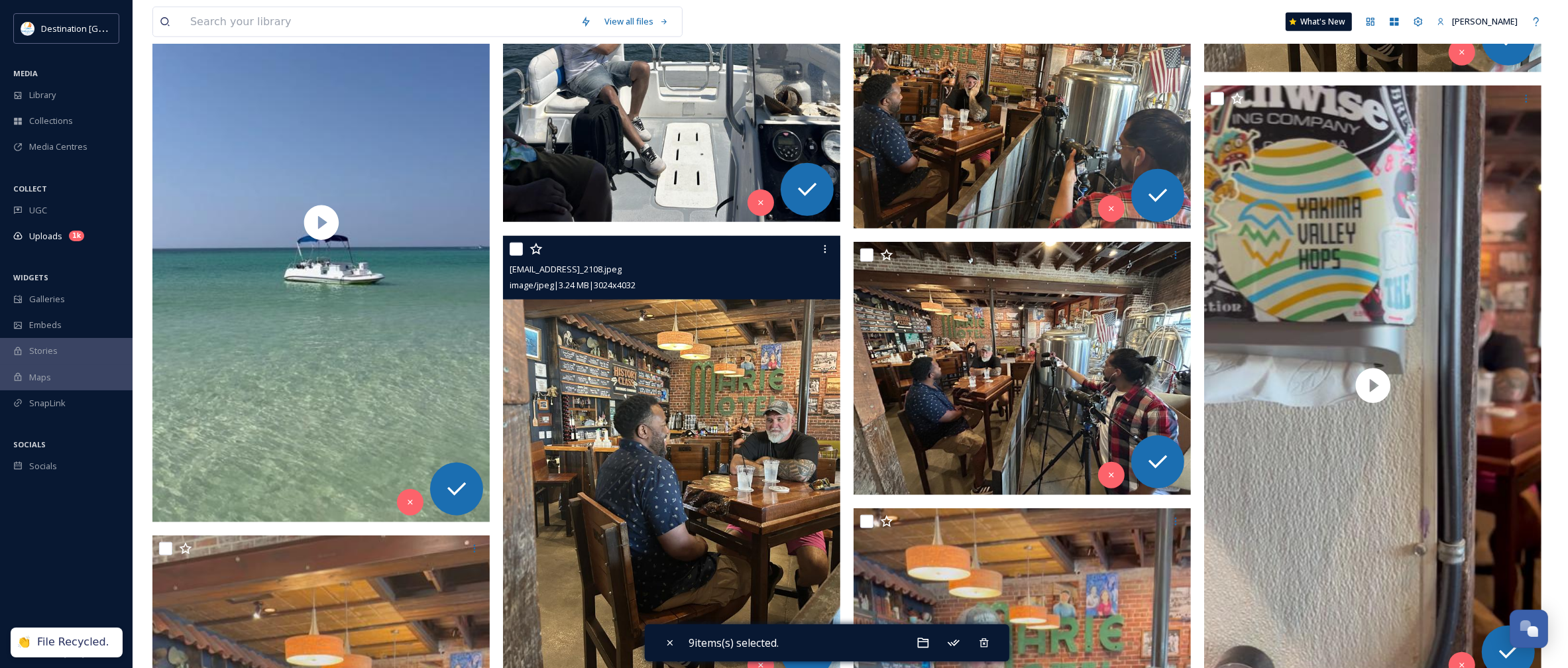
click at [515, 249] on input "checkbox" at bounding box center [516, 249] width 14 height 14
checkbox input "true"
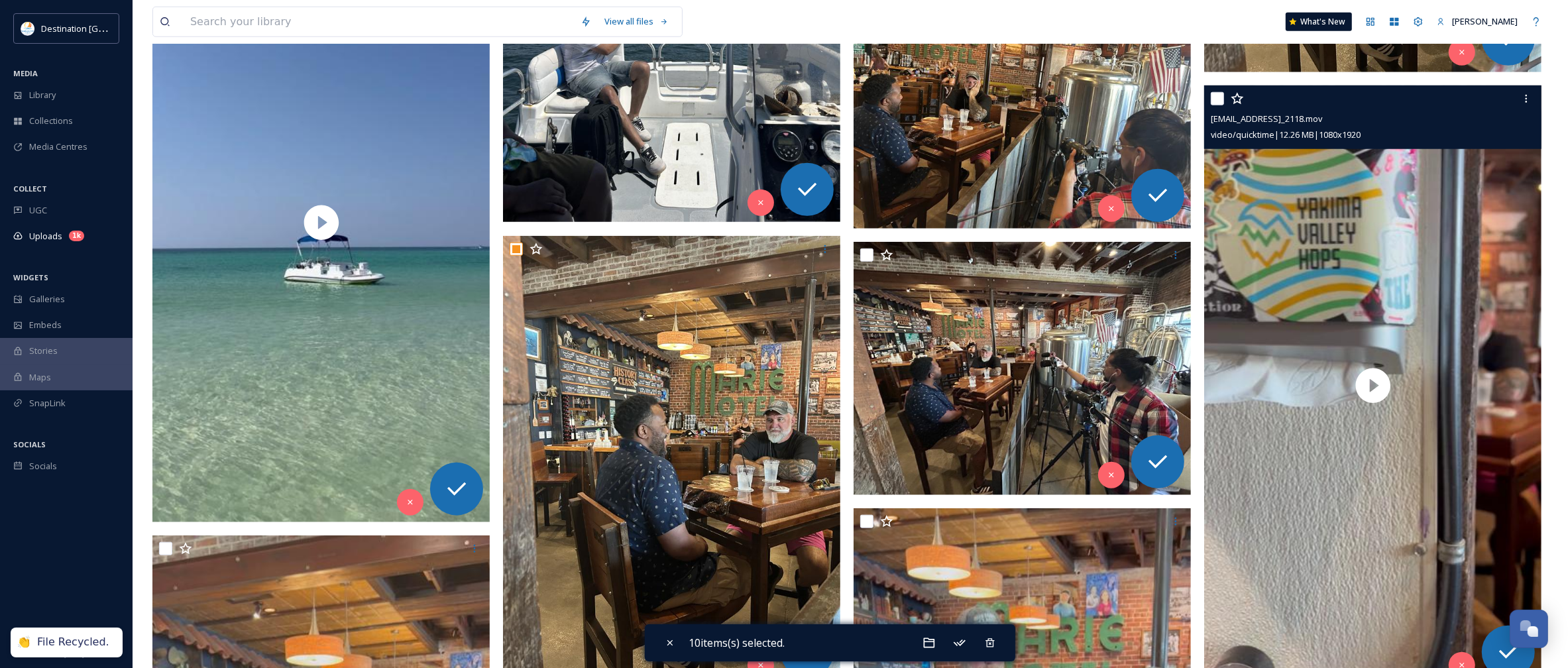
drag, startPoint x: 1216, startPoint y: 100, endPoint x: 1195, endPoint y: 147, distance: 51.5
click at [1216, 99] on input "checkbox" at bounding box center [1217, 99] width 14 height 14
checkbox input "true"
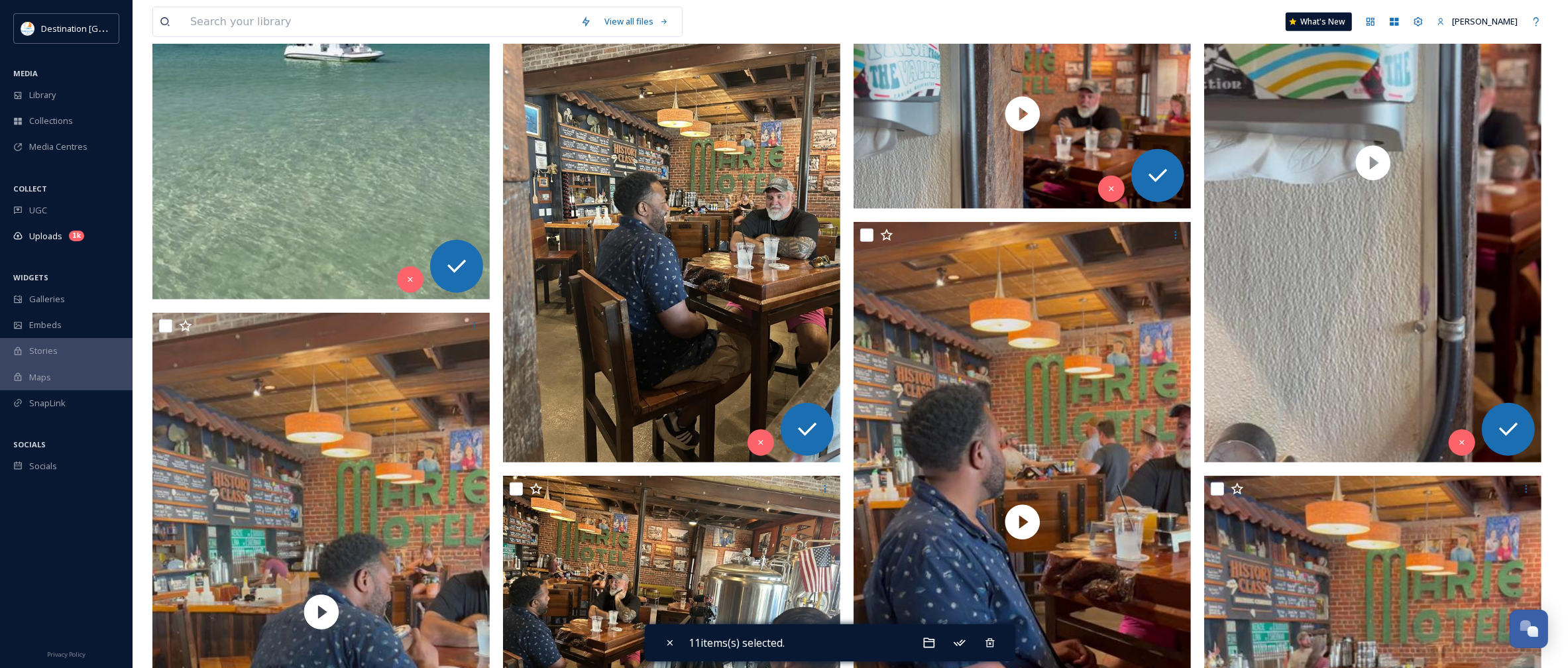
scroll to position [1822, 0]
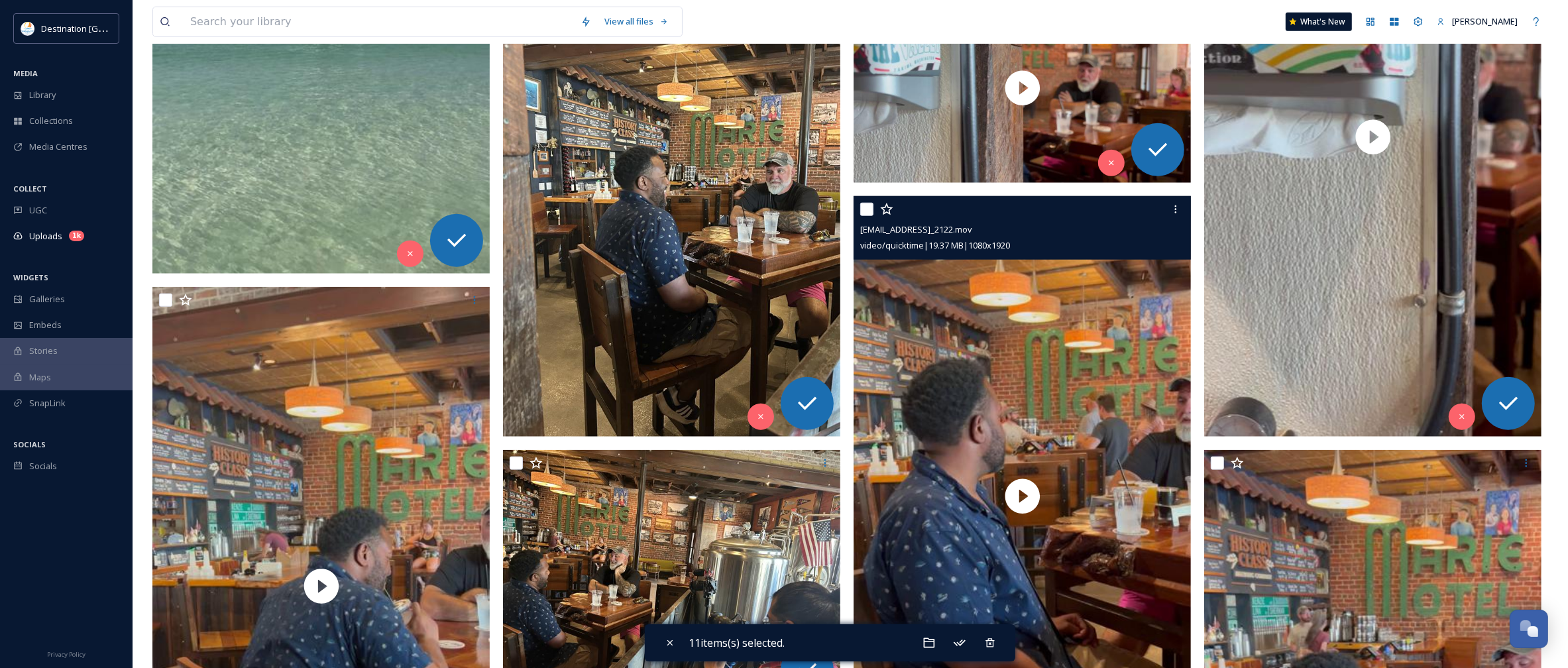
click at [867, 205] on input "checkbox" at bounding box center [867, 210] width 14 height 14
checkbox input "true"
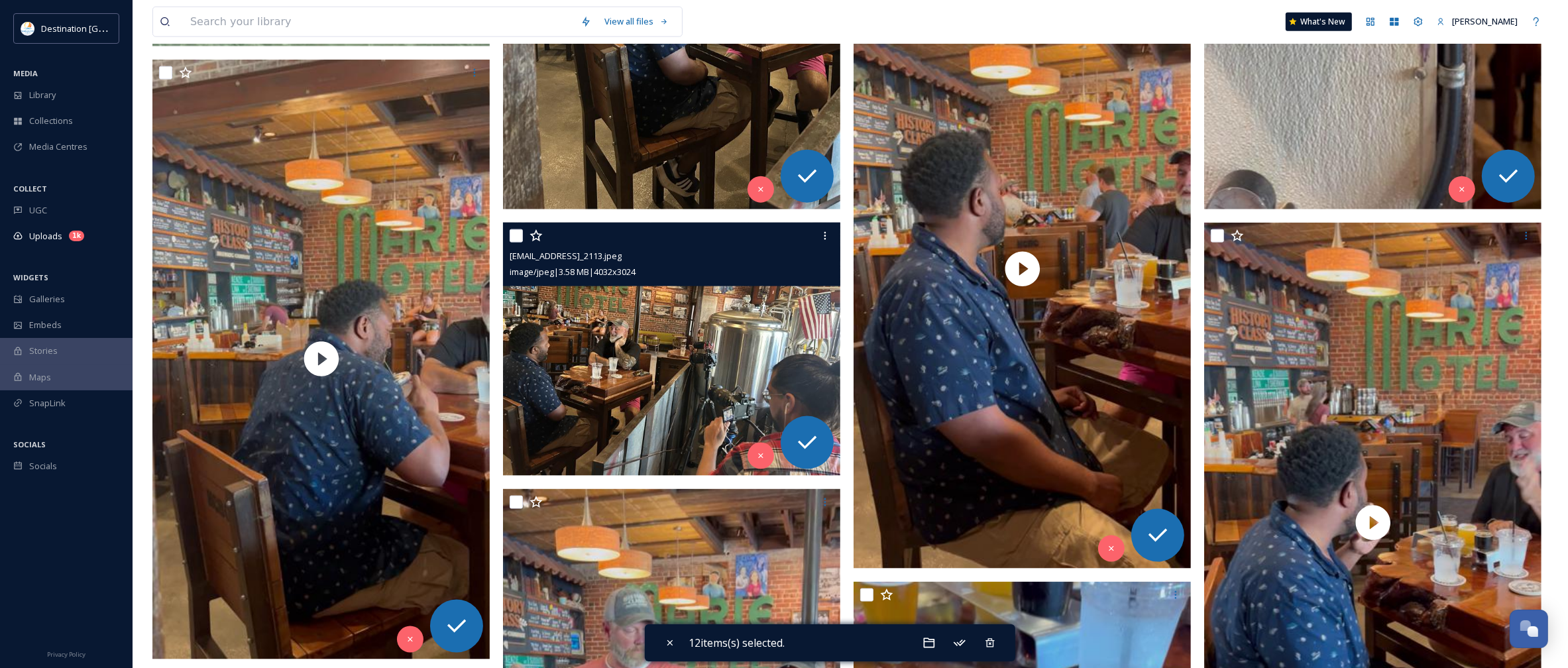
scroll to position [2071, 0]
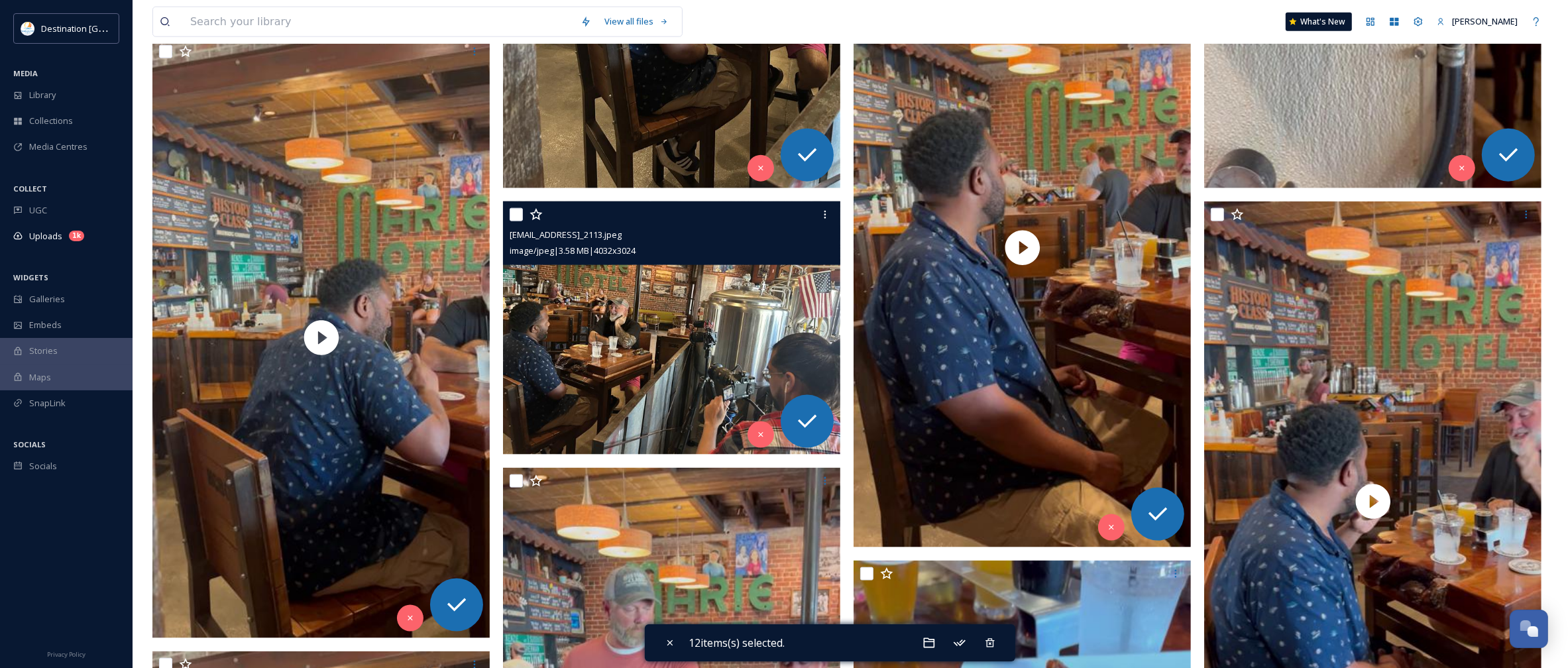
click at [518, 216] on input "checkbox" at bounding box center [516, 215] width 14 height 14
checkbox input "true"
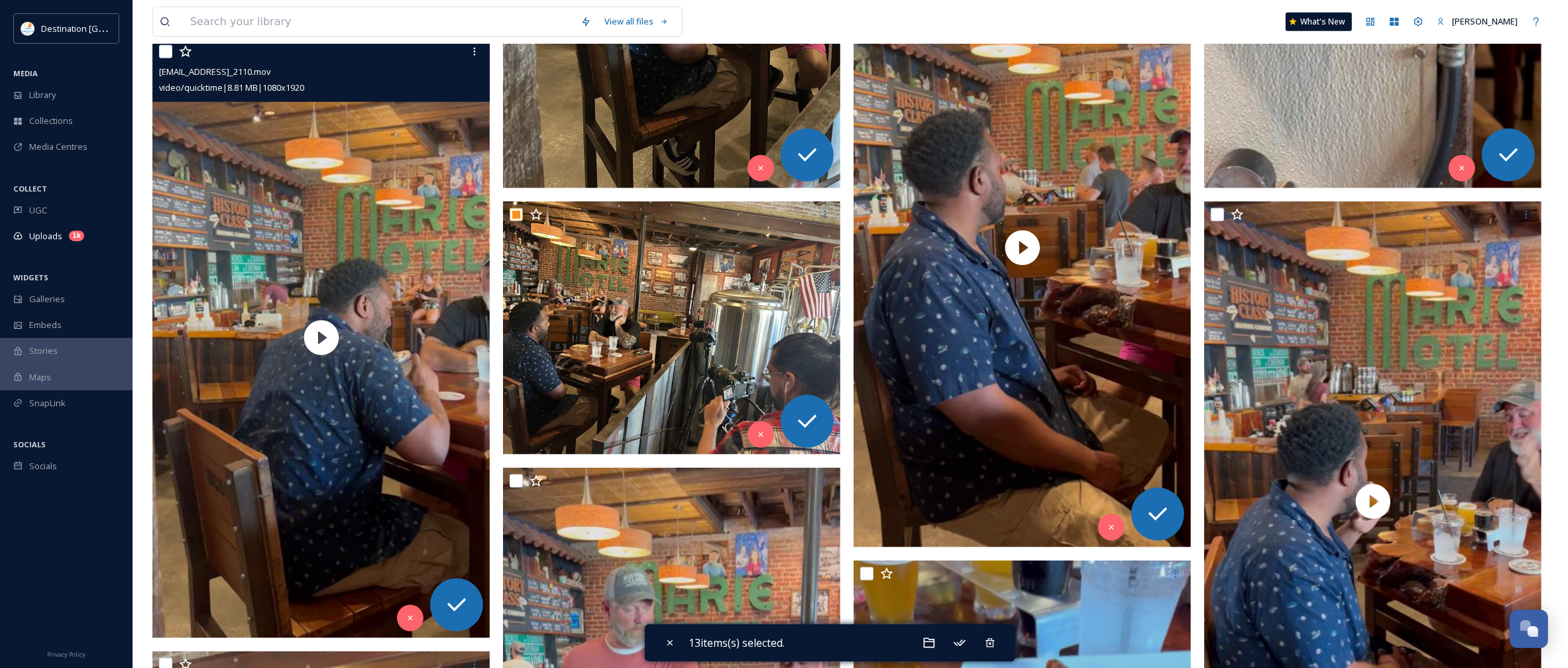
click at [166, 54] on input "checkbox" at bounding box center [166, 52] width 14 height 14
checkbox input "true"
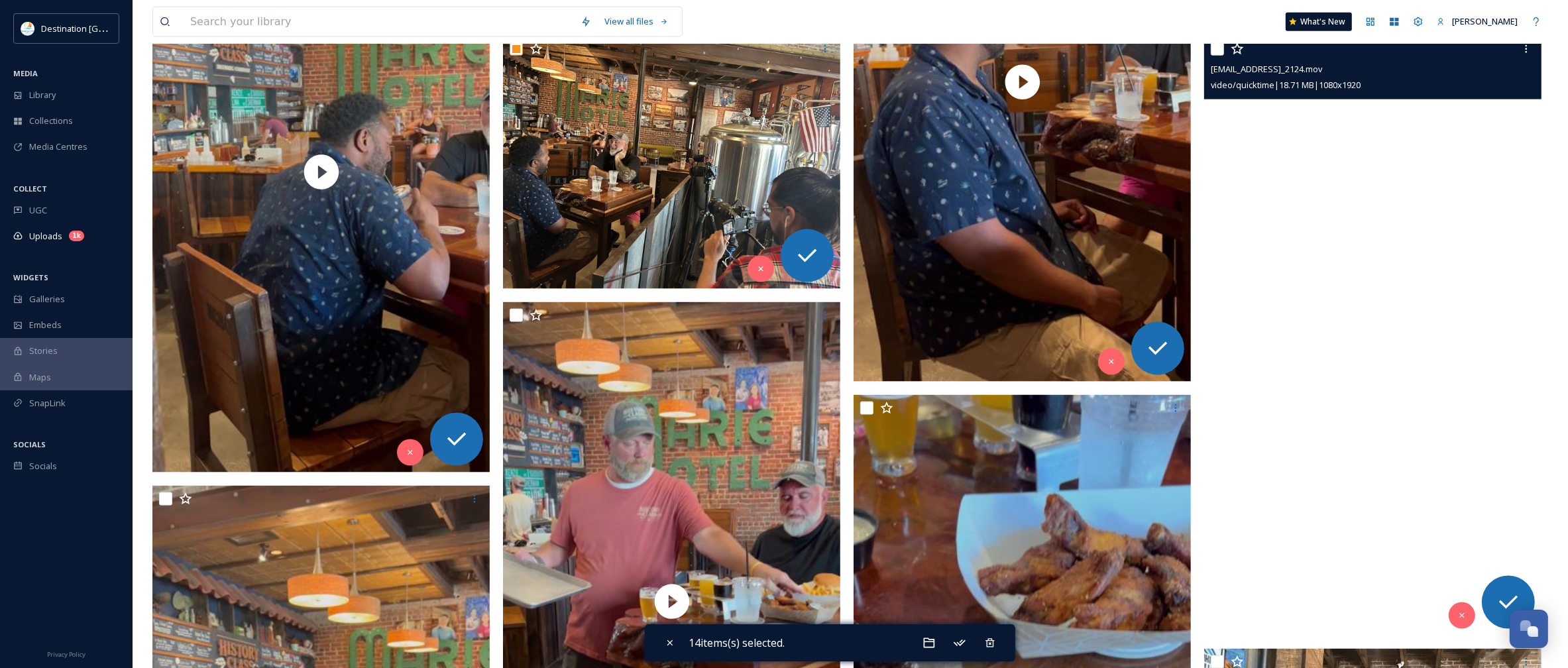
scroll to position [2154, 0]
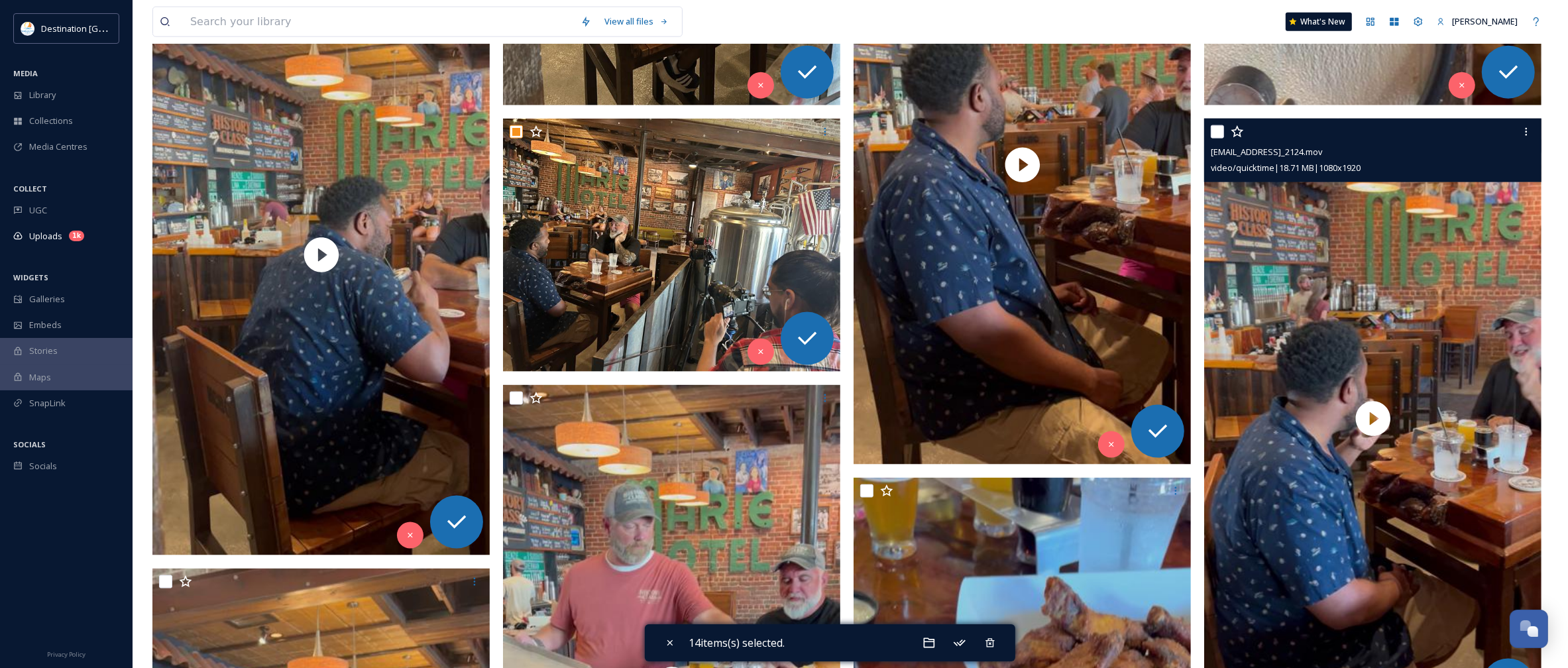
click at [1217, 136] on input "checkbox" at bounding box center [1217, 132] width 14 height 14
checkbox input "true"
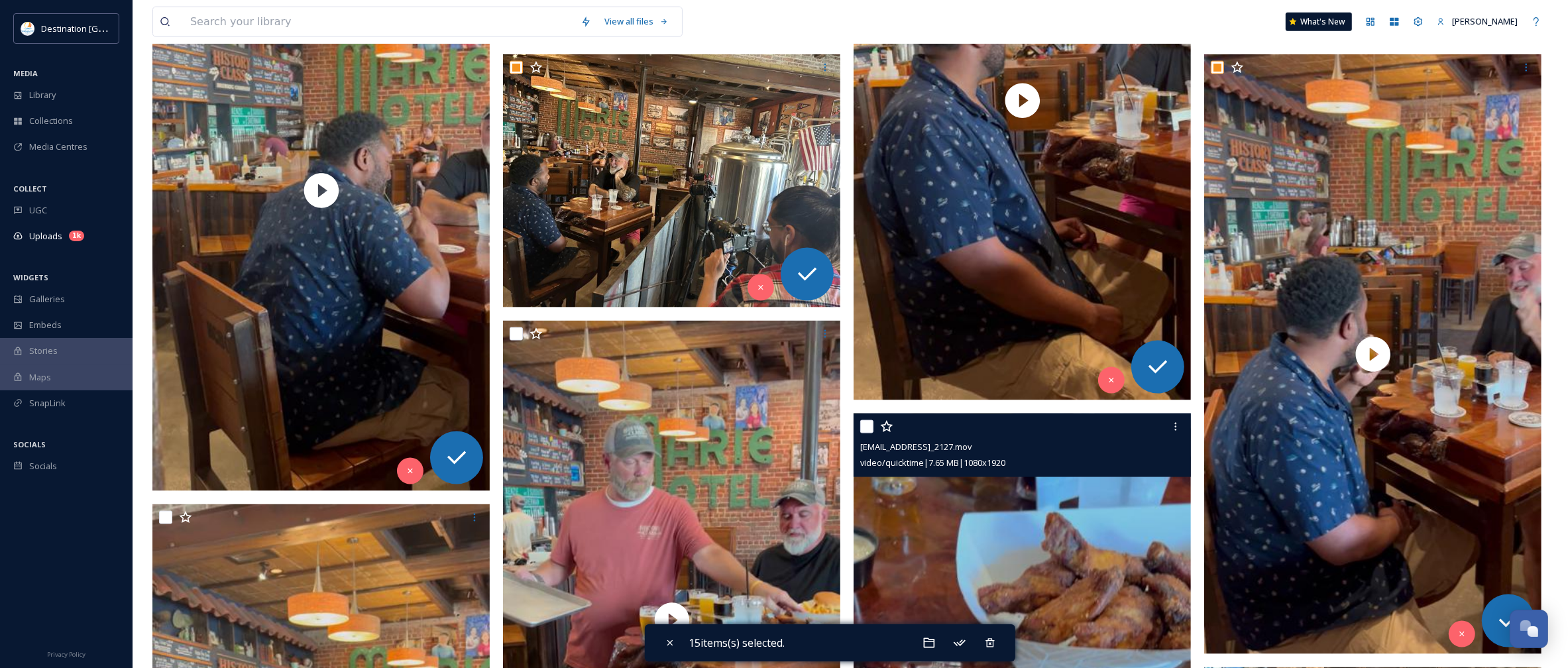
scroll to position [2236, 0]
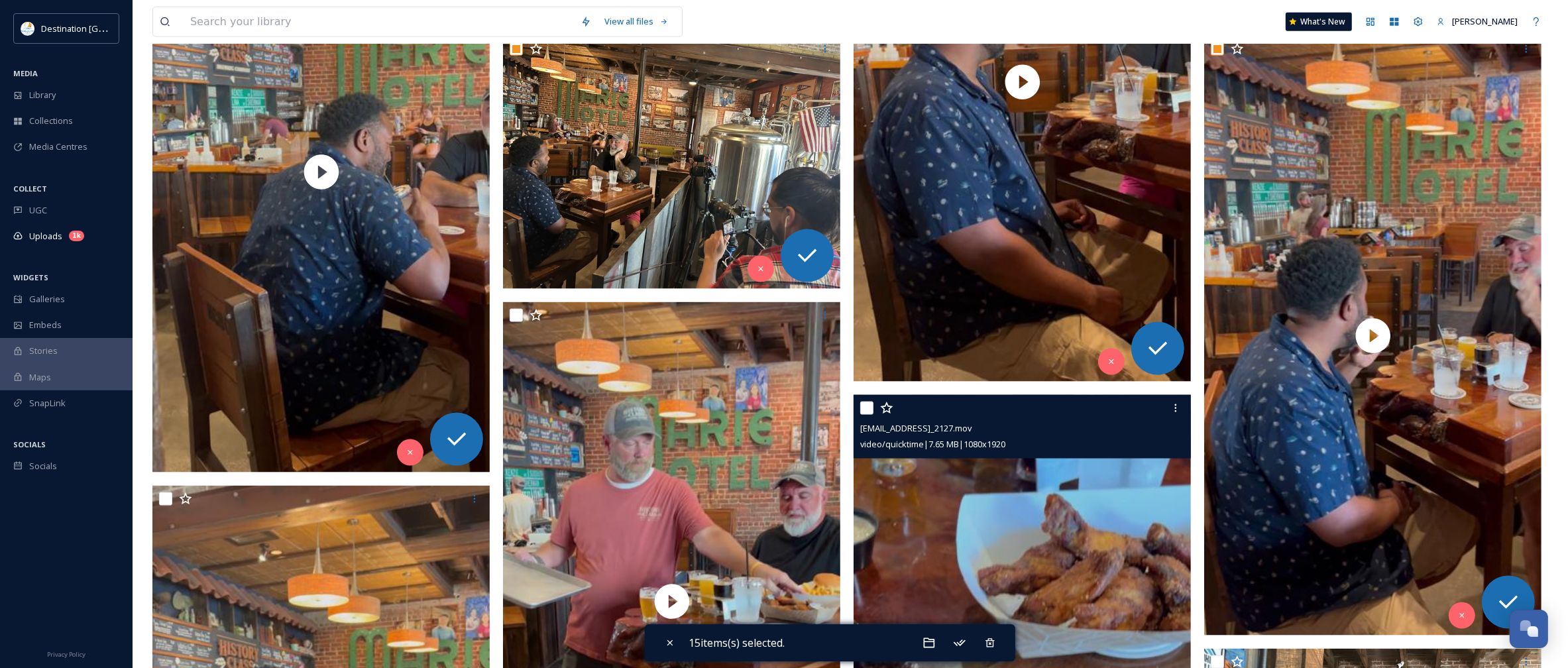
click at [863, 411] on input "checkbox" at bounding box center [867, 408] width 14 height 14
checkbox input "true"
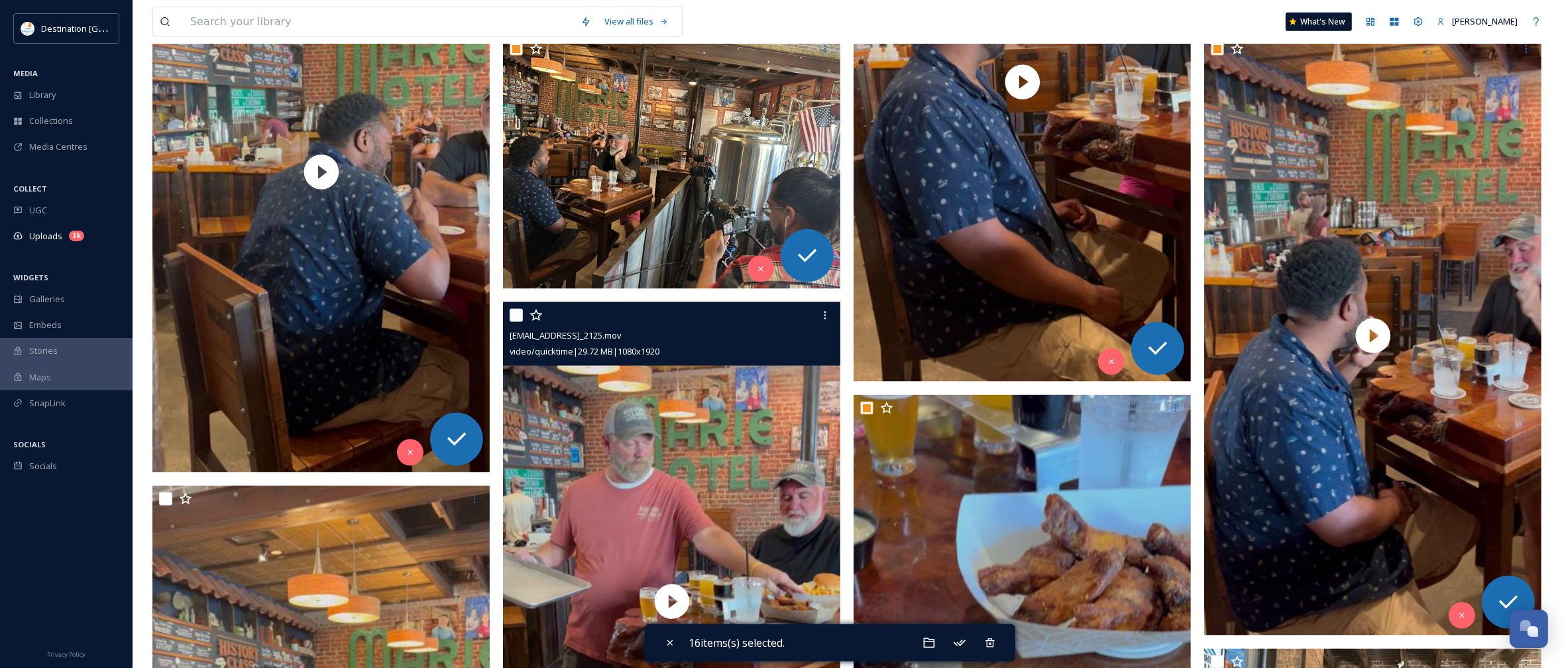
click at [512, 314] on input "checkbox" at bounding box center [516, 315] width 14 height 14
checkbox input "true"
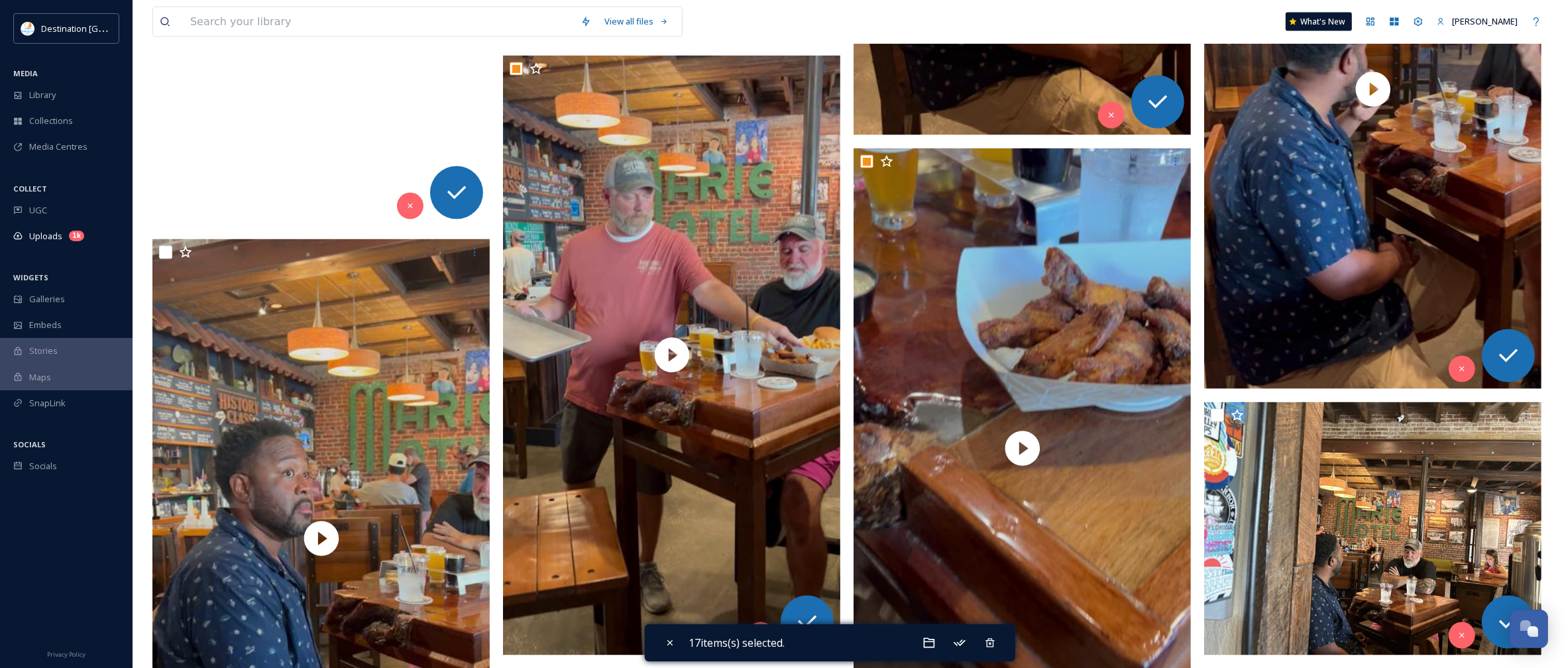
scroll to position [2485, 0]
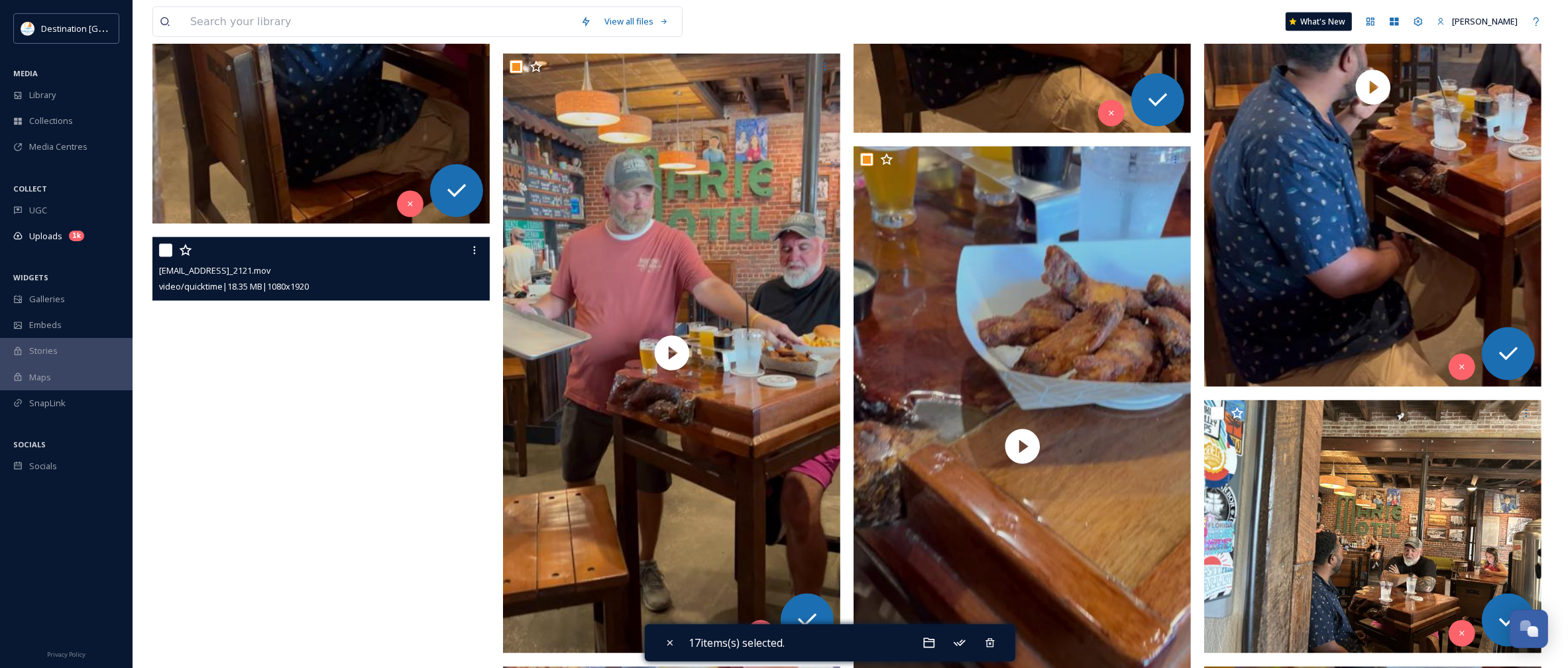
click at [167, 255] on input "checkbox" at bounding box center [166, 250] width 14 height 14
checkbox input "true"
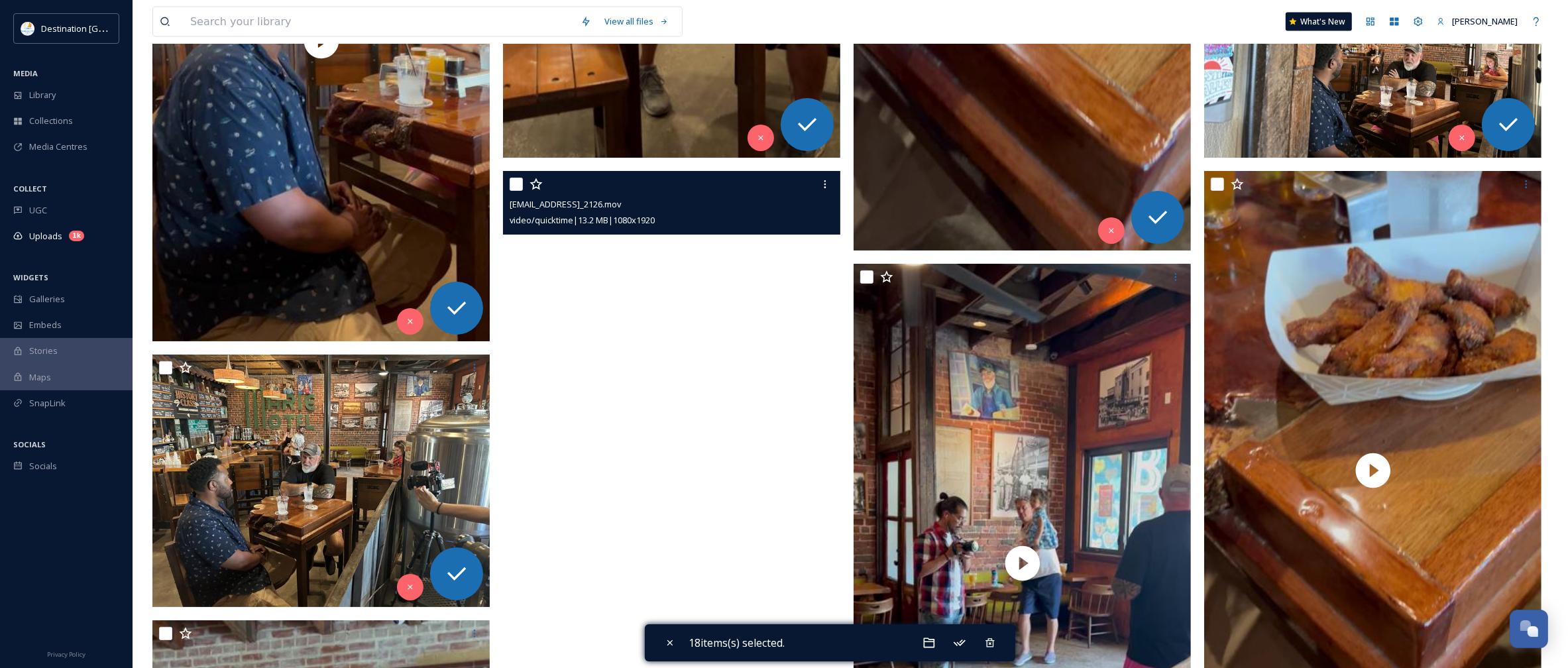
scroll to position [2982, 0]
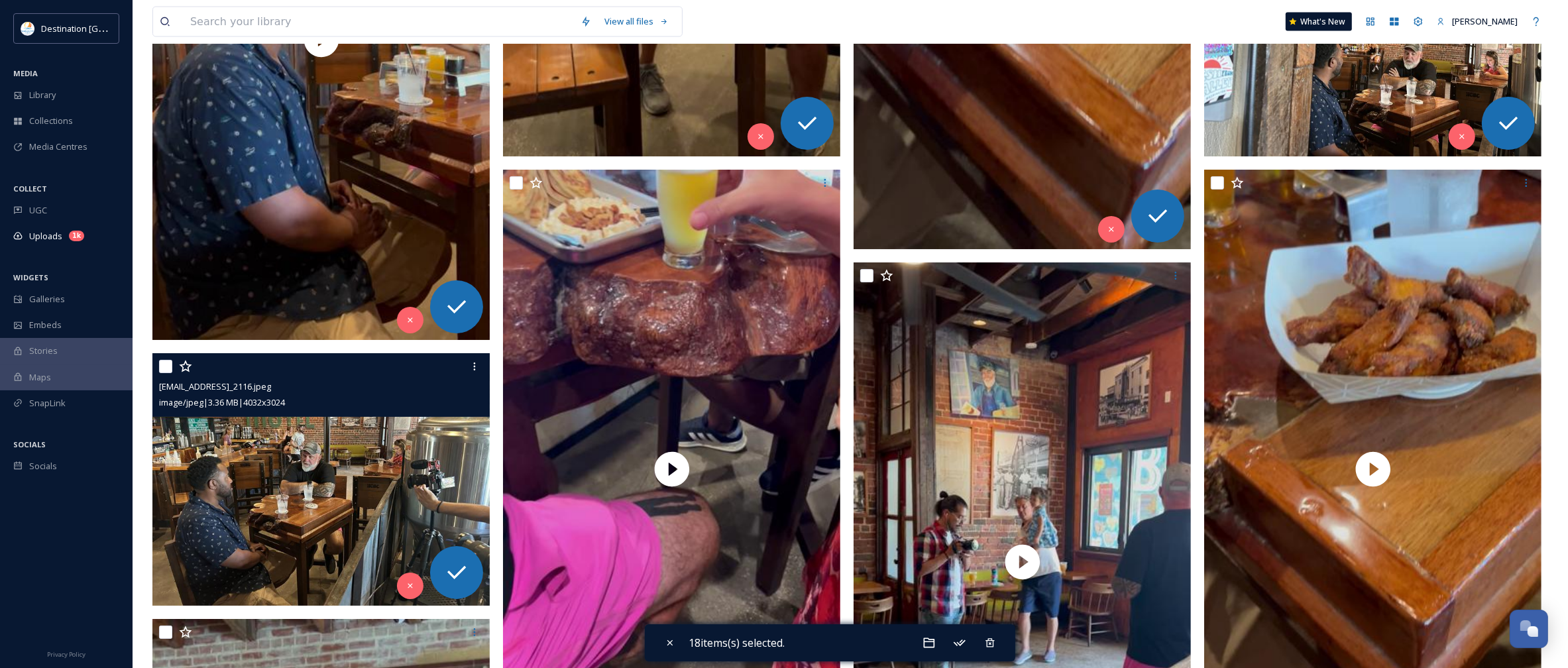
click at [169, 364] on input "checkbox" at bounding box center [166, 366] width 14 height 14
checkbox input "true"
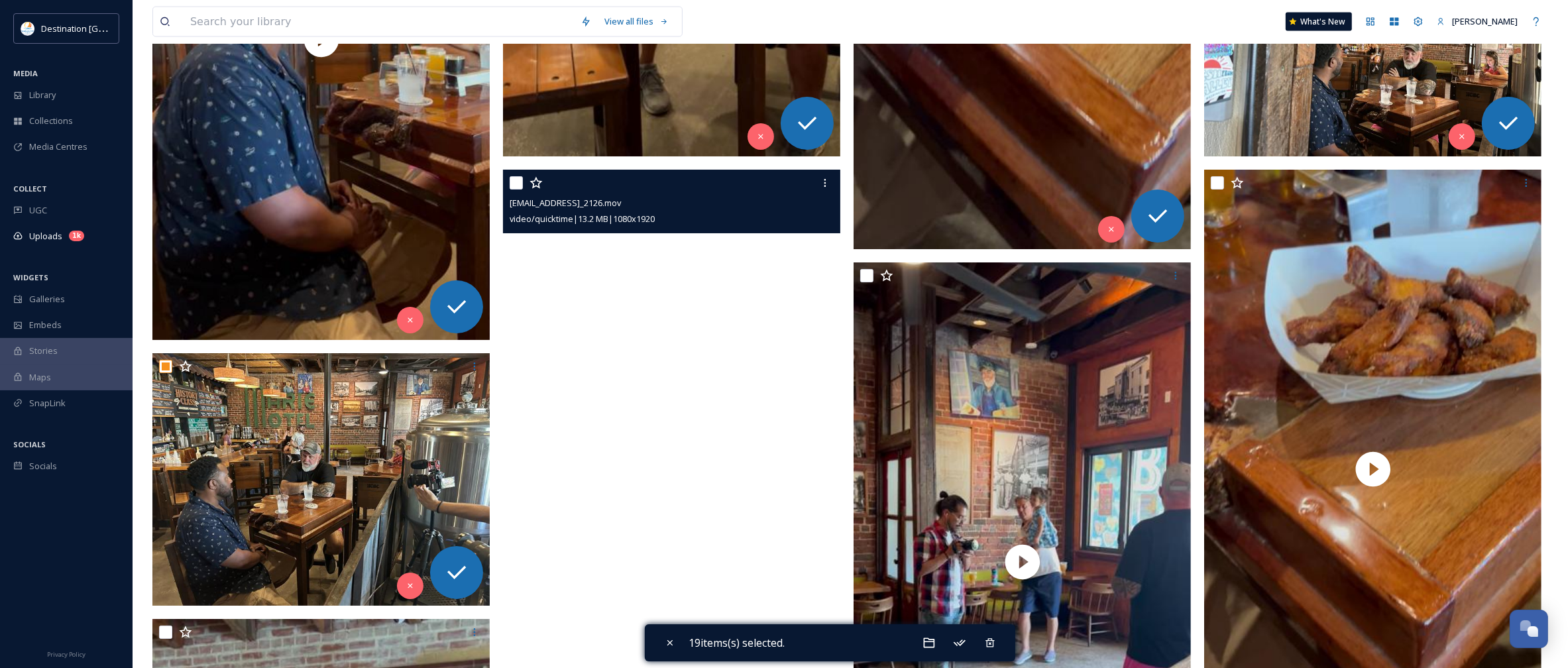
scroll to position [3065, 0]
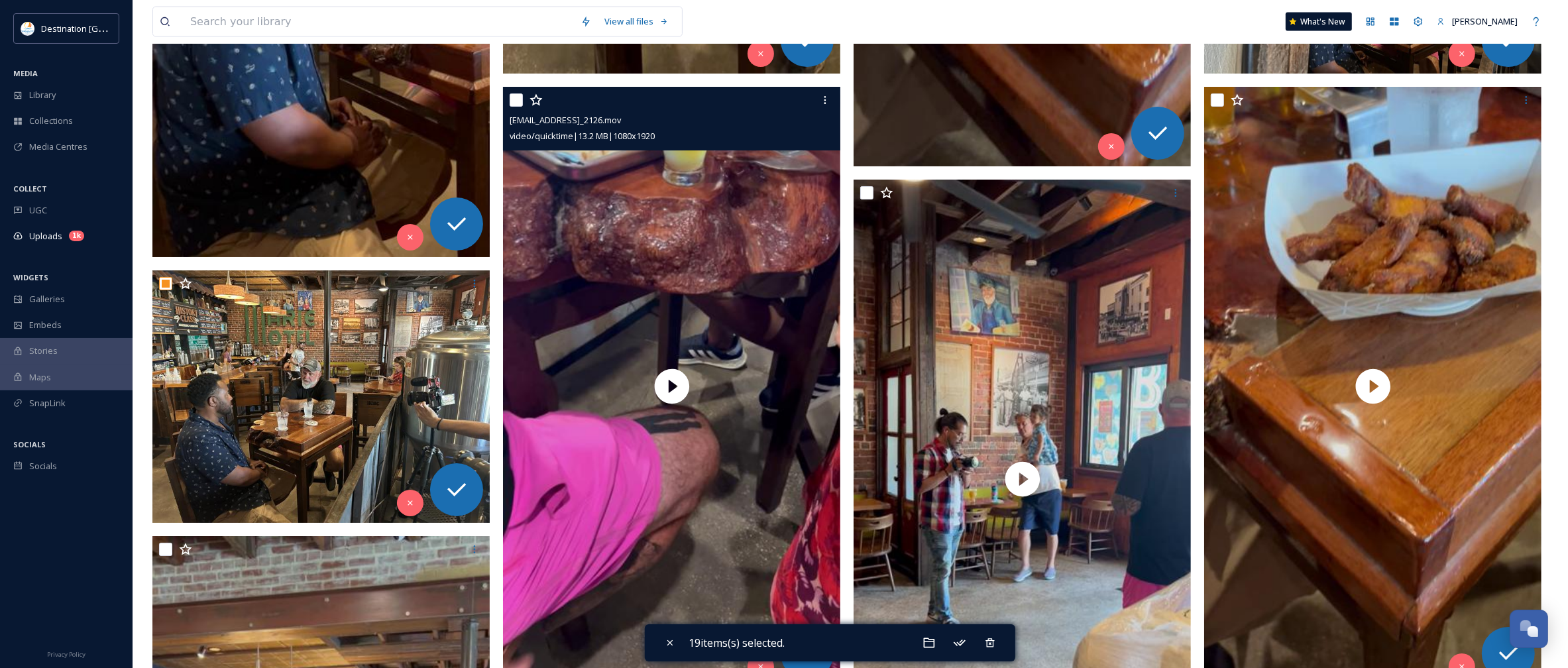
click at [512, 97] on input "checkbox" at bounding box center [516, 100] width 14 height 14
checkbox input "true"
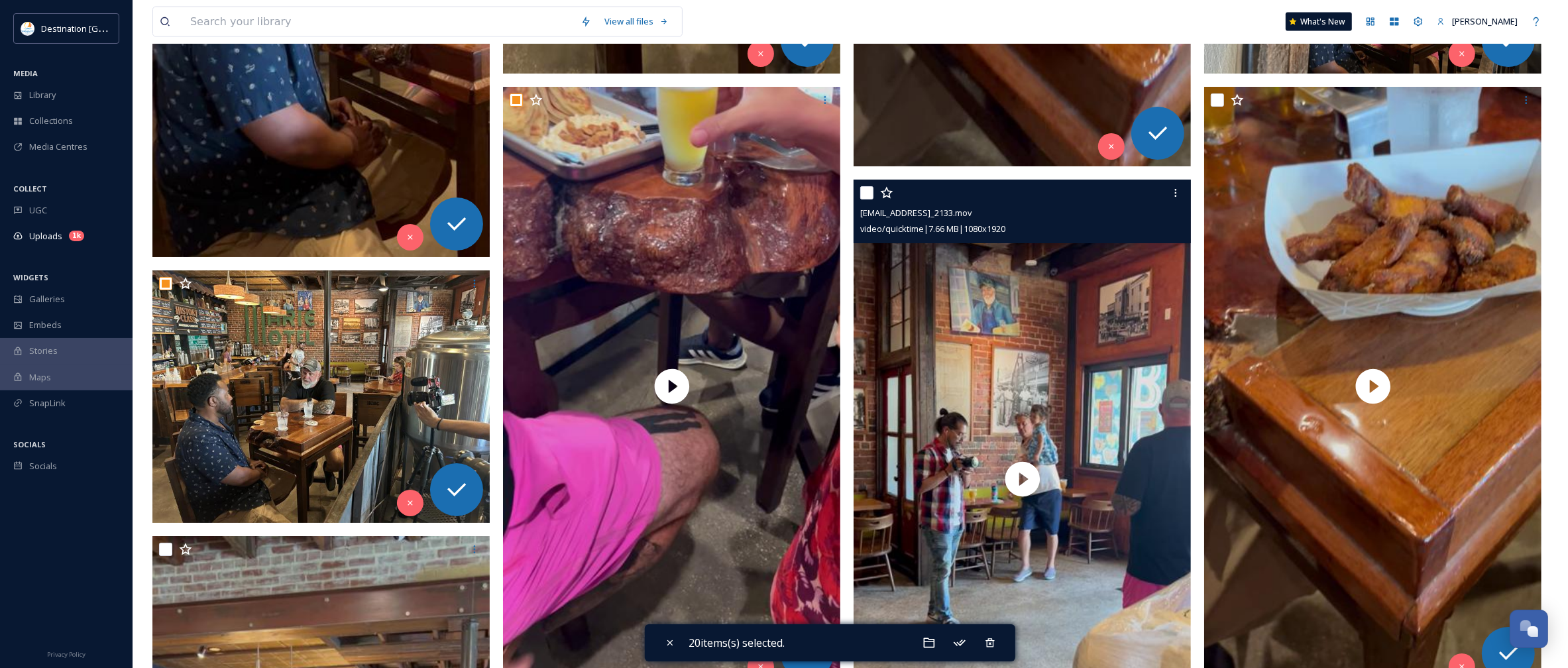
click at [868, 202] on div at bounding box center [1023, 193] width 327 height 24
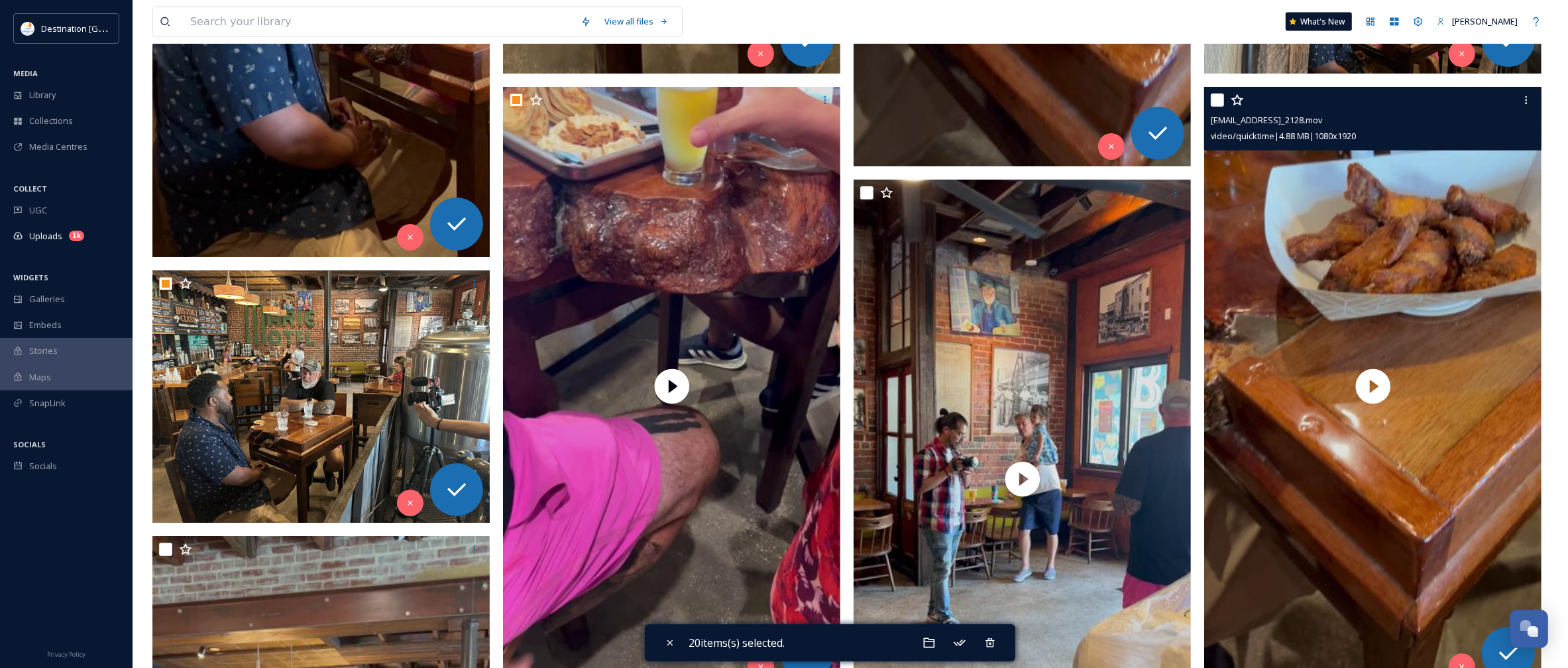
click at [1220, 100] on input "checkbox" at bounding box center [1217, 100] width 14 height 14
checkbox input "true"
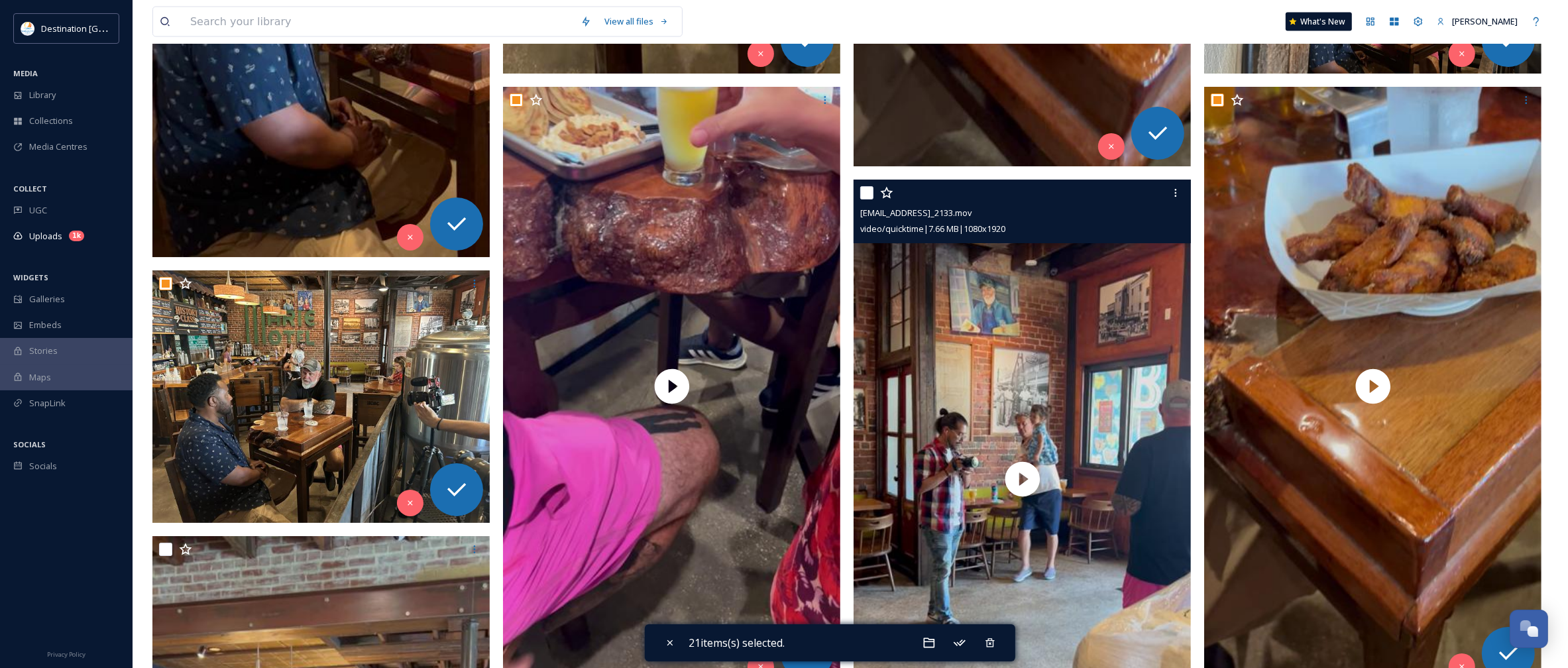
click at [865, 190] on input "checkbox" at bounding box center [867, 193] width 14 height 14
checkbox input "true"
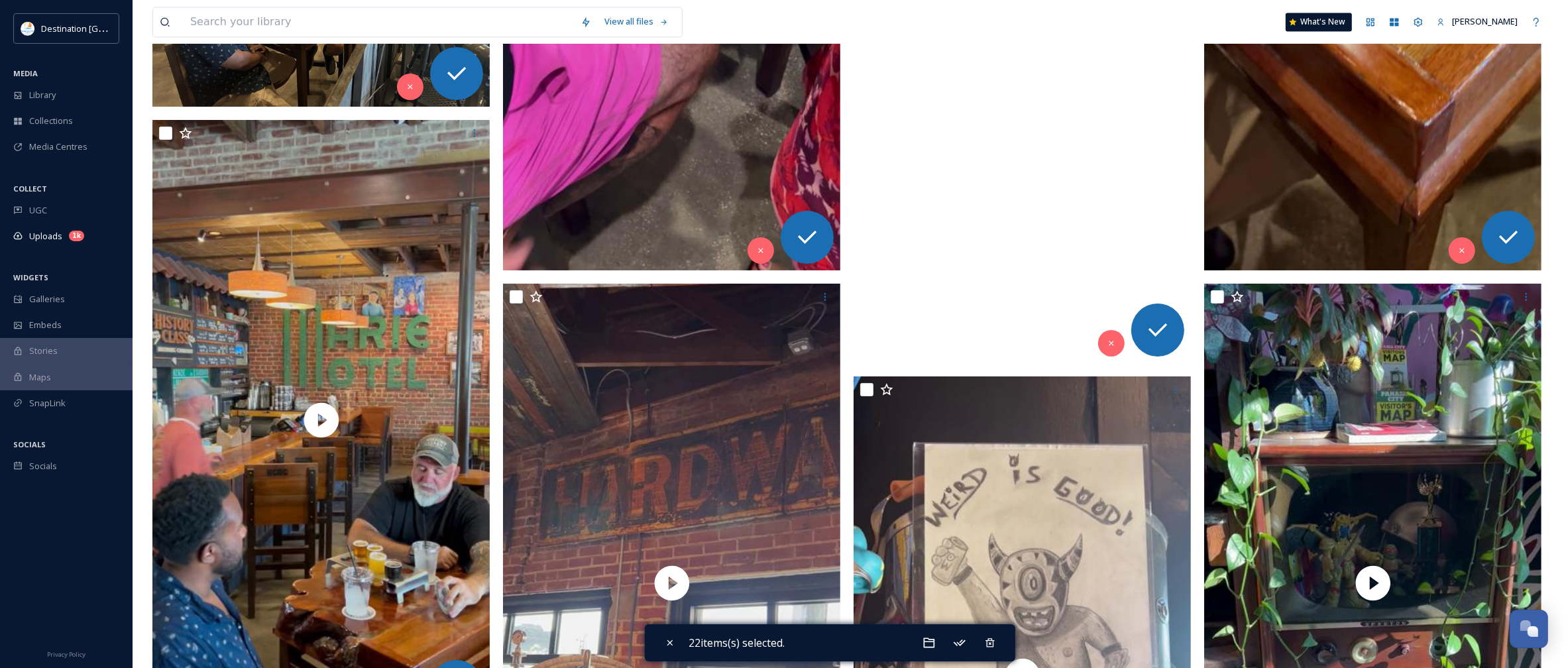
scroll to position [3562, 0]
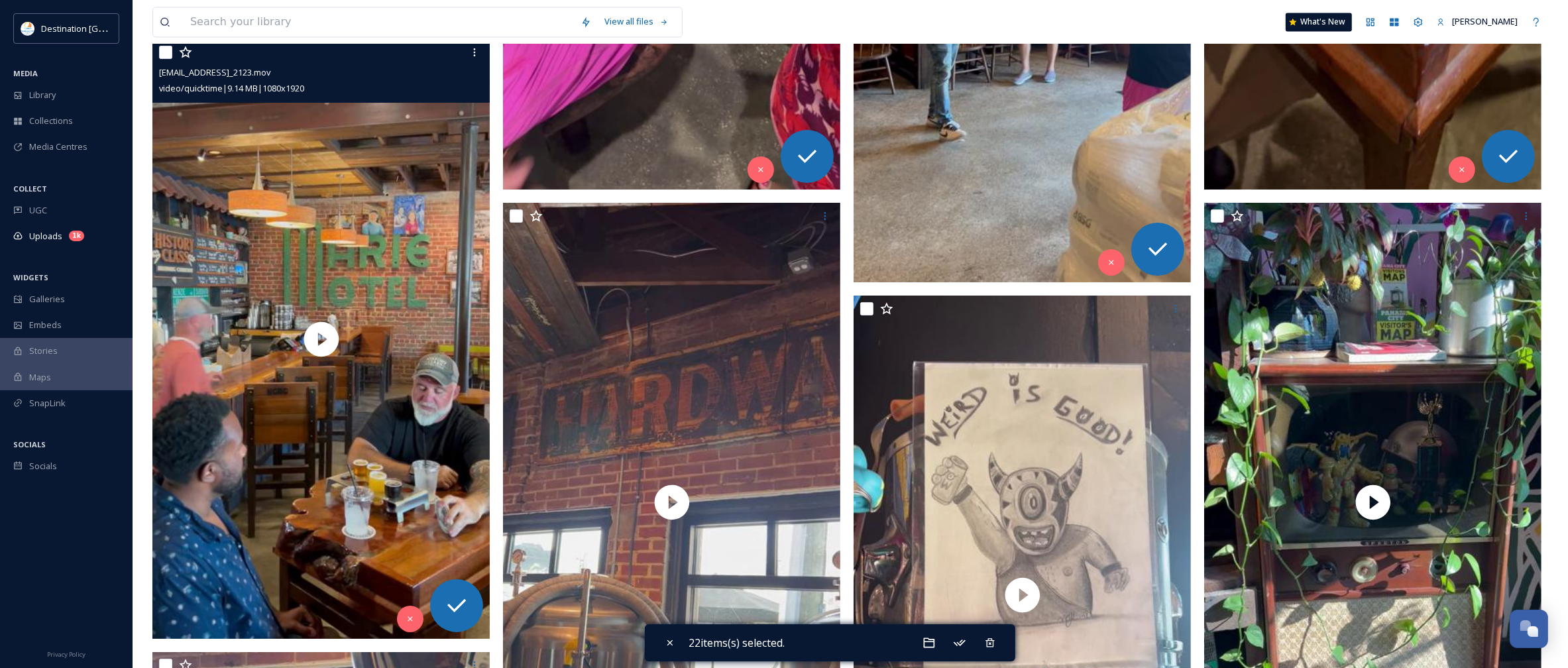
click at [166, 47] on input "checkbox" at bounding box center [166, 53] width 14 height 14
checkbox input "true"
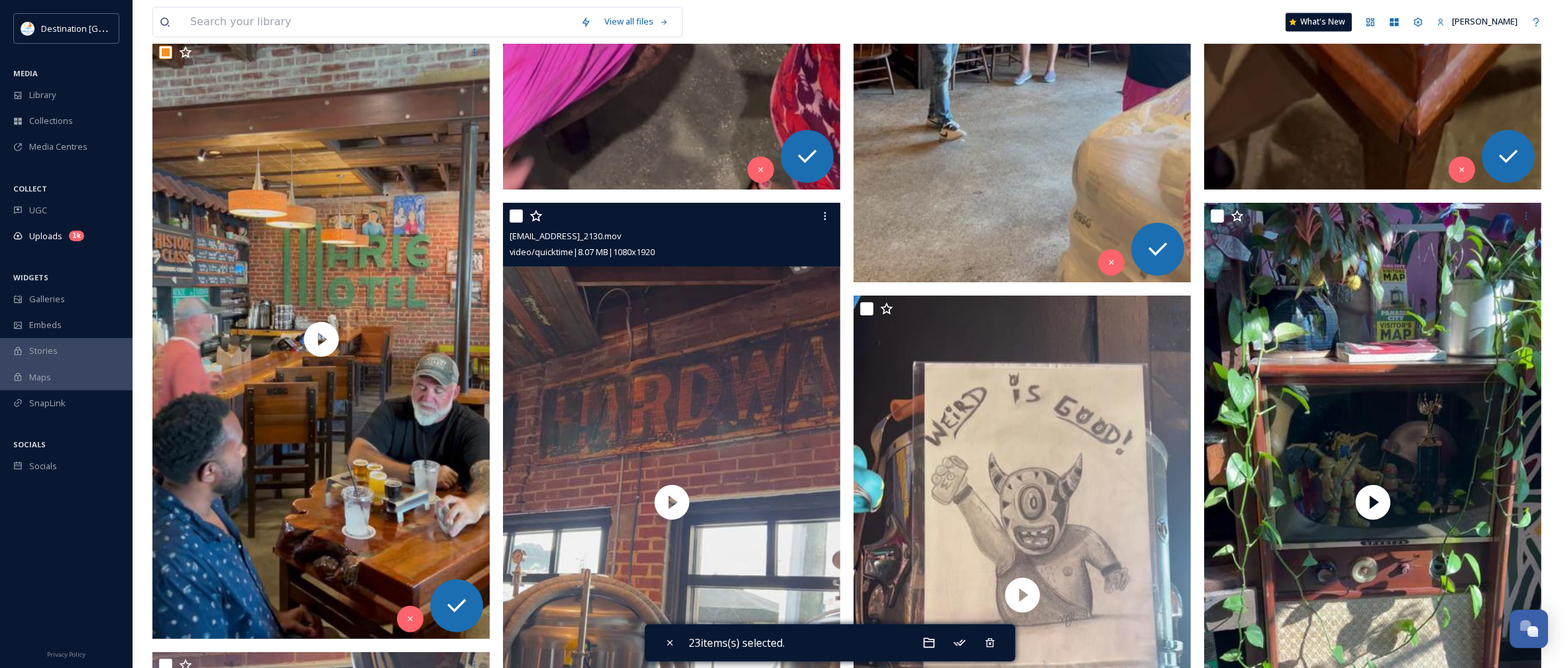
click at [518, 214] on input "checkbox" at bounding box center [516, 216] width 14 height 14
checkbox input "true"
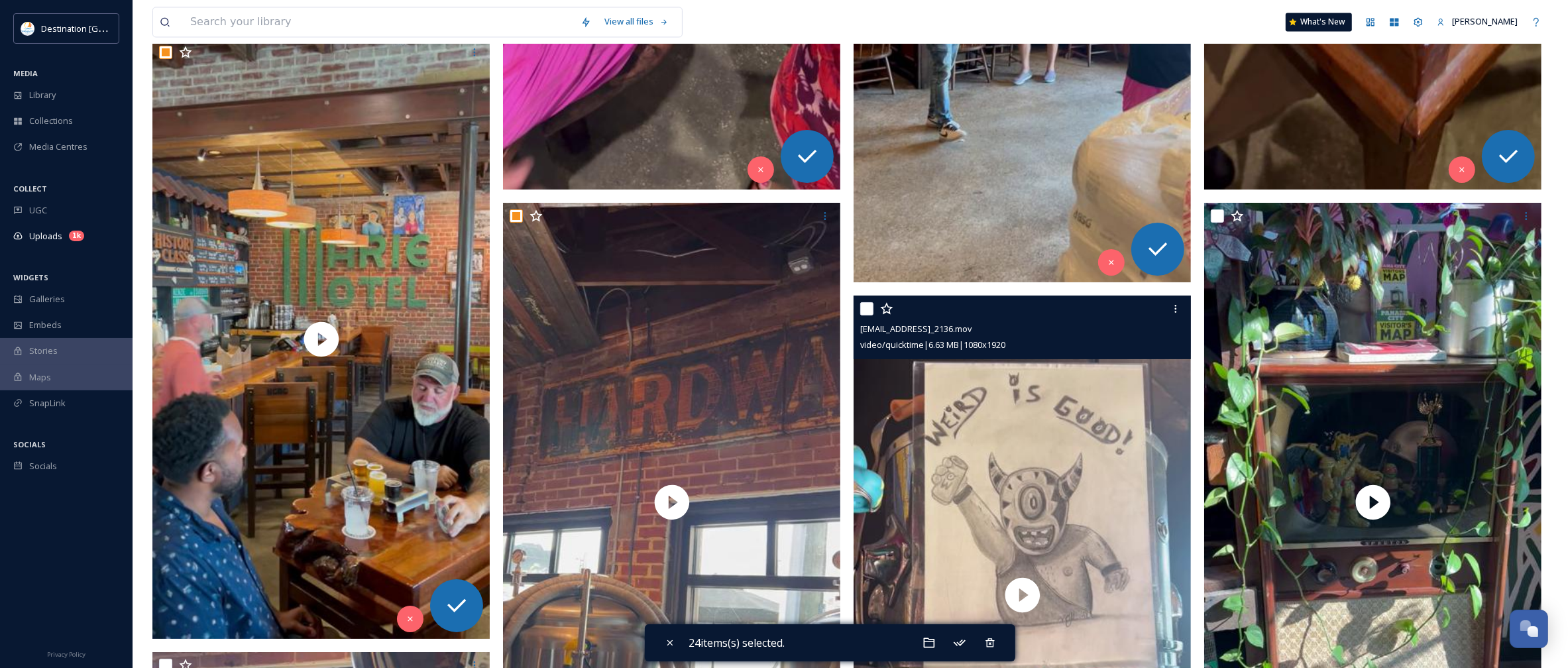
click at [865, 306] on input "checkbox" at bounding box center [867, 309] width 14 height 14
checkbox input "true"
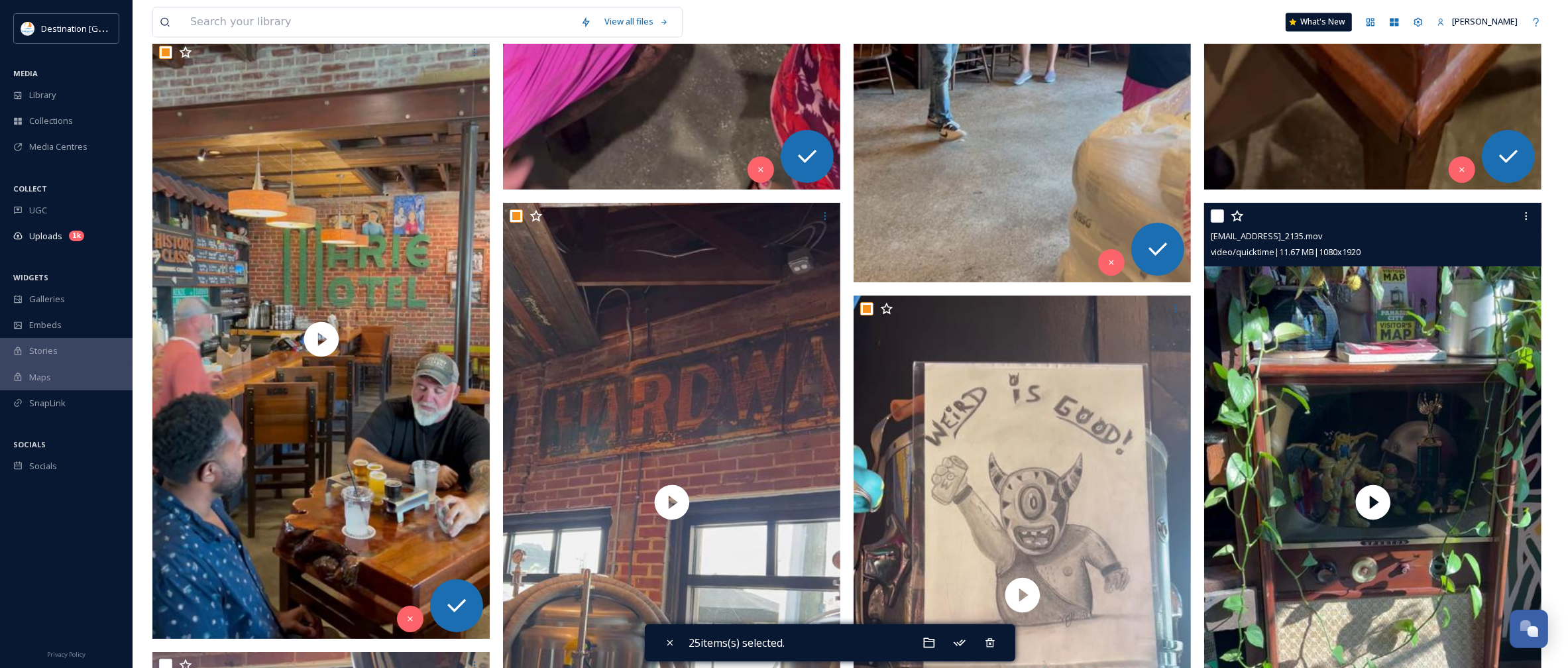
click at [1217, 216] on input "checkbox" at bounding box center [1217, 216] width 14 height 14
checkbox input "true"
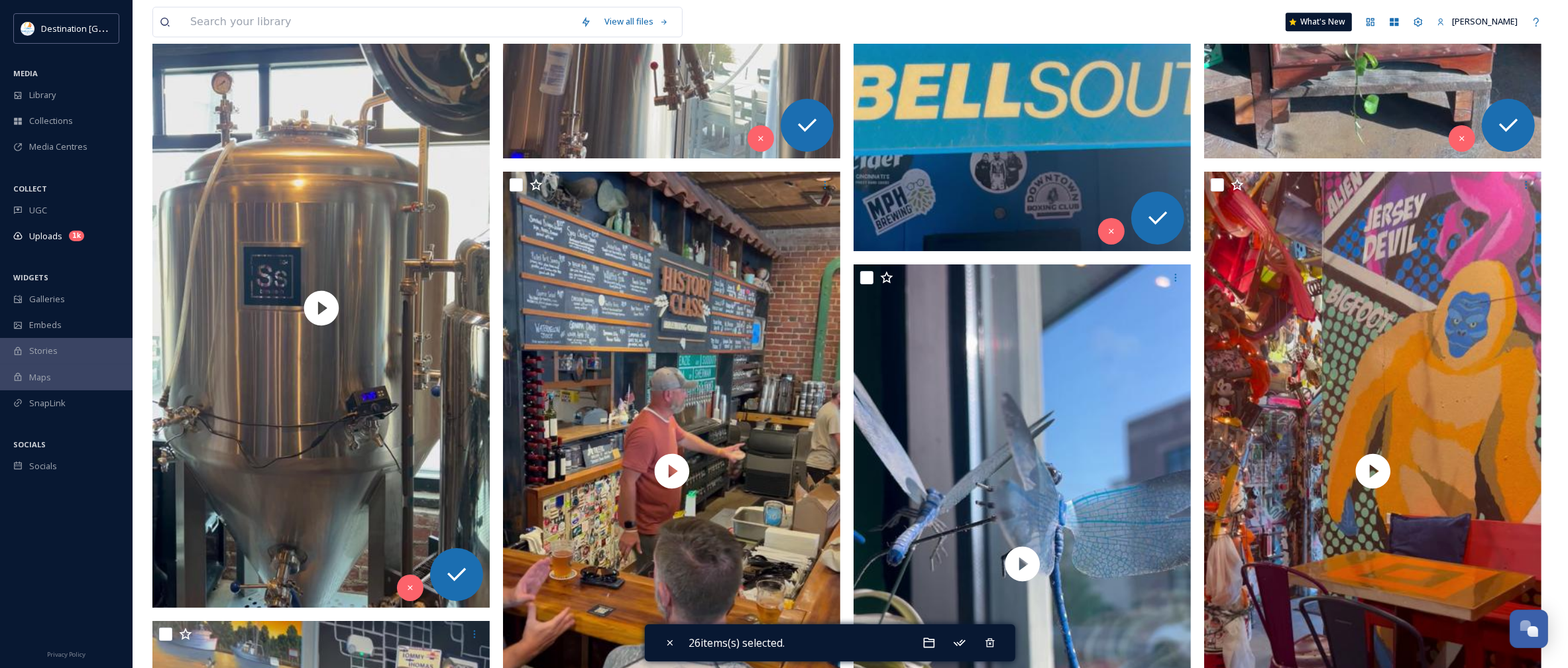
scroll to position [4225, 0]
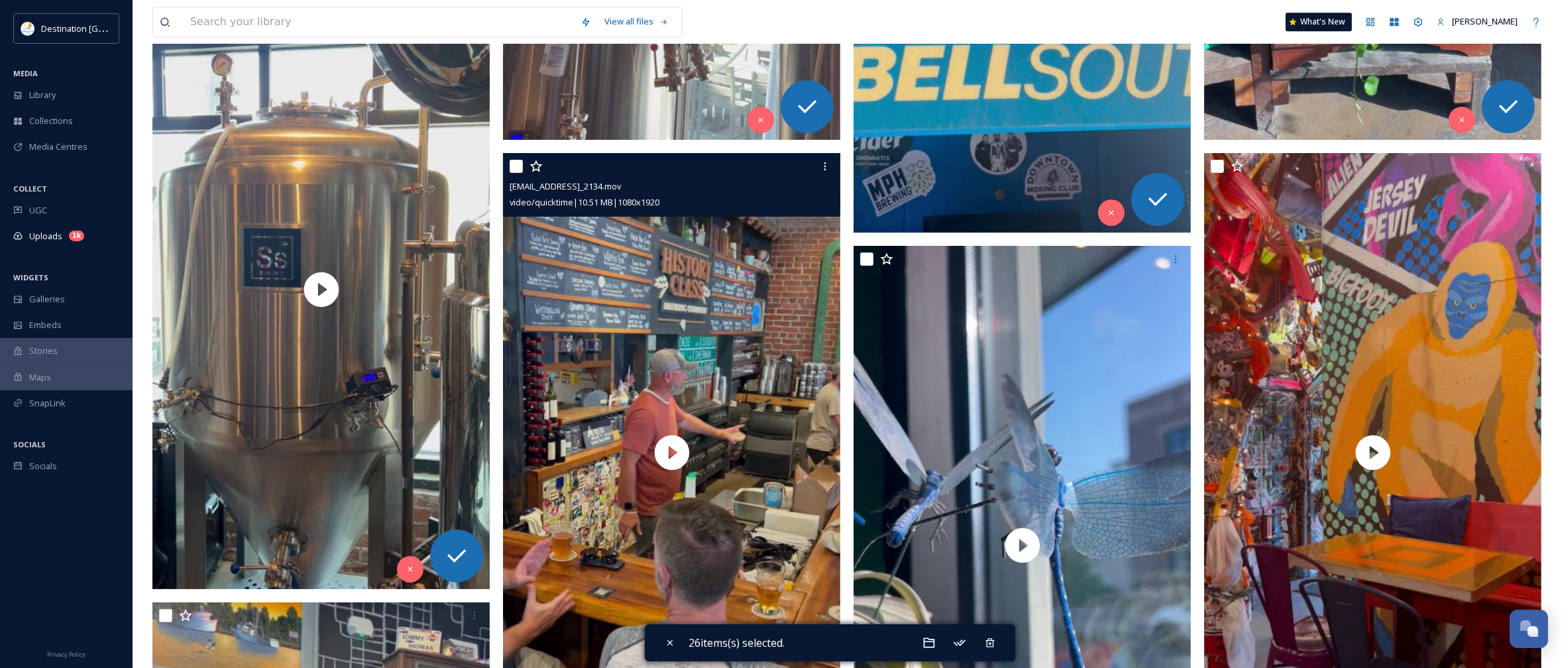
click at [515, 164] on input "checkbox" at bounding box center [516, 166] width 14 height 14
checkbox input "true"
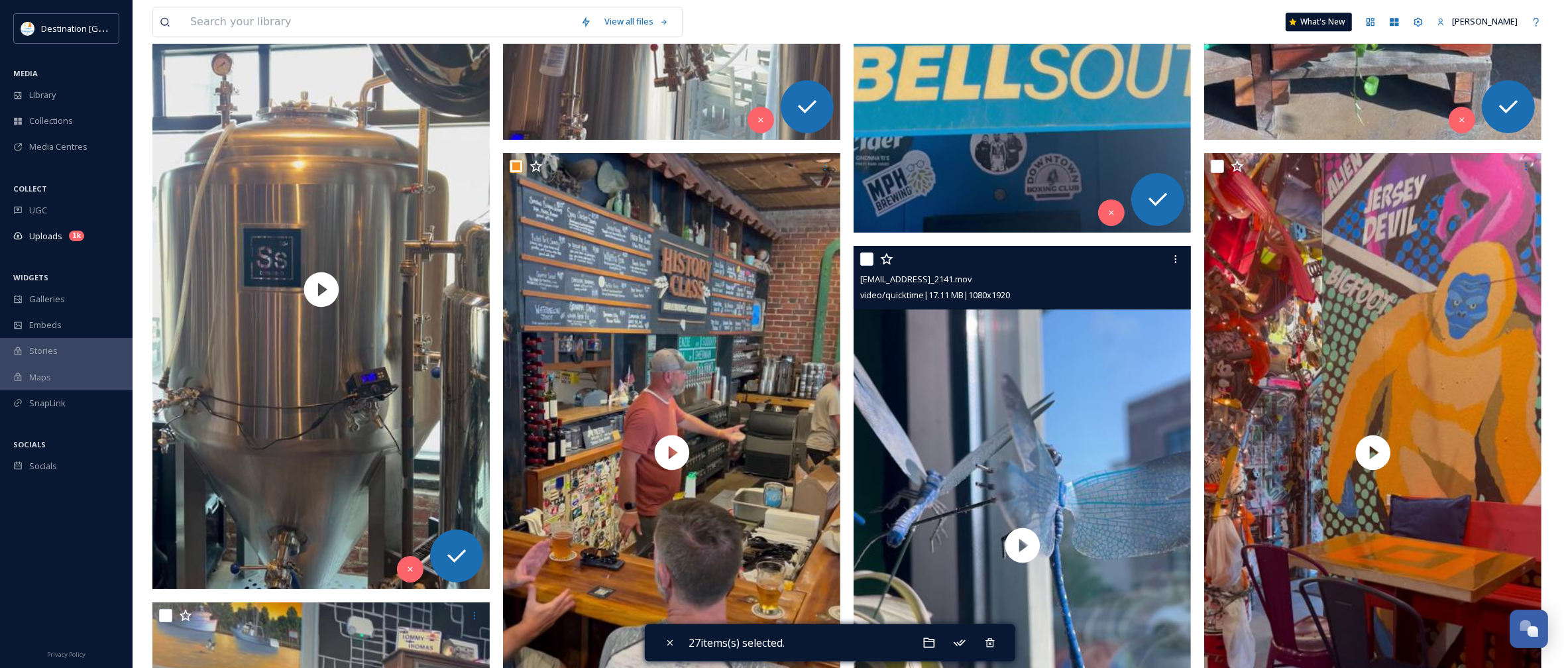
click at [869, 254] on input "checkbox" at bounding box center [867, 260] width 14 height 14
checkbox input "true"
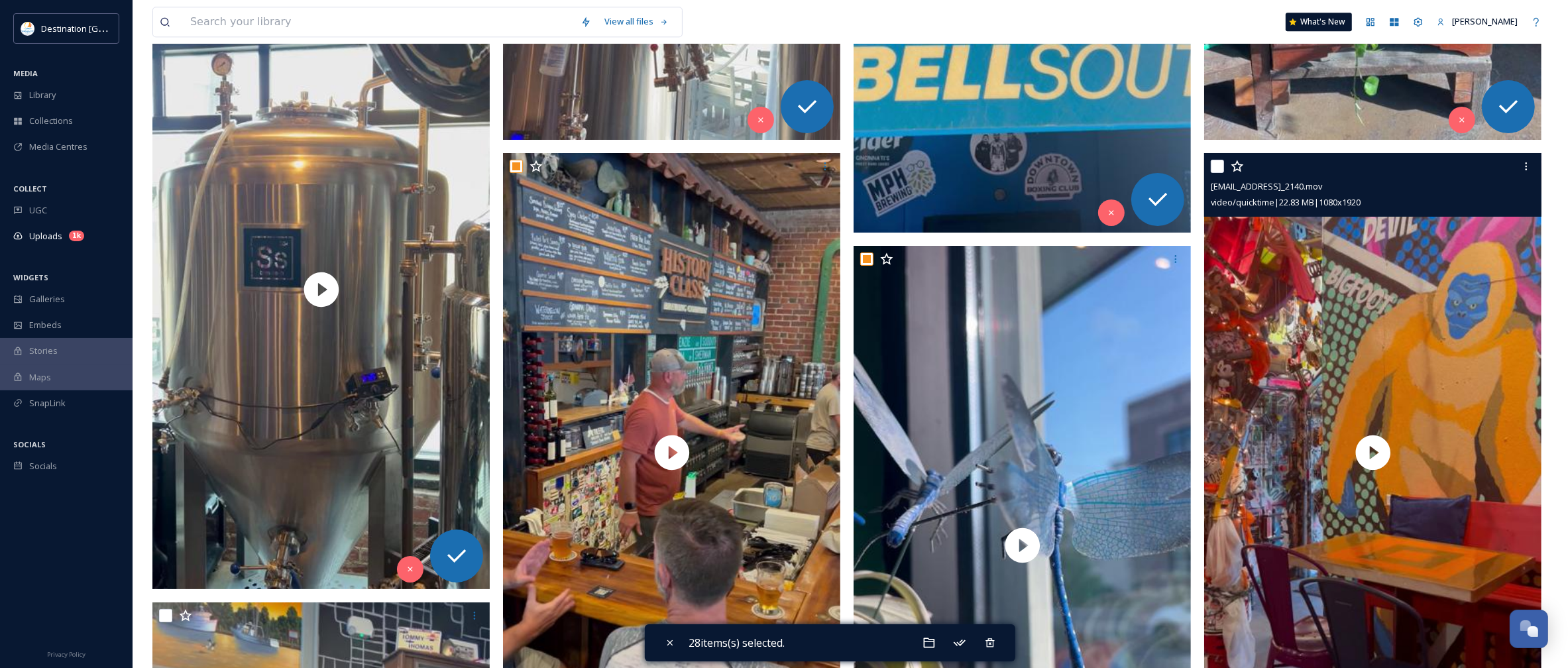
click at [1218, 165] on input "checkbox" at bounding box center [1217, 166] width 14 height 14
checkbox input "true"
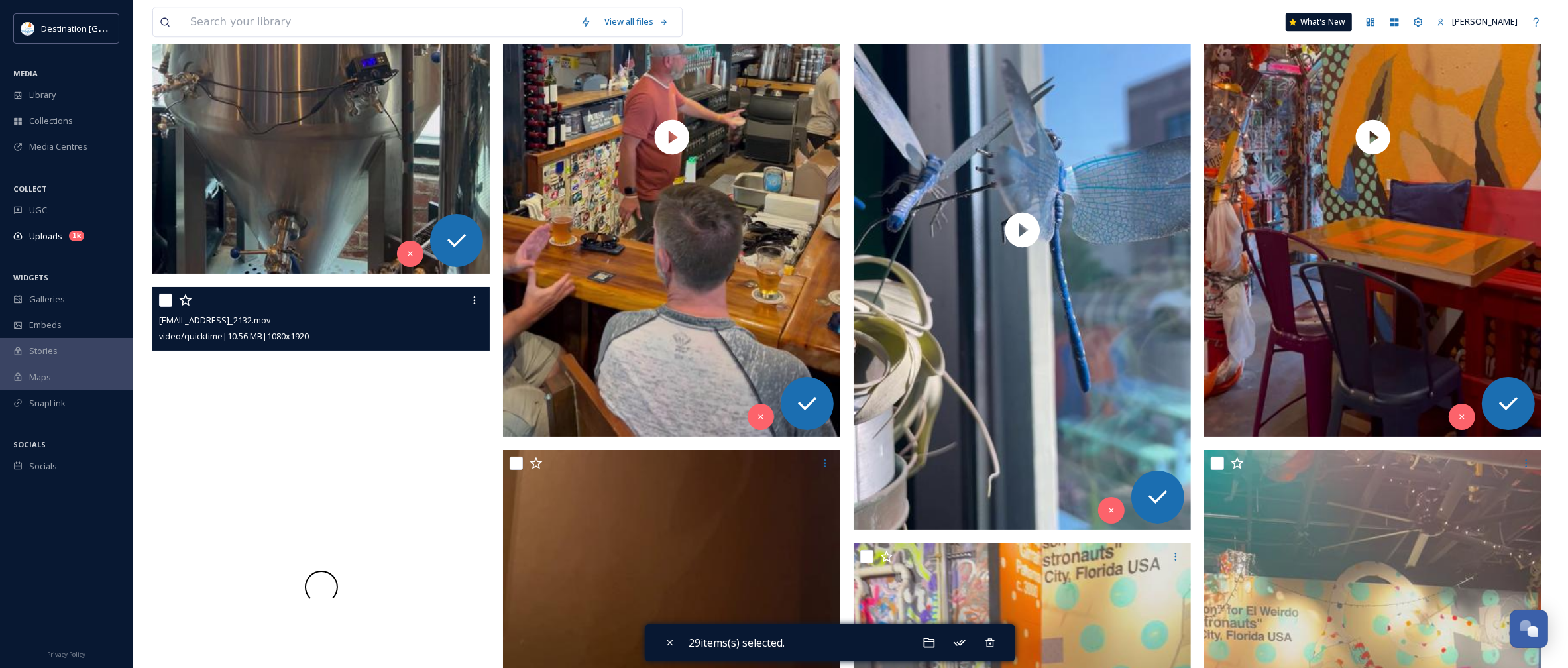
scroll to position [4556, 0]
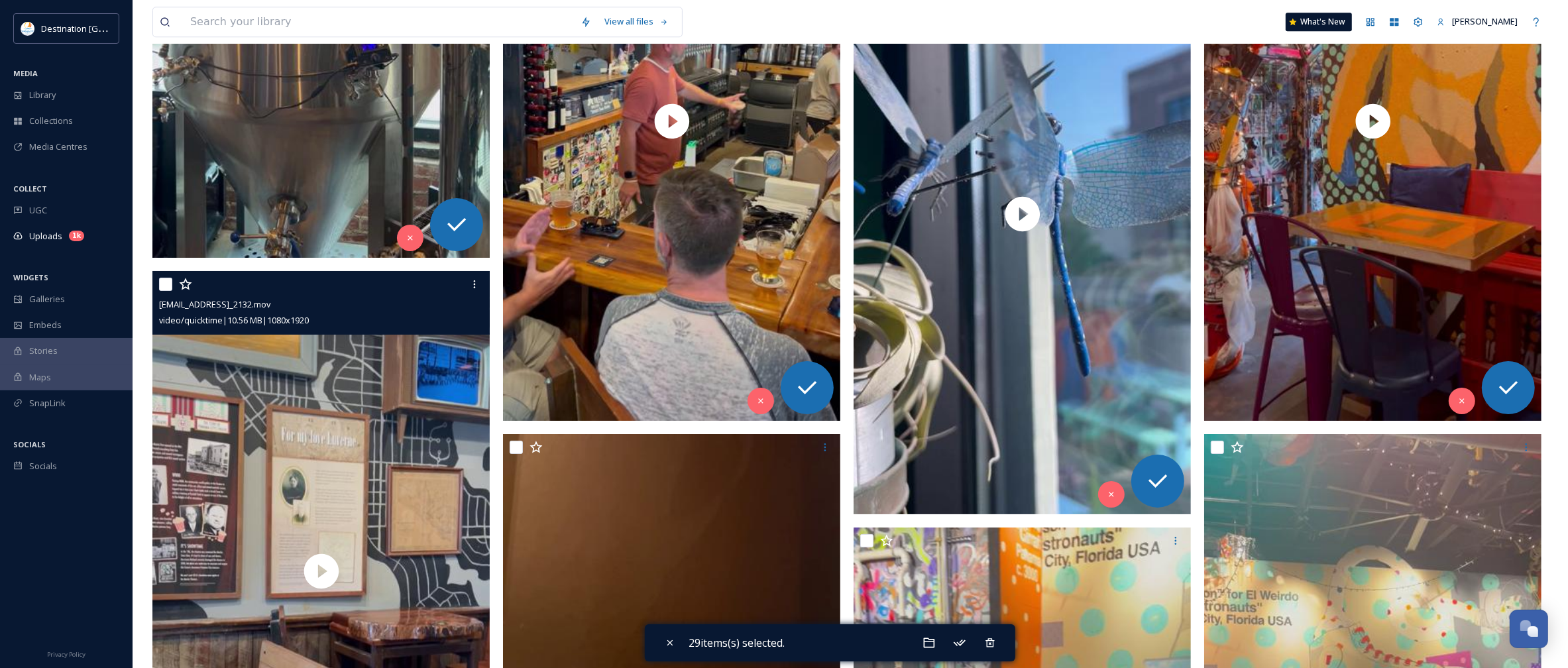
click at [169, 285] on input "checkbox" at bounding box center [166, 284] width 14 height 14
checkbox input "true"
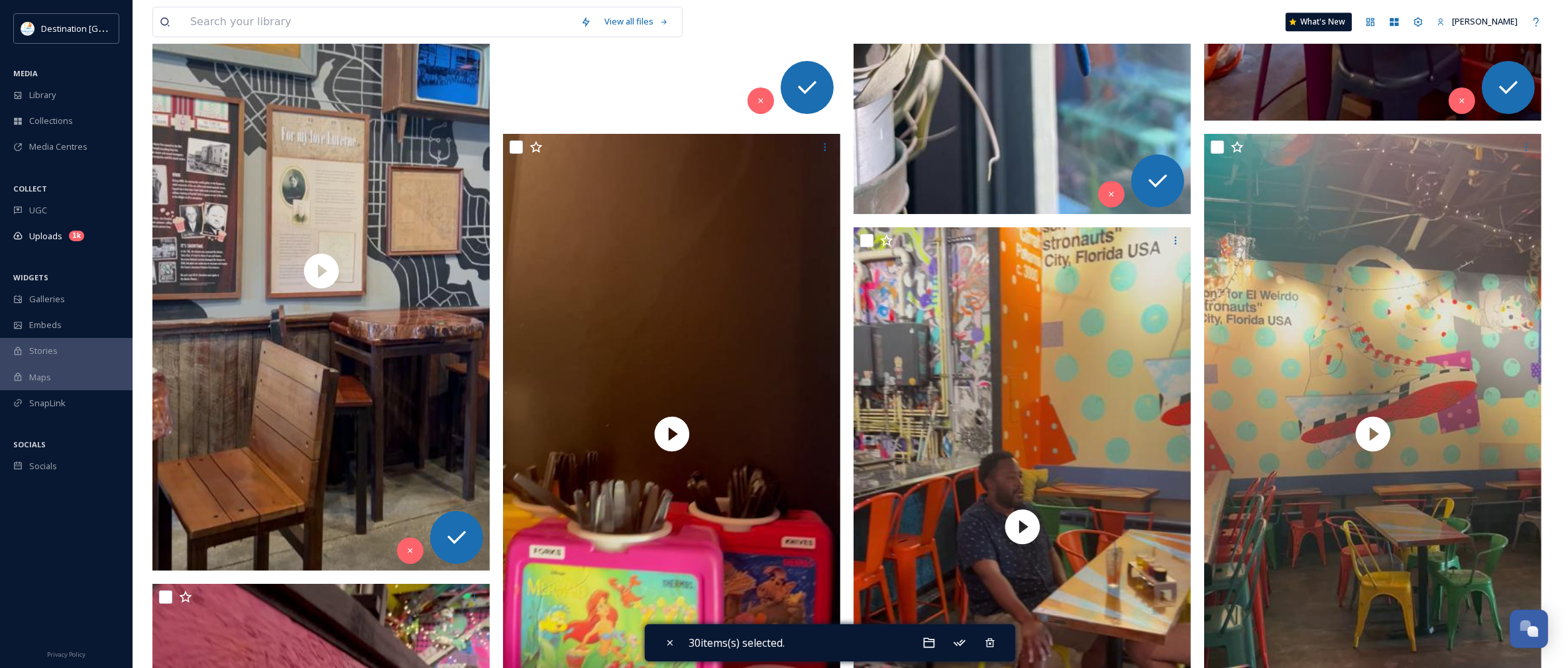
scroll to position [4887, 0]
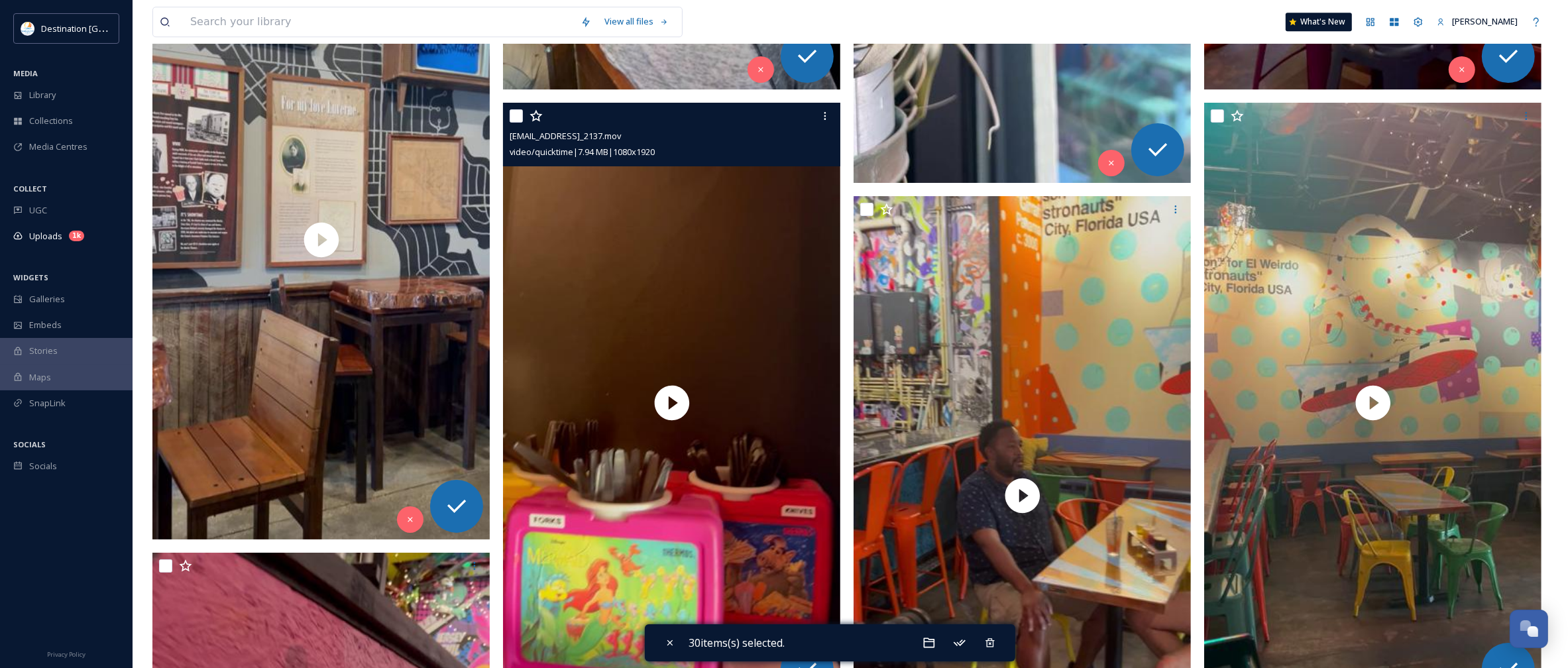
click at [518, 118] on input "checkbox" at bounding box center [516, 116] width 14 height 14
checkbox input "true"
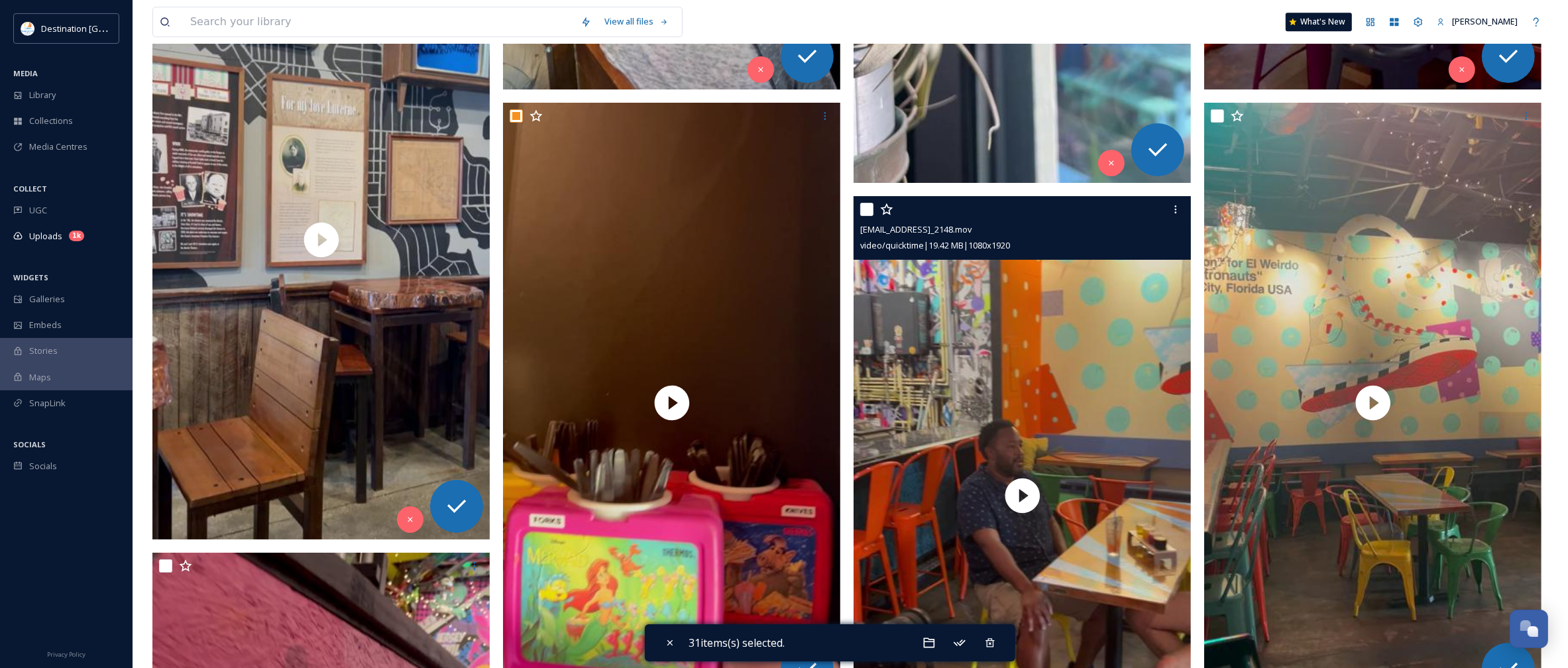
click at [865, 208] on input "checkbox" at bounding box center [867, 210] width 14 height 14
checkbox input "true"
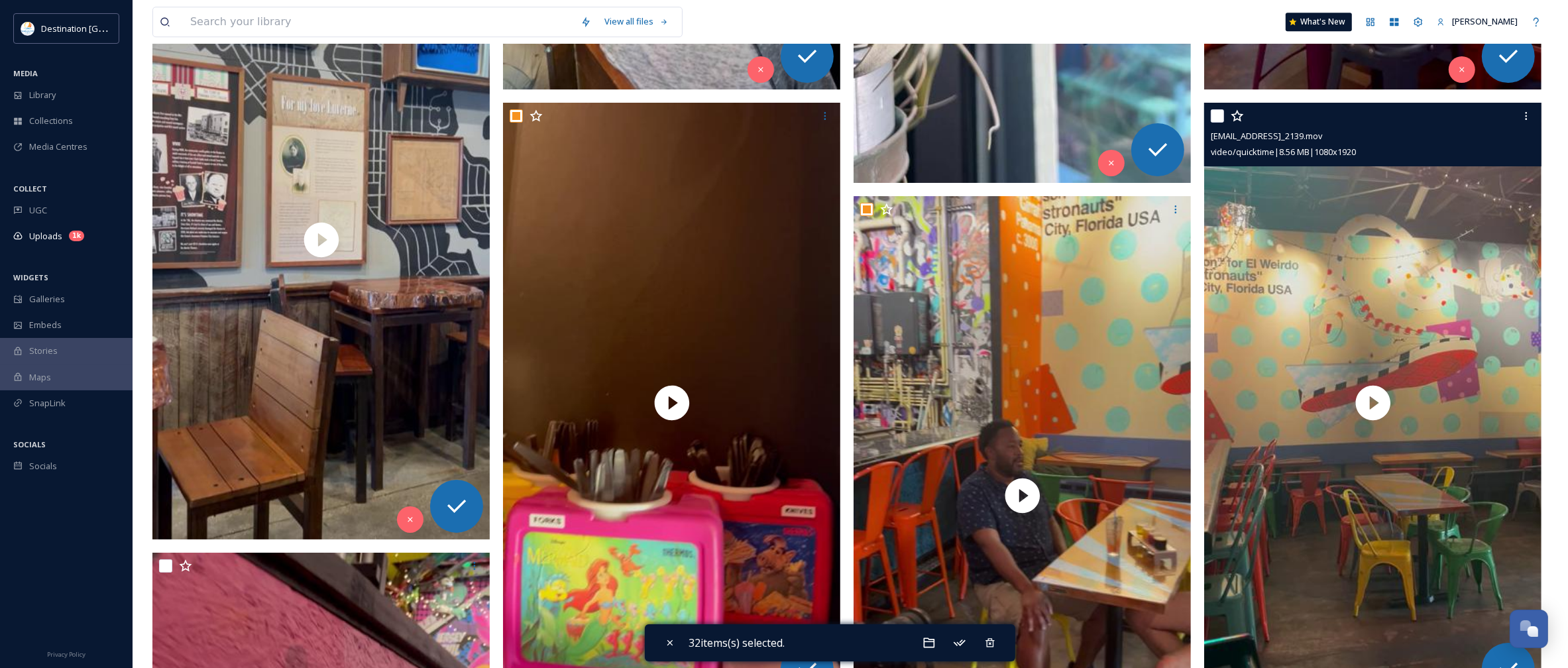
click at [1213, 117] on input "checkbox" at bounding box center [1217, 116] width 14 height 14
checkbox input "true"
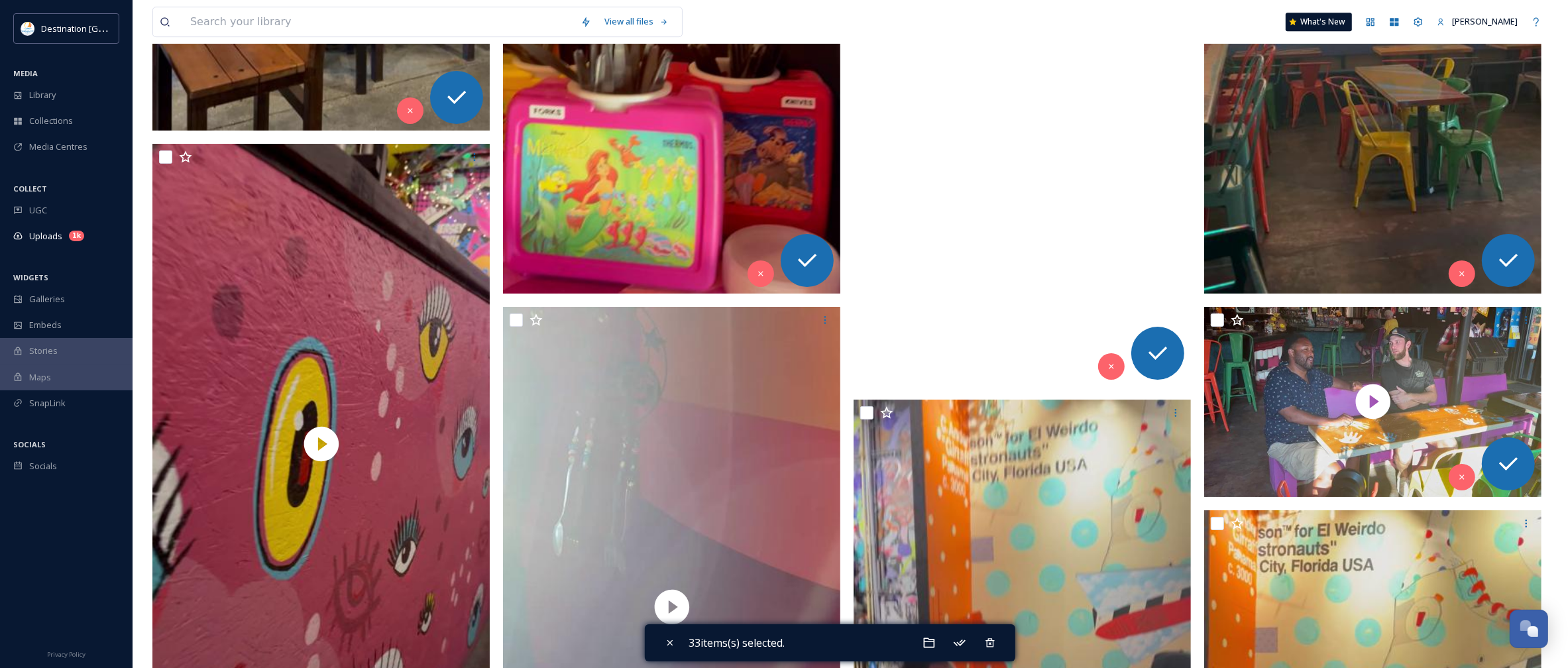
scroll to position [5301, 0]
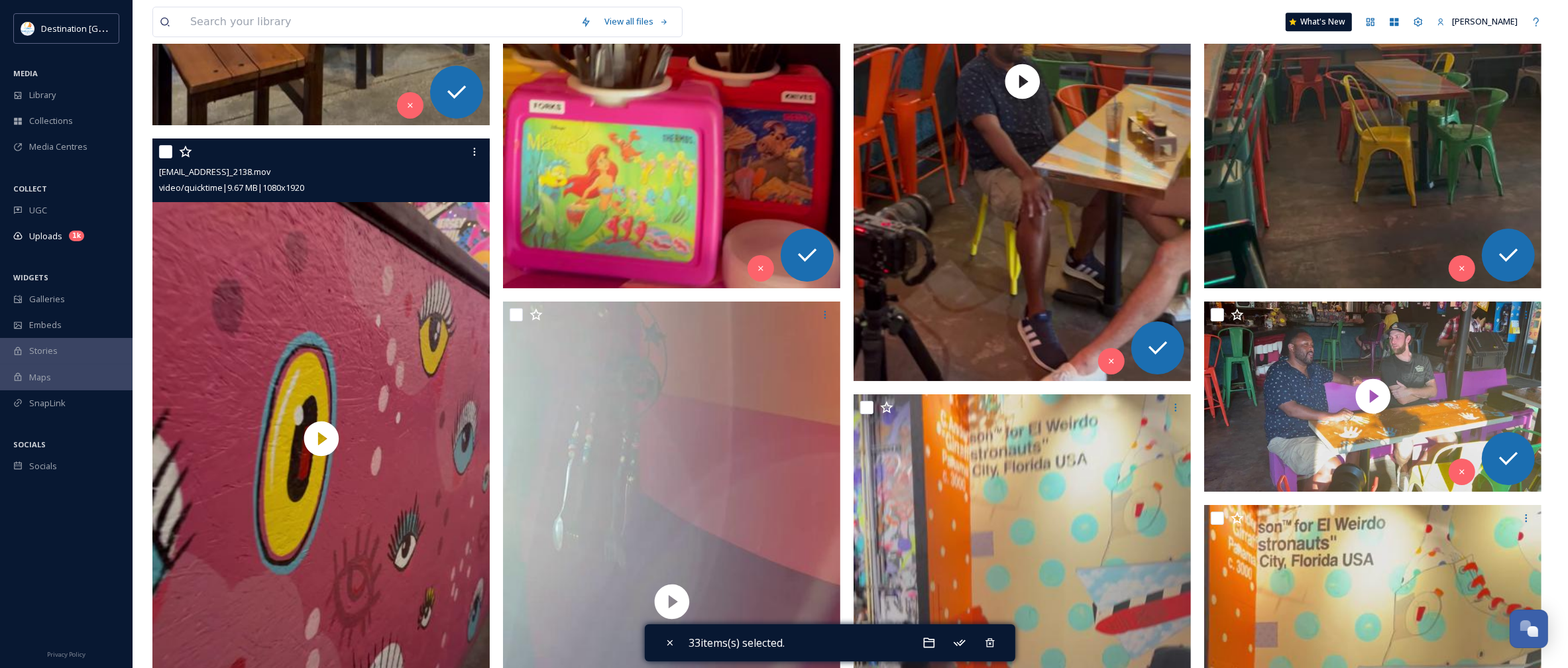
click at [159, 153] on input "checkbox" at bounding box center [166, 152] width 14 height 14
checkbox input "true"
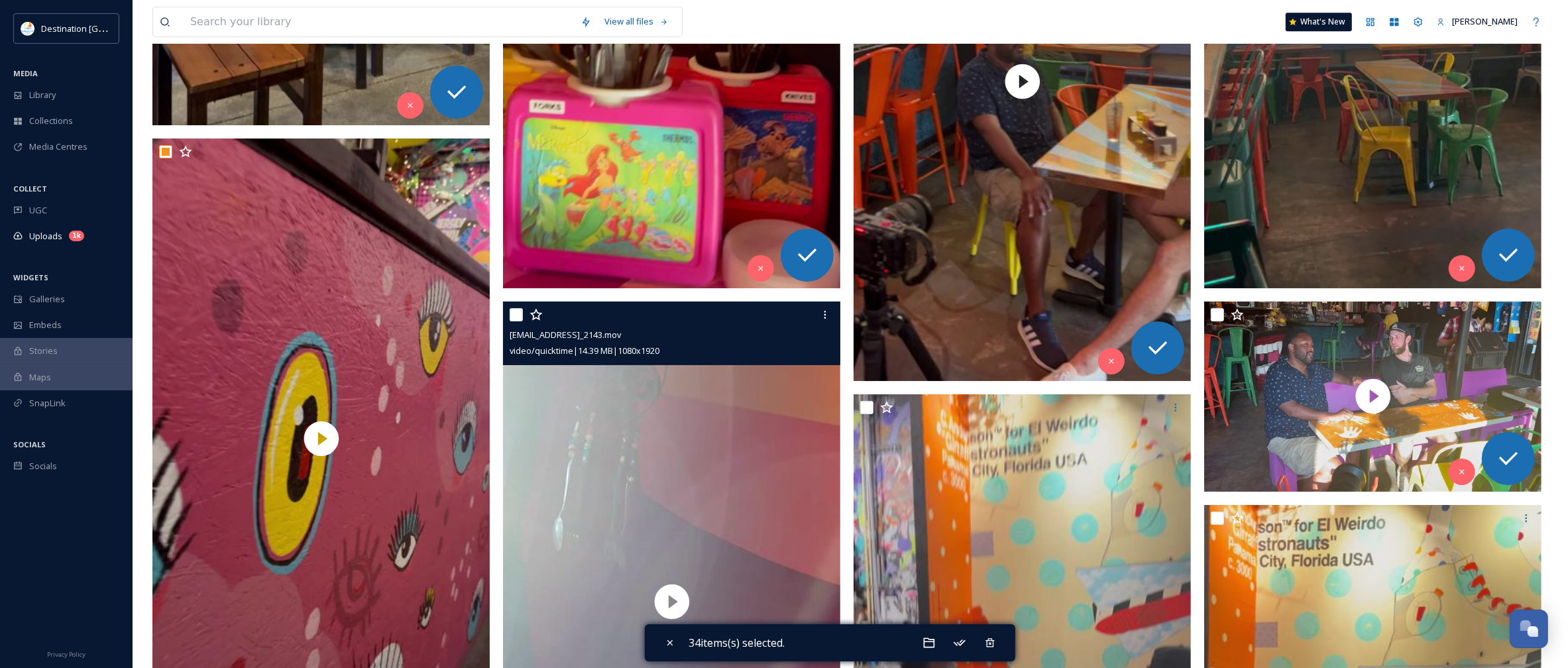
drag, startPoint x: 515, startPoint y: 317, endPoint x: 838, endPoint y: 389, distance: 330.9
click at [517, 317] on input "checkbox" at bounding box center [516, 315] width 14 height 14
checkbox input "true"
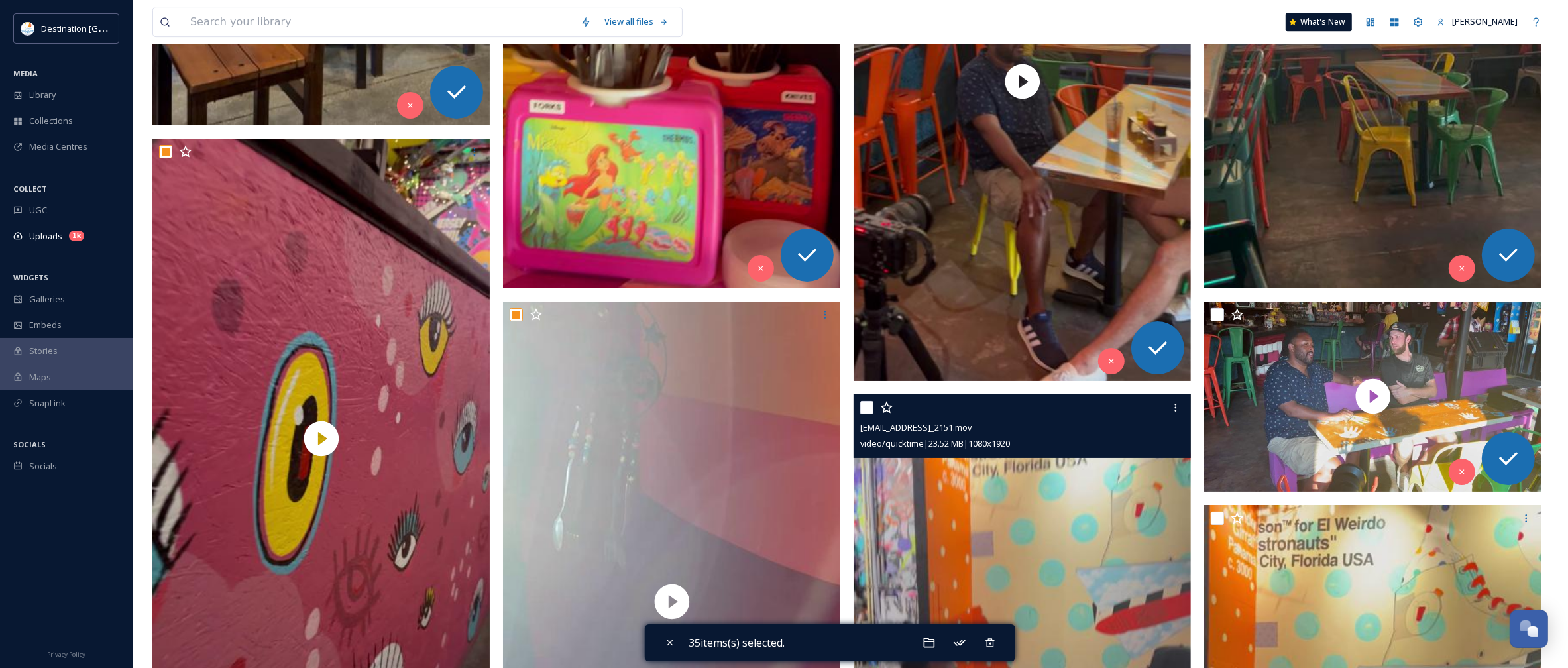
click at [867, 408] on input "checkbox" at bounding box center [867, 408] width 14 height 14
checkbox input "true"
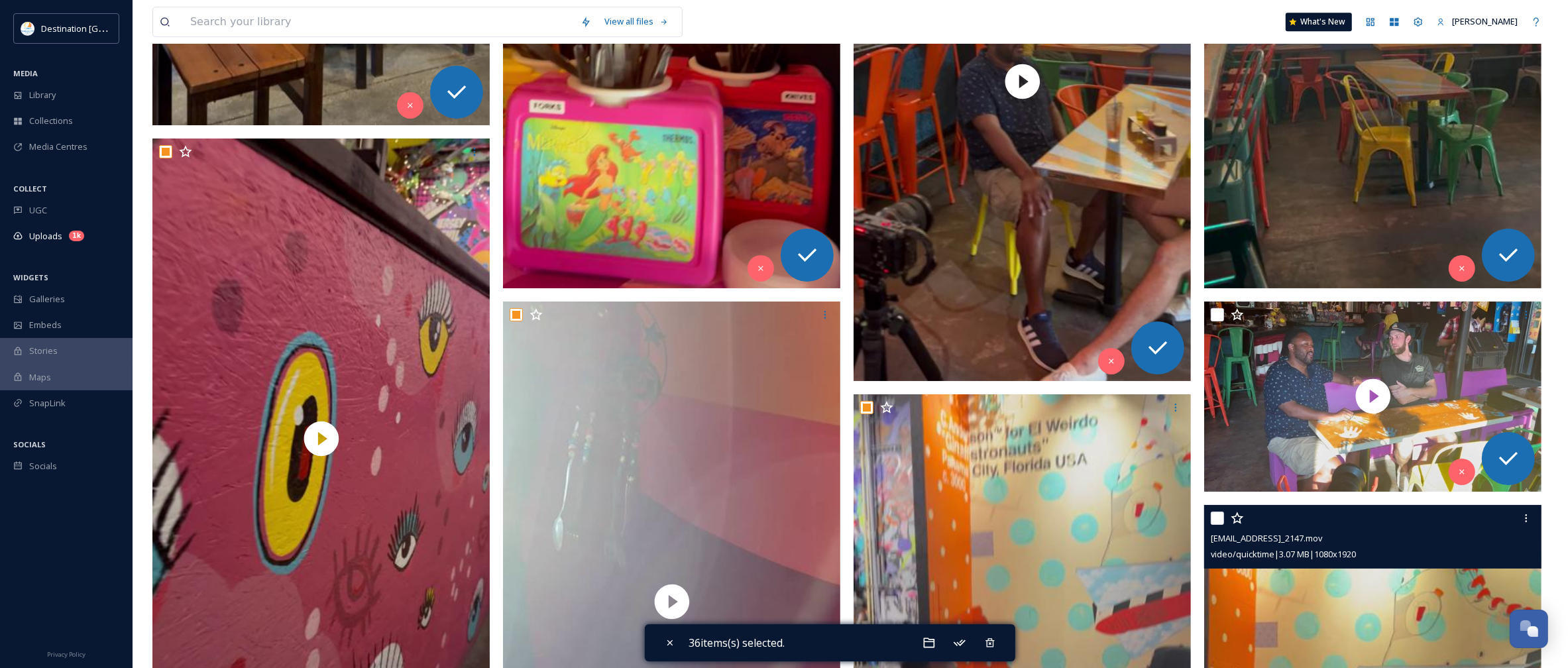
click at [1218, 512] on input "checkbox" at bounding box center [1217, 518] width 14 height 14
checkbox input "true"
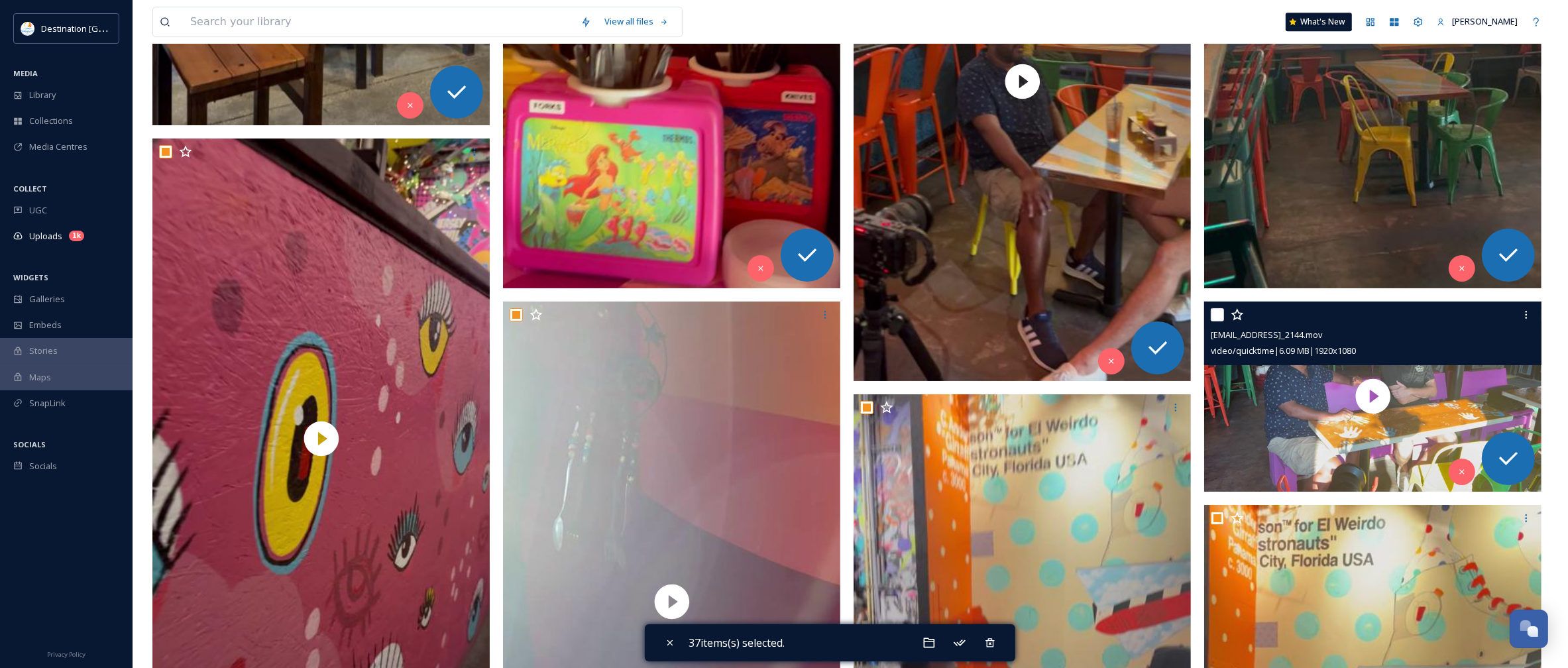
click at [1226, 321] on div at bounding box center [1374, 315] width 327 height 24
click at [1466, 469] on icon at bounding box center [1462, 472] width 9 height 9
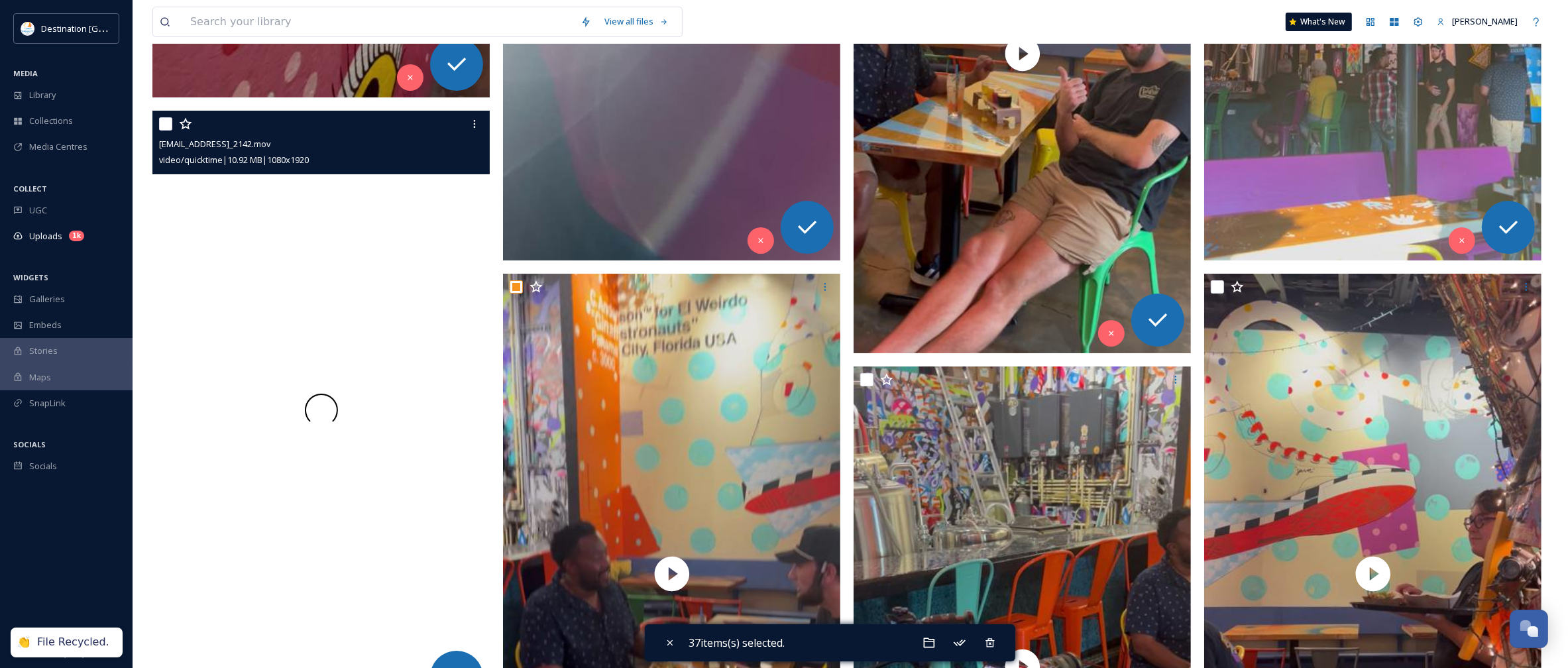
scroll to position [5881, 0]
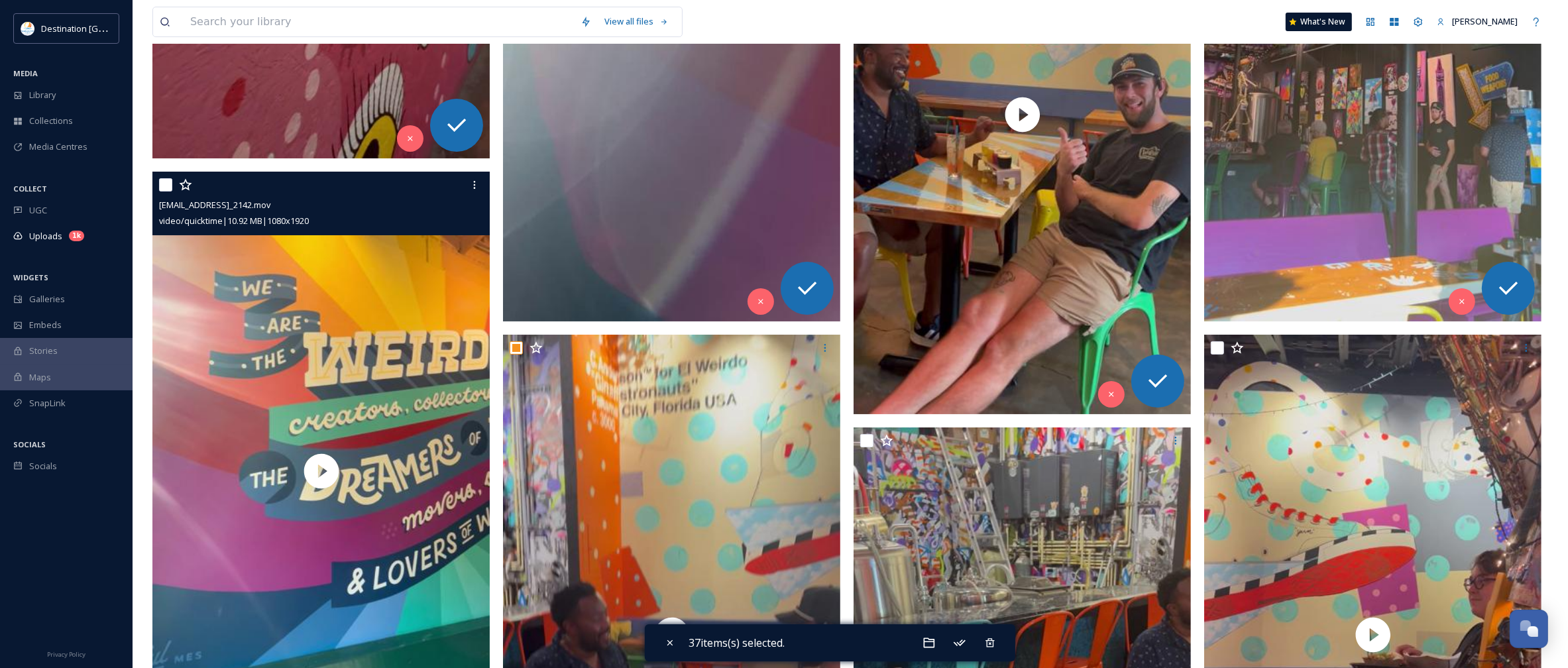
click at [158, 186] on div "ext_1758638760.958616_Social@destinationpanamacity.com-IMG_2142.mov video/quick…" at bounding box center [321, 203] width 337 height 64
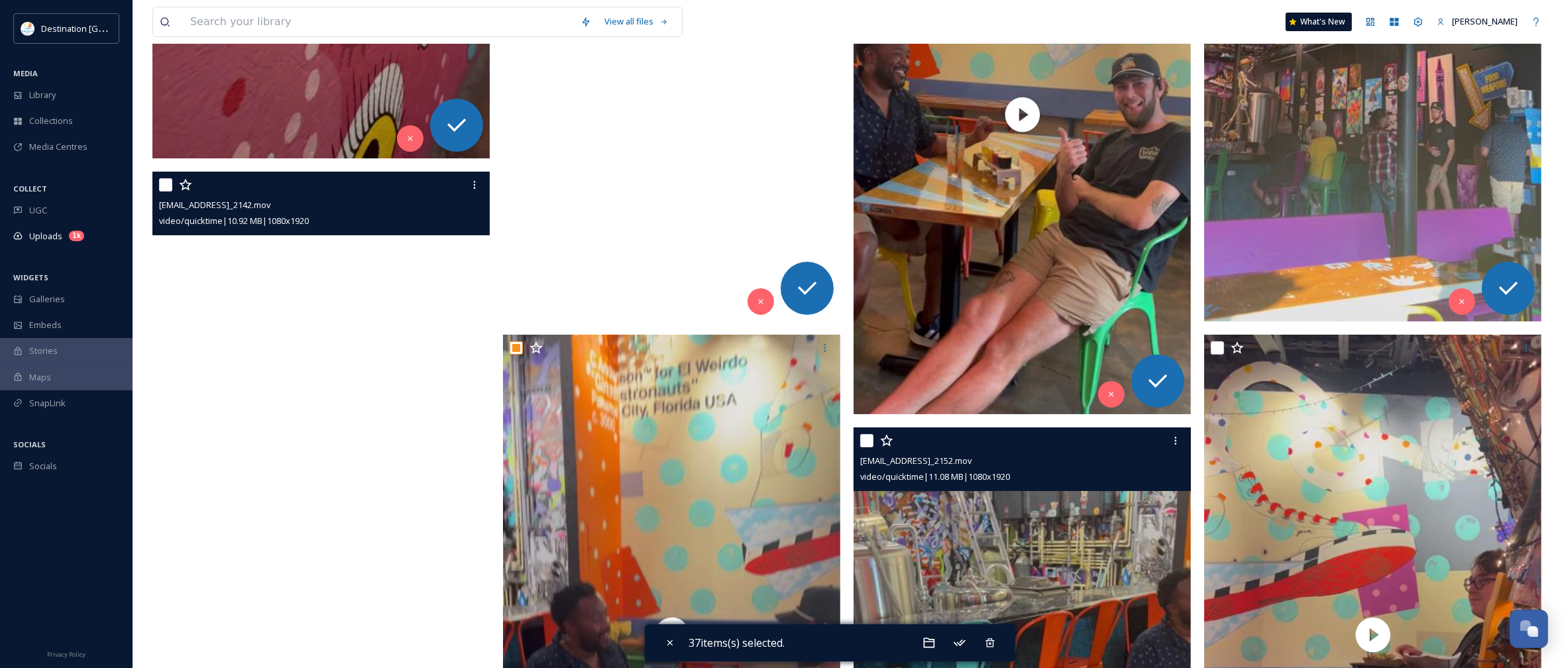
click at [865, 442] on input "checkbox" at bounding box center [867, 441] width 14 height 14
checkbox input "true"
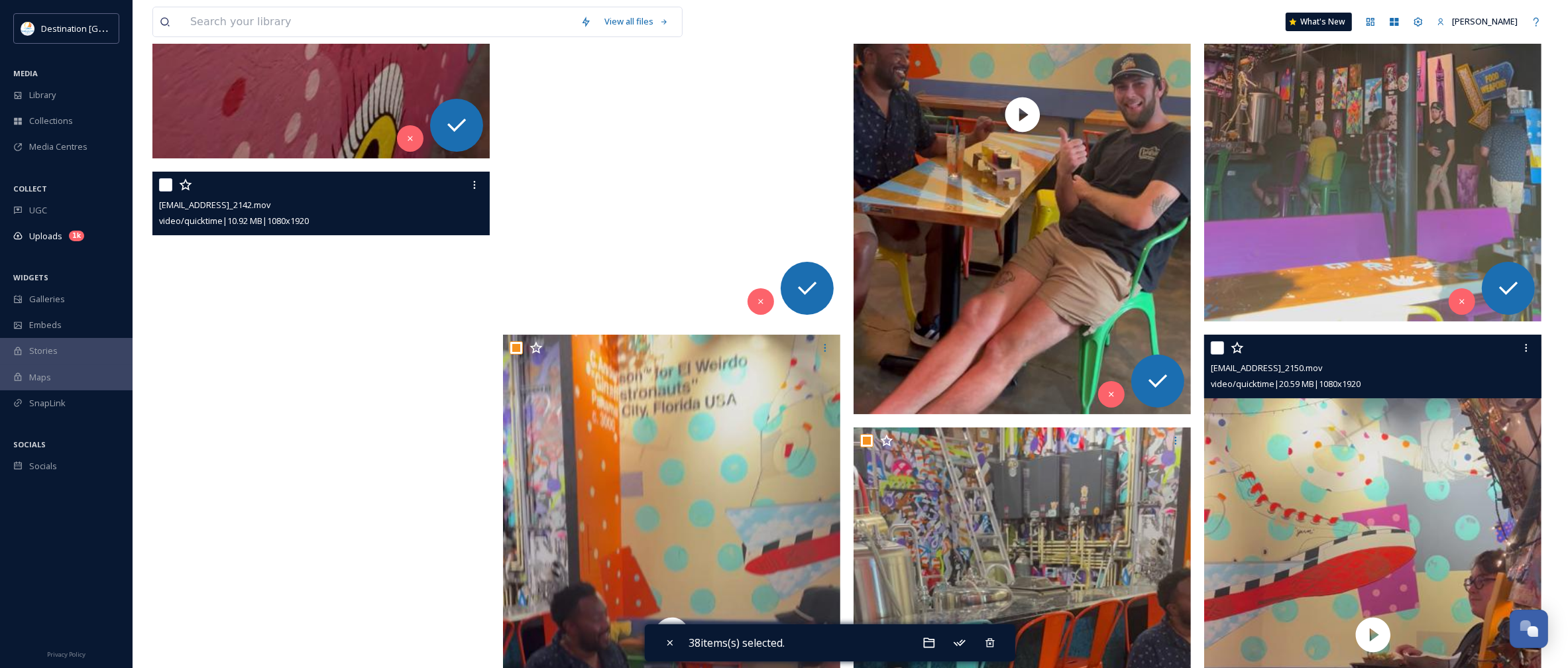
click at [1214, 348] on input "checkbox" at bounding box center [1217, 348] width 14 height 14
checkbox input "true"
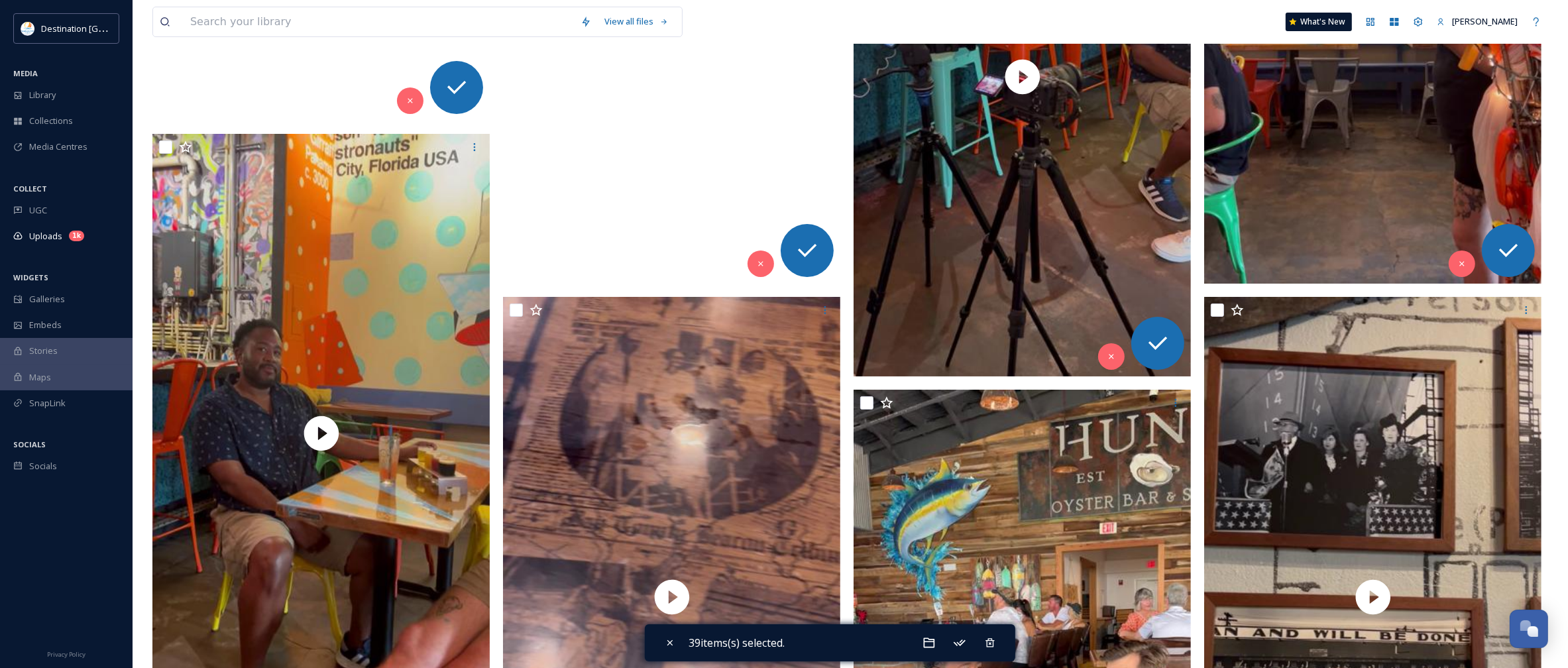
scroll to position [6544, 0]
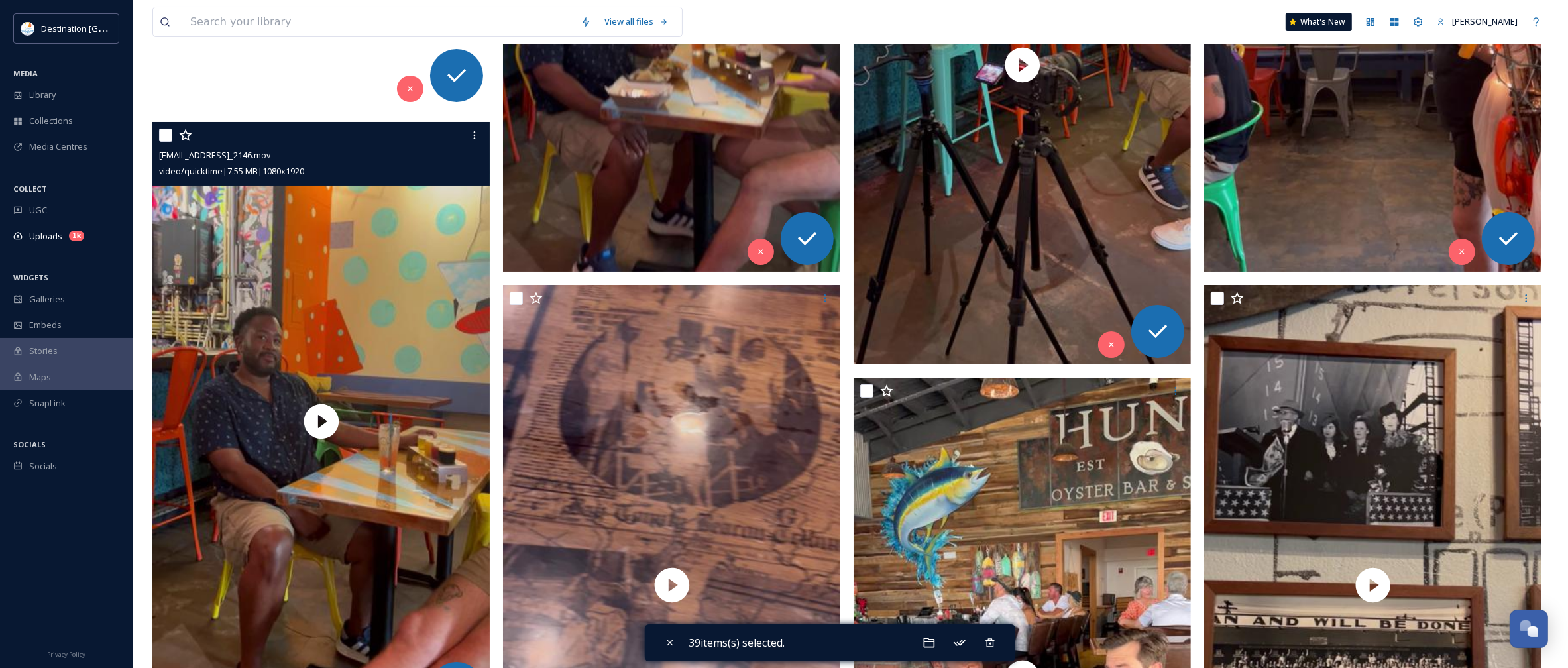
click at [159, 136] on input "checkbox" at bounding box center [166, 135] width 14 height 14
checkbox input "true"
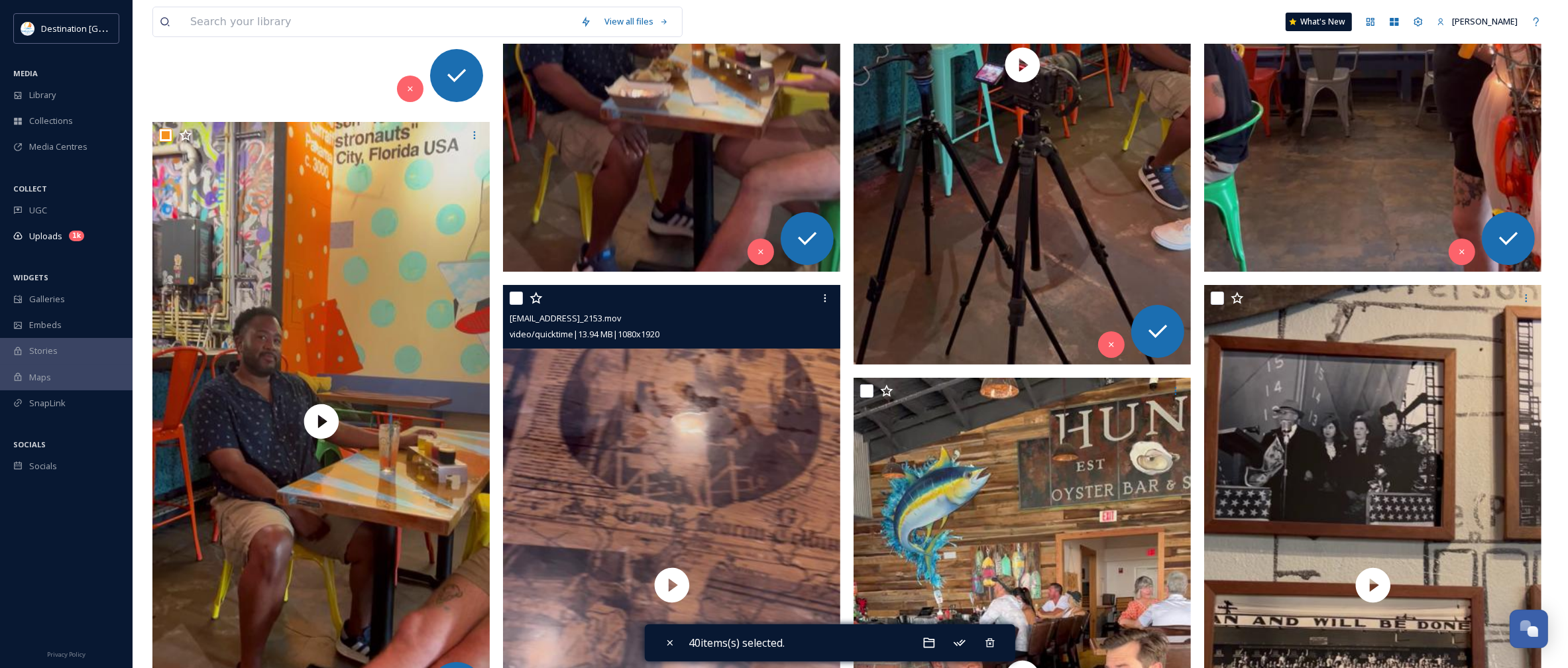
click at [512, 302] on input "checkbox" at bounding box center [516, 299] width 14 height 14
checkbox input "true"
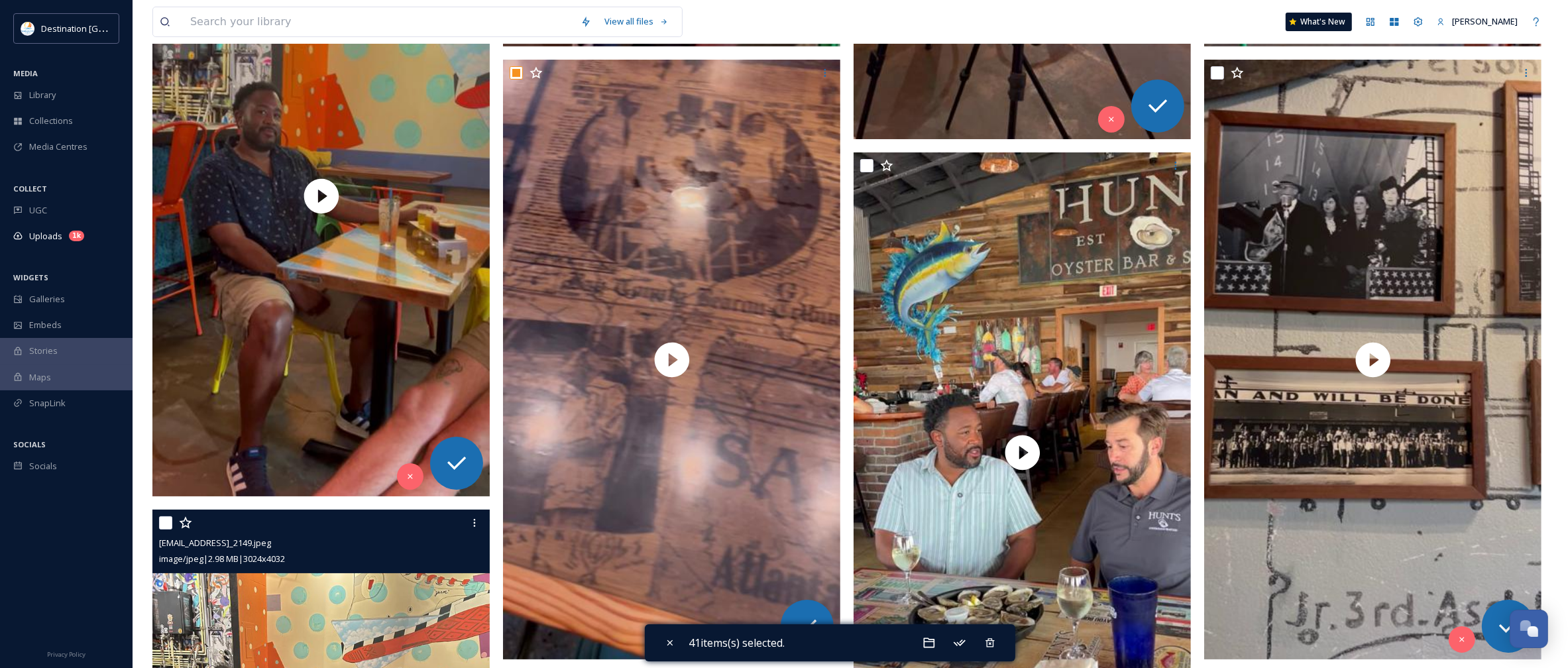
scroll to position [6792, 0]
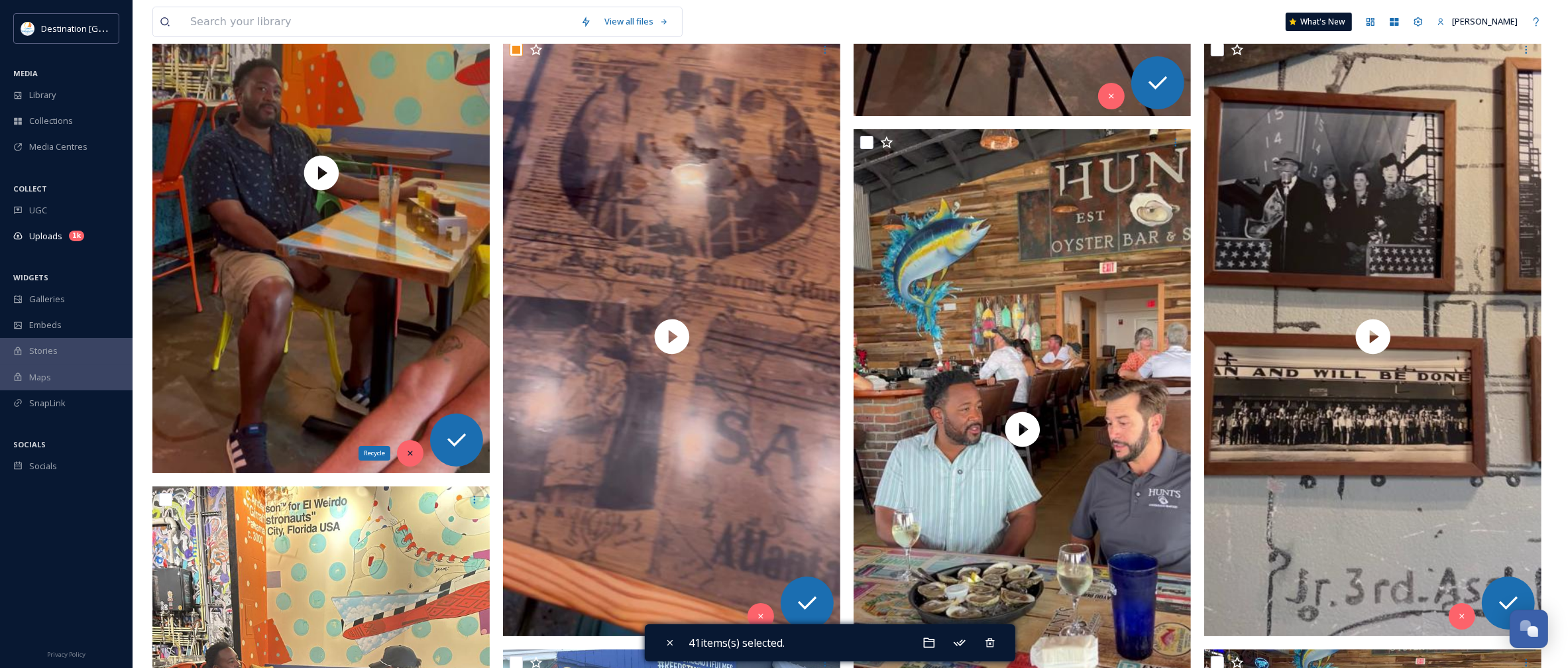
click at [412, 454] on icon at bounding box center [410, 453] width 9 height 9
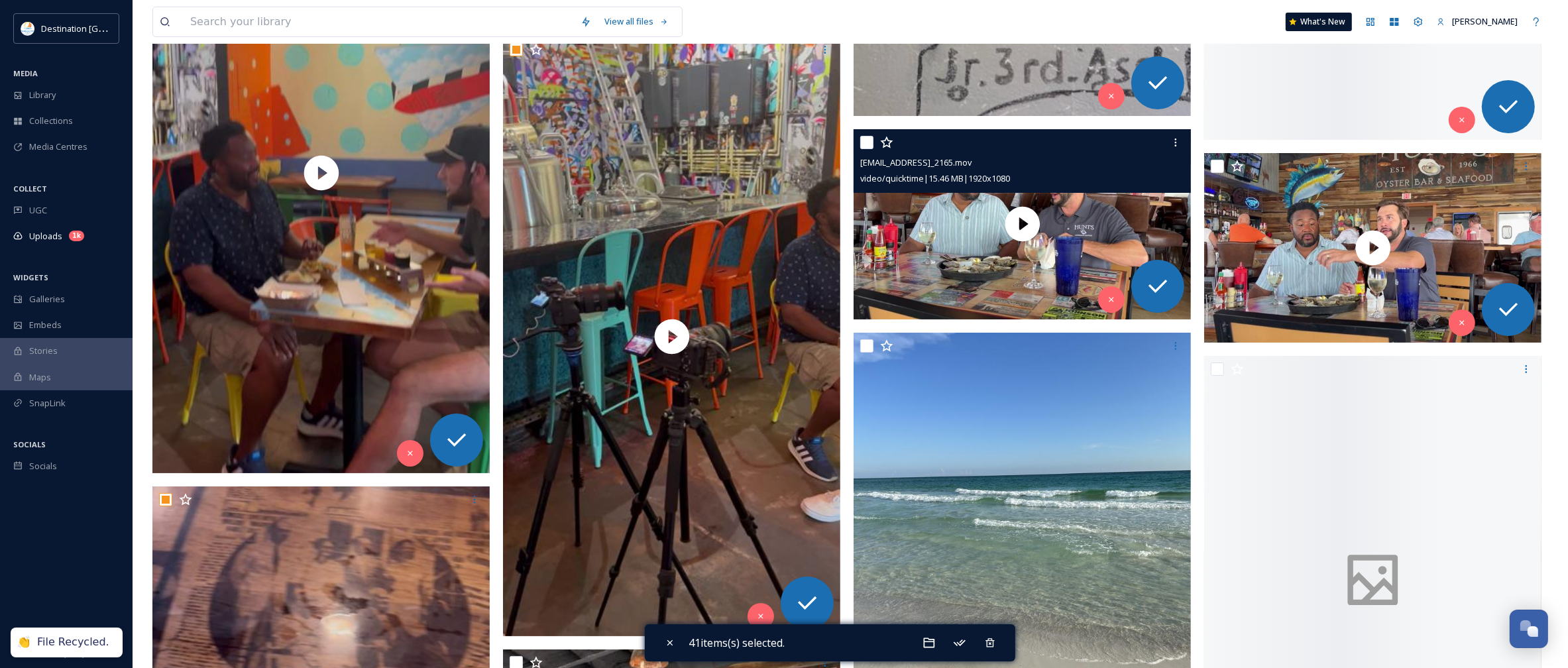
click at [863, 147] on input "checkbox" at bounding box center [867, 143] width 14 height 14
checkbox input "true"
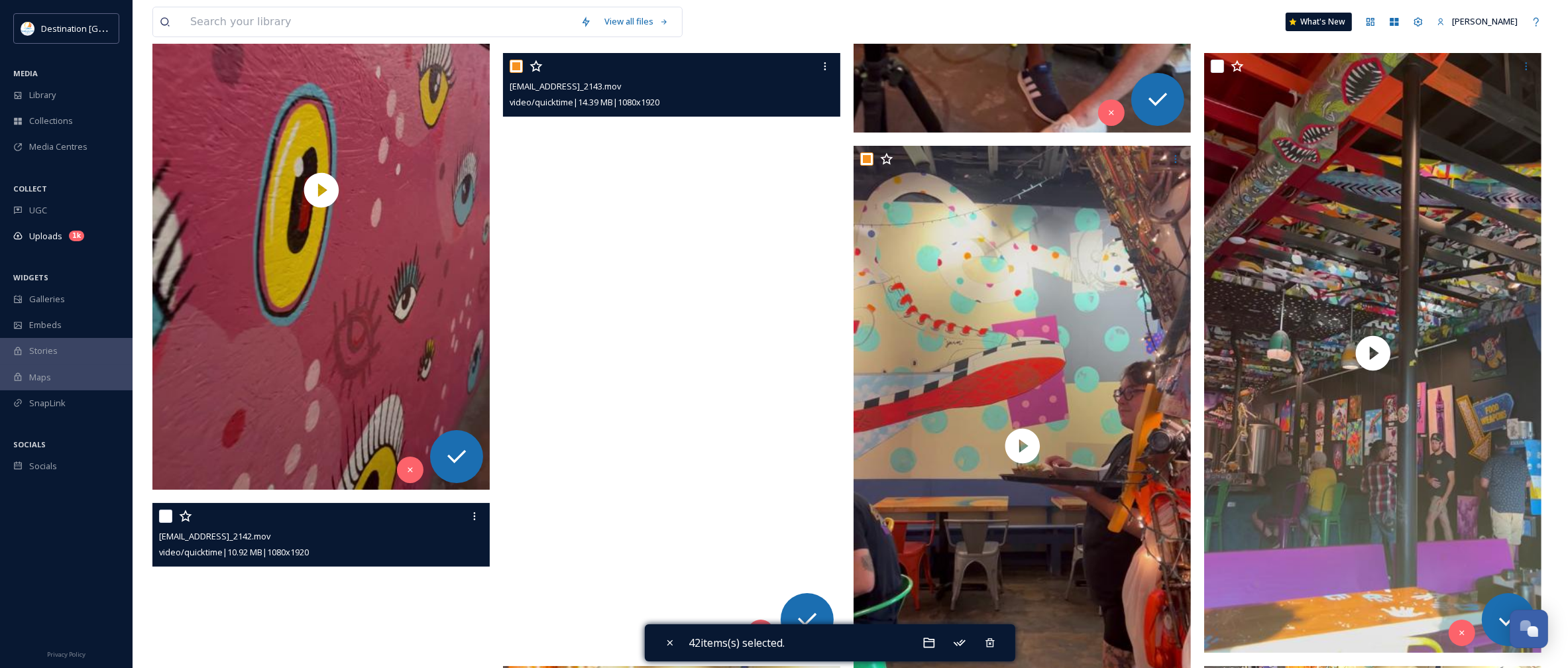
scroll to position [5632, 0]
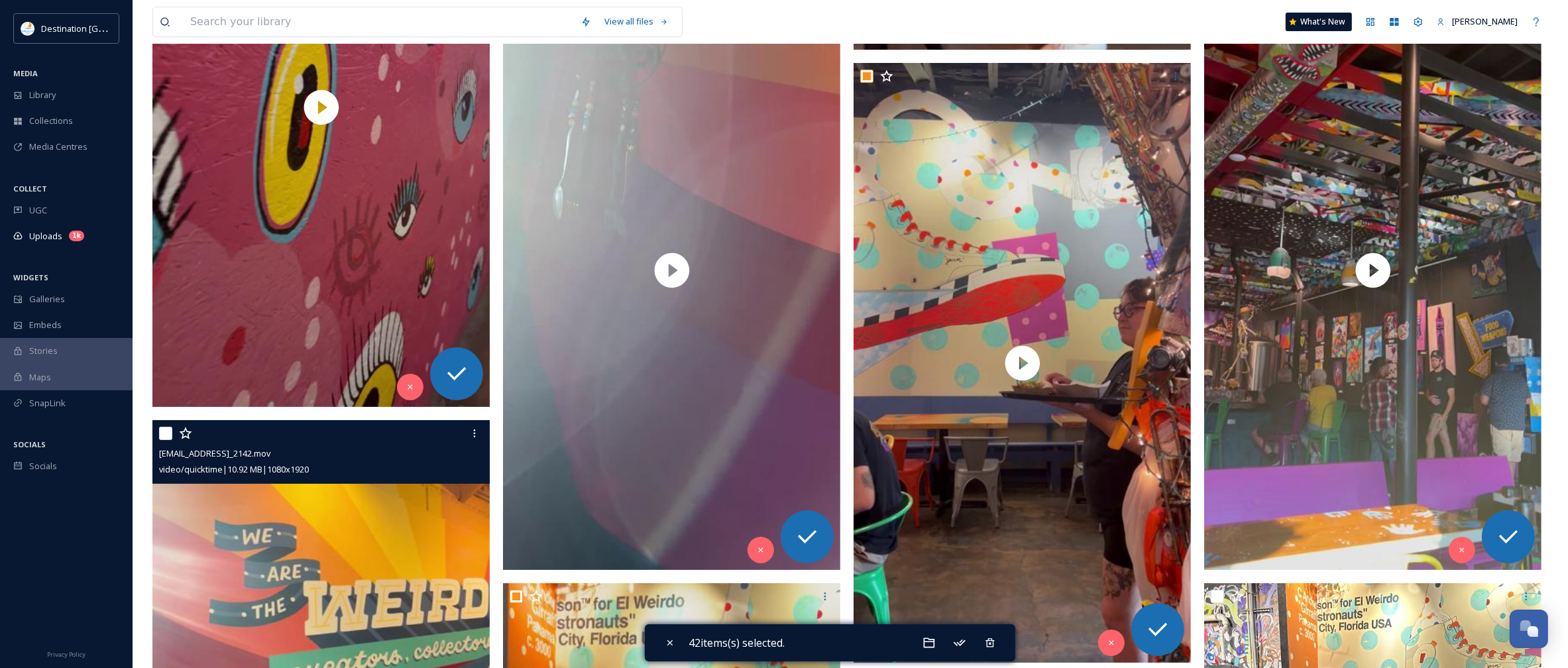
click at [170, 429] on input "checkbox" at bounding box center [166, 433] width 14 height 14
checkbox input "true"
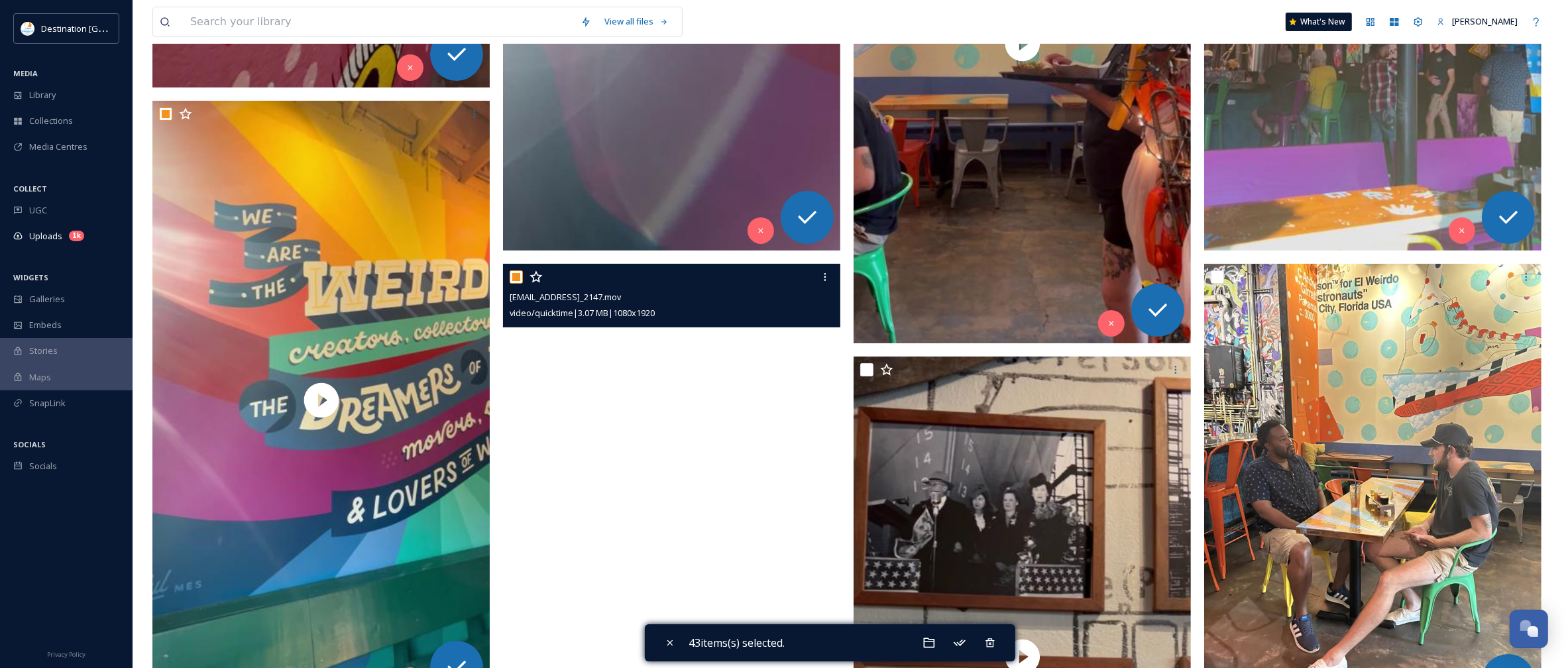
scroll to position [6047, 0]
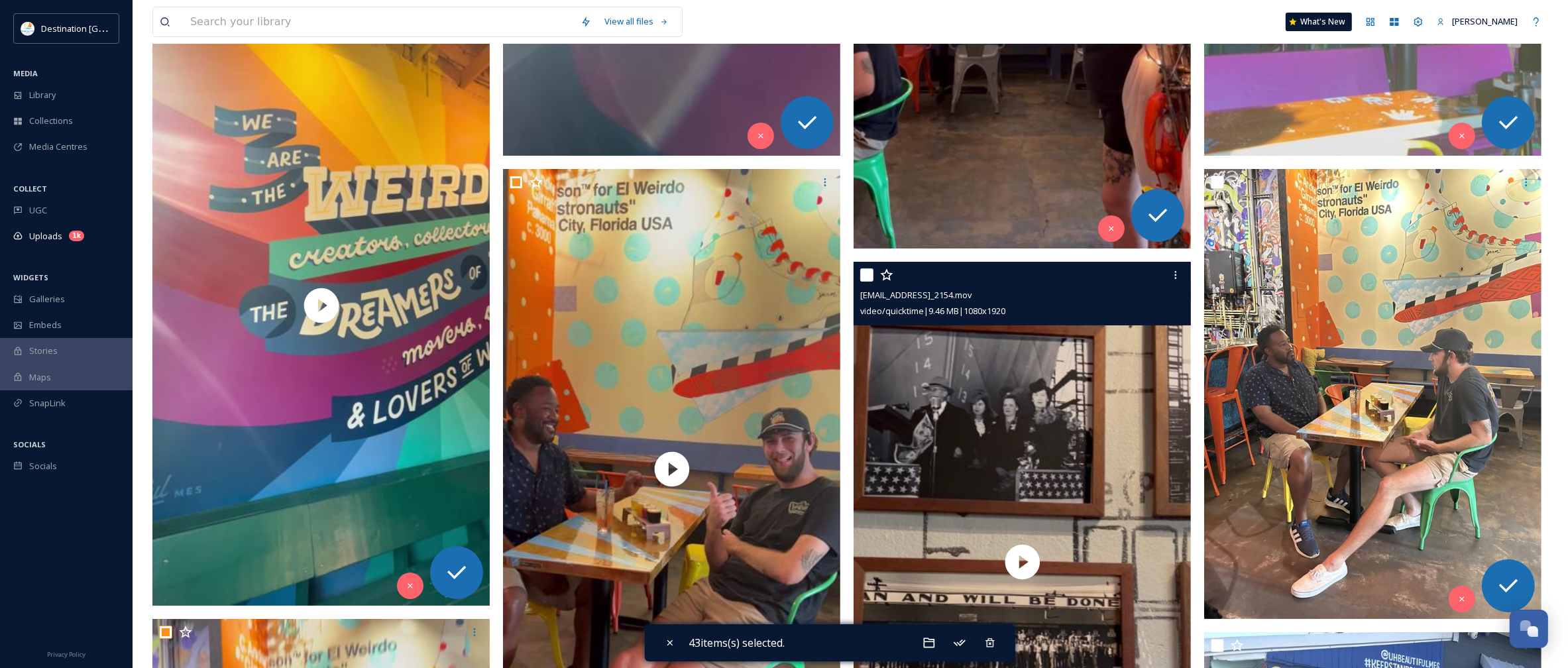
click at [868, 281] on input "checkbox" at bounding box center [867, 275] width 14 height 14
checkbox input "true"
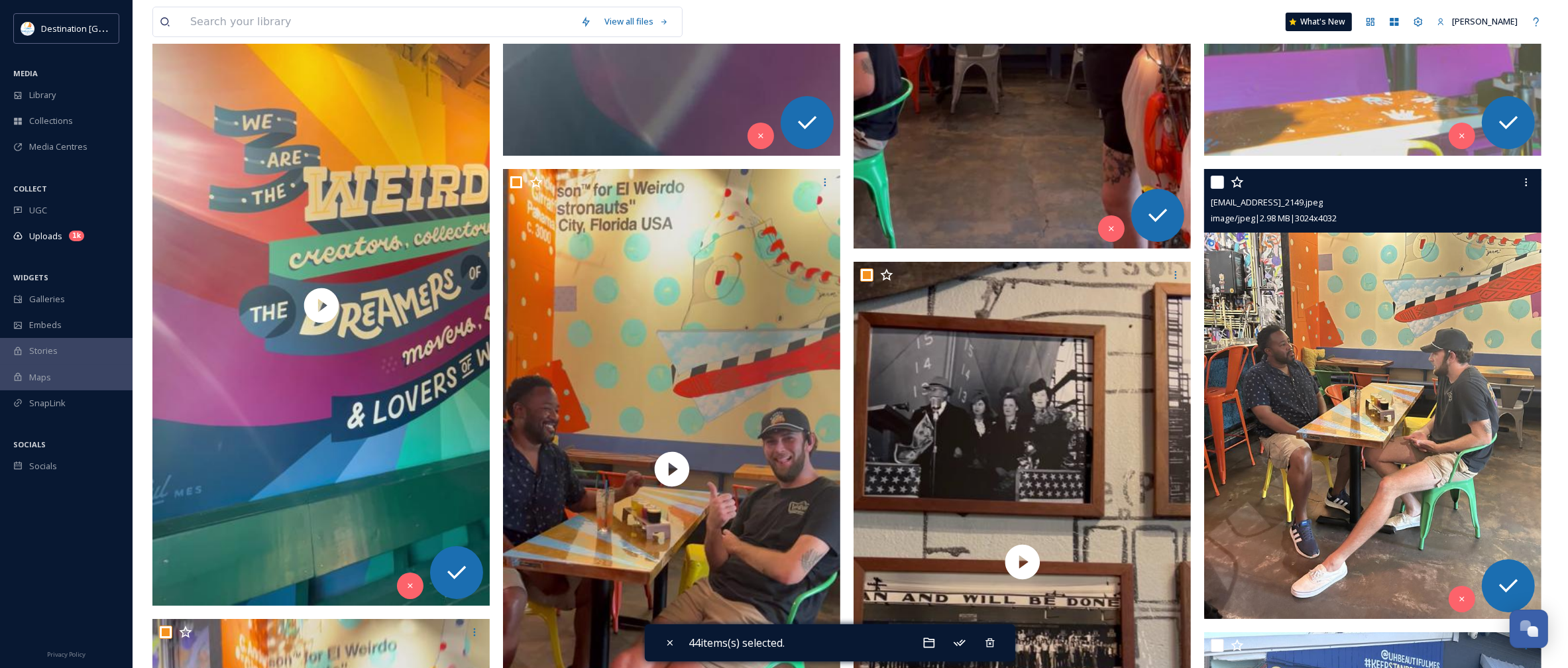
click at [1216, 184] on input "checkbox" at bounding box center [1217, 182] width 14 height 14
checkbox input "true"
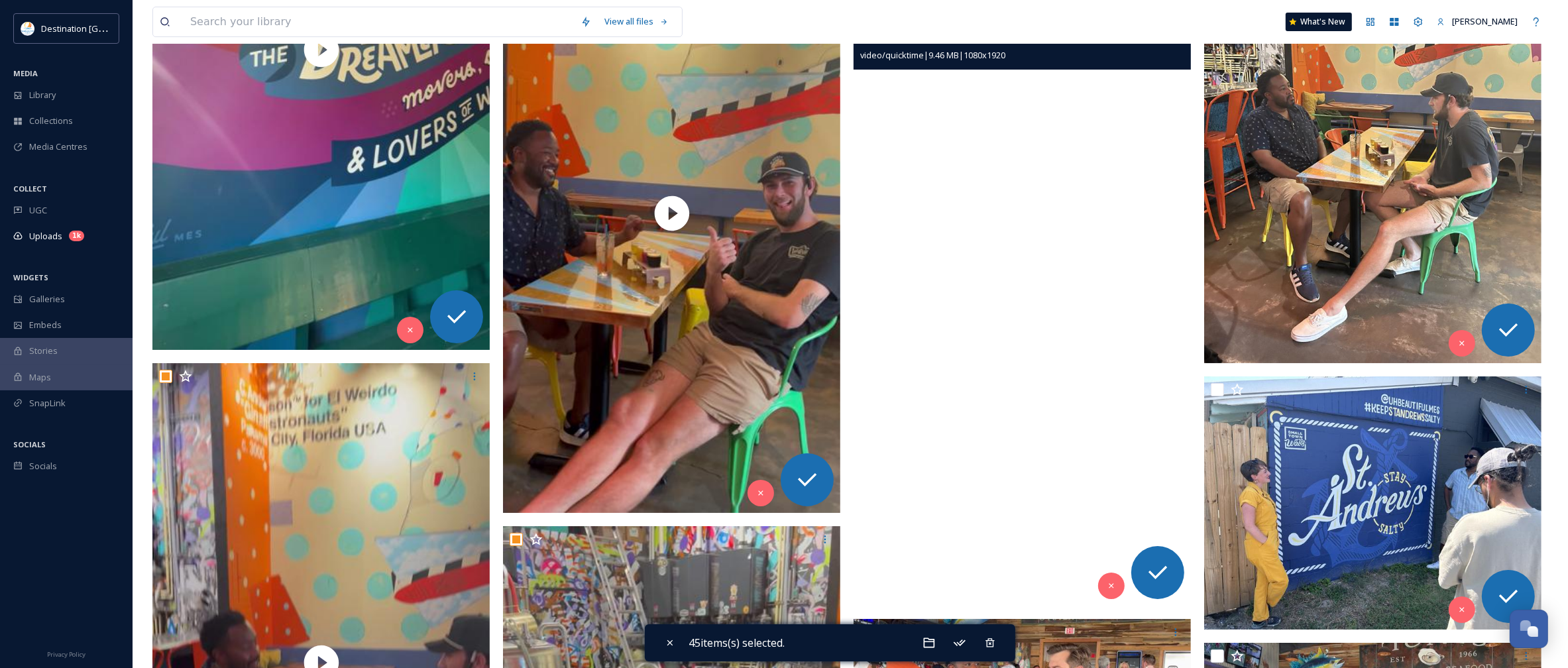
scroll to position [6544, 0]
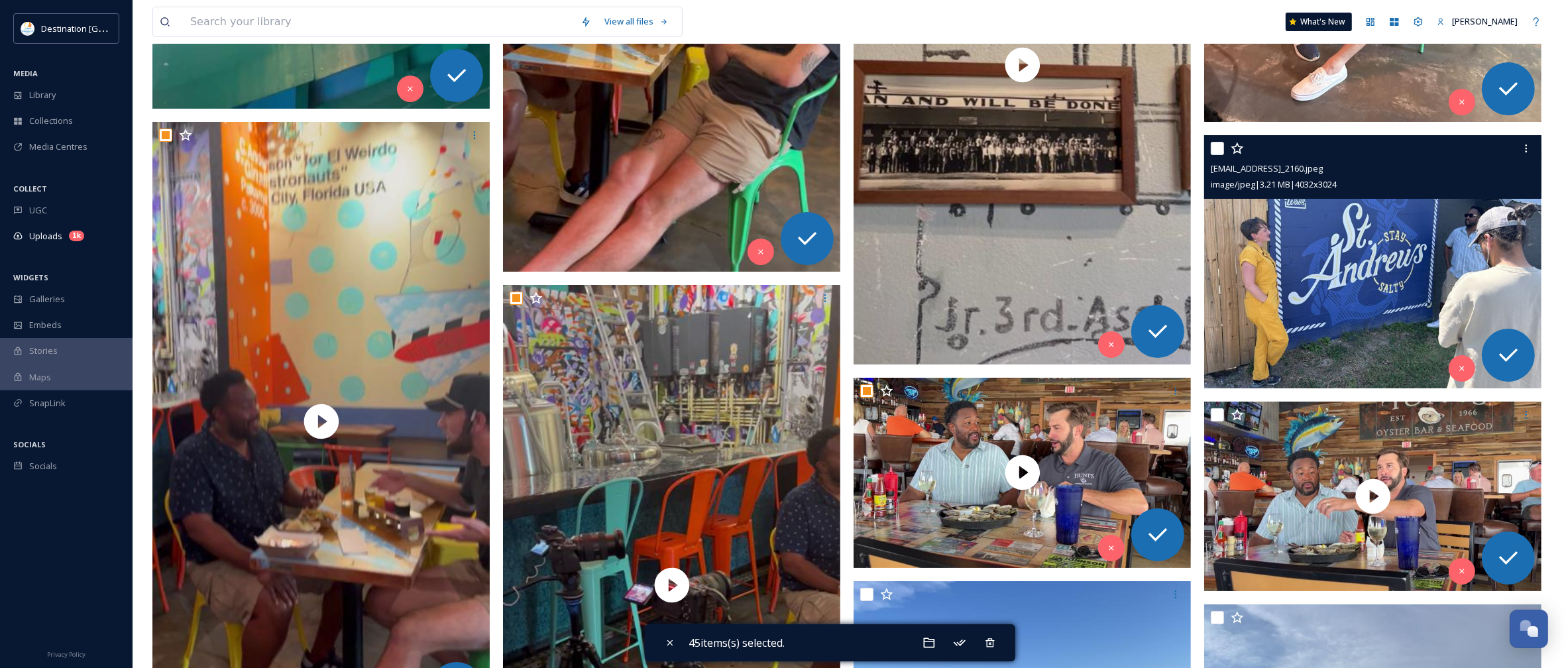
click at [1214, 153] on input "checkbox" at bounding box center [1217, 149] width 14 height 14
checkbox input "true"
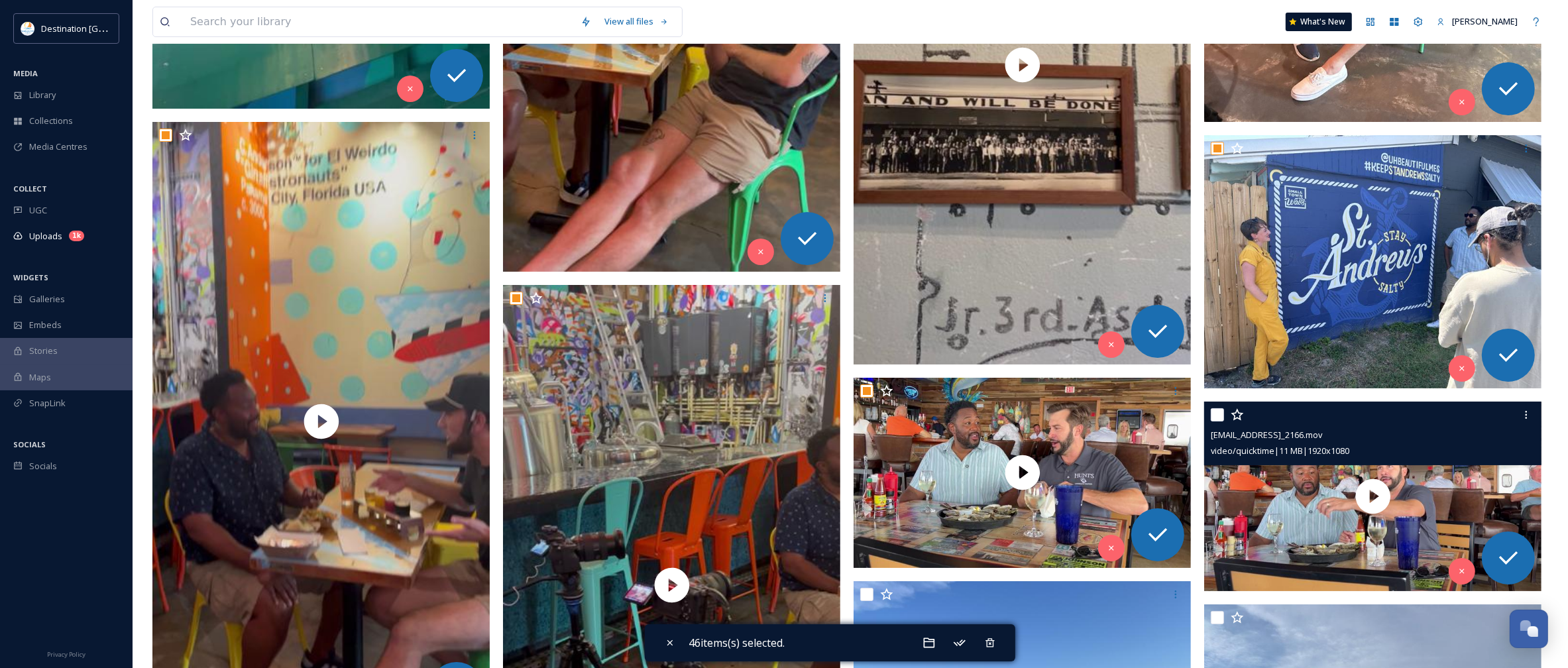
click at [1215, 416] on input "checkbox" at bounding box center [1217, 415] width 14 height 14
checkbox input "true"
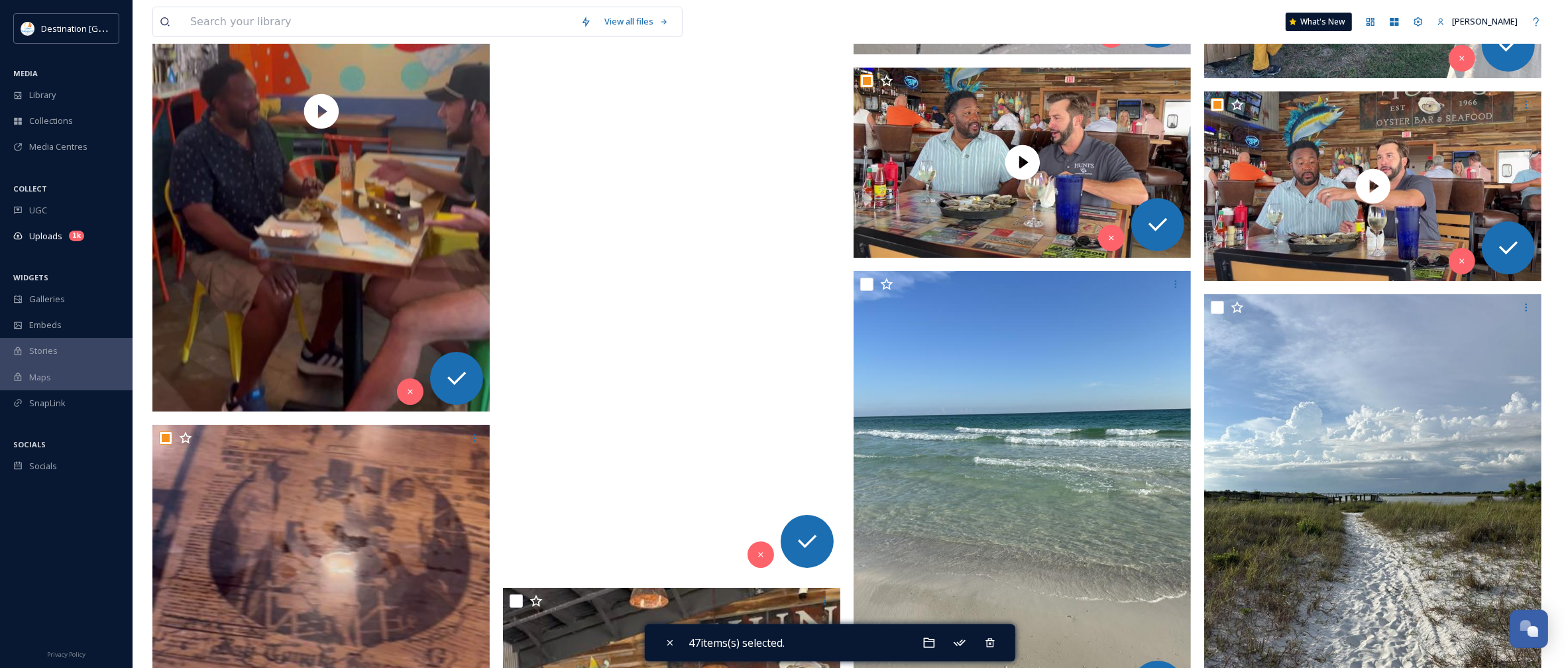
scroll to position [6958, 0]
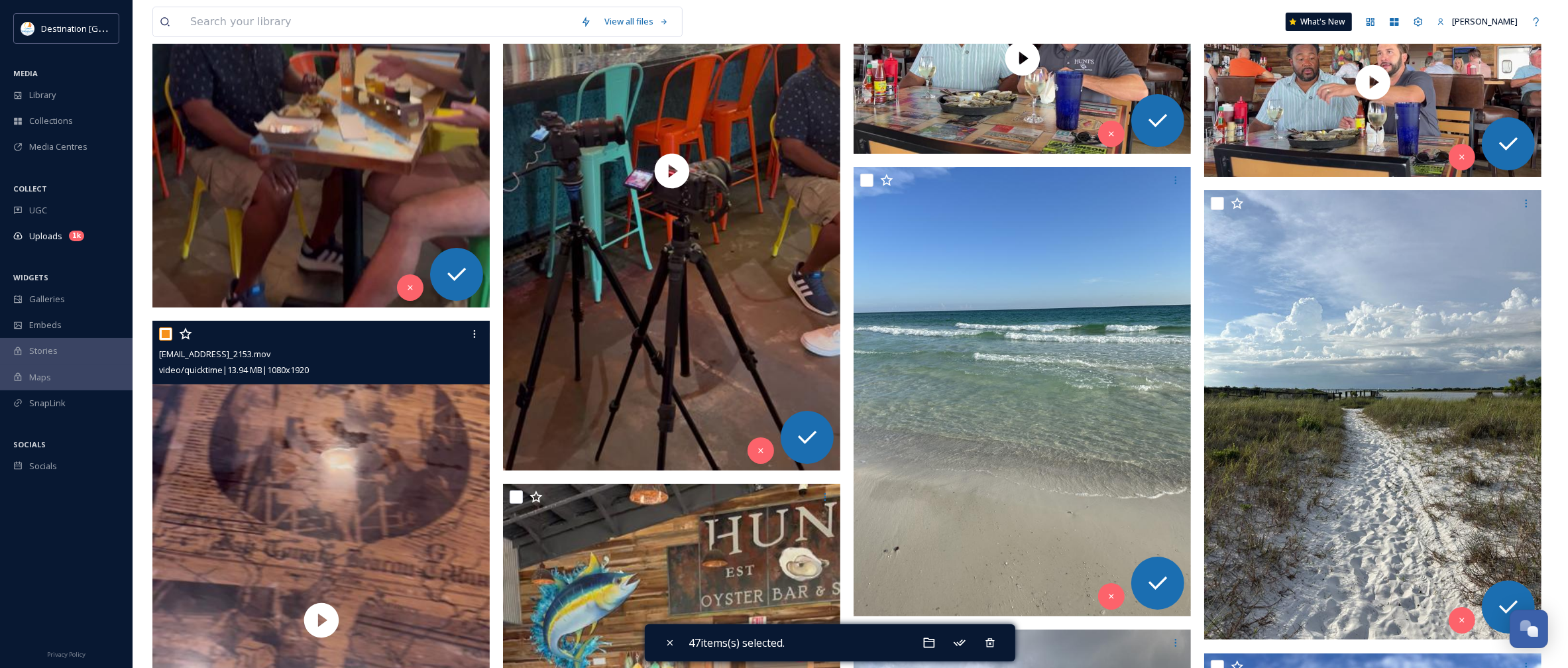
click at [167, 331] on input "checkbox" at bounding box center [166, 334] width 14 height 14
checkbox input "false"
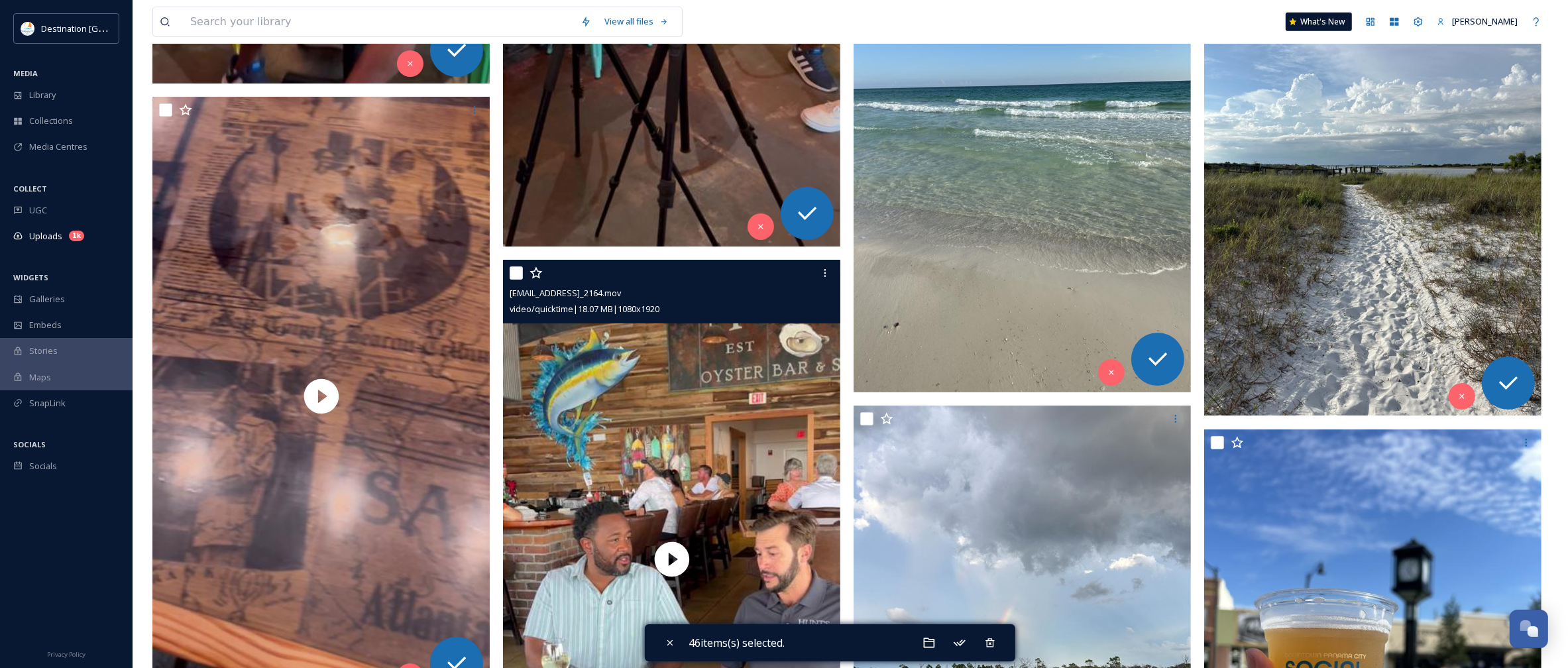
scroll to position [7206, 0]
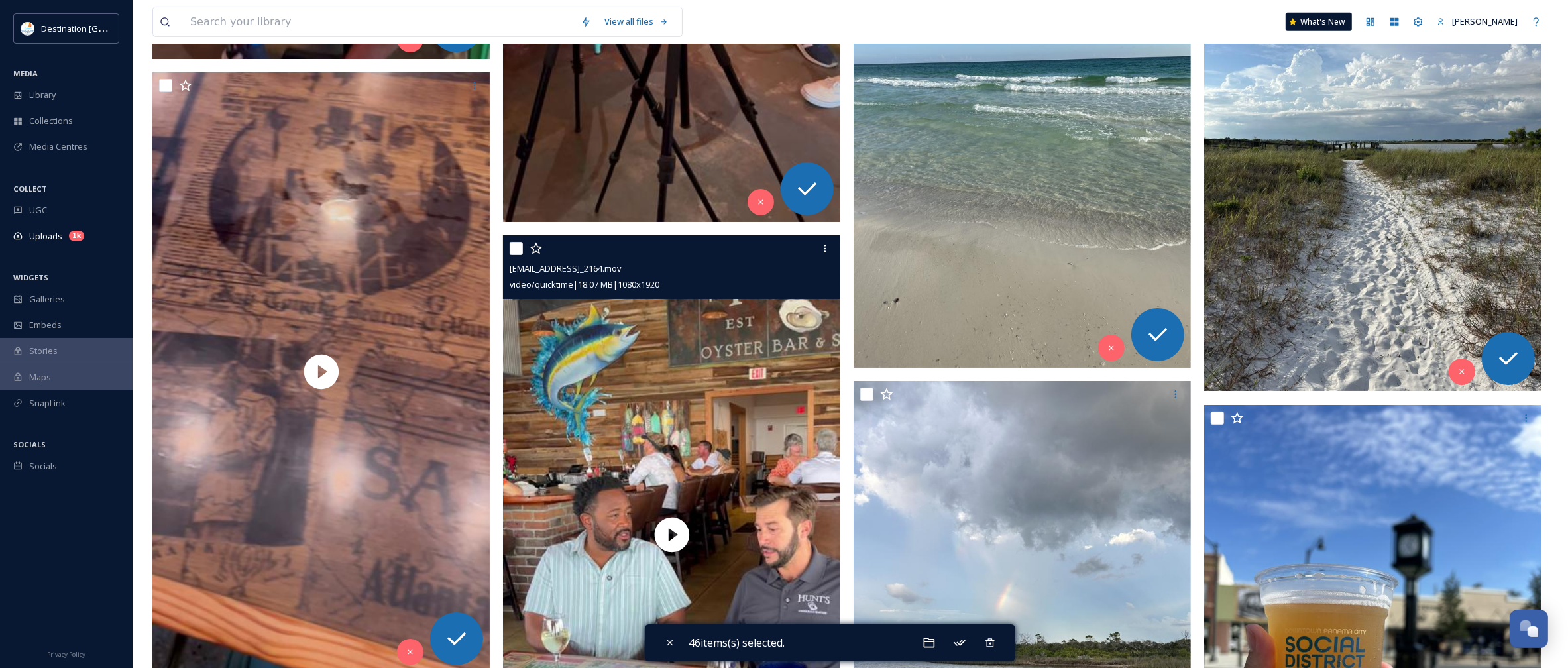
click at [515, 245] on input "checkbox" at bounding box center [516, 249] width 14 height 14
checkbox input "true"
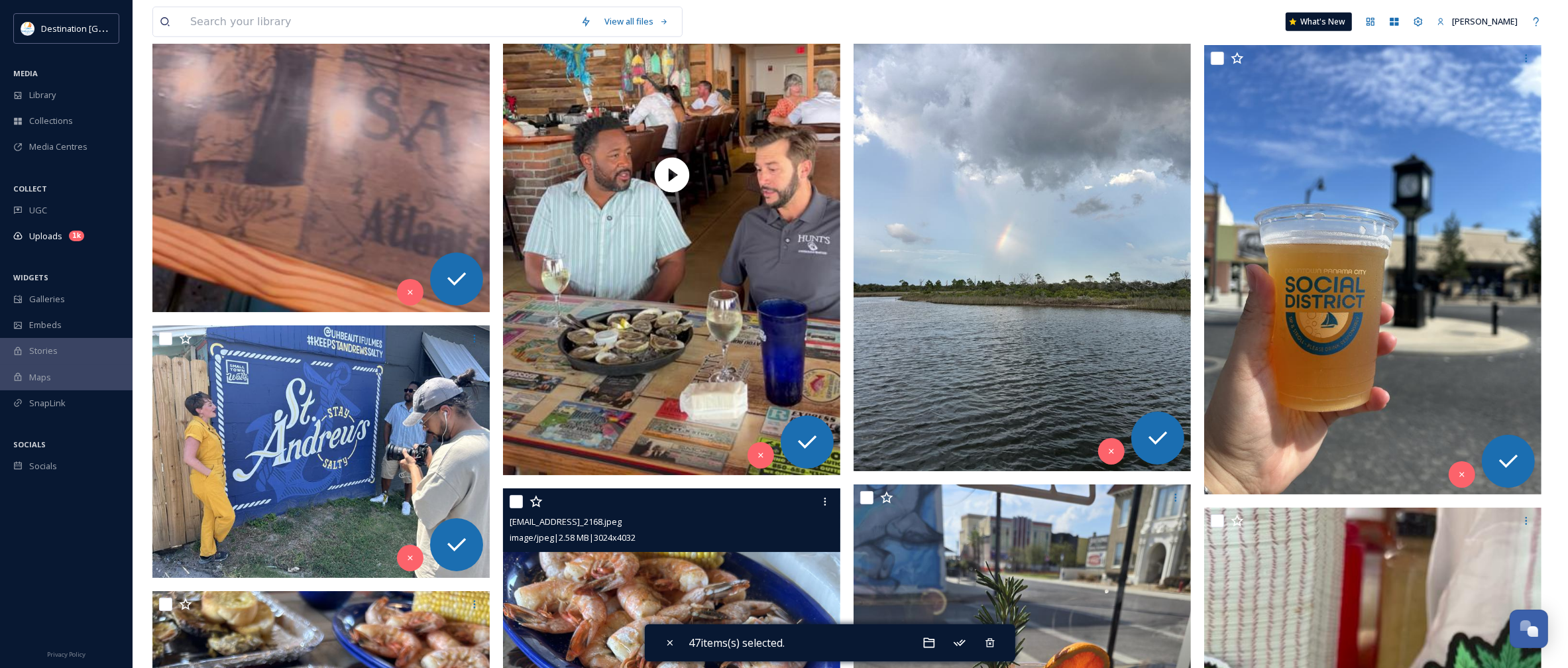
scroll to position [7538, 0]
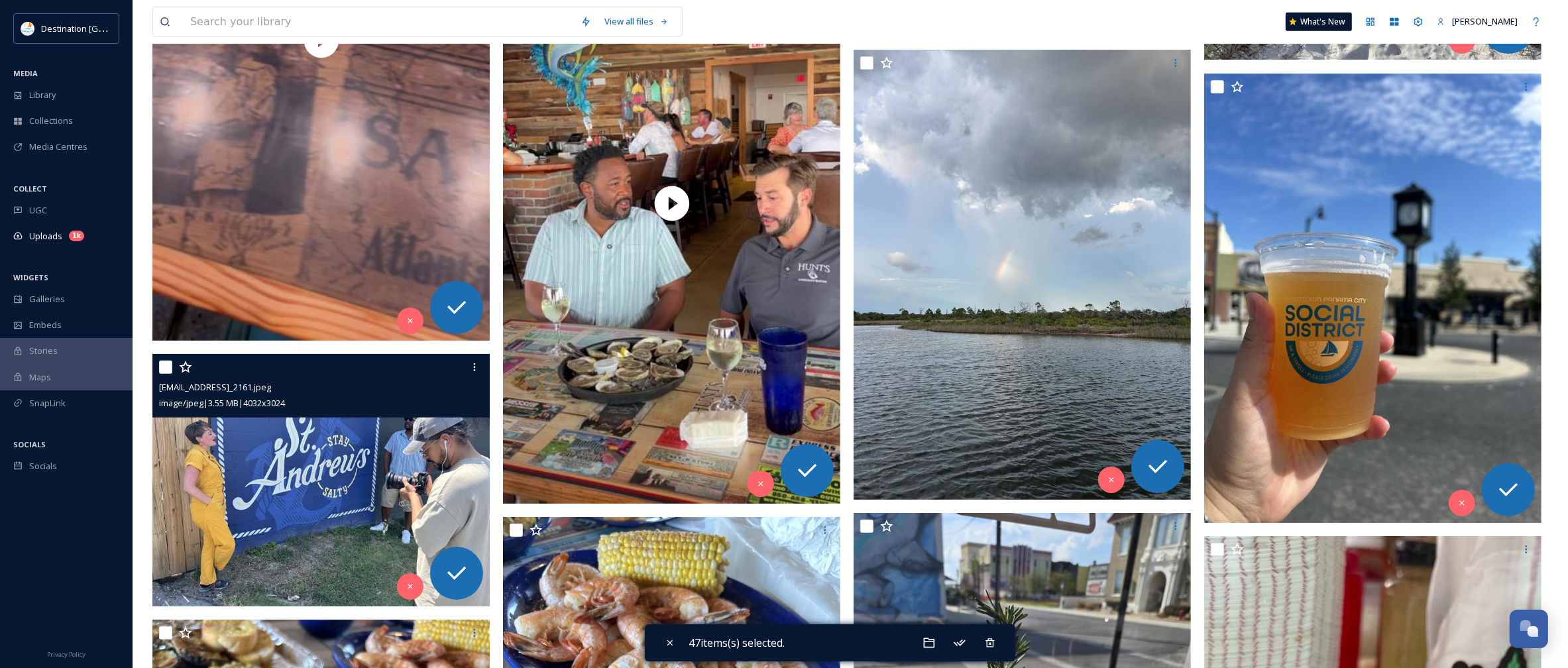
click at [166, 369] on input "checkbox" at bounding box center [166, 367] width 14 height 14
checkbox input "true"
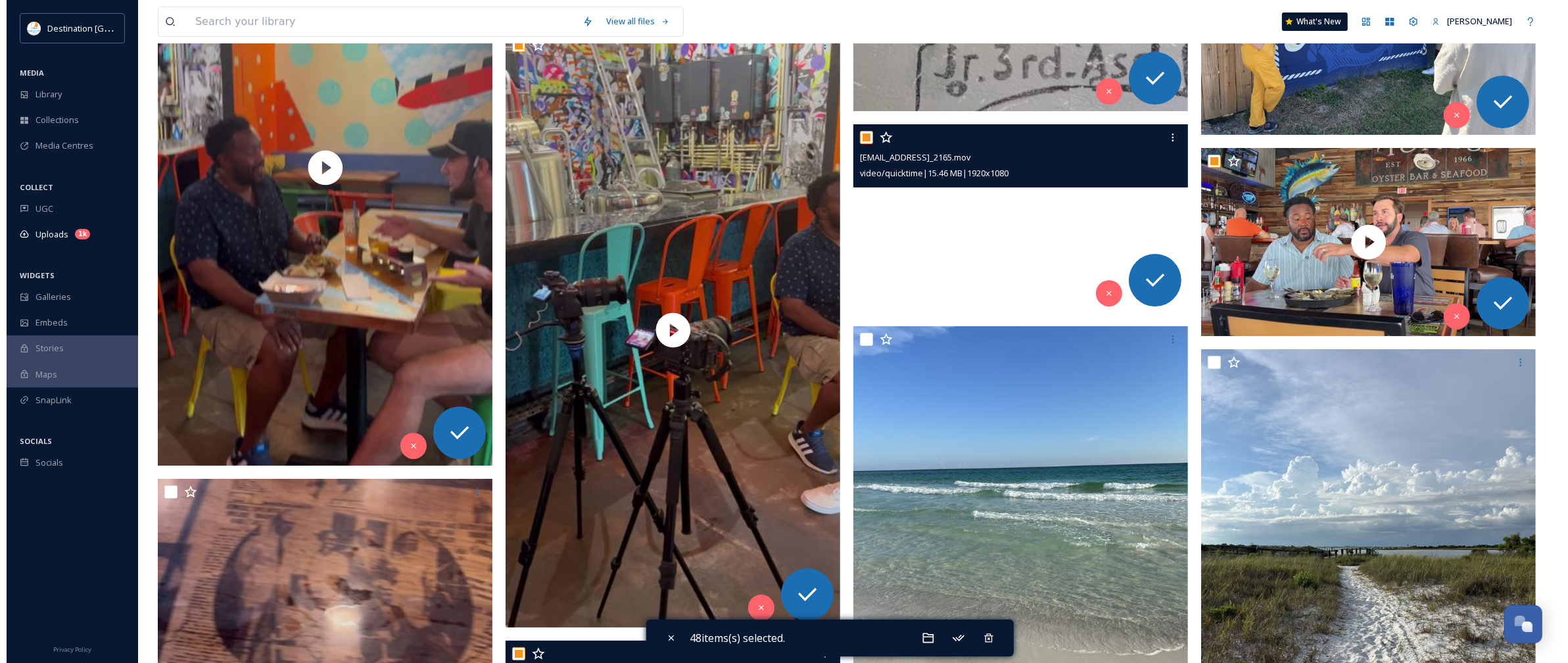
scroll to position [6741, 0]
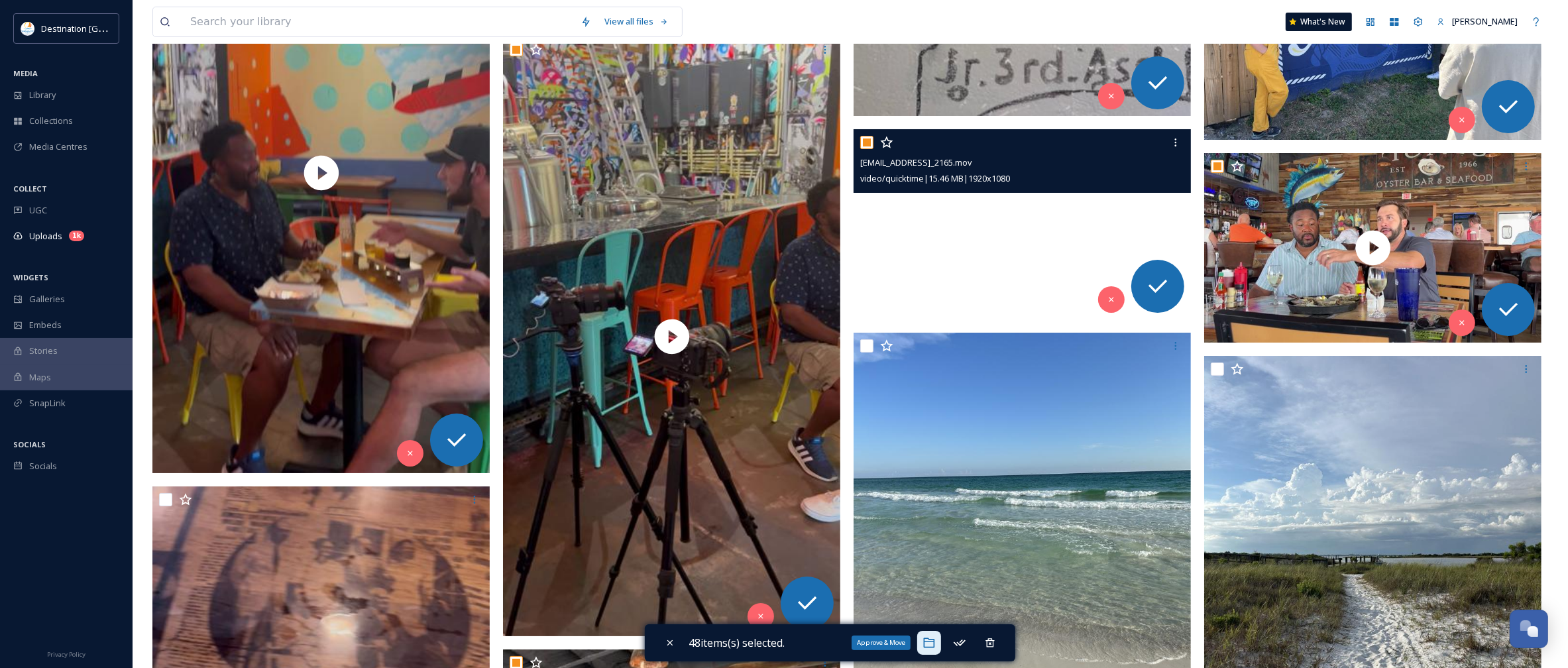
click at [925, 645] on div "Approve & Move" at bounding box center [929, 643] width 24 height 24
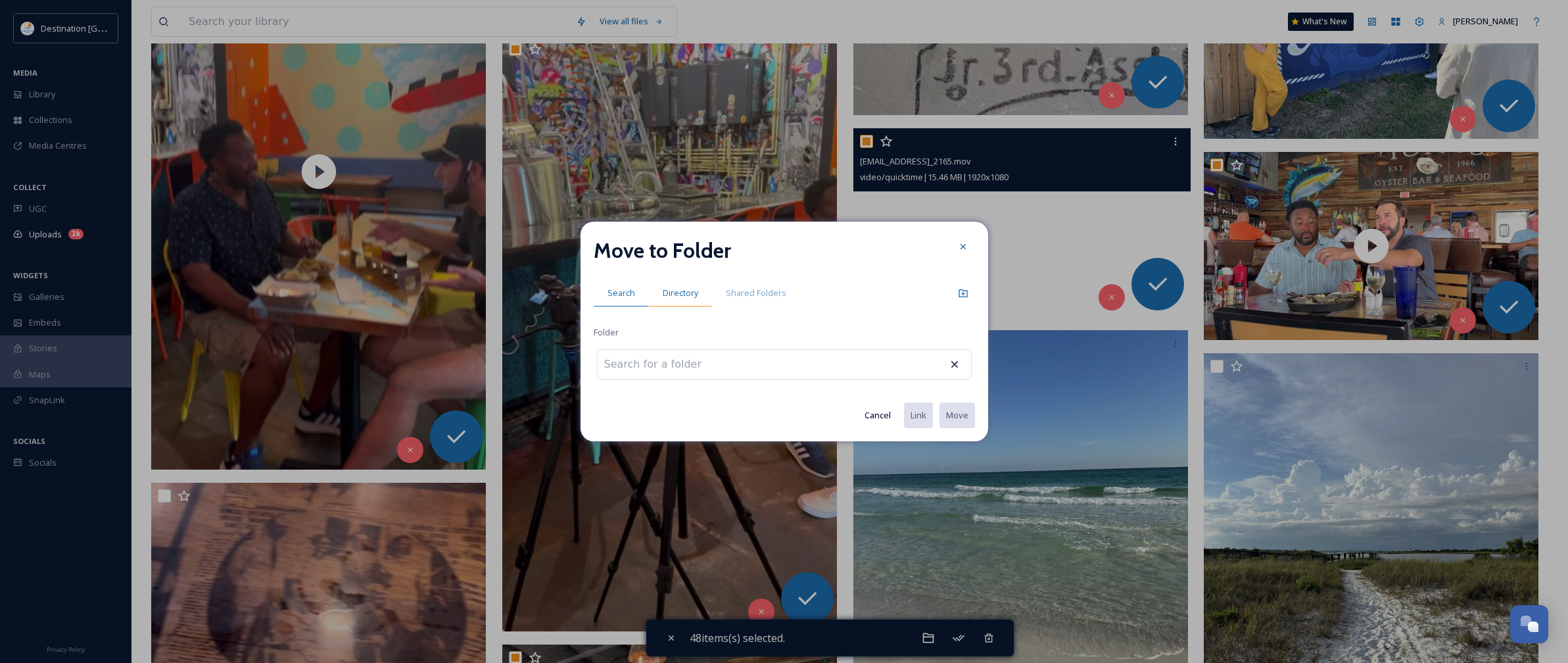
click at [676, 295] on span "Directory" at bounding box center [681, 293] width 36 height 13
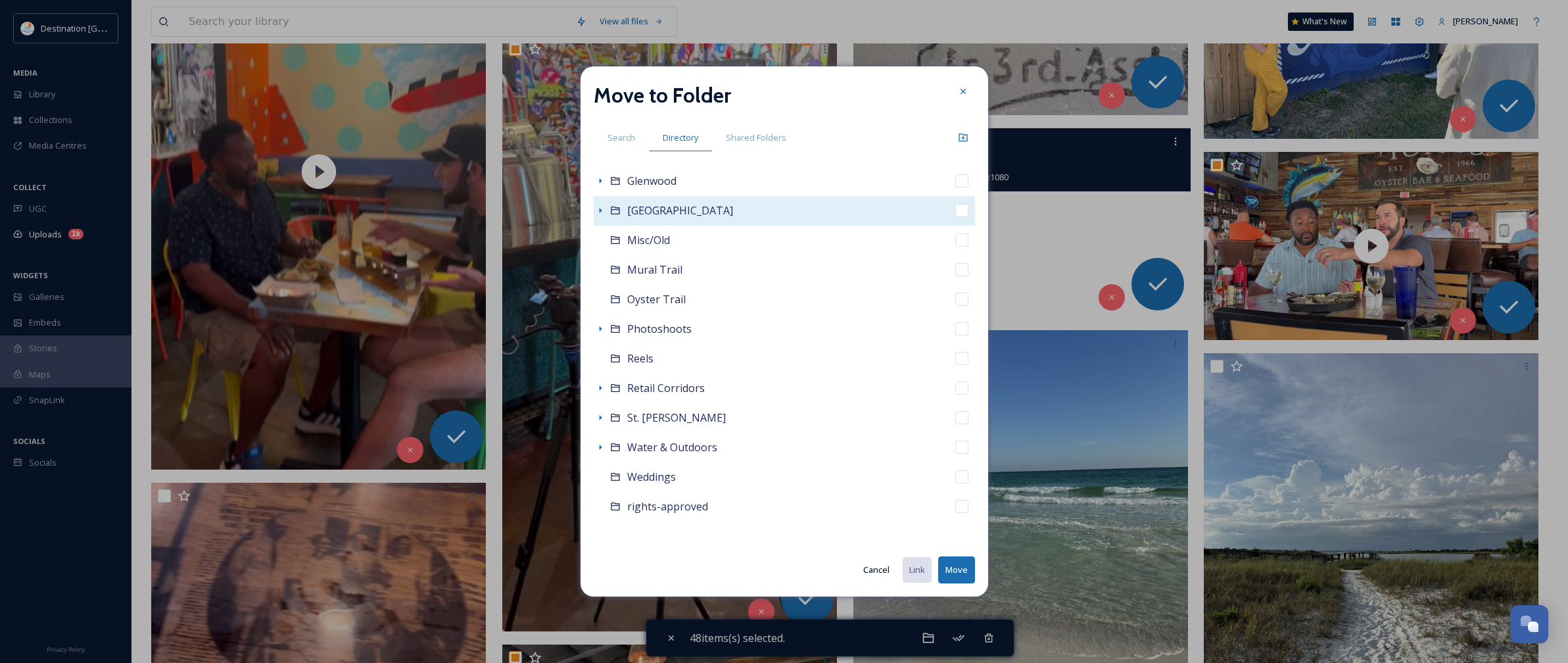
scroll to position [246, 0]
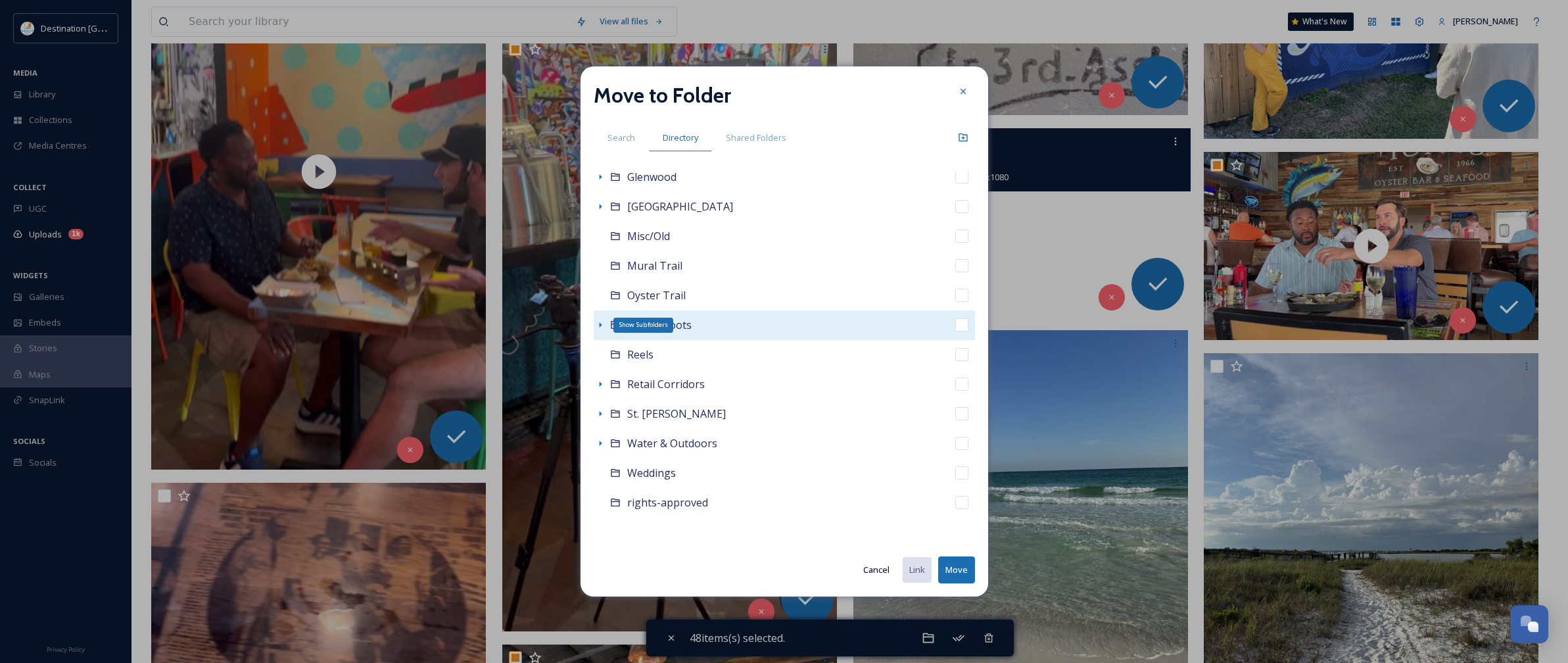
click at [597, 324] on icon at bounding box center [600, 325] width 10 height 10
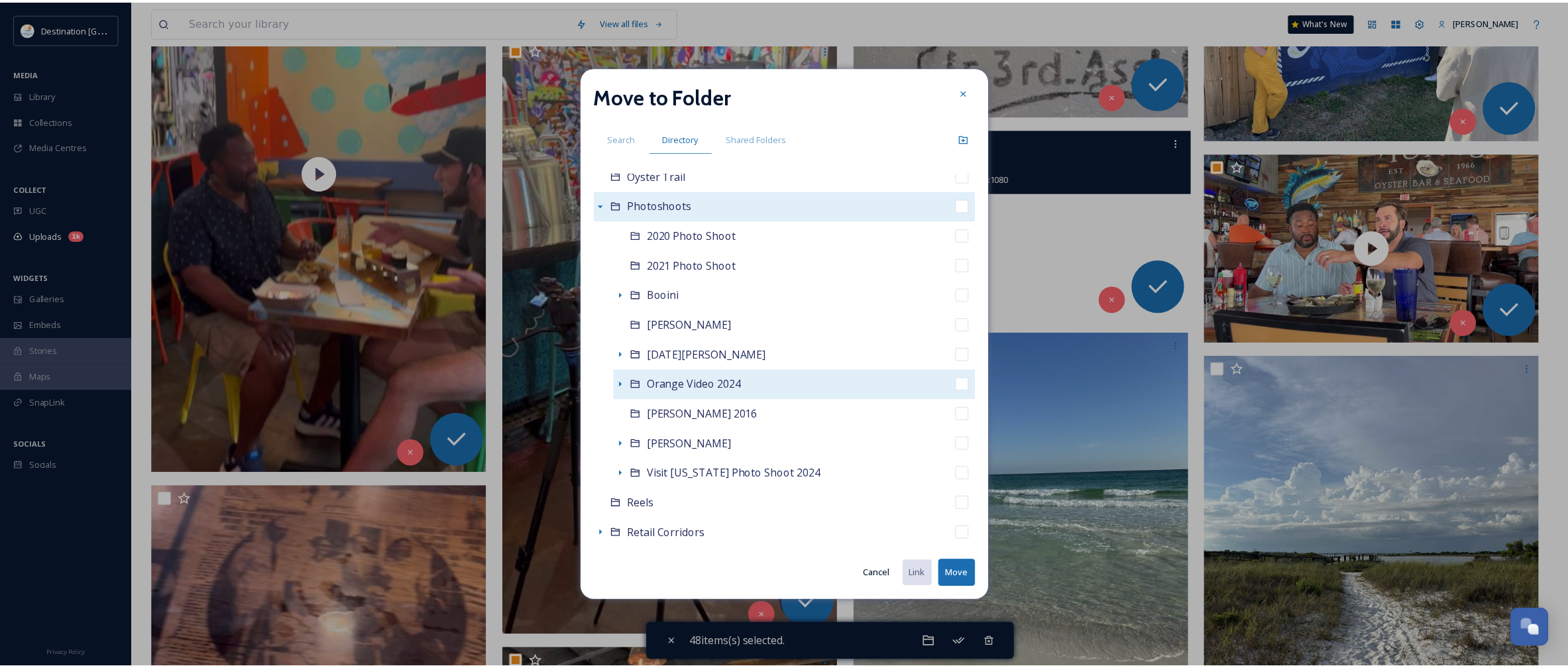
scroll to position [330, 0]
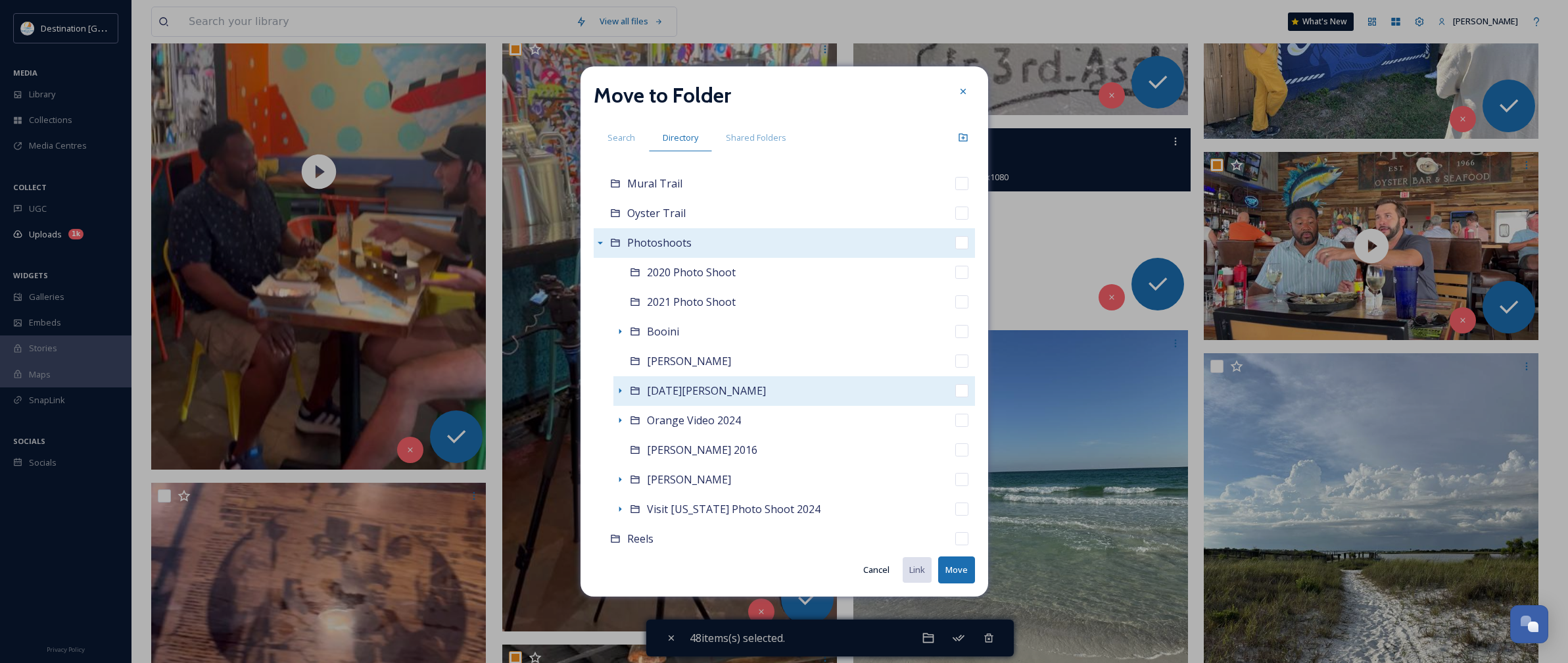
click at [655, 392] on span "[DATE][PERSON_NAME]" at bounding box center [706, 390] width 119 height 14
checkbox input "false"
click at [621, 389] on icon at bounding box center [620, 390] width 10 height 10
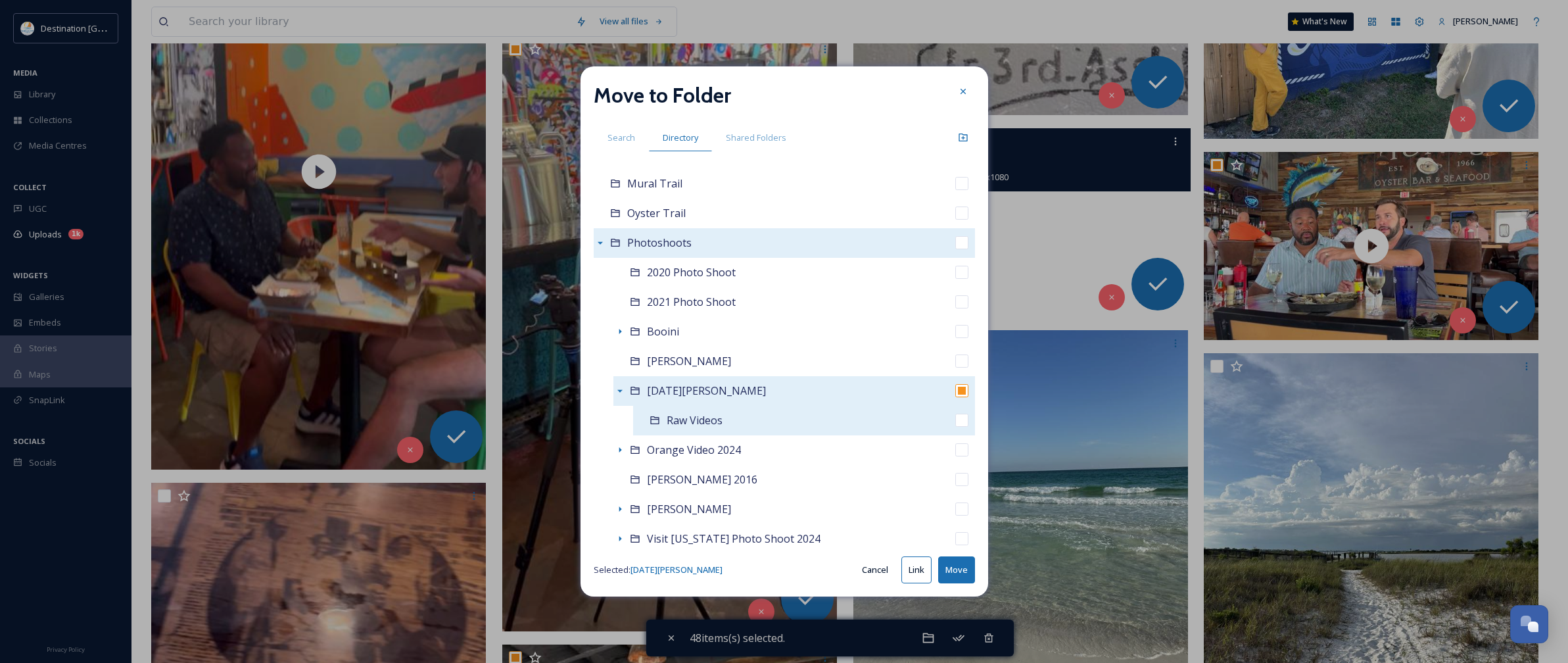
click at [692, 423] on span "Raw Videos" at bounding box center [694, 420] width 56 height 14
checkbox input "false"
checkbox input "true"
click at [961, 571] on button "Move" at bounding box center [956, 570] width 37 height 27
click at [943, 570] on button "Move" at bounding box center [956, 570] width 37 height 27
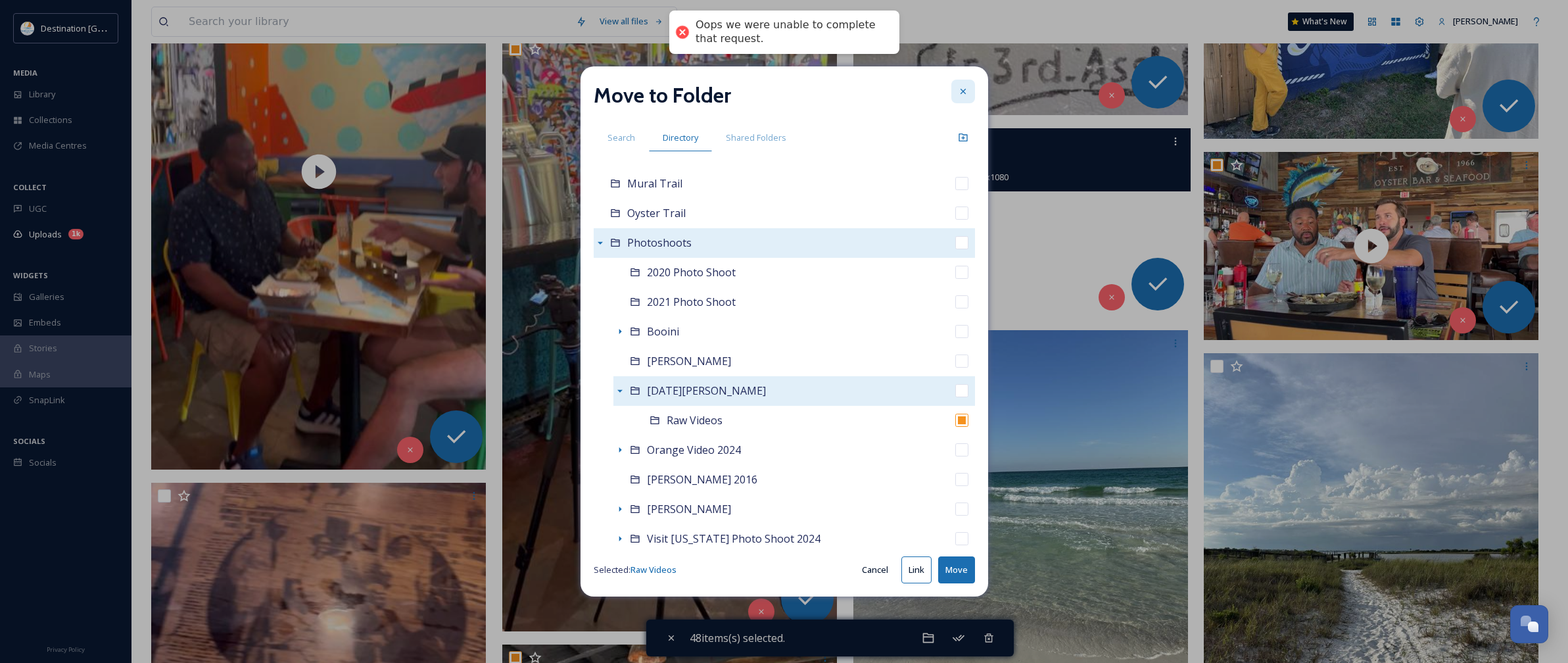
click at [958, 92] on icon at bounding box center [963, 91] width 10 height 10
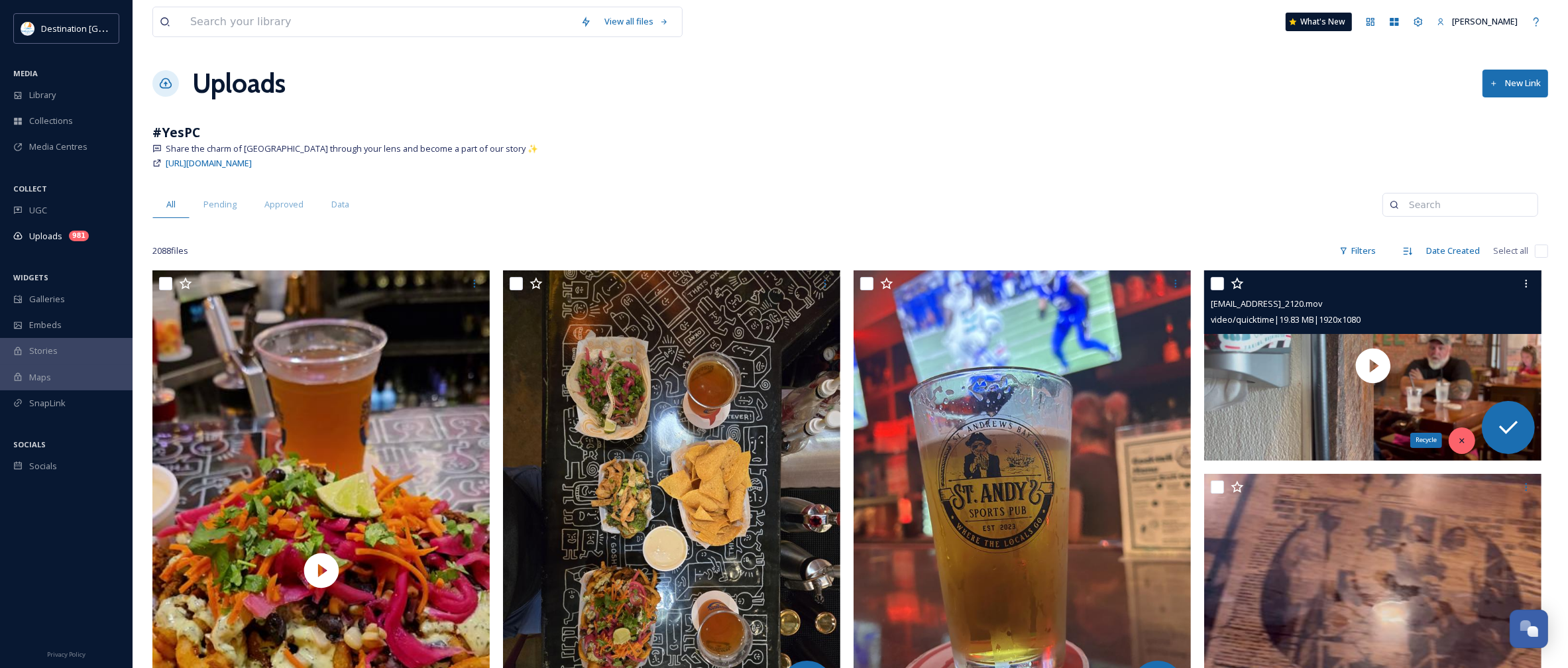
click at [1465, 441] on icon at bounding box center [1462, 441] width 9 height 9
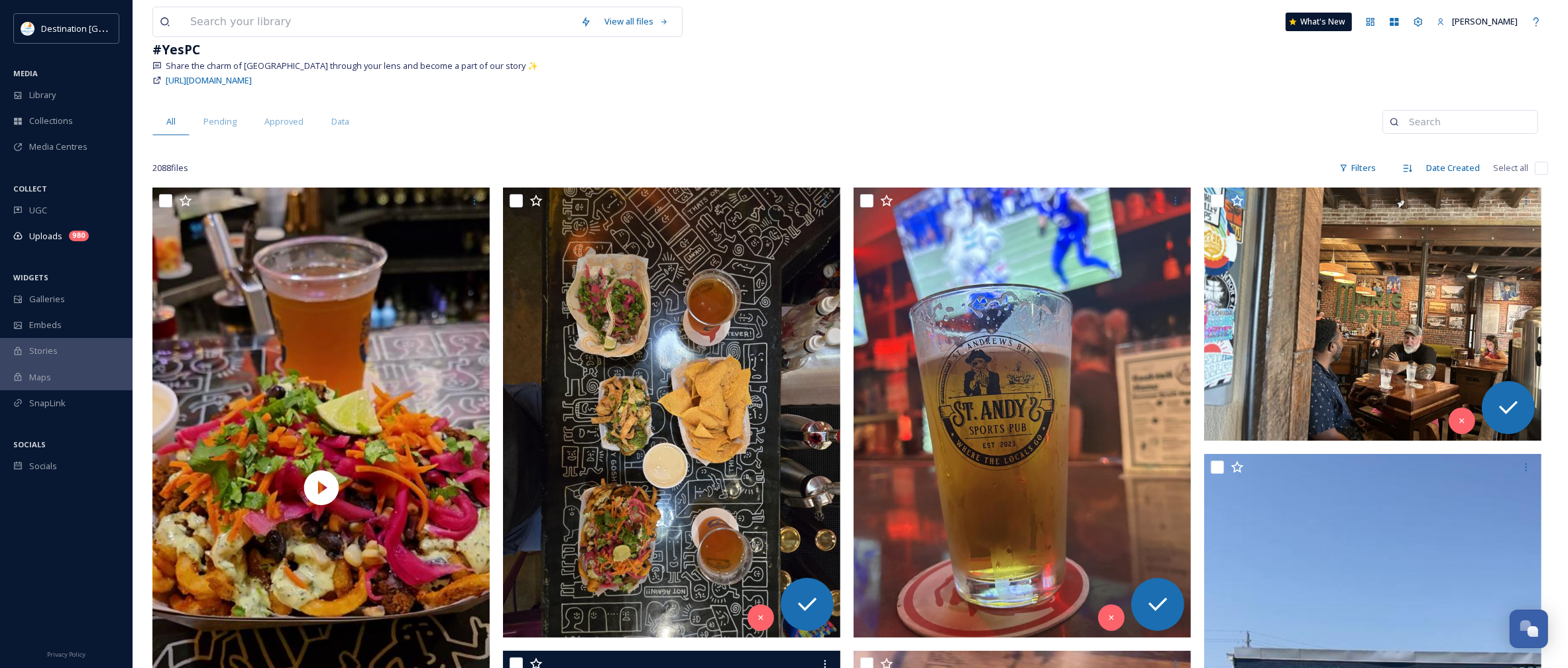
scroll to position [165, 0]
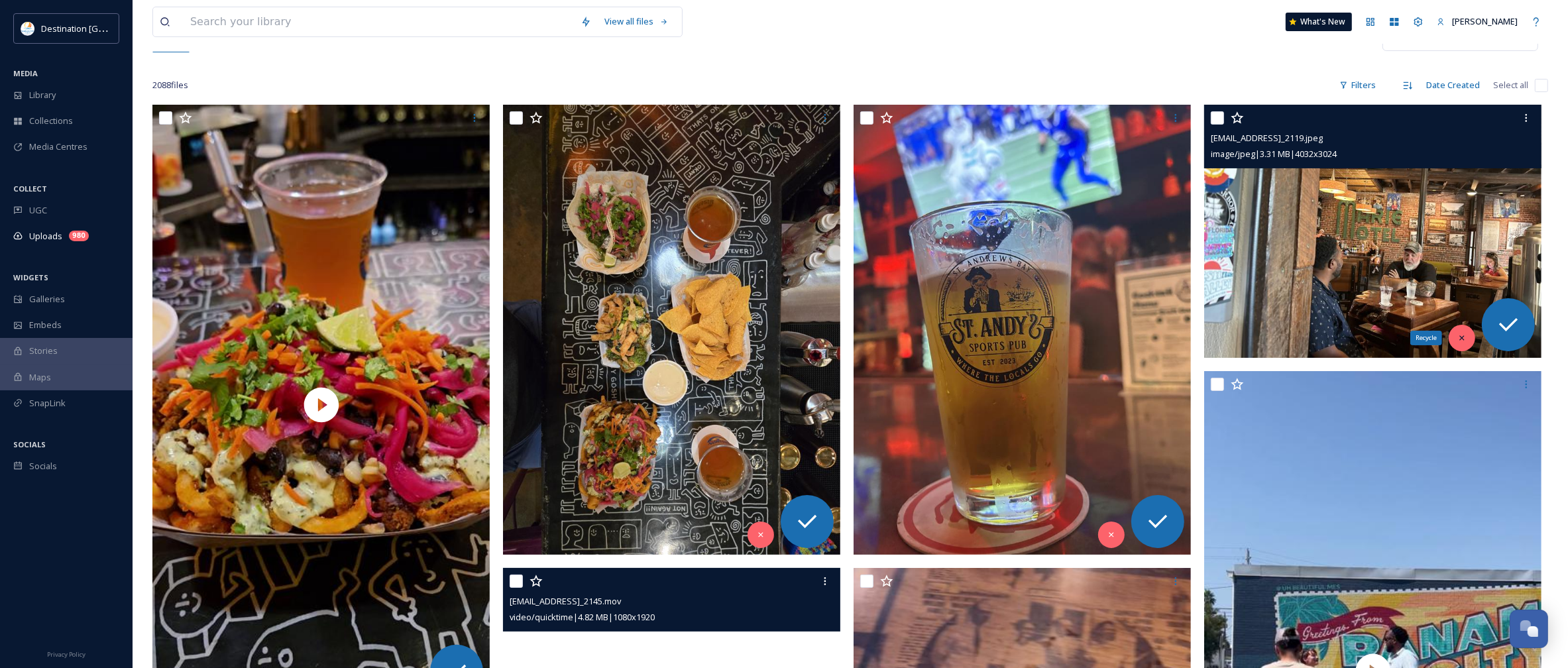
click at [1458, 335] on icon at bounding box center [1462, 338] width 9 height 9
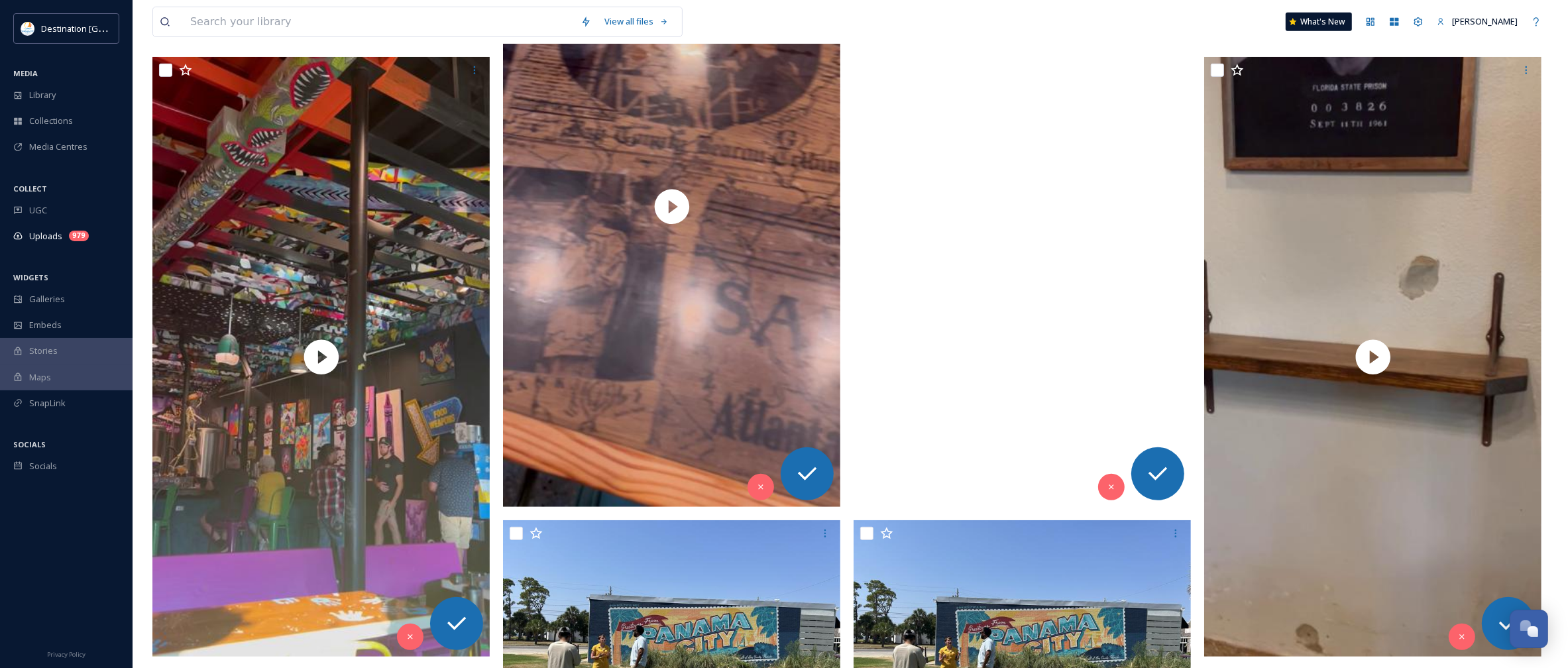
scroll to position [828, 0]
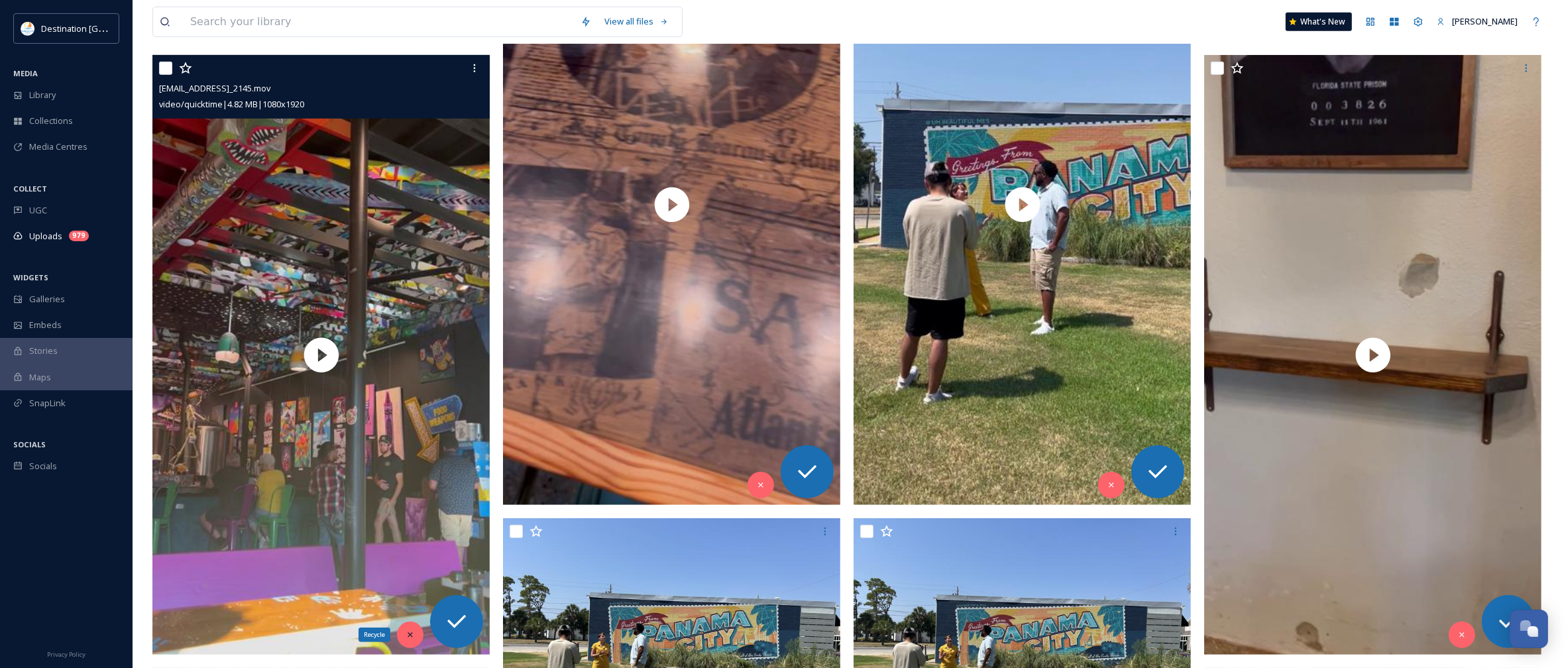
click at [403, 634] on div "Recycle" at bounding box center [410, 634] width 26 height 26
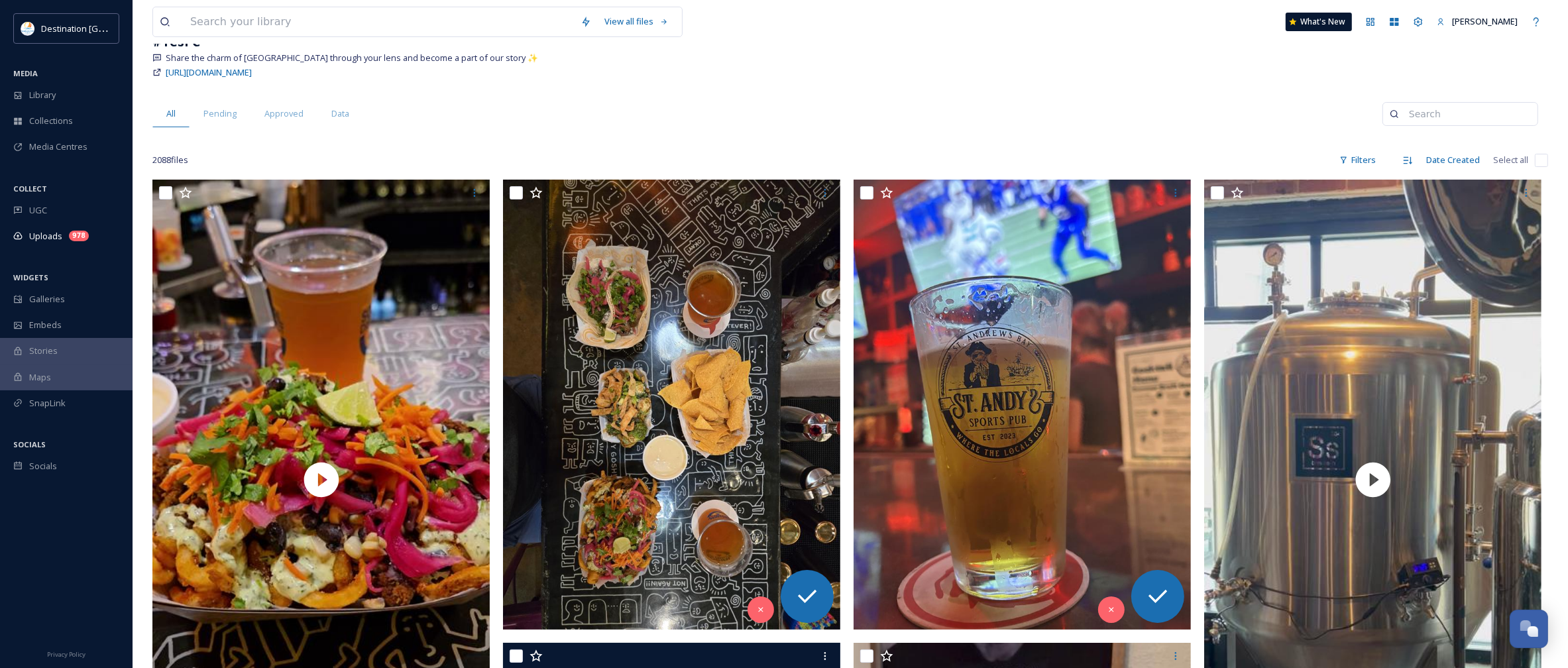
scroll to position [83, 0]
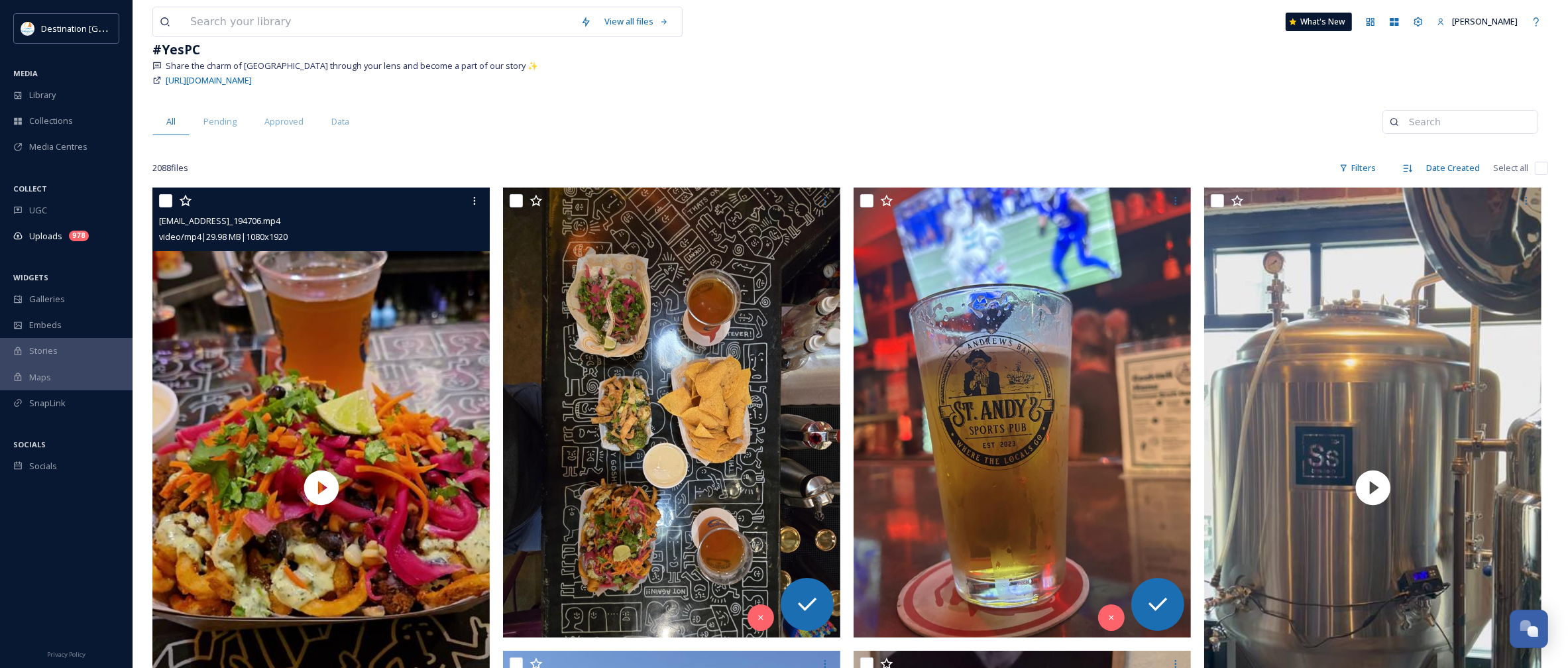
click at [166, 199] on input "checkbox" at bounding box center [166, 201] width 14 height 14
checkbox input "true"
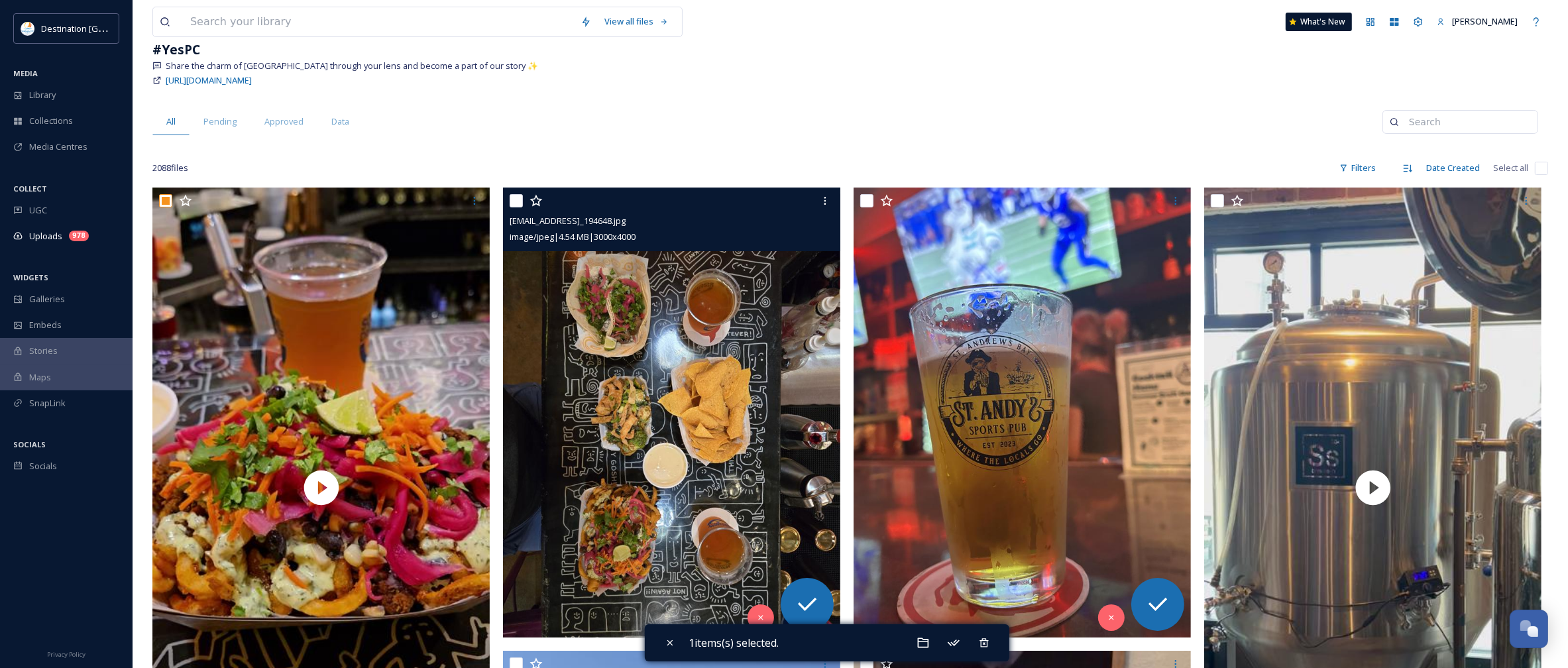
click at [521, 199] on input "checkbox" at bounding box center [516, 201] width 14 height 14
checkbox input "true"
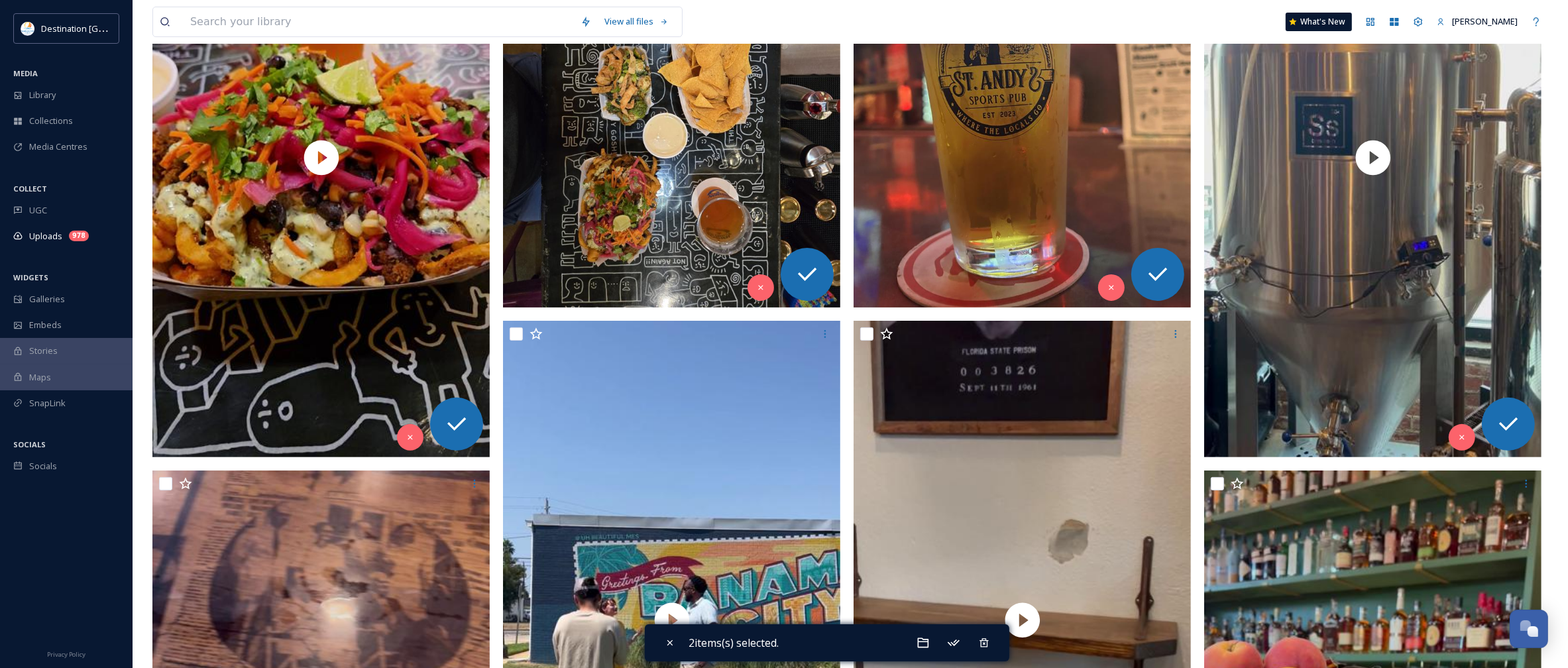
scroll to position [414, 0]
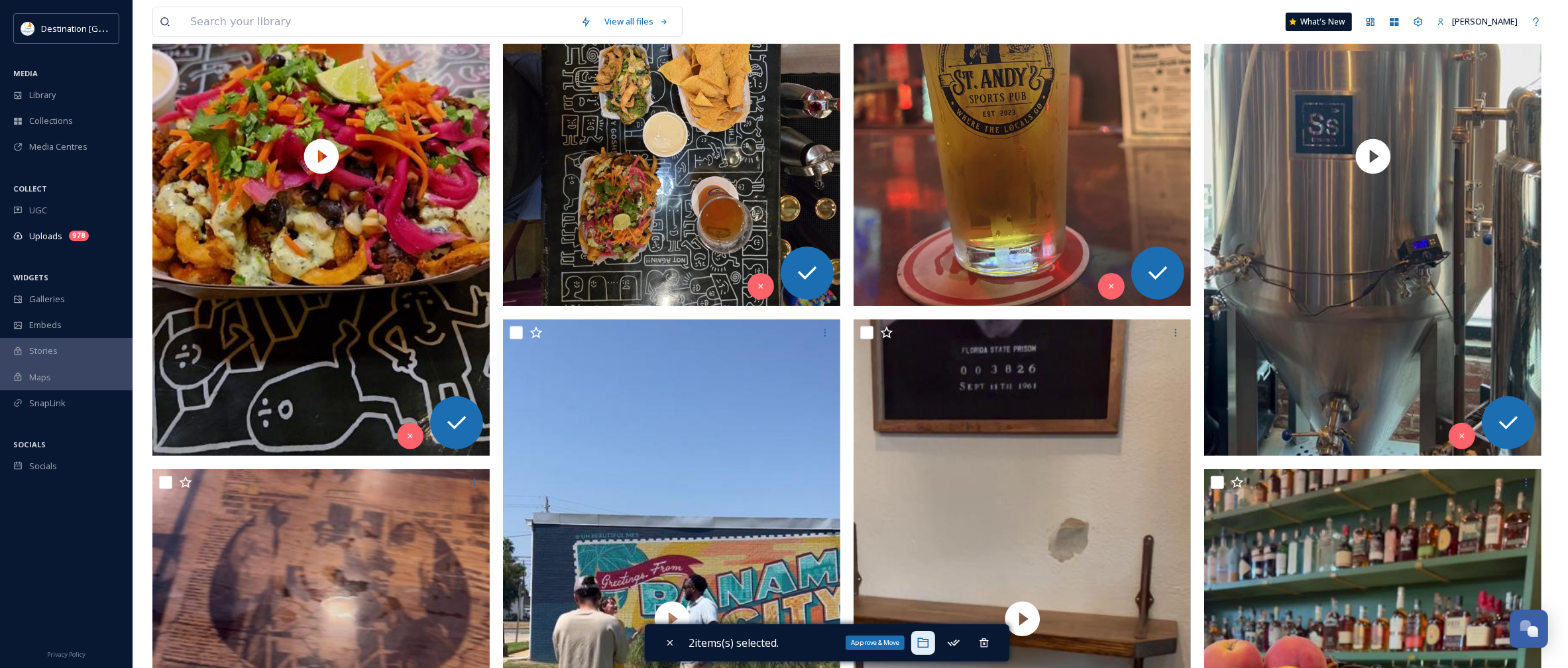
click at [930, 641] on icon at bounding box center [923, 643] width 14 height 14
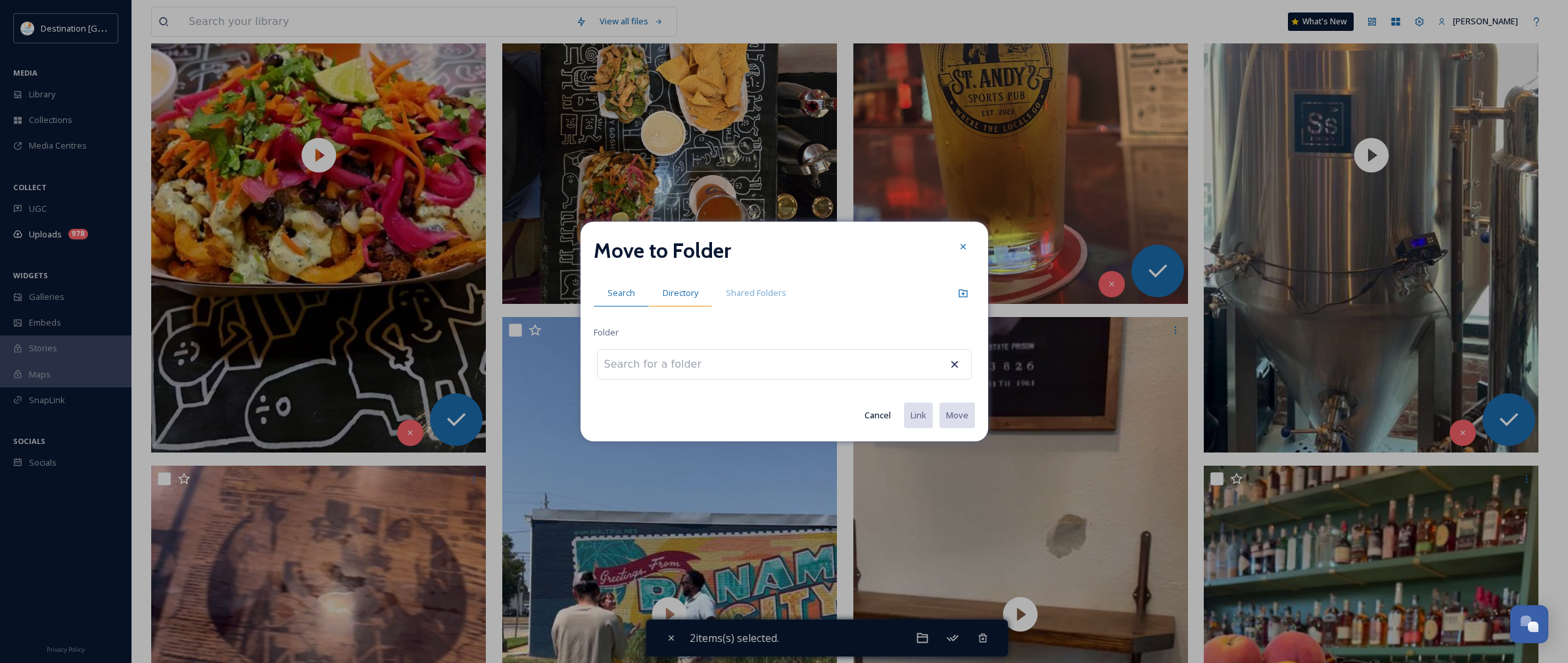
click at [684, 293] on span "Directory" at bounding box center [681, 293] width 36 height 13
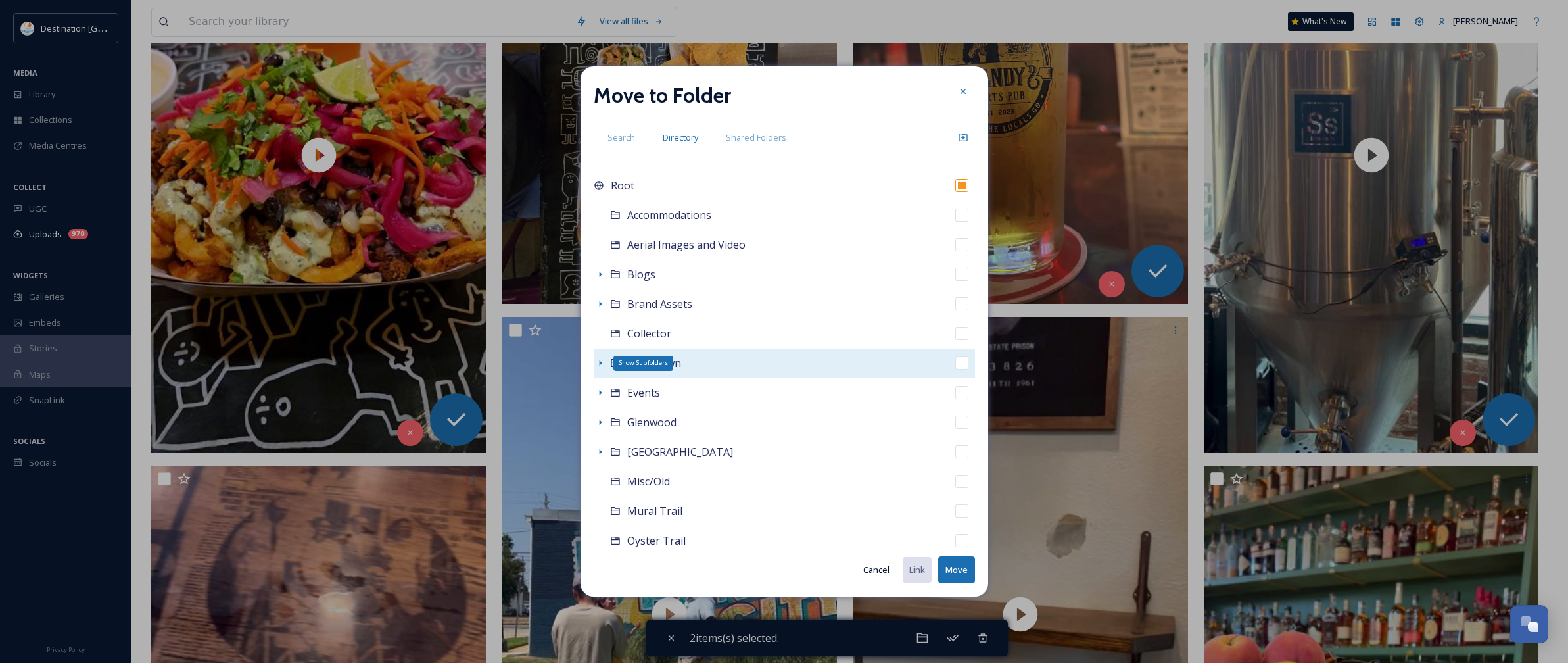
click at [603, 363] on icon at bounding box center [600, 363] width 10 height 10
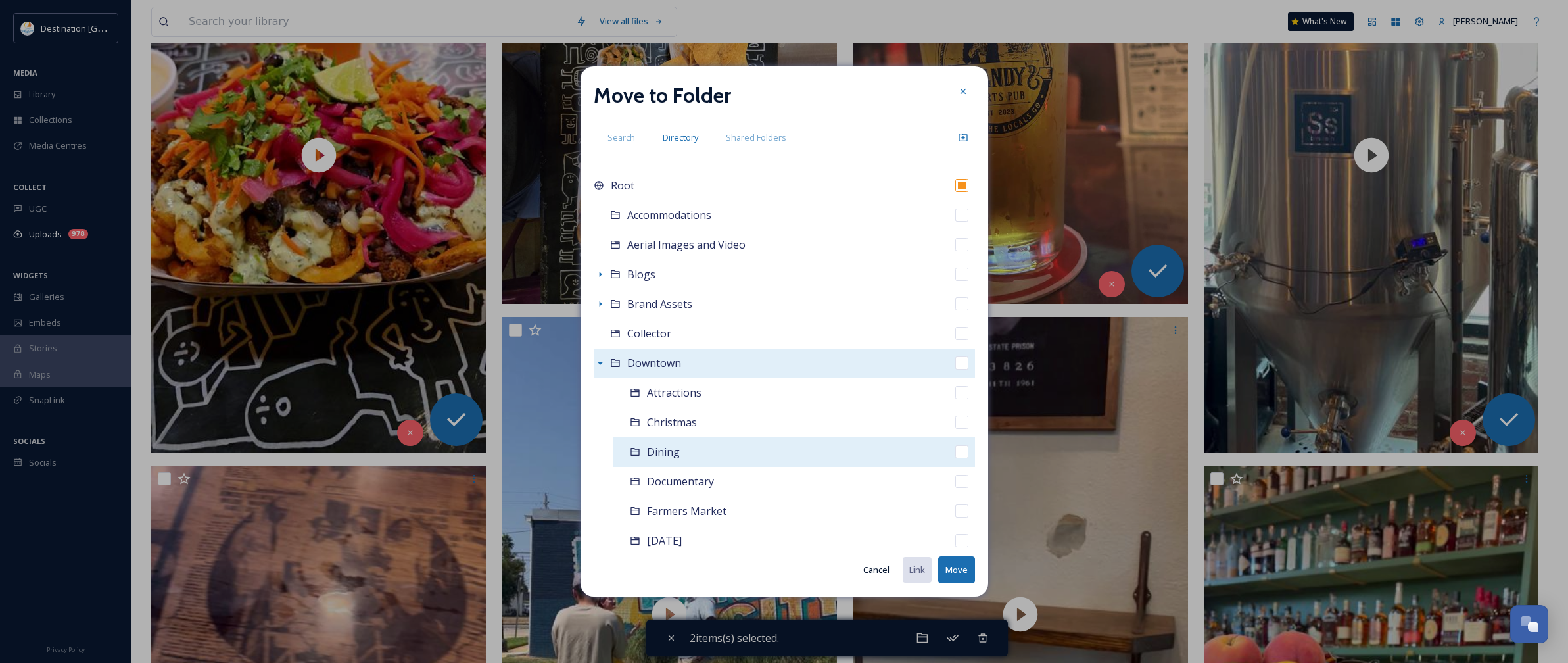
click at [655, 446] on span "Dining" at bounding box center [663, 451] width 33 height 14
checkbox input "false"
checkbox input "true"
click at [970, 564] on button "Move" at bounding box center [956, 570] width 37 height 27
click at [970, 572] on button "Move" at bounding box center [956, 570] width 37 height 27
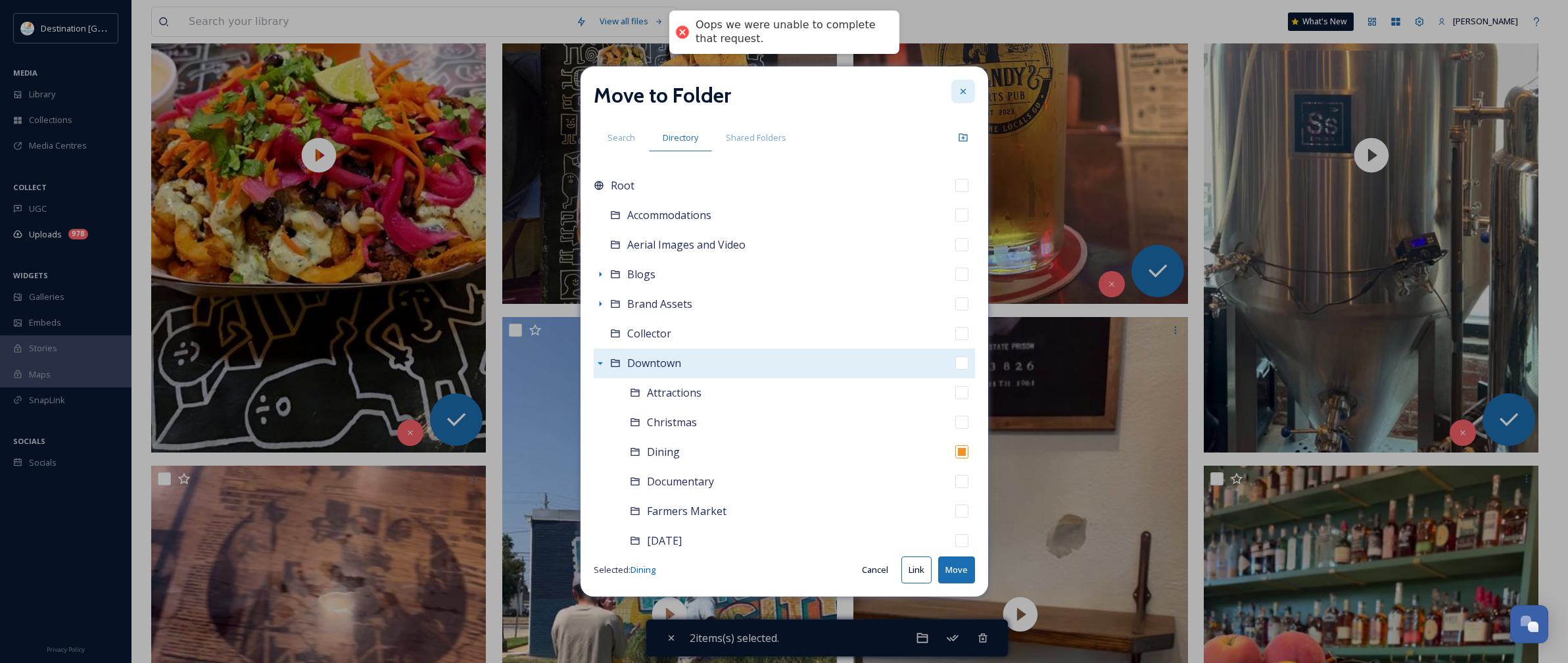
click at [963, 87] on icon at bounding box center [963, 91] width 10 height 10
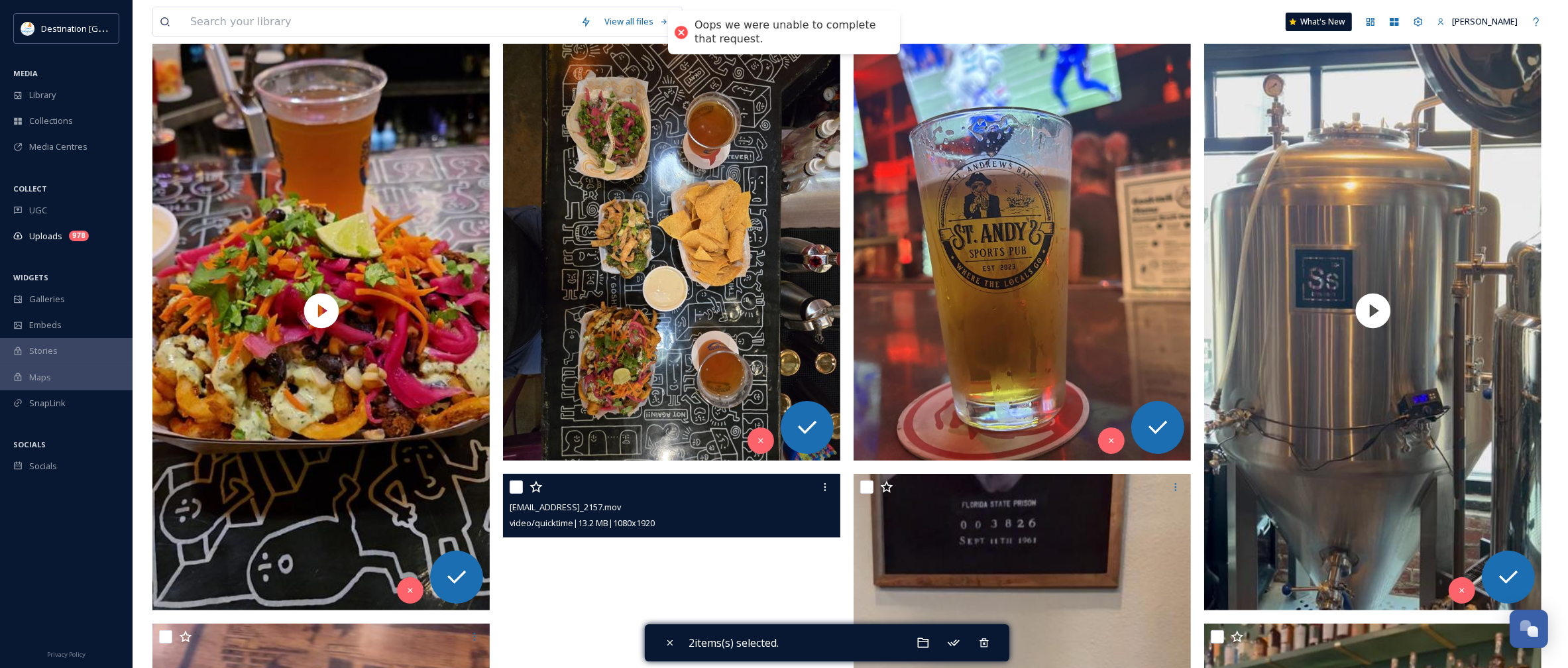
scroll to position [165, 0]
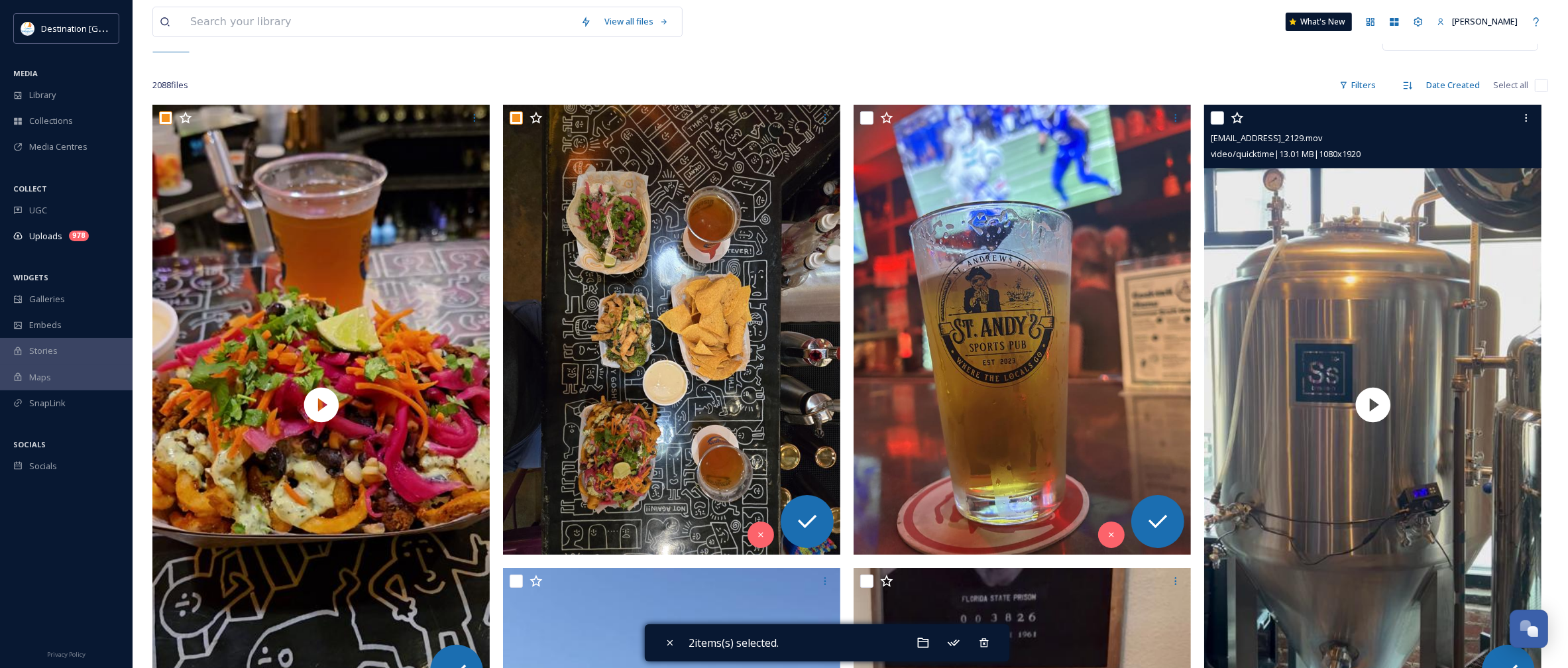
drag, startPoint x: 1214, startPoint y: 118, endPoint x: 1208, endPoint y: 150, distance: 32.6
click at [1215, 118] on input "checkbox" at bounding box center [1217, 118] width 14 height 14
checkbox input "true"
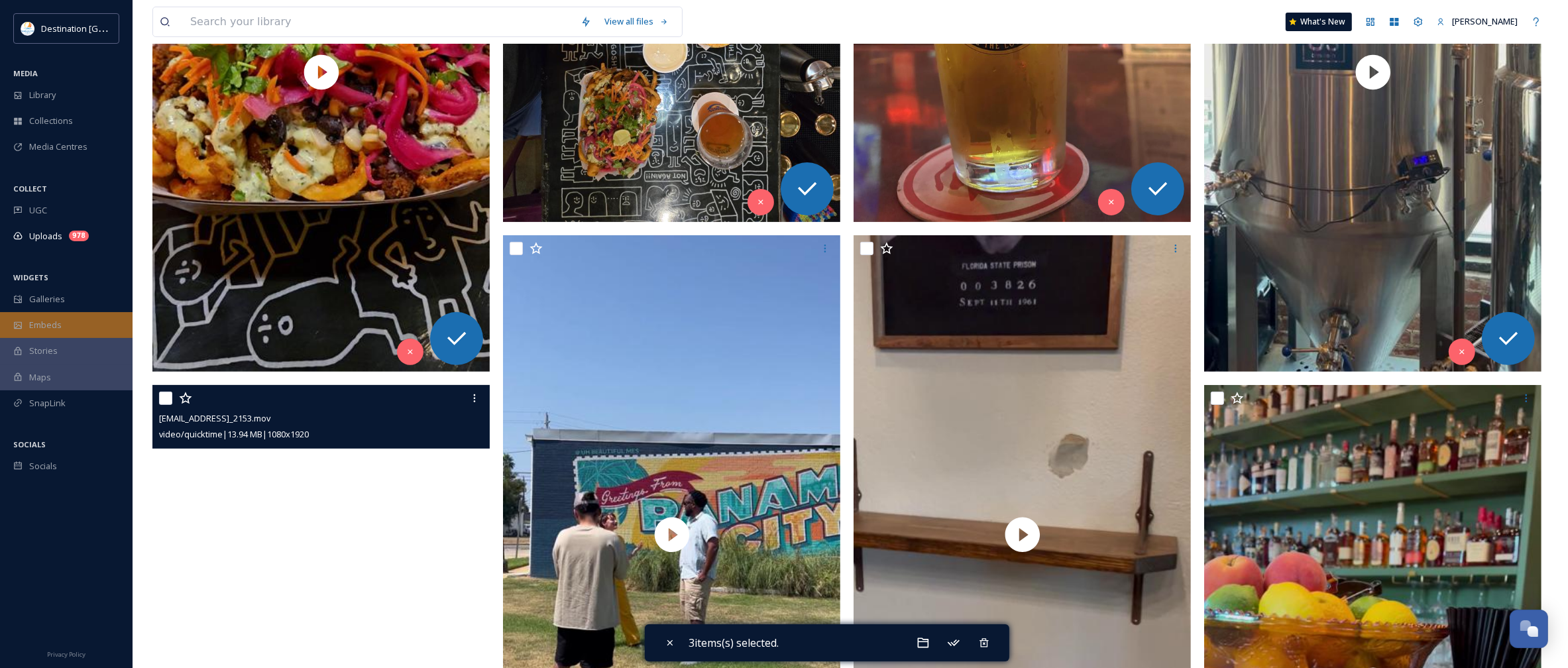
scroll to position [497, 0]
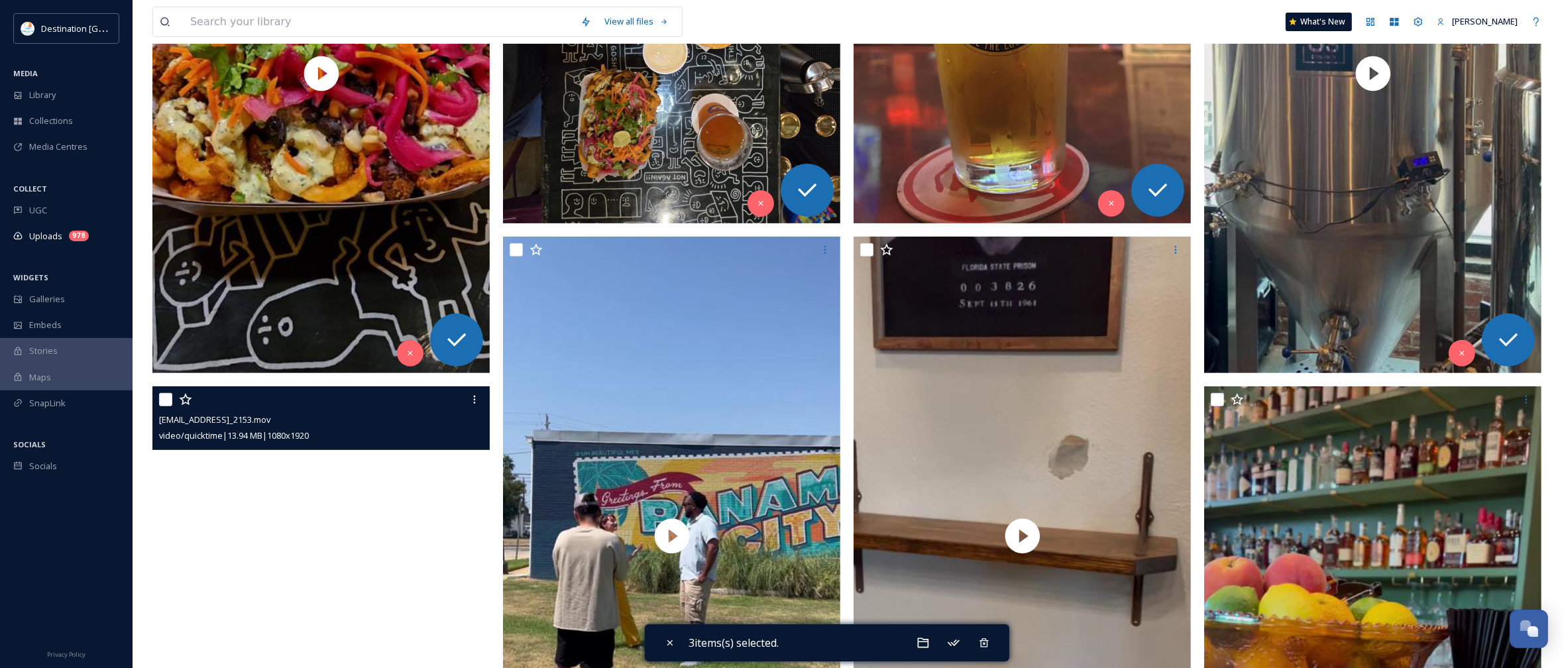
click at [166, 405] on input "checkbox" at bounding box center [166, 399] width 14 height 14
checkbox input "true"
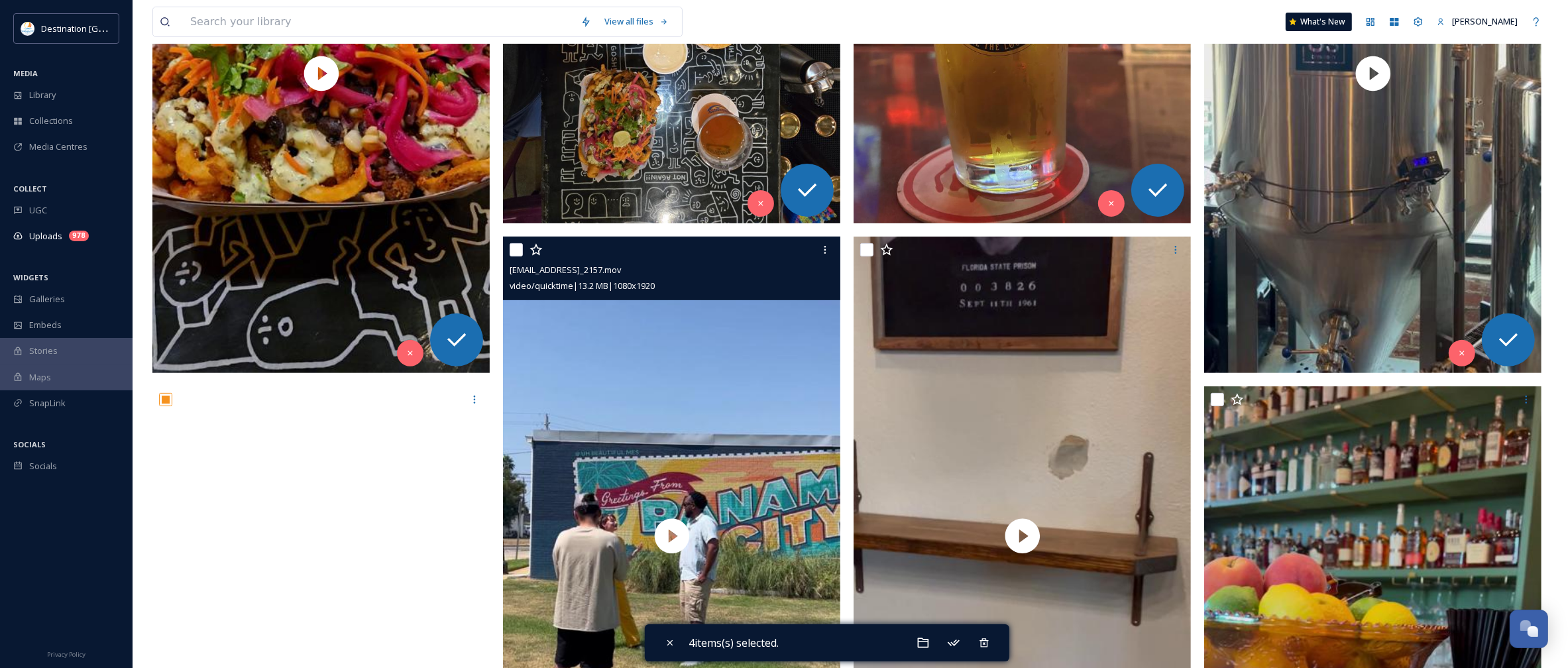
click at [515, 250] on input "checkbox" at bounding box center [516, 250] width 14 height 14
checkbox input "true"
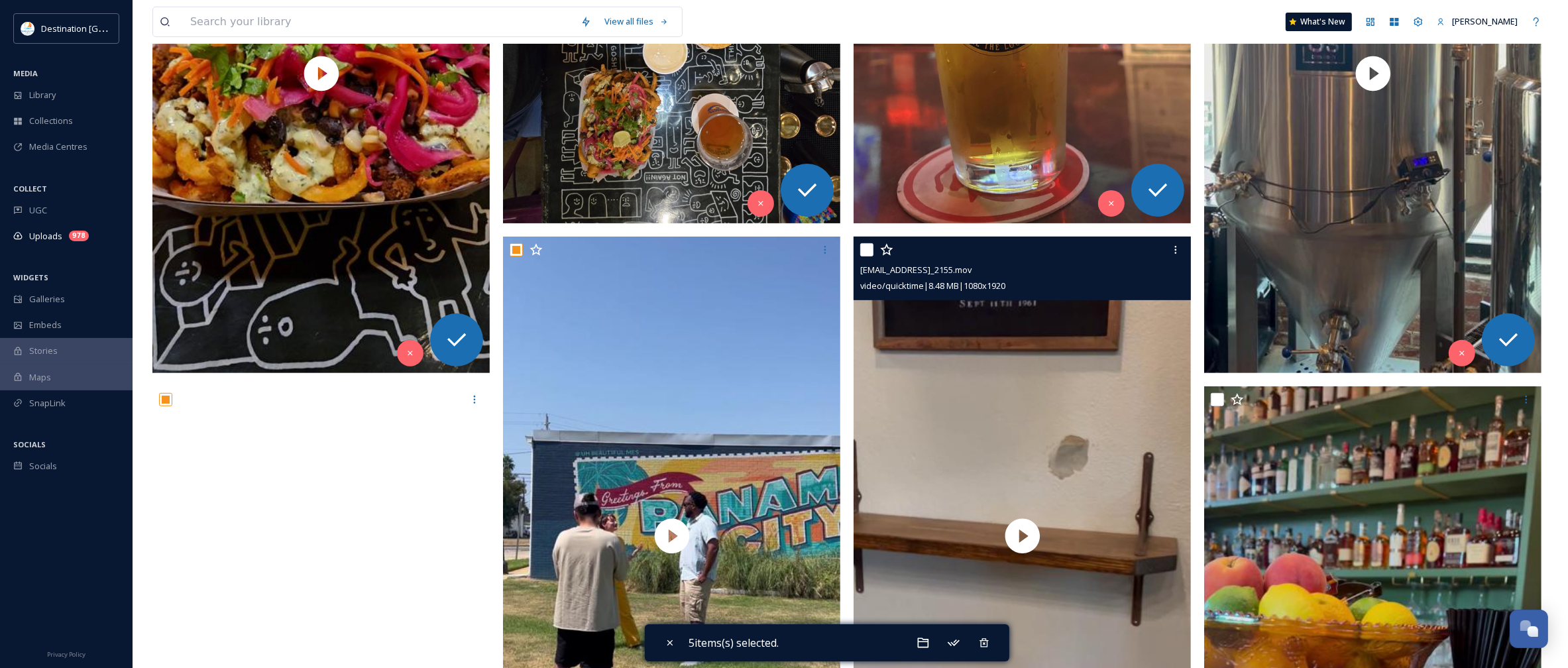
click at [868, 248] on input "checkbox" at bounding box center [867, 250] width 14 height 14
checkbox input "true"
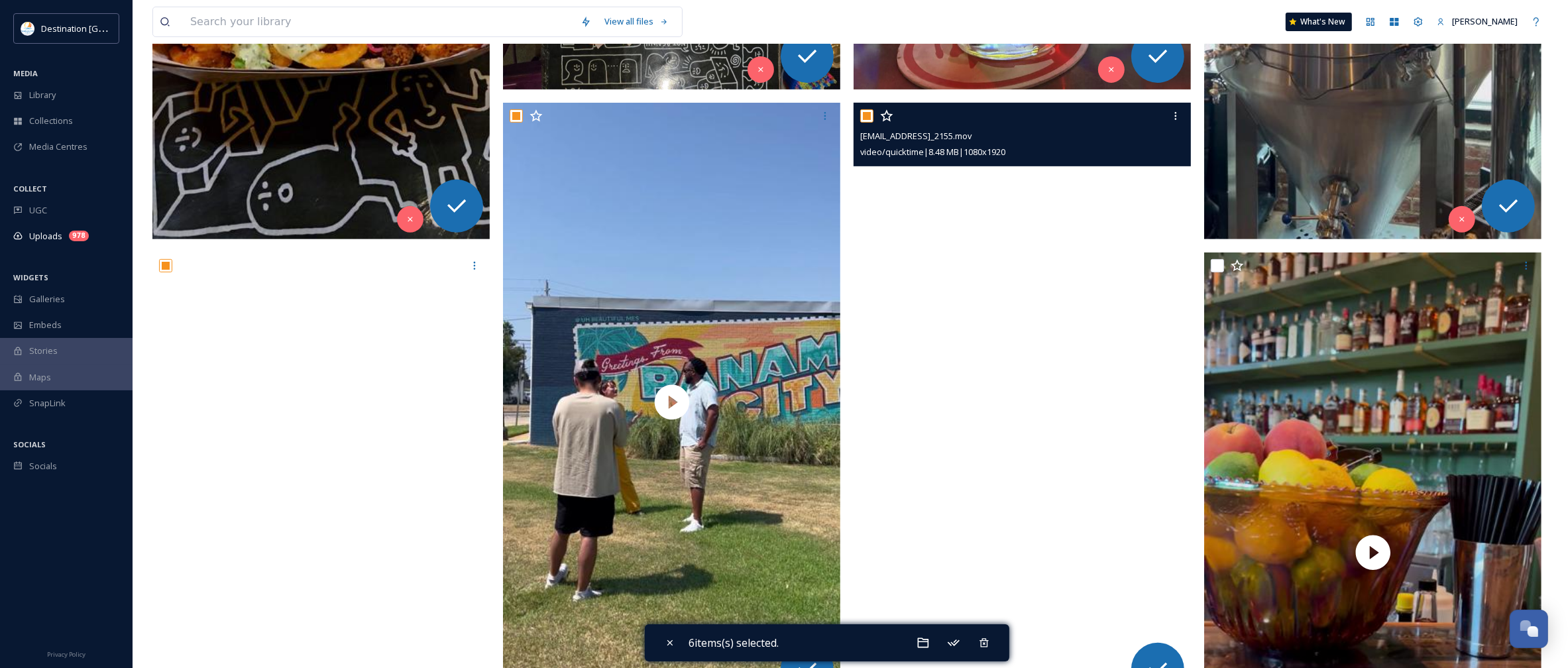
scroll to position [580, 0]
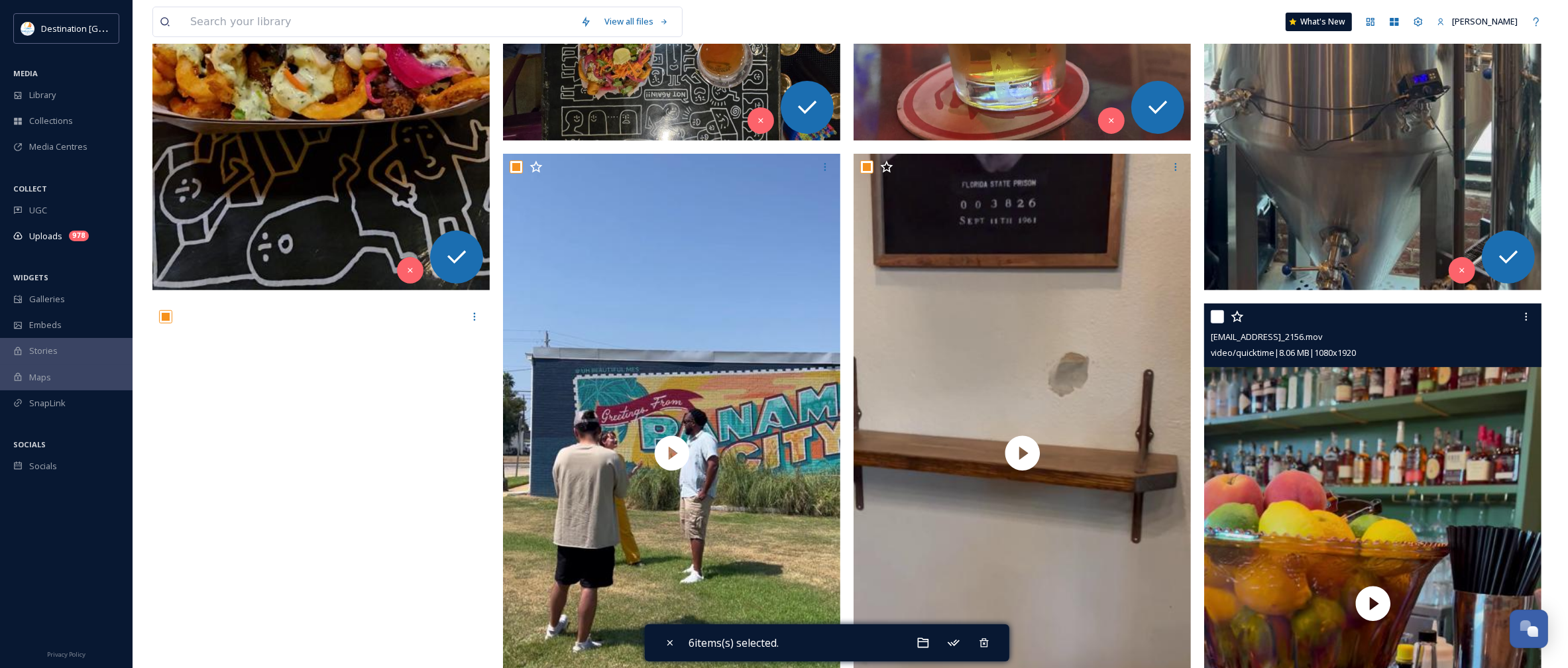
click at [1213, 314] on input "checkbox" at bounding box center [1217, 317] width 14 height 14
checkbox input "true"
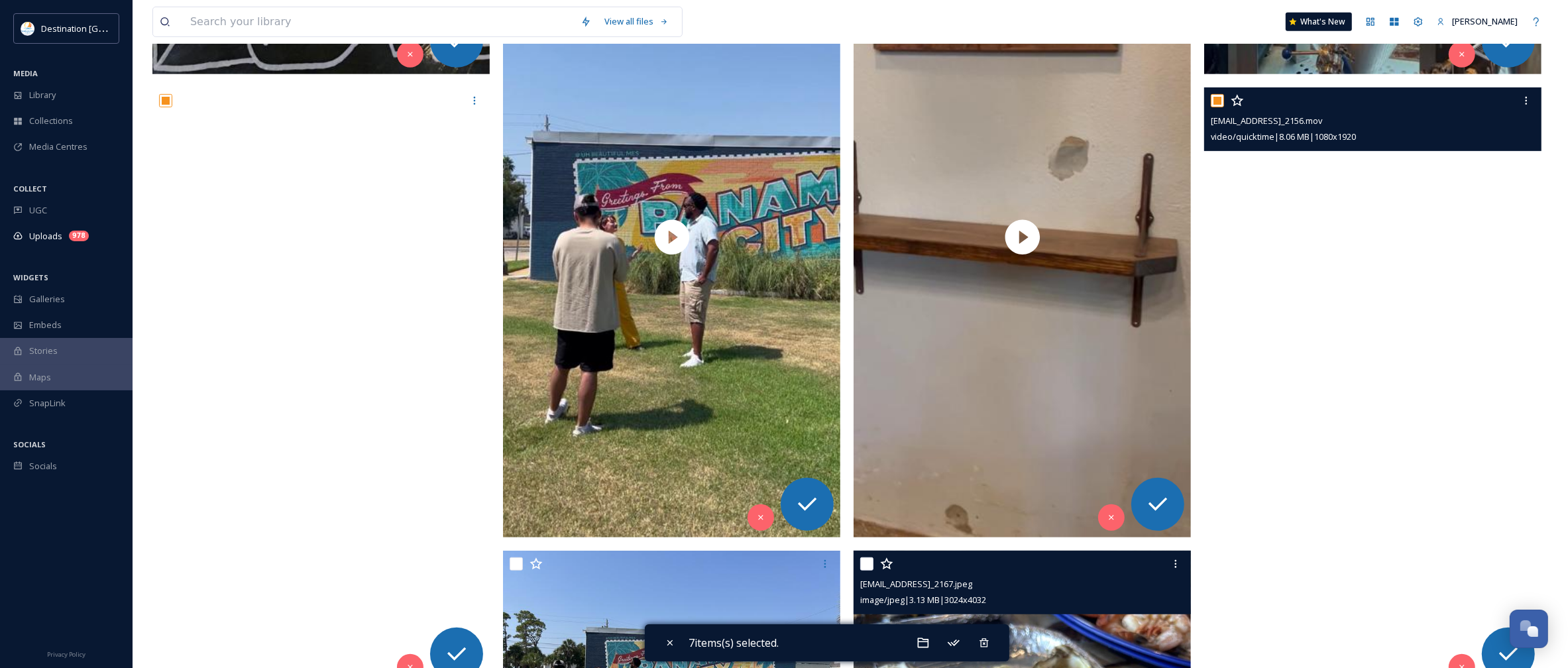
scroll to position [1076, 0]
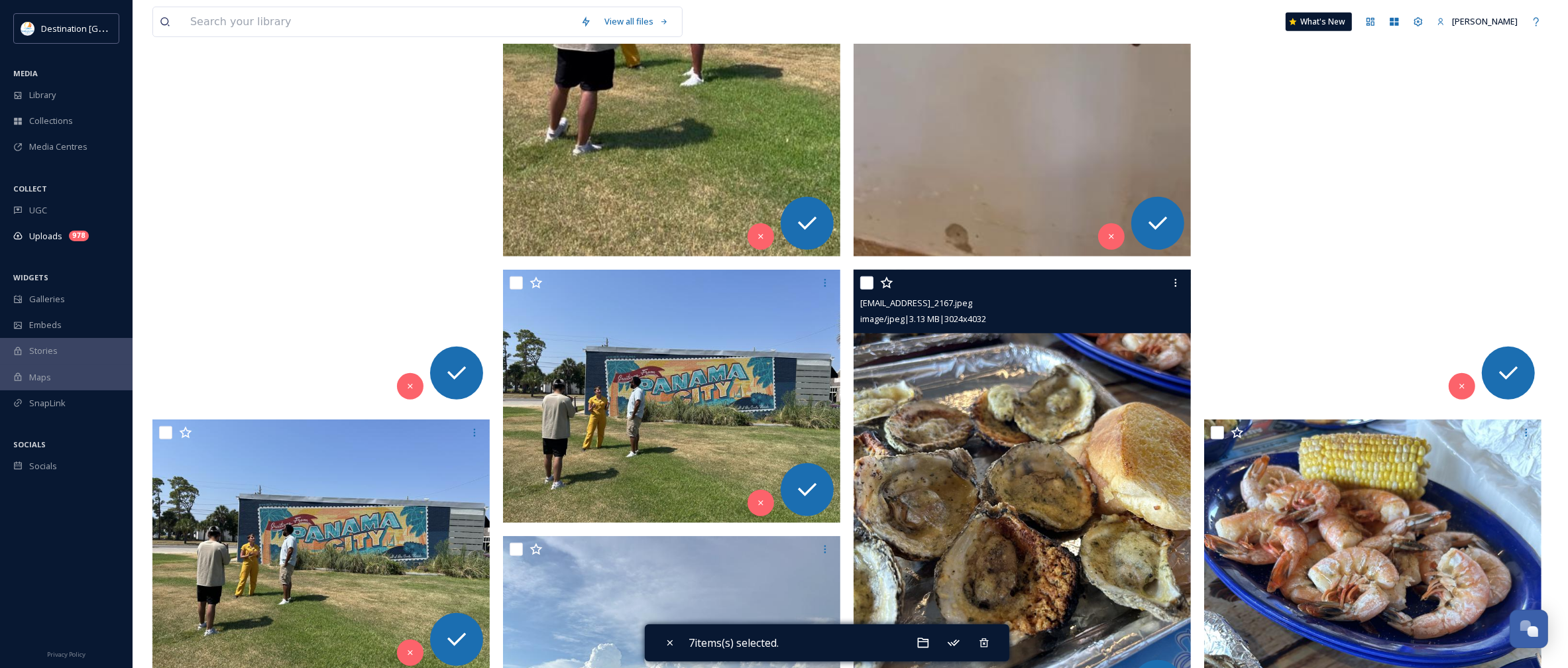
click at [871, 281] on input "checkbox" at bounding box center [867, 283] width 14 height 14
checkbox input "true"
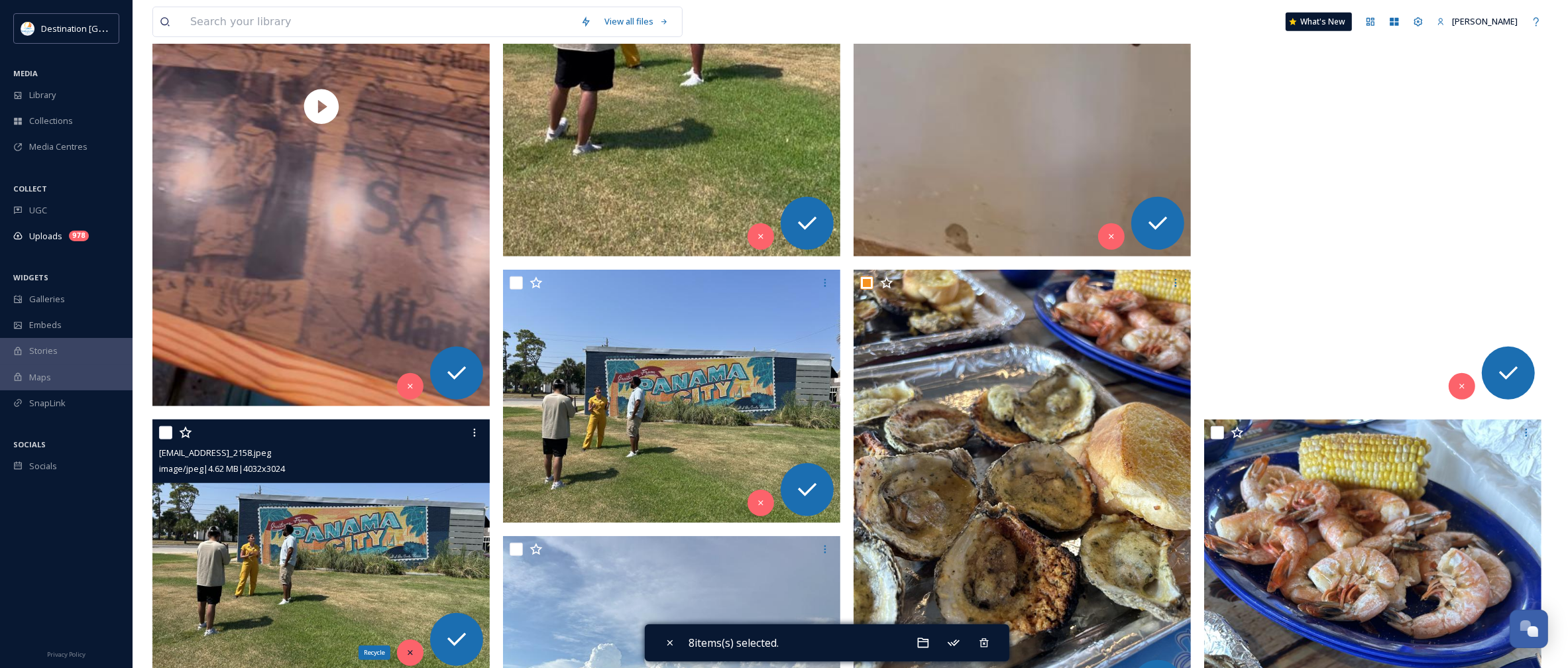
click at [415, 647] on div "Recycle" at bounding box center [410, 652] width 26 height 26
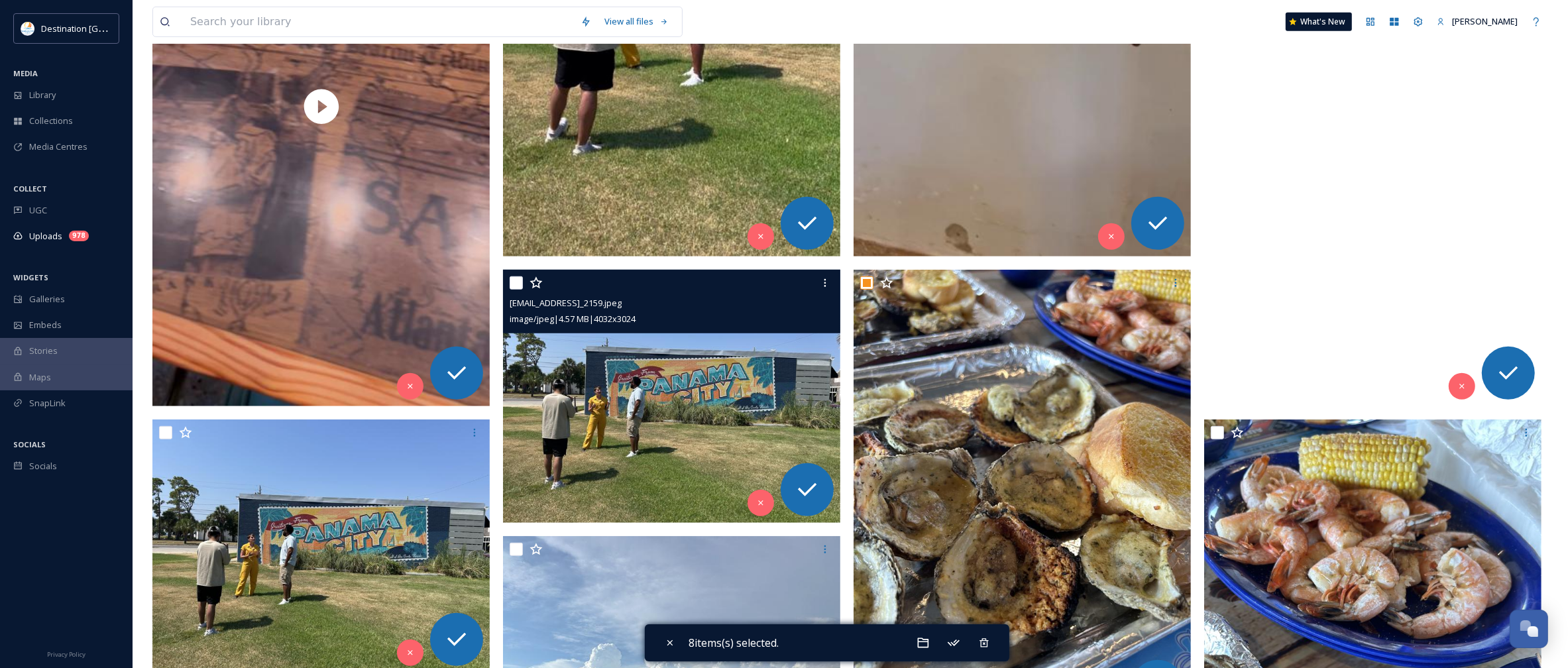
click at [517, 281] on input "checkbox" at bounding box center [516, 283] width 14 height 14
checkbox input "true"
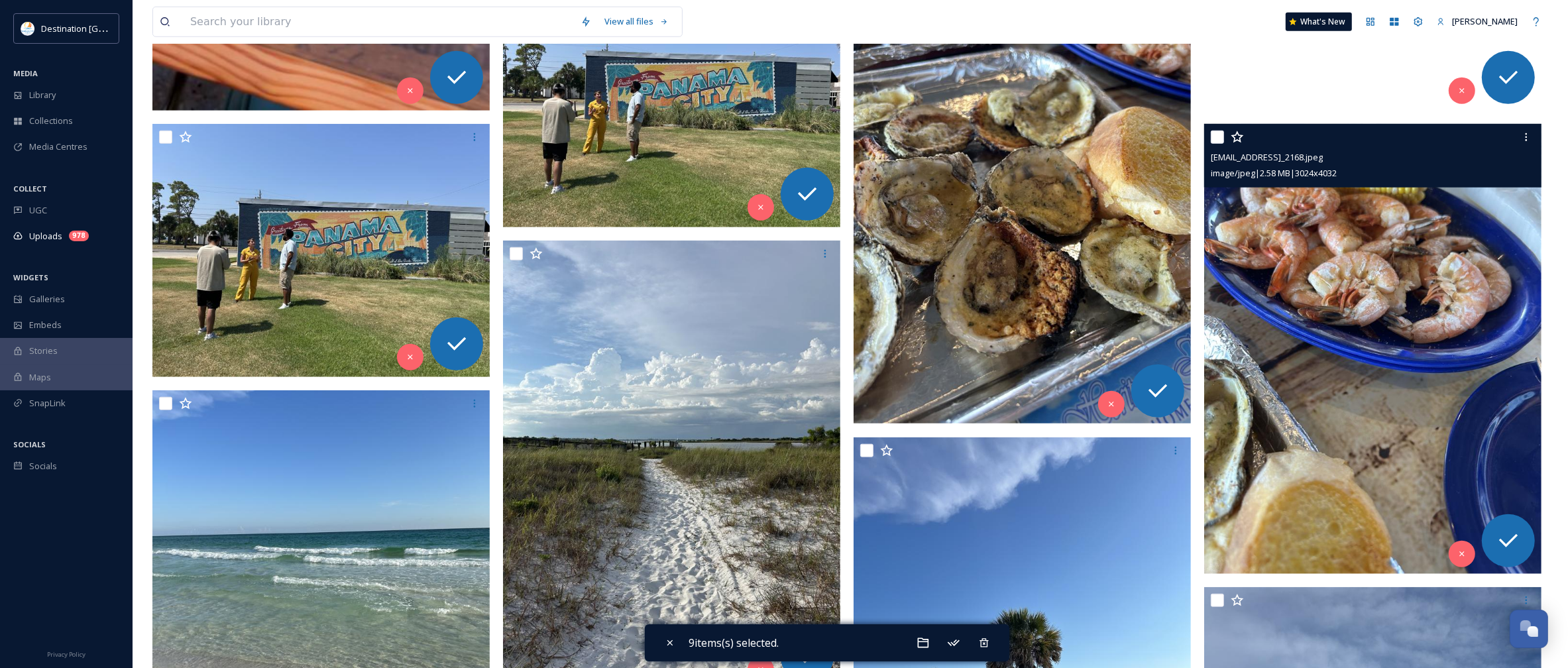
scroll to position [1408, 0]
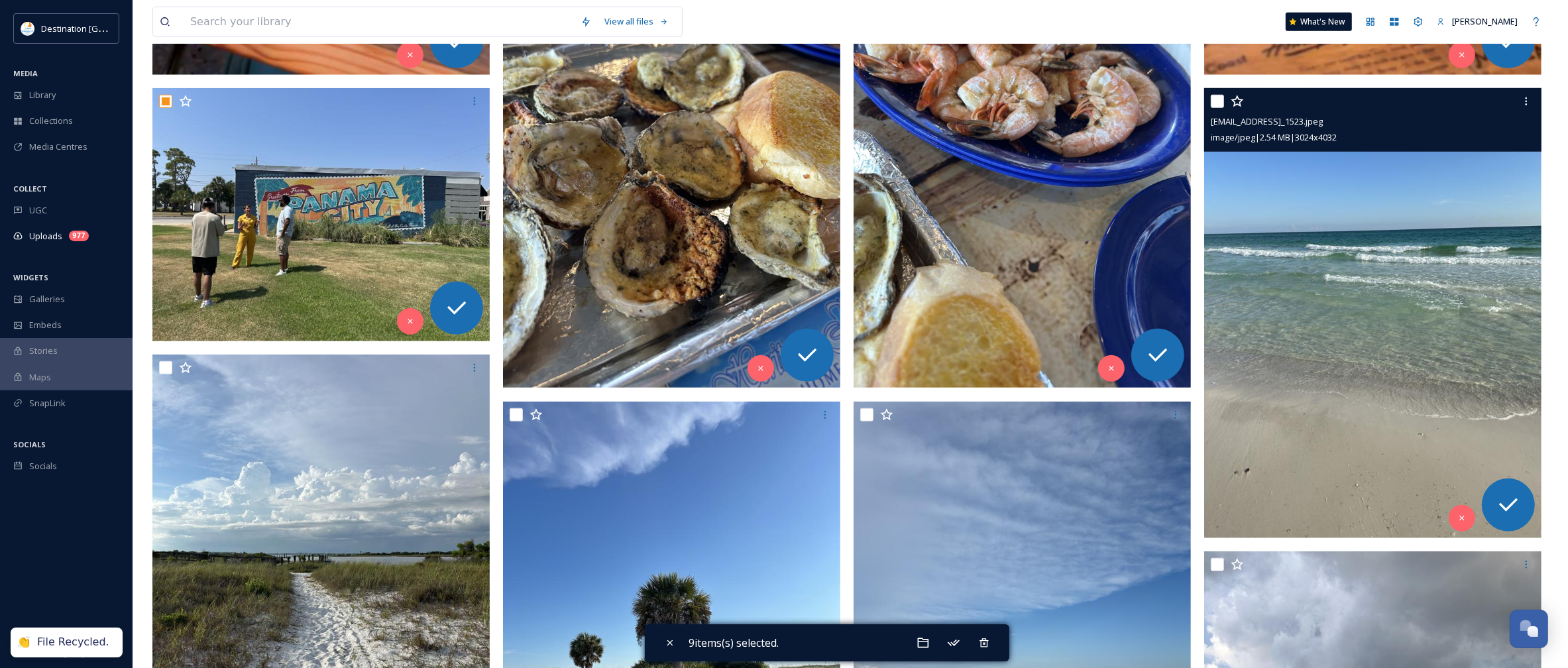
click at [1220, 100] on input "checkbox" at bounding box center [1217, 102] width 14 height 14
checkbox input "false"
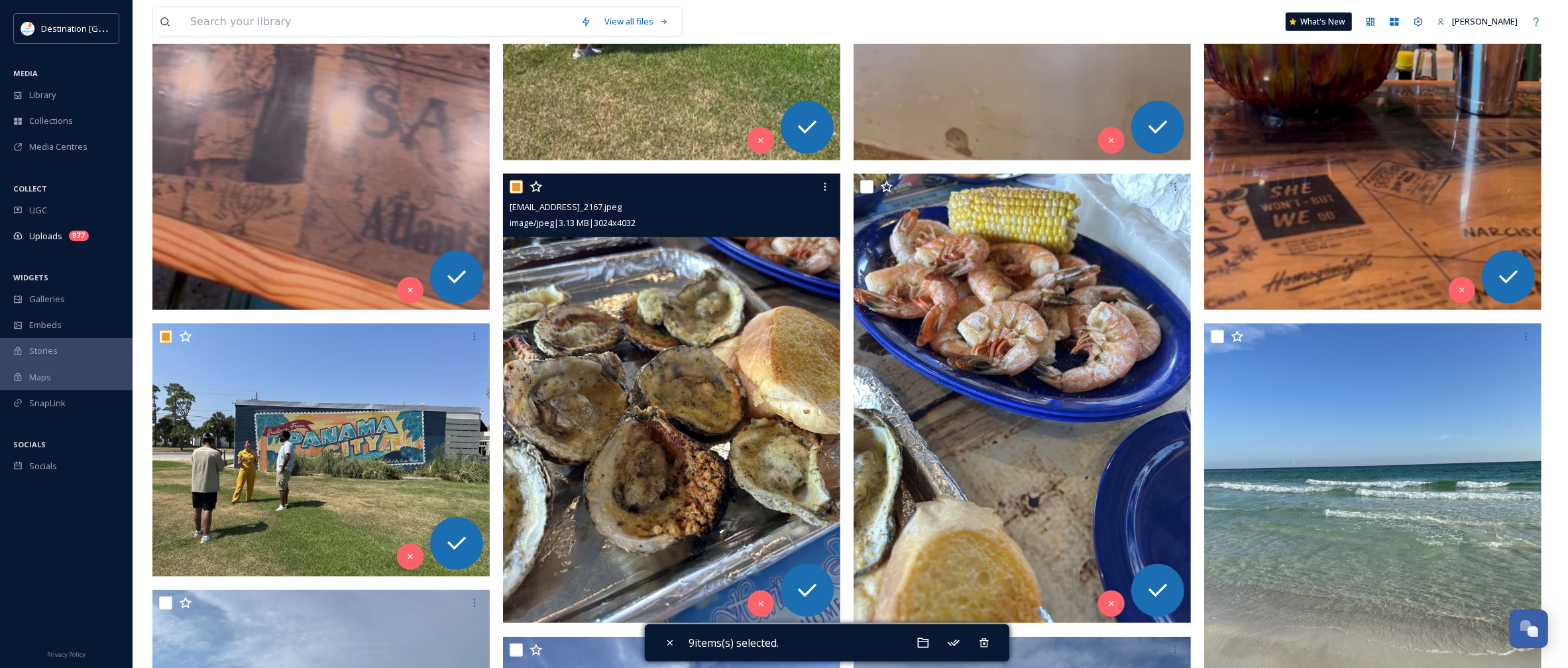
scroll to position [1160, 0]
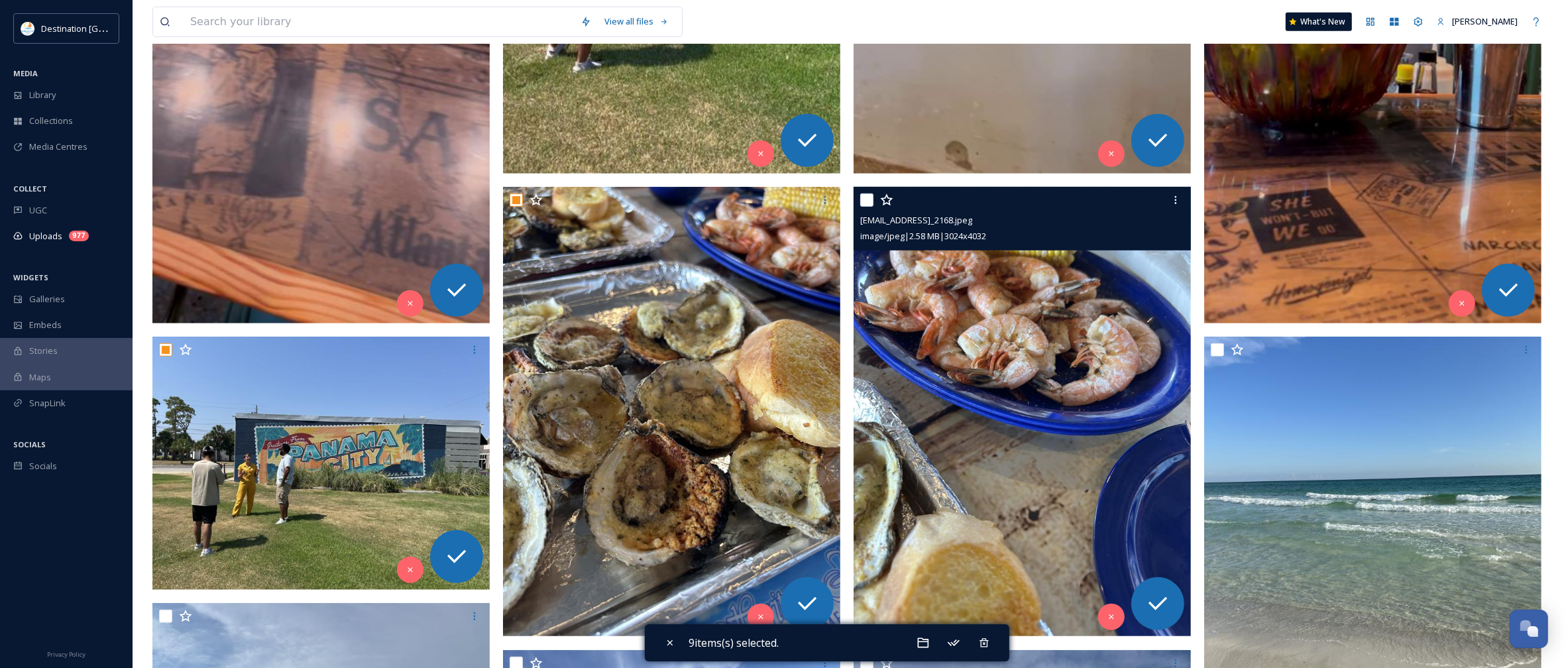
click at [860, 199] on input "checkbox" at bounding box center [867, 200] width 14 height 14
checkbox input "true"
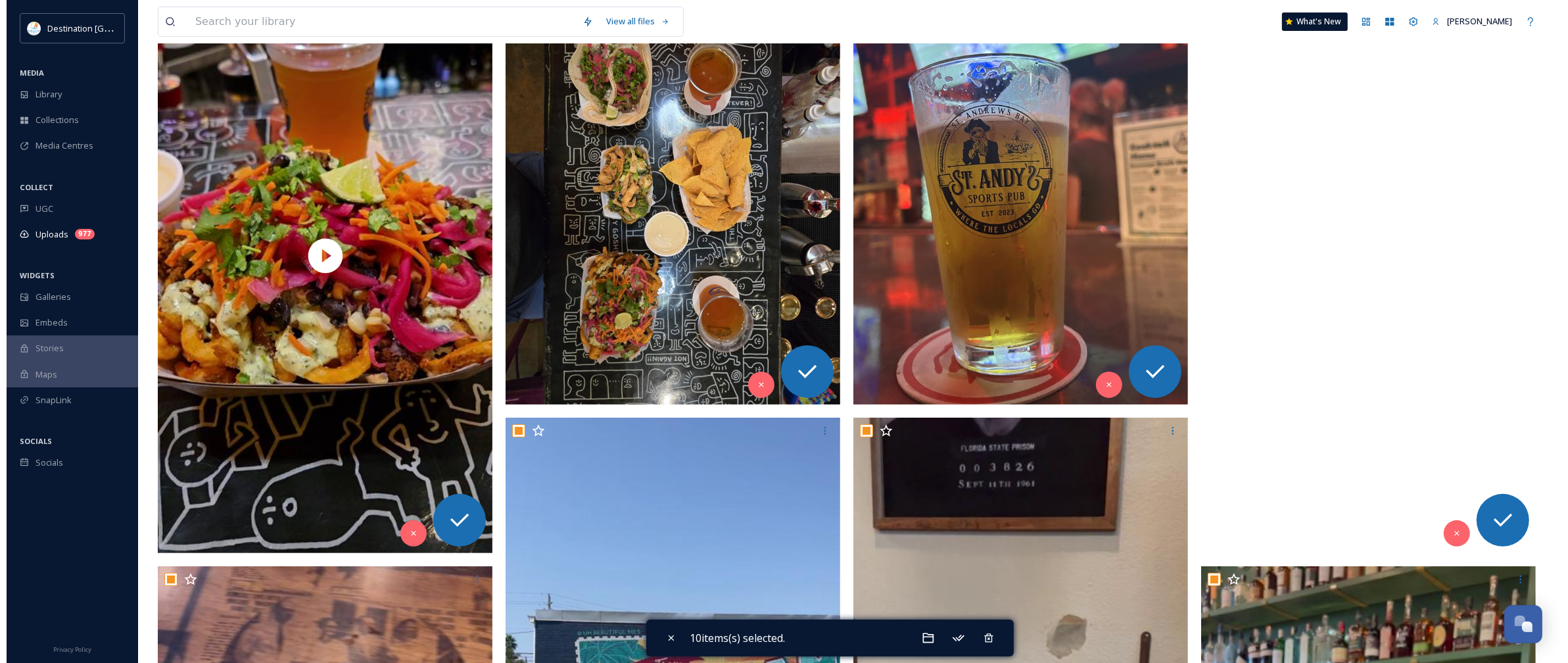
scroll to position [329, 0]
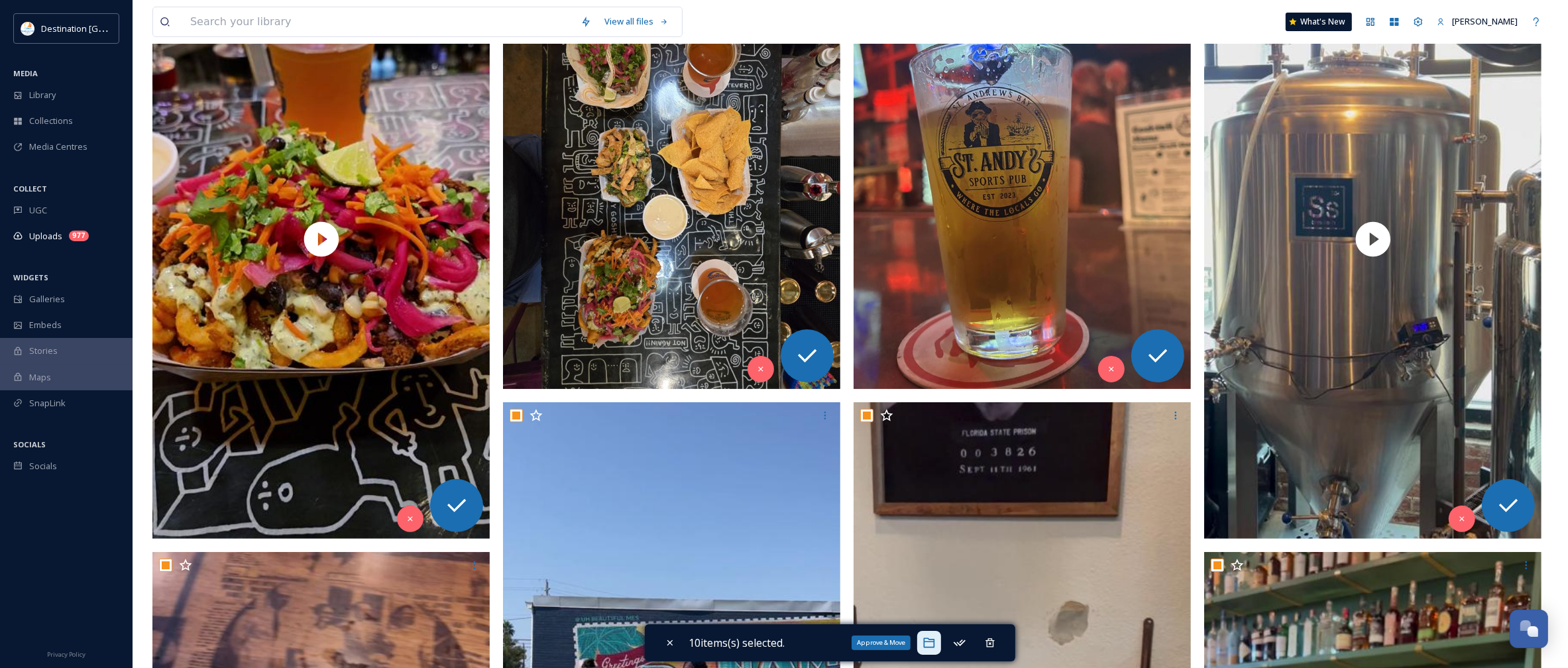
click at [932, 647] on icon at bounding box center [929, 643] width 14 height 14
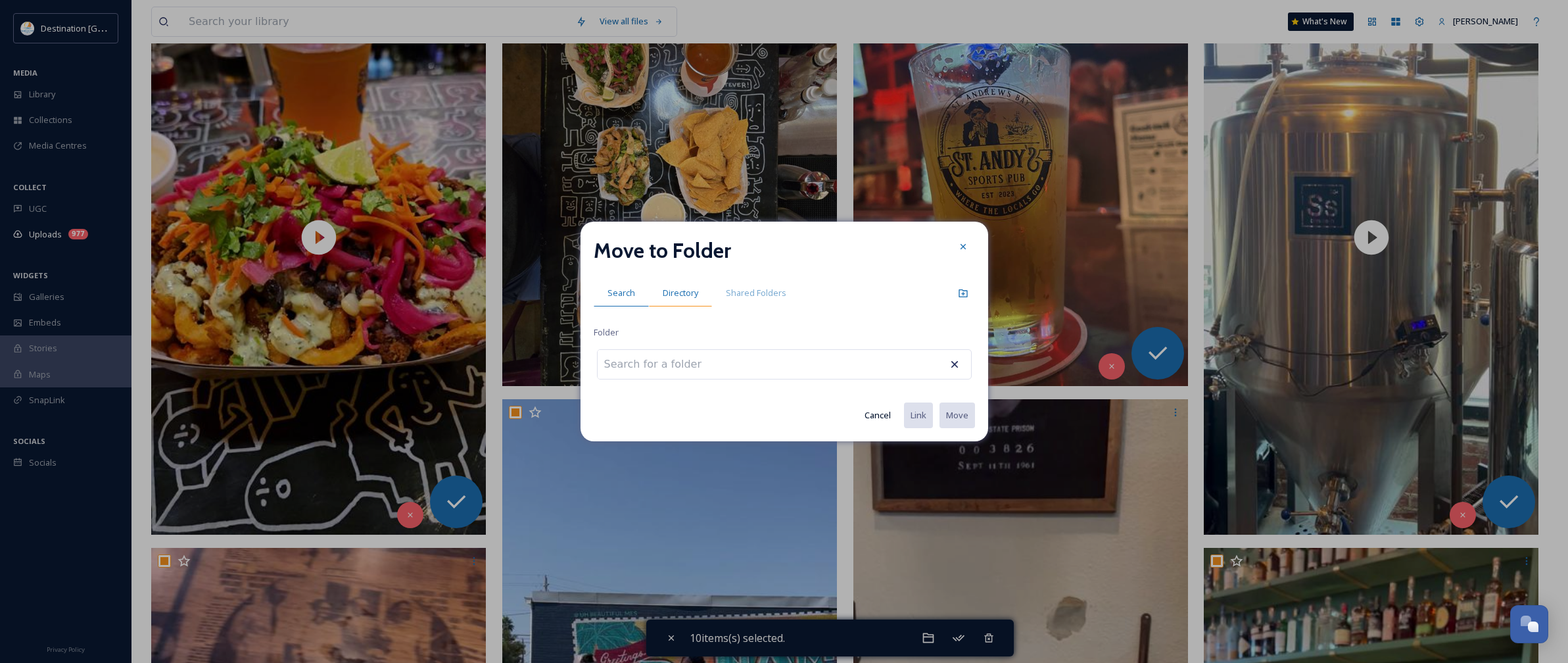
click at [687, 293] on span "Directory" at bounding box center [681, 293] width 36 height 13
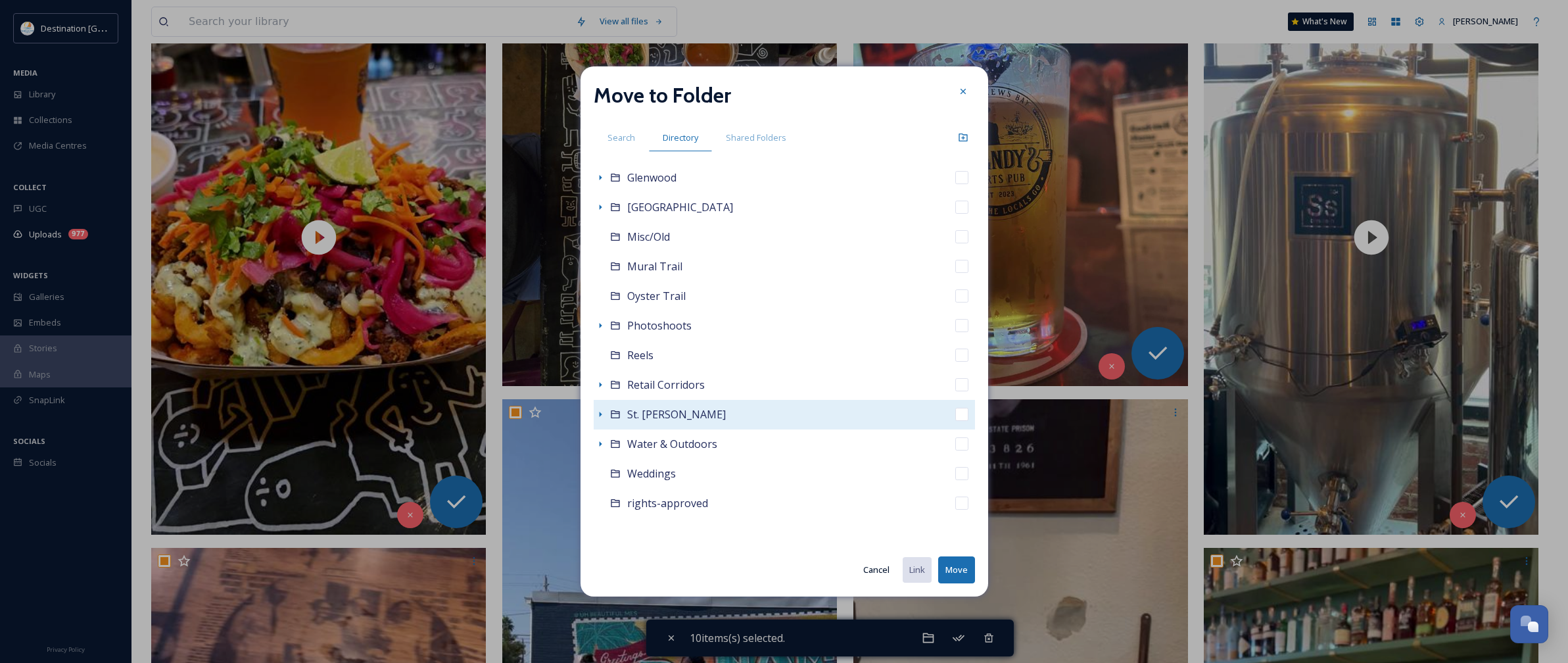
scroll to position [246, 0]
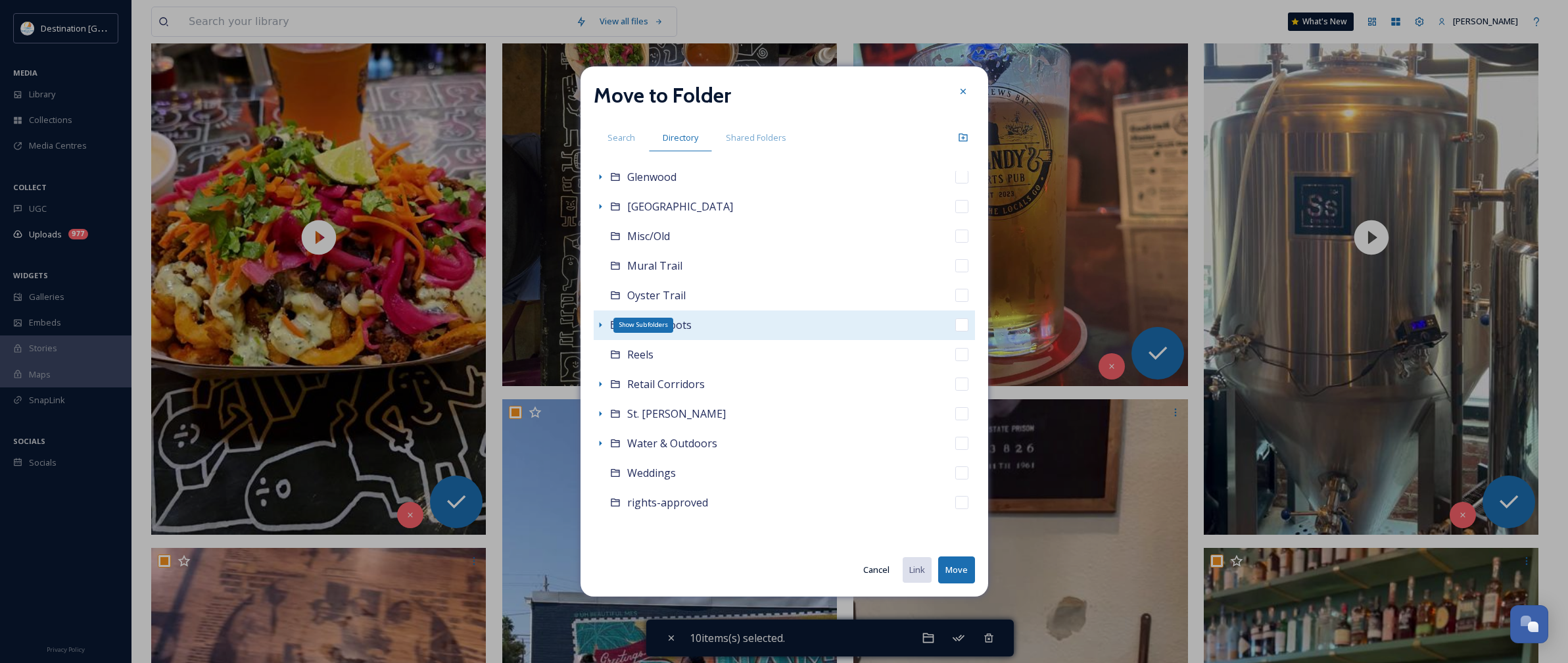
click at [602, 329] on icon at bounding box center [600, 325] width 10 height 10
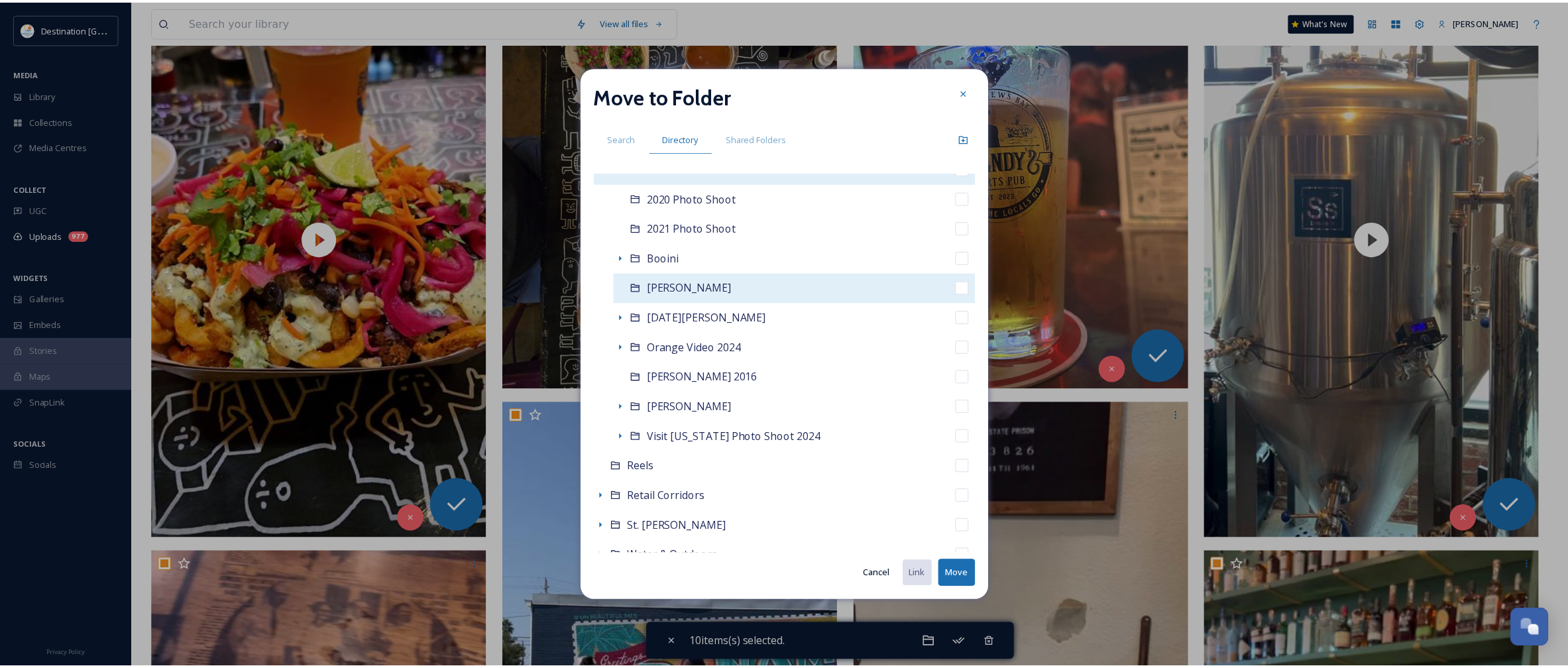
scroll to position [413, 0]
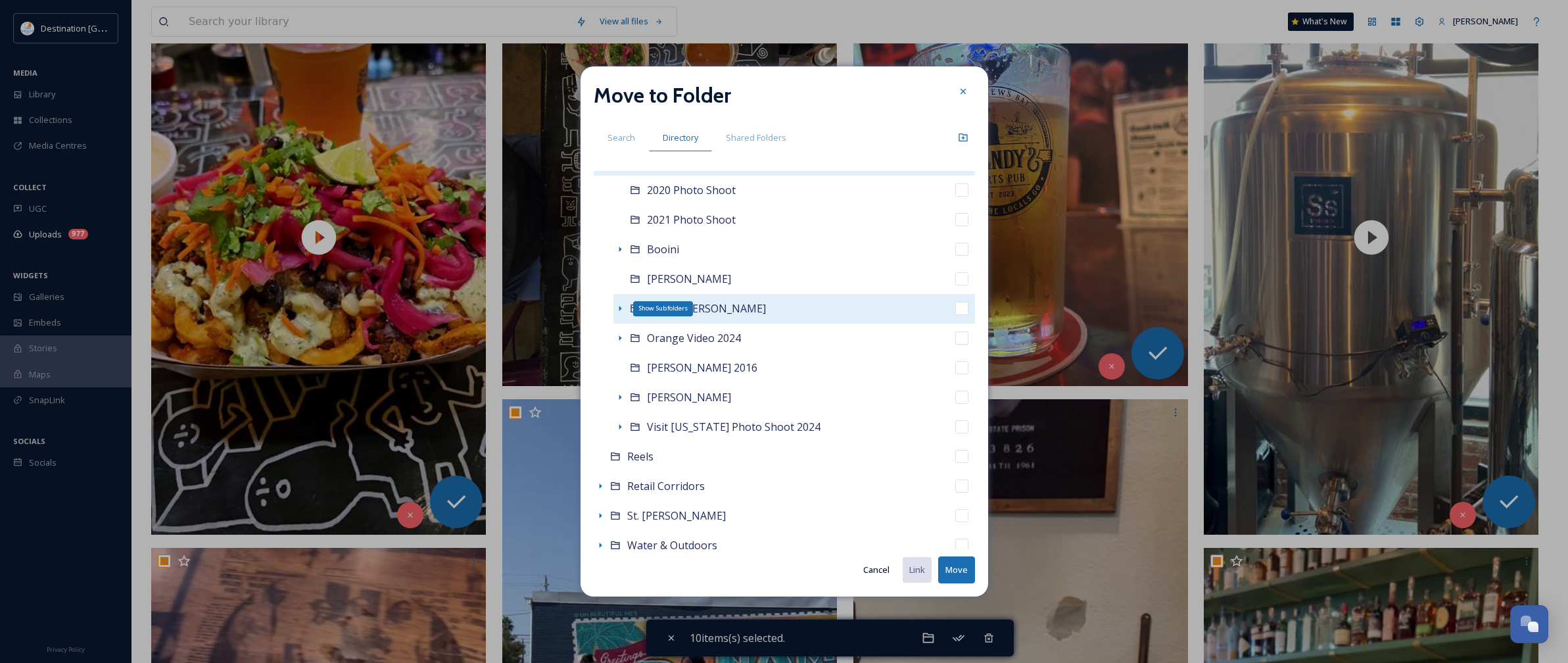
click at [623, 310] on icon at bounding box center [620, 308] width 10 height 10
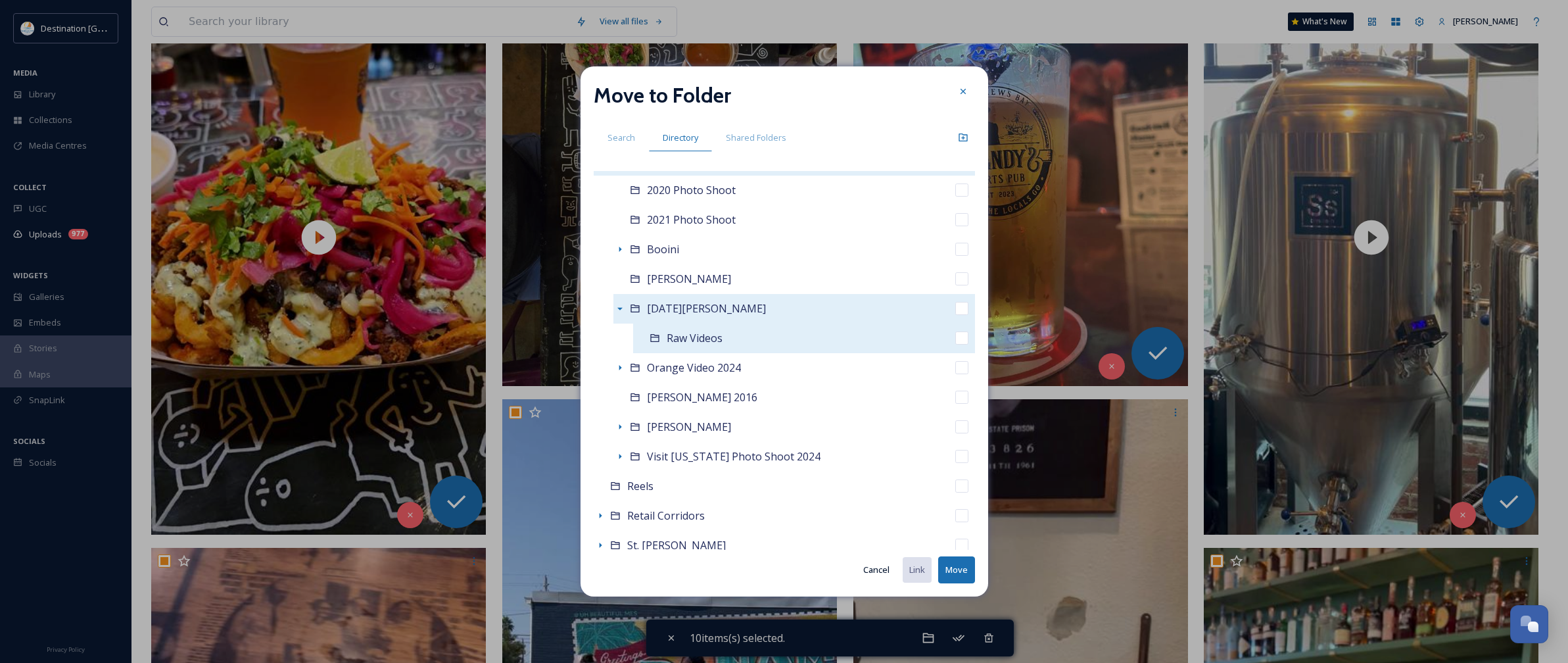
click at [670, 344] on span "Raw Videos" at bounding box center [694, 337] width 56 height 14
checkbox input "false"
checkbox input "true"
click at [955, 573] on button "Move" at bounding box center [956, 570] width 37 height 27
click at [958, 572] on button "Move" at bounding box center [956, 570] width 37 height 27
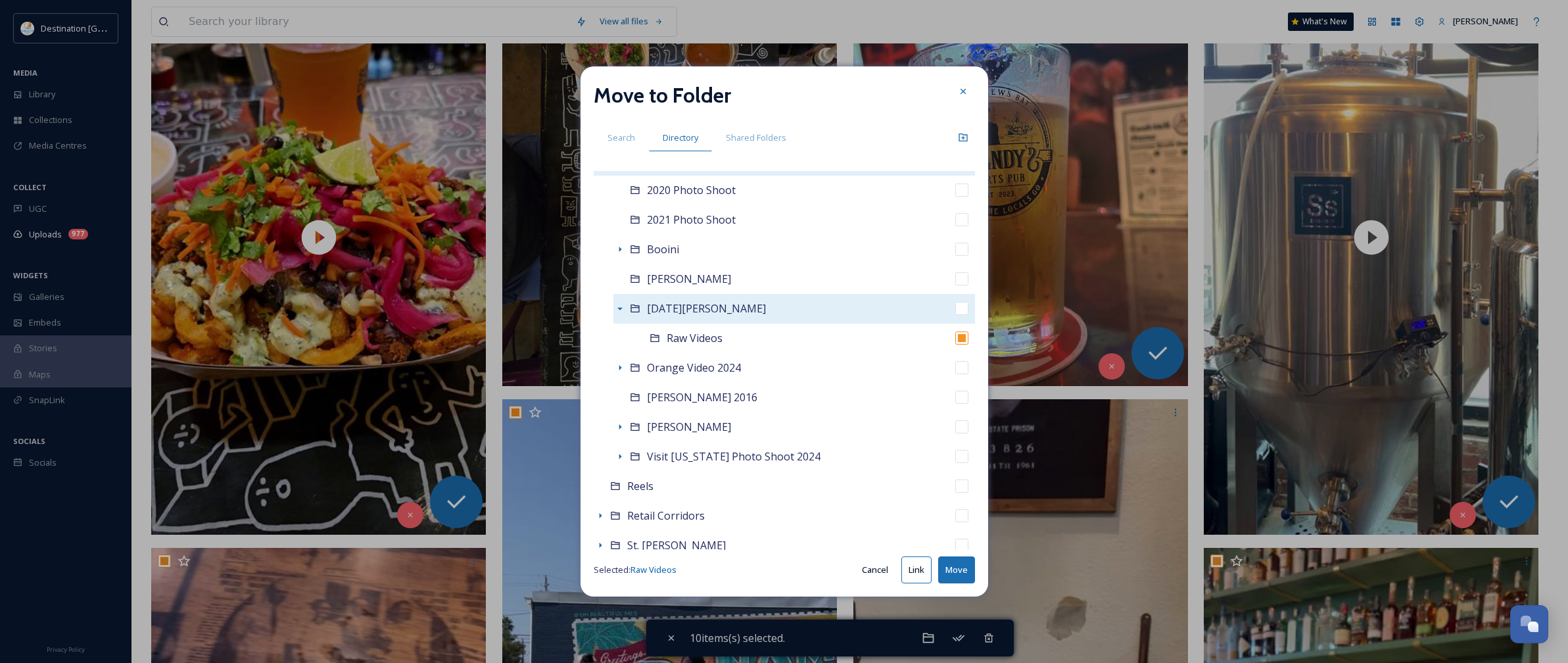
click at [952, 577] on button "Move" at bounding box center [956, 570] width 37 height 27
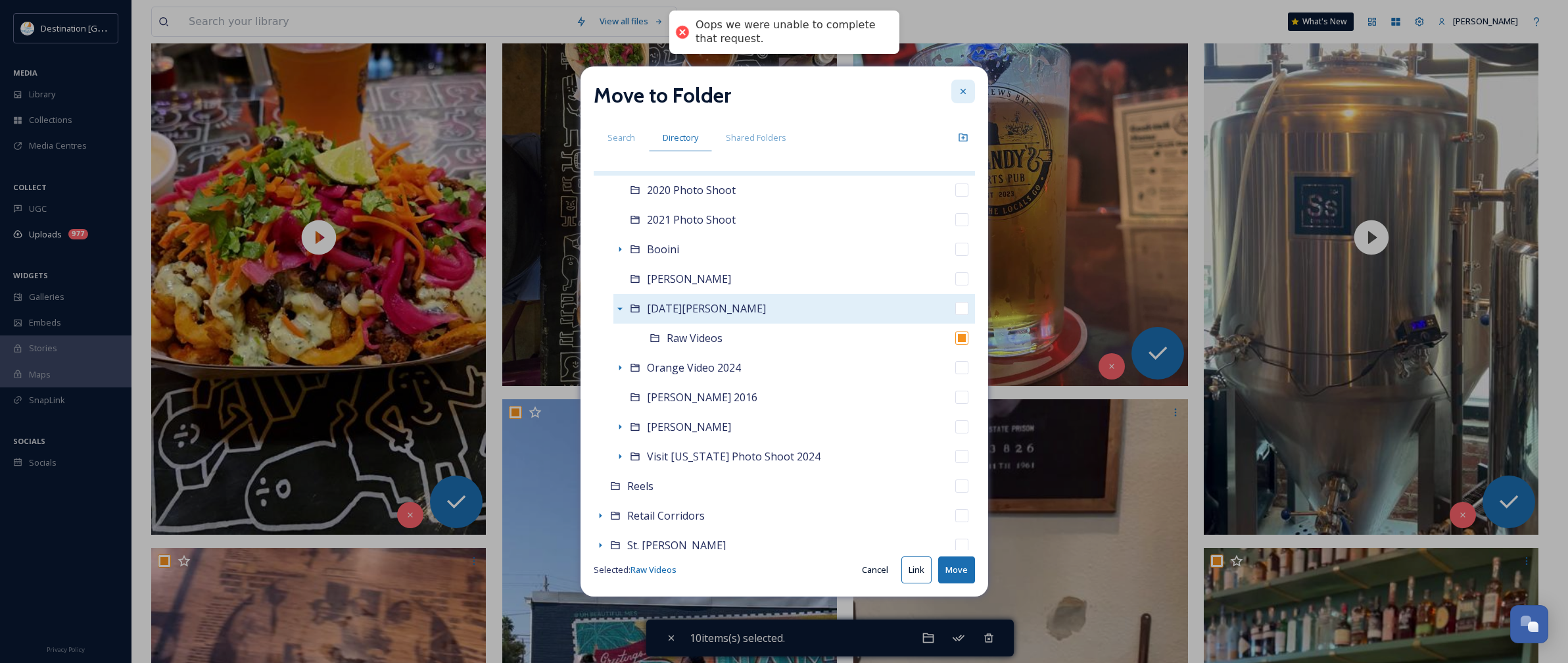
click at [969, 86] on div at bounding box center [963, 92] width 24 height 24
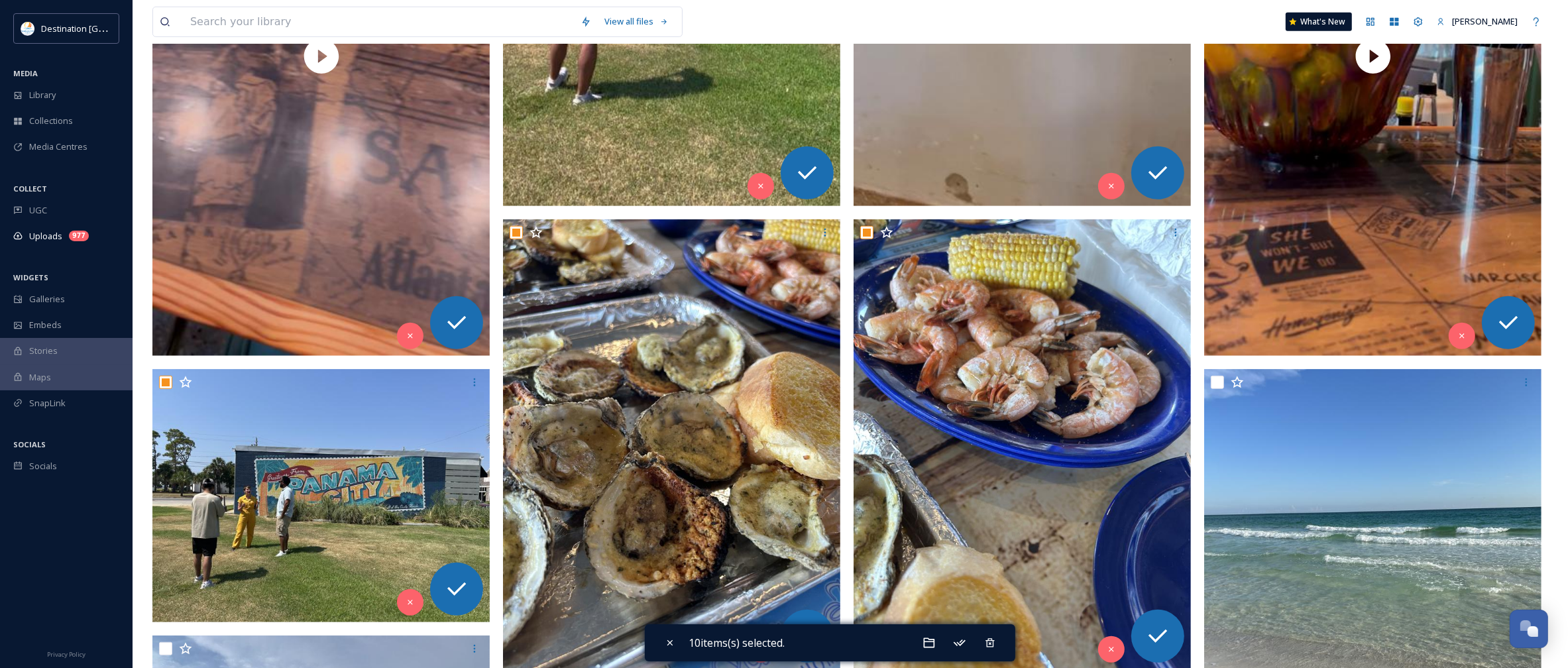
scroll to position [1160, 0]
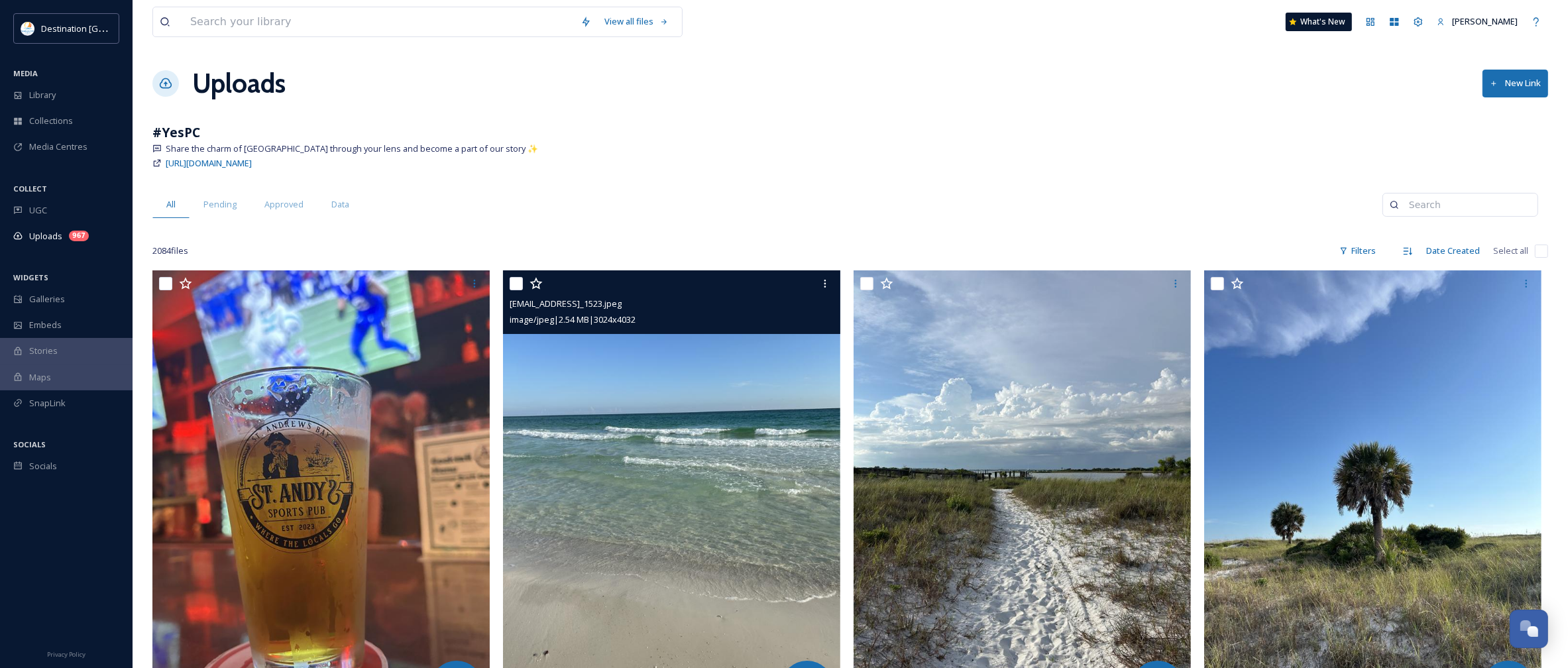
scroll to position [83, 0]
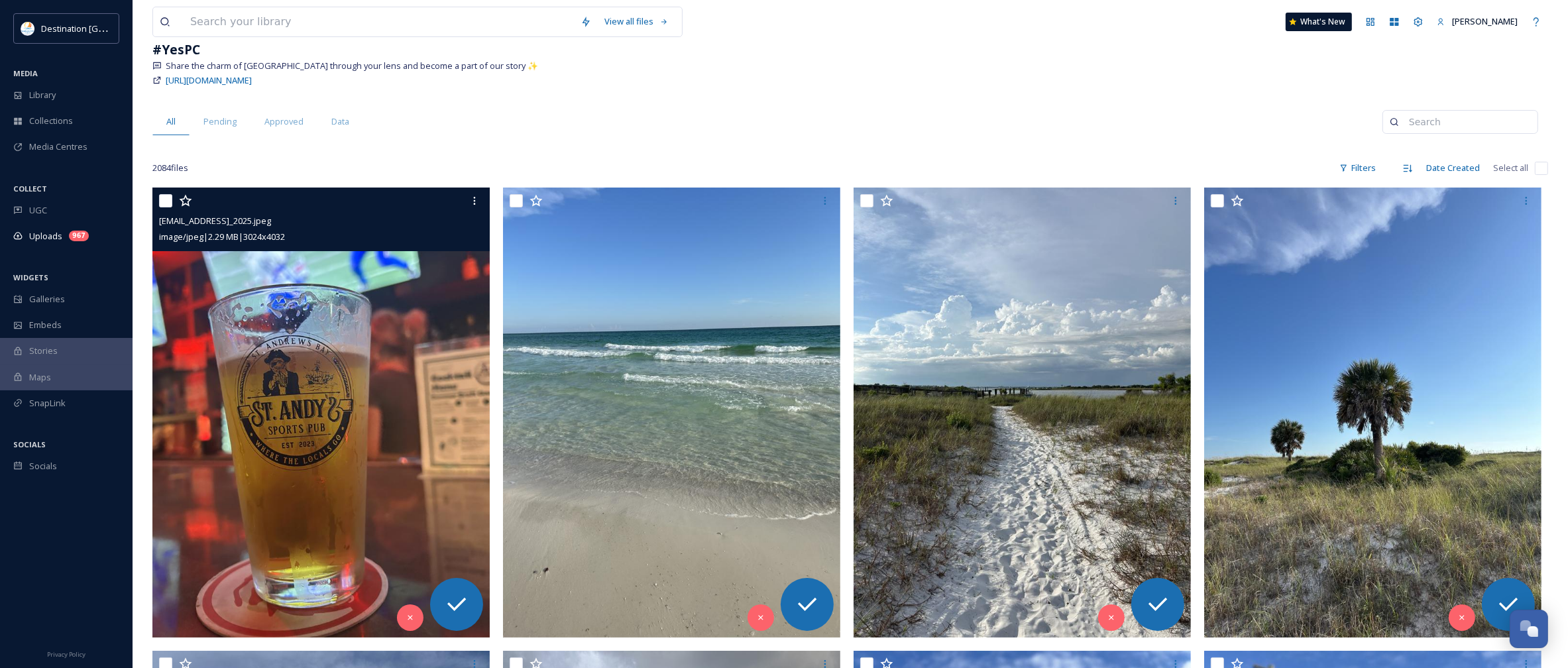
click at [160, 201] on input "checkbox" at bounding box center [166, 201] width 14 height 14
checkbox input "true"
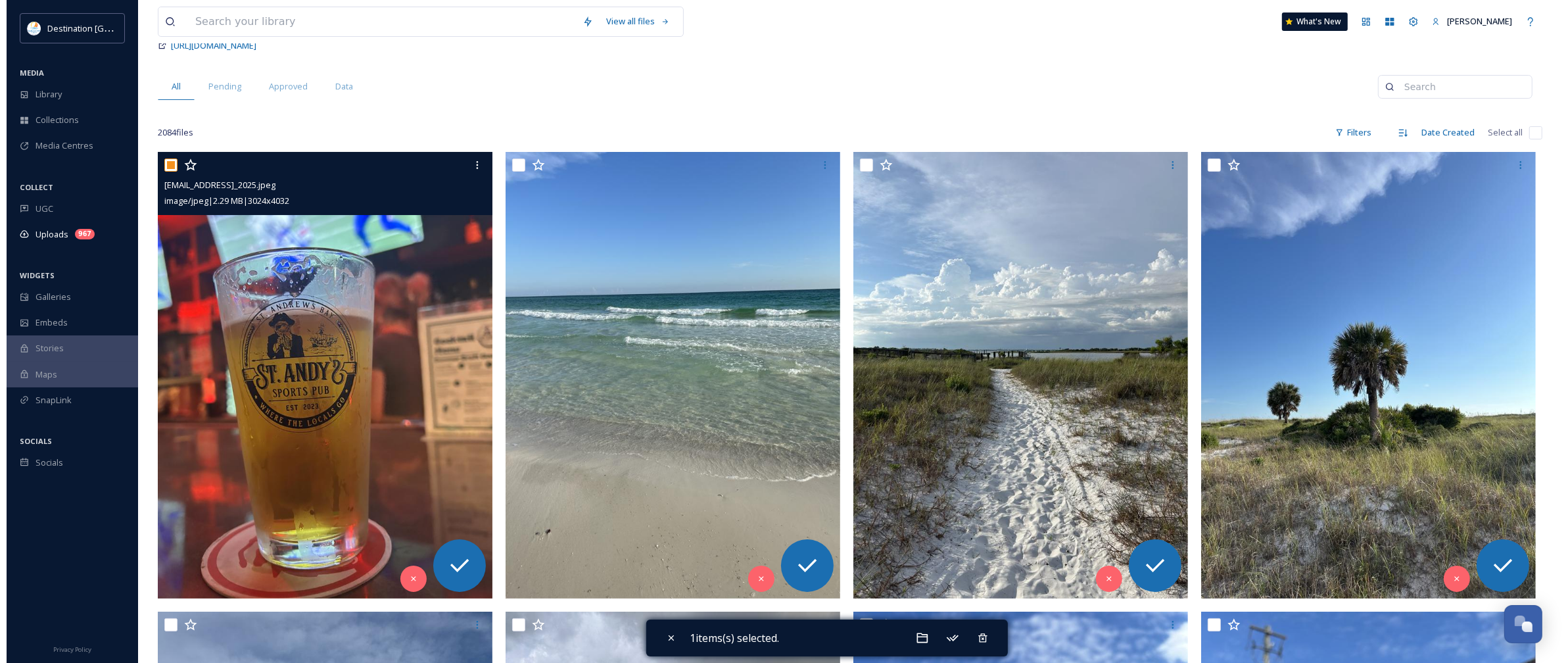
scroll to position [164, 0]
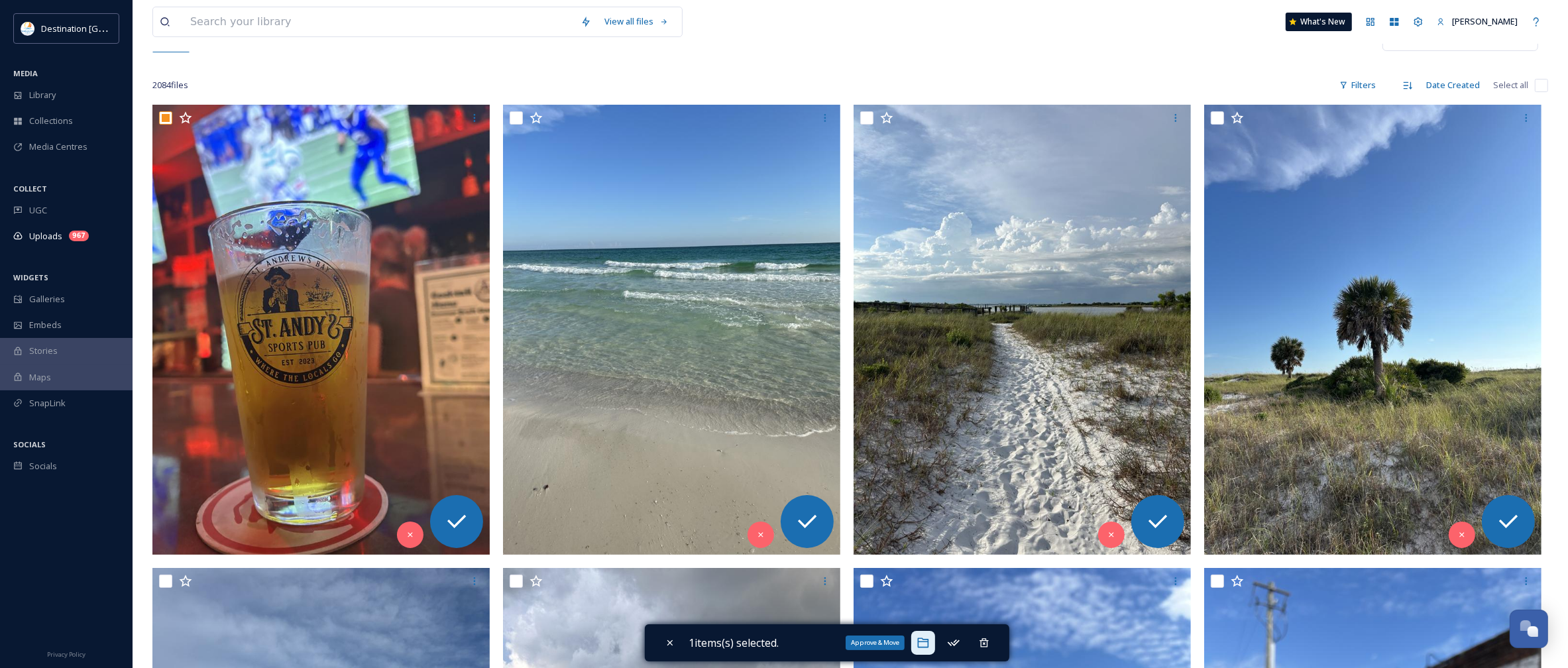
click at [923, 642] on icon at bounding box center [923, 642] width 11 height 10
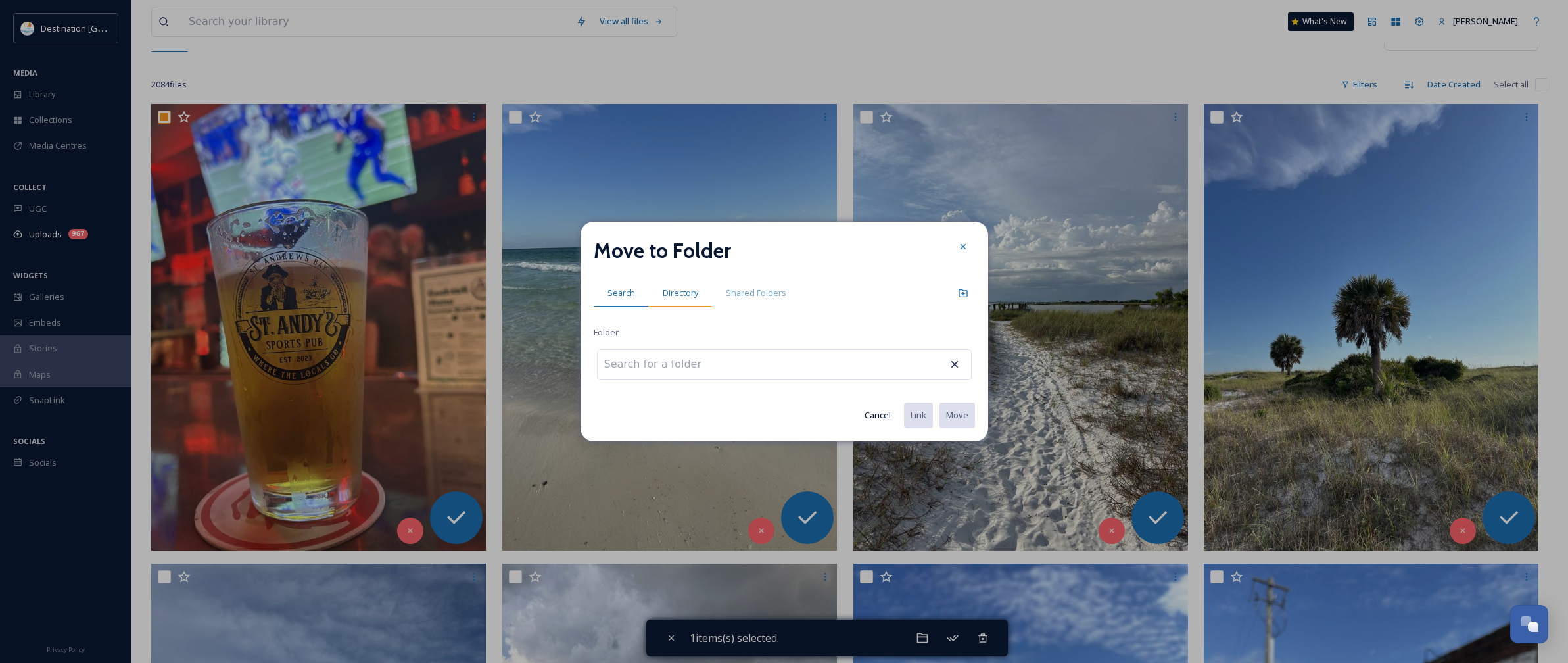
click at [670, 291] on span "Directory" at bounding box center [681, 293] width 36 height 13
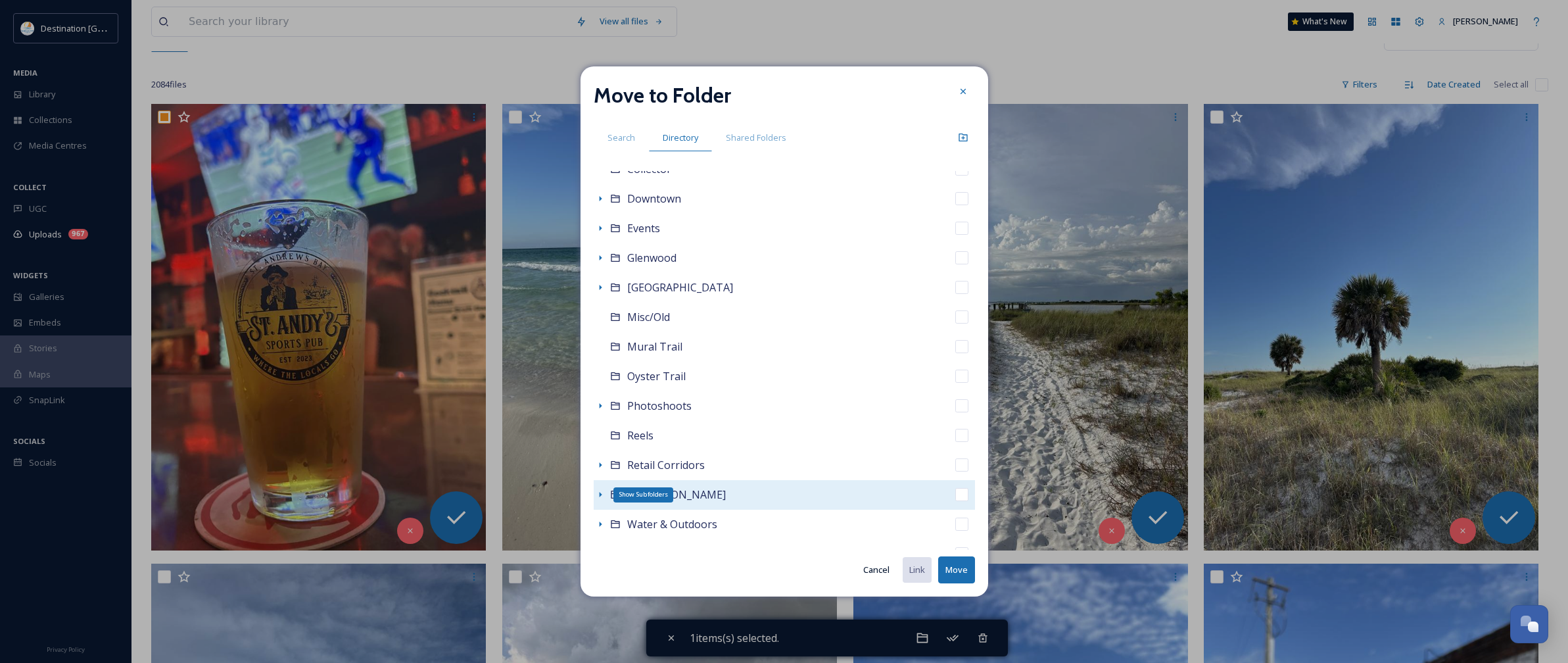
click at [600, 491] on icon at bounding box center [600, 494] width 10 height 10
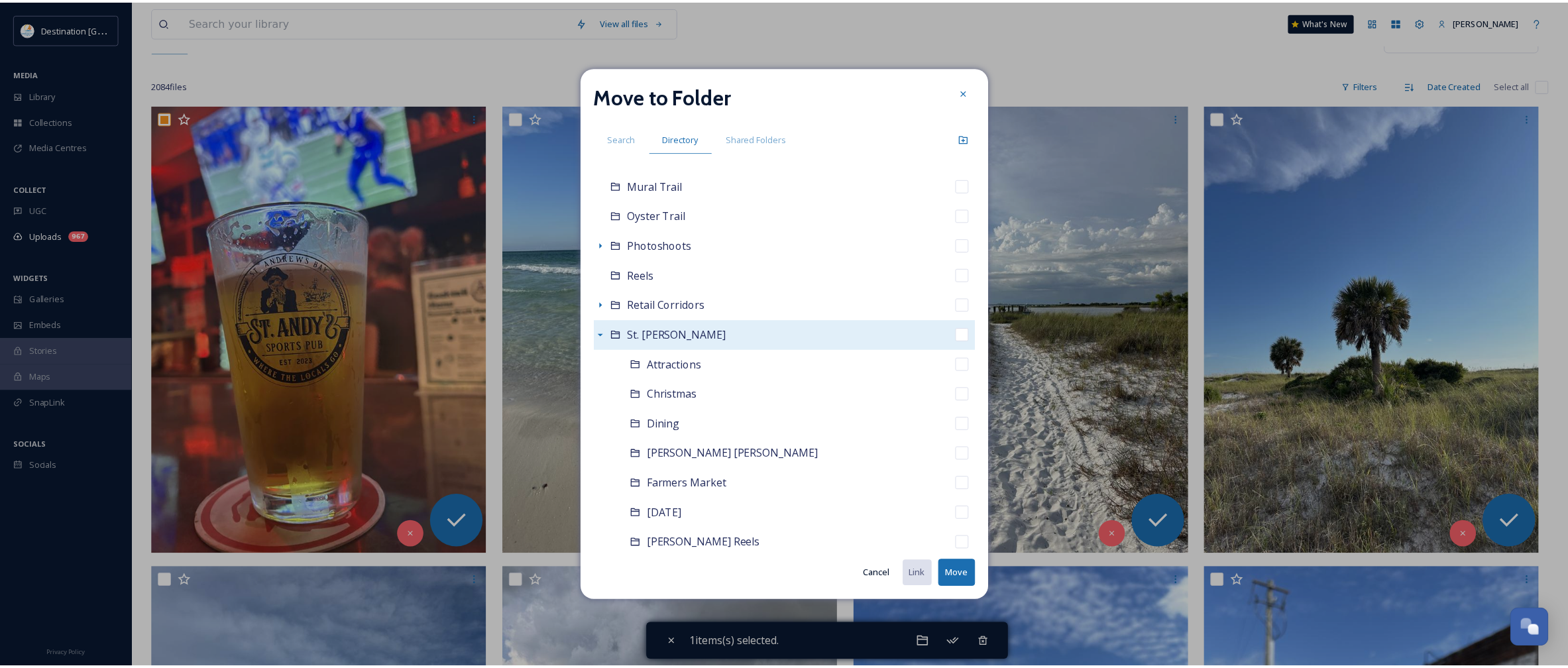
scroll to position [331, 0]
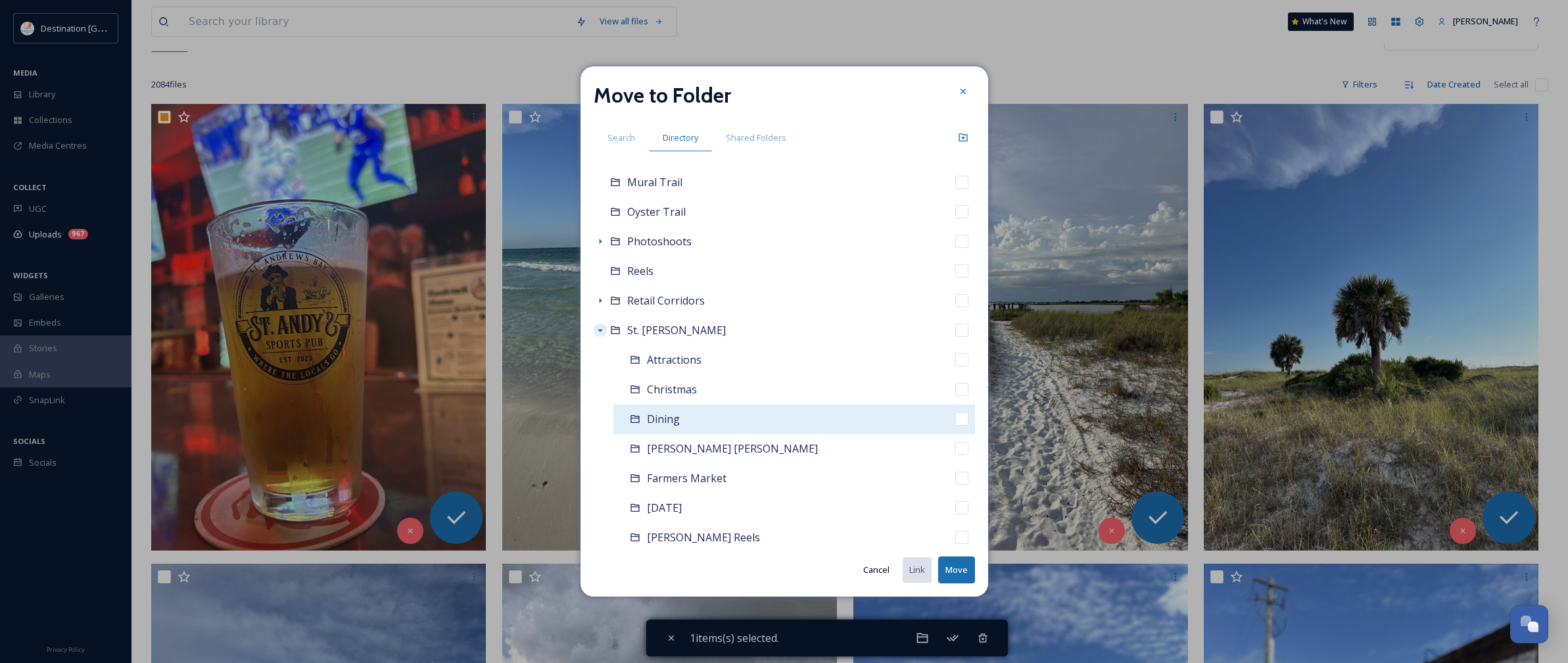
click at [679, 424] on div "Dining" at bounding box center [794, 420] width 361 height 30
checkbox input "false"
checkbox input "true"
click at [969, 573] on button "Move" at bounding box center [956, 570] width 37 height 27
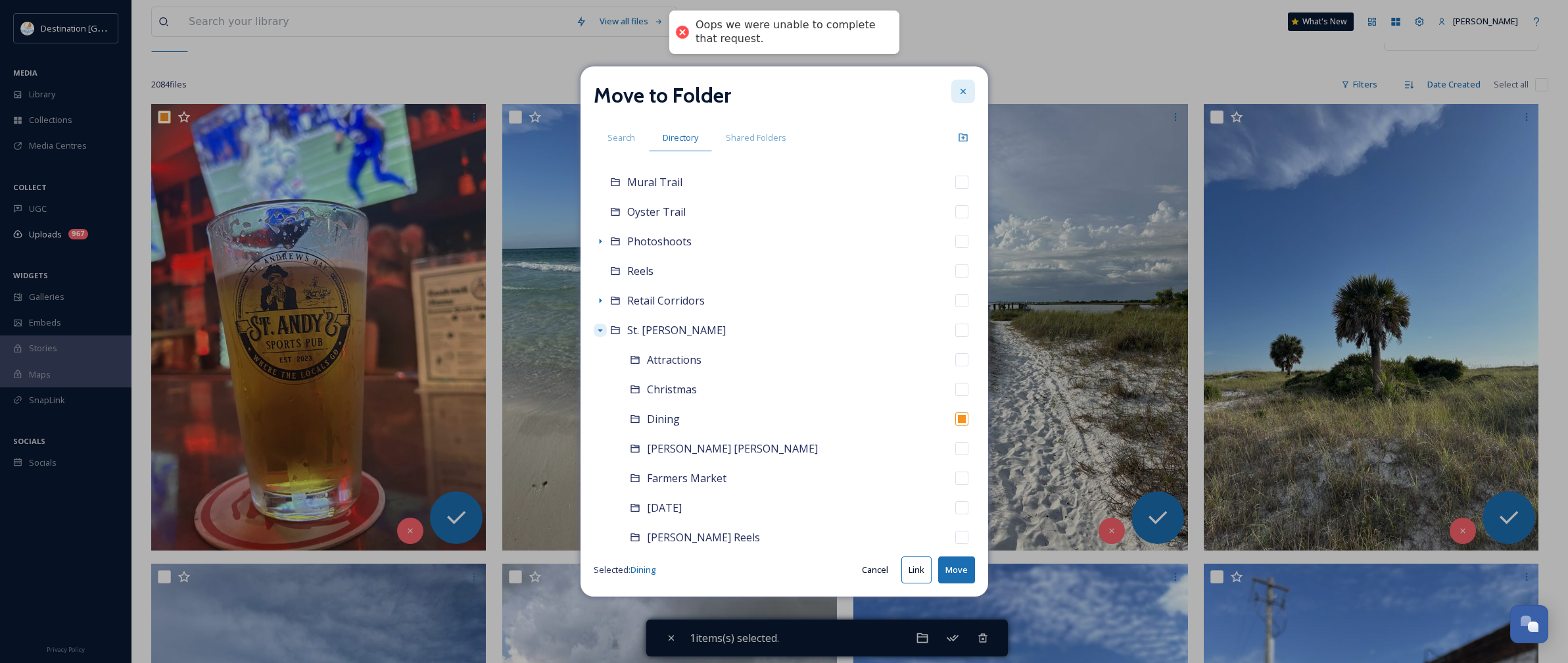
click at [963, 86] on icon at bounding box center [963, 91] width 10 height 10
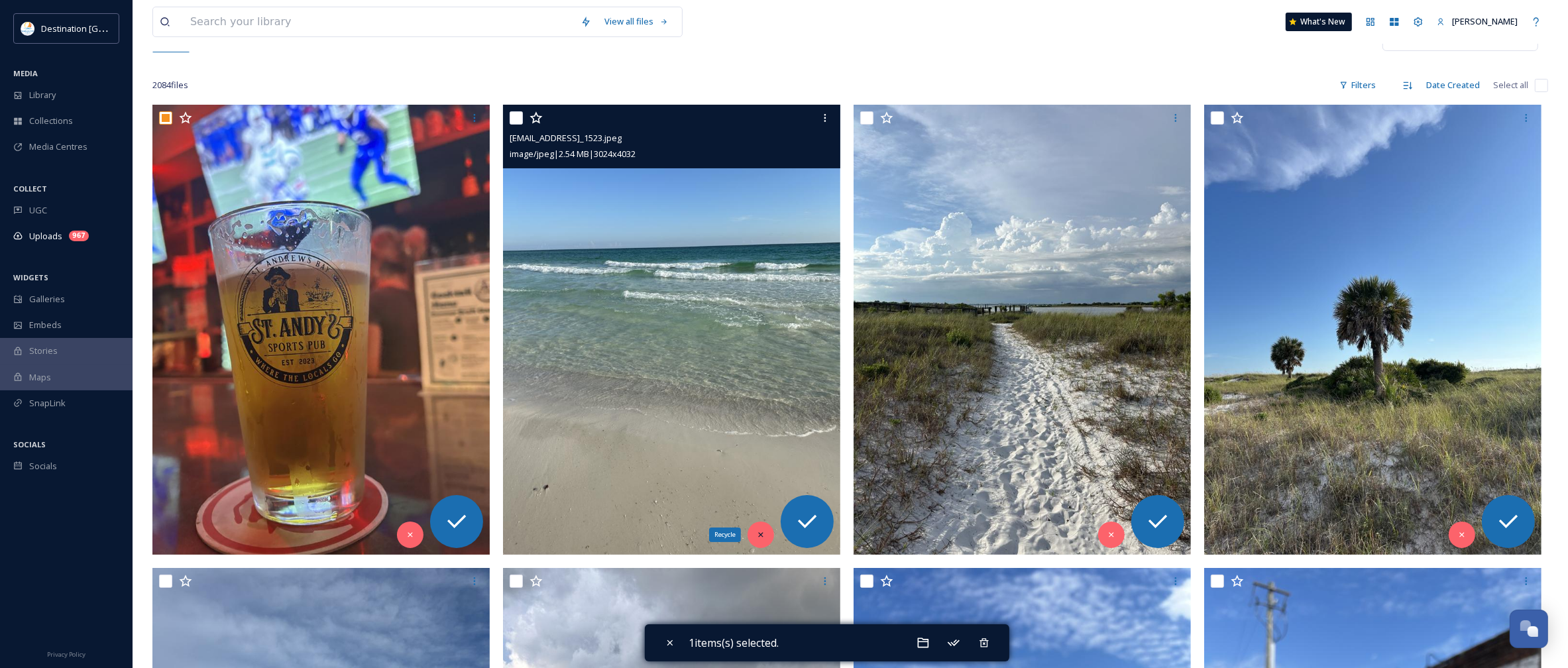
click at [763, 542] on div "Recycle" at bounding box center [761, 534] width 26 height 26
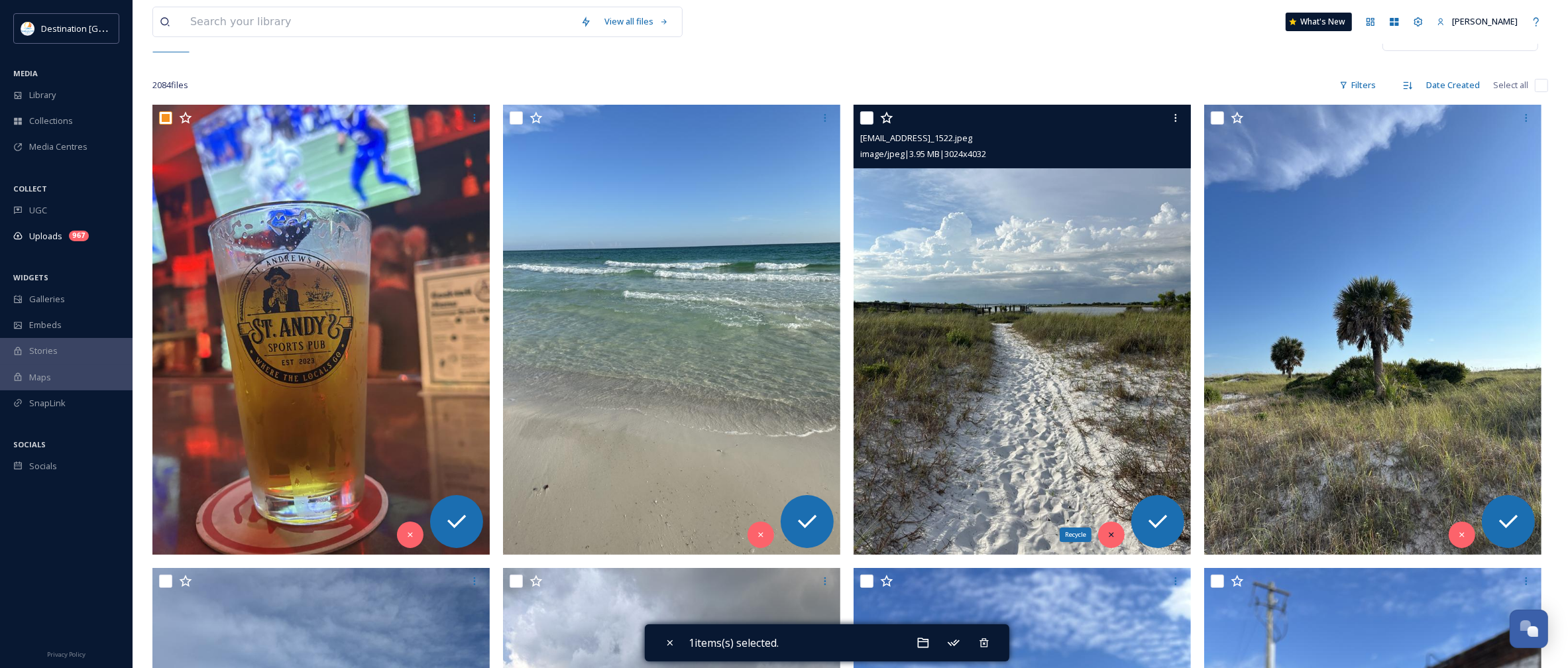
click at [1111, 535] on icon at bounding box center [1111, 534] width 5 height 5
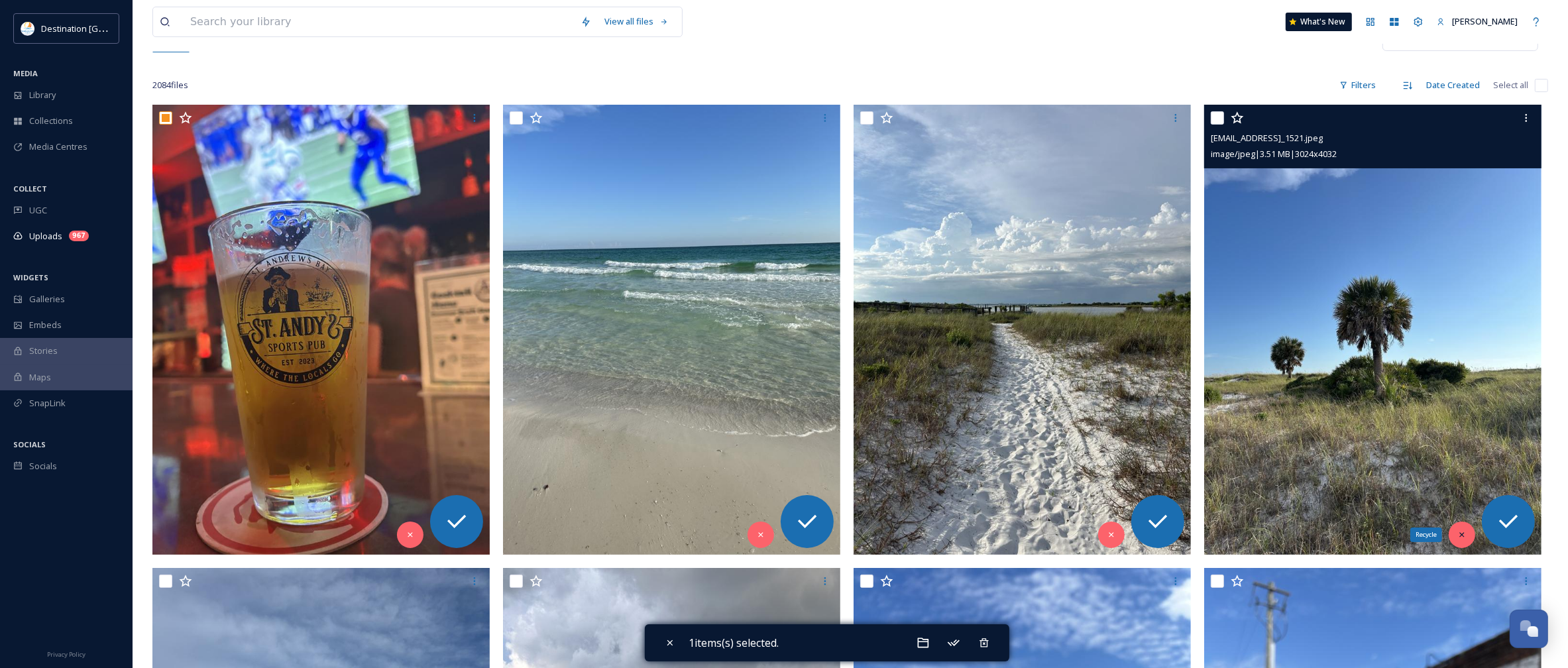
click at [1454, 533] on div "Recycle" at bounding box center [1462, 534] width 26 height 26
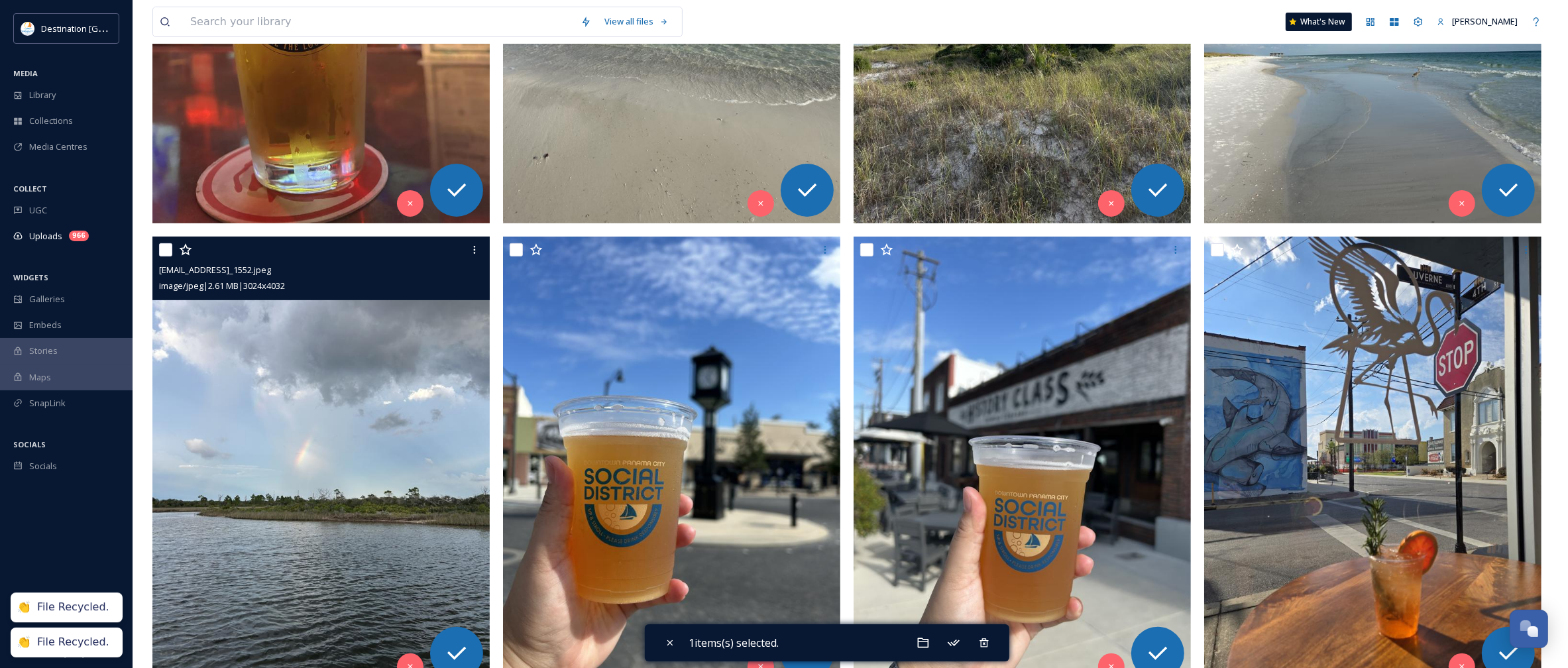
scroll to position [663, 0]
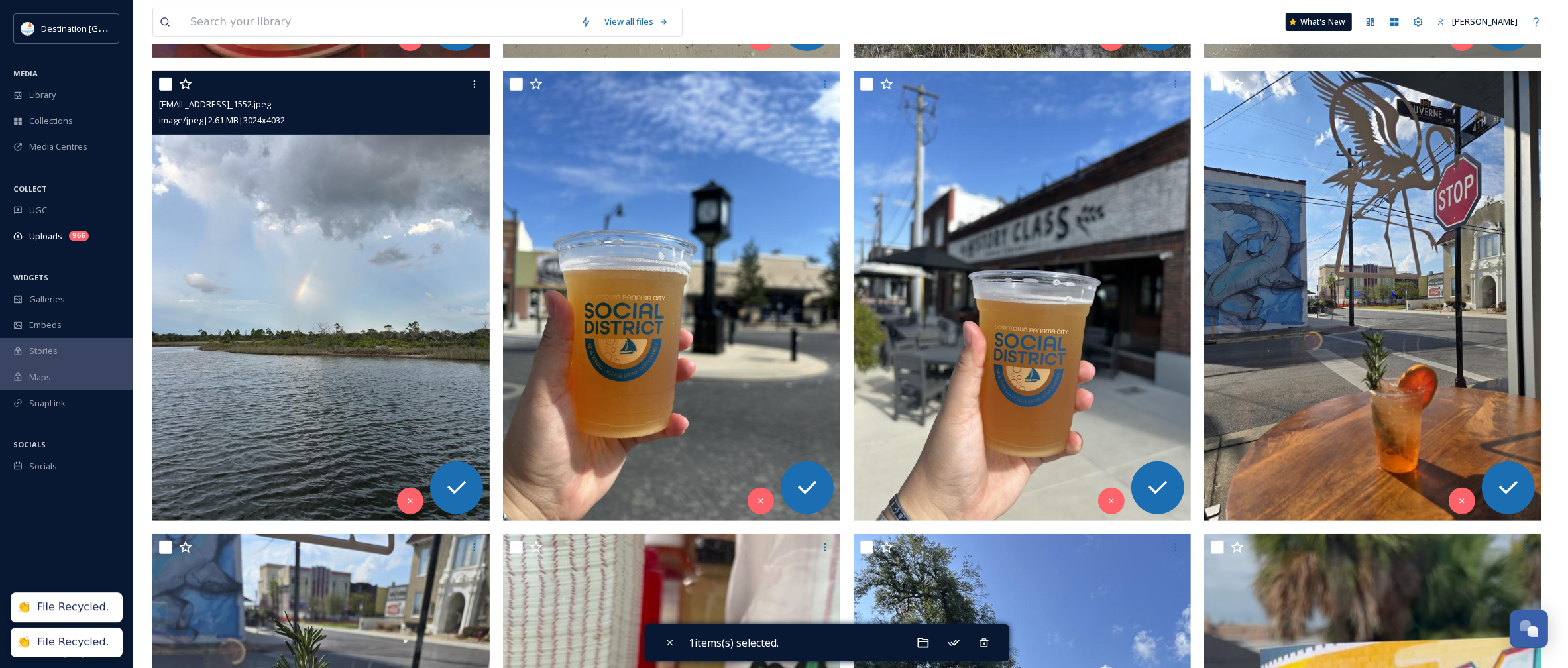
click at [427, 496] on img at bounding box center [321, 295] width 337 height 449
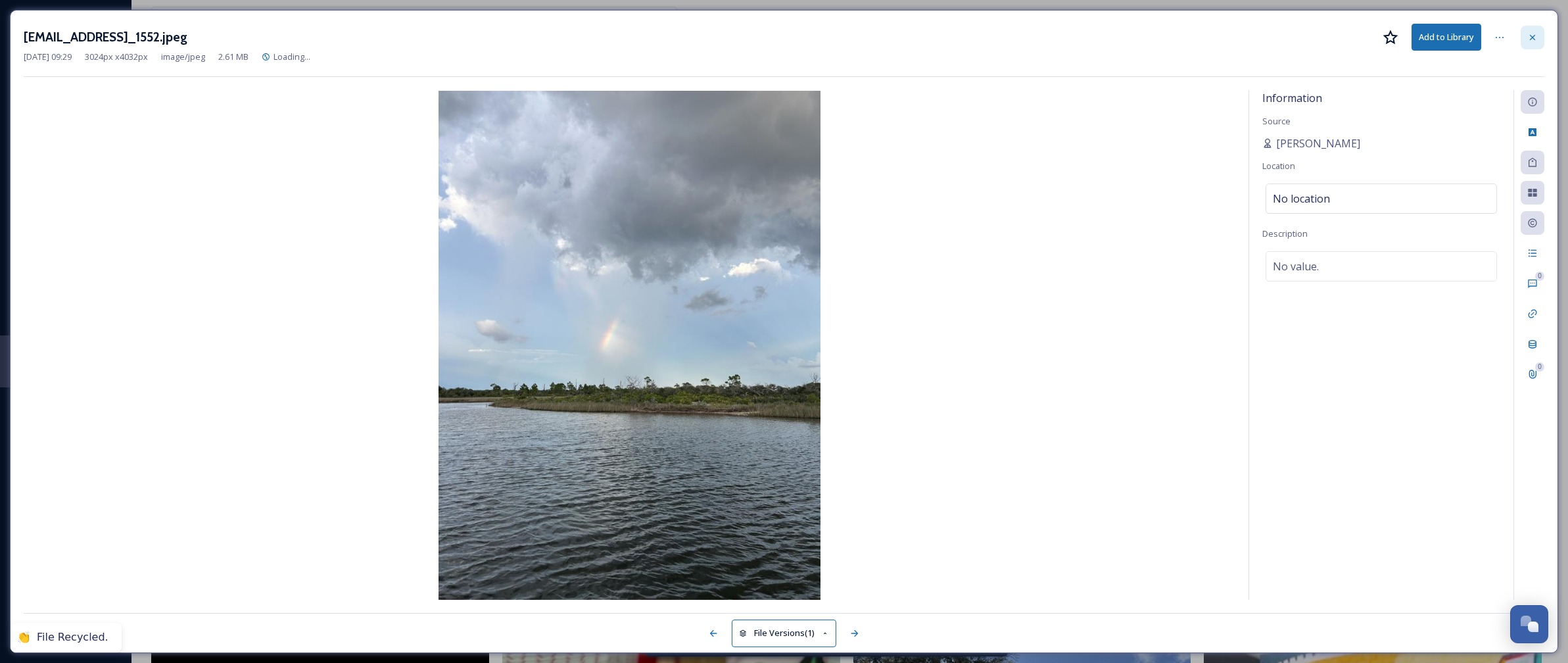
click at [1530, 40] on icon at bounding box center [1532, 37] width 5 height 5
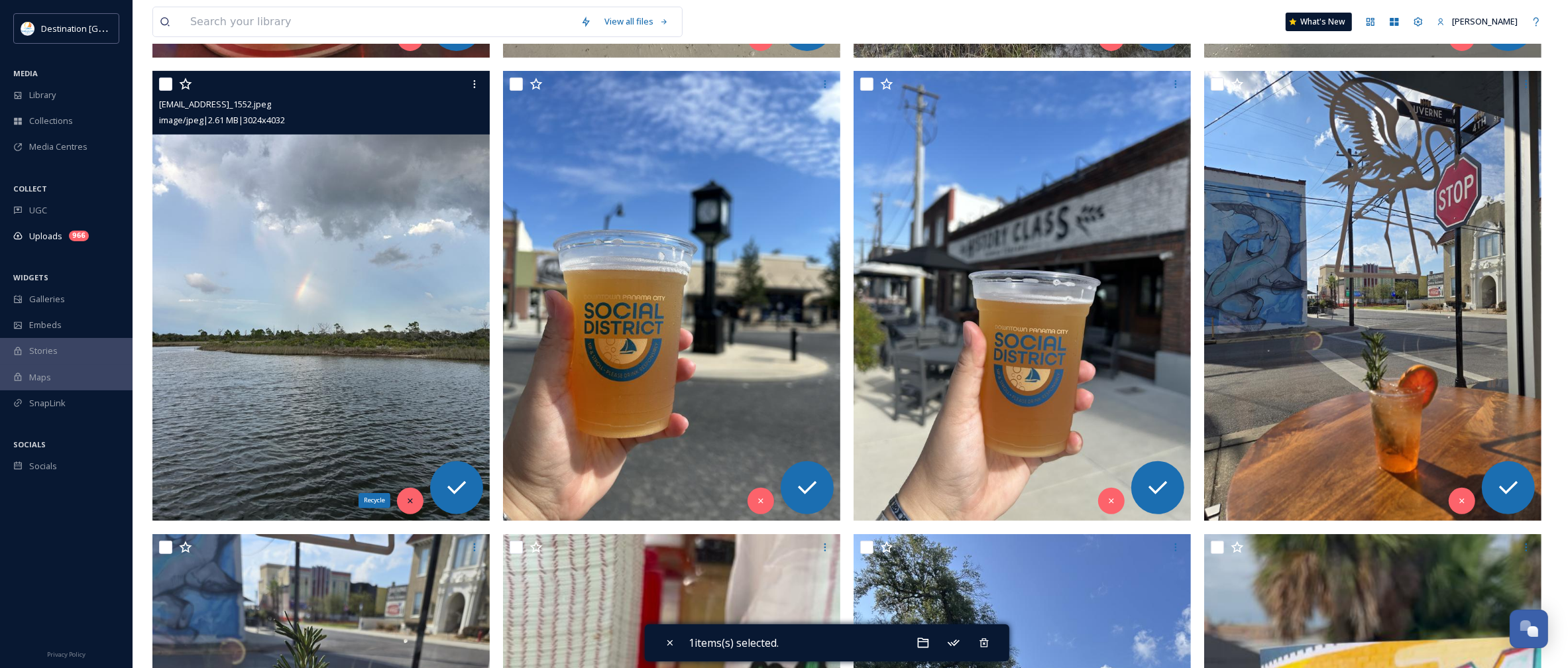
click at [403, 509] on div "Recycle" at bounding box center [410, 500] width 26 height 26
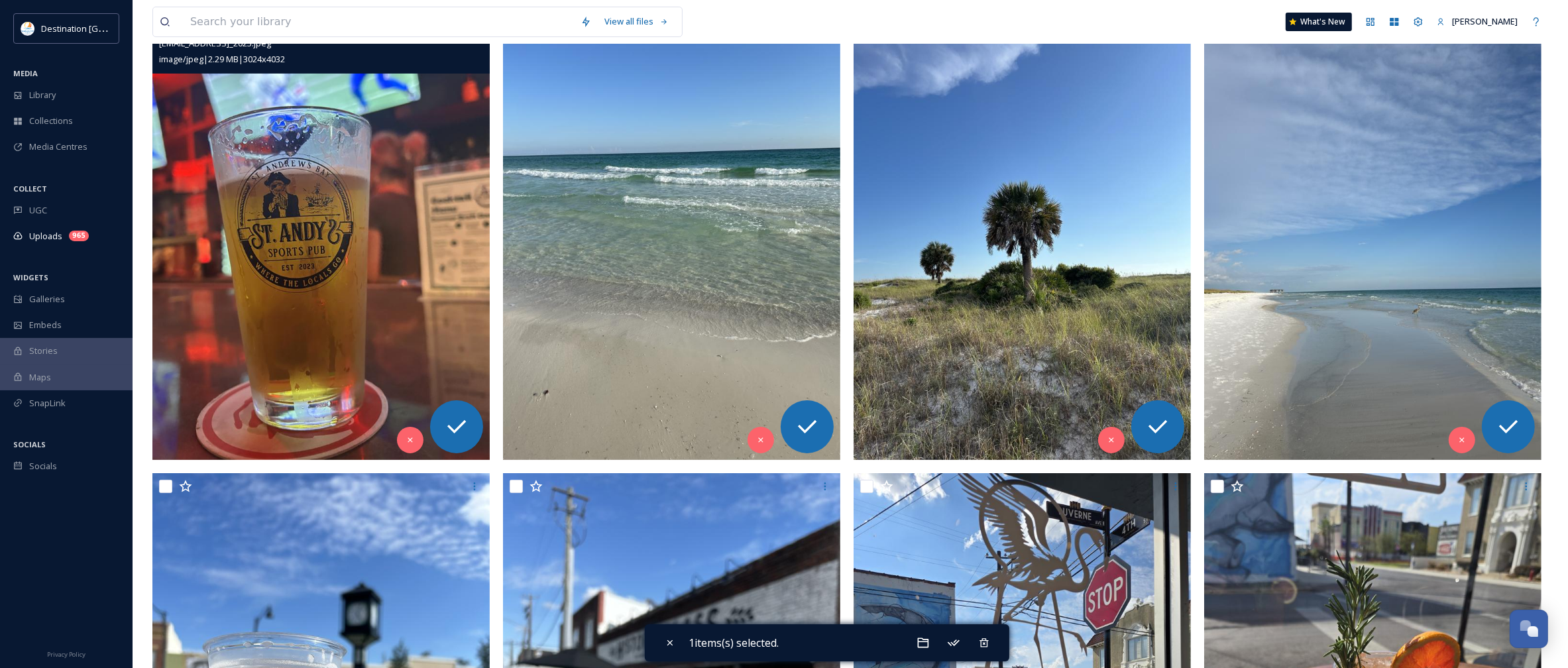
scroll to position [165, 0]
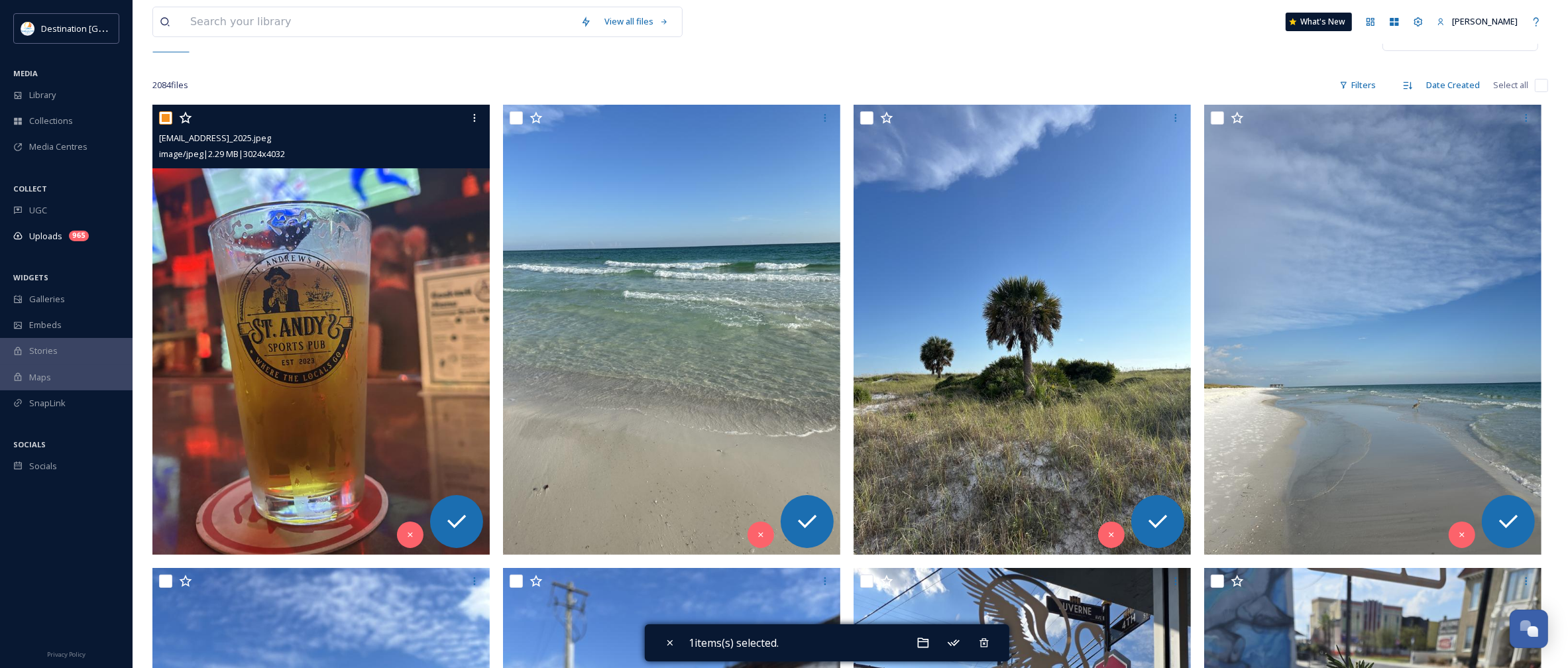
drag, startPoint x: 167, startPoint y: 120, endPoint x: 190, endPoint y: 120, distance: 23.0
click at [167, 120] on input "checkbox" at bounding box center [166, 118] width 14 height 14
checkbox input "false"
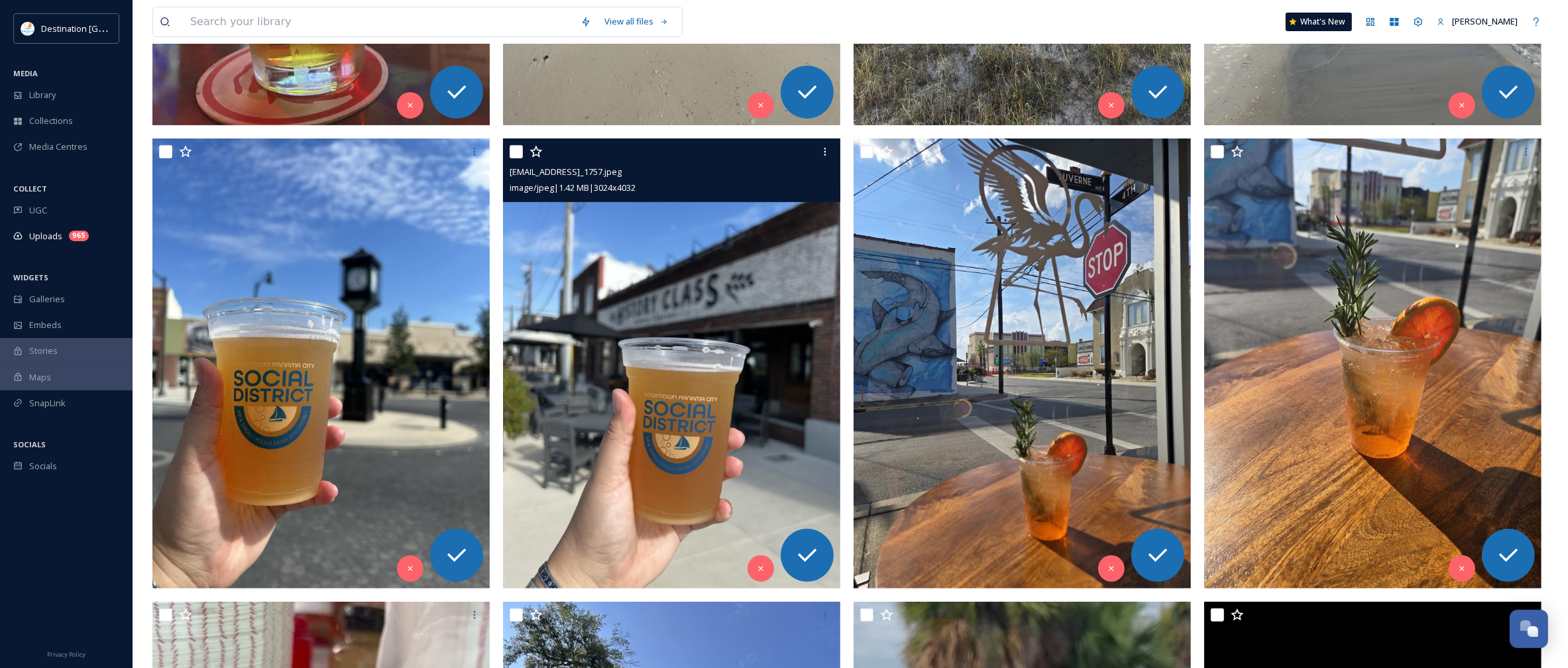
scroll to position [580, 0]
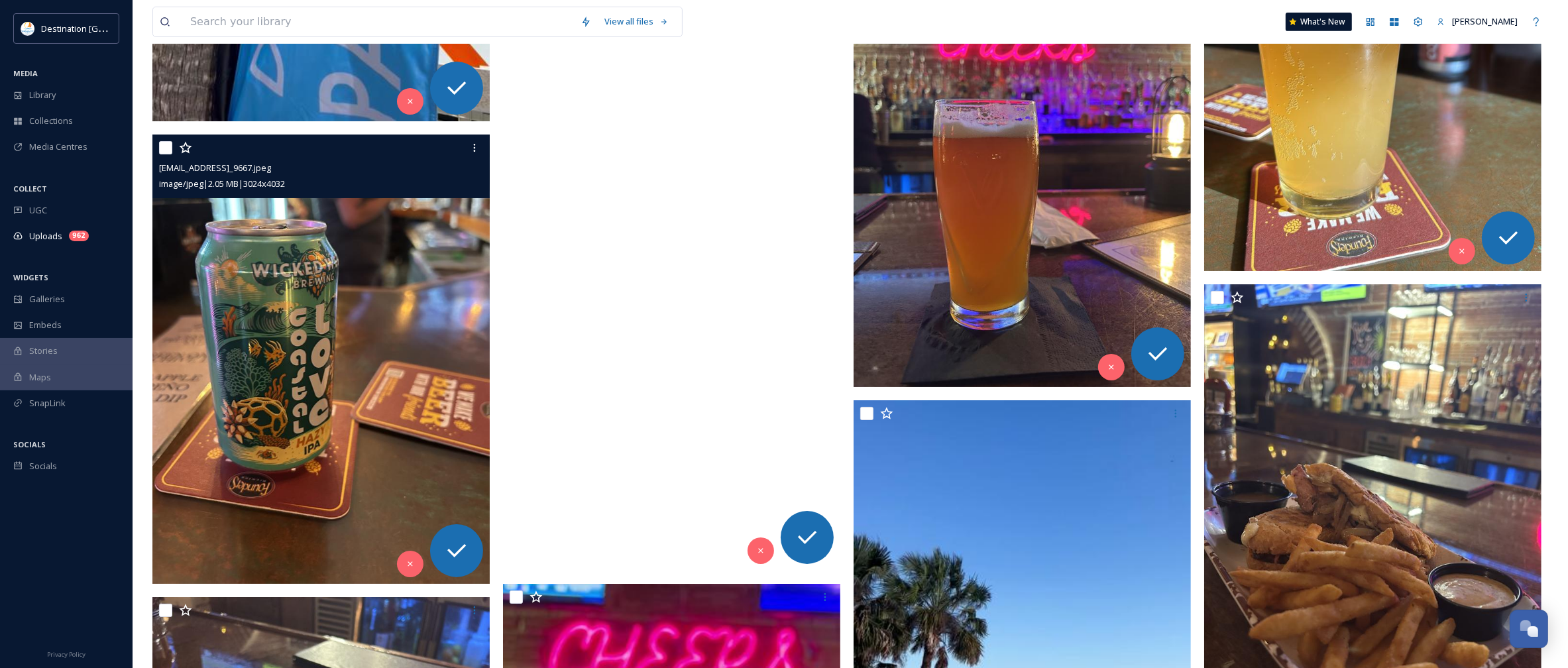
scroll to position [6544, 0]
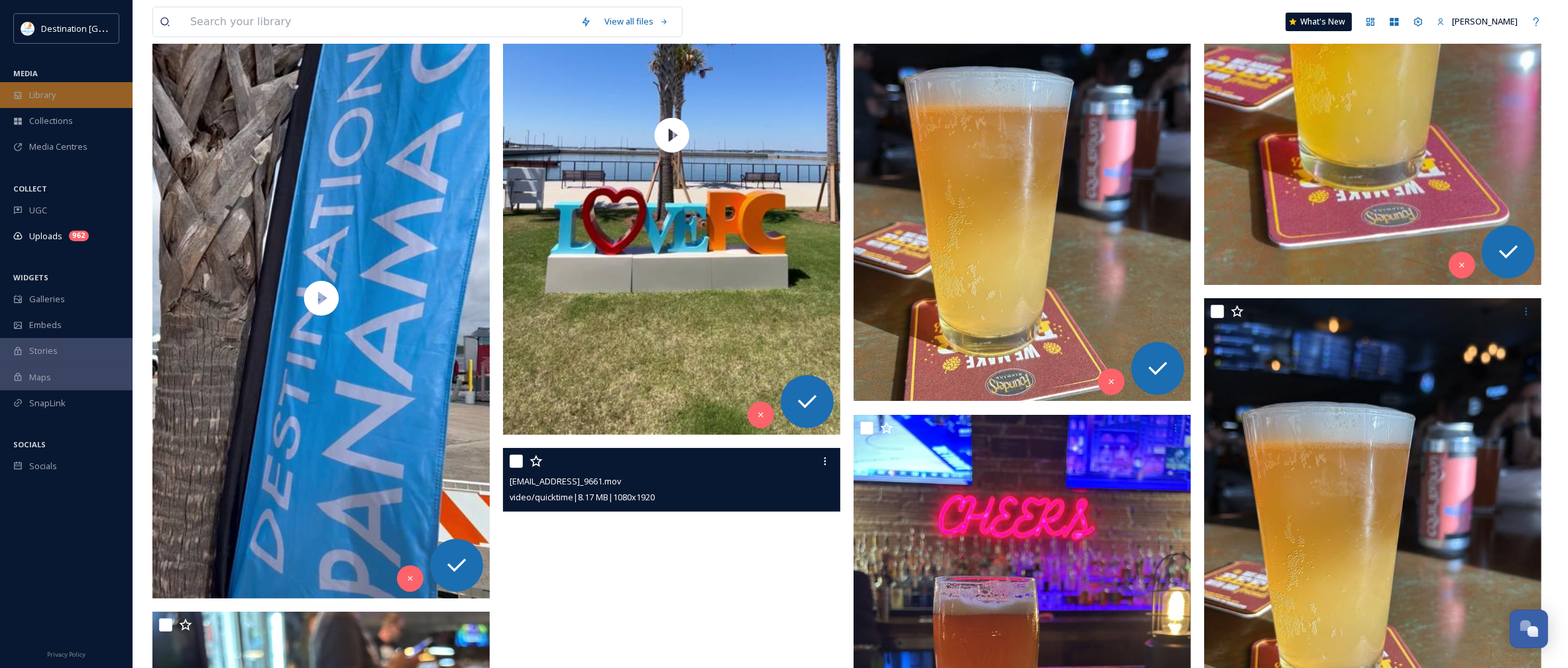
click at [66, 85] on div "Library" at bounding box center [66, 95] width 132 height 26
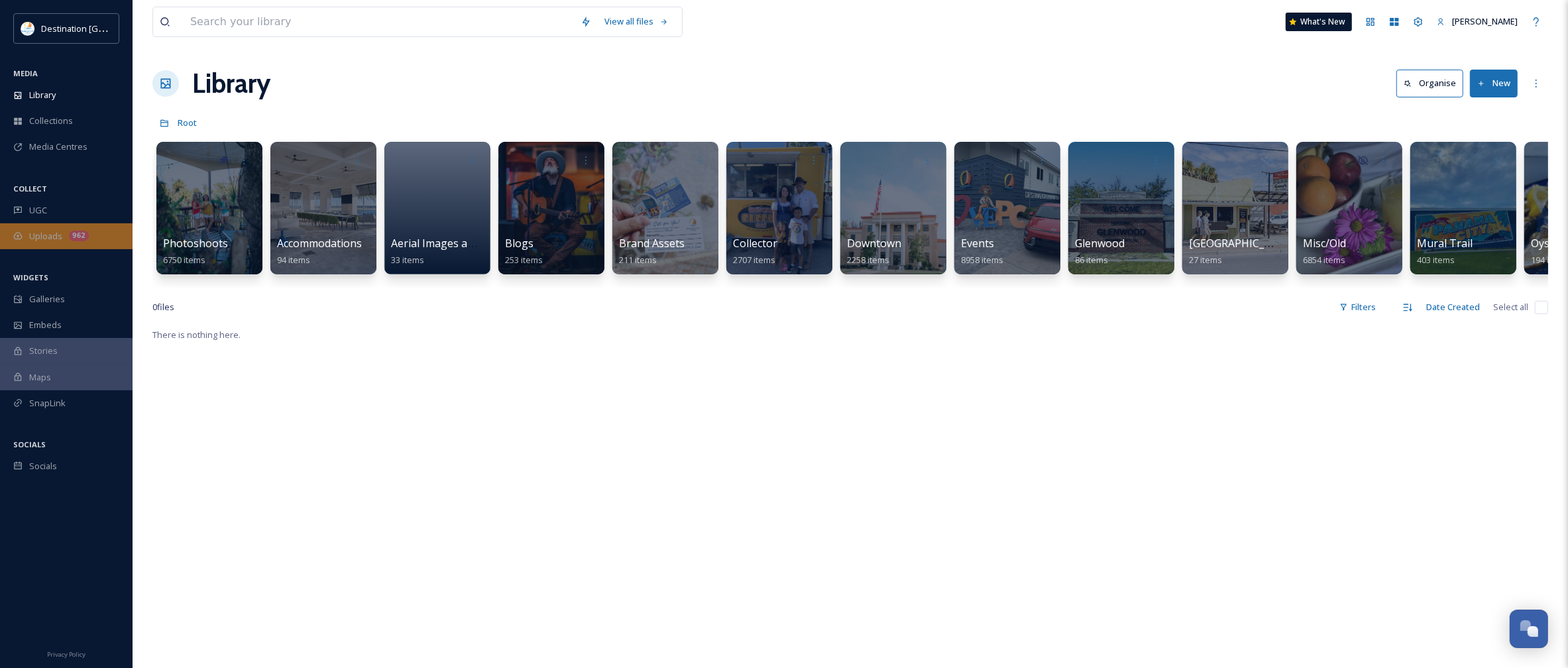
click at [83, 234] on div "962" at bounding box center [79, 236] width 20 height 11
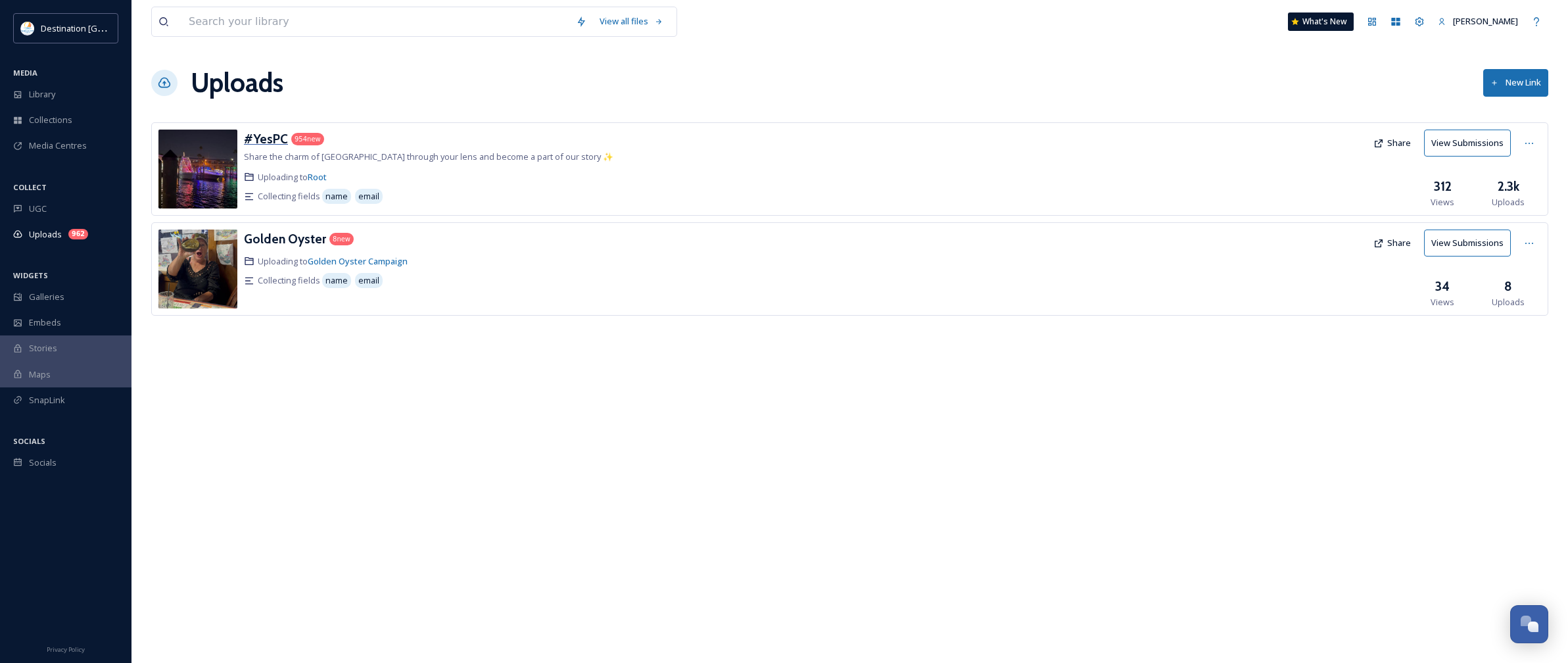
click at [258, 143] on h3 "#YesPC" at bounding box center [266, 138] width 44 height 16
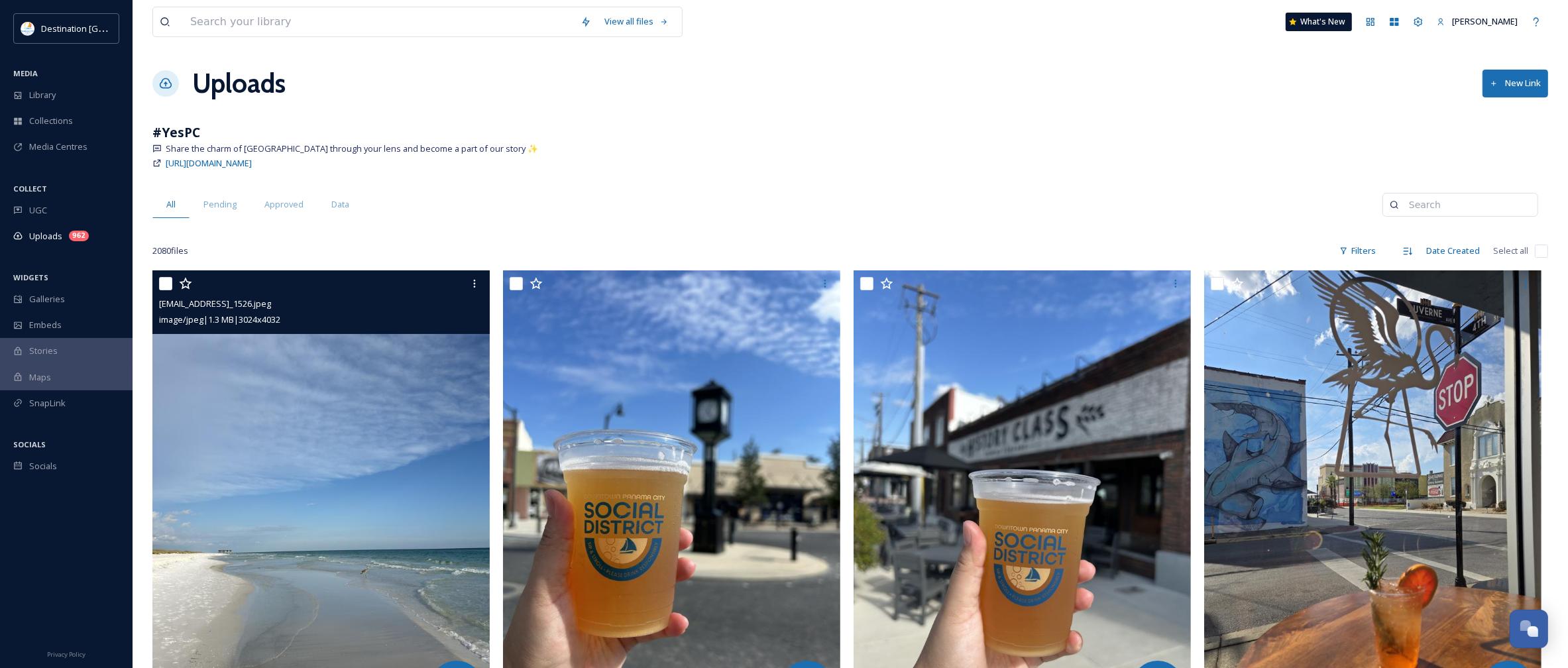
scroll to position [165, 0]
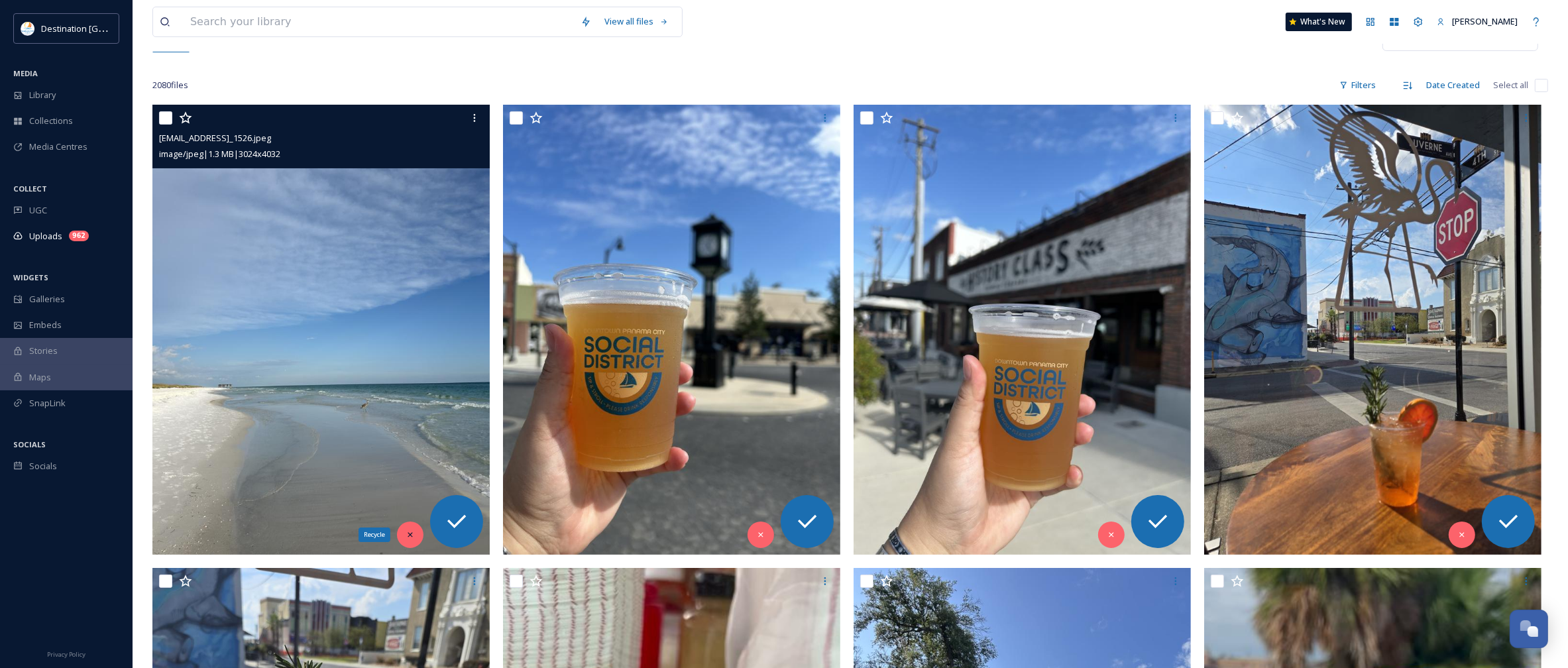
click at [409, 537] on icon at bounding box center [410, 534] width 5 height 5
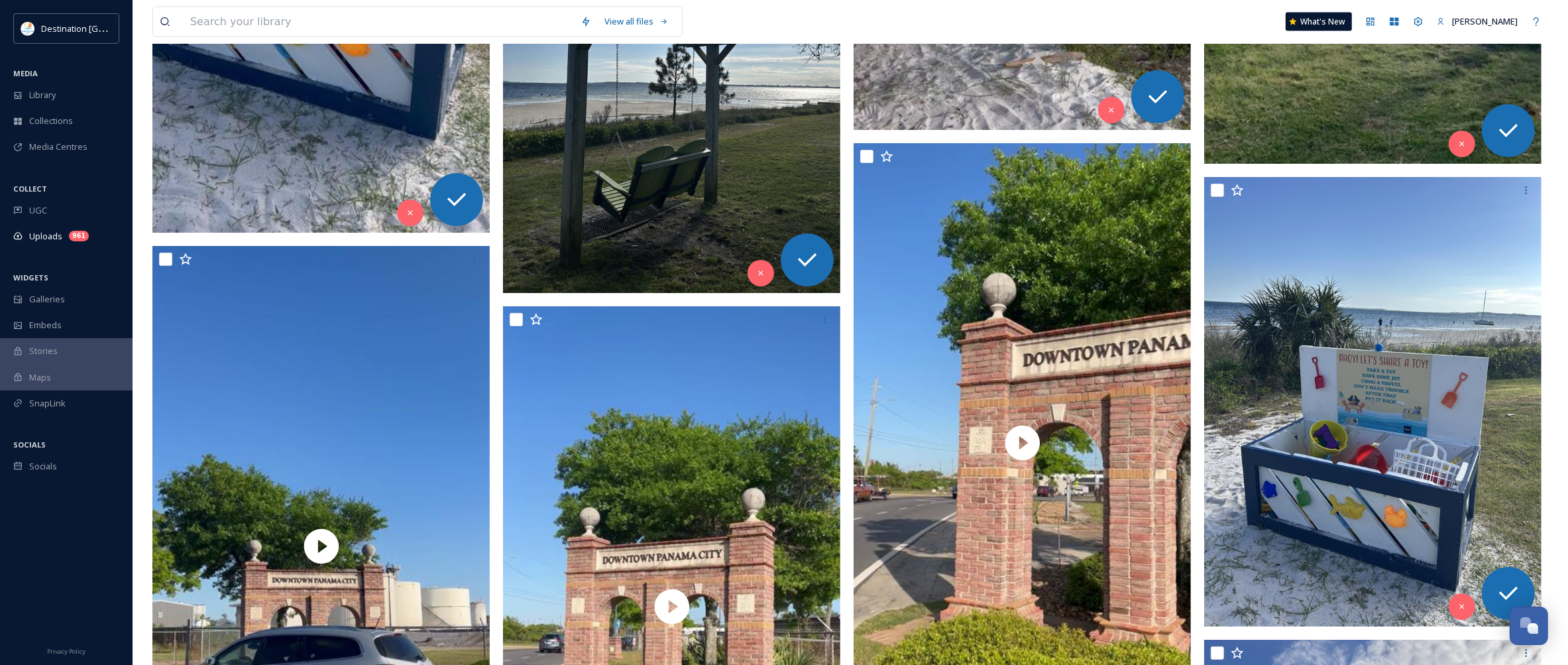
scroll to position [8531, 0]
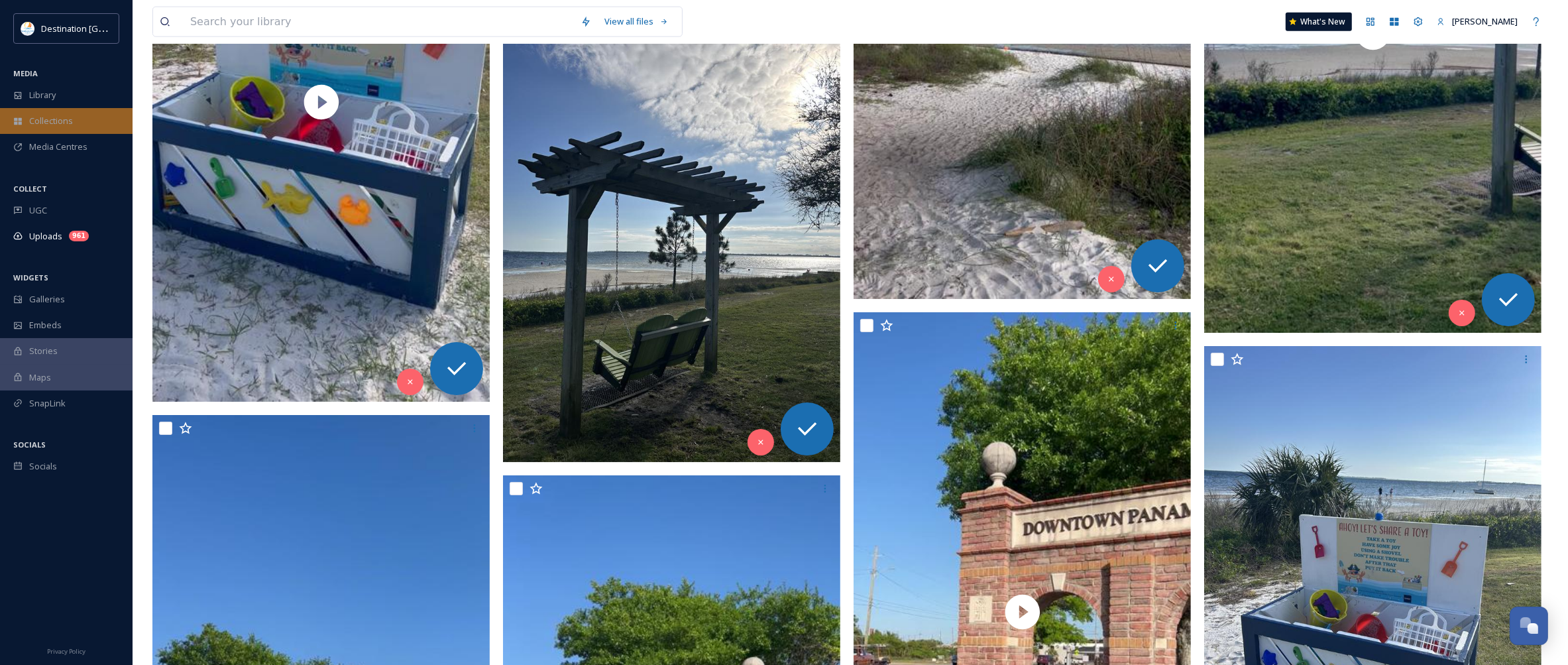
click at [41, 113] on div "Collections" at bounding box center [66, 121] width 132 height 26
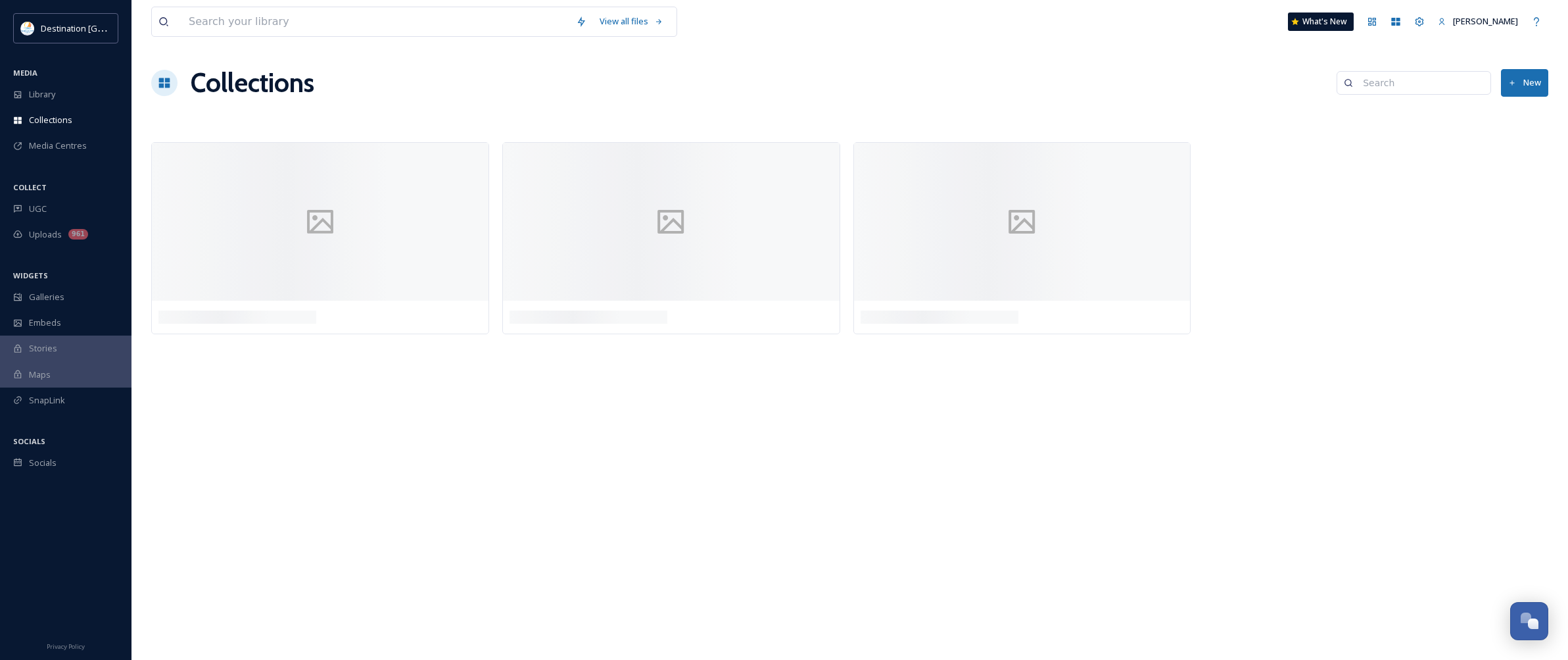
click at [43, 96] on span "Library" at bounding box center [42, 94] width 26 height 13
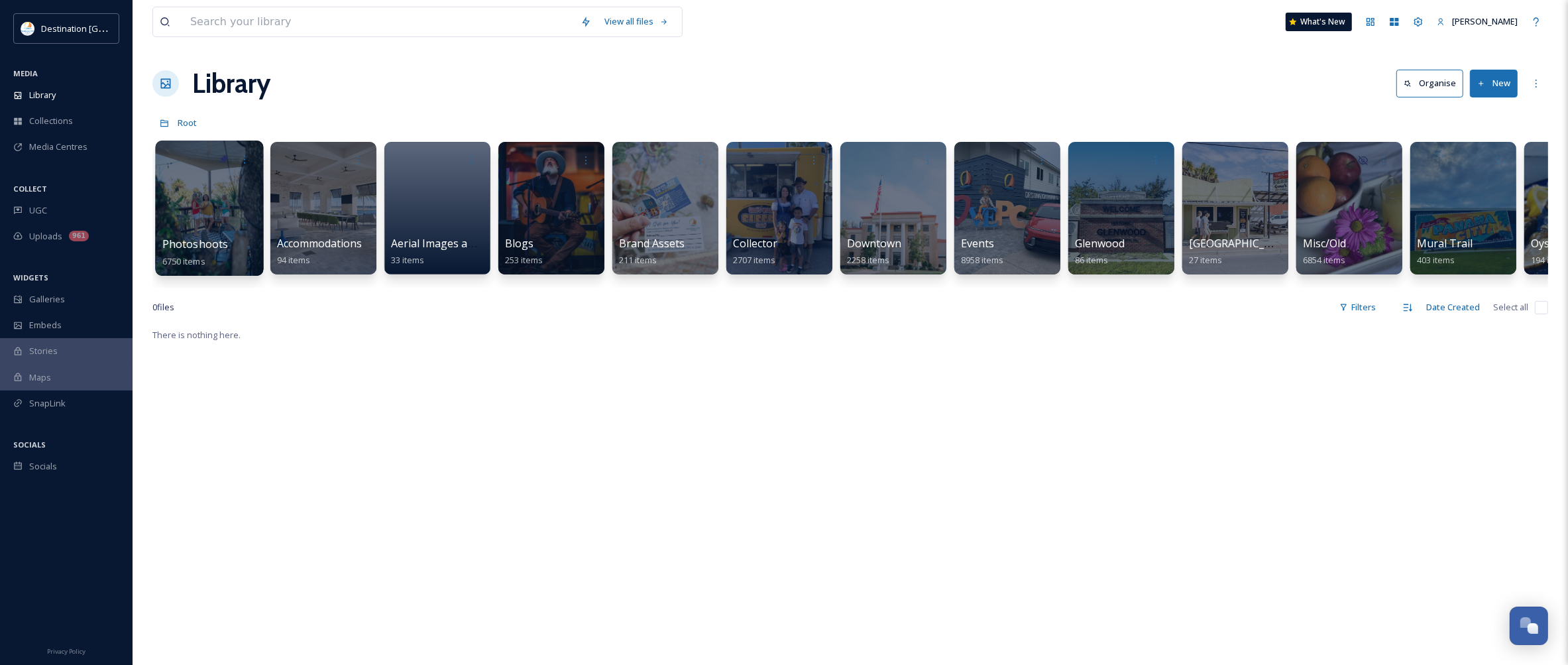
click at [236, 204] on div at bounding box center [209, 208] width 108 height 135
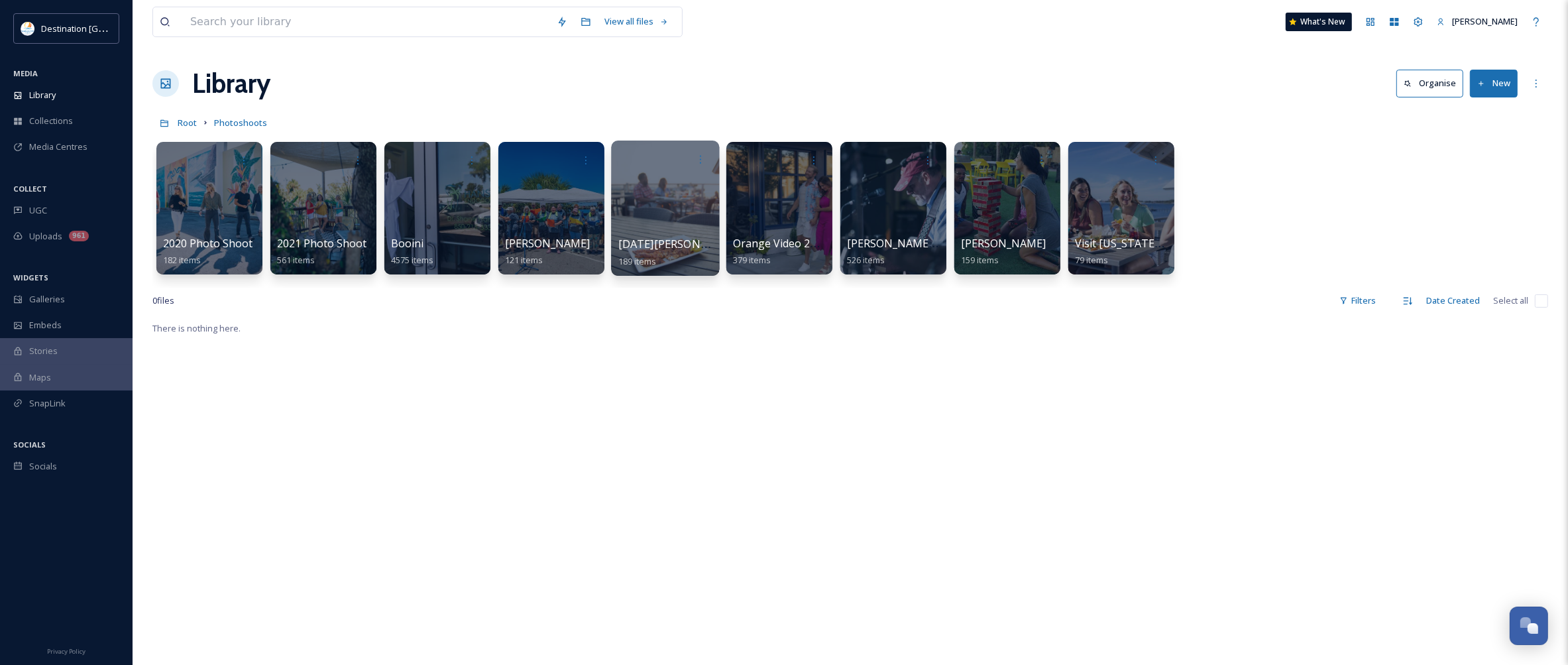
click at [682, 196] on div at bounding box center [665, 208] width 108 height 135
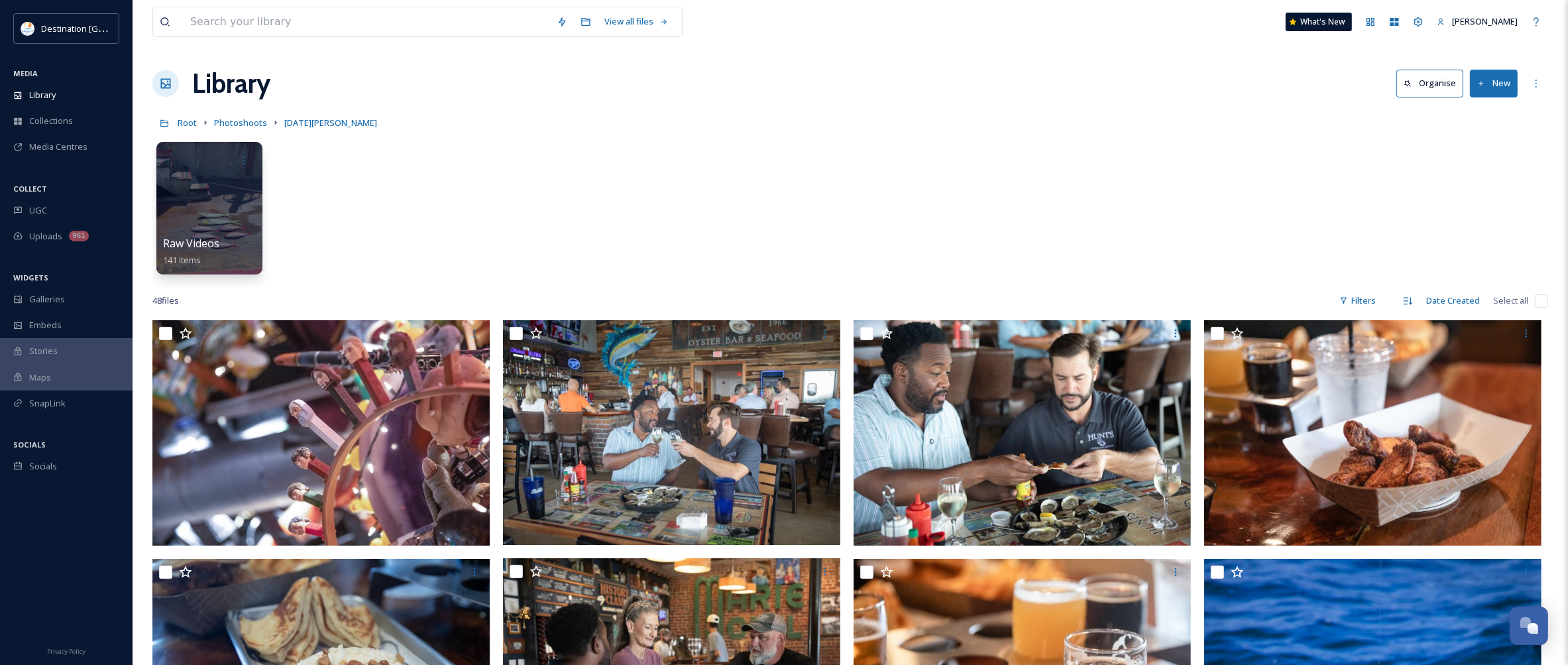
click at [1502, 84] on button "New" at bounding box center [1494, 83] width 47 height 27
click at [1466, 120] on span "File Upload" at bounding box center [1487, 114] width 44 height 13
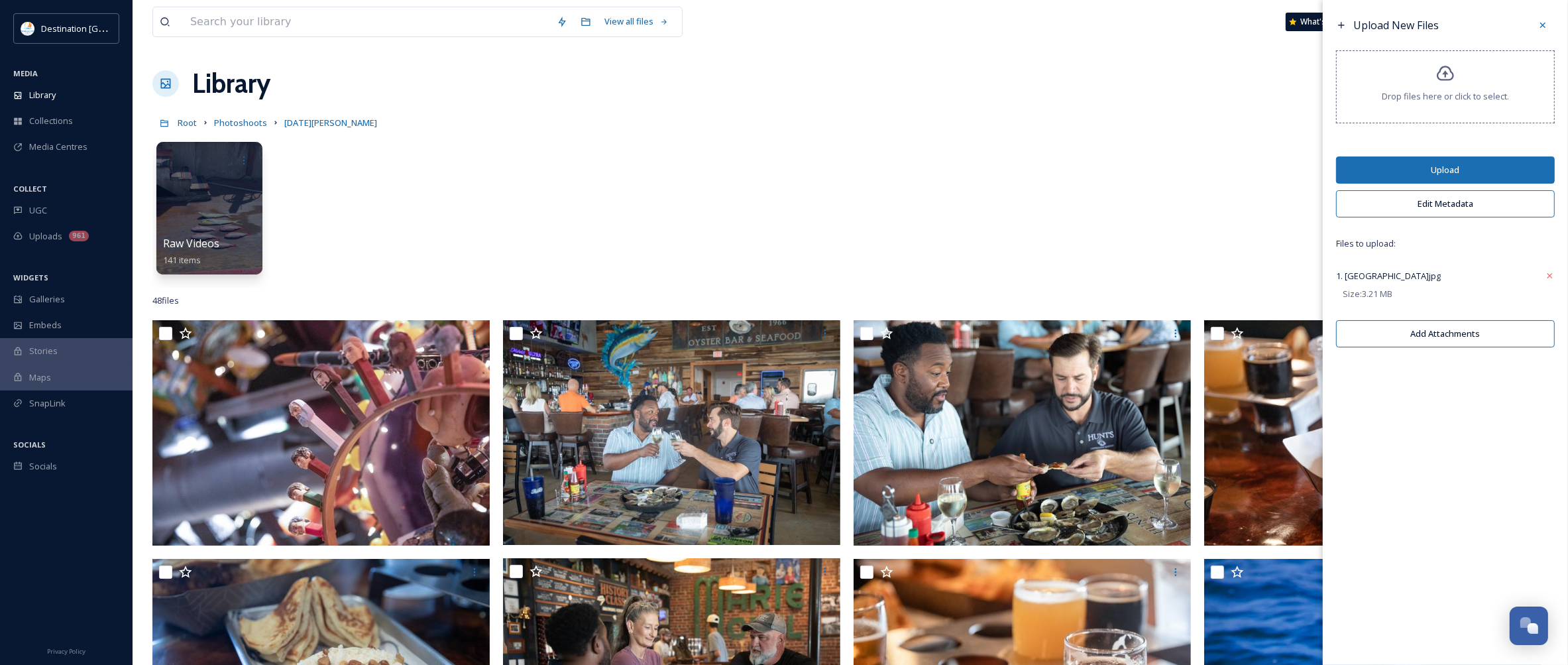
click at [1466, 199] on button "Edit Metadata" at bounding box center [1445, 204] width 219 height 27
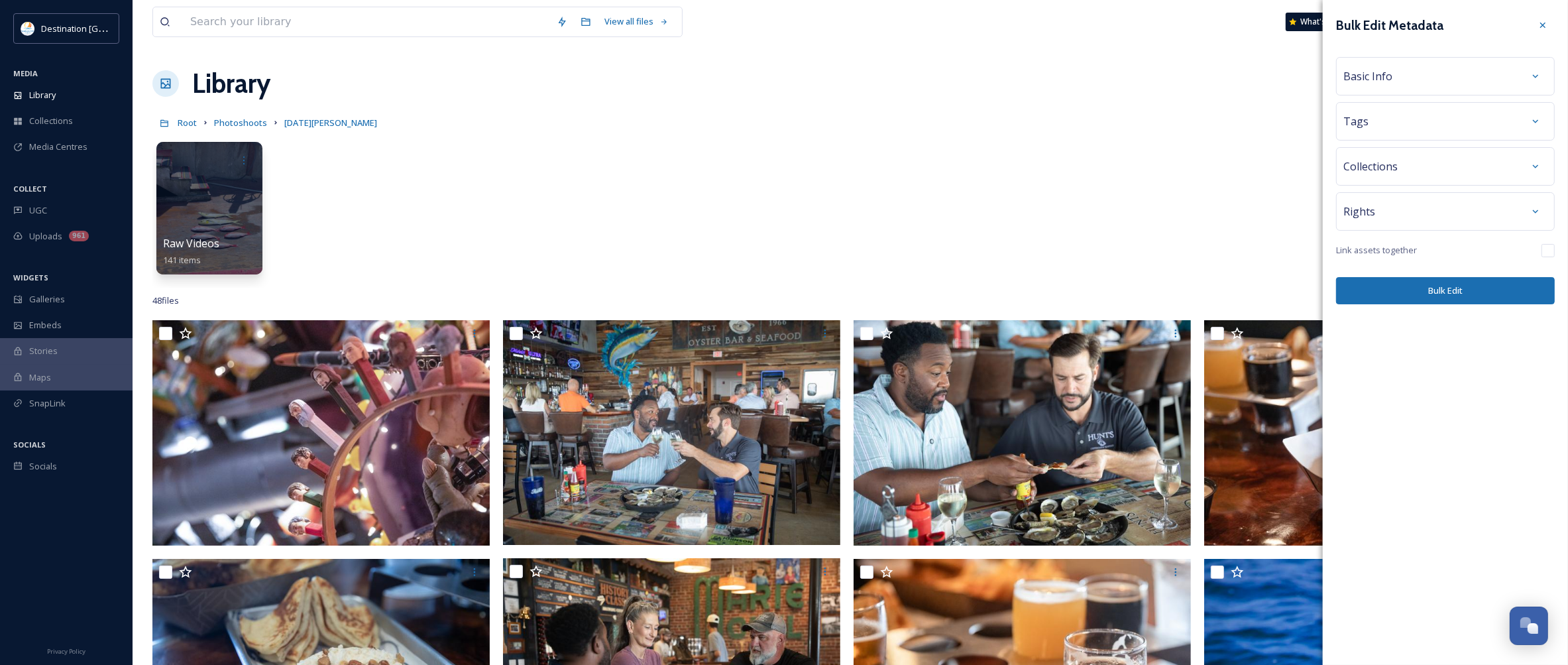
click at [1396, 77] on div "Basic Info" at bounding box center [1445, 76] width 204 height 24
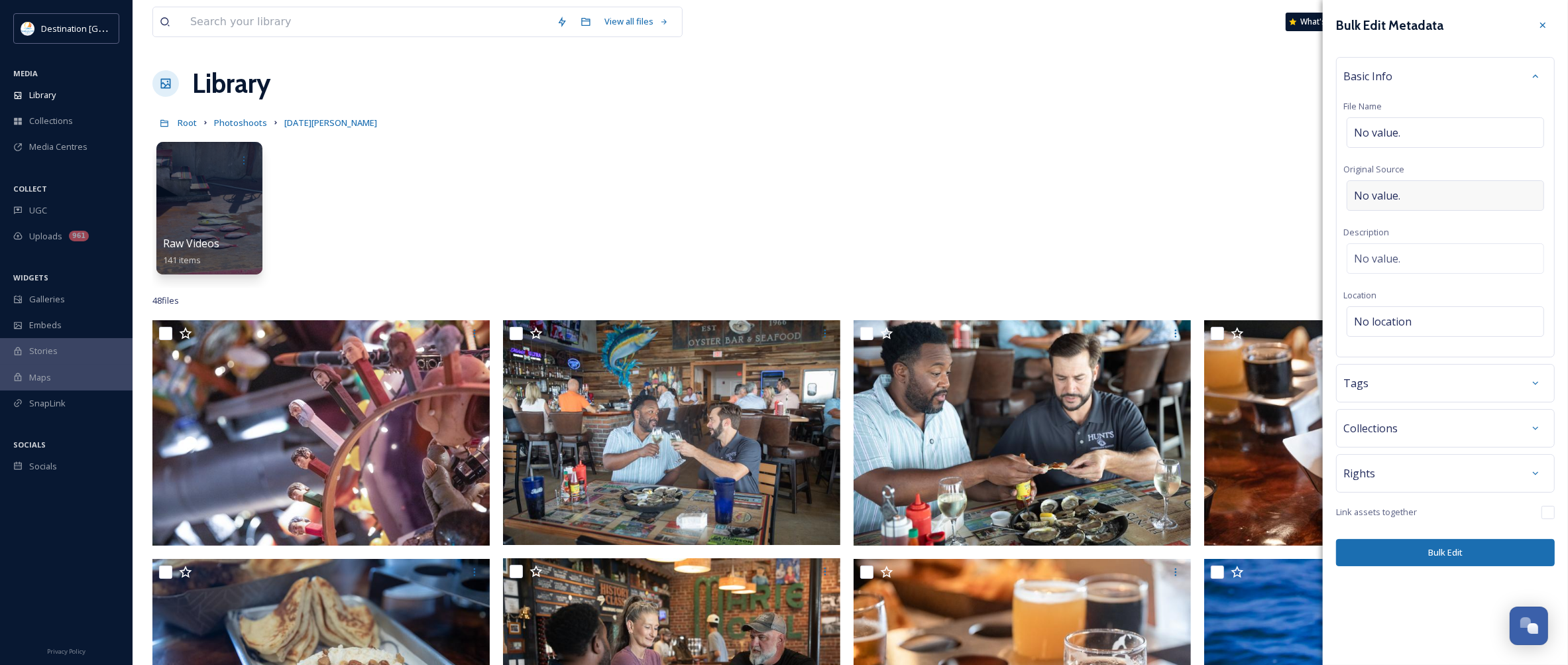
click at [1426, 190] on div "No value." at bounding box center [1445, 196] width 197 height 31
type input "Destination [GEOGRAPHIC_DATA]"
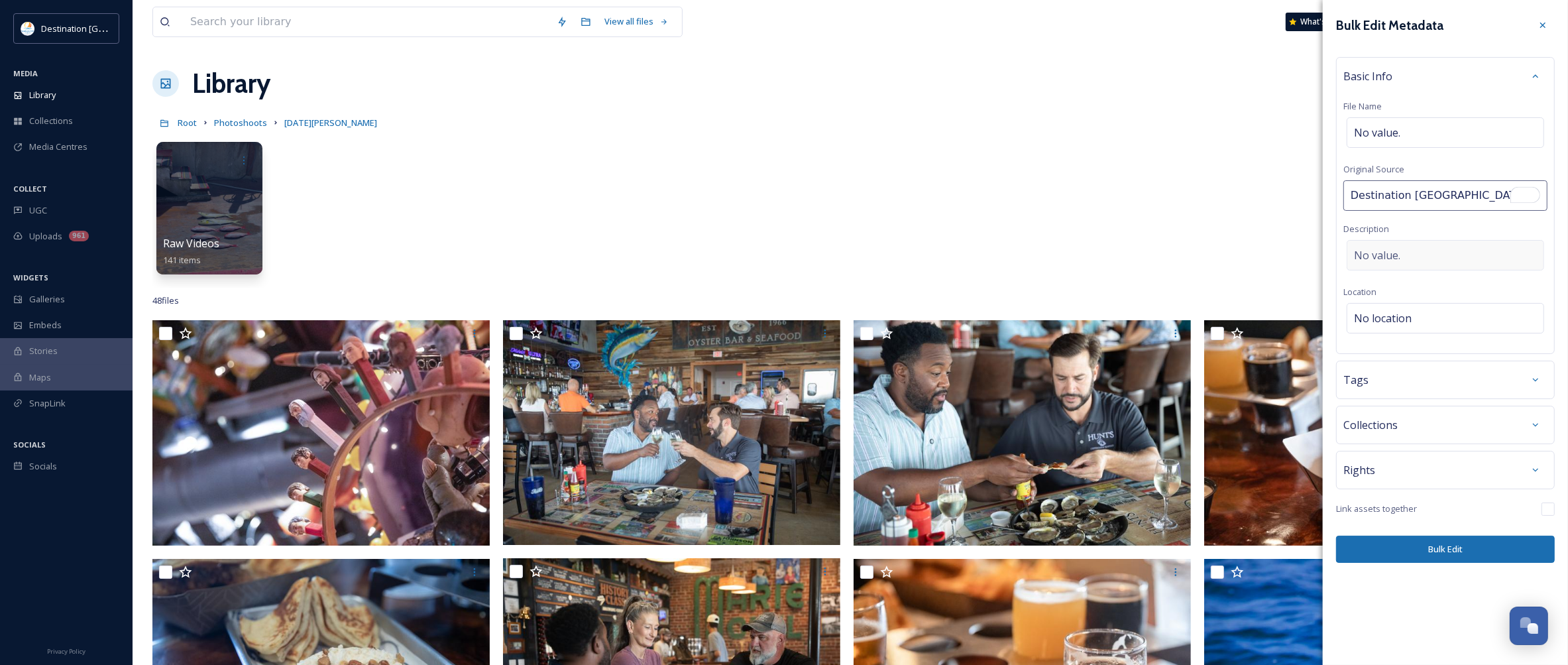
click at [1407, 259] on div "No value." at bounding box center [1445, 255] width 197 height 31
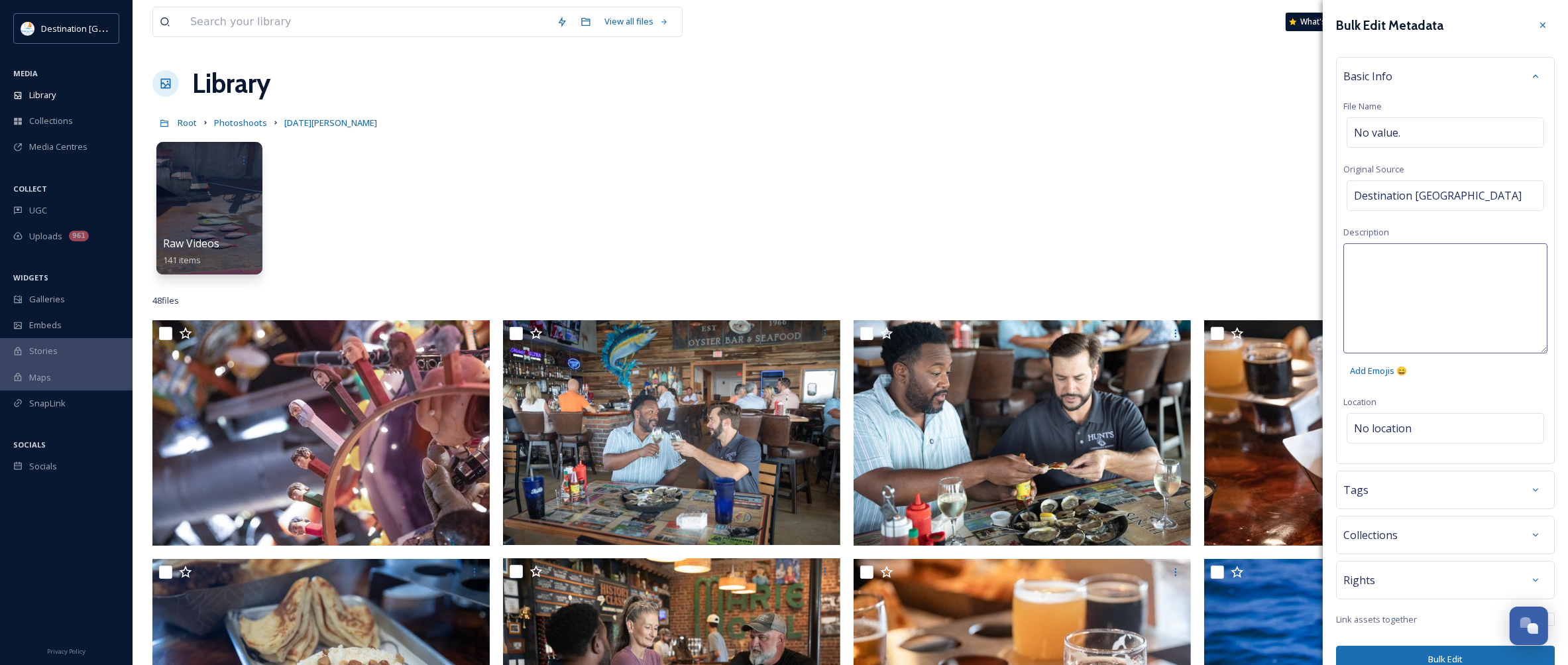
click at [1407, 259] on textarea at bounding box center [1445, 298] width 204 height 110
type textarea "Massalina Bayou Drawbridge"
click at [1446, 654] on div "Bulk Edit Metadata Basic Info File Name No value. Original Source Destination […" at bounding box center [1445, 332] width 245 height 665
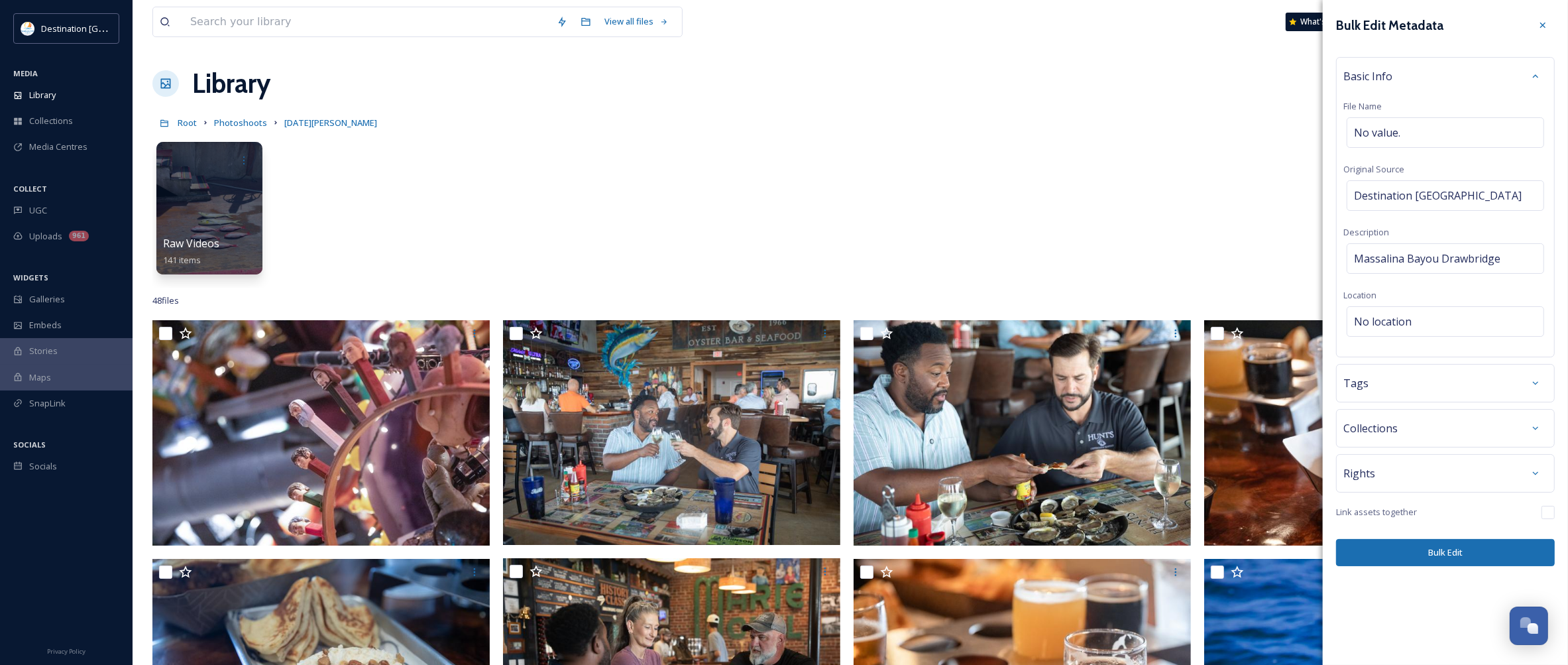
click at [1439, 552] on button "Bulk Edit" at bounding box center [1445, 552] width 219 height 27
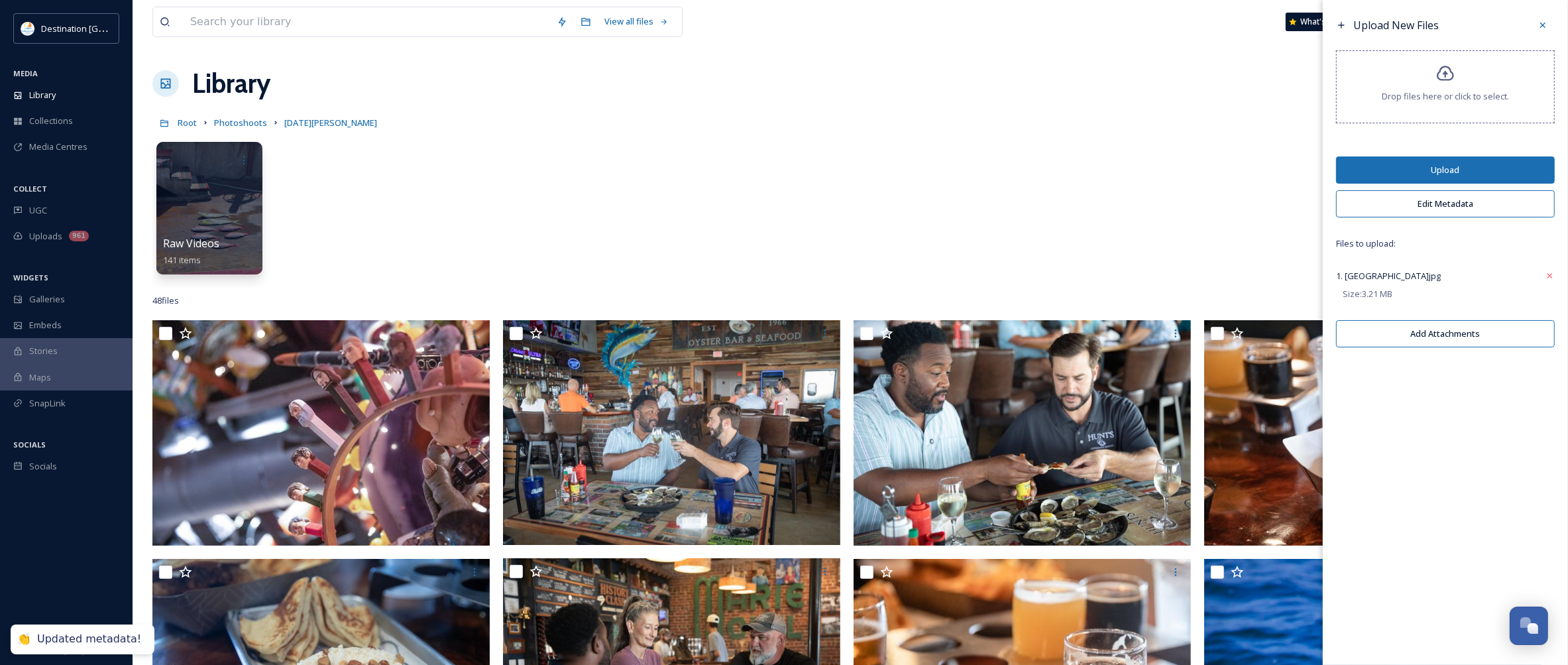
click at [1454, 173] on button "Upload" at bounding box center [1445, 170] width 219 height 27
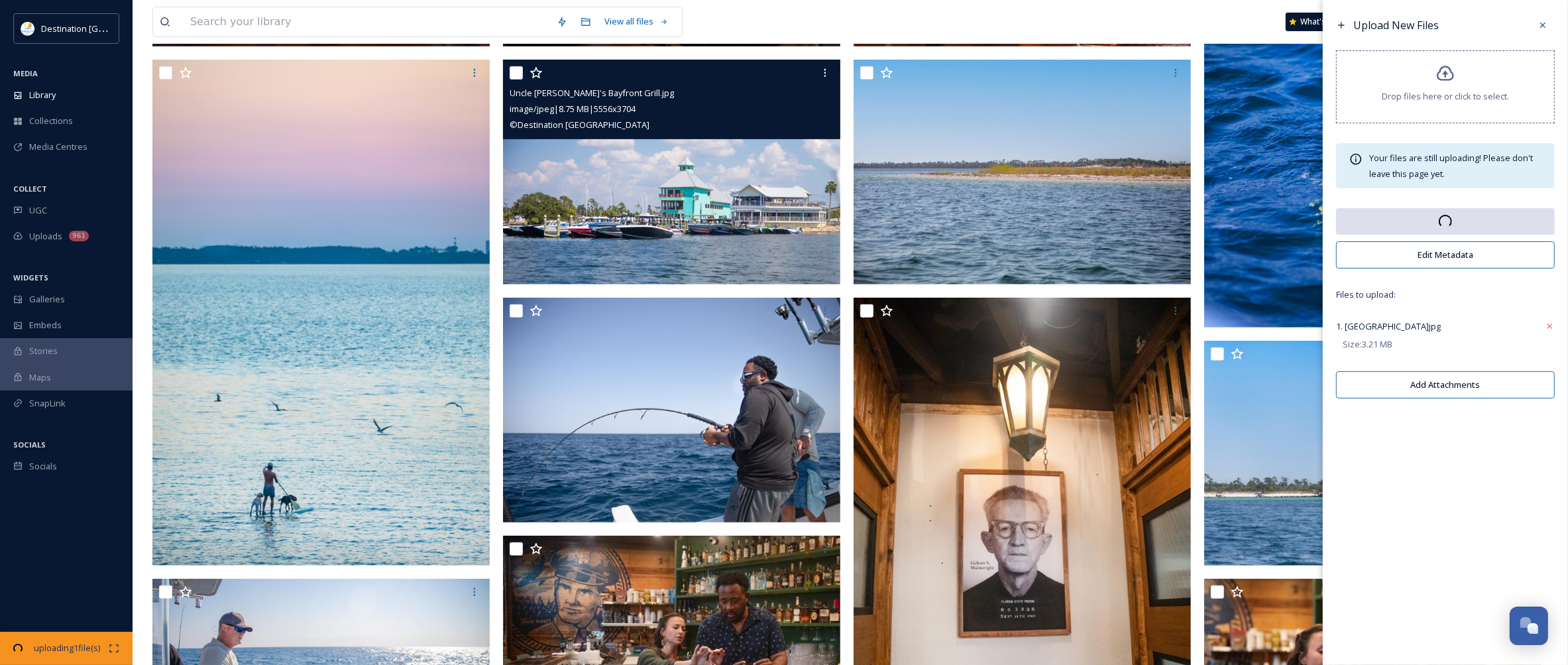
scroll to position [1462, 0]
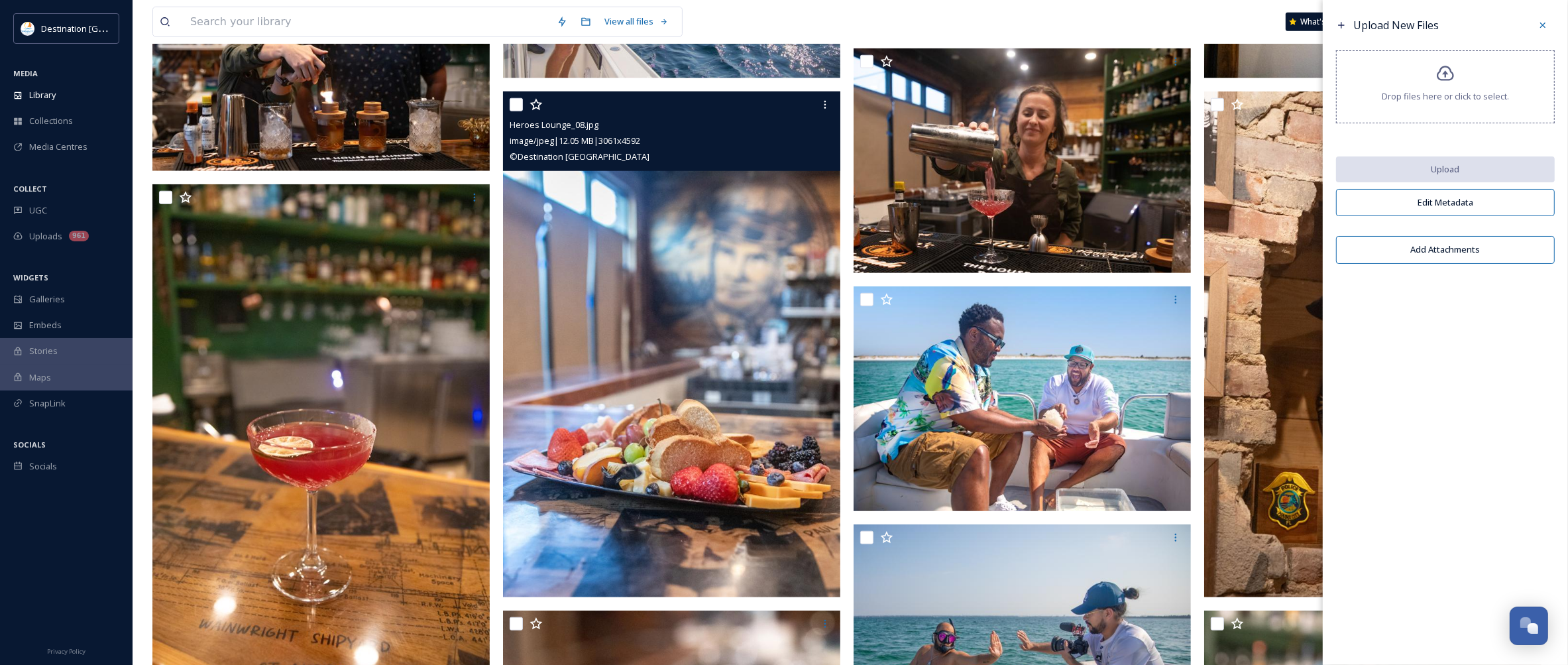
click at [584, 348] on img at bounding box center [672, 345] width 337 height 506
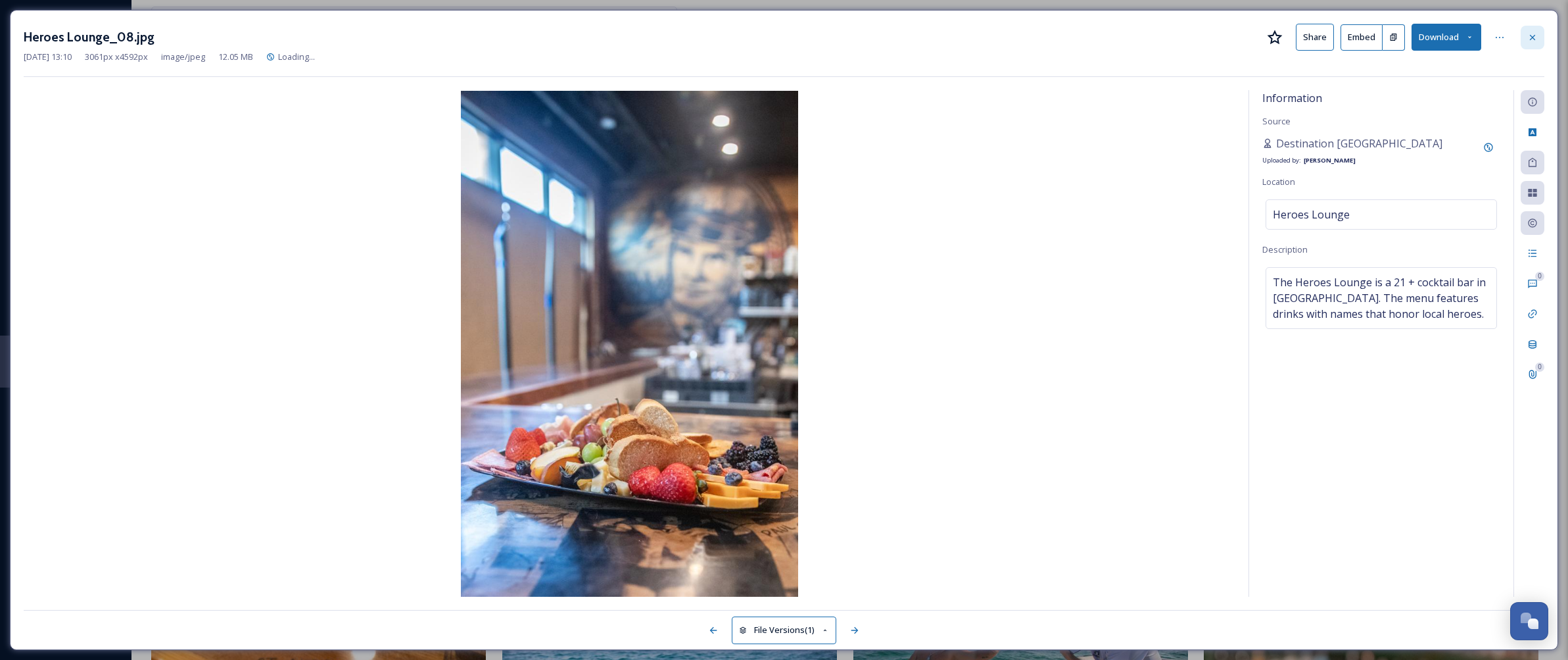
click at [1525, 38] on div at bounding box center [1532, 37] width 24 height 24
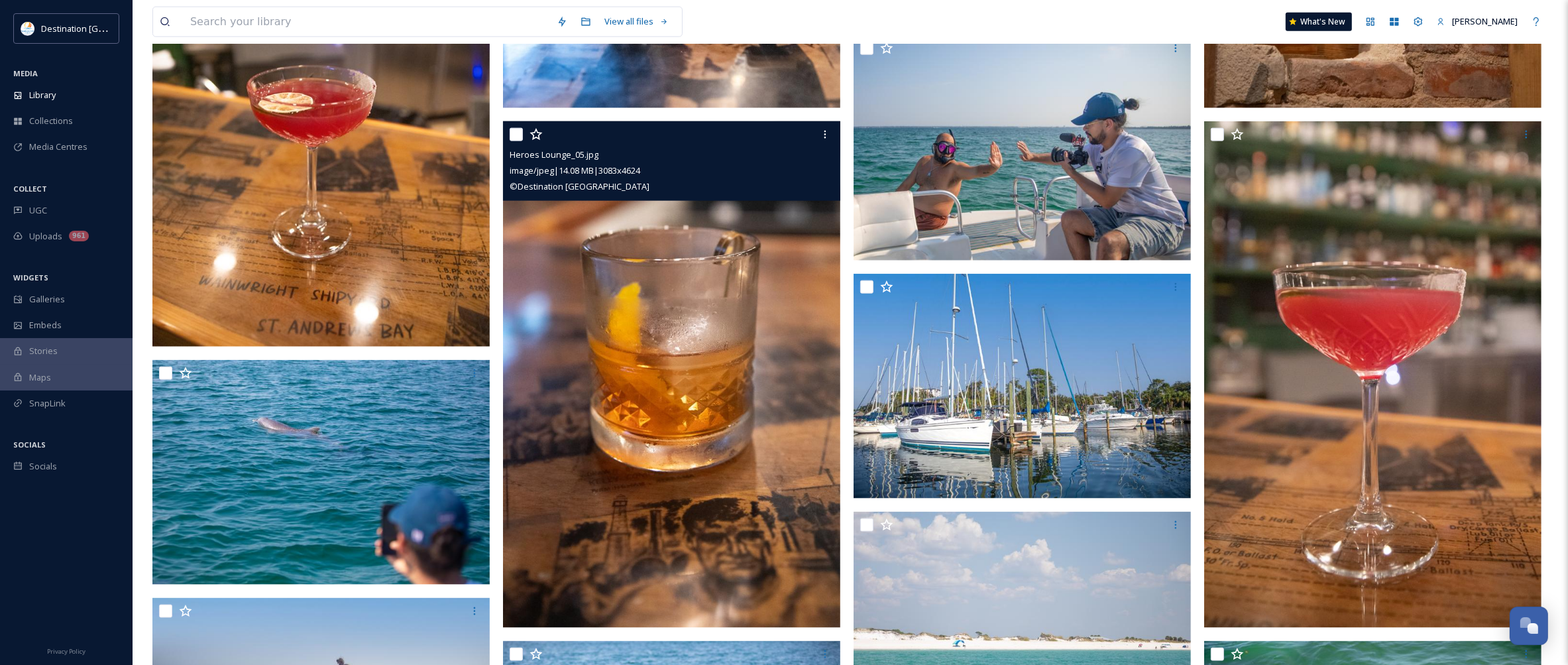
scroll to position [1711, 0]
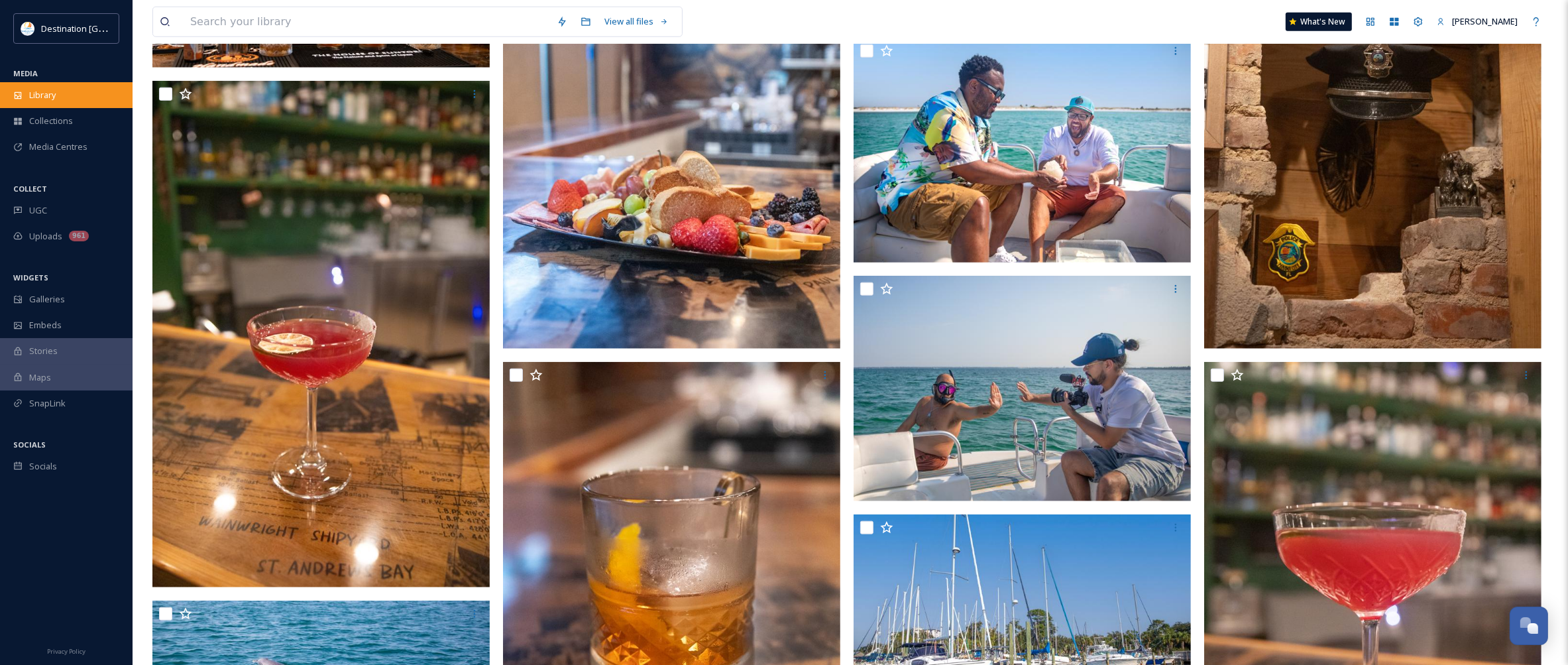
click at [36, 90] on span "Library" at bounding box center [42, 95] width 26 height 13
